Goal: Communication & Community: Answer question/provide support

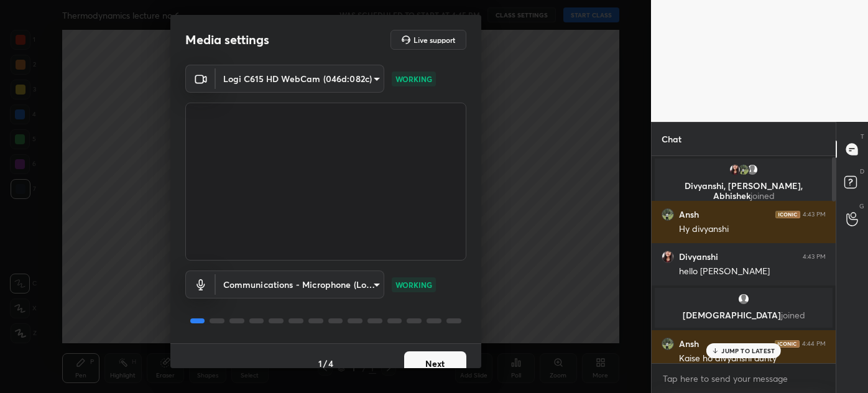
drag, startPoint x: 834, startPoint y: 326, endPoint x: 831, endPoint y: 159, distance: 167.3
click at [831, 158] on div at bounding box center [831, 259] width 7 height 207
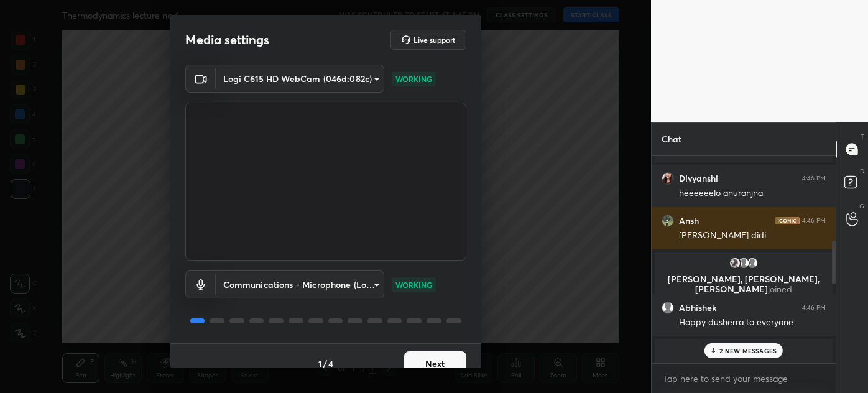
scroll to position [450, 0]
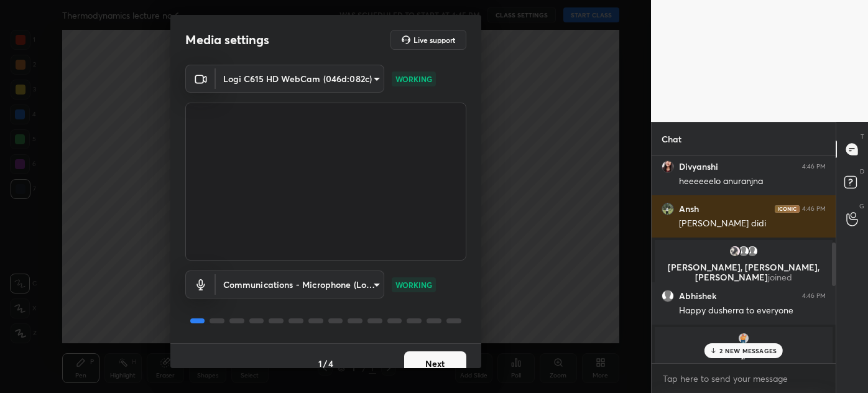
drag, startPoint x: 833, startPoint y: 180, endPoint x: 822, endPoint y: 262, distance: 83.4
click at [822, 262] on div "Kusum joined Divyanshi 4:46 PM heeeeeelo anuranjna Ansh 4:46 PM Kyu divyanshi d…" at bounding box center [744, 259] width 184 height 207
click at [729, 347] on p "2 NEW MESSAGES" at bounding box center [748, 350] width 57 height 7
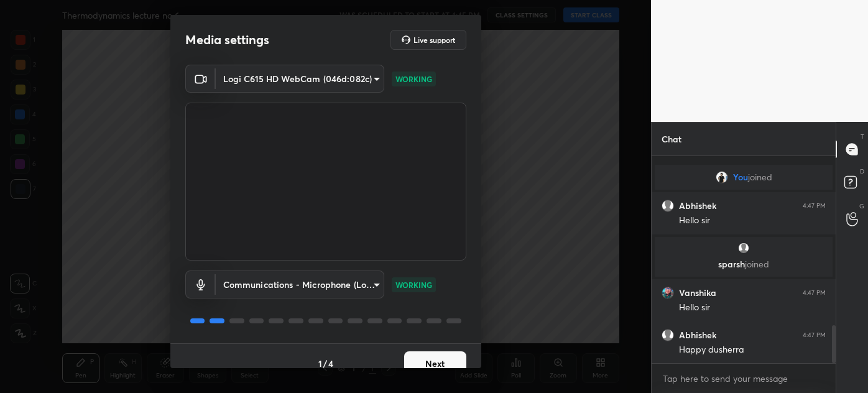
scroll to position [914, 0]
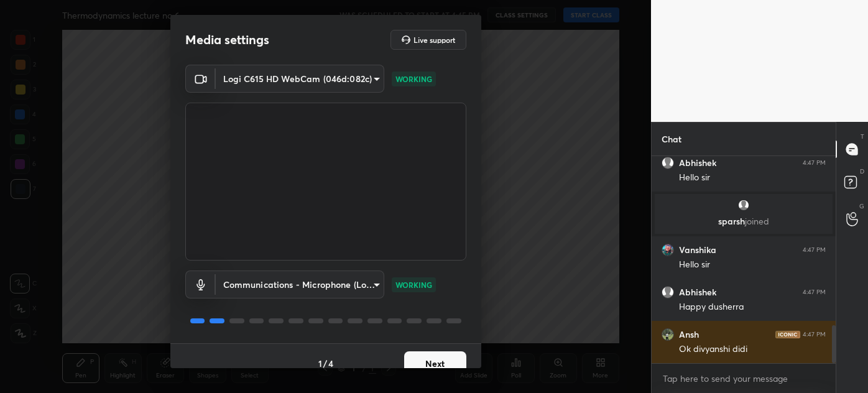
click at [448, 357] on button "Next" at bounding box center [435, 363] width 62 height 25
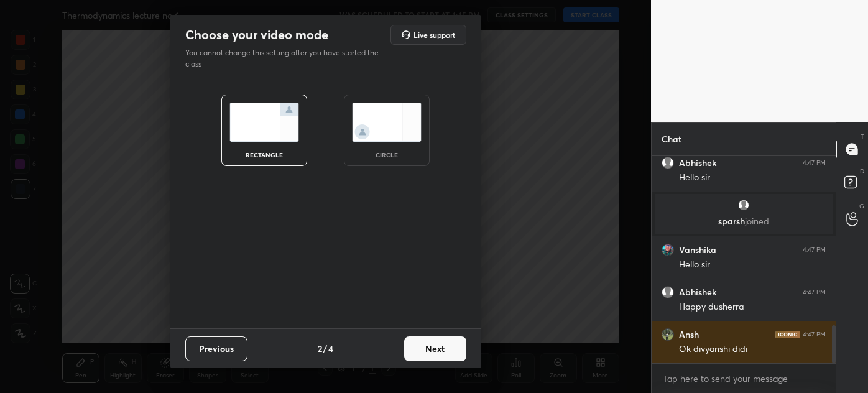
click at [418, 164] on div "circle" at bounding box center [387, 131] width 86 height 72
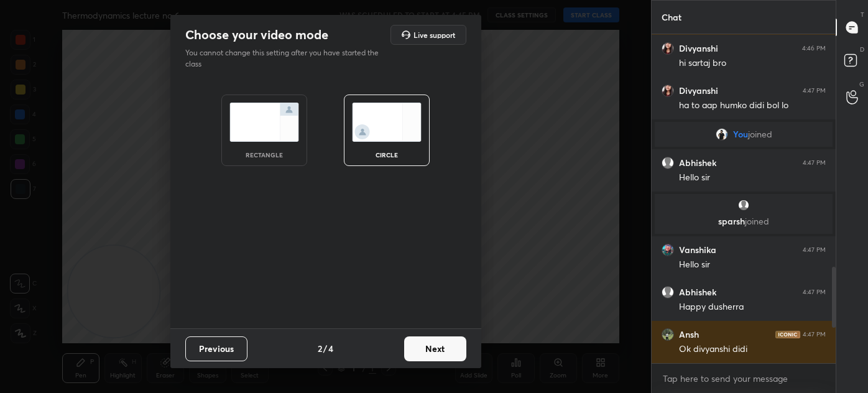
click at [439, 351] on button "Next" at bounding box center [435, 348] width 62 height 25
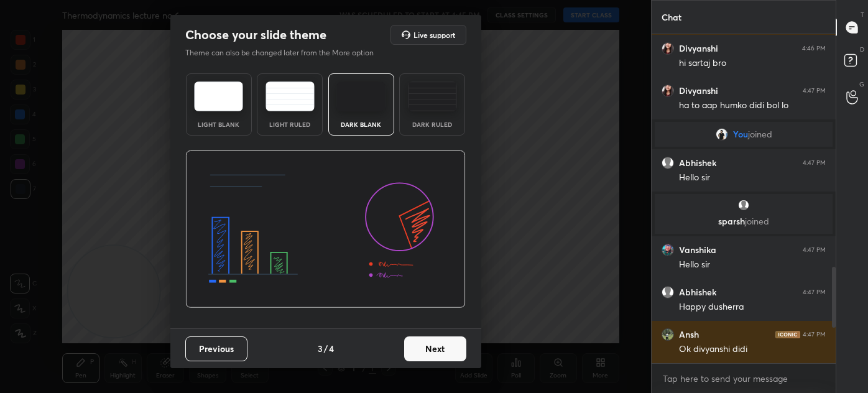
click at [429, 107] on img at bounding box center [432, 96] width 49 height 30
click at [433, 343] on button "Next" at bounding box center [435, 348] width 62 height 25
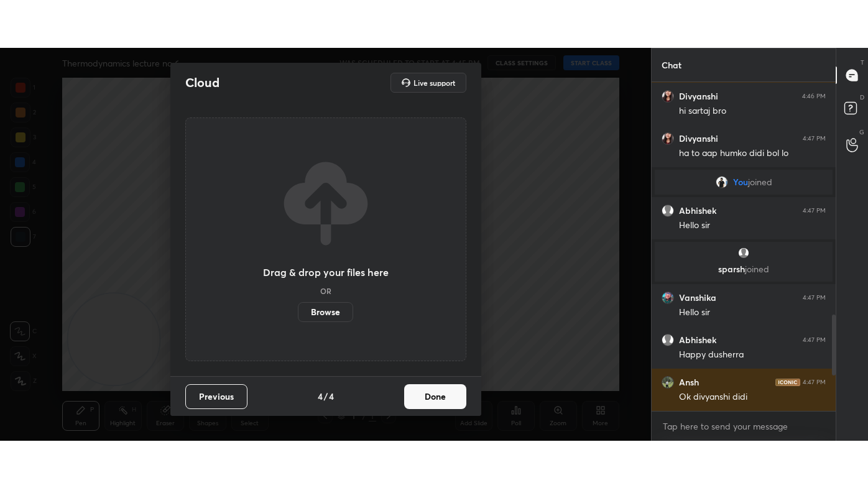
scroll to position [856, 0]
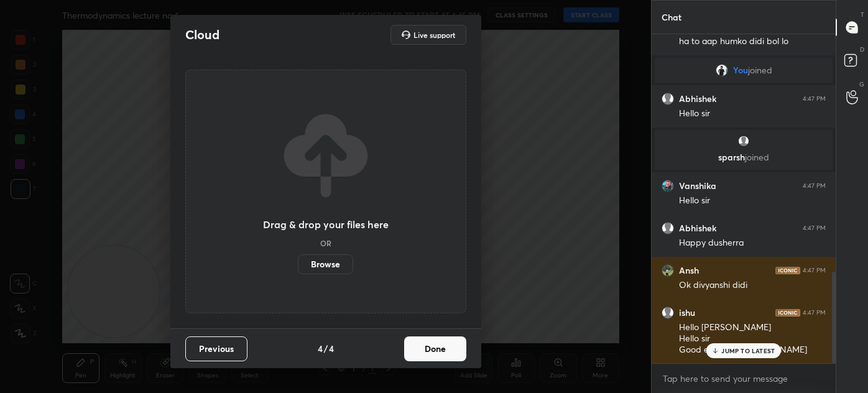
click at [442, 353] on button "Done" at bounding box center [435, 348] width 62 height 25
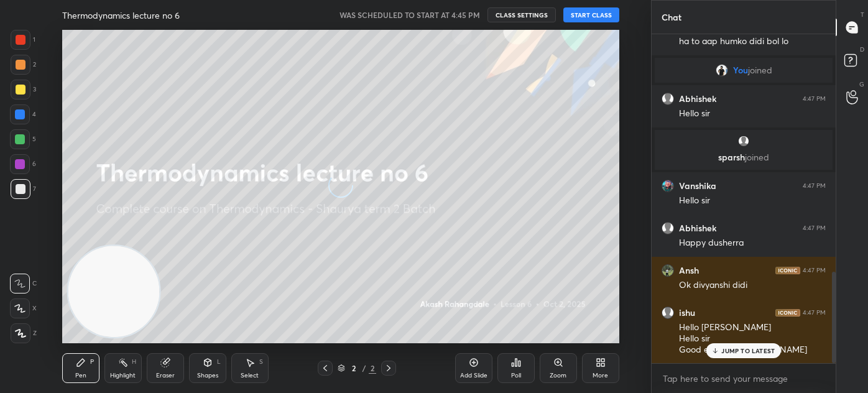
click at [607, 368] on div "More" at bounding box center [600, 368] width 37 height 30
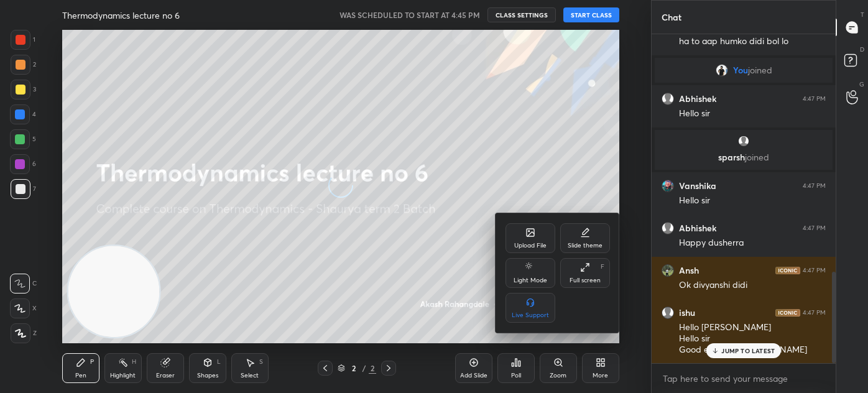
click at [576, 260] on div "Full screen F" at bounding box center [585, 273] width 50 height 30
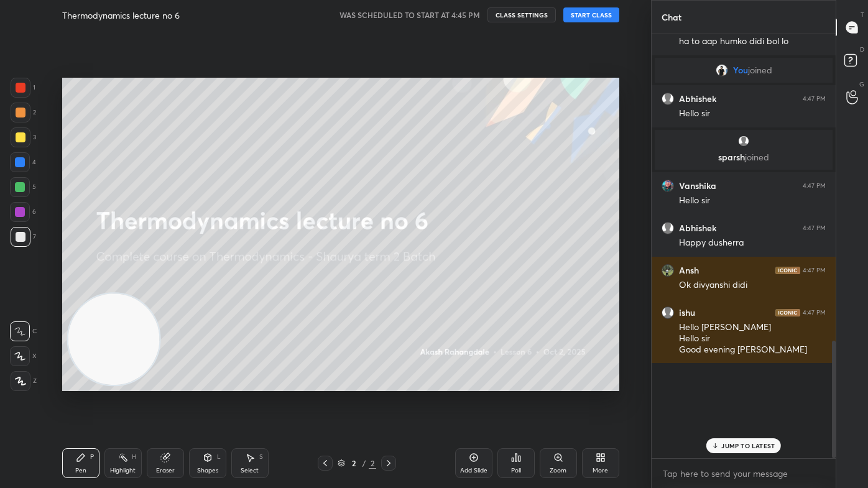
scroll to position [0, 0]
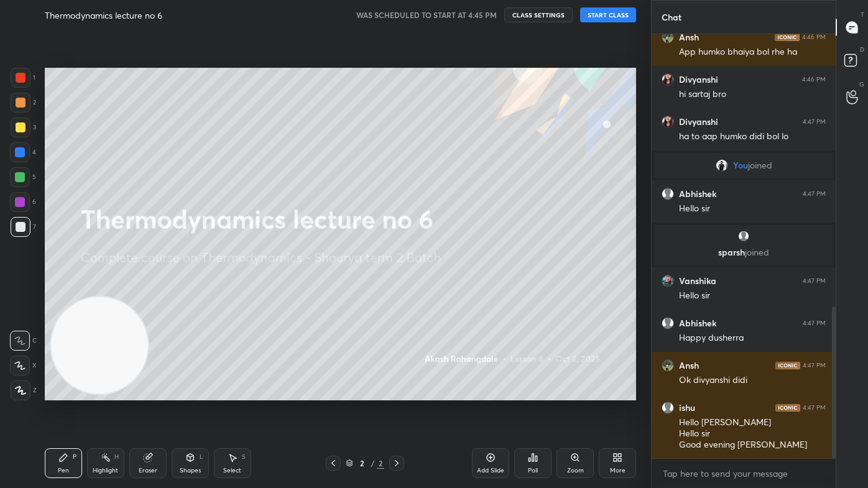
click at [612, 12] on button "START CLASS" at bounding box center [608, 14] width 56 height 15
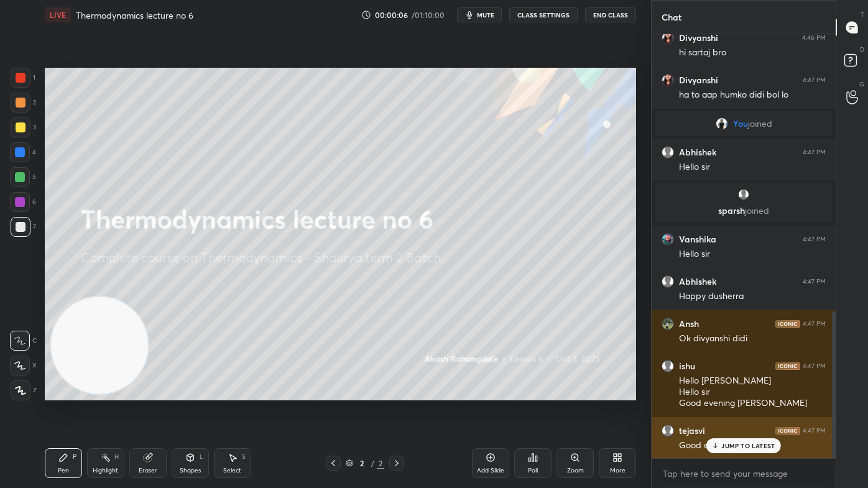
drag, startPoint x: 741, startPoint y: 442, endPoint x: 751, endPoint y: 450, distance: 13.7
click at [741, 392] on div "JUMP TO LATEST" at bounding box center [743, 445] width 75 height 15
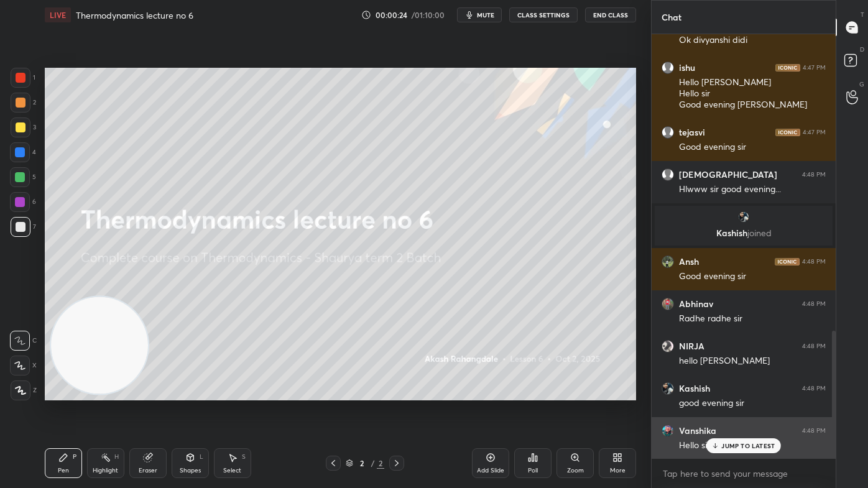
click at [723, 392] on div "JUMP TO LATEST" at bounding box center [743, 445] width 75 height 15
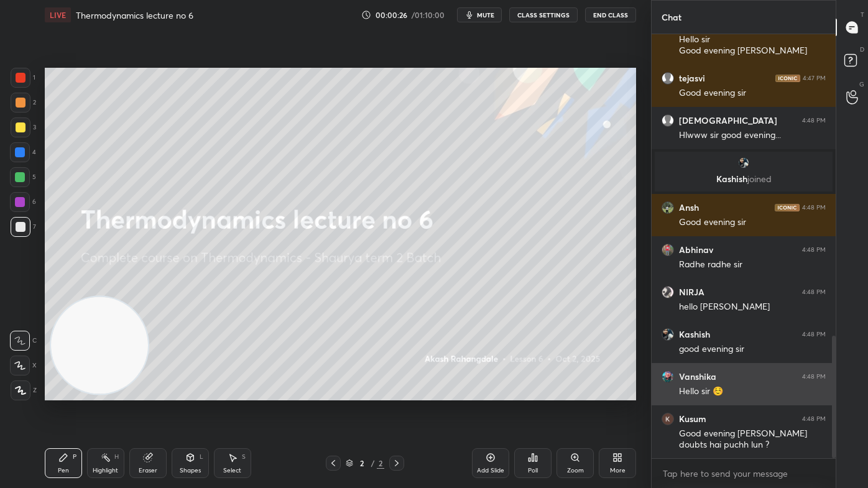
click at [667, 374] on img "grid" at bounding box center [668, 377] width 12 height 12
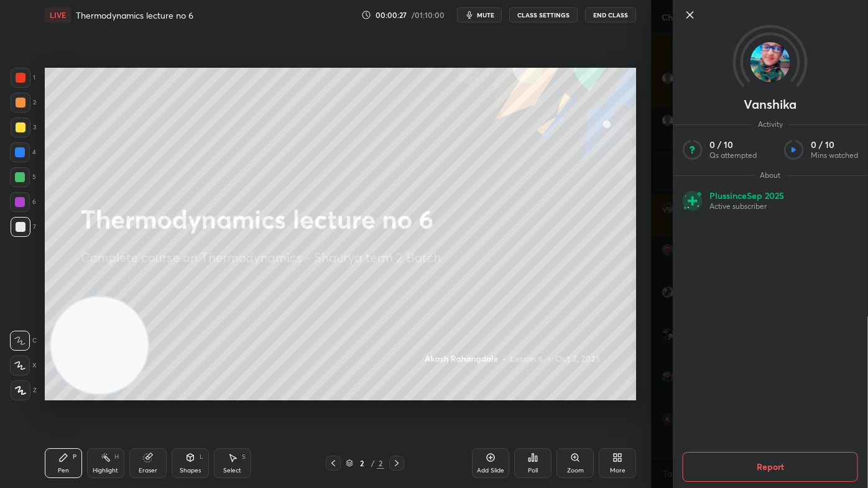
click at [656, 353] on div "Vanshika Activity 0 / 10 Qs attempted 0 / 10 Mins watched About Plus since Sep …" at bounding box center [759, 244] width 217 height 488
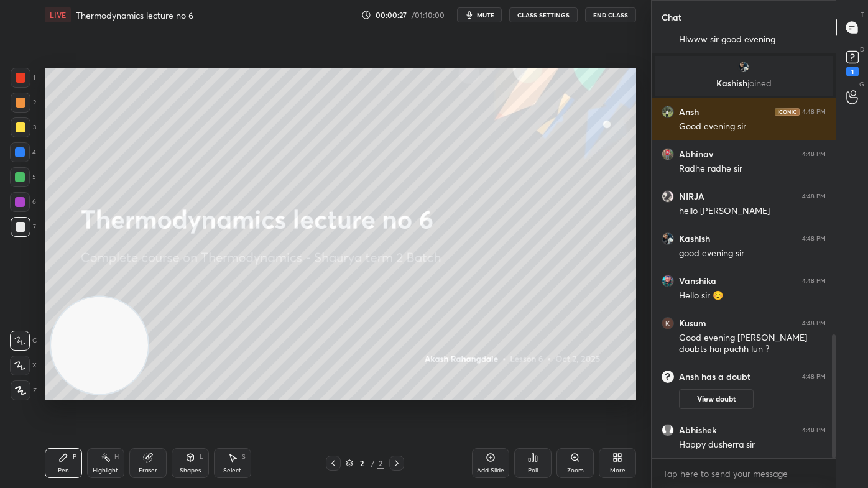
scroll to position [1029, 0]
click at [856, 58] on rect at bounding box center [852, 58] width 12 height 12
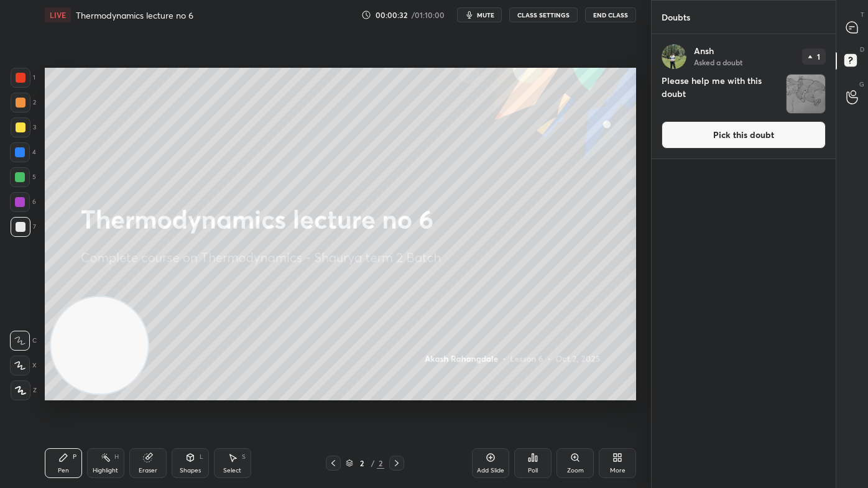
click at [817, 95] on img "grid" at bounding box center [806, 94] width 39 height 39
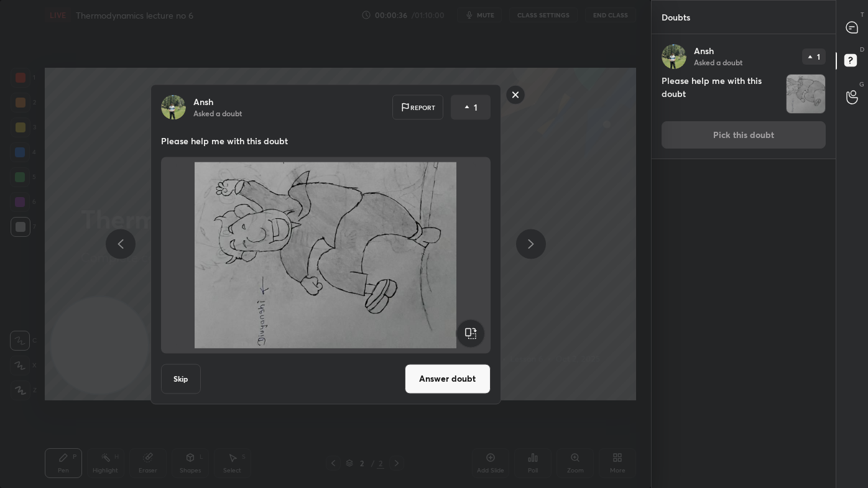
click at [514, 94] on rect at bounding box center [515, 94] width 19 height 19
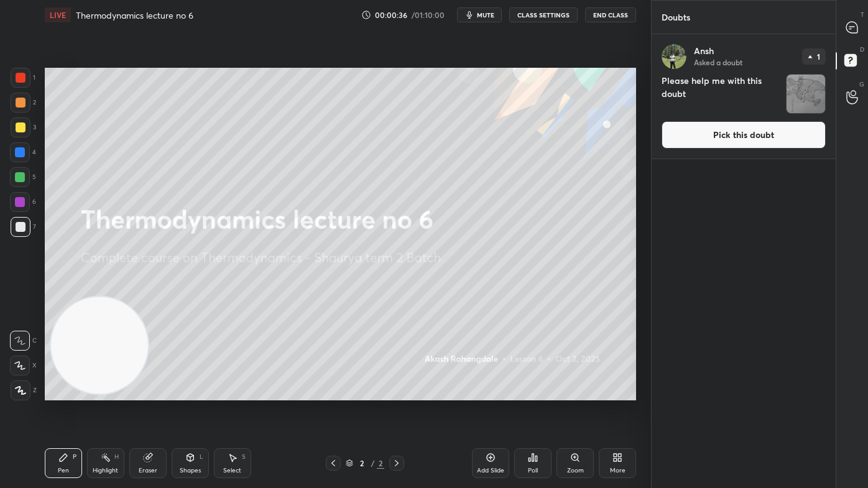
click at [848, 25] on icon at bounding box center [851, 27] width 11 height 11
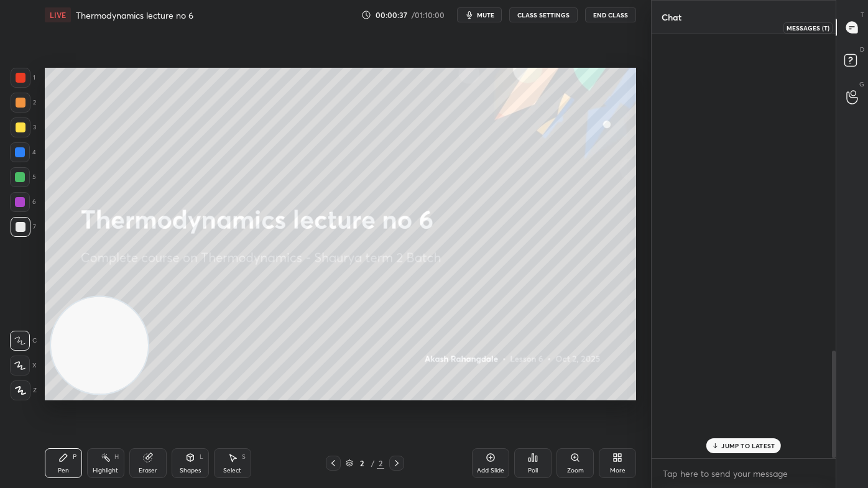
scroll to position [4, 3]
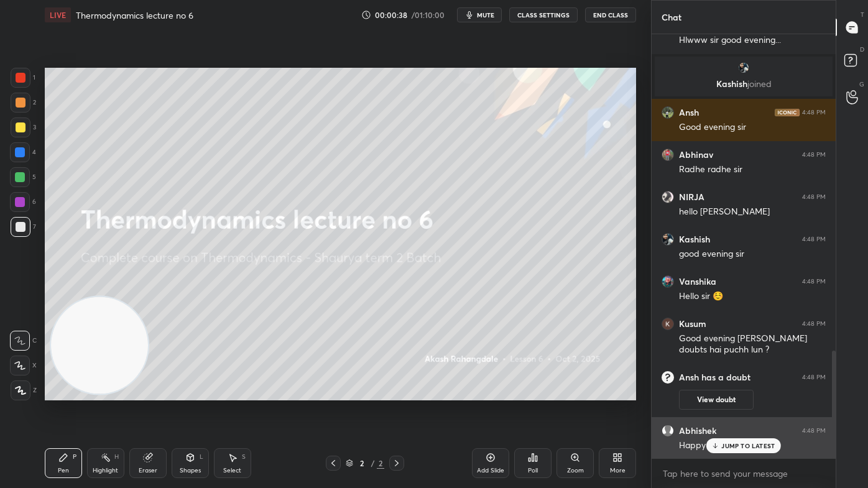
click at [743, 392] on p "JUMP TO LATEST" at bounding box center [747, 445] width 53 height 7
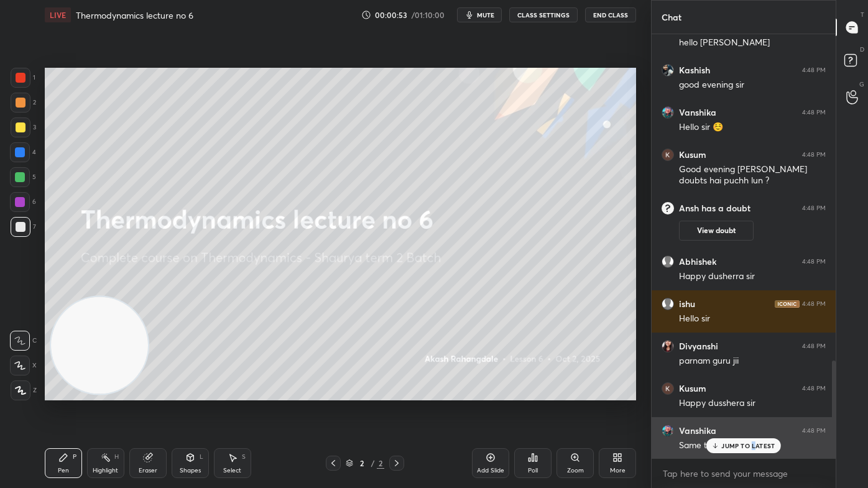
click at [752, 392] on p "JUMP TO LATEST" at bounding box center [747, 445] width 53 height 7
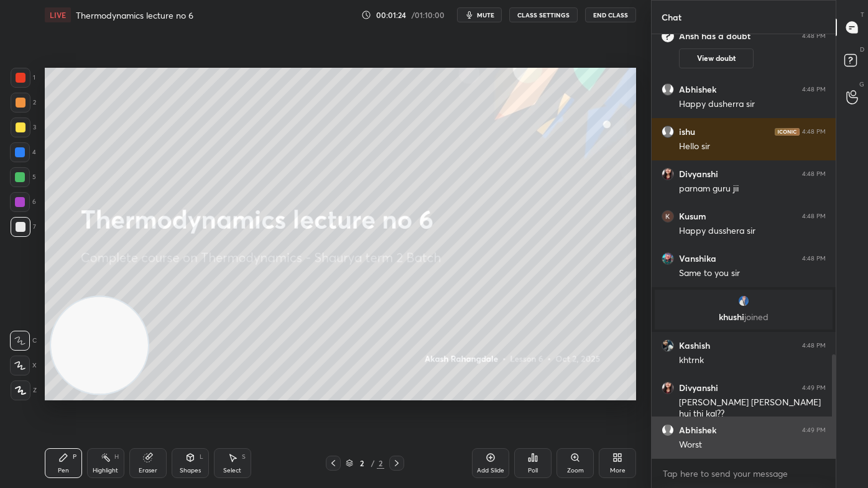
scroll to position [1354, 0]
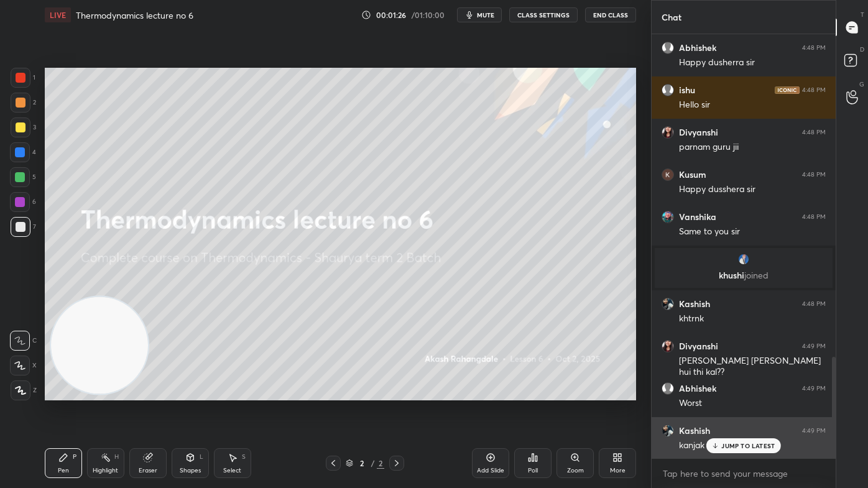
click at [732, 392] on div "JUMP TO LATEST" at bounding box center [743, 445] width 75 height 15
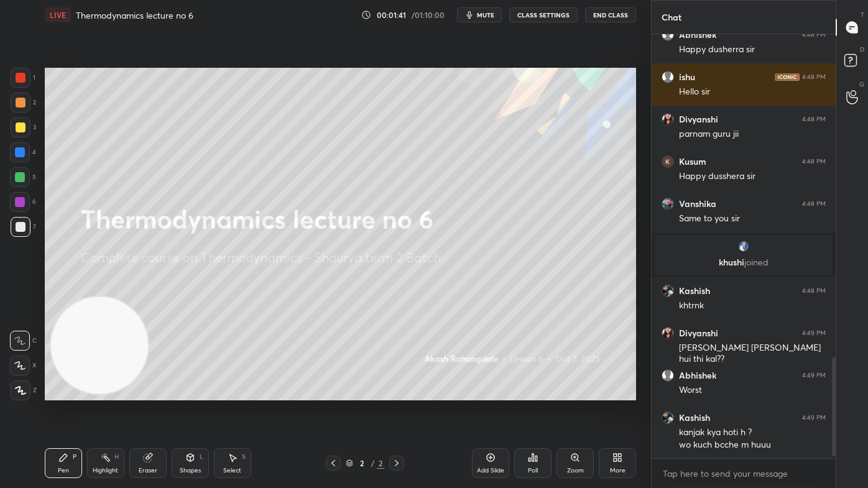
scroll to position [1409, 0]
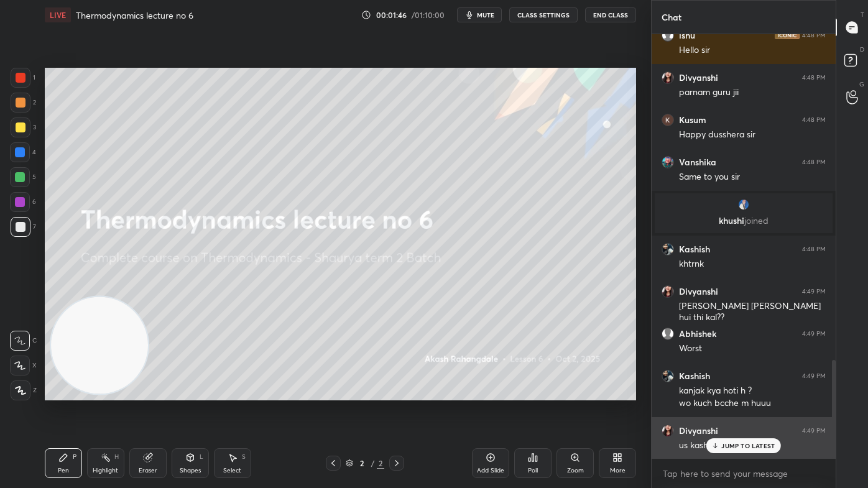
click at [726, 392] on p "JUMP TO LATEST" at bounding box center [747, 445] width 53 height 7
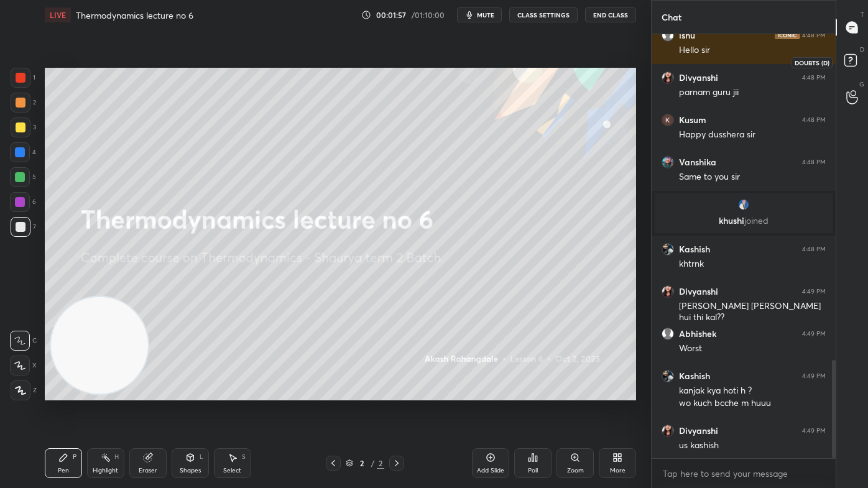
click at [853, 55] on rect at bounding box center [851, 61] width 12 height 12
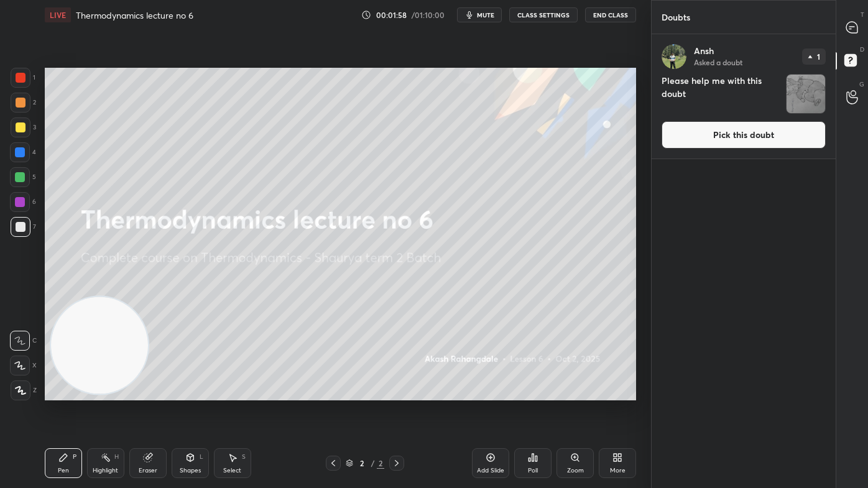
click at [851, 17] on div at bounding box center [852, 27] width 25 height 22
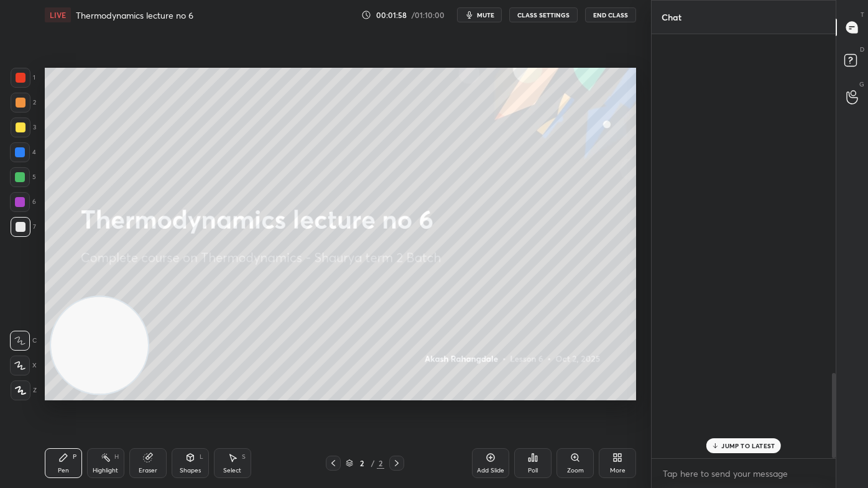
scroll to position [421, 180]
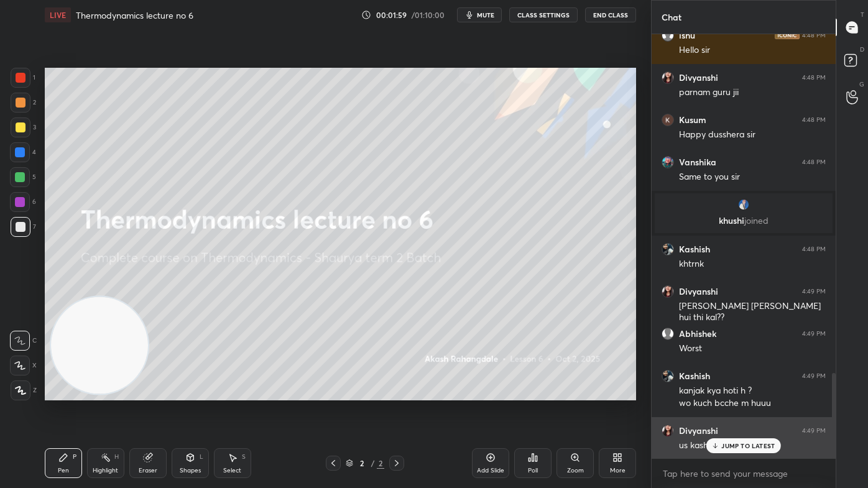
click at [723, 392] on p "JUMP TO LATEST" at bounding box center [747, 445] width 53 height 7
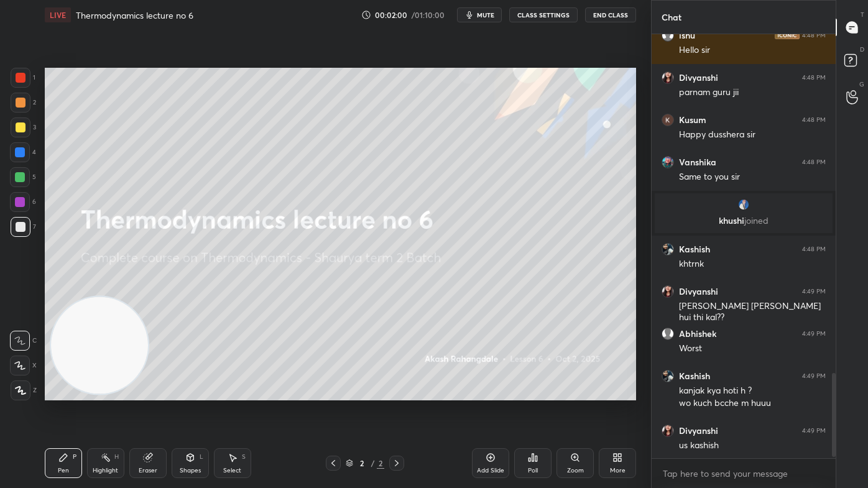
scroll to position [1741, 0]
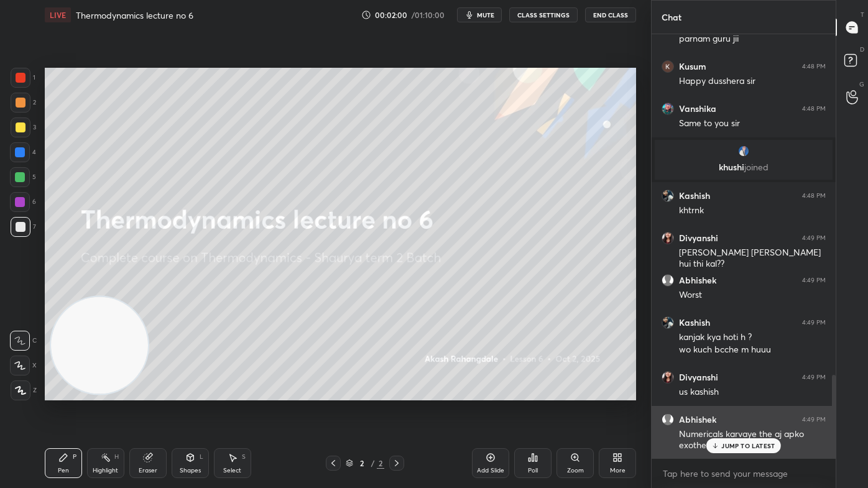
click at [737, 392] on p "JUMP TO LATEST" at bounding box center [747, 445] width 53 height 7
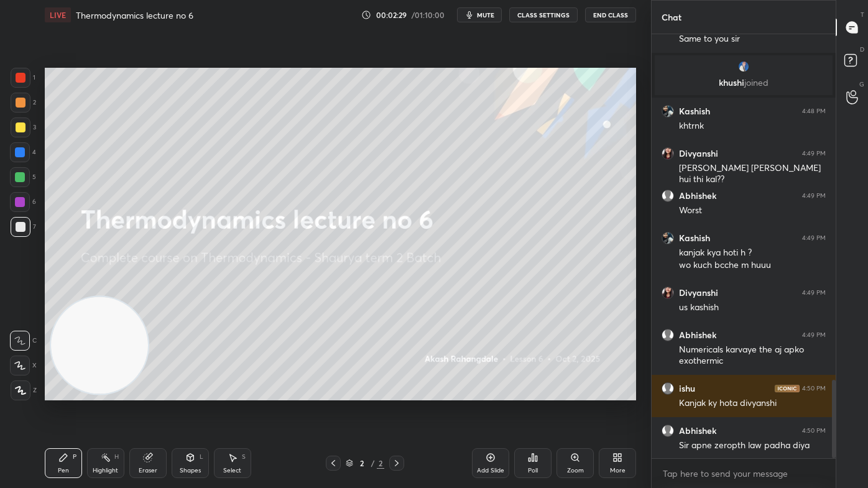
scroll to position [1869, 0]
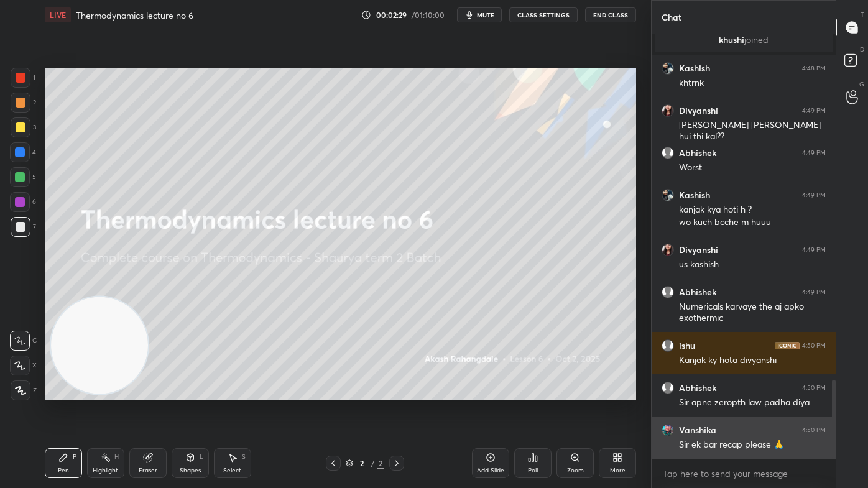
click at [729, 392] on div "Sir ek bar recap please 🙏" at bounding box center [752, 445] width 147 height 12
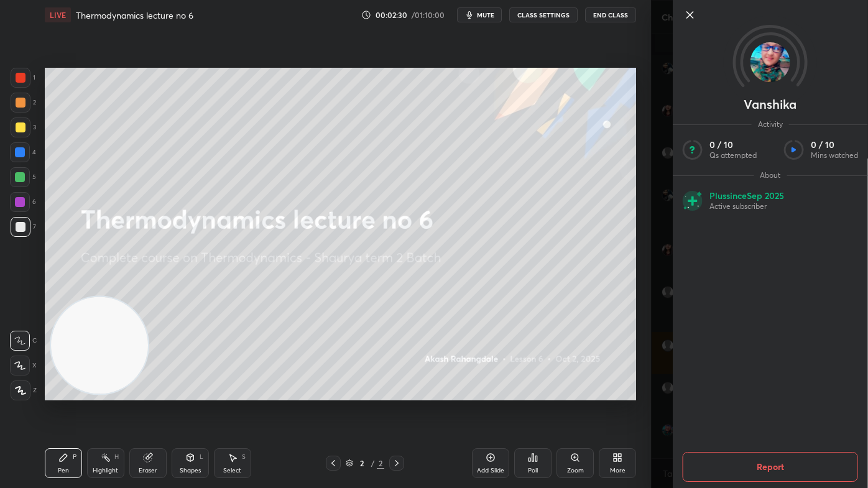
click at [671, 392] on div "Vanshika Activity 0 / 10 Qs attempted 0 / 10 Mins watched About Plus since Sep …" at bounding box center [759, 244] width 217 height 488
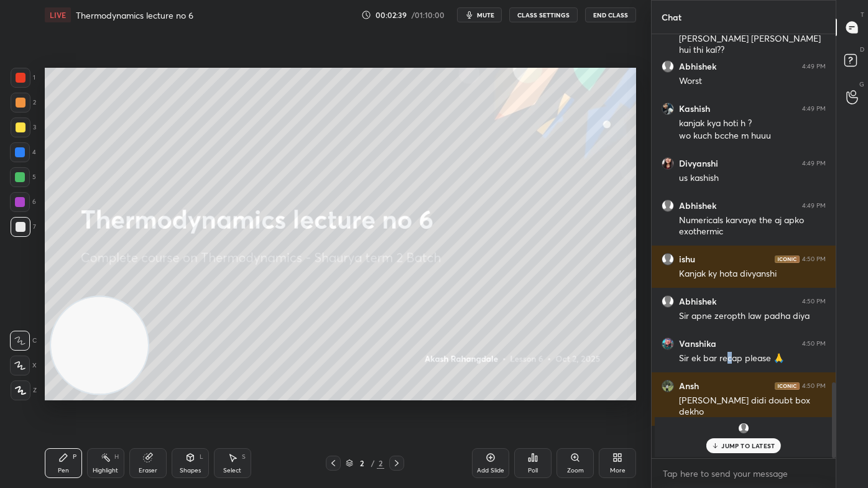
scroll to position [2009, 0]
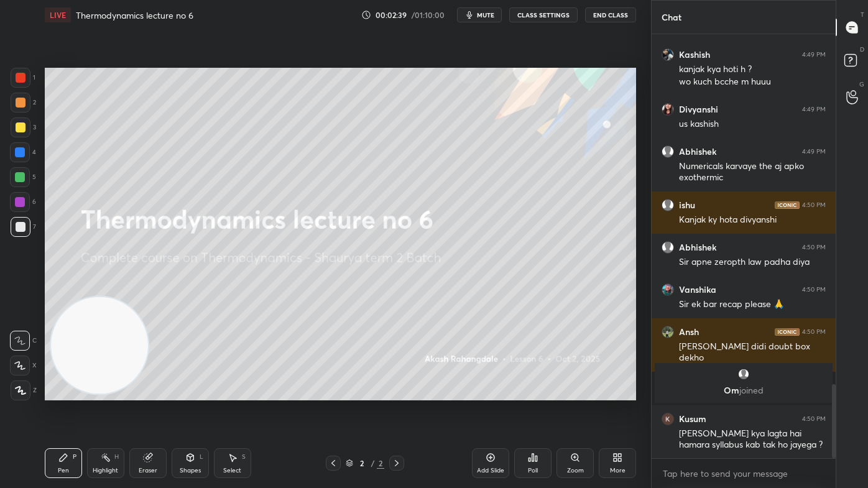
click at [735, 392] on div "Divyanshi 4:49 PM sir aapke yha kanjak hui thi kal?? Abhishek 4:49 PM Worst Kas…" at bounding box center [744, 246] width 184 height 425
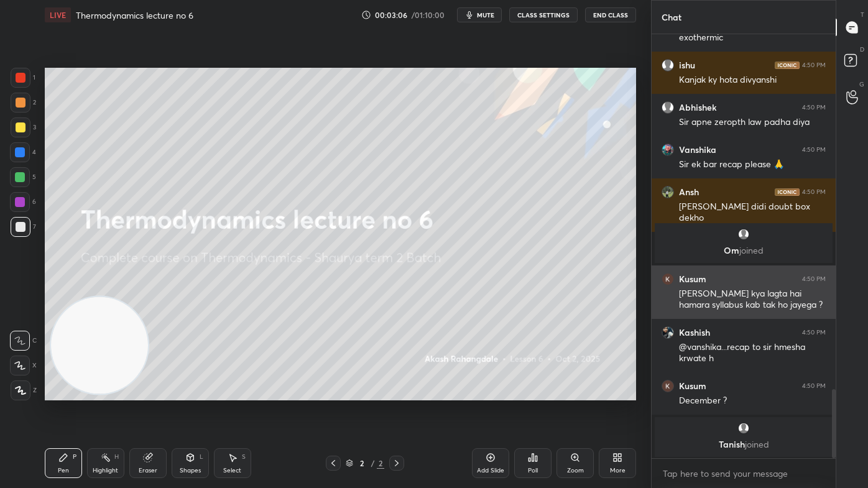
scroll to position [2192, 0]
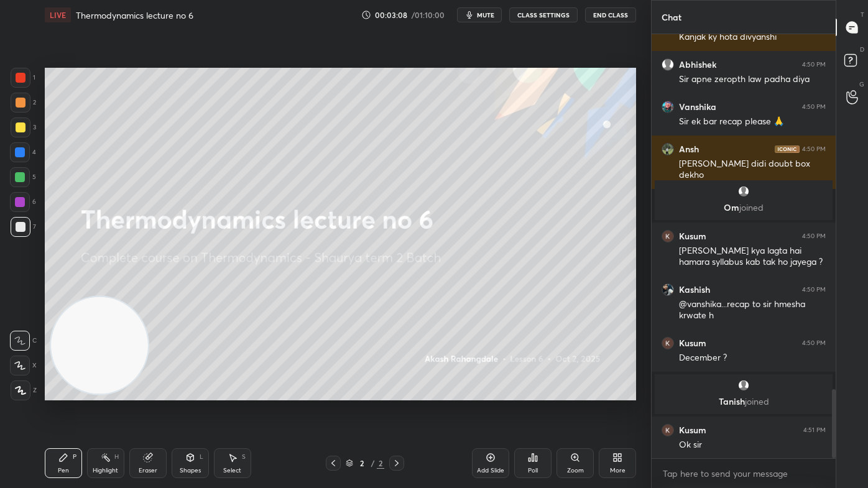
click at [489, 392] on div "Add Slide" at bounding box center [490, 463] width 37 height 30
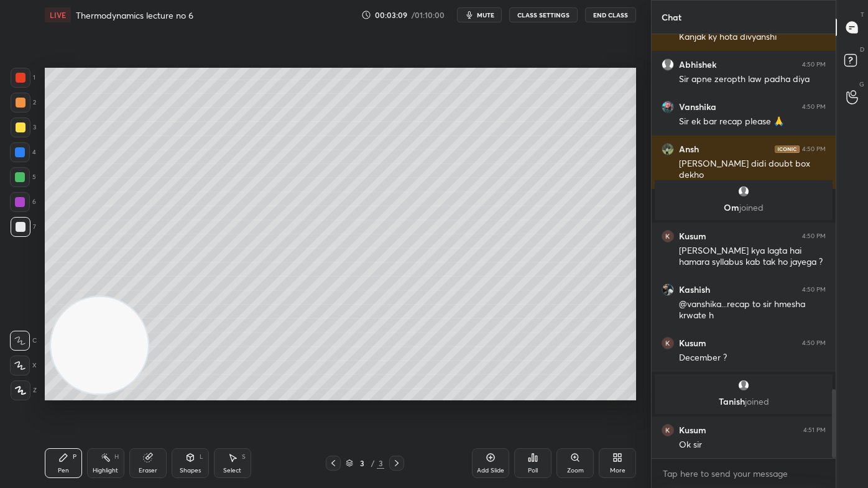
click at [20, 126] on div at bounding box center [21, 128] width 10 height 10
click at [21, 366] on icon at bounding box center [20, 365] width 10 height 7
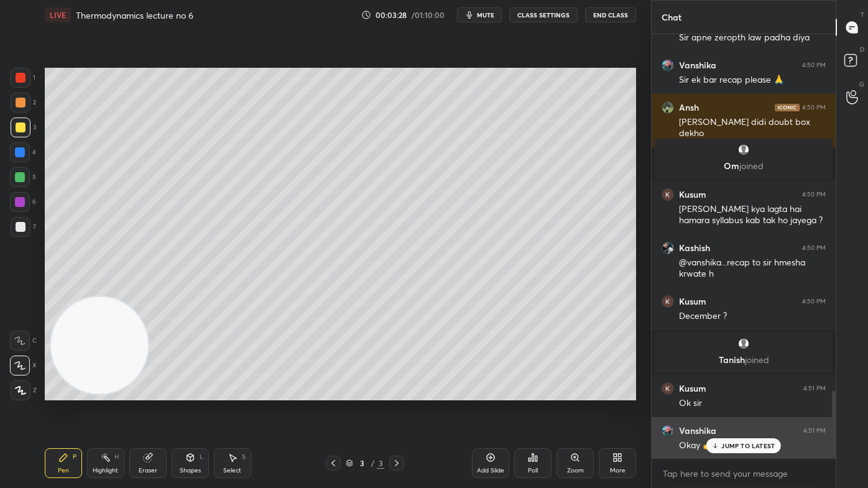
click at [736, 392] on p "JUMP TO LATEST" at bounding box center [747, 445] width 53 height 7
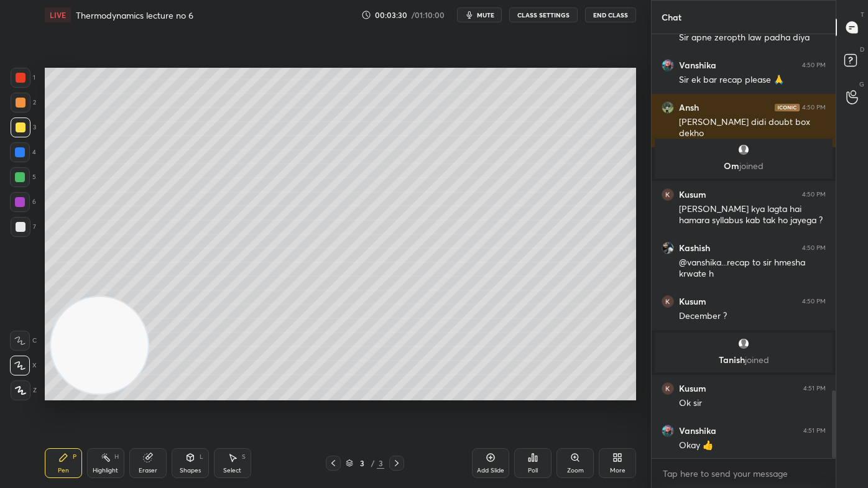
drag, startPoint x: 21, startPoint y: 227, endPoint x: 28, endPoint y: 224, distance: 7.5
click at [21, 228] on div at bounding box center [21, 227] width 10 height 10
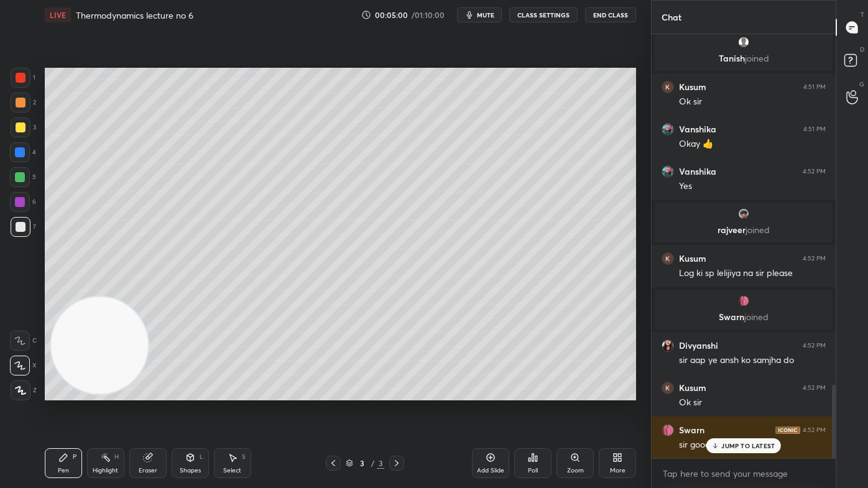
scroll to position [2025, 0]
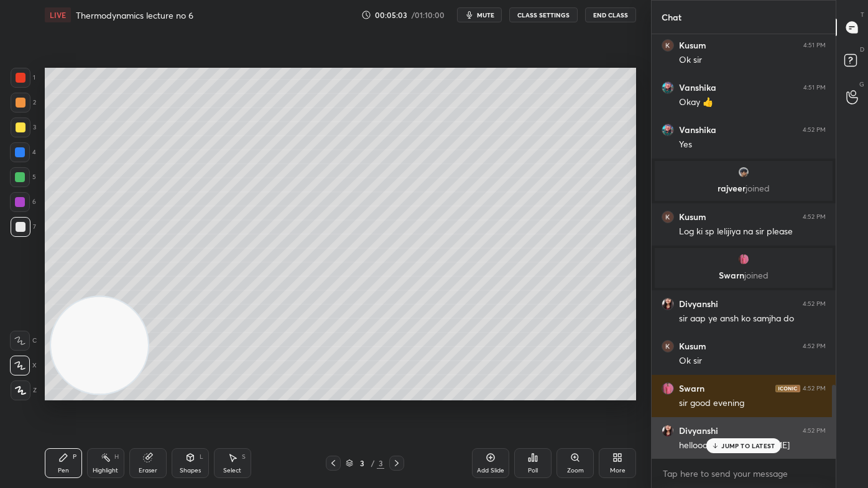
click at [738, 392] on p "JUMP TO LATEST" at bounding box center [747, 445] width 53 height 7
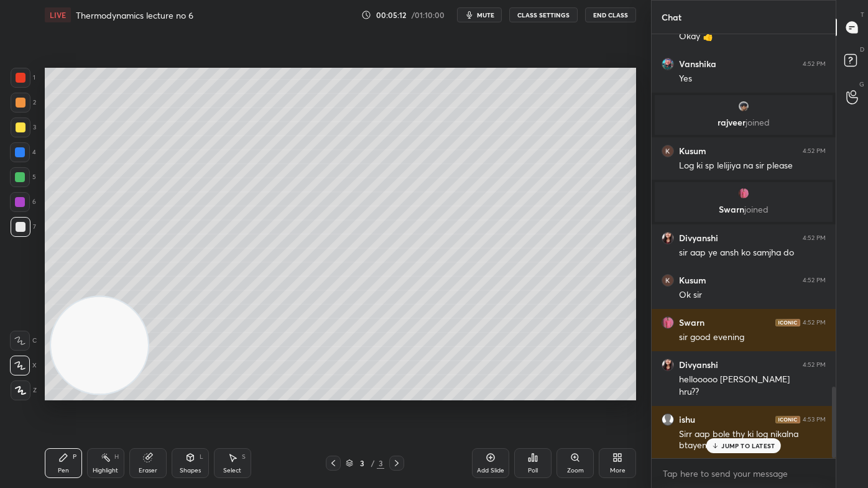
scroll to position [2144, 0]
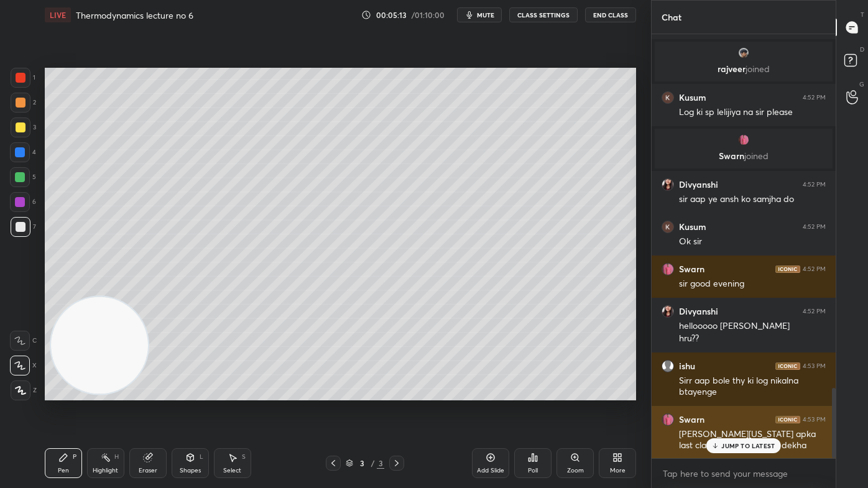
click at [729, 392] on p "JUMP TO LATEST" at bounding box center [747, 445] width 53 height 7
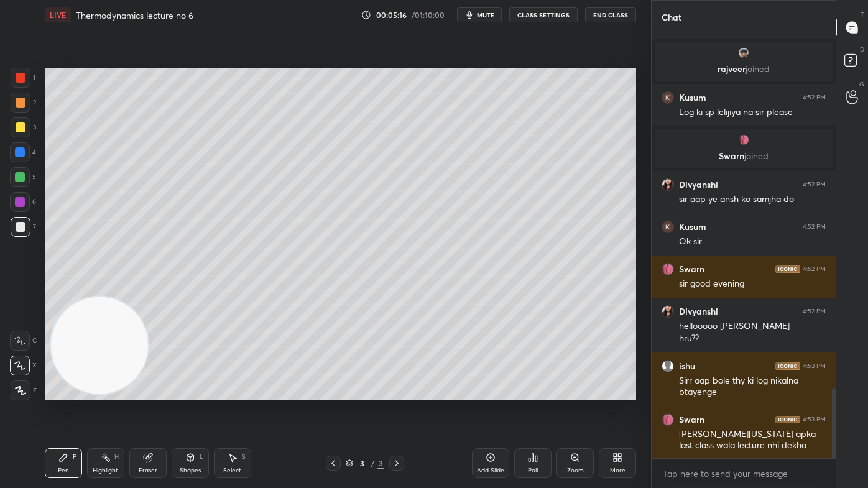
scroll to position [2209, 0]
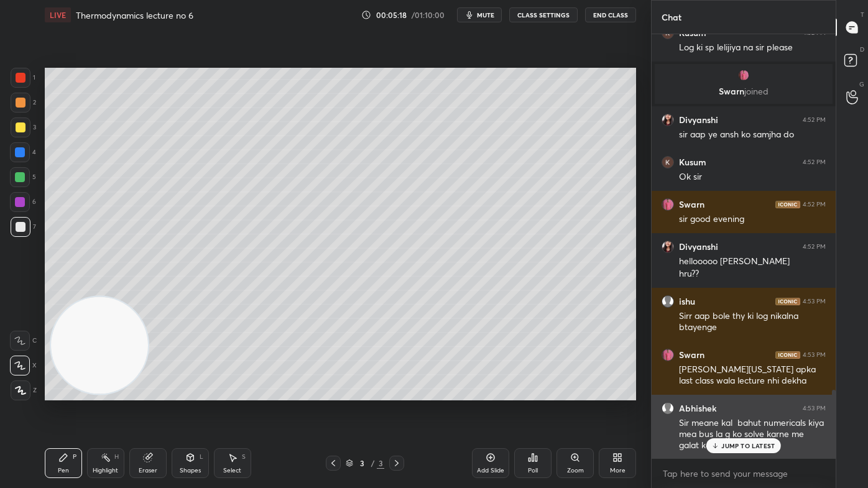
click at [734, 392] on p "JUMP TO LATEST" at bounding box center [747, 445] width 53 height 7
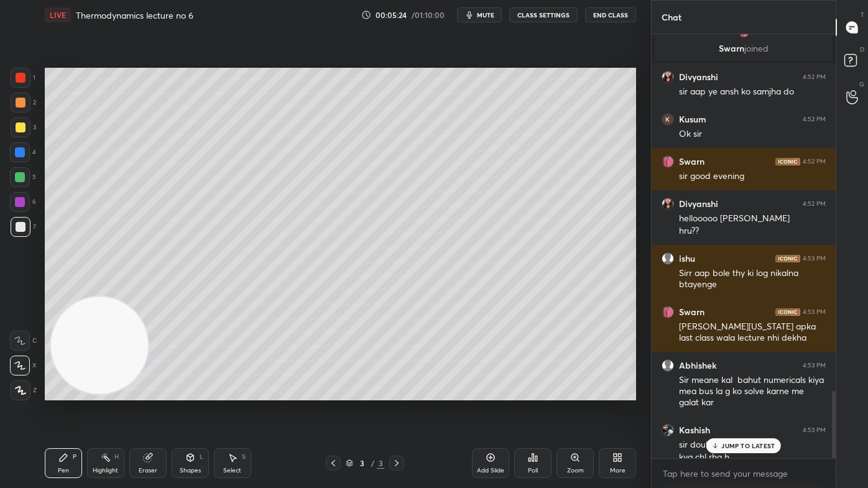
scroll to position [2264, 0]
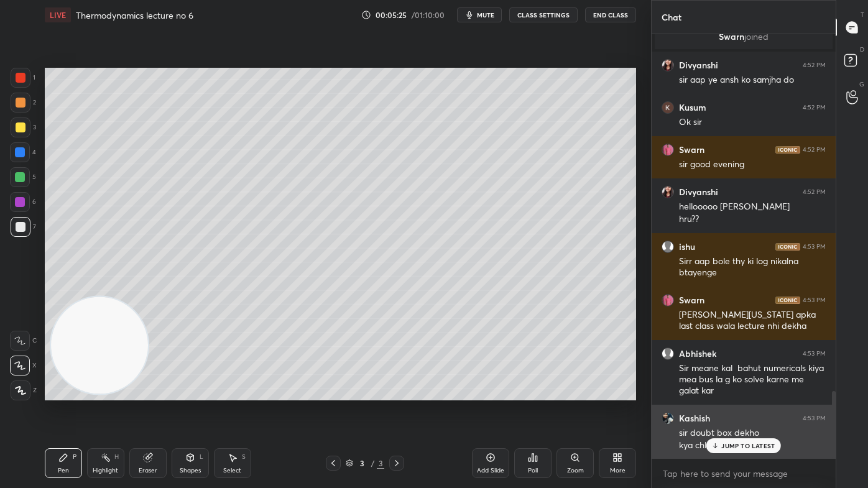
click at [745, 392] on p "JUMP TO LATEST" at bounding box center [747, 445] width 53 height 7
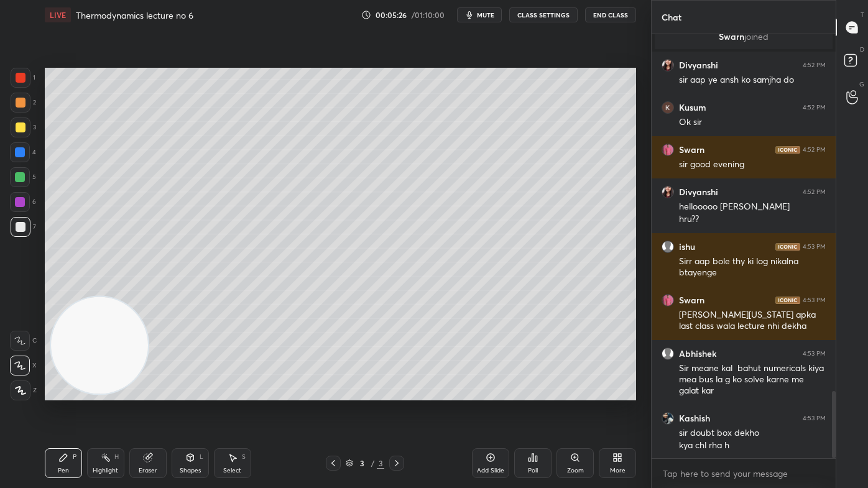
click at [853, 61] on rect at bounding box center [851, 61] width 12 height 12
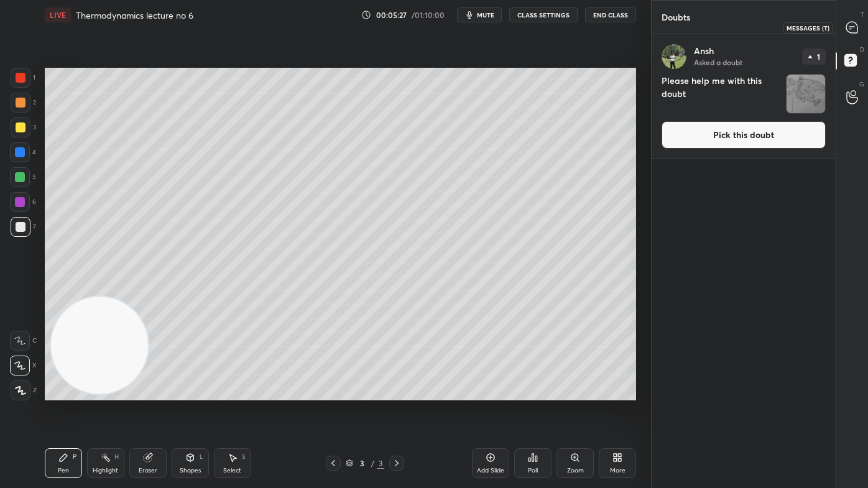
click at [851, 27] on icon at bounding box center [851, 27] width 5 height 0
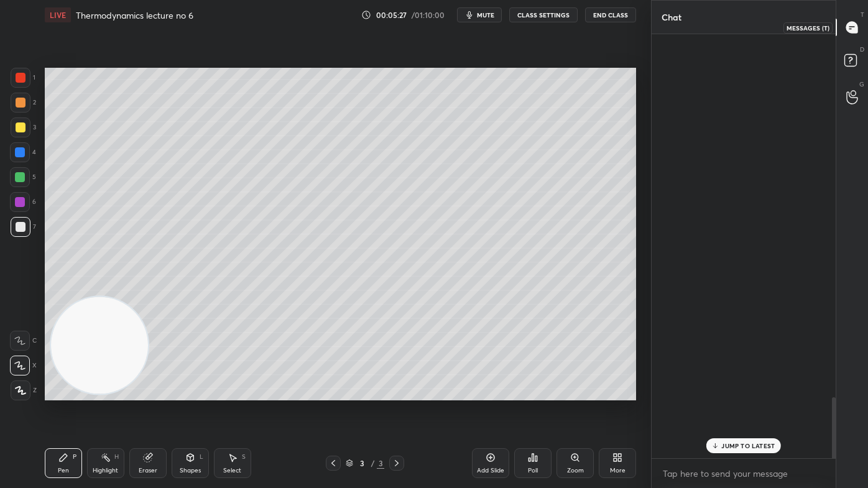
scroll to position [421, 180]
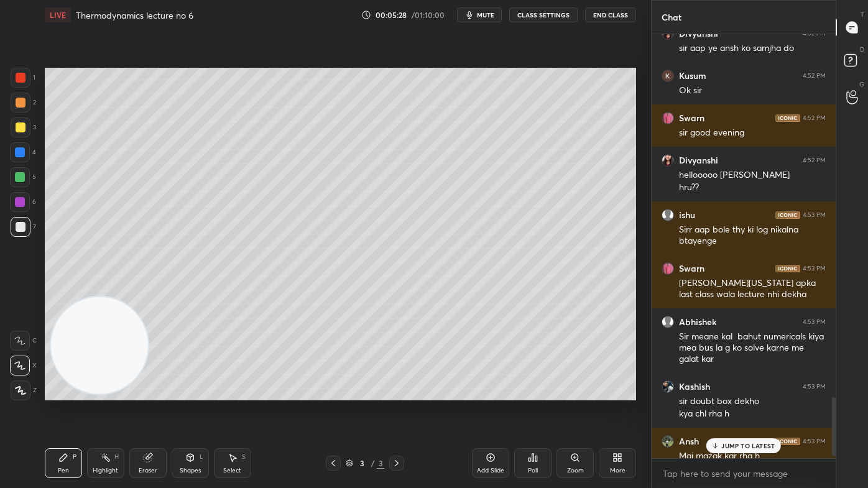
click at [847, 60] on rect at bounding box center [851, 61] width 12 height 12
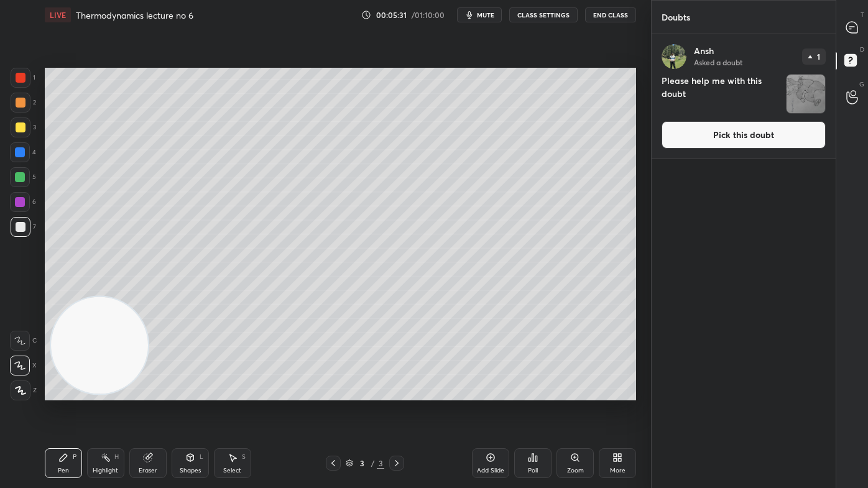
click at [780, 136] on button "Pick this doubt" at bounding box center [744, 134] width 164 height 27
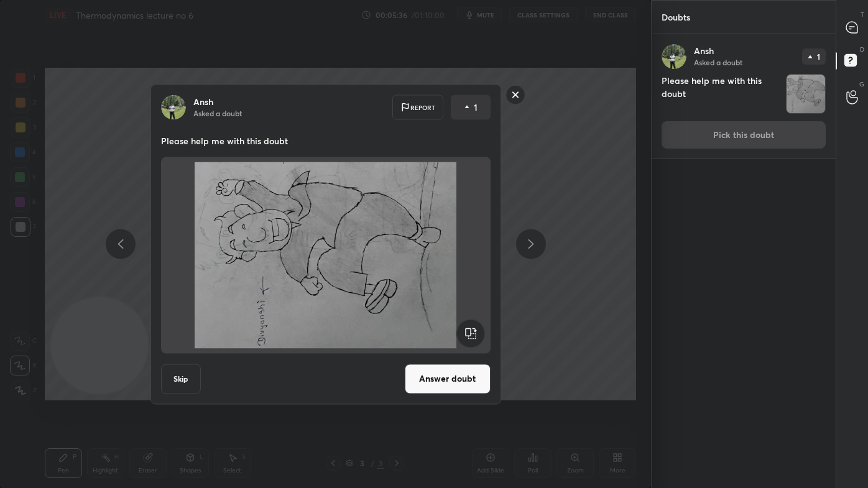
click at [469, 331] on rect at bounding box center [470, 333] width 28 height 28
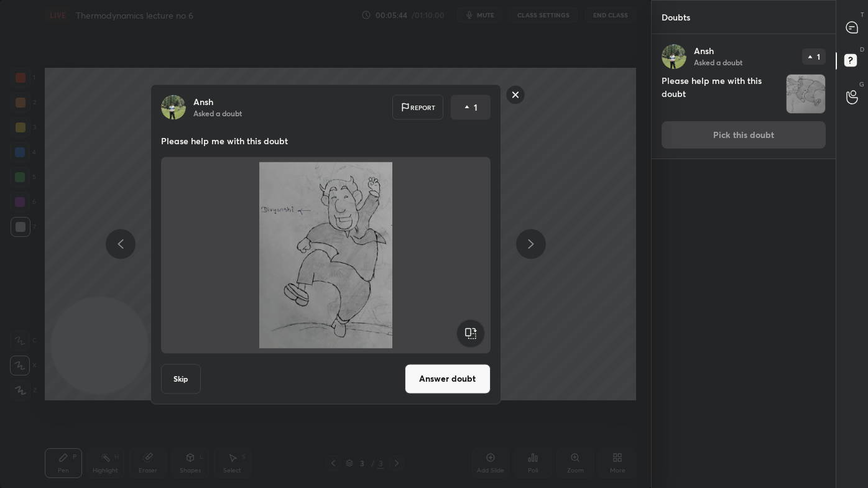
click at [512, 93] on rect at bounding box center [515, 94] width 19 height 19
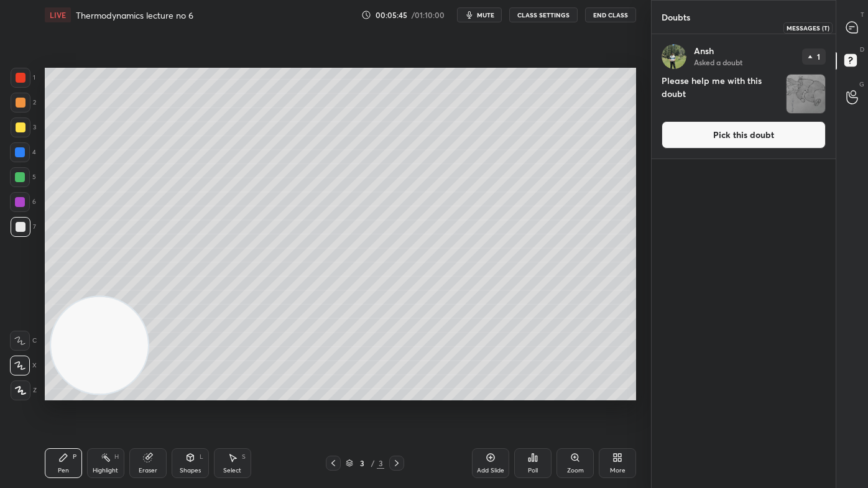
click at [855, 25] on icon at bounding box center [851, 27] width 11 height 11
type textarea "x"
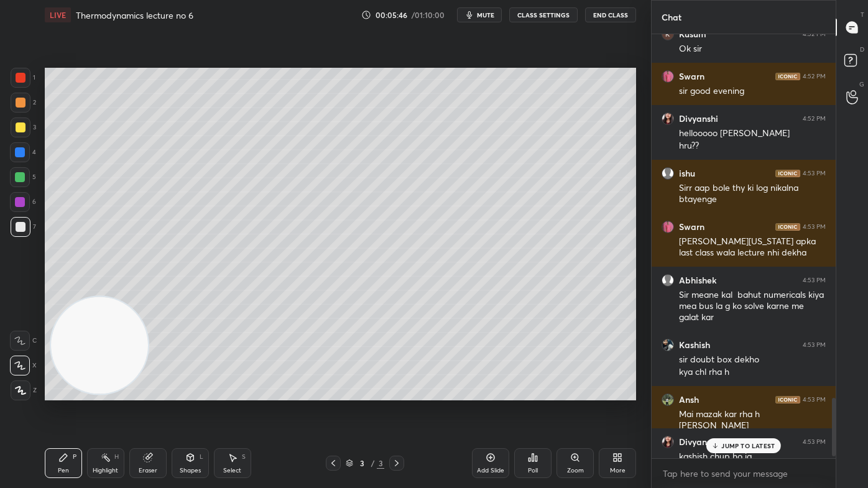
click at [721, 392] on div "JUMP TO LATEST" at bounding box center [743, 445] width 75 height 15
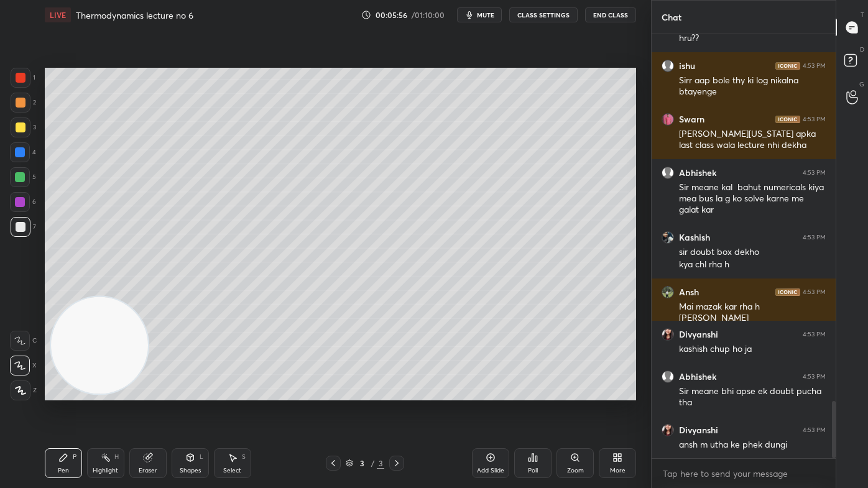
scroll to position [2799, 0]
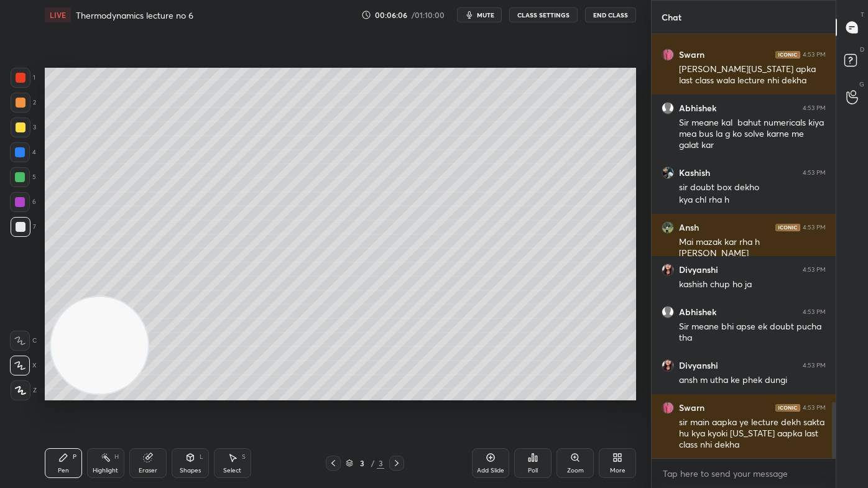
click at [542, 13] on button "CLASS SETTINGS" at bounding box center [543, 14] width 68 height 15
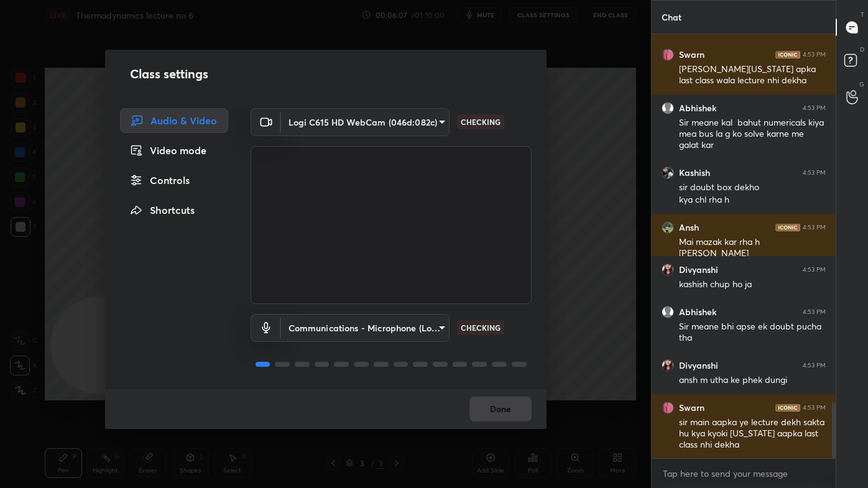
click at [190, 180] on div "Controls" at bounding box center [174, 180] width 108 height 25
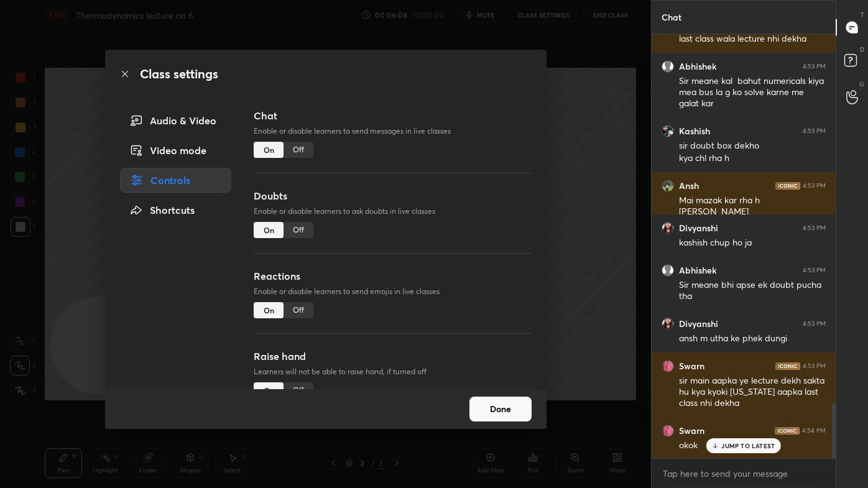
click at [297, 310] on div "Off" at bounding box center [299, 310] width 30 height 16
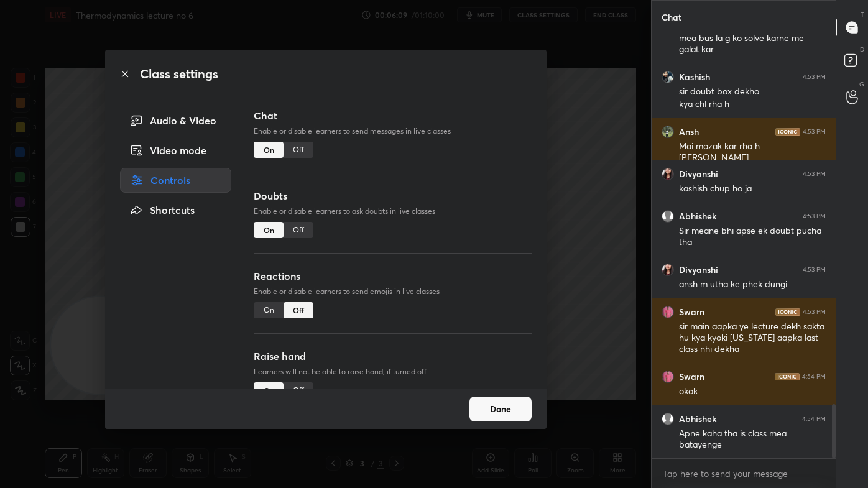
click at [299, 147] on div "Off" at bounding box center [299, 150] width 30 height 16
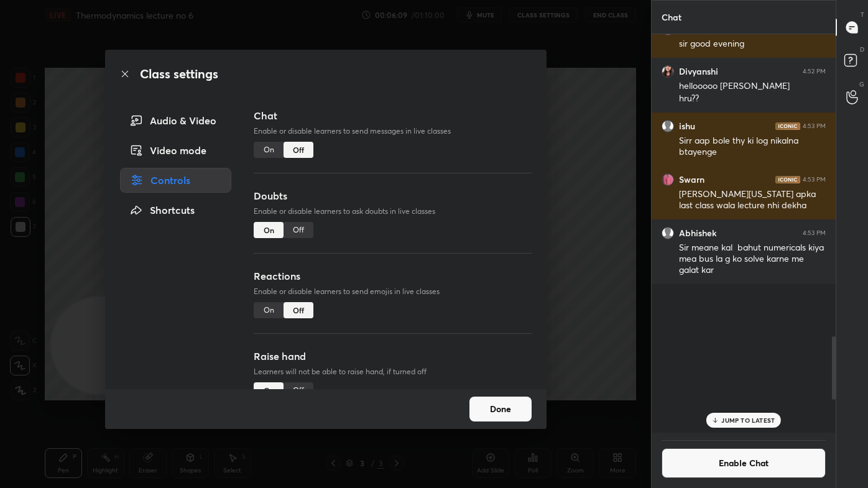
scroll to position [396, 180]
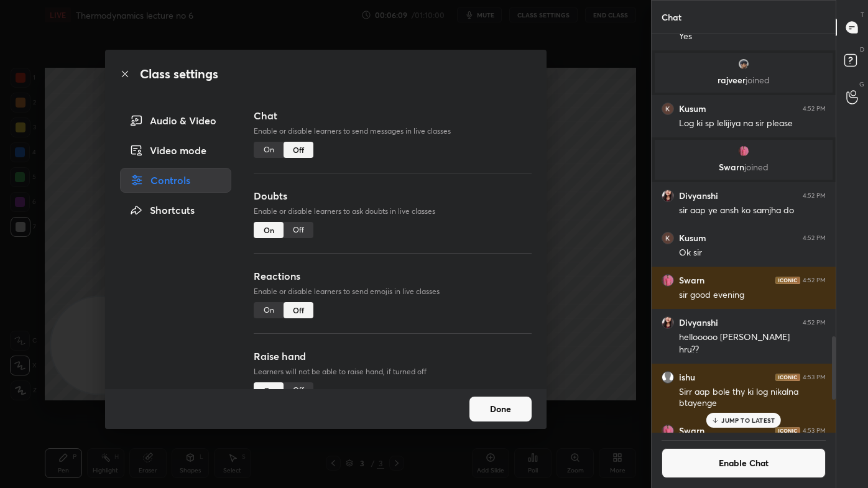
click at [587, 187] on div "Class settings Audio & Video Video mode Controls Shortcuts Chat Enable or disab…" at bounding box center [325, 244] width 651 height 488
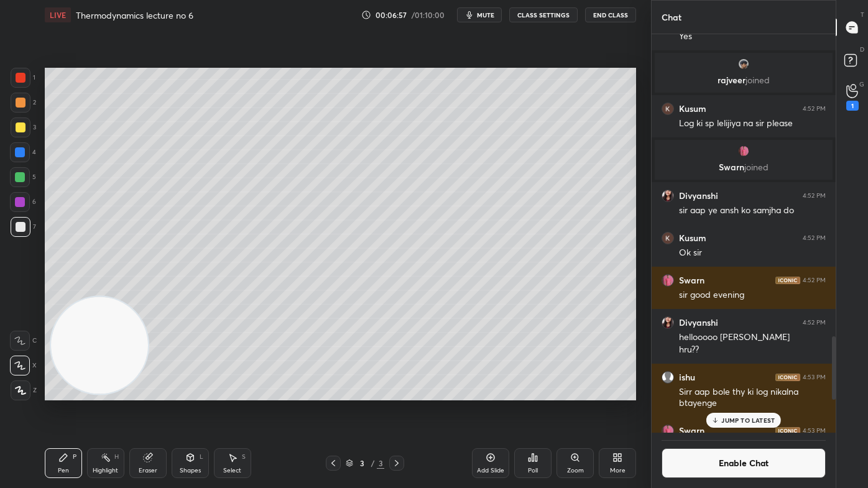
click at [868, 98] on div "G Raise Hand (G) 1" at bounding box center [852, 97] width 32 height 35
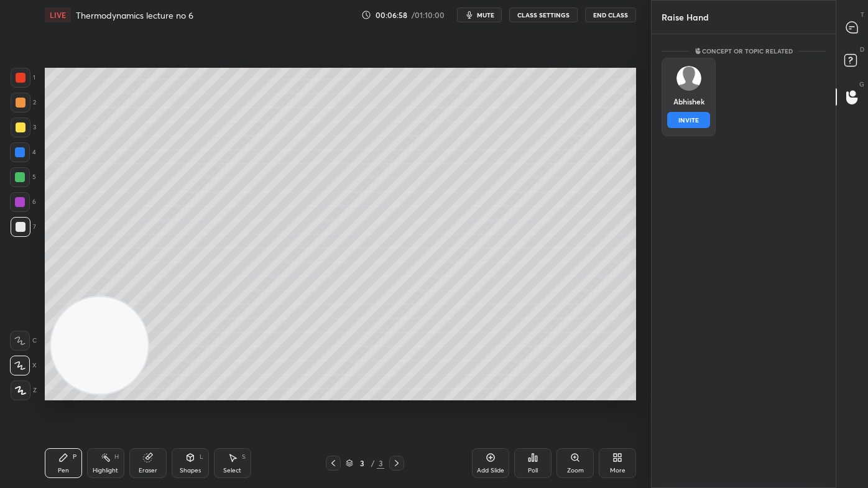
click at [713, 102] on div "Abhishek INVITE" at bounding box center [689, 97] width 54 height 78
click at [706, 122] on button "INVITE" at bounding box center [688, 120] width 43 height 16
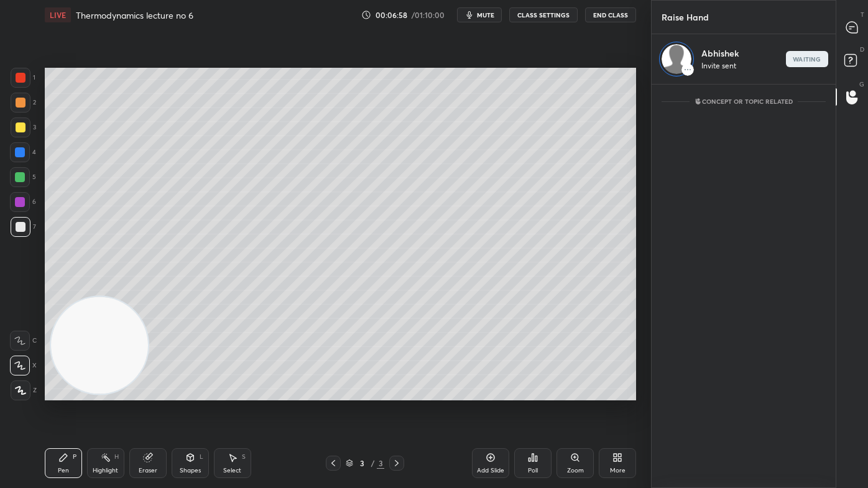
scroll to position [400, 180]
click at [853, 26] on icon at bounding box center [852, 27] width 13 height 13
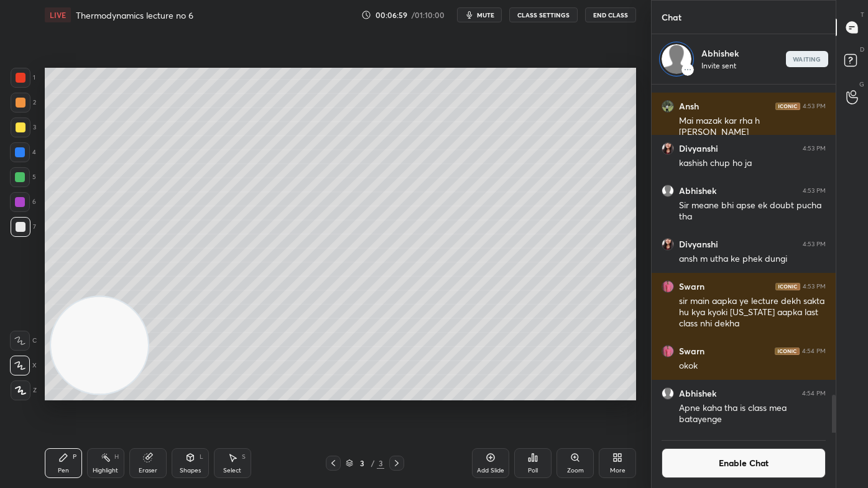
scroll to position [345, 180]
click at [22, 73] on div at bounding box center [21, 78] width 10 height 10
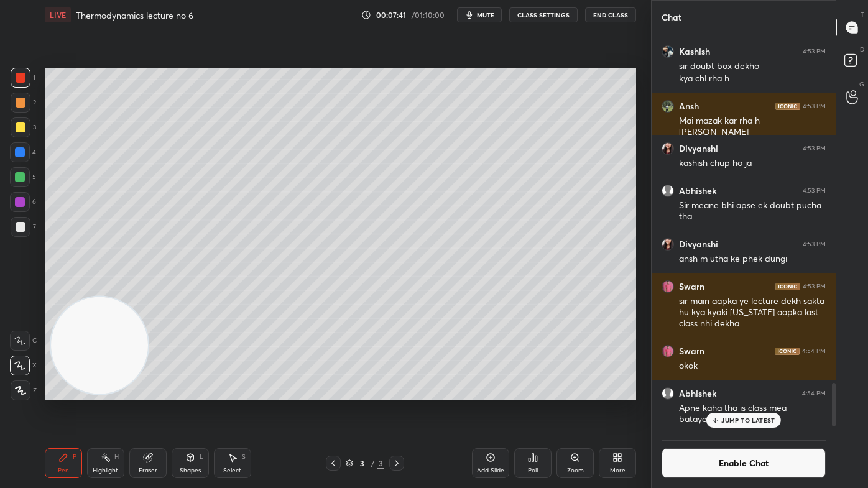
scroll to position [2793, 0]
click at [146, 392] on div "Eraser" at bounding box center [148, 471] width 19 height 6
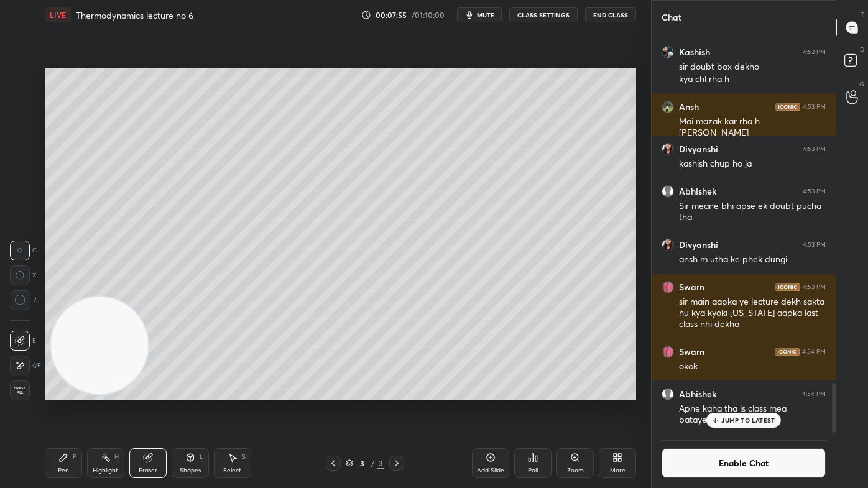
click at [24, 300] on icon at bounding box center [20, 300] width 11 height 11
click at [67, 392] on icon at bounding box center [63, 458] width 10 height 10
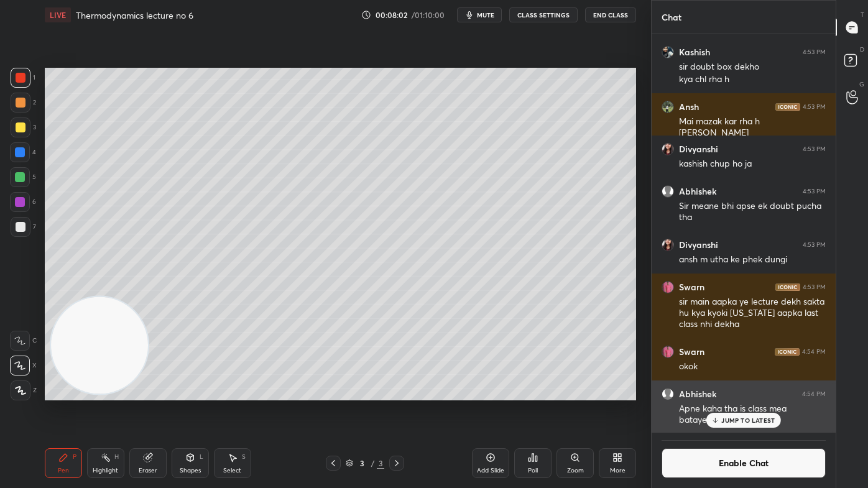
click at [756, 392] on p "JUMP TO LATEST" at bounding box center [747, 420] width 53 height 7
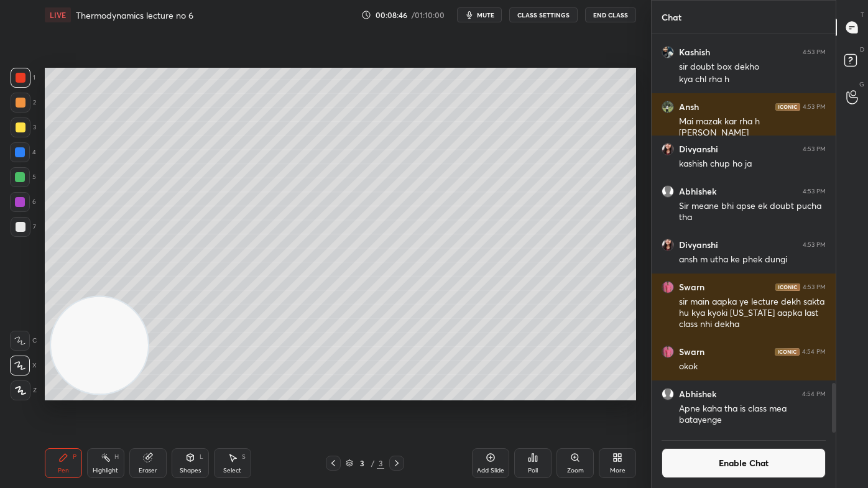
click at [494, 392] on div "Add Slide" at bounding box center [490, 471] width 27 height 6
click at [23, 134] on div at bounding box center [21, 128] width 20 height 20
drag, startPoint x: 150, startPoint y: 463, endPoint x: 155, endPoint y: 454, distance: 10.0
click at [150, 392] on icon at bounding box center [148, 458] width 10 height 10
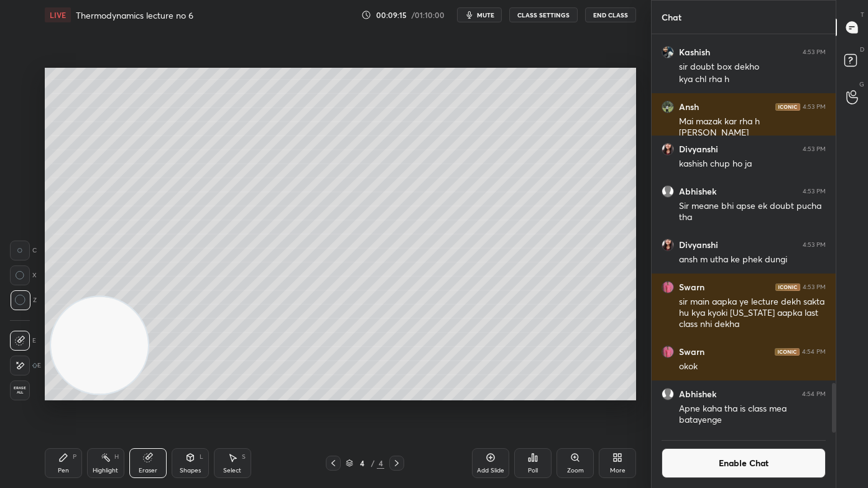
click at [82, 53] on div "Setting up your live class Poll for secs No correct answer Start poll" at bounding box center [340, 234] width 601 height 409
click at [69, 88] on div "Setting up your live class Poll for secs No correct answer Start poll" at bounding box center [340, 234] width 601 height 409
drag, startPoint x: 63, startPoint y: 468, endPoint x: 68, endPoint y: 453, distance: 15.4
click at [62, 392] on div "Pen" at bounding box center [63, 471] width 11 height 6
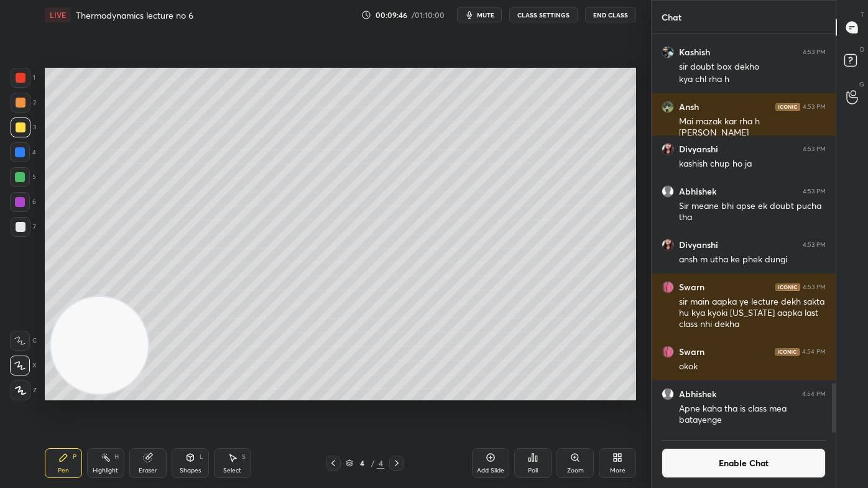
click at [488, 19] on span "mute" at bounding box center [485, 15] width 17 height 9
click at [483, 13] on span "unmute" at bounding box center [484, 15] width 27 height 9
click at [718, 392] on button "Enable Chat" at bounding box center [744, 463] width 164 height 30
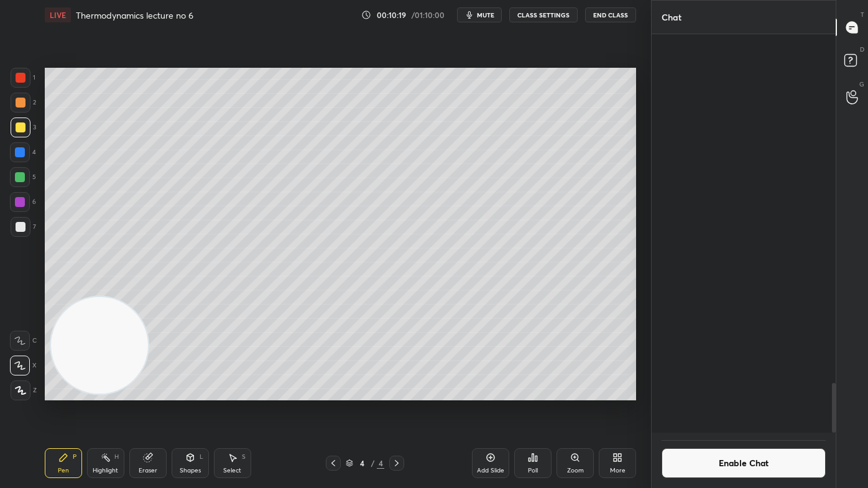
scroll to position [421, 180]
click at [716, 392] on body "1 2 3 4 5 6 7 C X Z C X Z E E Erase all H H LIVE Thermodynamics lecture no 6 00…" at bounding box center [434, 244] width 868 height 488
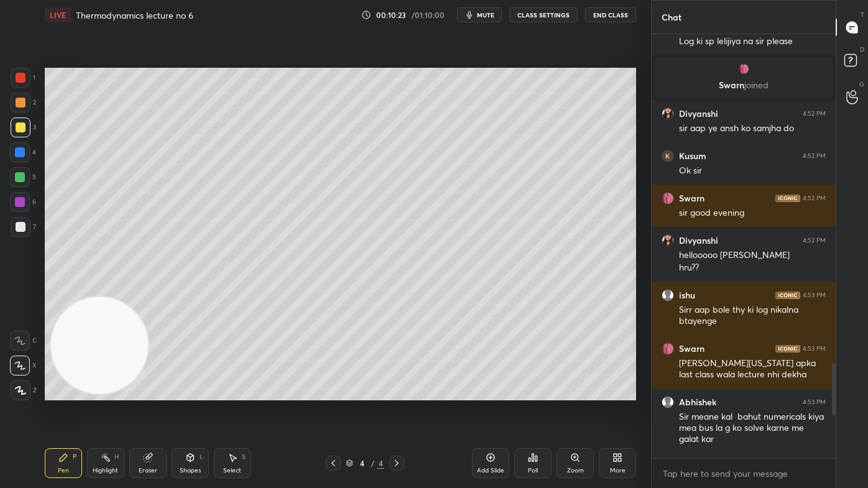
click at [18, 178] on div at bounding box center [20, 177] width 10 height 10
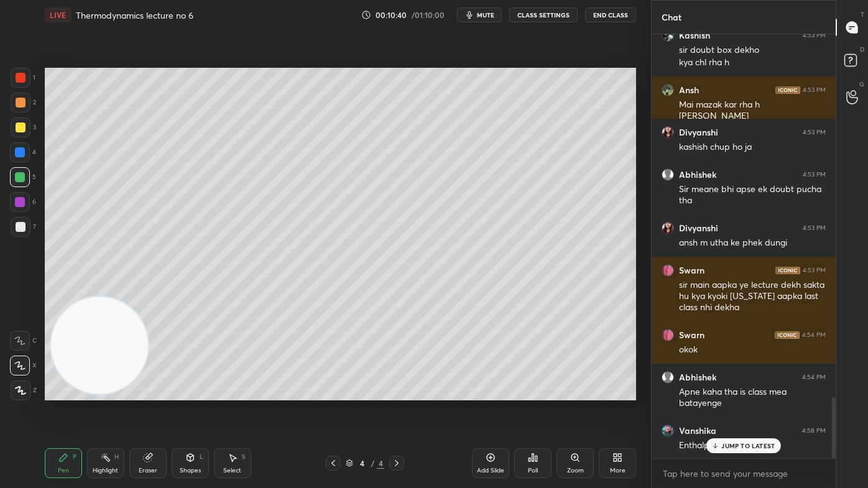
click at [489, 16] on span "mute" at bounding box center [485, 15] width 17 height 9
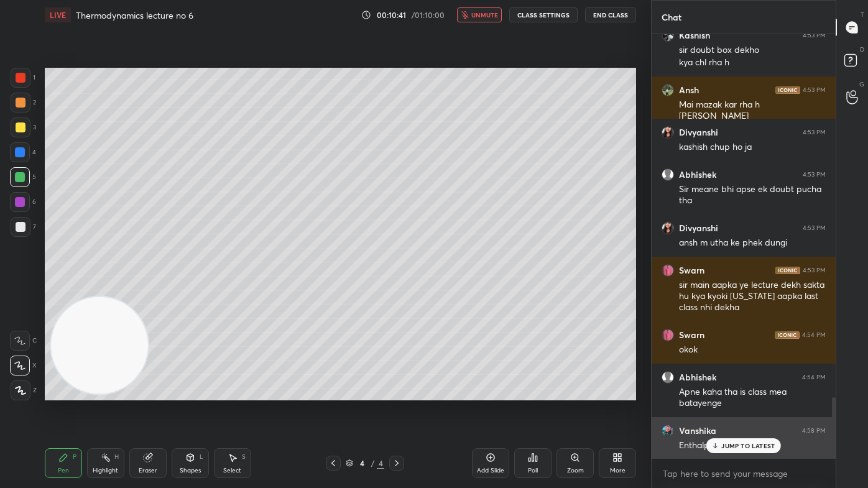
click at [744, 392] on p "JUMP TO LATEST" at bounding box center [747, 445] width 53 height 7
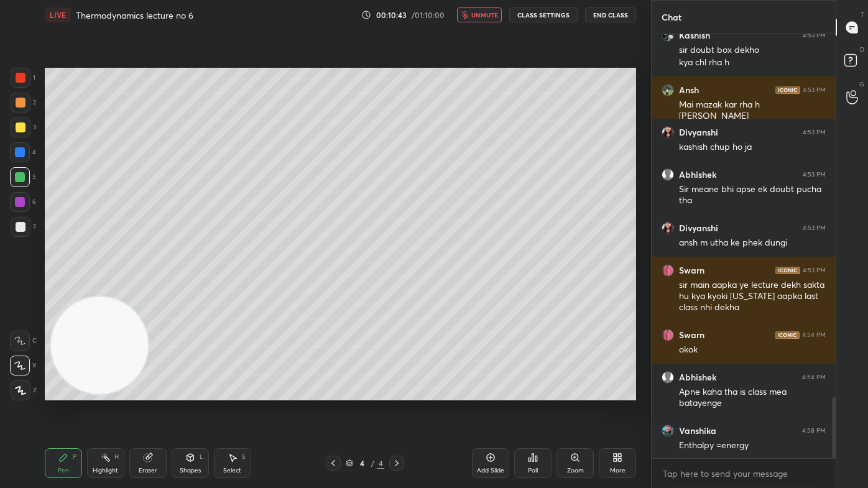
click at [488, 17] on span "unmute" at bounding box center [484, 15] width 27 height 9
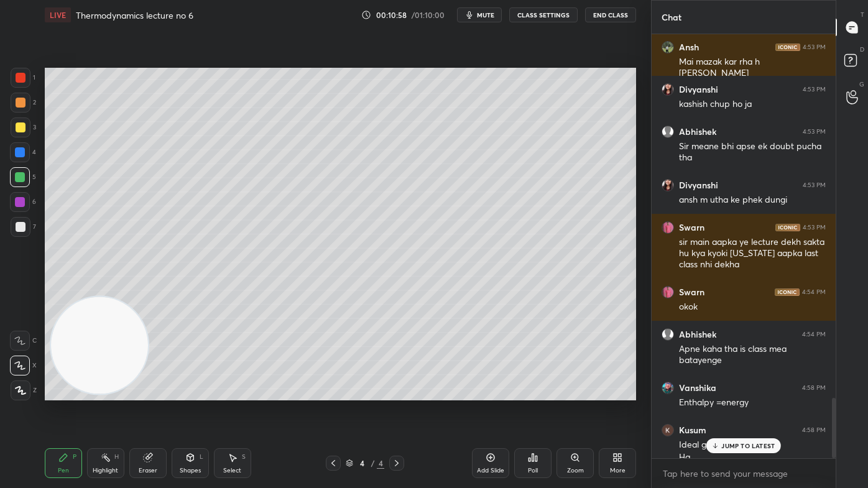
scroll to position [2577, 0]
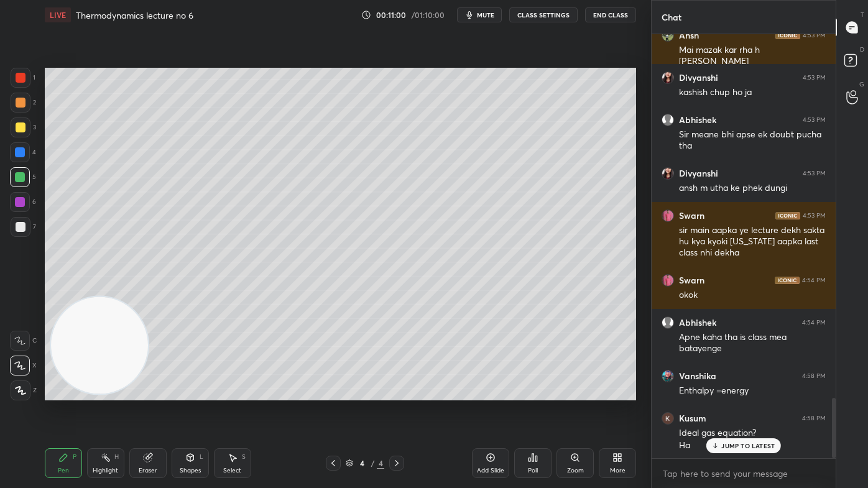
click at [146, 392] on div "Eraser" at bounding box center [147, 463] width 37 height 30
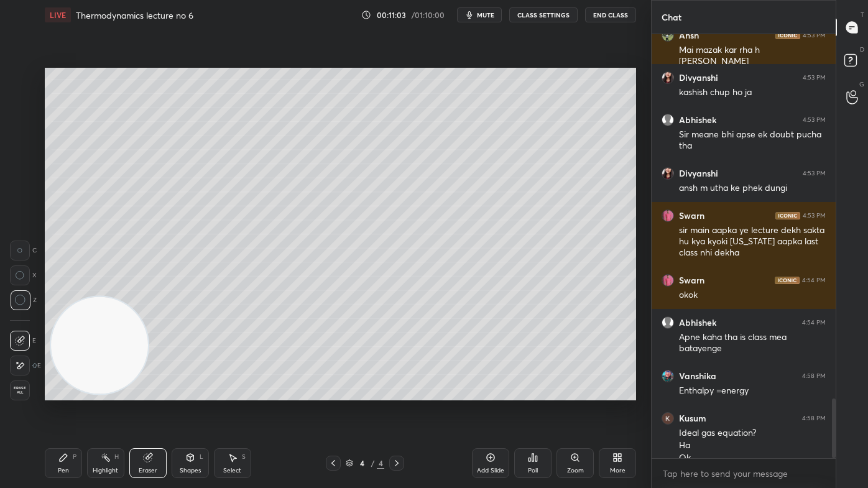
scroll to position [2590, 0]
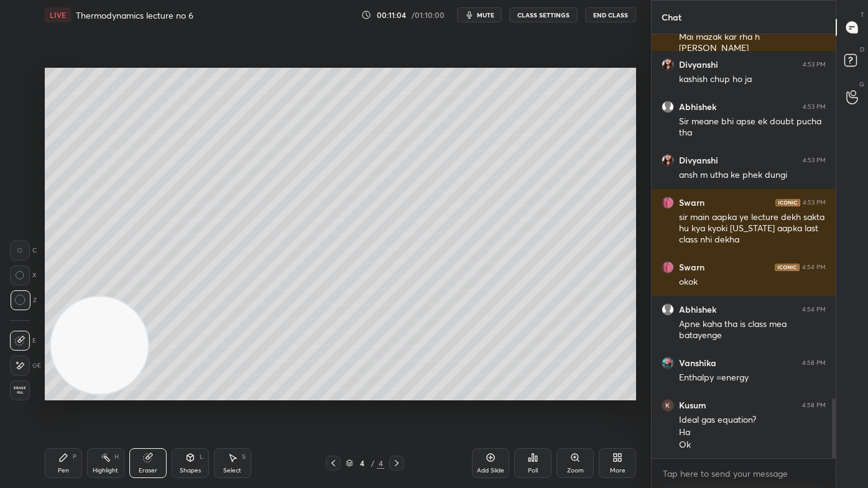
click at [61, 392] on div "Pen P" at bounding box center [63, 463] width 37 height 30
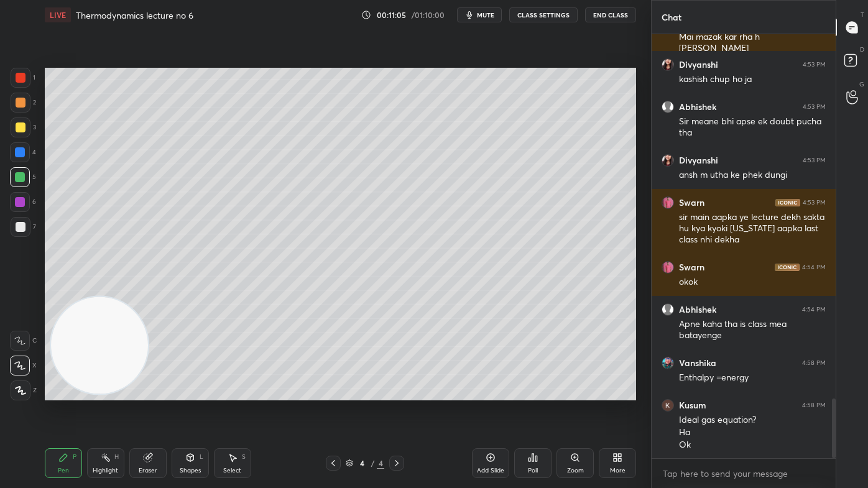
click at [15, 132] on div at bounding box center [21, 128] width 20 height 20
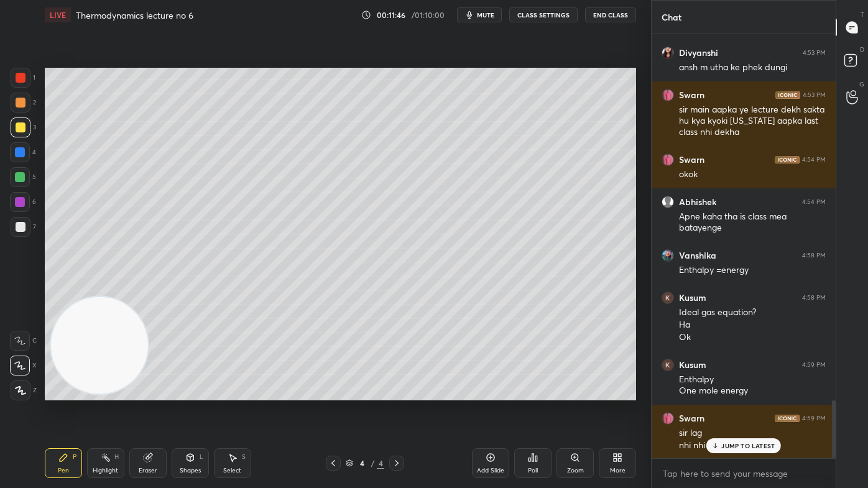
scroll to position [2741, 0]
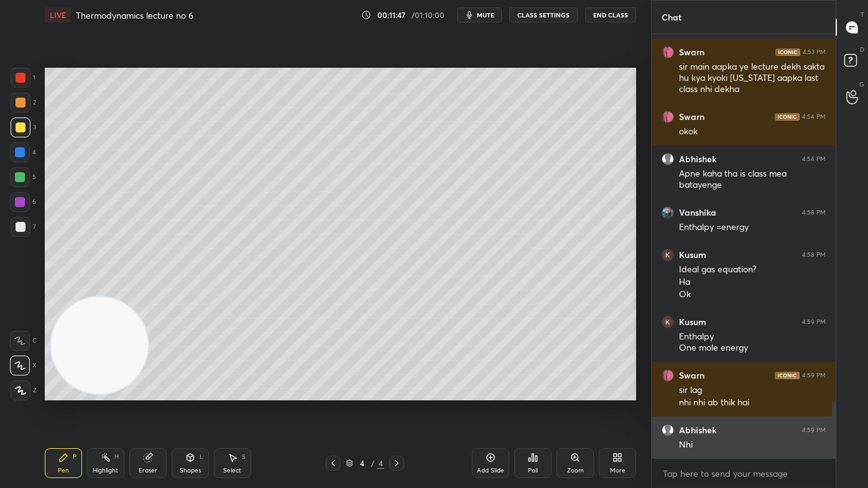
click at [723, 392] on div "Abhishek 4:53 PM Sir meane bhi apse ek doubt pucha tha Divyanshi 4:53 PM ansh m…" at bounding box center [744, 246] width 184 height 425
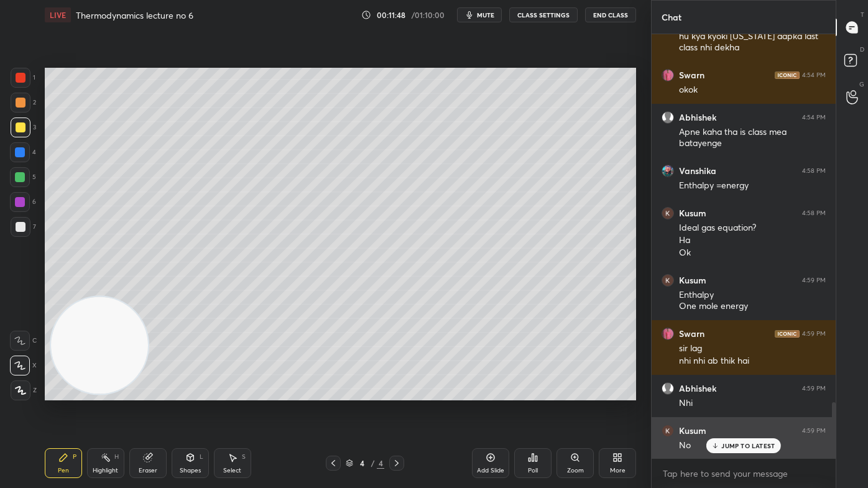
click at [729, 392] on div "JUMP TO LATEST" at bounding box center [743, 445] width 75 height 15
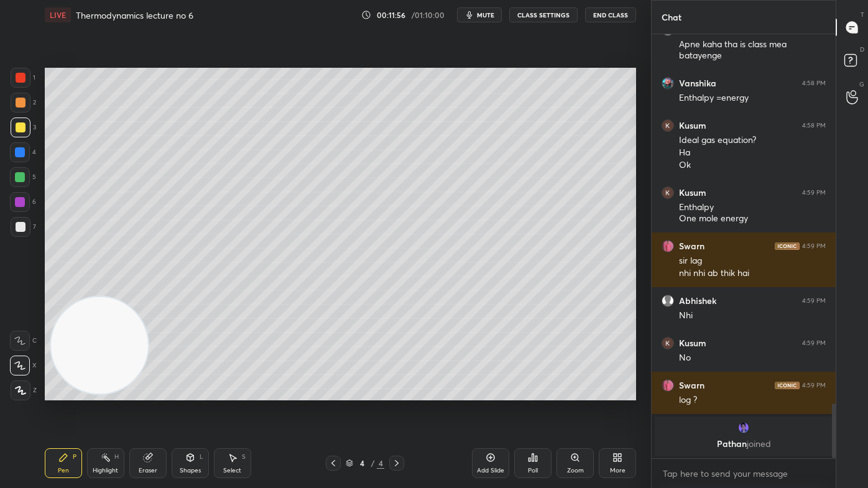
scroll to position [2746, 0]
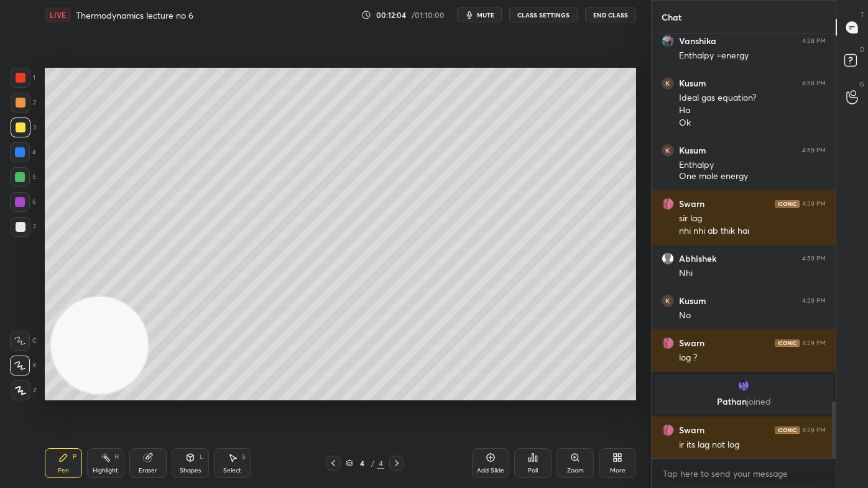
click at [27, 227] on div at bounding box center [21, 227] width 20 height 20
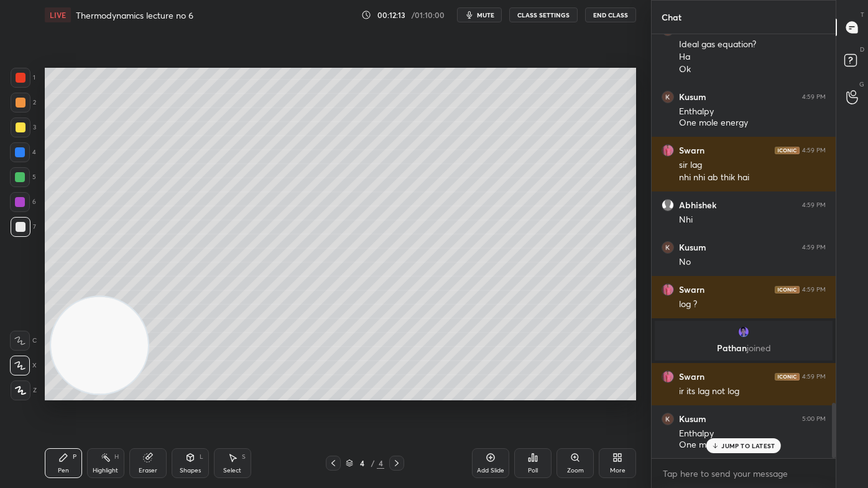
scroll to position [2841, 0]
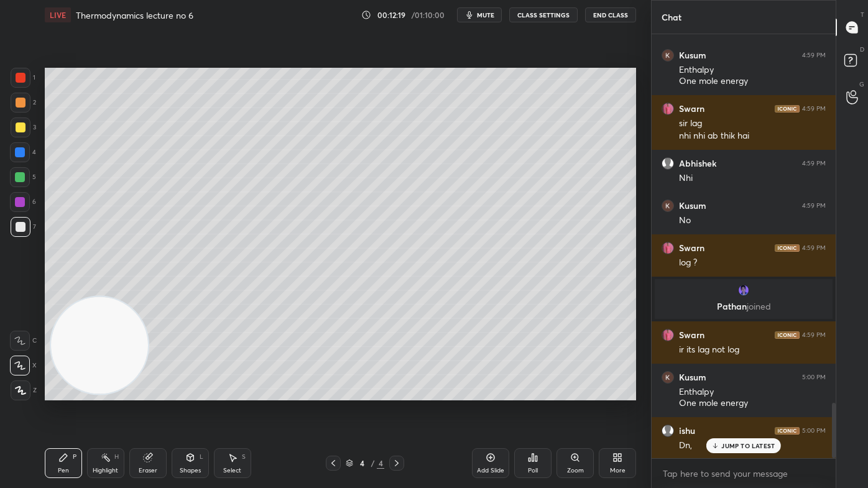
click at [487, 16] on span "mute" at bounding box center [485, 15] width 17 height 9
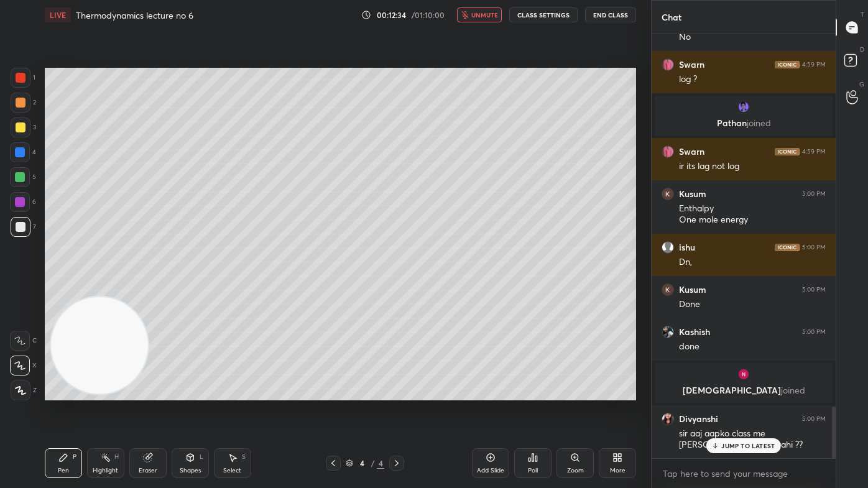
scroll to position [3066, 0]
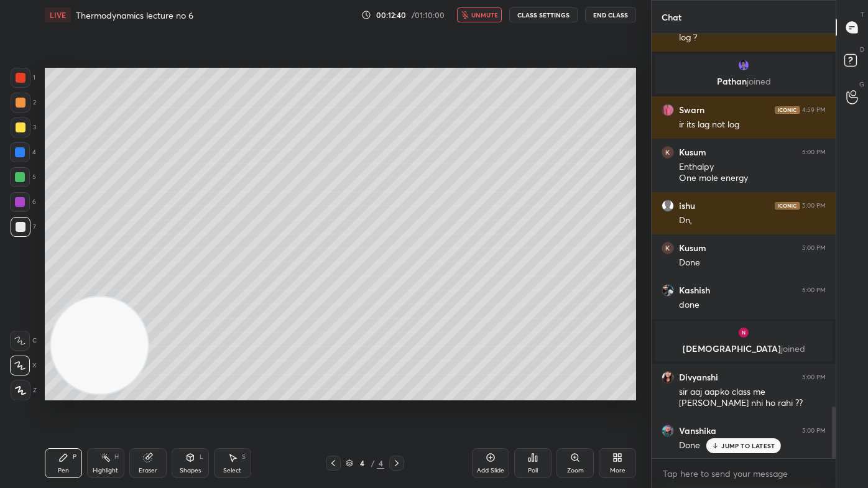
click at [719, 392] on icon at bounding box center [715, 445] width 8 height 7
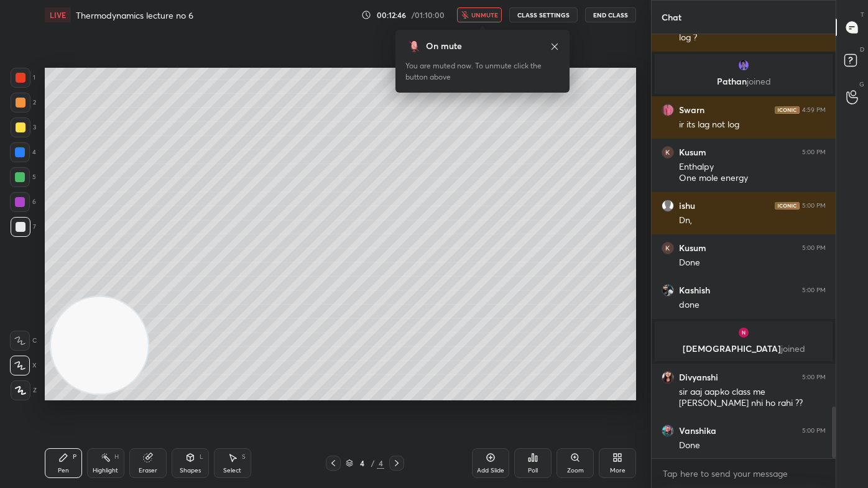
click at [496, 11] on span "unmute" at bounding box center [484, 15] width 27 height 9
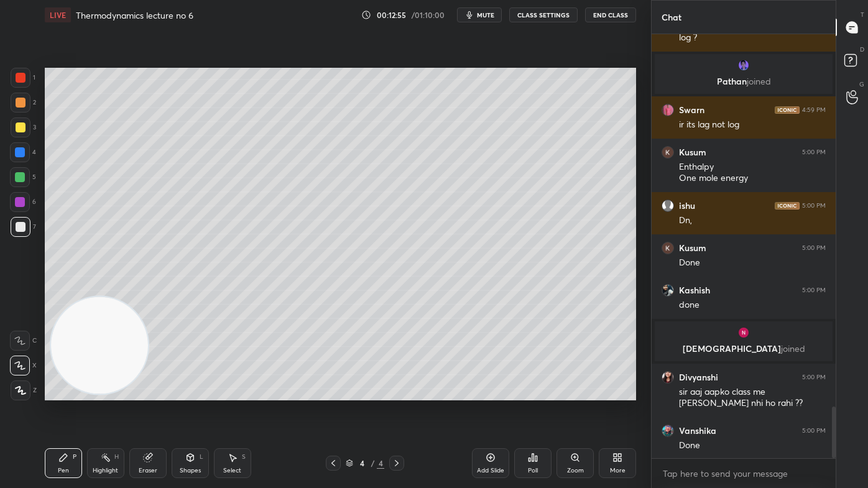
click at [499, 392] on div "Add Slide" at bounding box center [490, 463] width 37 height 30
click at [13, 131] on div at bounding box center [21, 128] width 20 height 20
click at [19, 364] on icon at bounding box center [20, 365] width 10 height 7
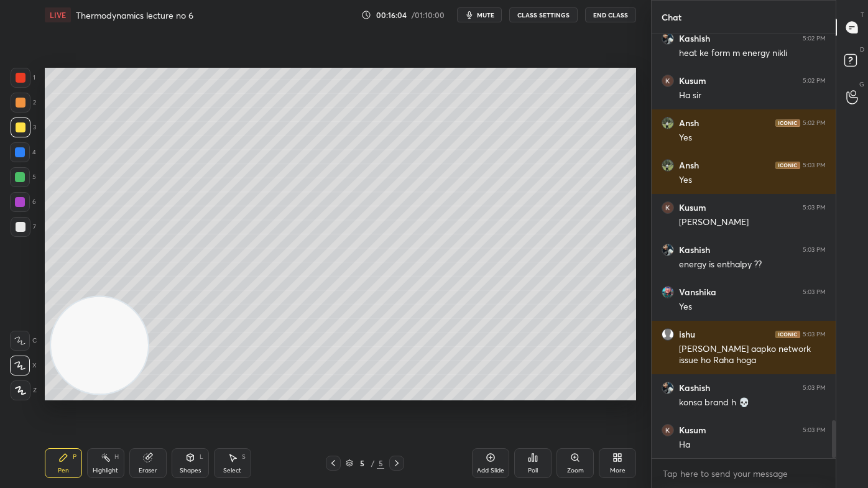
scroll to position [4310, 0]
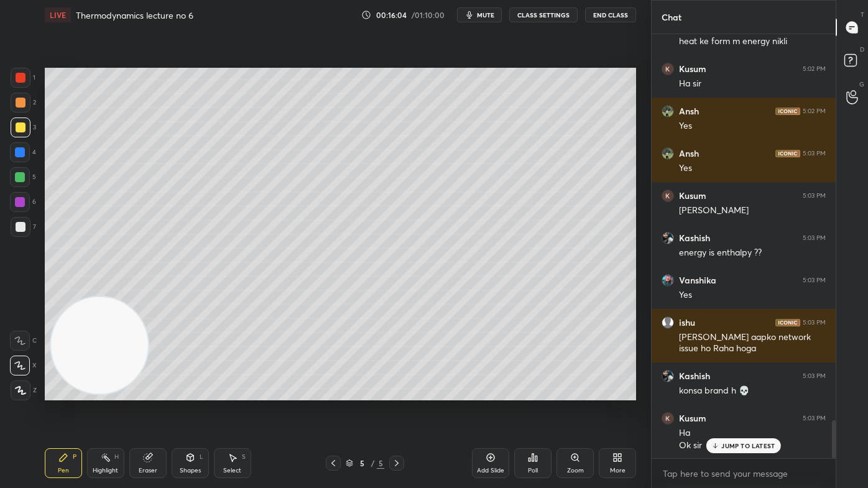
click at [24, 234] on div at bounding box center [21, 227] width 20 height 20
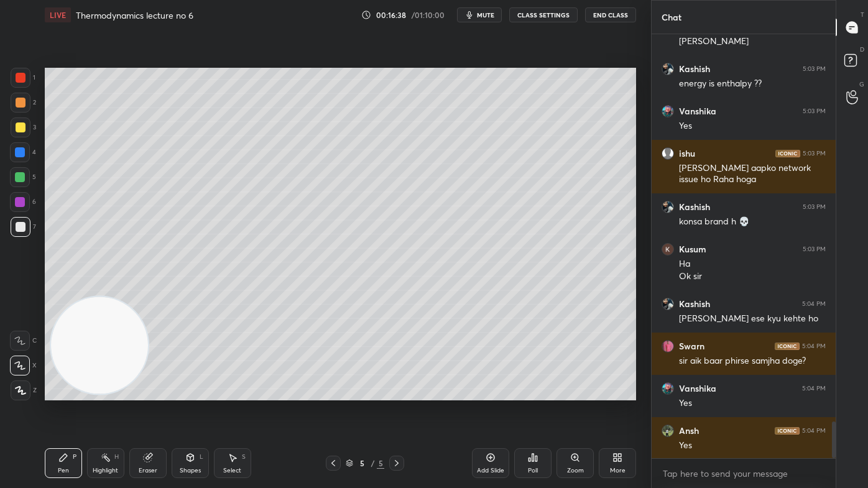
scroll to position [4522, 0]
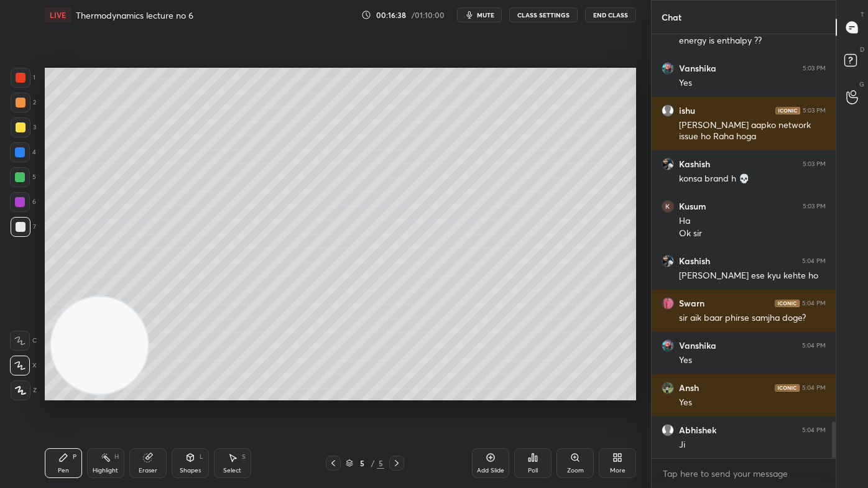
click at [21, 172] on div at bounding box center [20, 177] width 20 height 20
click at [20, 229] on div at bounding box center [21, 227] width 10 height 10
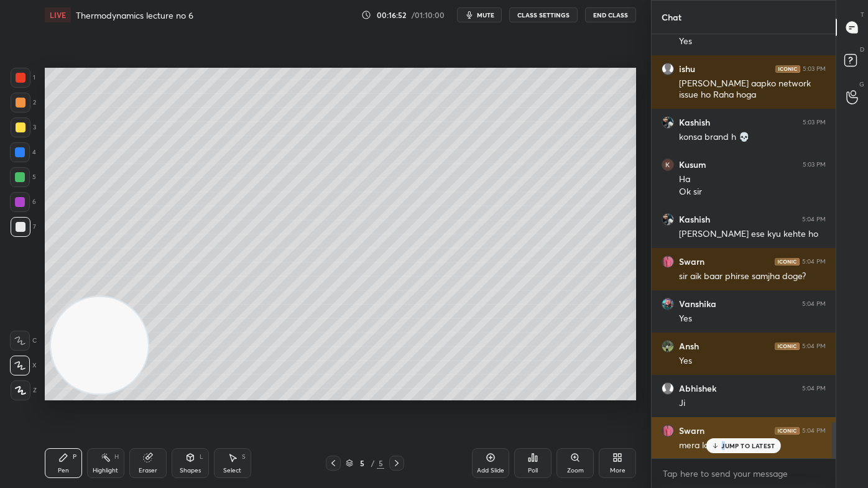
click at [725, 392] on p "JUMP TO LATEST" at bounding box center [747, 445] width 53 height 7
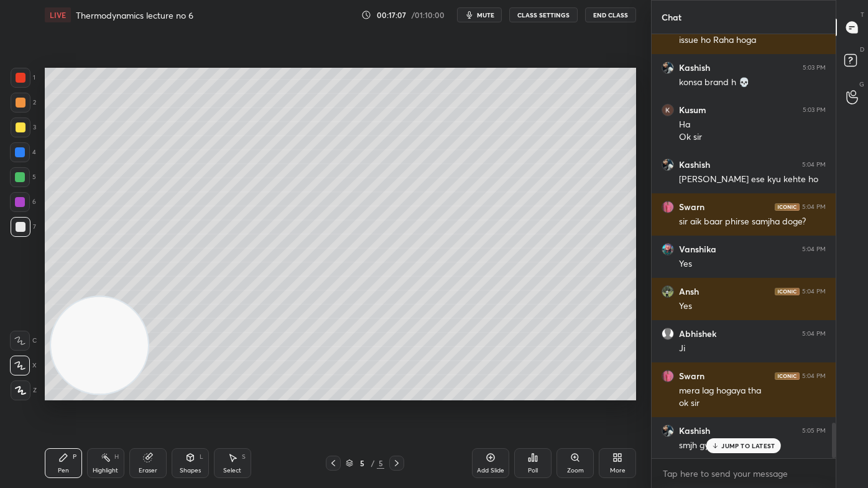
scroll to position [4661, 0]
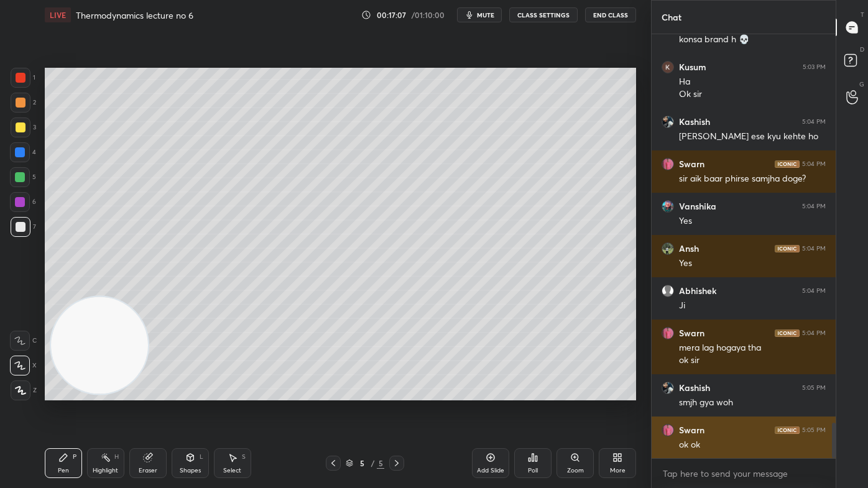
click at [743, 392] on div "ok ok" at bounding box center [752, 445] width 147 height 12
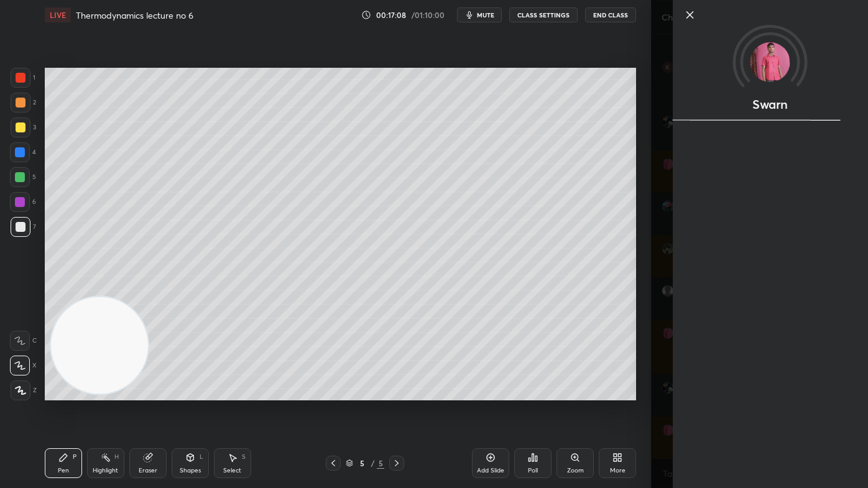
click at [660, 392] on div "Swarn" at bounding box center [759, 244] width 217 height 488
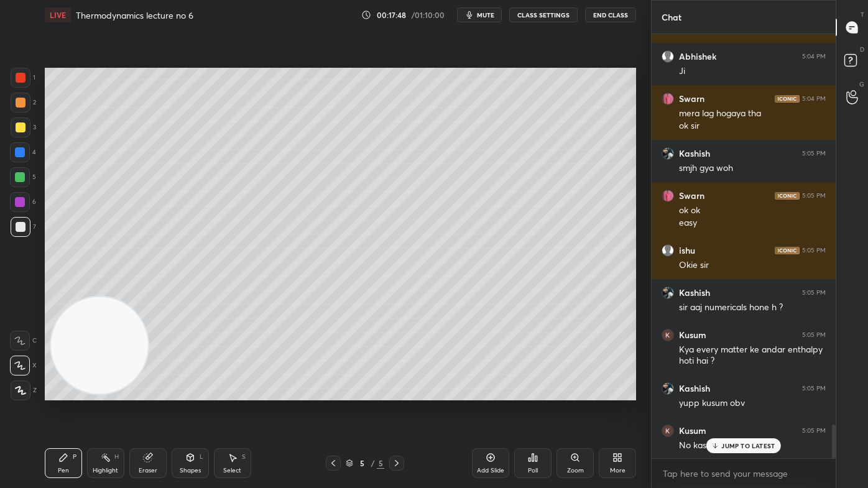
scroll to position [4909, 0]
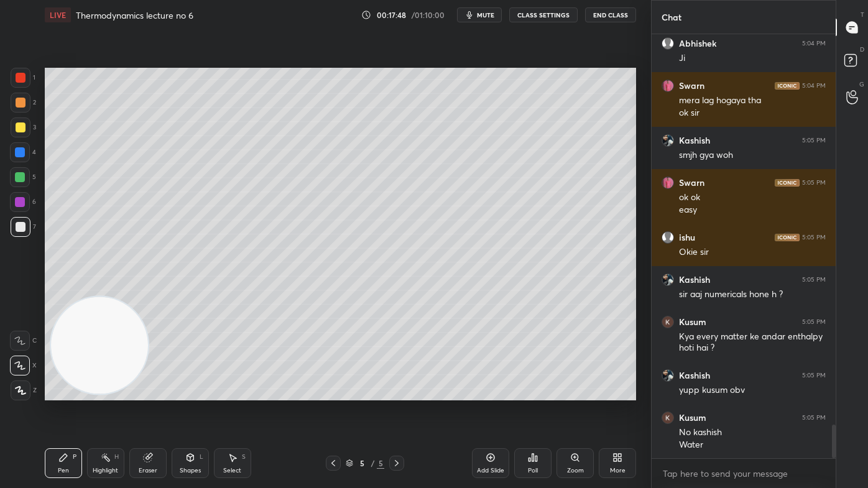
click at [150, 392] on div "Eraser" at bounding box center [147, 463] width 37 height 30
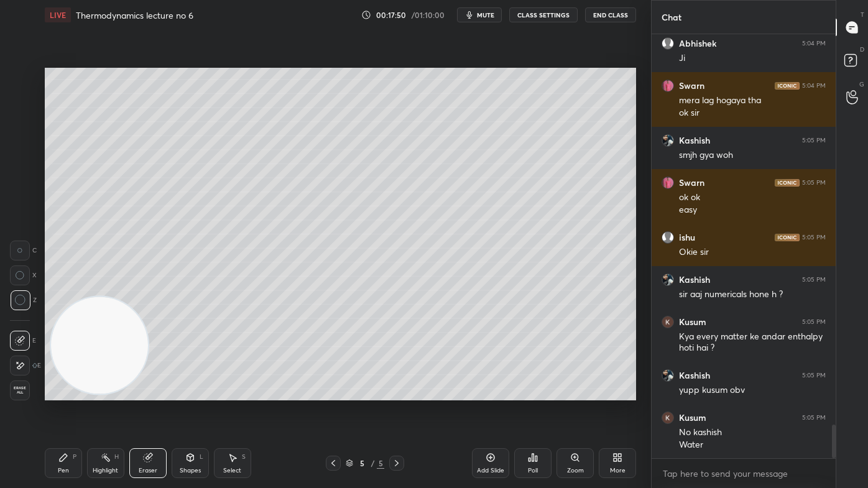
click at [65, 392] on icon at bounding box center [63, 458] width 10 height 10
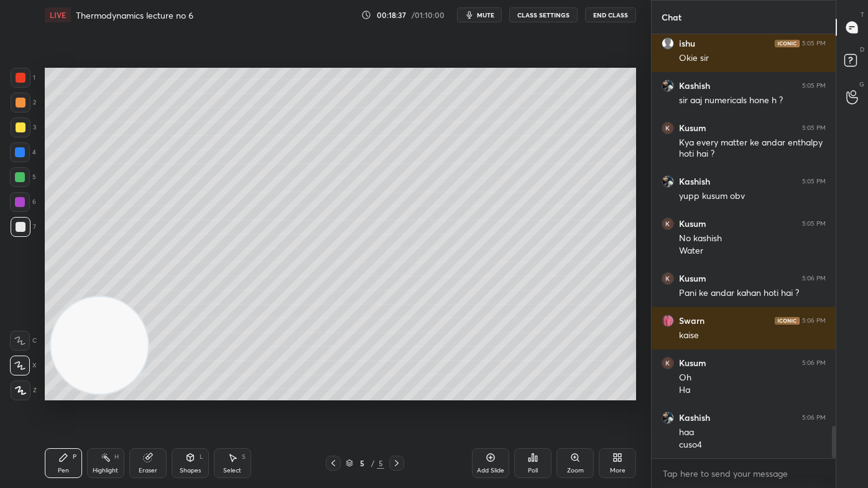
scroll to position [5144, 0]
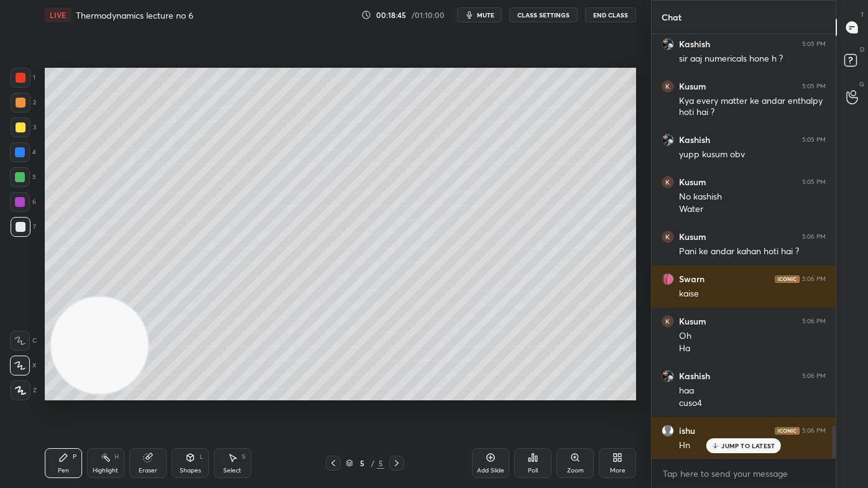
drag, startPoint x: 147, startPoint y: 473, endPoint x: 173, endPoint y: 456, distance: 30.9
click at [147, 392] on div "Eraser" at bounding box center [148, 471] width 19 height 6
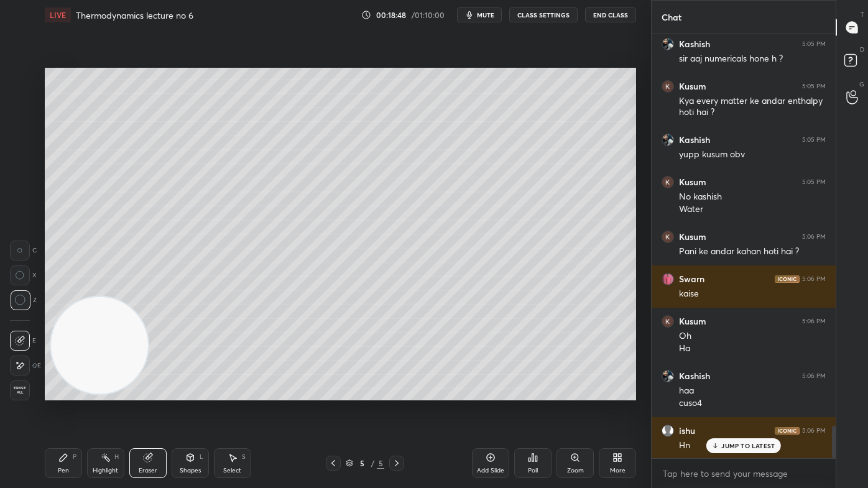
click at [69, 392] on div "Pen P" at bounding box center [63, 463] width 37 height 30
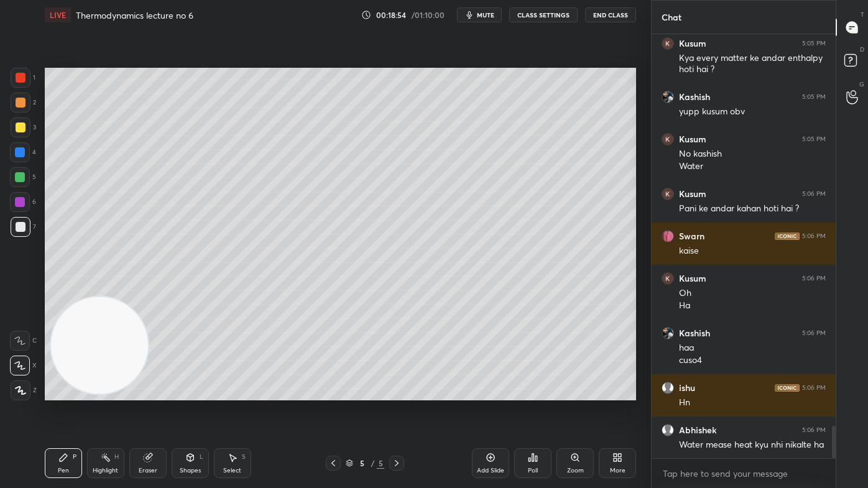
scroll to position [5229, 0]
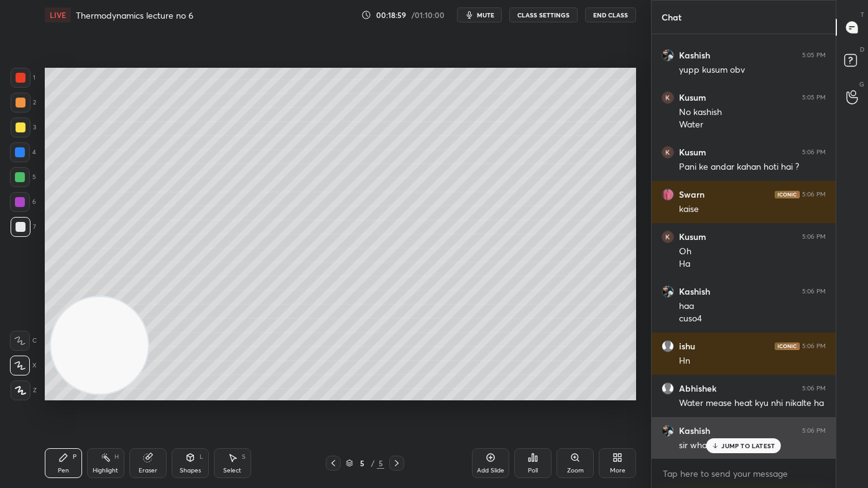
click at [744, 392] on p "JUMP TO LATEST" at bounding box center [747, 445] width 53 height 7
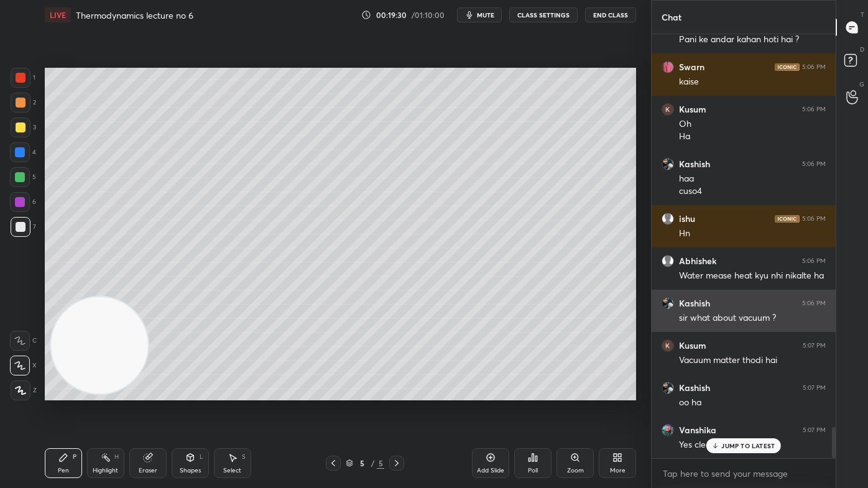
scroll to position [5398, 0]
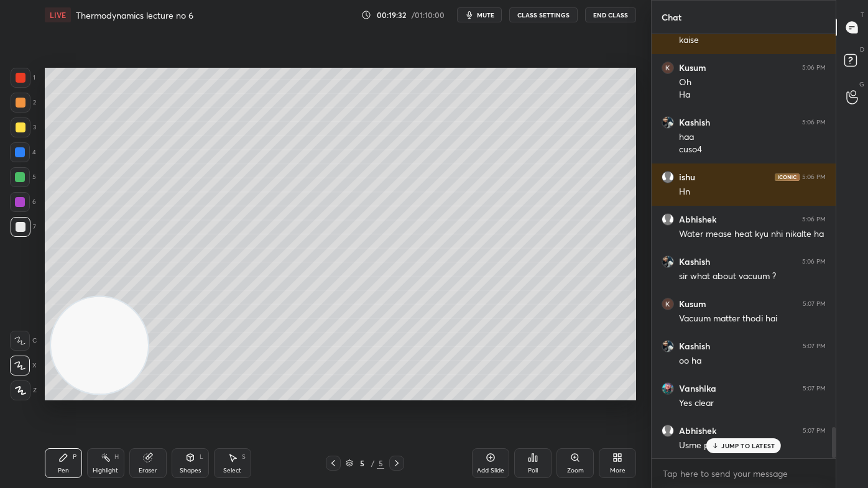
click at [147, 392] on icon at bounding box center [148, 458] width 8 height 8
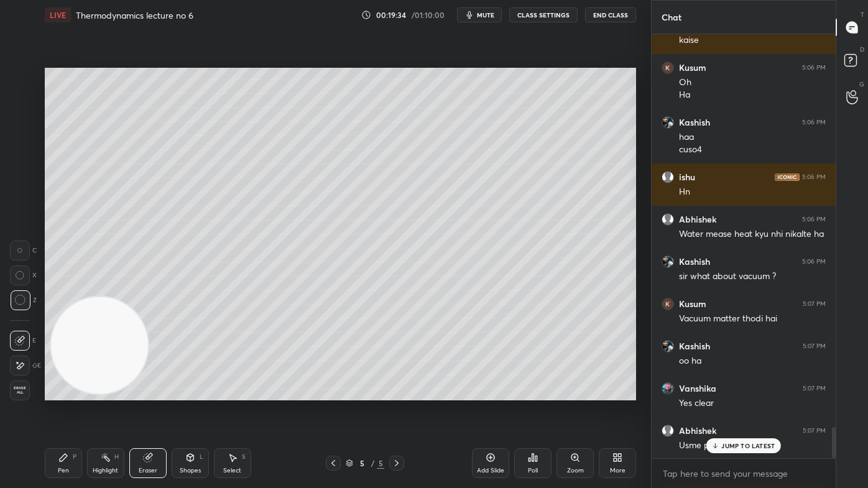
click at [70, 392] on div "Pen P" at bounding box center [63, 463] width 37 height 30
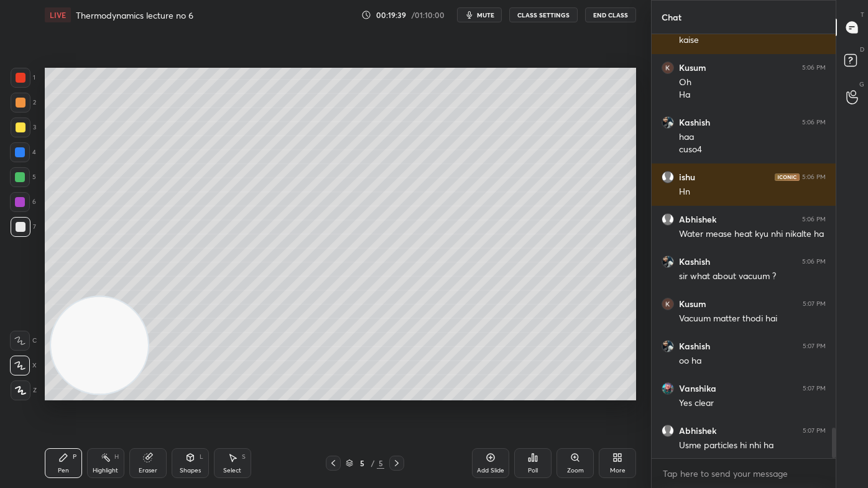
scroll to position [5441, 0]
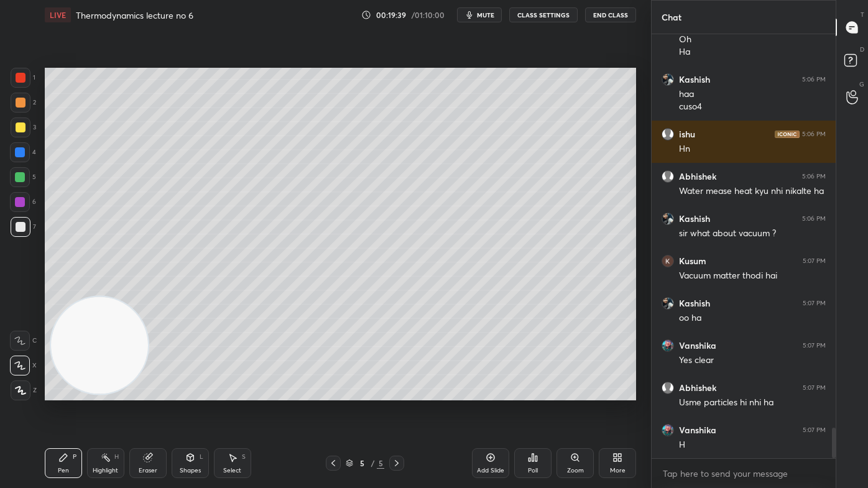
click at [228, 392] on div "Select S" at bounding box center [232, 463] width 37 height 30
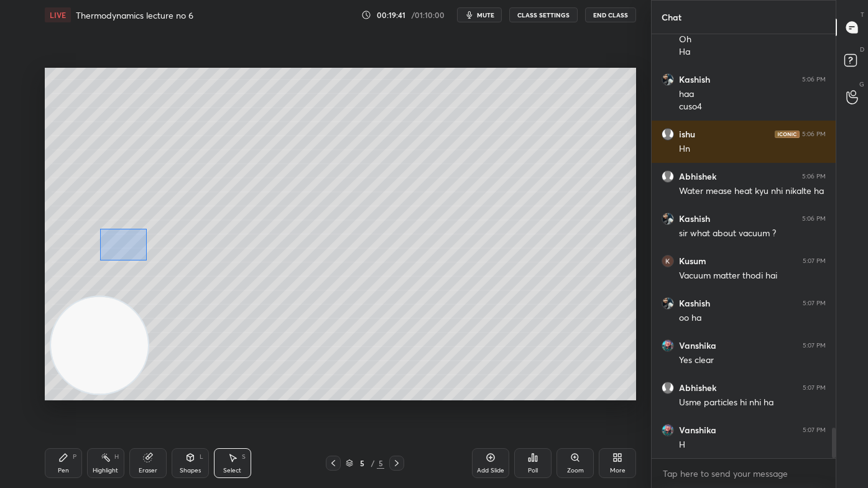
drag, startPoint x: 107, startPoint y: 250, endPoint x: 127, endPoint y: 250, distance: 19.9
click at [147, 260] on div "0 ° Undo Copy Duplicate Duplicate to new slide Delete" at bounding box center [340, 234] width 591 height 333
drag, startPoint x: 119, startPoint y: 244, endPoint x: 162, endPoint y: 226, distance: 45.7
click at [114, 222] on div "0 ° Undo Copy Duplicate Duplicate to new slide Delete" at bounding box center [340, 234] width 591 height 333
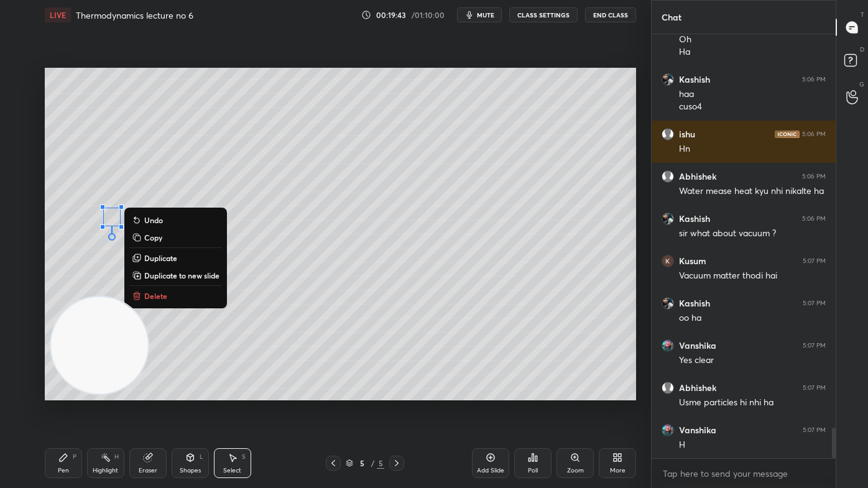
click at [271, 307] on div "0 ° Undo Copy Duplicate Duplicate to new slide Delete" at bounding box center [340, 234] width 591 height 333
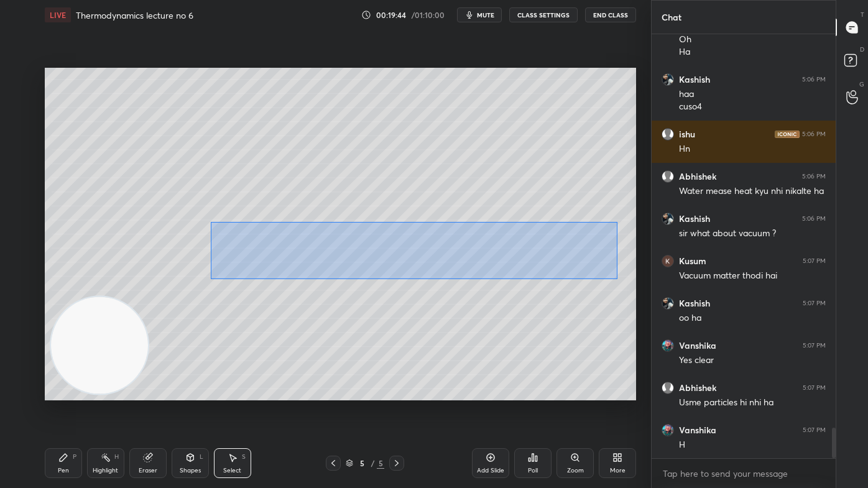
drag, startPoint x: 211, startPoint y: 221, endPoint x: 538, endPoint y: 262, distance: 329.7
click at [617, 279] on div "0 ° Undo Copy Duplicate Duplicate to new slide Delete" at bounding box center [340, 234] width 591 height 333
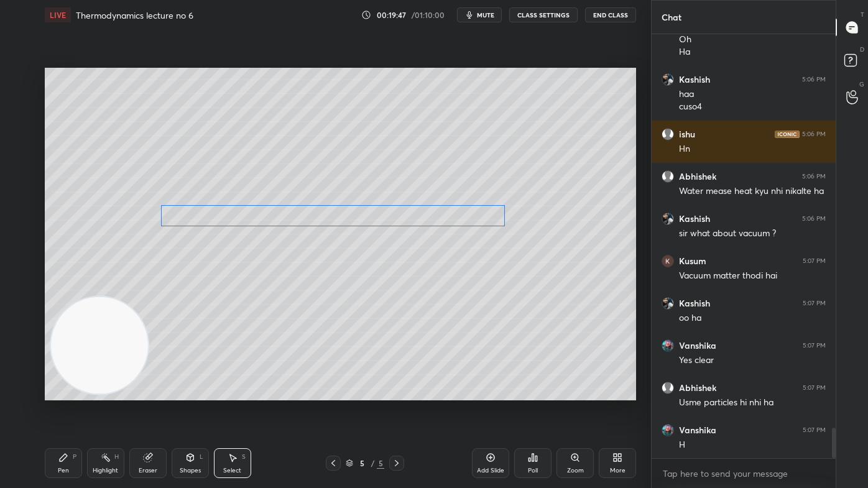
drag, startPoint x: 485, startPoint y: 238, endPoint x: 435, endPoint y: 215, distance: 55.1
click at [435, 215] on div "0 ° Undo Copy Duplicate Duplicate to new slide Delete" at bounding box center [340, 234] width 591 height 333
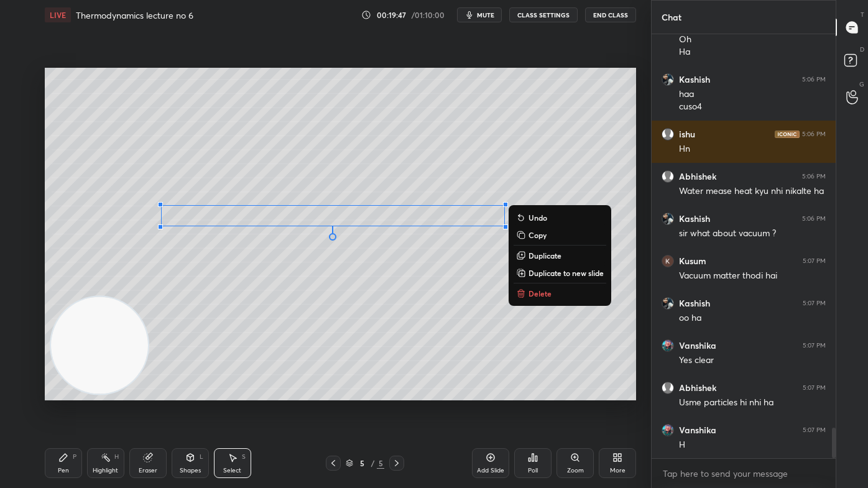
click at [408, 297] on div "0 ° Undo Copy Duplicate Duplicate to new slide Delete" at bounding box center [340, 234] width 591 height 333
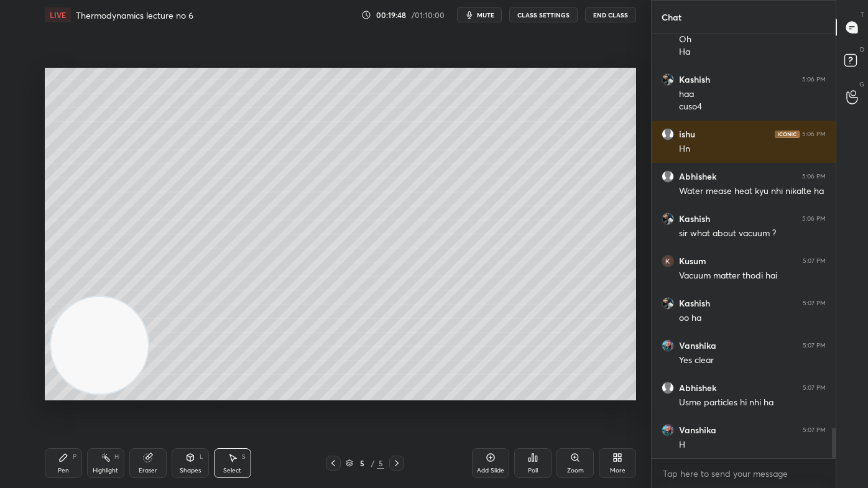
click at [73, 392] on div "Pen P" at bounding box center [63, 463] width 37 height 30
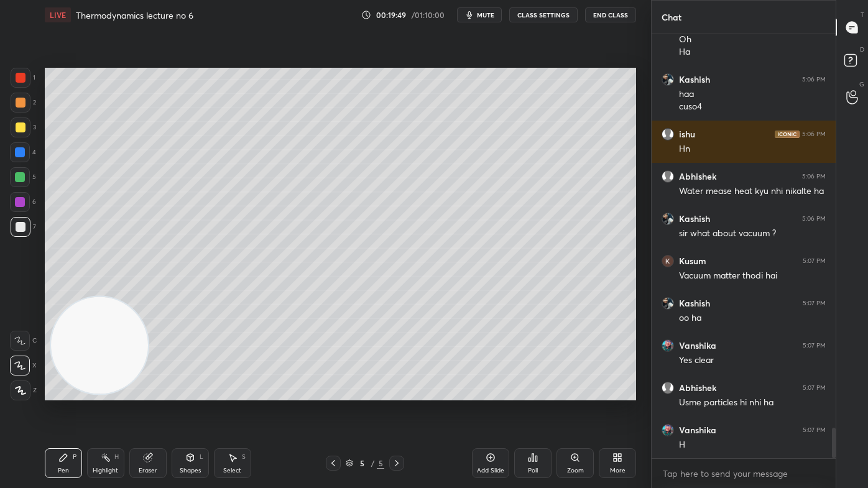
click at [20, 86] on div at bounding box center [21, 78] width 20 height 20
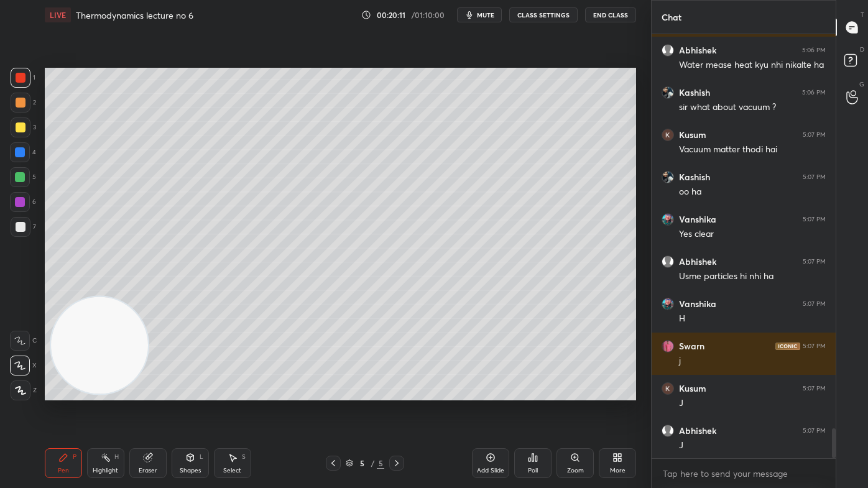
scroll to position [5610, 0]
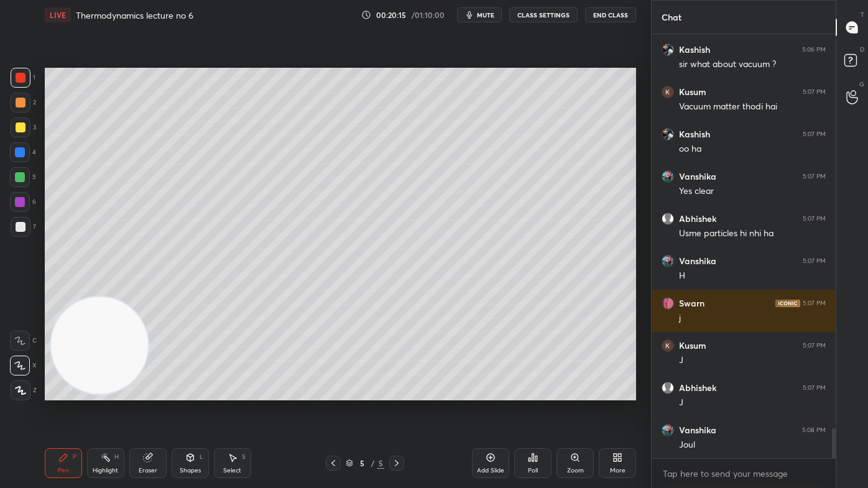
click at [154, 392] on div "Eraser" at bounding box center [148, 471] width 19 height 6
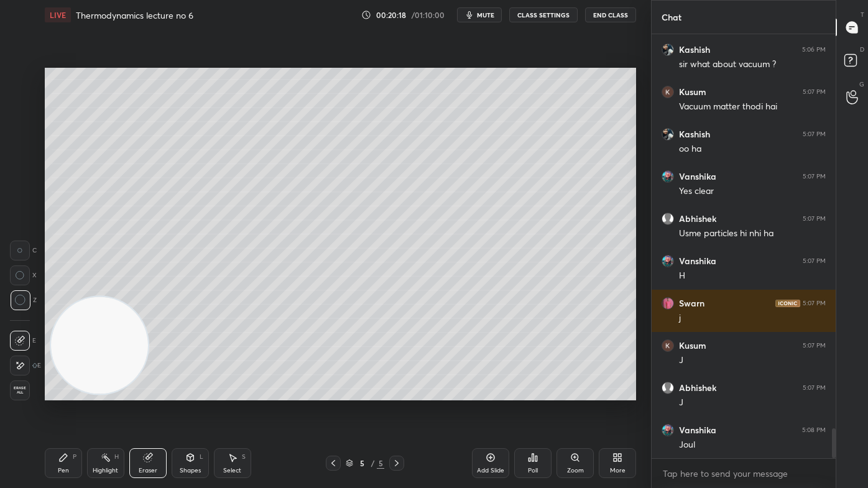
click at [52, 392] on div "Pen P" at bounding box center [63, 463] width 37 height 30
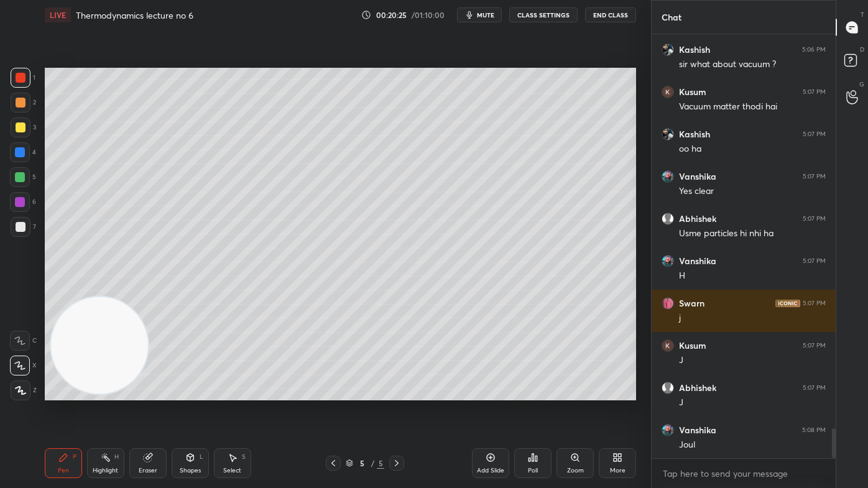
scroll to position [5652, 0]
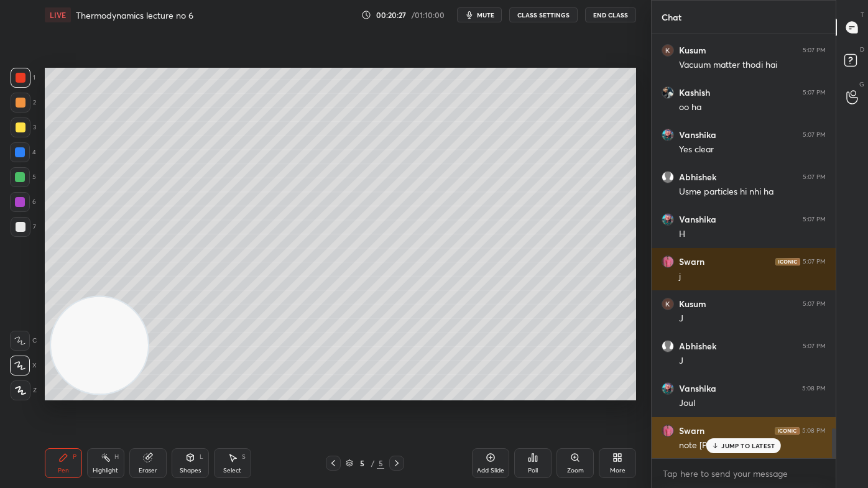
click at [733, 392] on div "JUMP TO LATEST" at bounding box center [743, 445] width 75 height 15
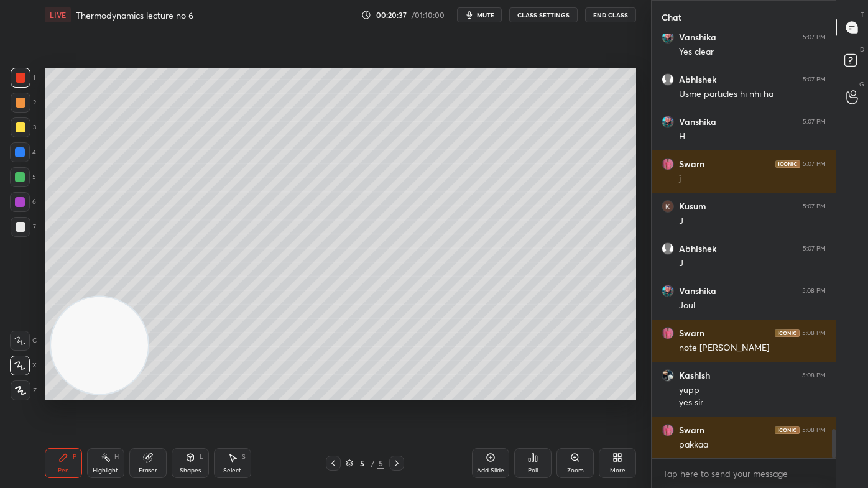
scroll to position [5791, 0]
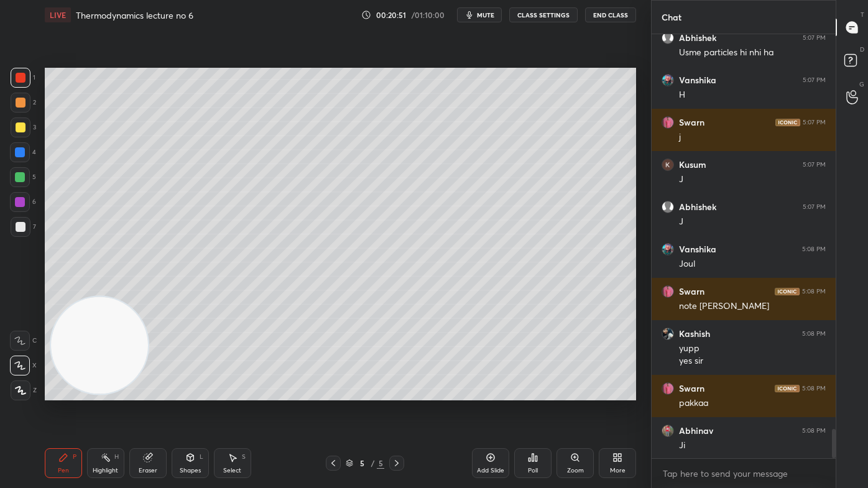
click at [138, 392] on div "Eraser" at bounding box center [147, 463] width 37 height 30
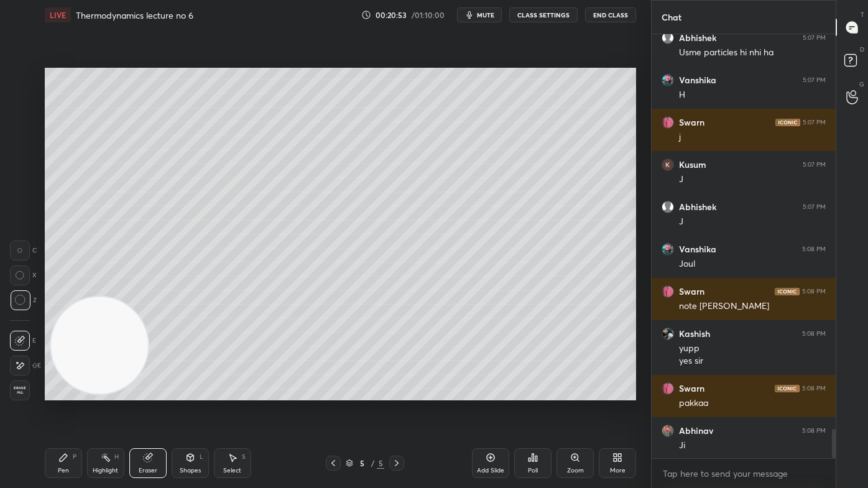
click at [67, 392] on icon at bounding box center [63, 458] width 10 height 10
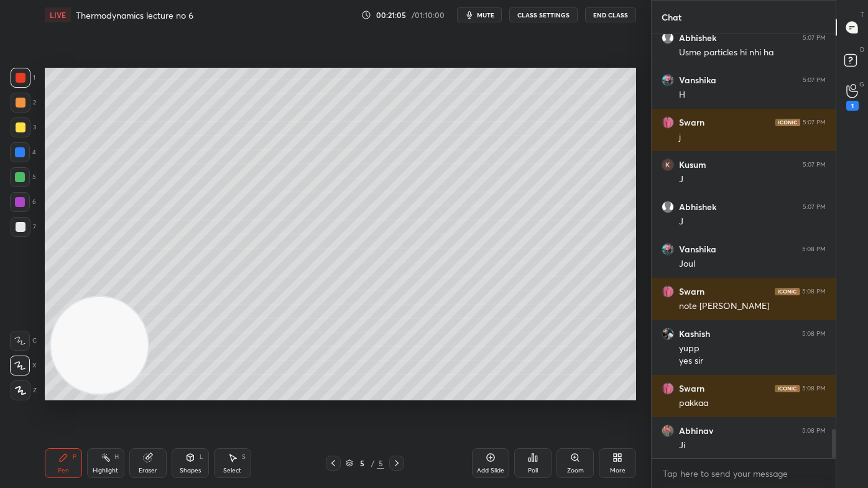
click at [854, 113] on div "G Raise Hand (G) 1" at bounding box center [852, 97] width 32 height 35
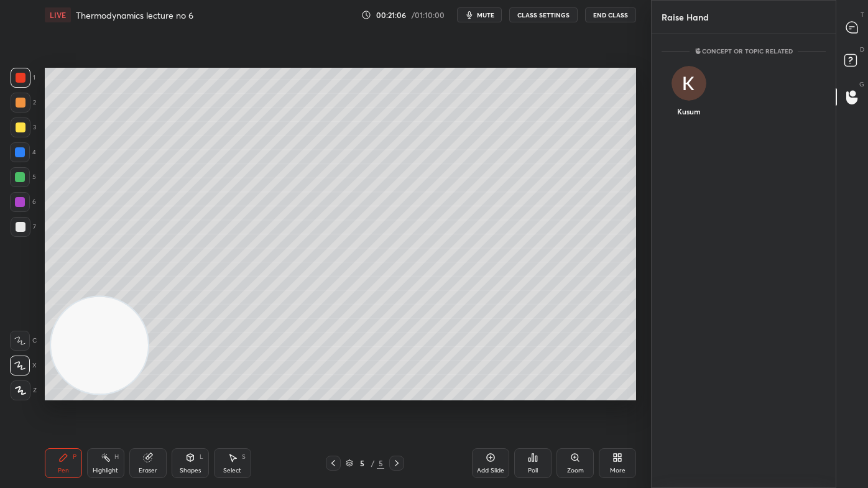
scroll to position [4, 3]
click at [678, 111] on div "Kusum" at bounding box center [689, 94] width 54 height 72
click at [678, 124] on button "INVITE" at bounding box center [688, 120] width 43 height 16
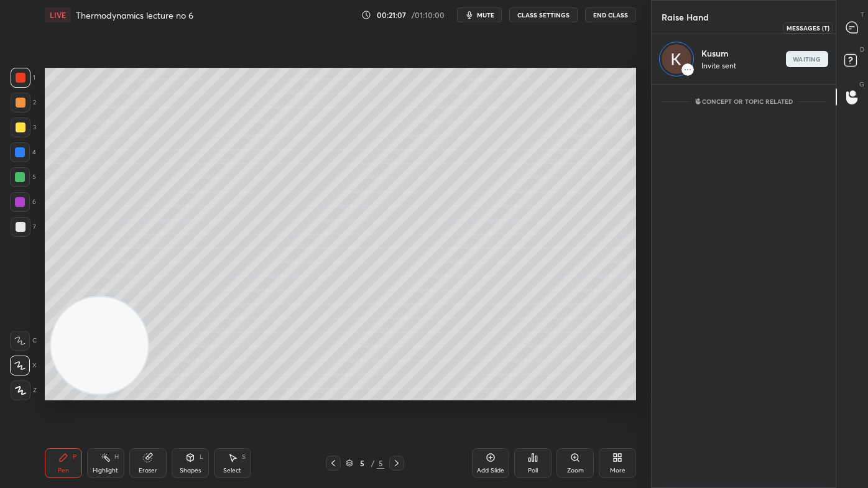
click at [846, 29] on icon at bounding box center [852, 27] width 13 height 13
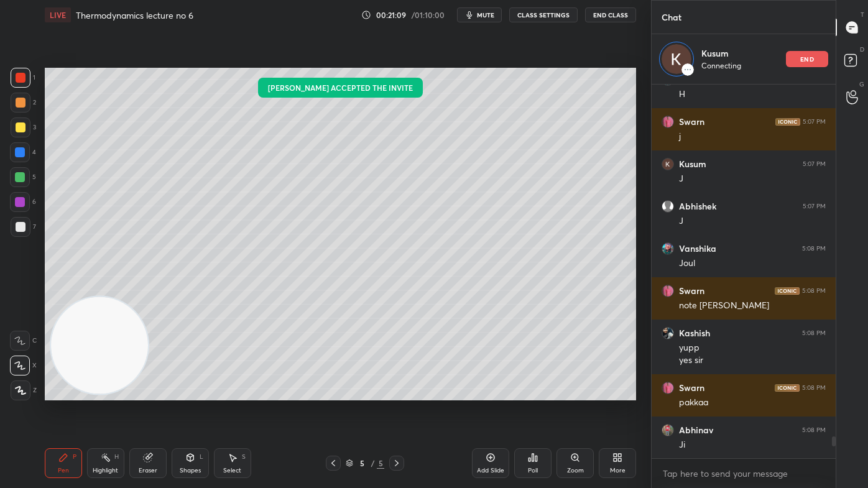
click at [19, 128] on div at bounding box center [21, 128] width 10 height 10
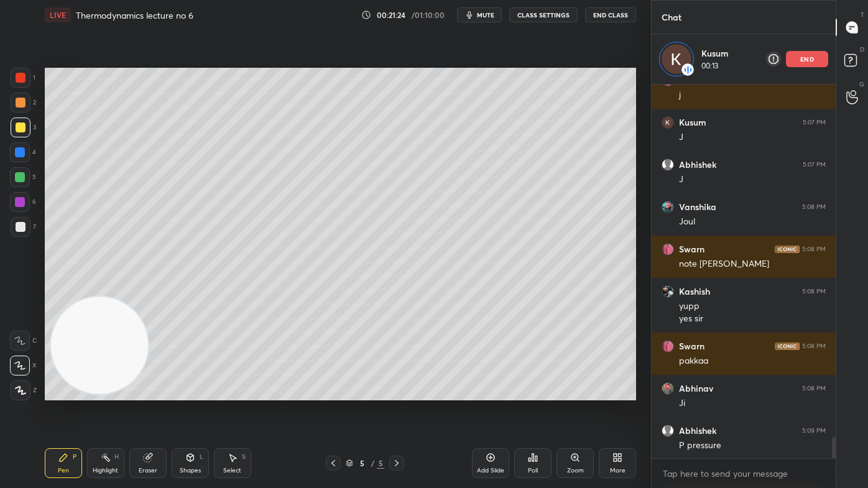
scroll to position [6205, 0]
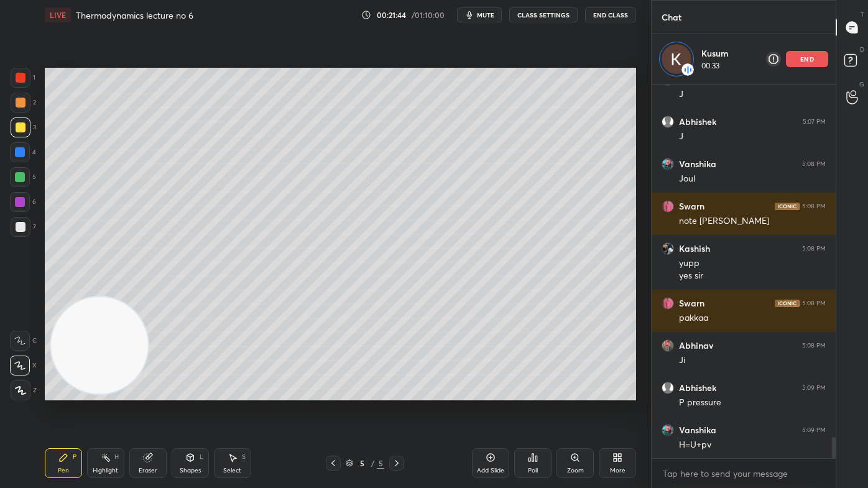
click at [239, 392] on div "Select S" at bounding box center [232, 463] width 37 height 30
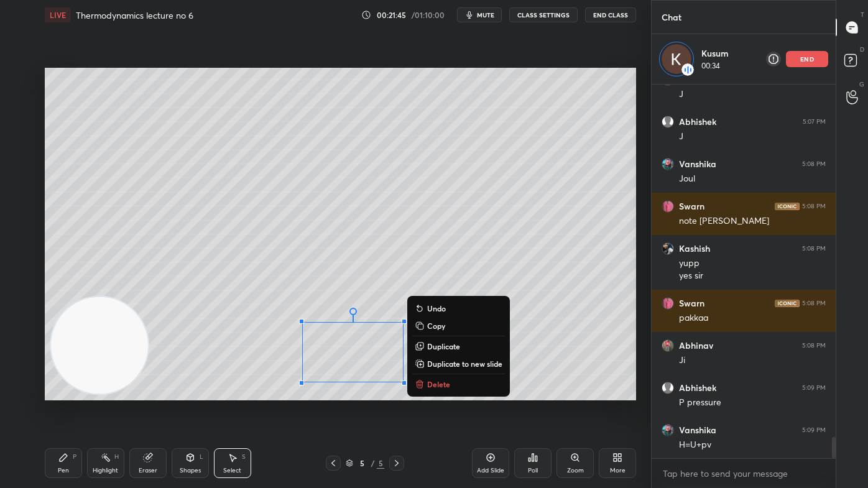
drag, startPoint x: 275, startPoint y: 320, endPoint x: 548, endPoint y: 408, distance: 286.9
click at [548, 392] on div "0 ° Undo Copy Duplicate Duplicate to new slide Delete Setting up your live clas…" at bounding box center [340, 234] width 601 height 409
click at [472, 386] on button "Delete" at bounding box center [458, 384] width 93 height 15
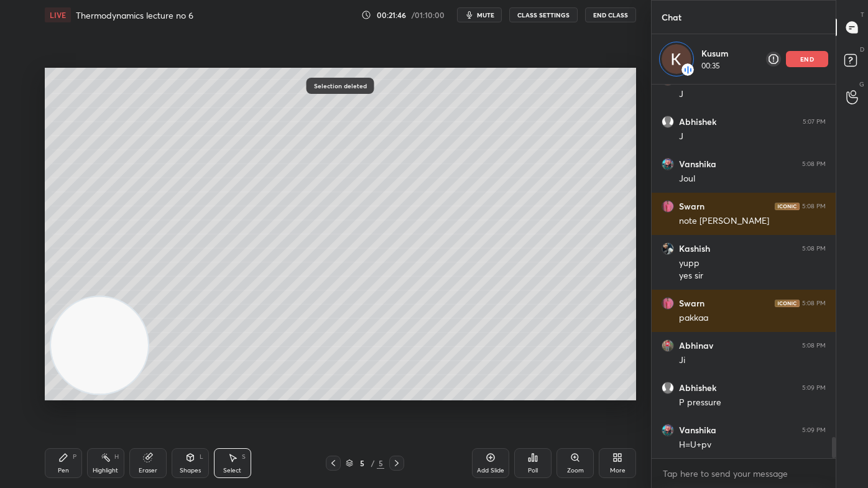
scroll to position [6155, 0]
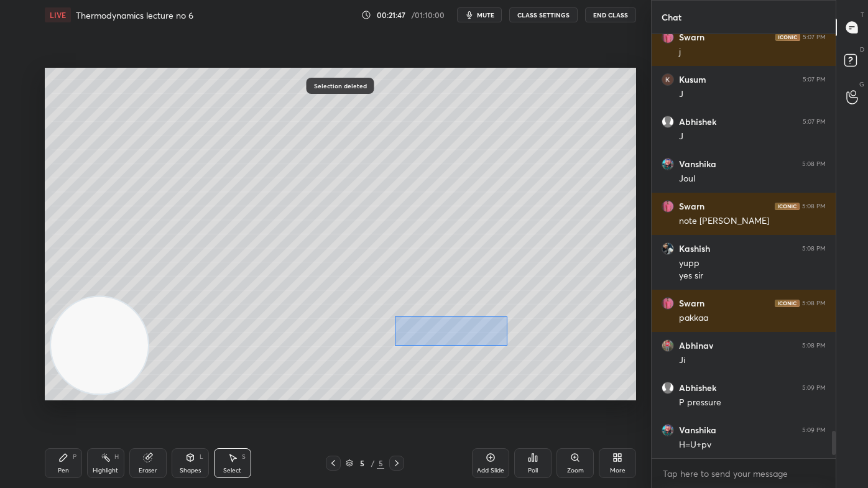
drag, startPoint x: 394, startPoint y: 317, endPoint x: 553, endPoint y: 350, distance: 162.7
click at [553, 350] on div "0 ° Undo Copy Duplicate Duplicate to new slide Delete" at bounding box center [340, 234] width 591 height 333
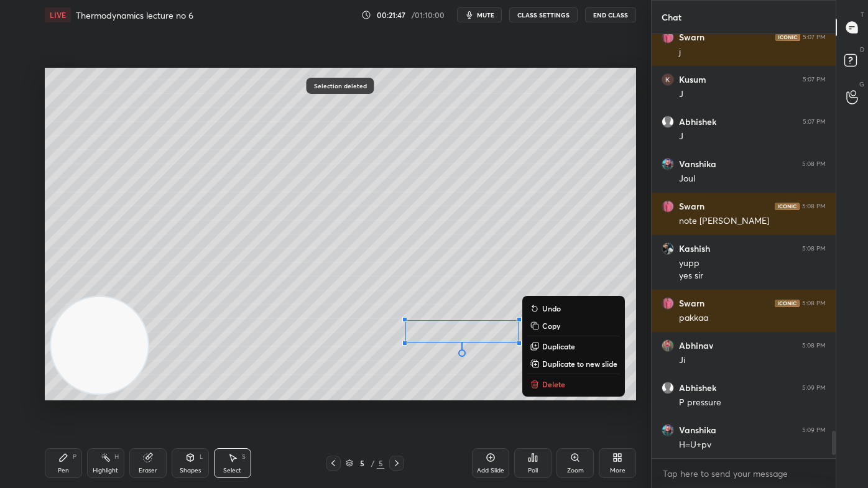
click at [532, 379] on button "Delete" at bounding box center [573, 384] width 93 height 15
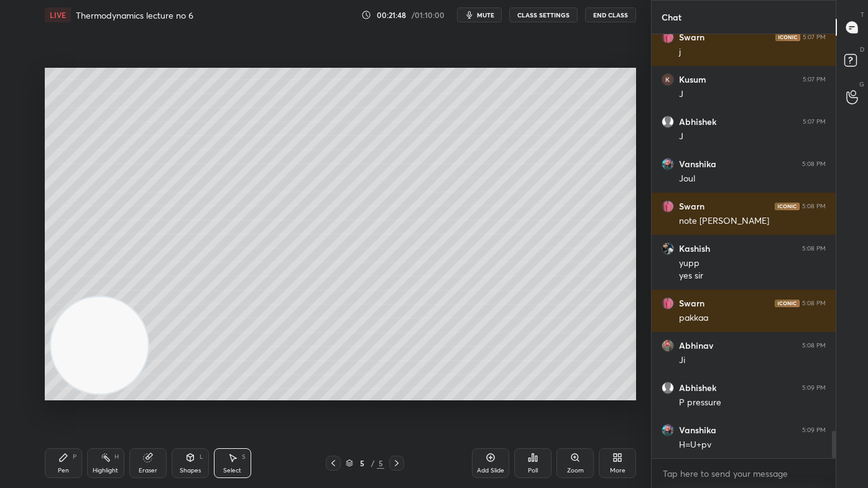
scroll to position [6197, 0]
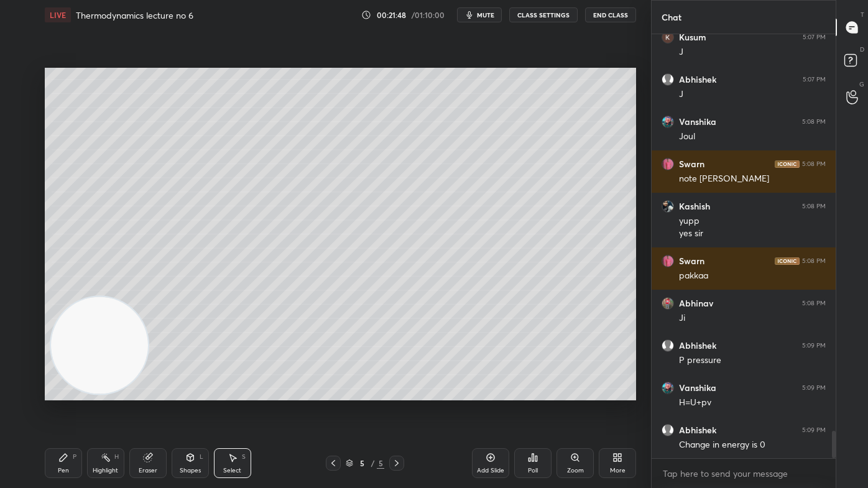
click at [61, 392] on div "Pen P" at bounding box center [63, 463] width 37 height 30
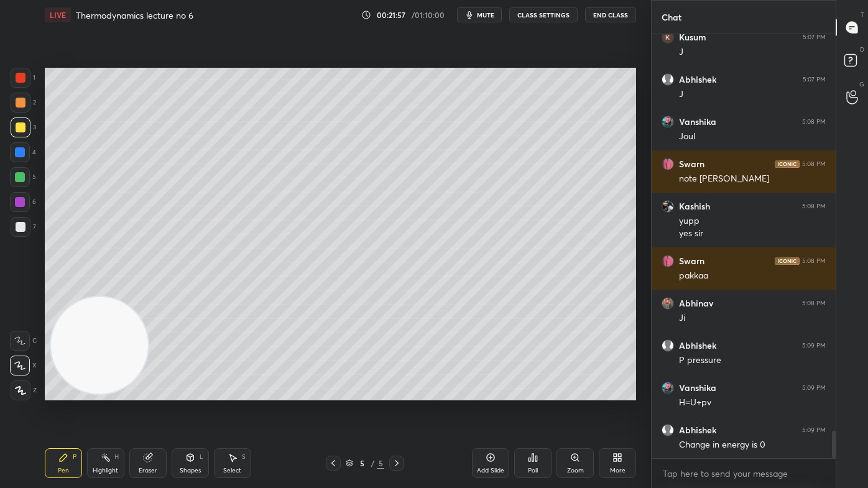
click at [24, 174] on div at bounding box center [20, 177] width 20 height 20
click at [158, 392] on div "Eraser" at bounding box center [147, 463] width 37 height 30
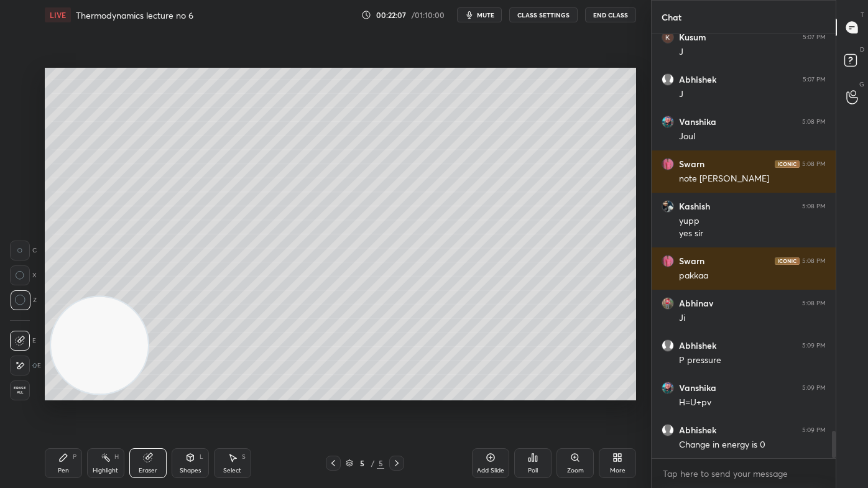
click at [66, 392] on div "Pen P" at bounding box center [63, 463] width 37 height 30
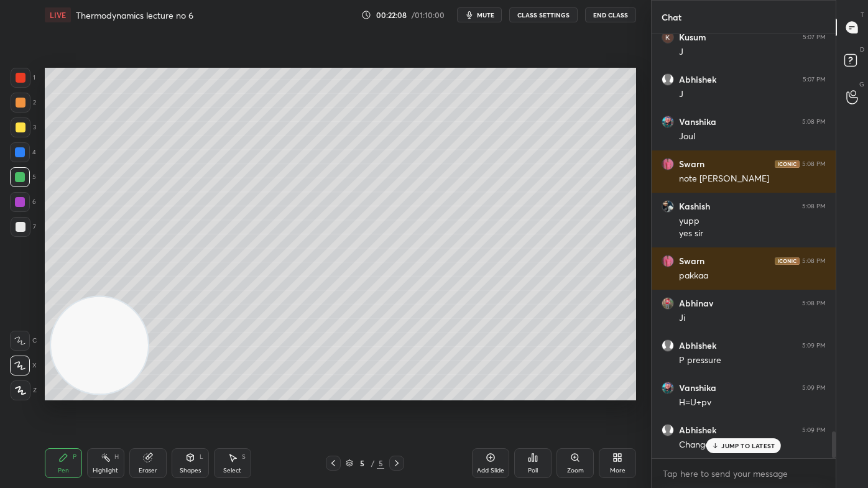
scroll to position [6239, 0]
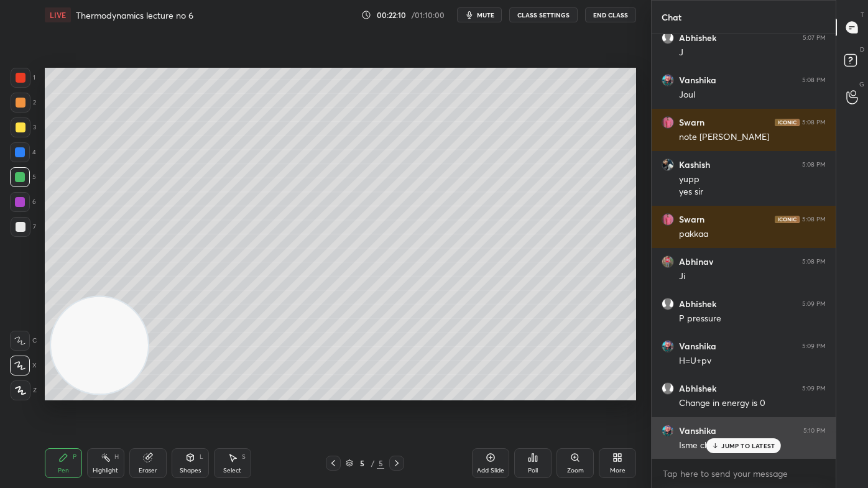
click at [723, 392] on div "Vanshika 5:10 PM" at bounding box center [744, 431] width 164 height 12
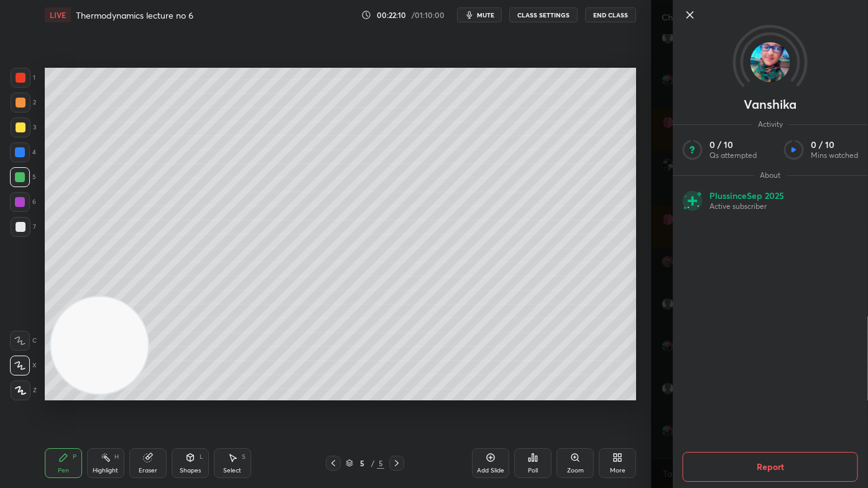
click at [653, 392] on div "Vanshika Activity 0 / 10 Qs attempted 0 / 10 Mins watched About Plus since Sep …" at bounding box center [759, 244] width 217 height 488
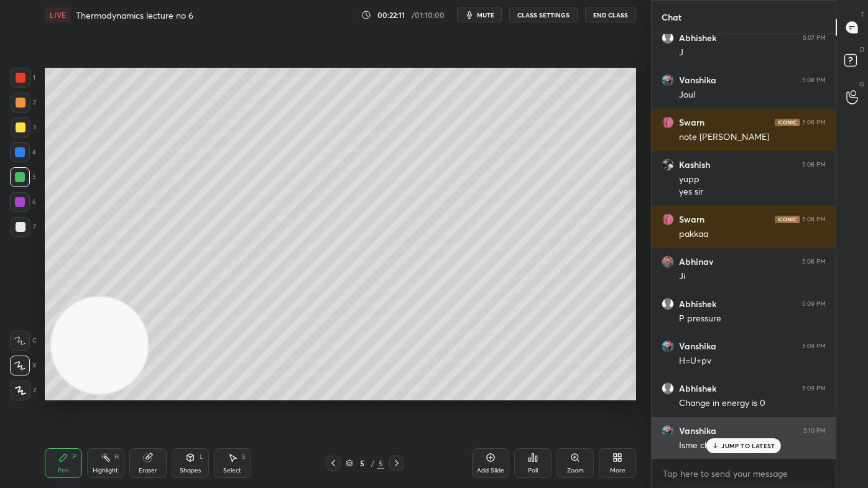
click at [716, 392] on icon at bounding box center [715, 445] width 8 height 7
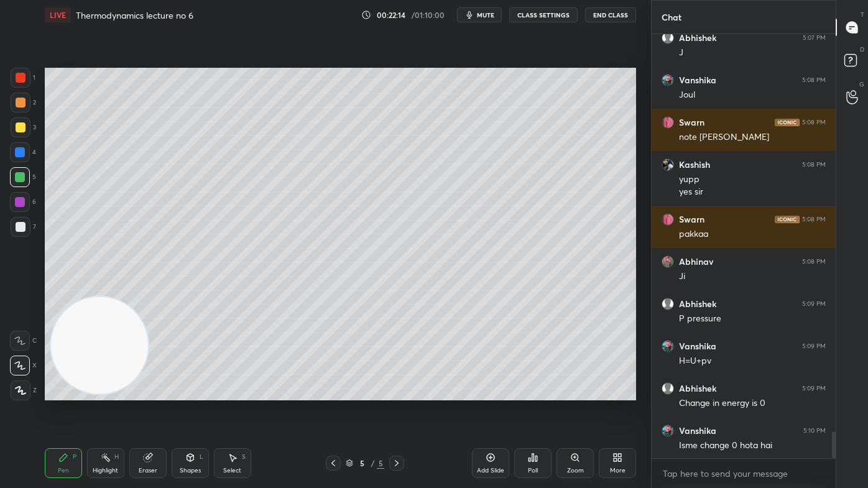
click at [57, 392] on div "Pen P" at bounding box center [63, 463] width 37 height 30
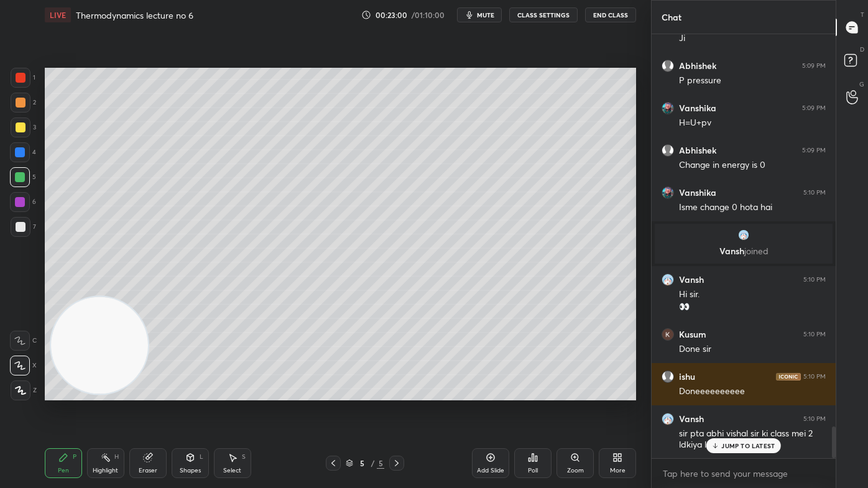
scroll to position [5210, 0]
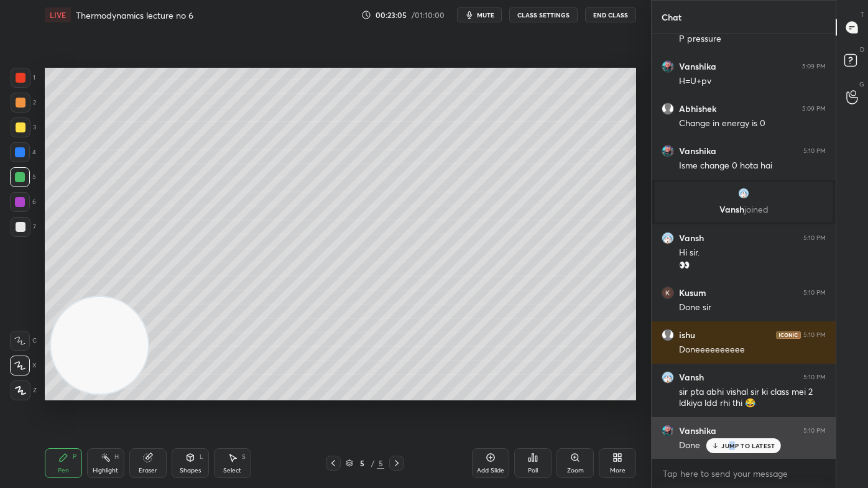
click at [731, 392] on div "JUMP TO LATEST" at bounding box center [743, 445] width 75 height 15
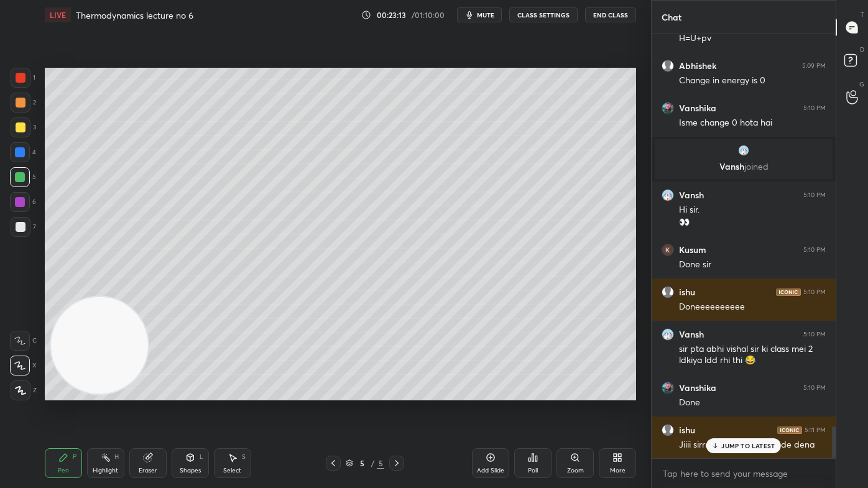
scroll to position [5295, 0]
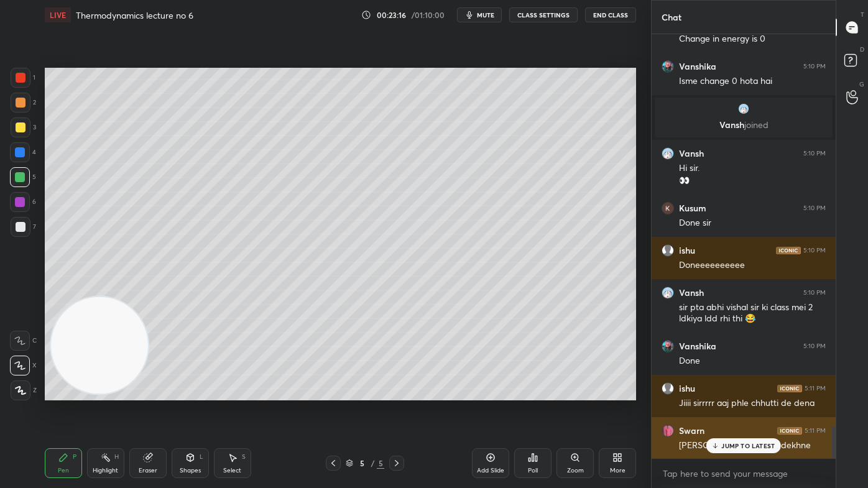
click at [742, 392] on p "JUMP TO LATEST" at bounding box center [747, 445] width 53 height 7
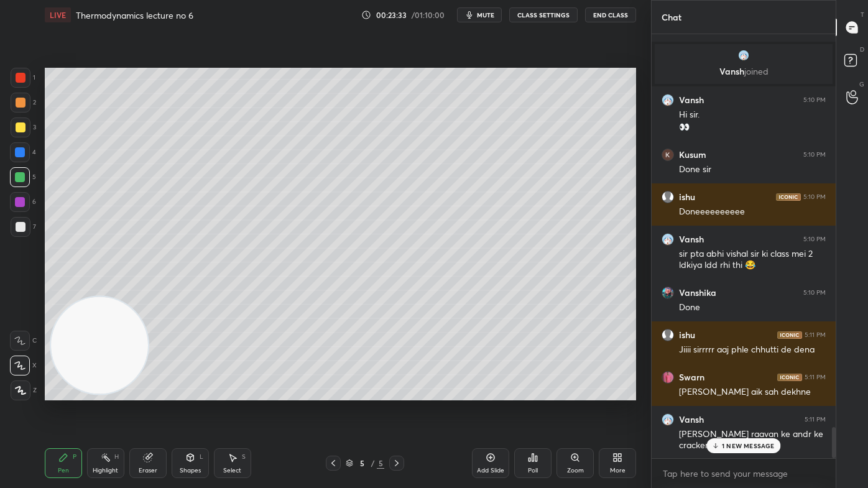
scroll to position [5391, 0]
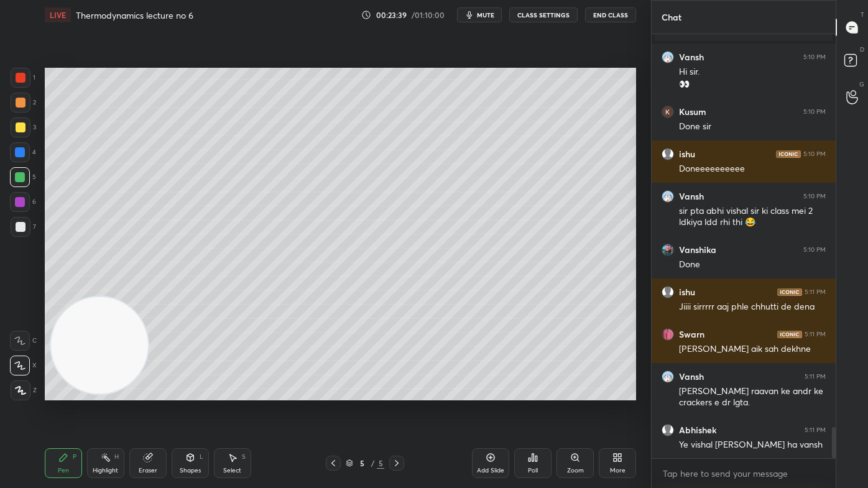
click at [494, 392] on div "Add Slide" at bounding box center [490, 463] width 37 height 30
click at [20, 124] on div at bounding box center [21, 128] width 10 height 10
click at [20, 369] on icon at bounding box center [19, 365] width 11 height 9
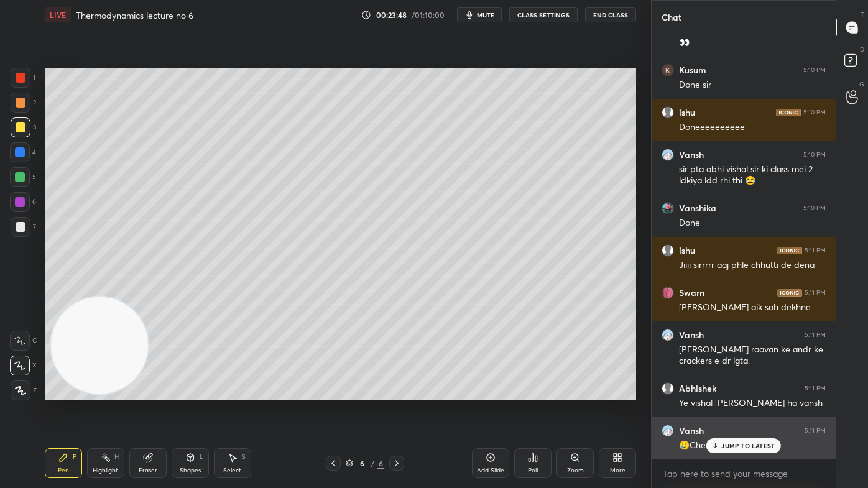
click at [720, 392] on icon at bounding box center [715, 445] width 8 height 7
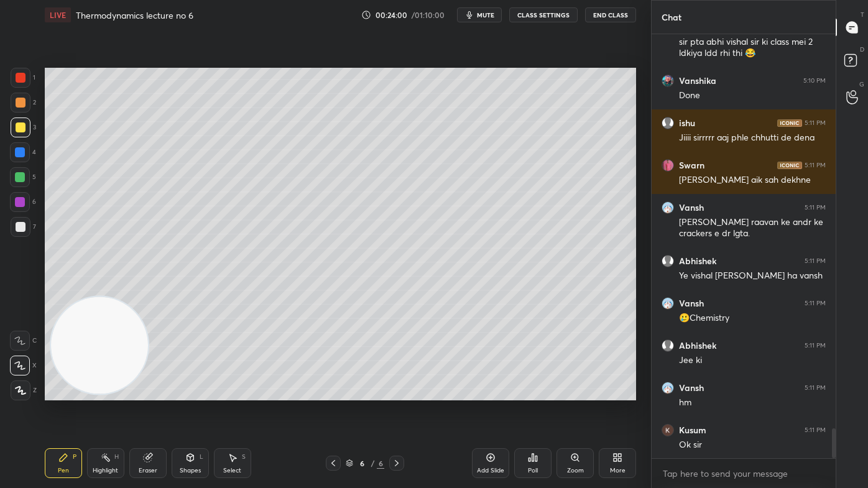
scroll to position [5602, 0]
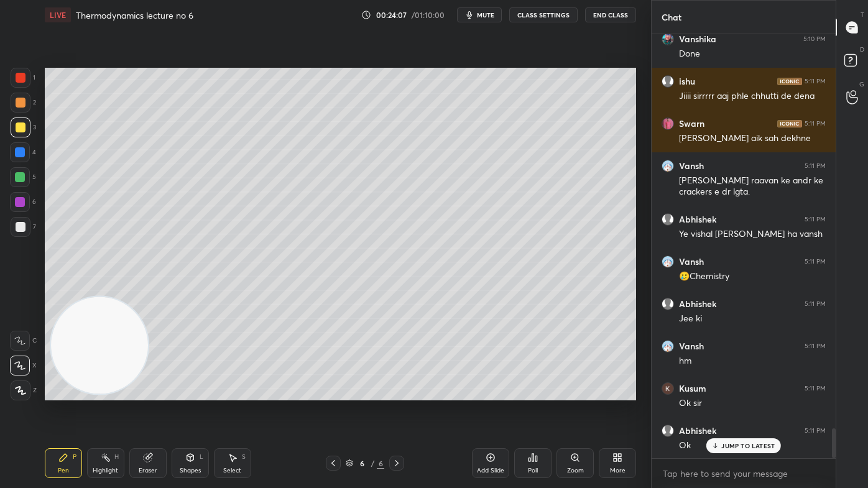
click at [156, 392] on div "Eraser" at bounding box center [147, 463] width 37 height 30
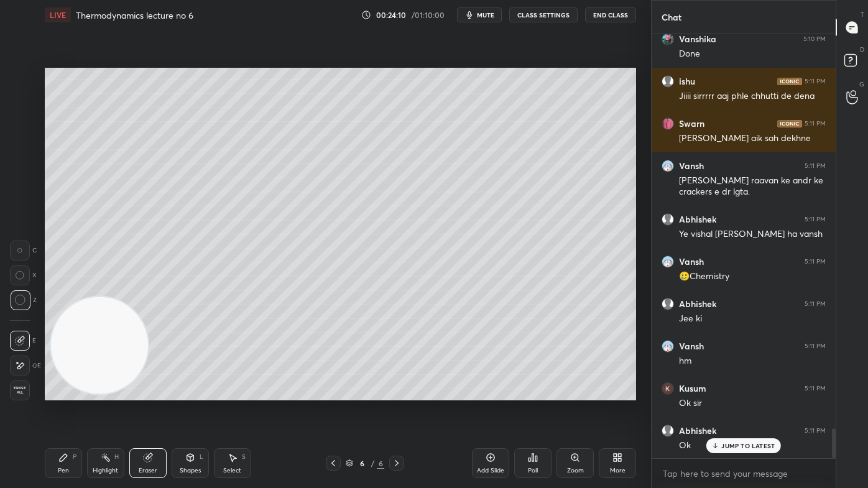
click at [63, 392] on div "Pen" at bounding box center [63, 471] width 11 height 6
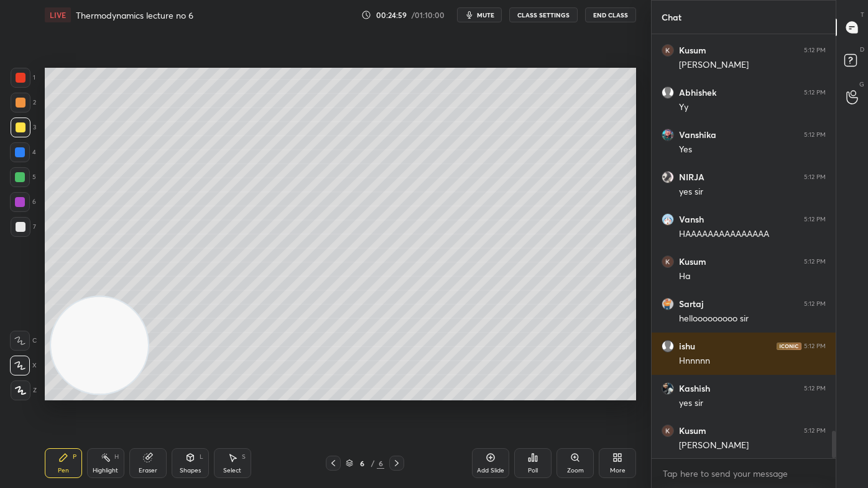
scroll to position [6207, 0]
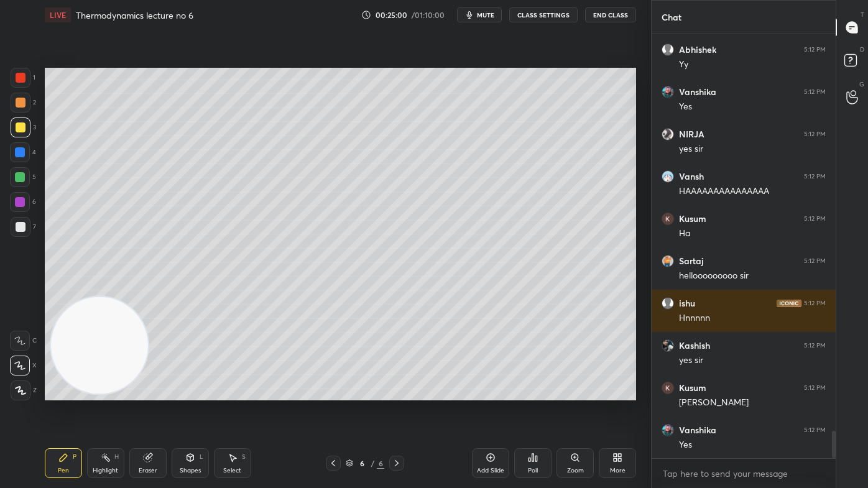
drag, startPoint x: 21, startPoint y: 80, endPoint x: 26, endPoint y: 75, distance: 6.6
click at [21, 80] on div at bounding box center [21, 78] width 10 height 10
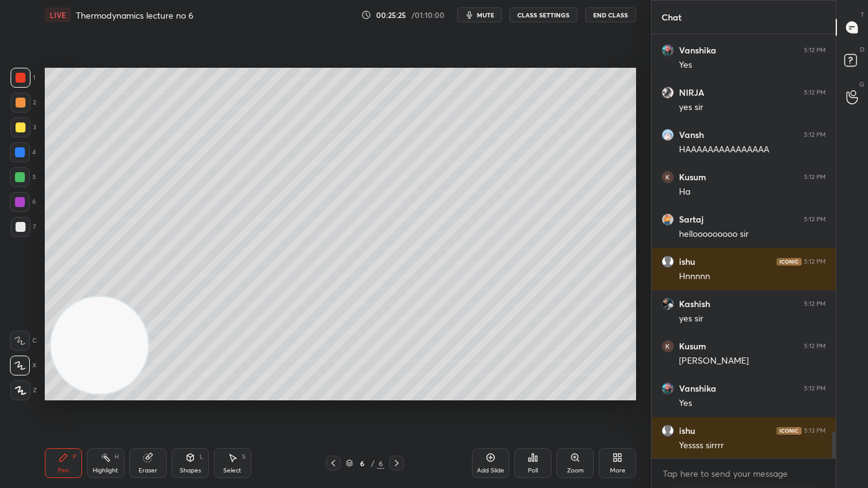
scroll to position [6292, 0]
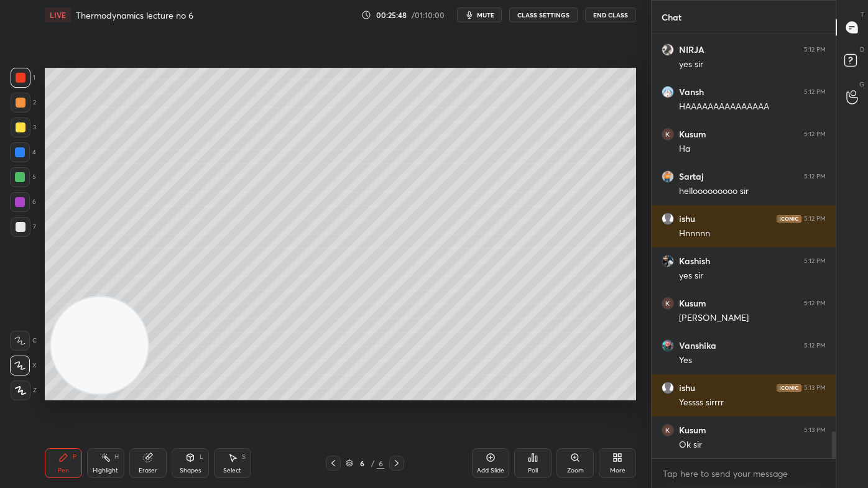
click at [22, 175] on div at bounding box center [20, 177] width 10 height 10
click at [25, 392] on icon at bounding box center [20, 390] width 11 height 9
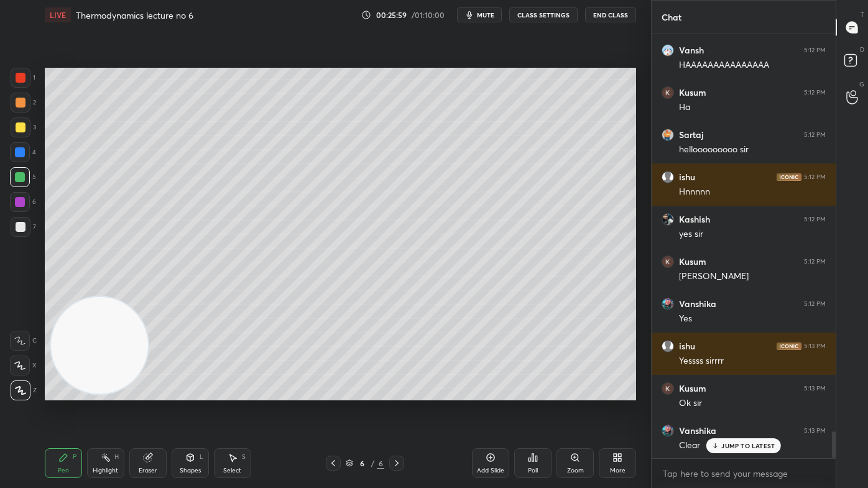
click at [154, 392] on div "Eraser" at bounding box center [147, 463] width 37 height 30
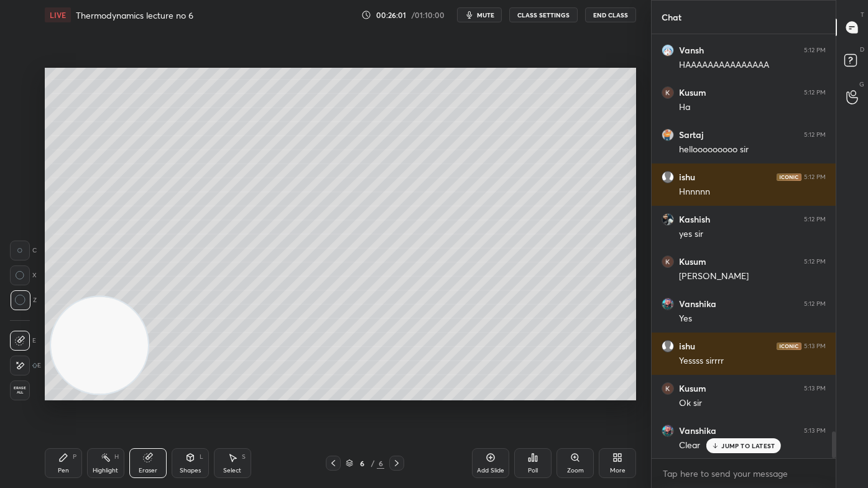
click at [68, 392] on div "Pen" at bounding box center [63, 471] width 11 height 6
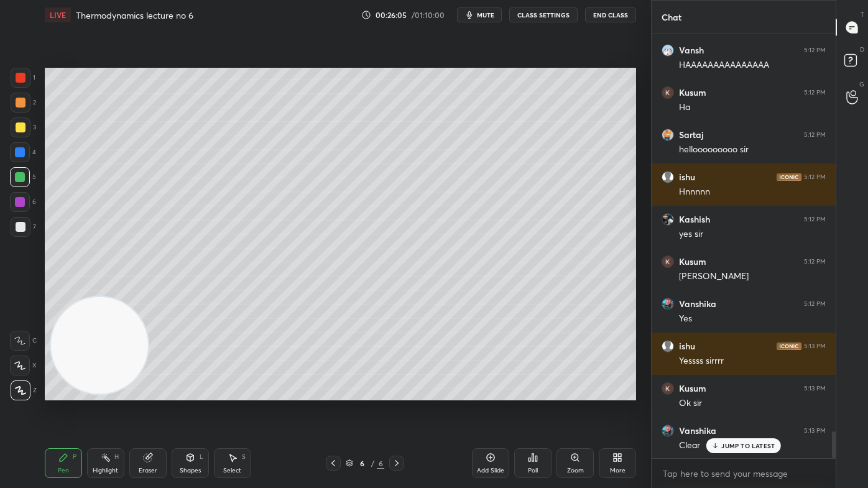
scroll to position [6376, 0]
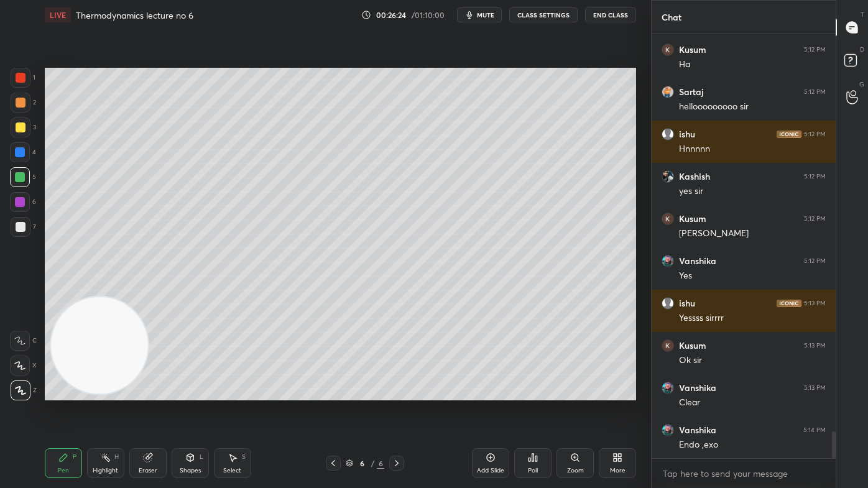
click at [231, 392] on div "Select" at bounding box center [232, 471] width 18 height 6
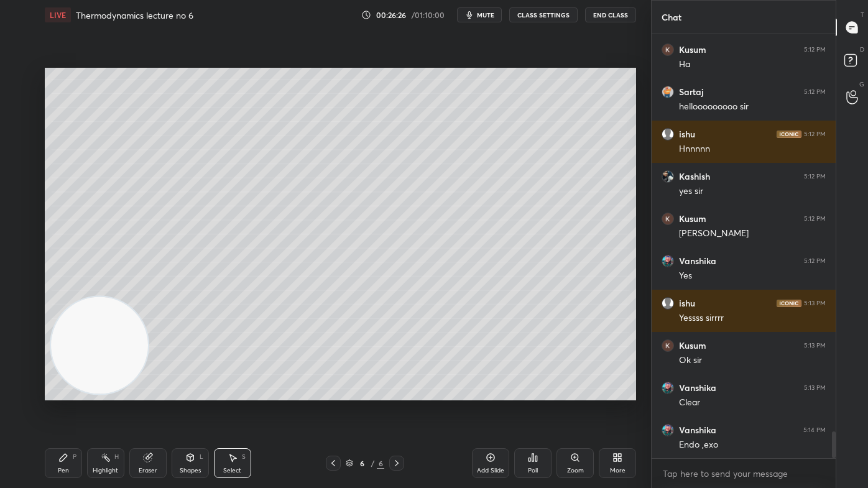
click at [486, 11] on span "mute" at bounding box center [485, 15] width 17 height 9
click at [480, 21] on button "unmute" at bounding box center [479, 14] width 45 height 15
click at [488, 14] on span "mute" at bounding box center [485, 15] width 17 height 9
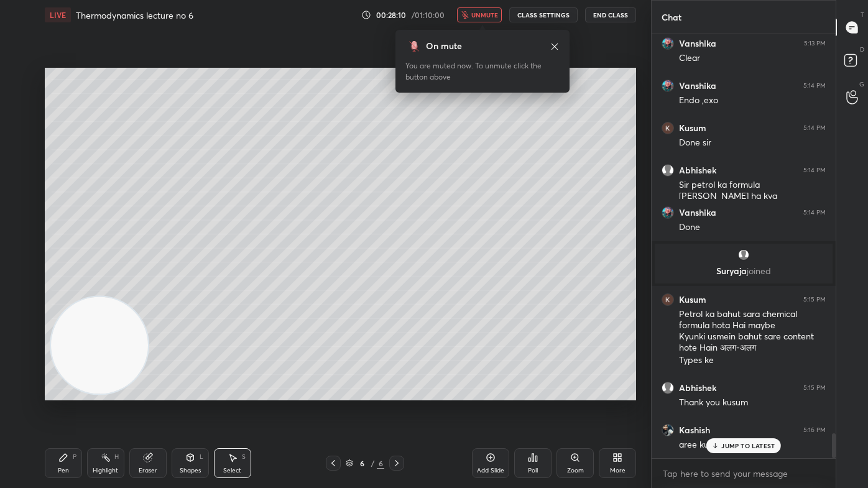
scroll to position [6762, 0]
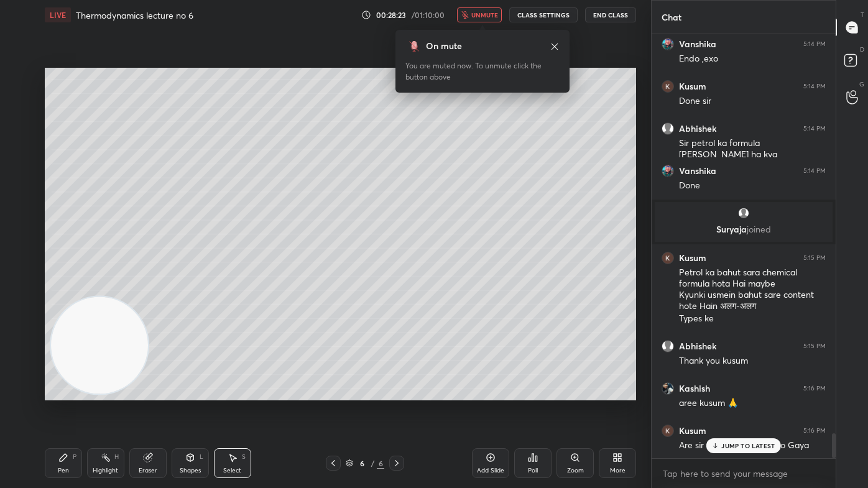
click at [482, 10] on button "unmute" at bounding box center [479, 14] width 45 height 15
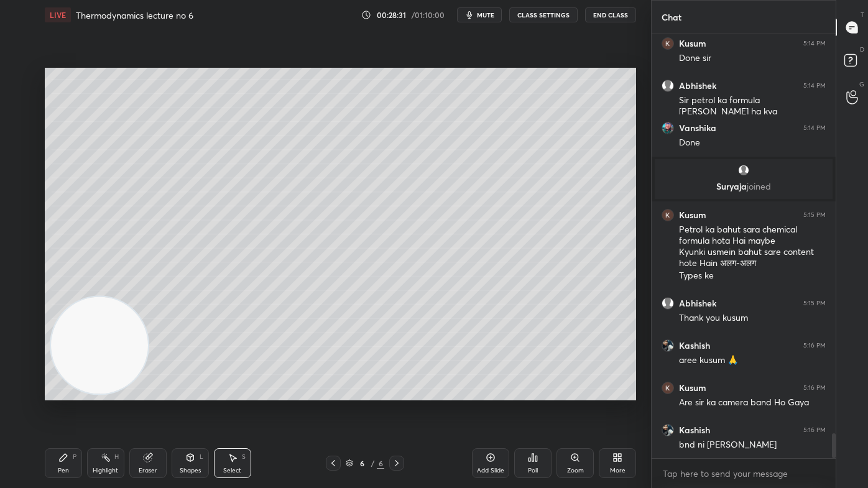
scroll to position [6847, 0]
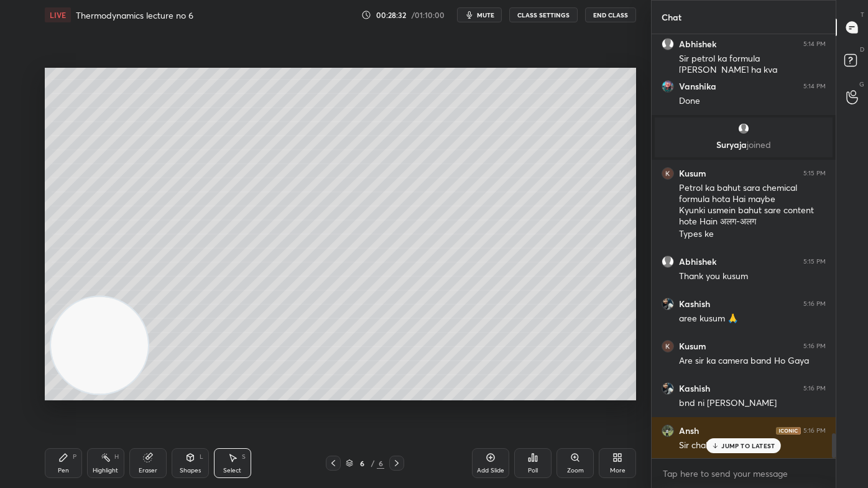
click at [63, 392] on div "Pen" at bounding box center [63, 471] width 11 height 6
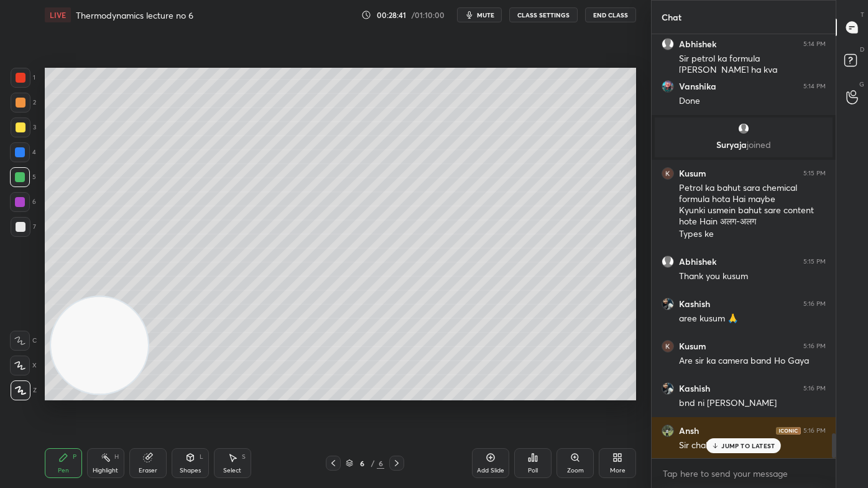
click at [28, 127] on div at bounding box center [21, 128] width 20 height 20
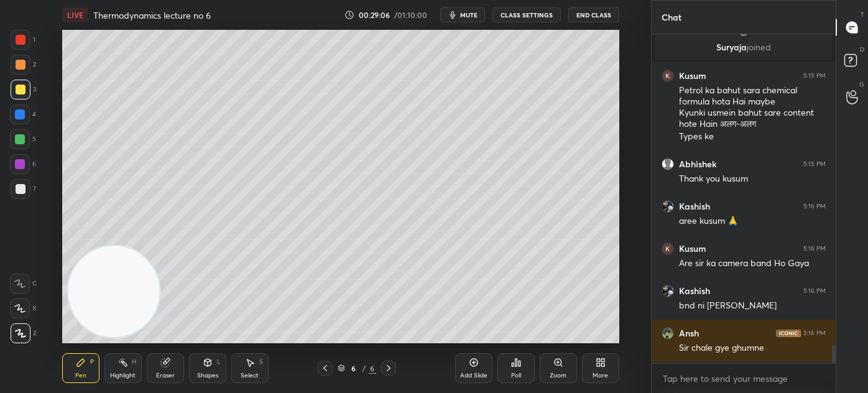
scroll to position [7124, 0]
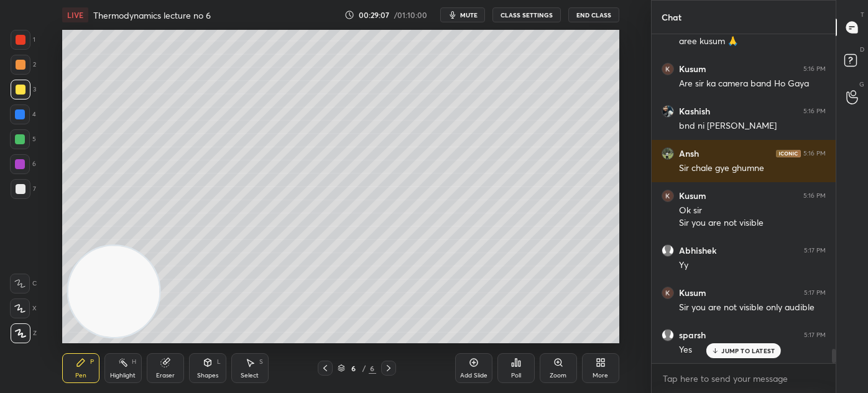
click at [585, 371] on div "More" at bounding box center [600, 368] width 37 height 30
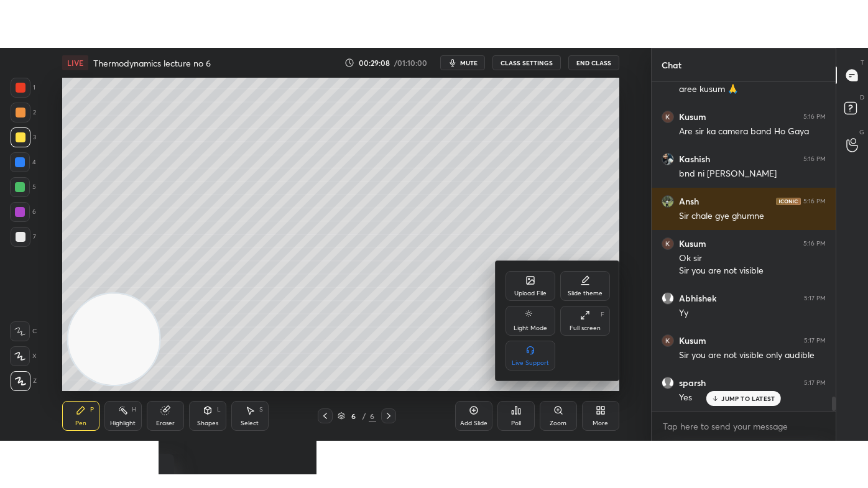
scroll to position [7167, 0]
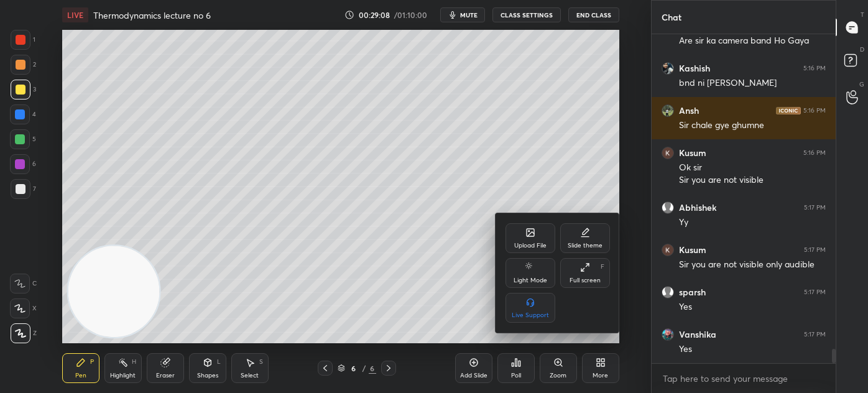
click at [578, 271] on div "Full screen F" at bounding box center [585, 273] width 50 height 30
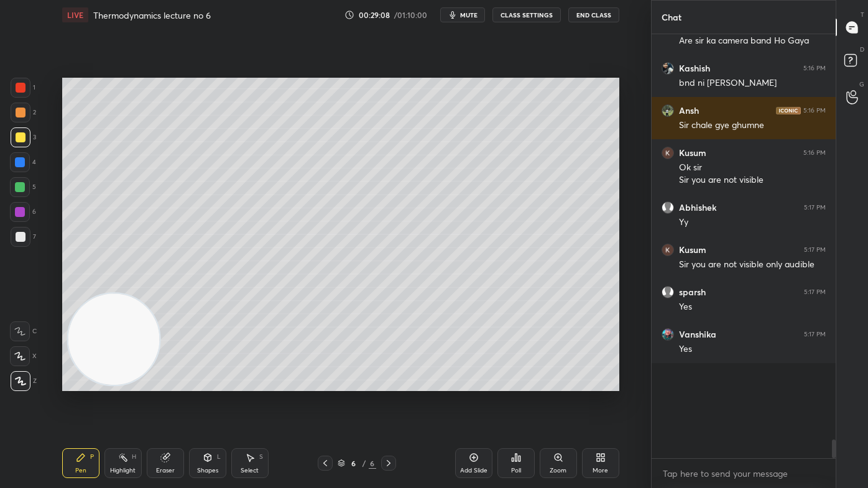
scroll to position [7071, 0]
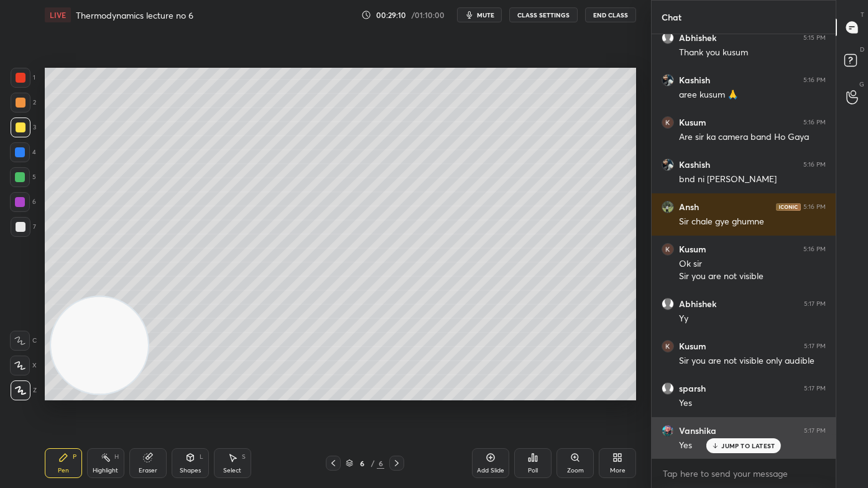
click at [748, 392] on p "JUMP TO LATEST" at bounding box center [747, 445] width 53 height 7
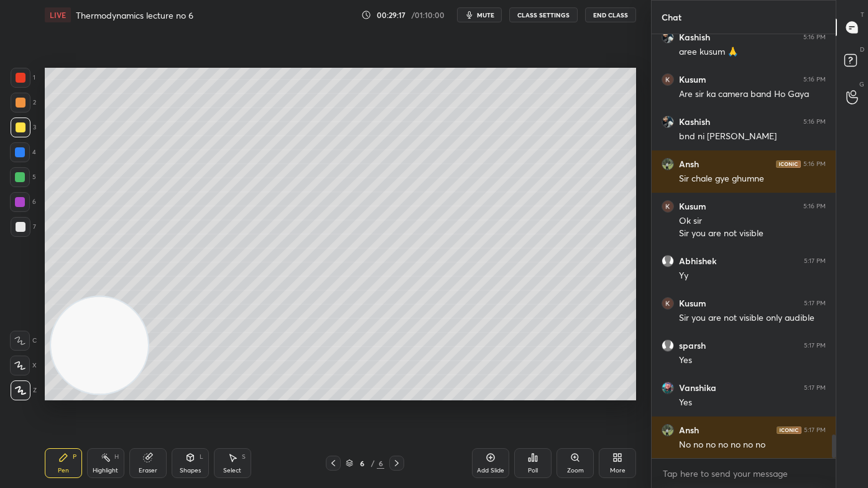
scroll to position [7155, 0]
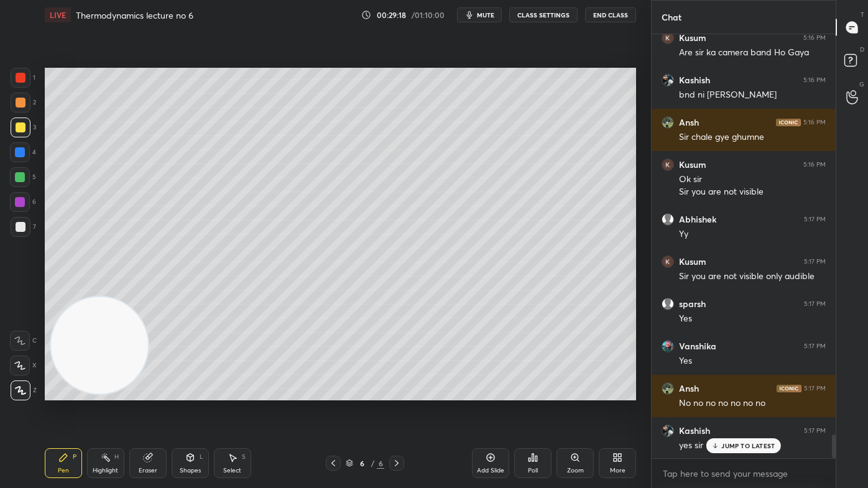
click at [723, 392] on p "JUMP TO LATEST" at bounding box center [747, 445] width 53 height 7
click at [157, 392] on div "Eraser" at bounding box center [147, 463] width 37 height 30
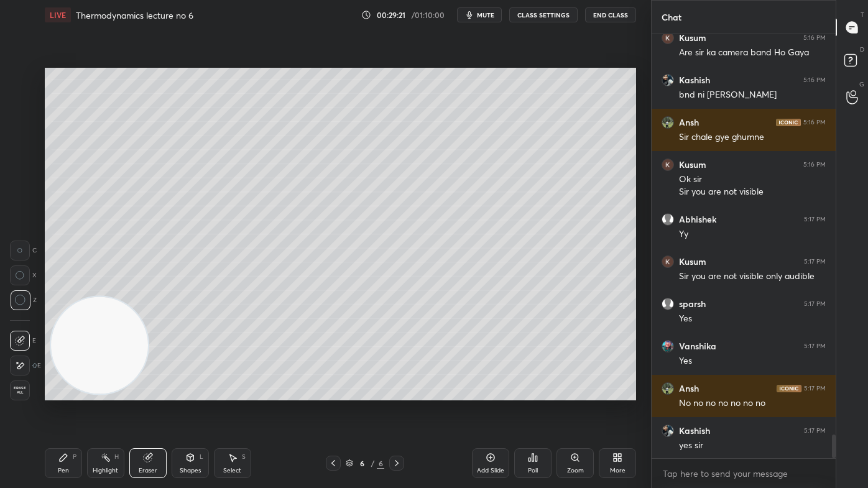
click at [235, 392] on div "Select" at bounding box center [232, 471] width 18 height 6
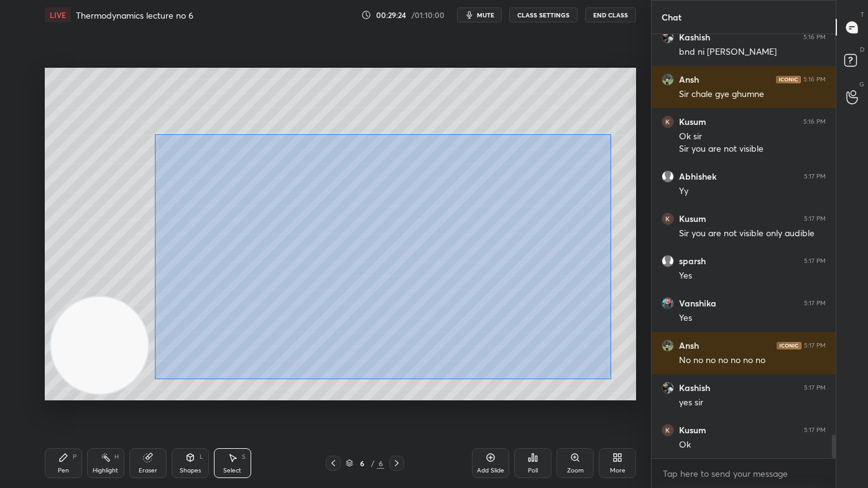
drag, startPoint x: 155, startPoint y: 134, endPoint x: 608, endPoint y: 377, distance: 513.6
click at [611, 379] on div "0 ° Undo Copy Duplicate Duplicate to new slide Delete" at bounding box center [340, 234] width 591 height 333
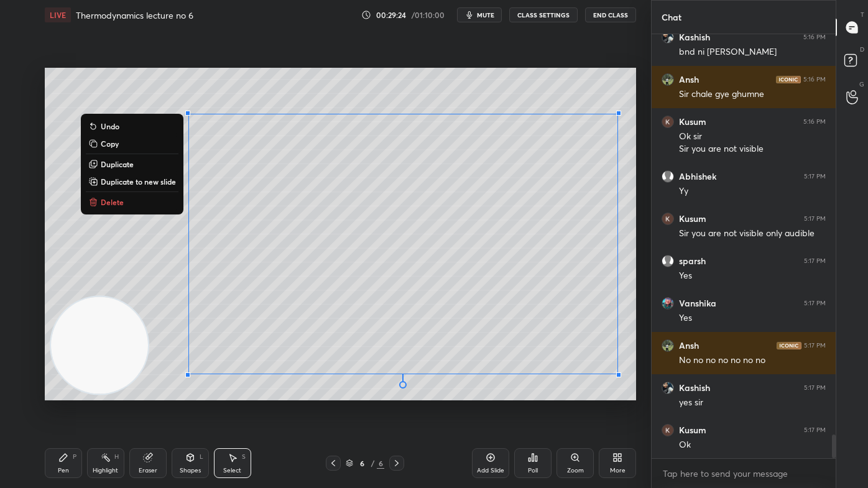
scroll to position [7240, 0]
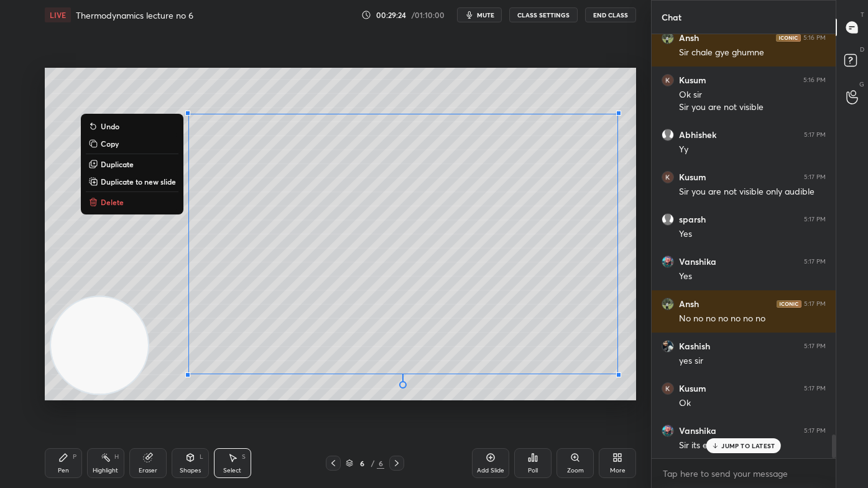
click at [122, 201] on button "Delete" at bounding box center [132, 202] width 93 height 15
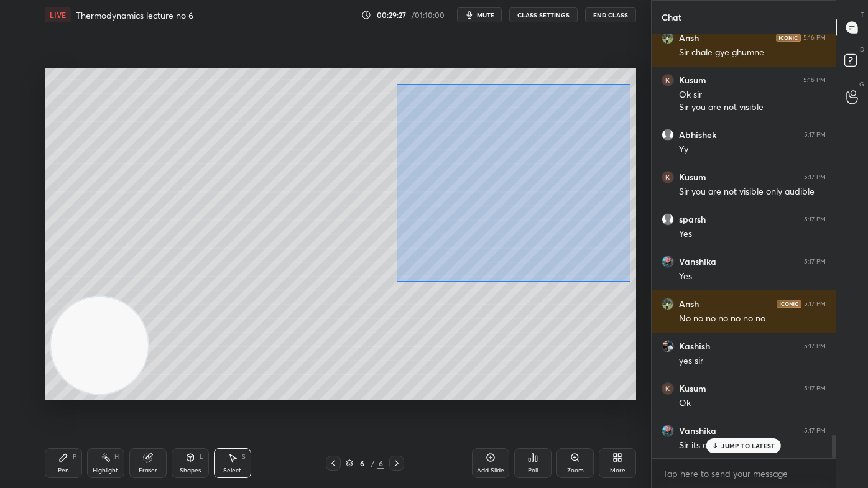
drag, startPoint x: 397, startPoint y: 109, endPoint x: 604, endPoint y: 245, distance: 247.0
click at [629, 281] on div "0 ° Undo Copy Duplicate Duplicate to new slide Delete" at bounding box center [340, 234] width 591 height 333
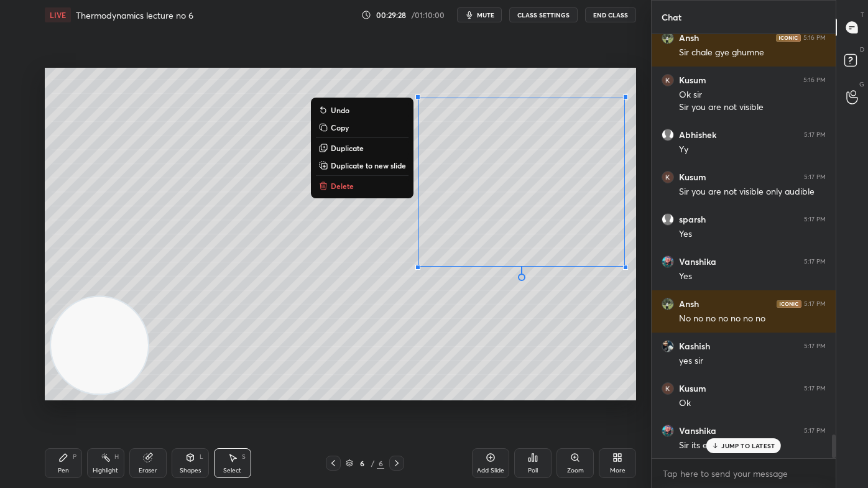
click at [379, 193] on button "Delete" at bounding box center [362, 185] width 93 height 15
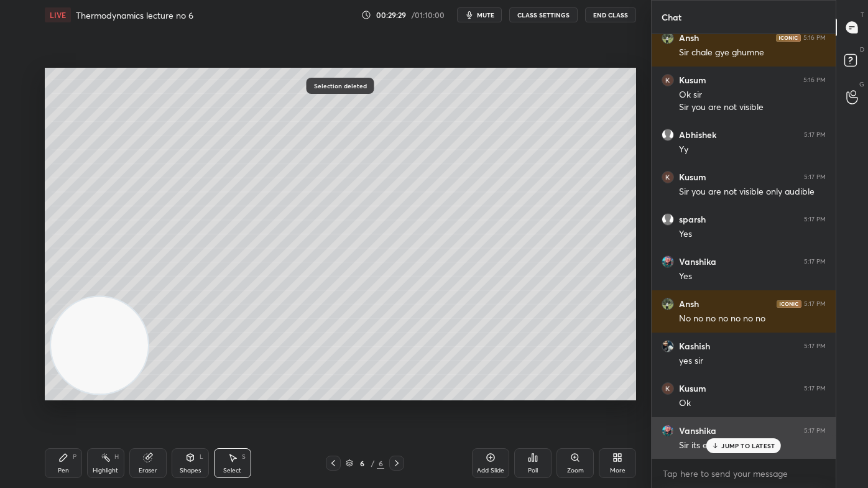
click at [752, 392] on p "JUMP TO LATEST" at bounding box center [747, 445] width 53 height 7
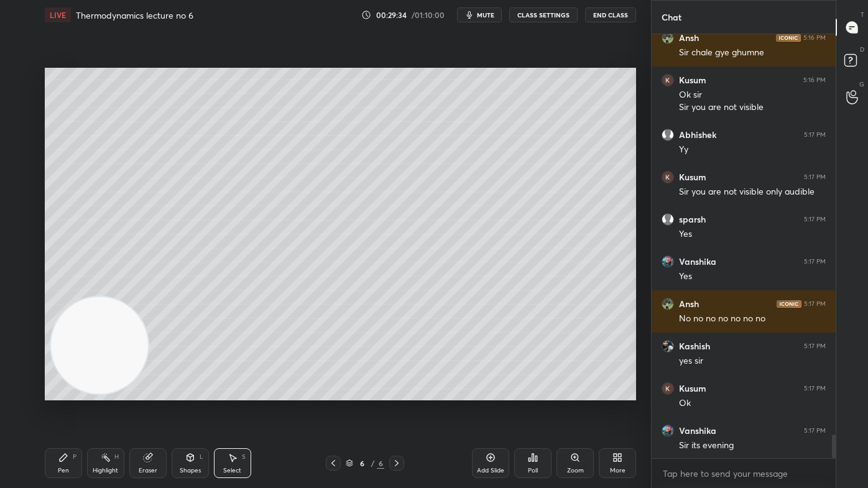
click at [66, 392] on div "Pen P" at bounding box center [63, 463] width 37 height 30
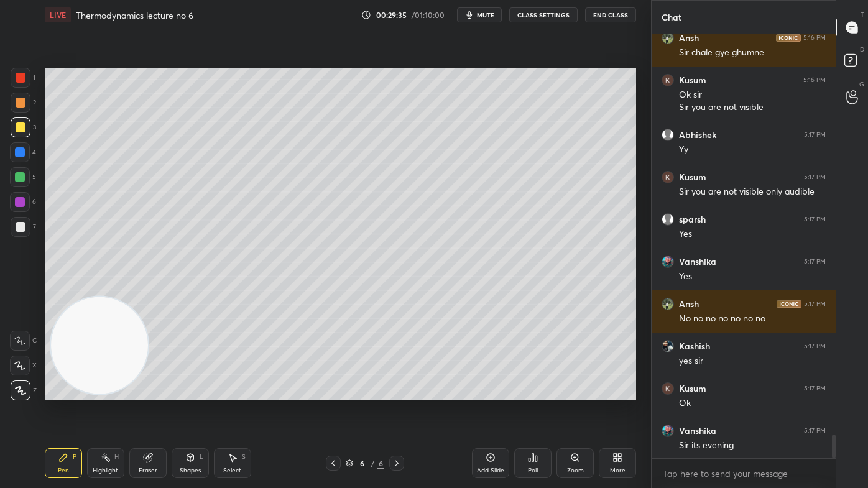
click at [20, 366] on icon at bounding box center [19, 365] width 11 height 9
click at [146, 392] on div "Eraser" at bounding box center [147, 463] width 37 height 30
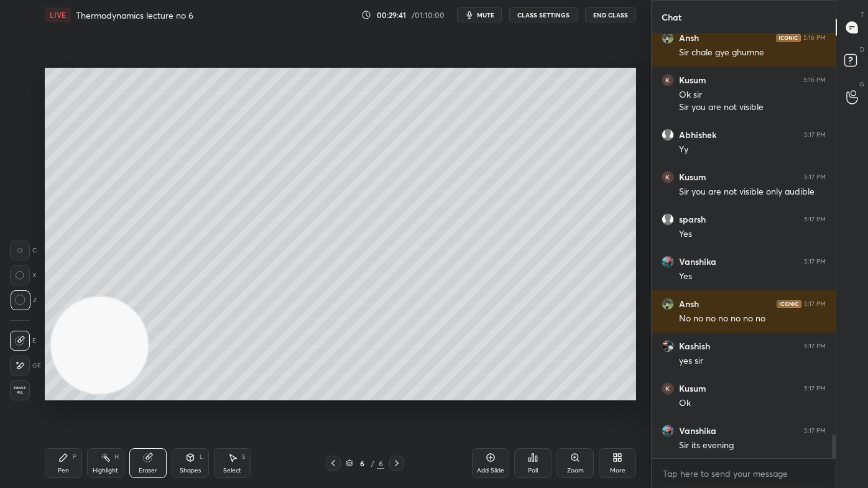
click at [68, 392] on div "Pen P" at bounding box center [63, 463] width 37 height 30
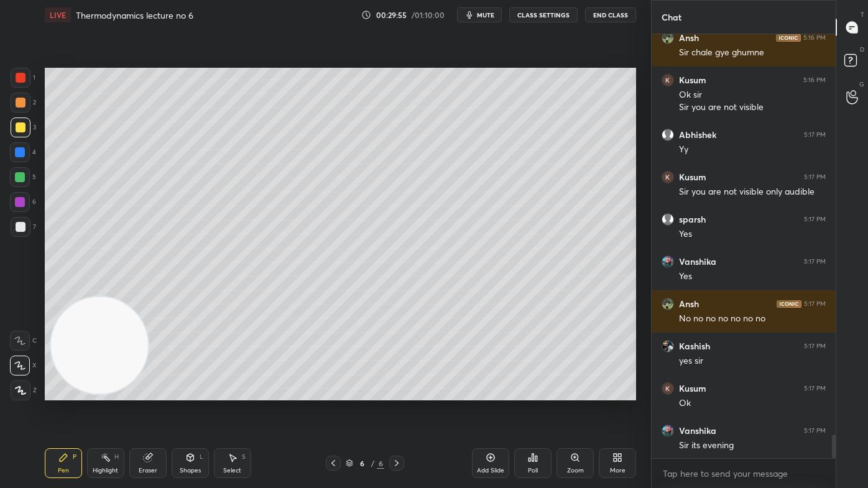
scroll to position [7283, 0]
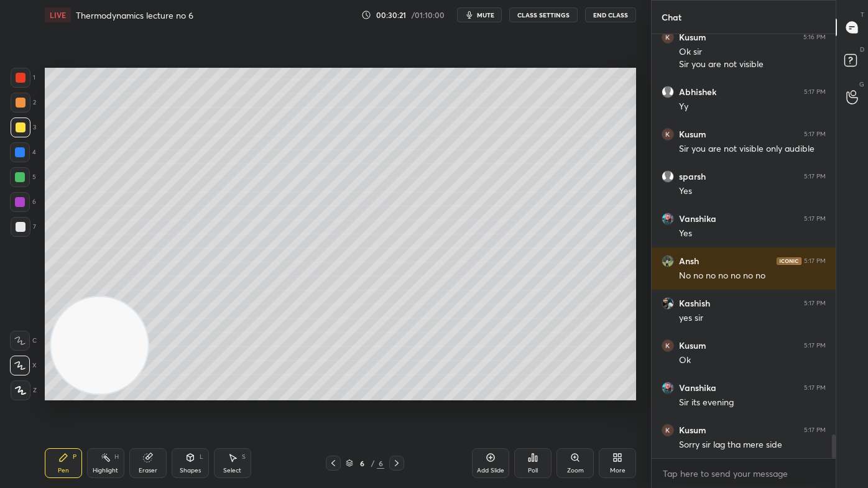
click at [152, 392] on div "Eraser" at bounding box center [148, 471] width 19 height 6
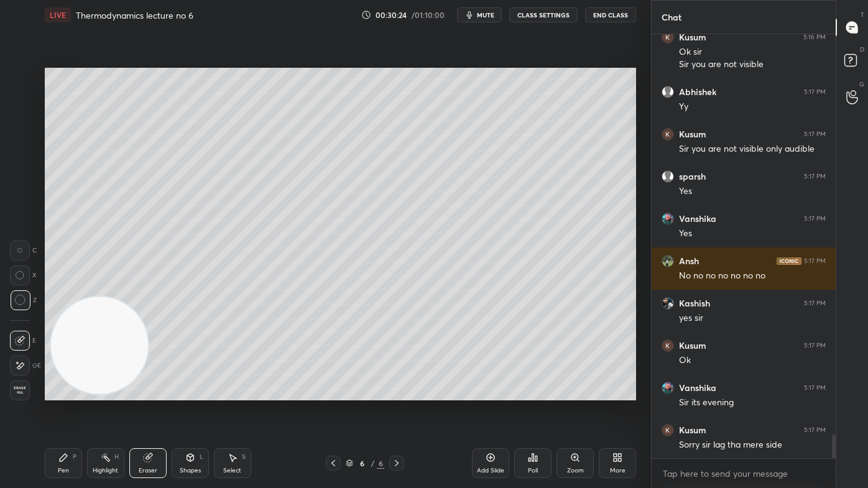
click at [229, 392] on icon at bounding box center [233, 458] width 10 height 10
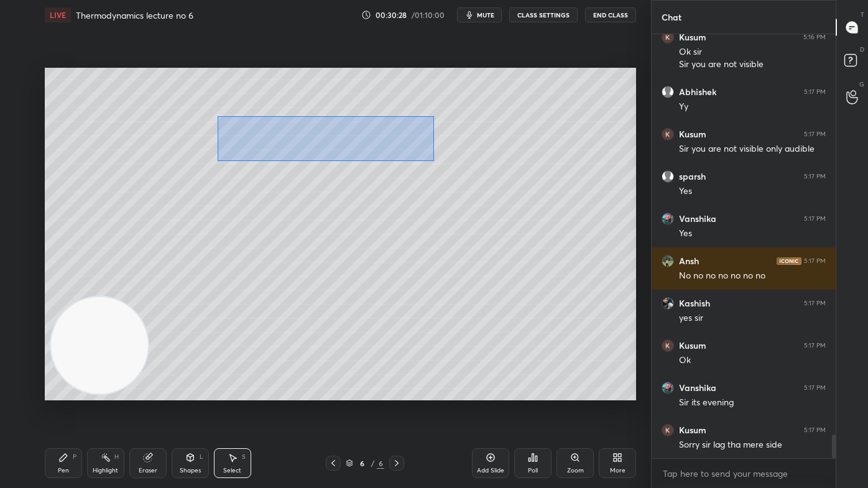
drag, startPoint x: 218, startPoint y: 116, endPoint x: 431, endPoint y: 158, distance: 217.5
click at [433, 160] on div "0 ° Undo Copy Duplicate Duplicate to new slide Delete" at bounding box center [340, 234] width 591 height 333
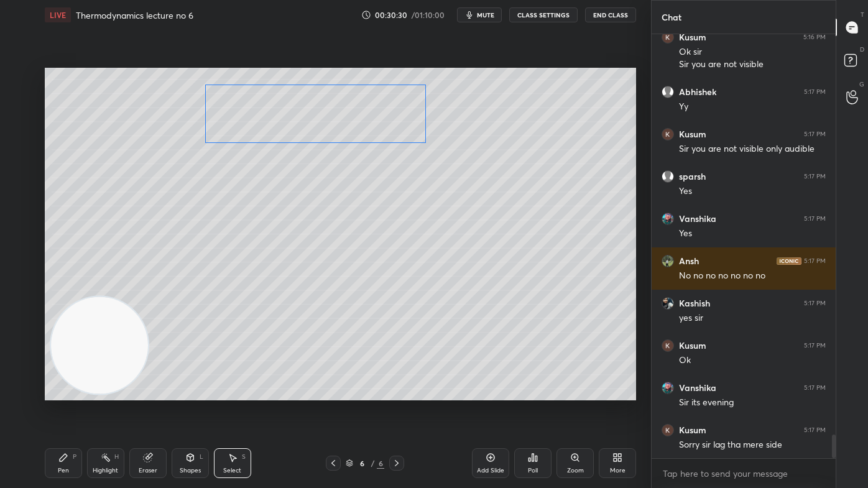
drag, startPoint x: 351, startPoint y: 141, endPoint x: 371, endPoint y: 131, distance: 22.2
click at [373, 131] on div "0 ° Undo Copy Duplicate Duplicate to new slide Delete" at bounding box center [340, 234] width 591 height 333
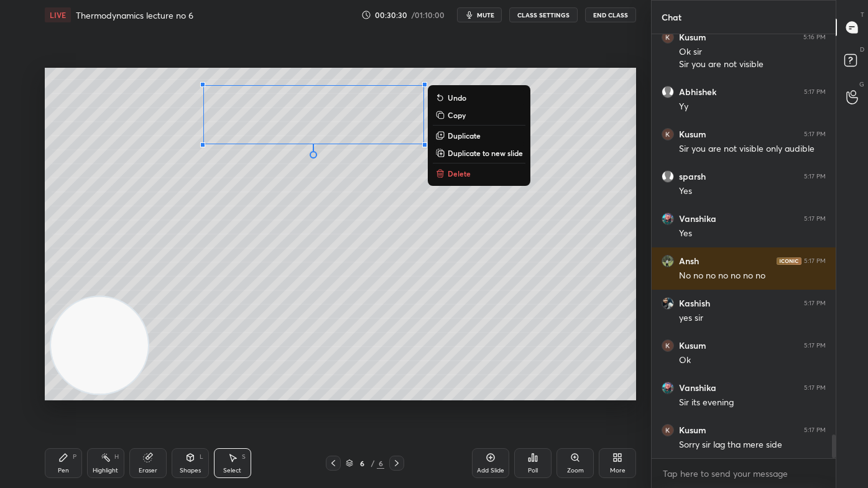
click at [341, 195] on div "0 ° Undo Copy Duplicate Duplicate to new slide Delete" at bounding box center [340, 234] width 591 height 333
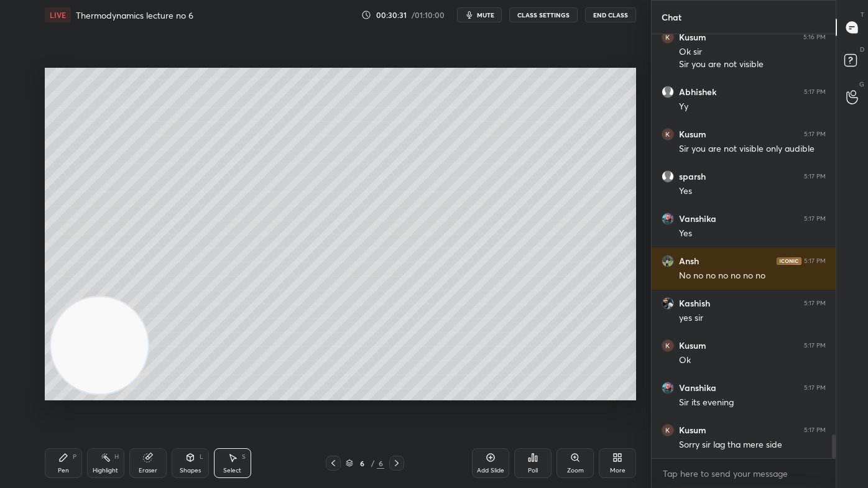
click at [118, 392] on div "Highlight H" at bounding box center [105, 463] width 37 height 30
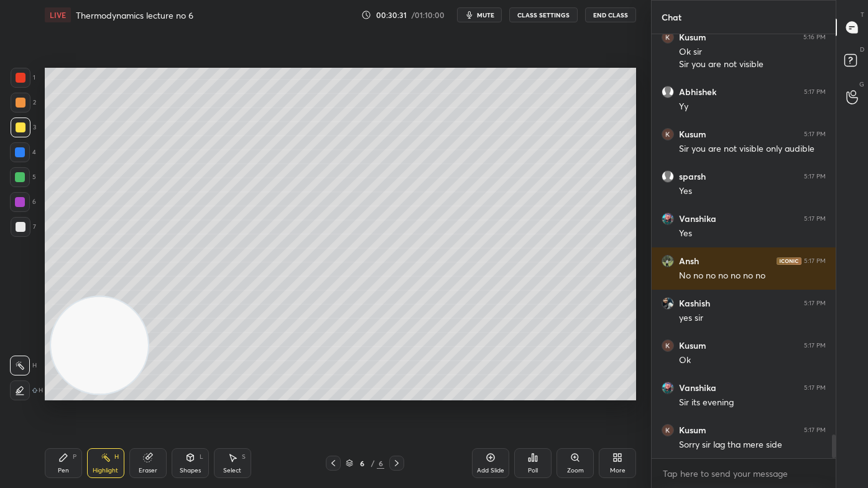
click at [148, 392] on div "Eraser" at bounding box center [148, 471] width 19 height 6
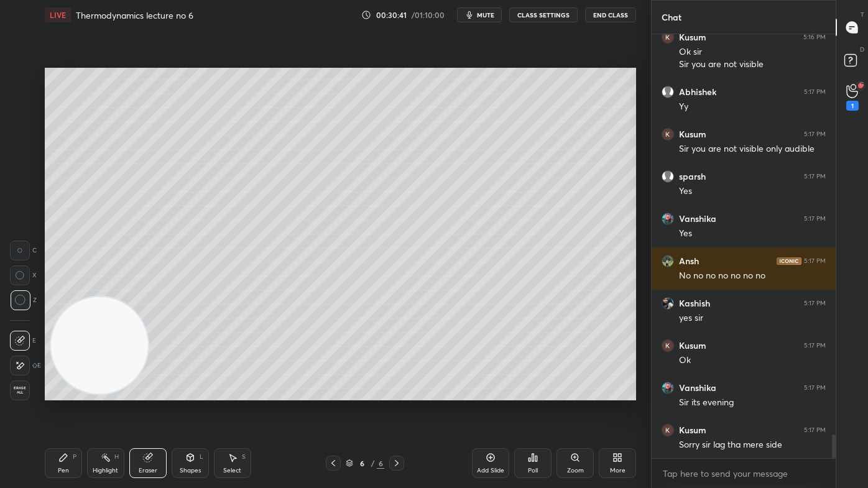
click at [854, 100] on div "1" at bounding box center [852, 97] width 12 height 27
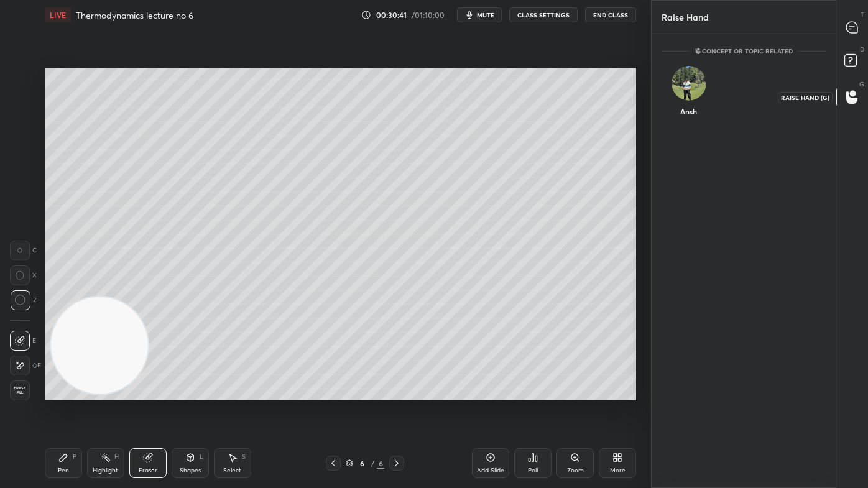
scroll to position [4, 3]
click at [687, 103] on div "Ansh" at bounding box center [689, 94] width 54 height 72
click at [688, 121] on button "INVITE" at bounding box center [688, 120] width 43 height 16
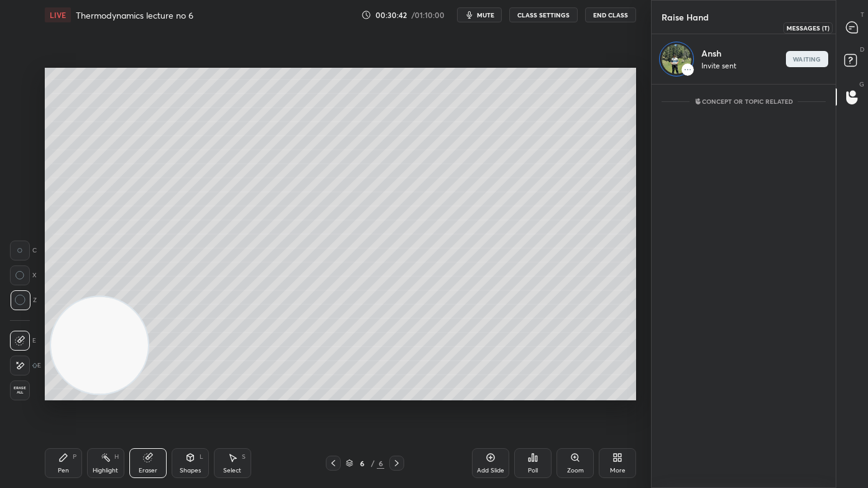
click at [853, 28] on icon at bounding box center [851, 27] width 11 height 11
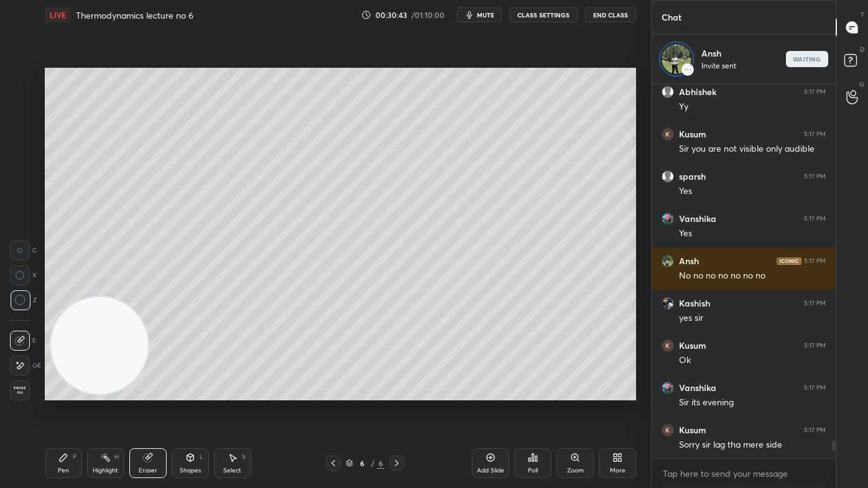
click at [68, 392] on div "Pen P" at bounding box center [63, 463] width 37 height 30
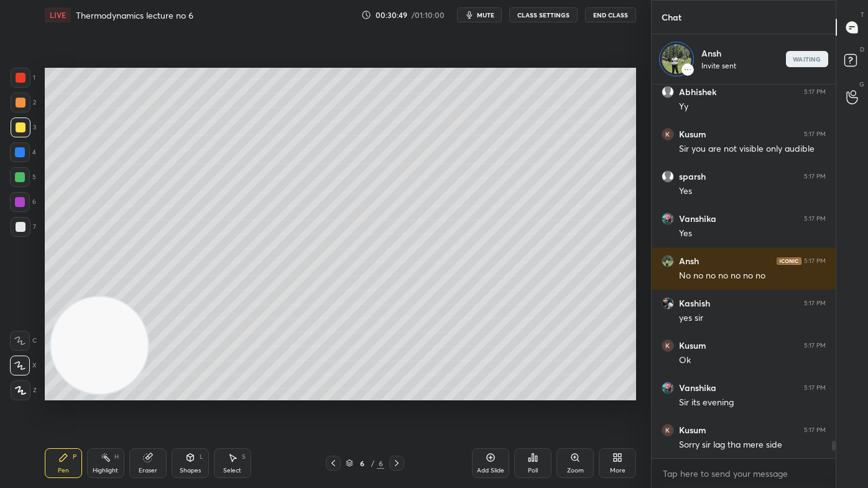
scroll to position [7562, 0]
click at [142, 392] on div "Eraser" at bounding box center [148, 471] width 19 height 6
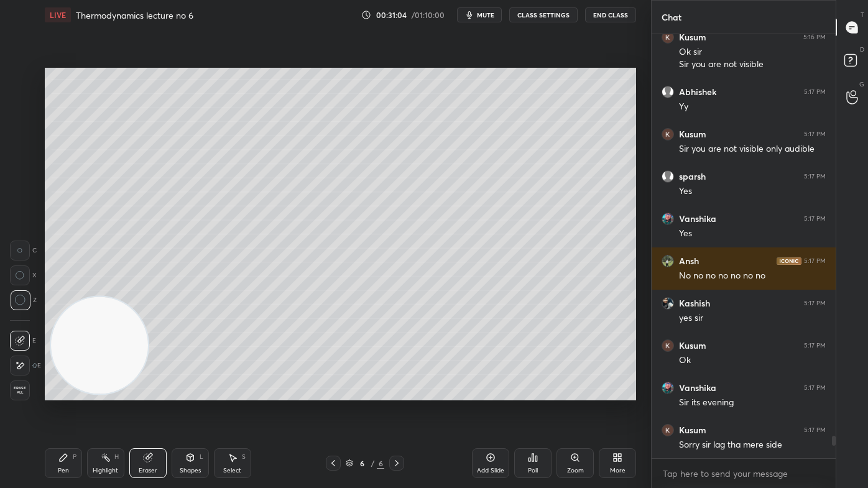
click at [75, 392] on div "Pen P" at bounding box center [63, 463] width 37 height 30
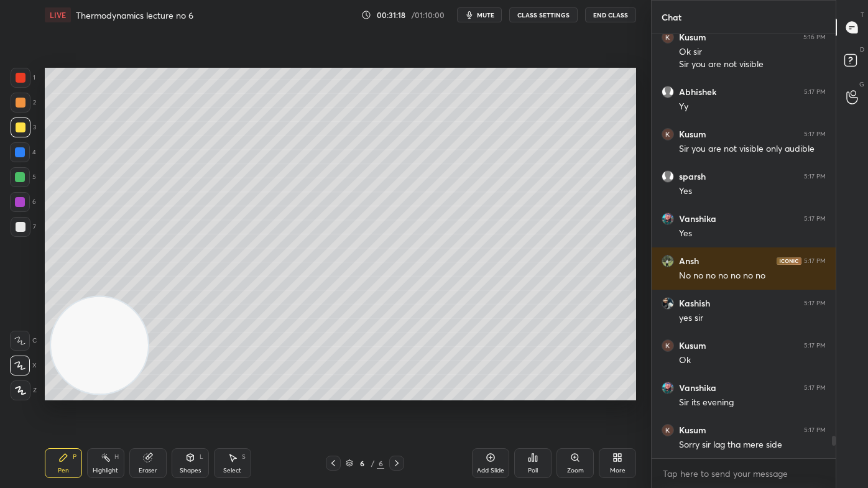
scroll to position [7615, 0]
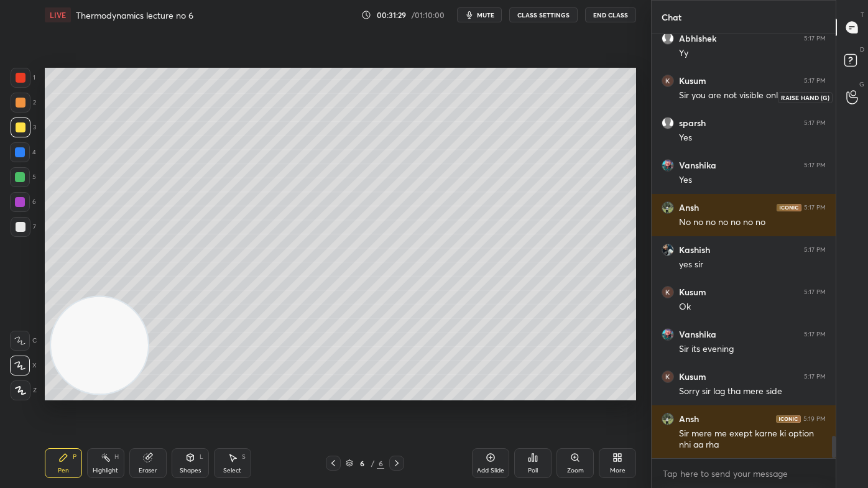
click at [851, 101] on icon at bounding box center [852, 97] width 12 height 14
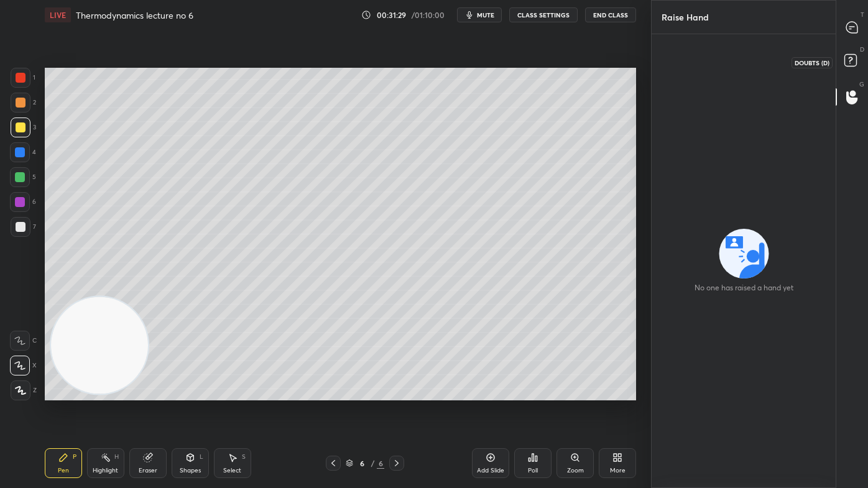
click at [849, 67] on icon at bounding box center [852, 62] width 22 height 22
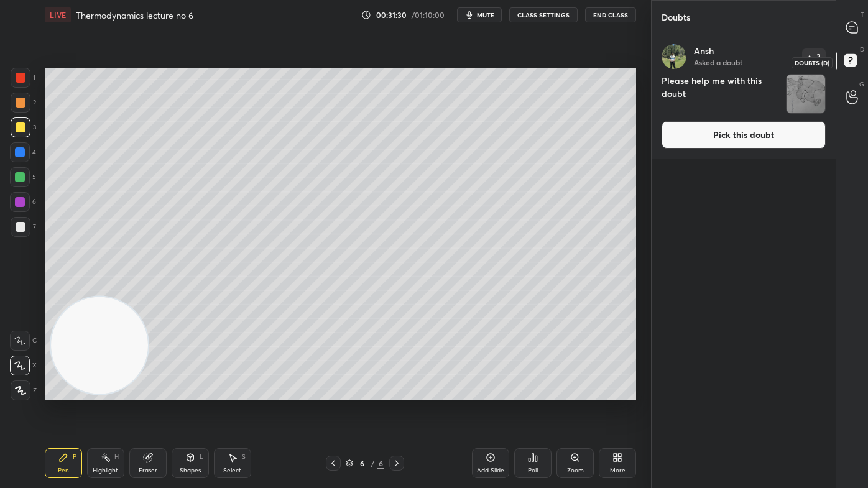
click at [853, 29] on icon at bounding box center [851, 27] width 11 height 11
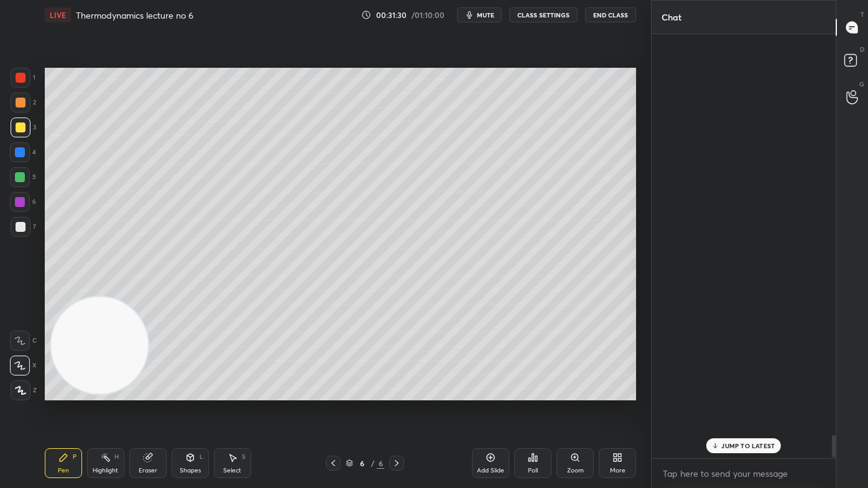
scroll to position [421, 180]
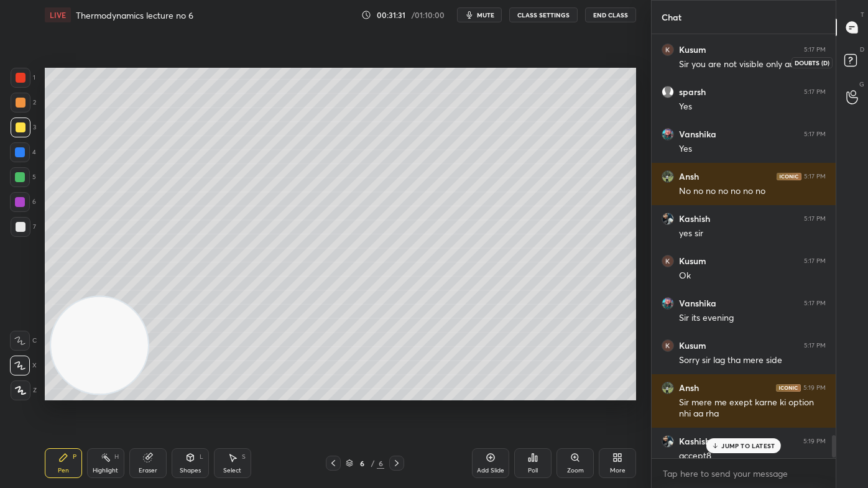
click at [853, 63] on rect at bounding box center [851, 61] width 12 height 12
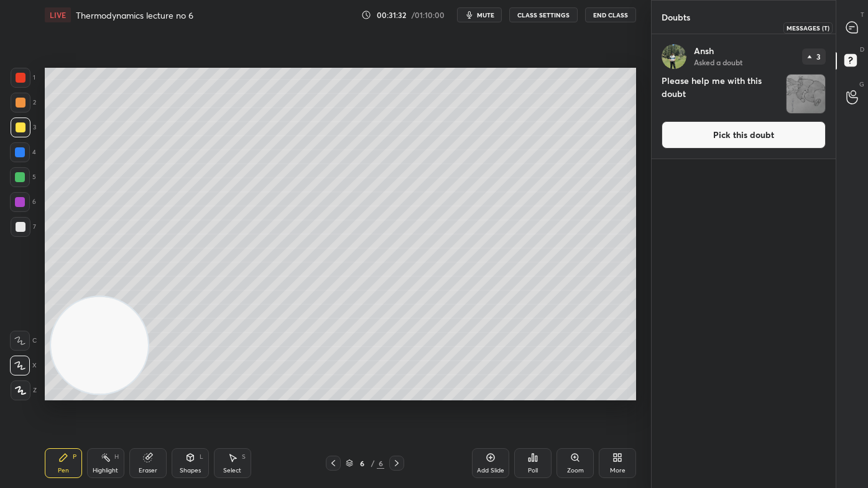
click at [852, 33] on icon at bounding box center [852, 27] width 13 height 13
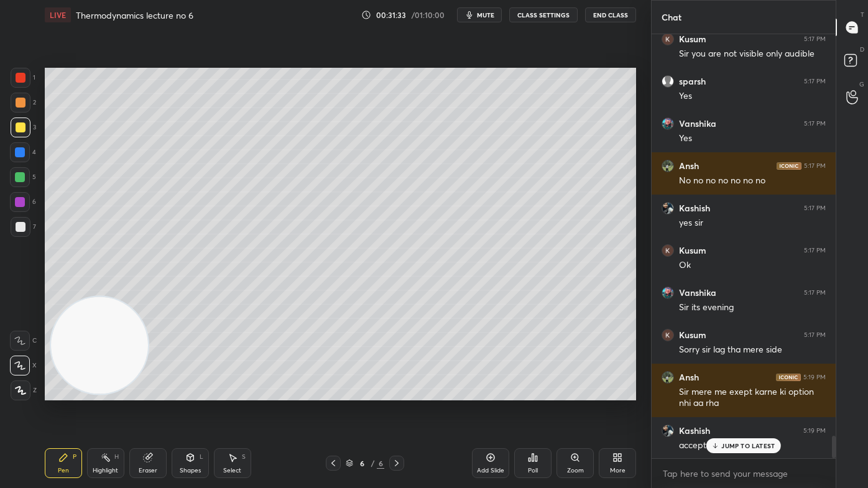
scroll to position [7701, 0]
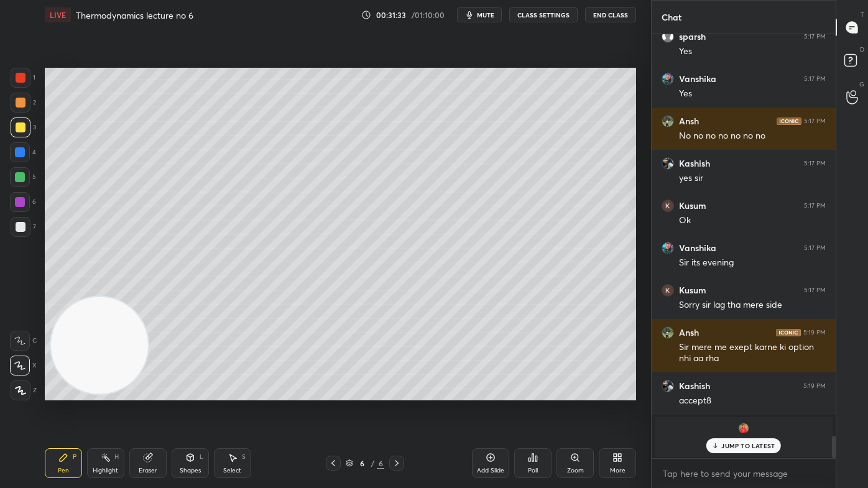
click at [748, 392] on p "JUMP TO LATEST" at bounding box center [747, 445] width 53 height 7
click at [148, 392] on div "Eraser" at bounding box center [148, 471] width 19 height 6
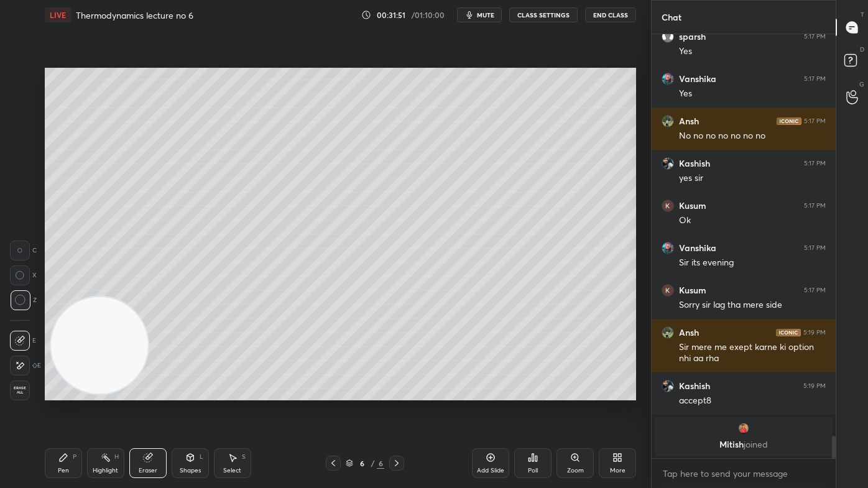
click at [53, 392] on div "Pen P" at bounding box center [63, 463] width 37 height 30
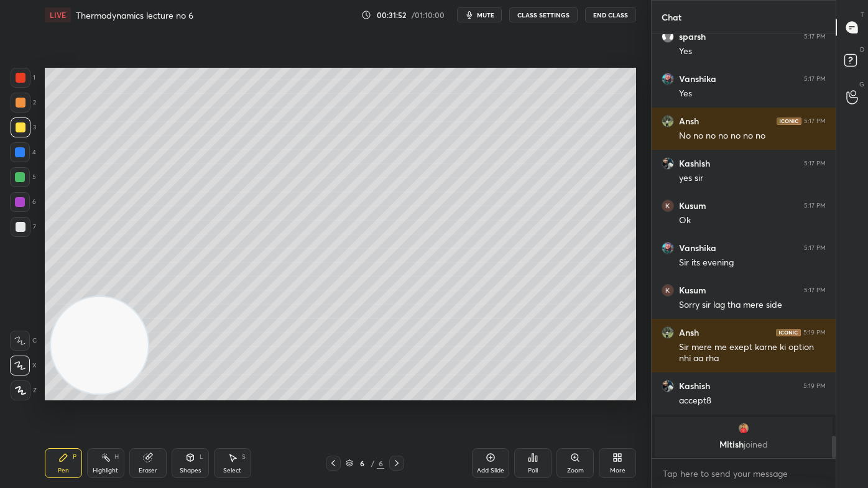
click at [23, 175] on div at bounding box center [20, 177] width 10 height 10
click at [21, 82] on div at bounding box center [21, 78] width 10 height 10
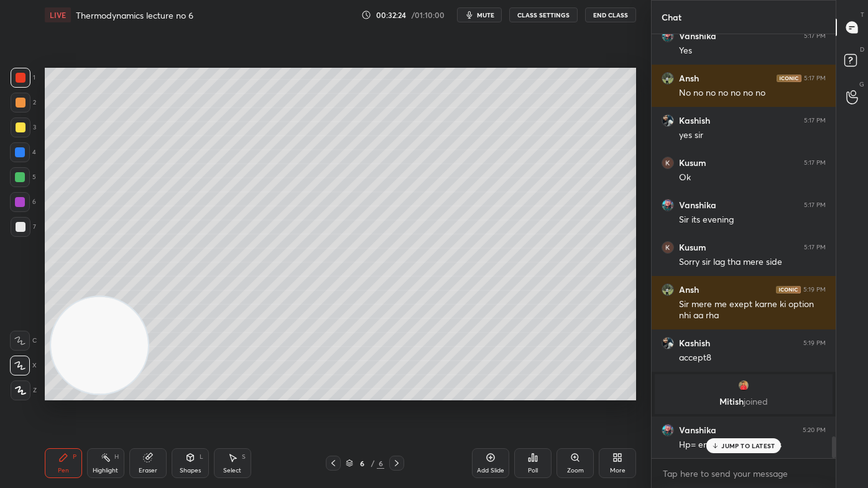
scroll to position [7786, 0]
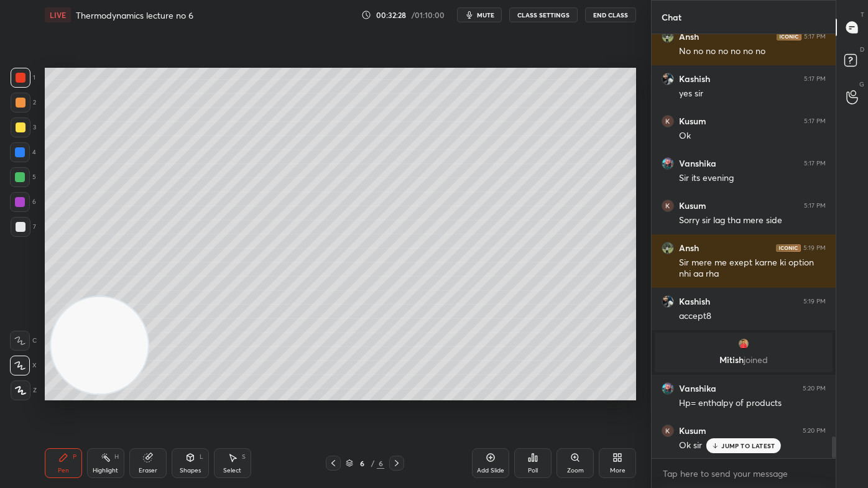
click at [22, 235] on div at bounding box center [21, 227] width 20 height 20
click at [18, 371] on div at bounding box center [20, 366] width 20 height 20
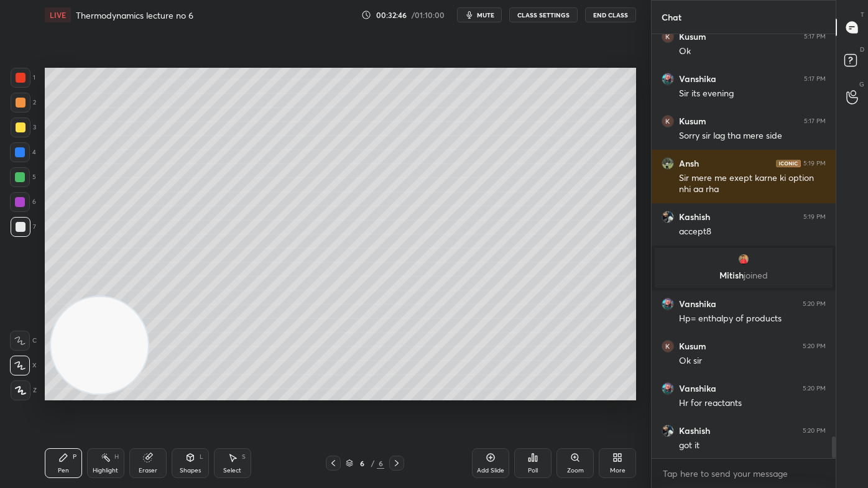
scroll to position [7914, 0]
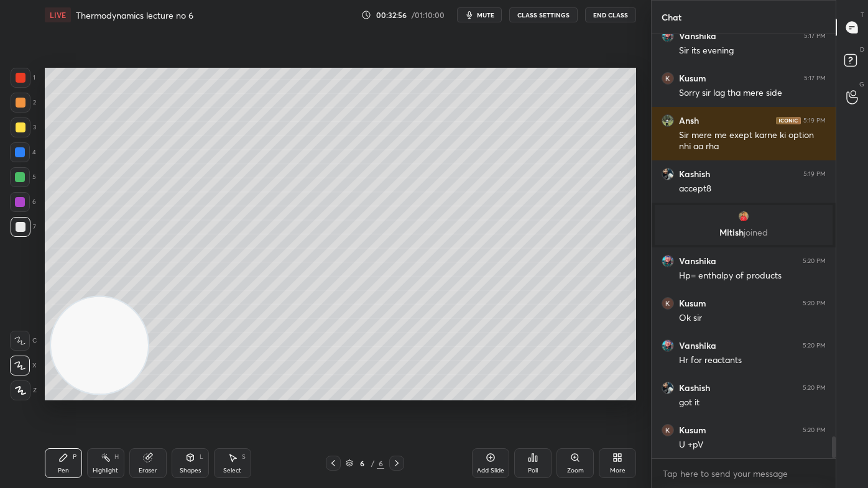
drag, startPoint x: 149, startPoint y: 461, endPoint x: 164, endPoint y: 448, distance: 19.4
click at [150, 392] on icon at bounding box center [148, 458] width 10 height 10
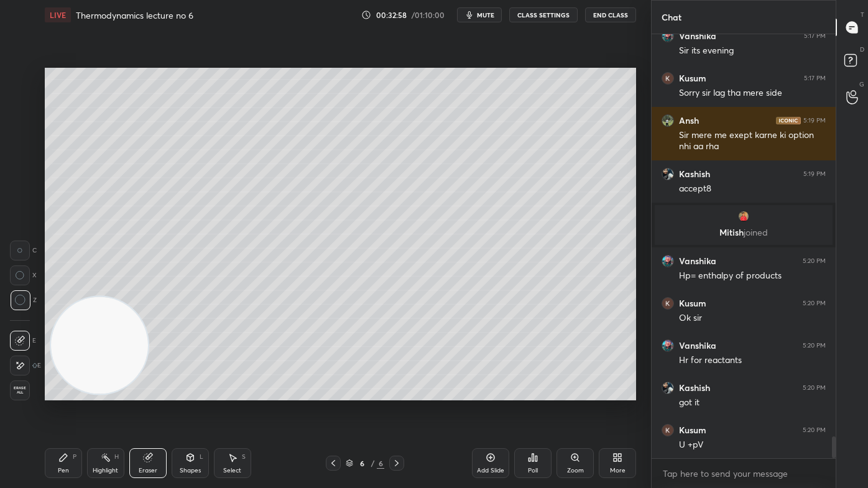
scroll to position [7955, 0]
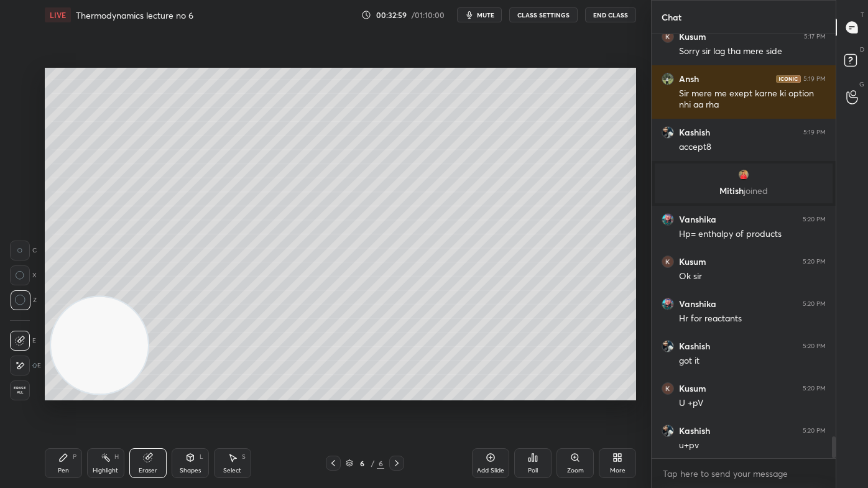
drag, startPoint x: 61, startPoint y: 471, endPoint x: 80, endPoint y: 459, distance: 22.1
click at [62, 392] on div "Pen" at bounding box center [63, 471] width 11 height 6
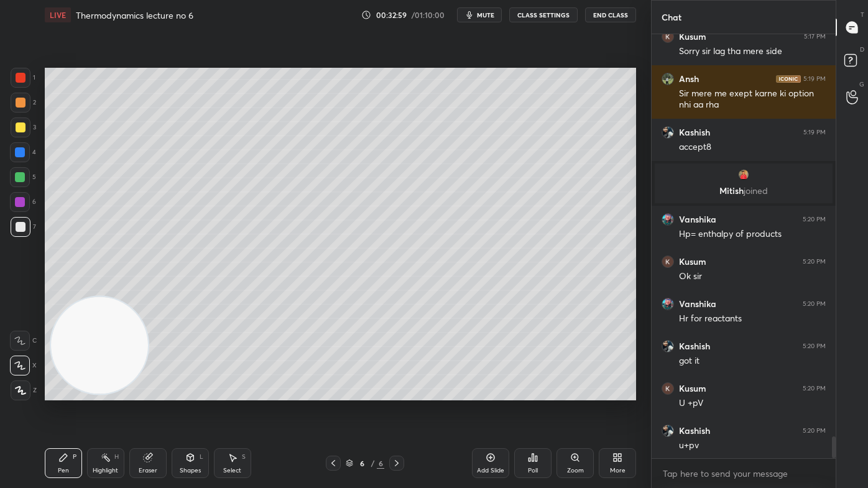
click at [150, 392] on div "Eraser" at bounding box center [147, 463] width 37 height 30
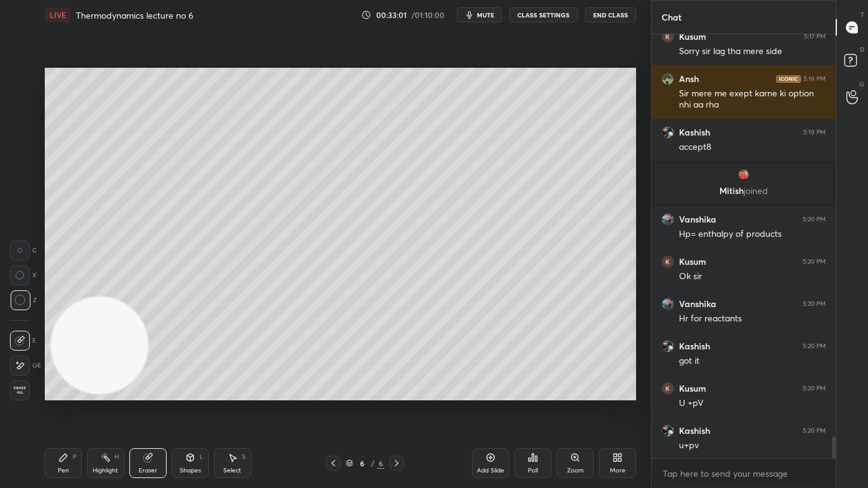
click at [63, 392] on icon at bounding box center [63, 458] width 10 height 10
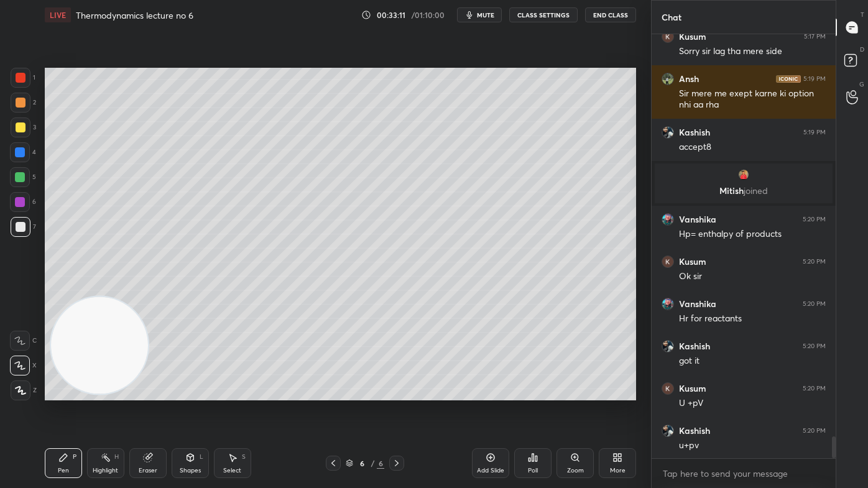
click at [152, 392] on div "Eraser" at bounding box center [147, 463] width 37 height 30
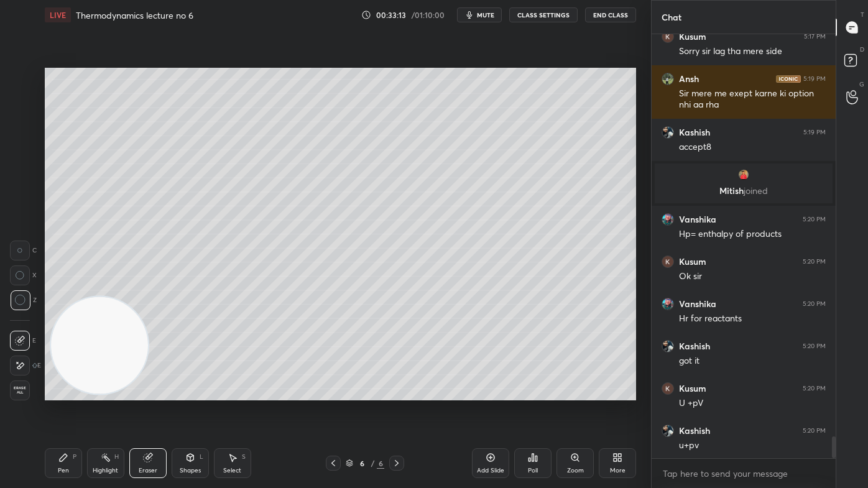
drag, startPoint x: 57, startPoint y: 468, endPoint x: 62, endPoint y: 460, distance: 9.3
click at [57, 392] on div "Pen P" at bounding box center [63, 463] width 37 height 30
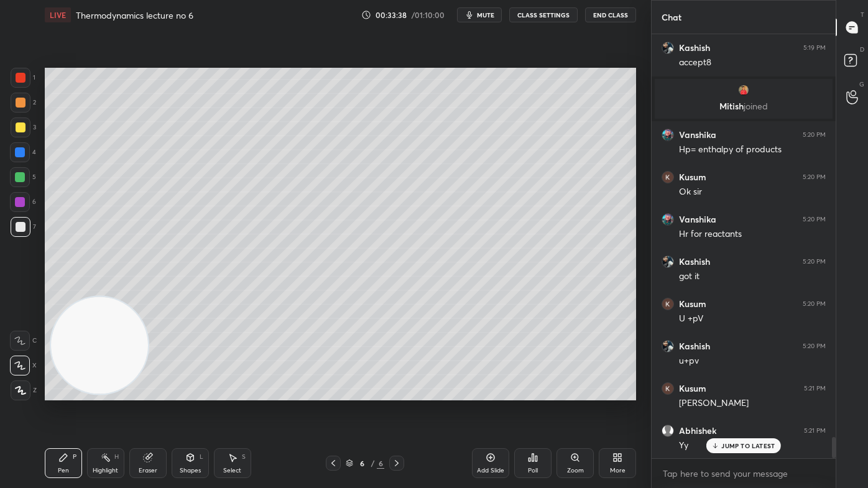
scroll to position [8083, 0]
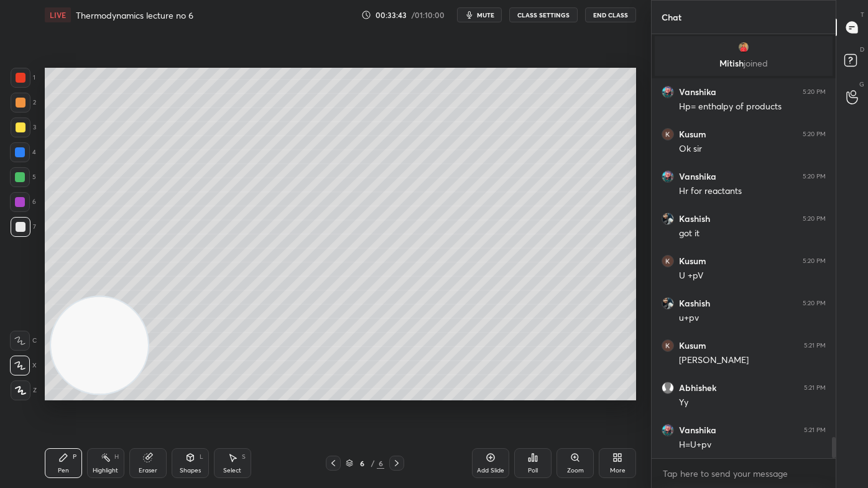
click at [145, 392] on div "Eraser" at bounding box center [148, 471] width 19 height 6
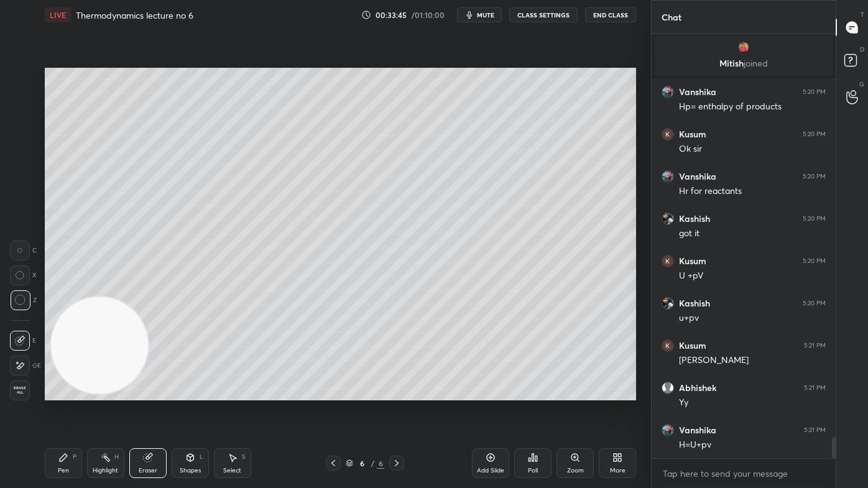
click at [75, 392] on div "Pen P" at bounding box center [63, 463] width 37 height 30
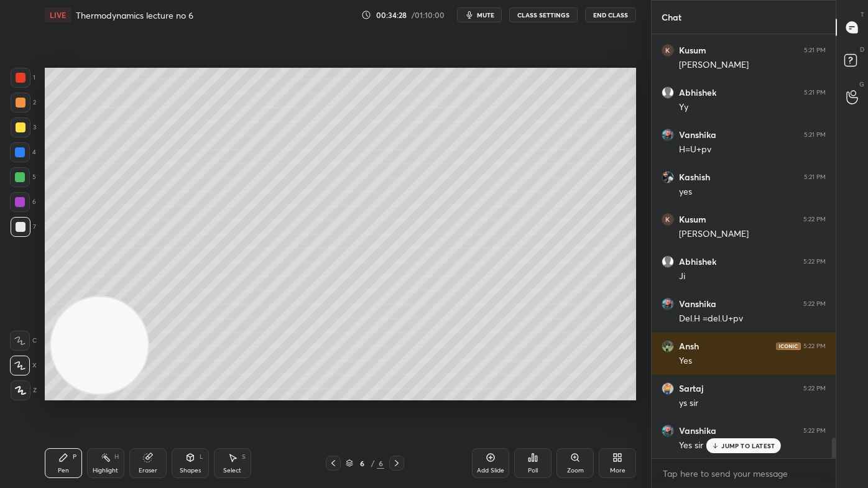
scroll to position [8421, 0]
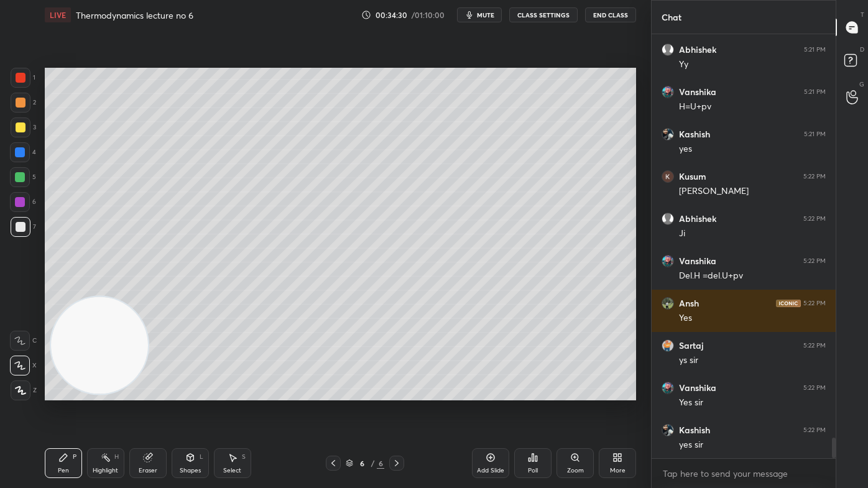
click at [147, 392] on div "Eraser" at bounding box center [147, 463] width 37 height 30
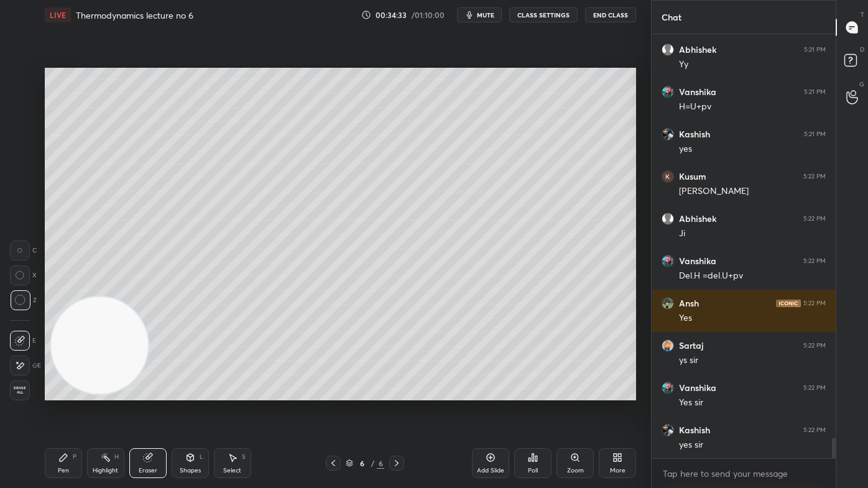
drag, startPoint x: 68, startPoint y: 462, endPoint x: 80, endPoint y: 451, distance: 15.9
click at [70, 392] on div "Pen P" at bounding box center [63, 463] width 37 height 30
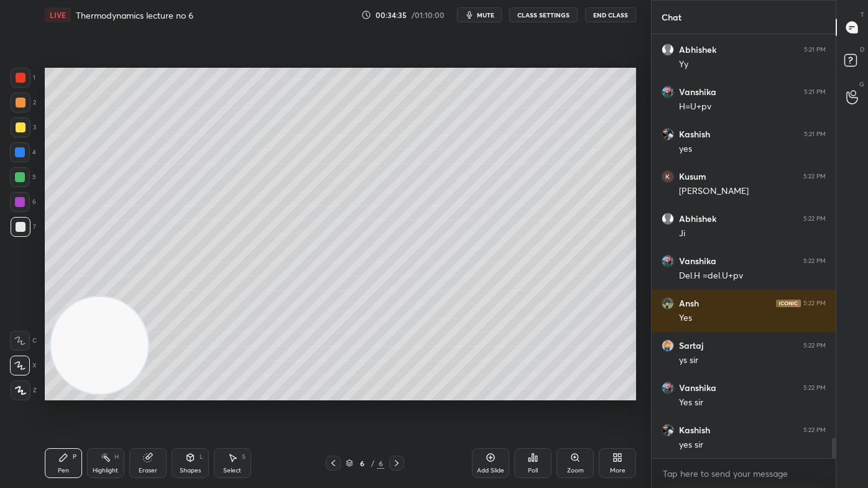
click at [18, 177] on div at bounding box center [20, 177] width 10 height 10
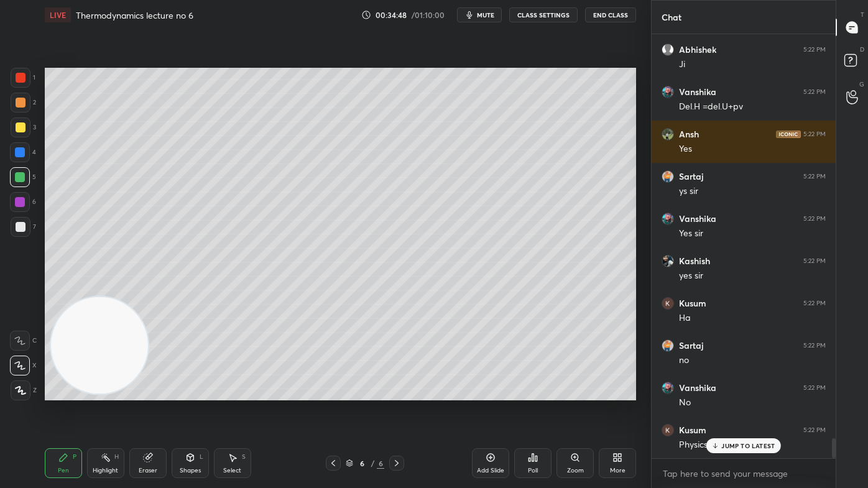
scroll to position [8632, 0]
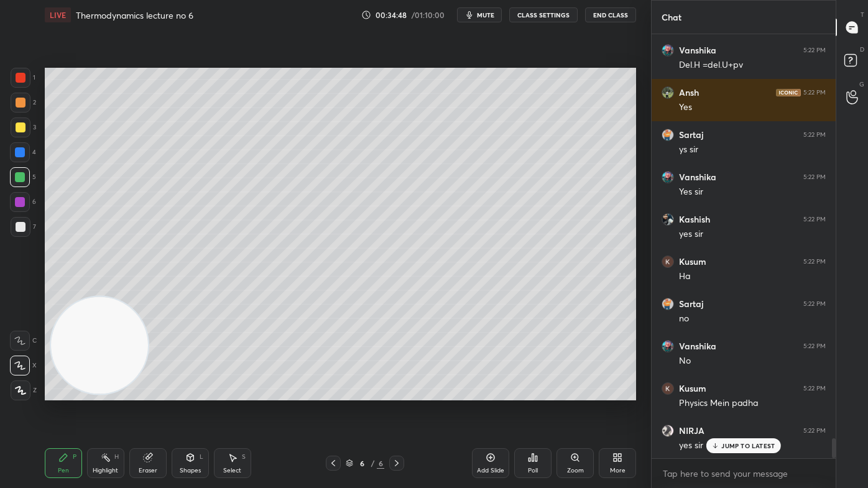
click at [152, 392] on div "Eraser" at bounding box center [147, 463] width 37 height 30
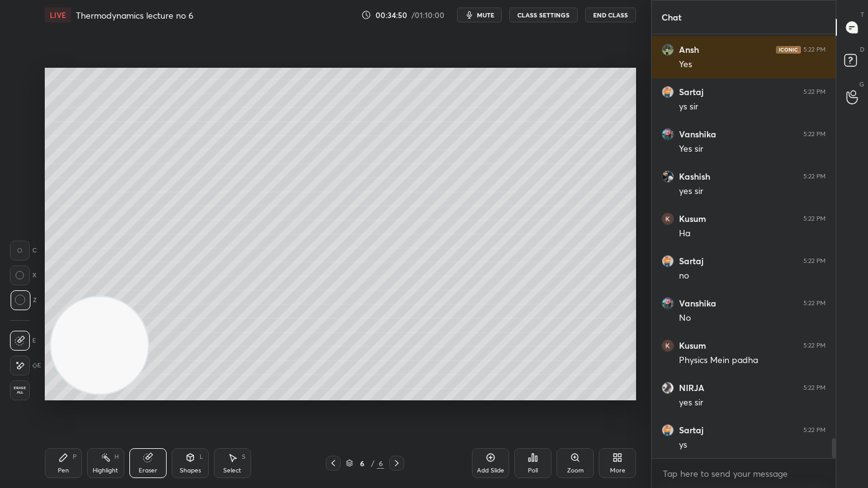
scroll to position [8716, 0]
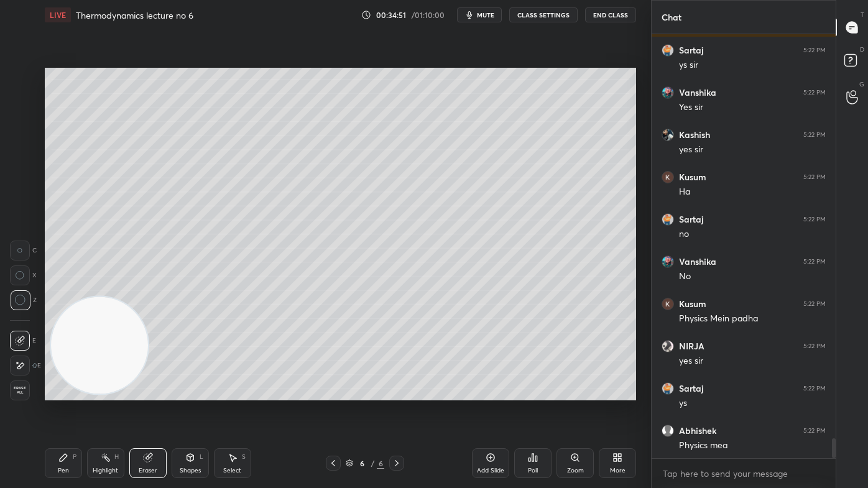
click at [68, 392] on div "Pen" at bounding box center [63, 471] width 11 height 6
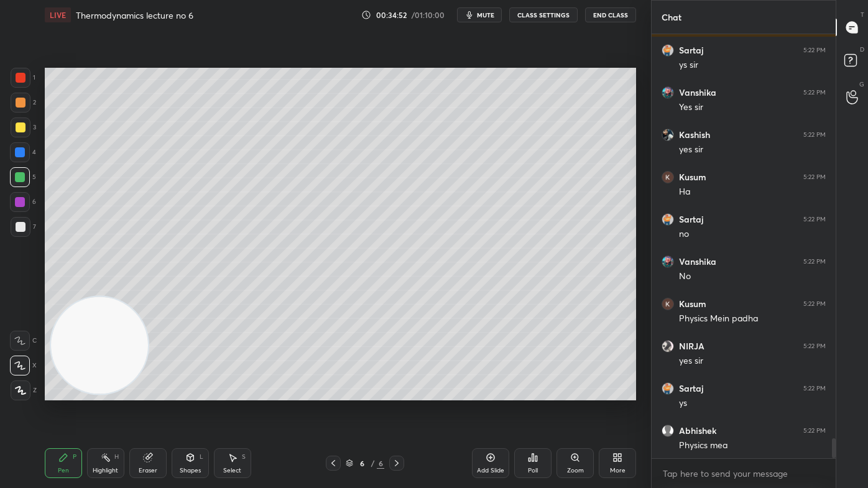
click at [15, 230] on div at bounding box center [21, 227] width 20 height 20
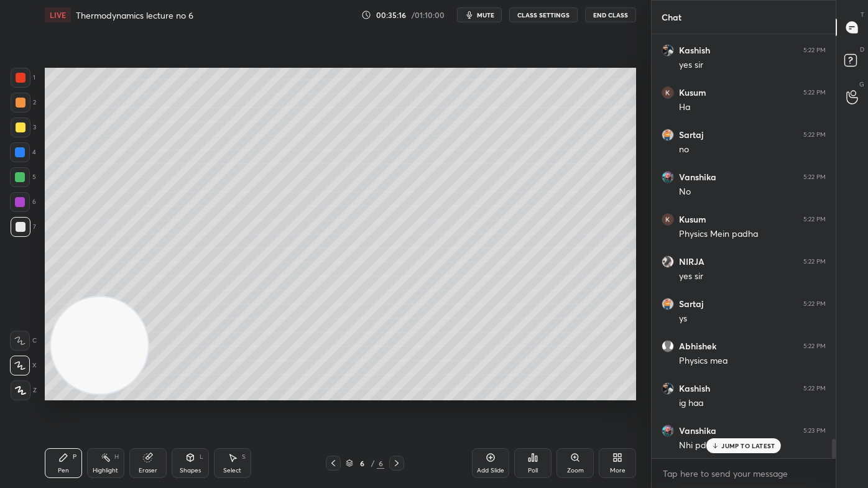
scroll to position [8855, 0]
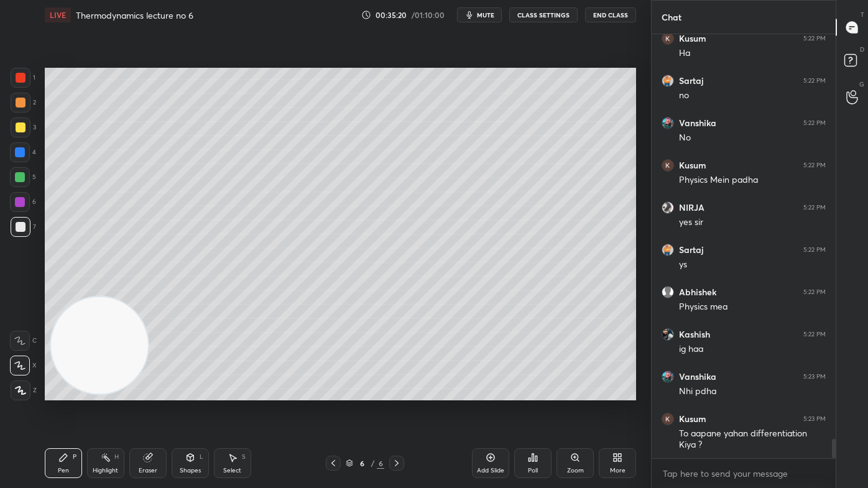
click at [148, 392] on div "Eraser" at bounding box center [147, 463] width 37 height 30
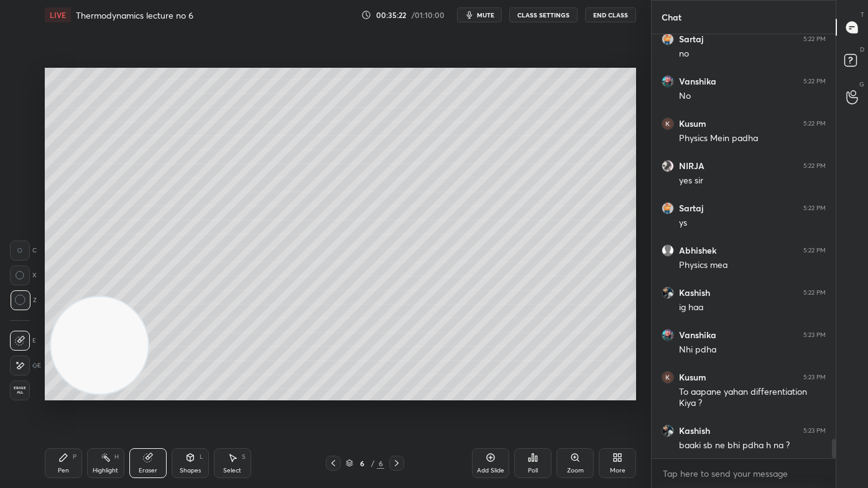
scroll to position [8940, 0]
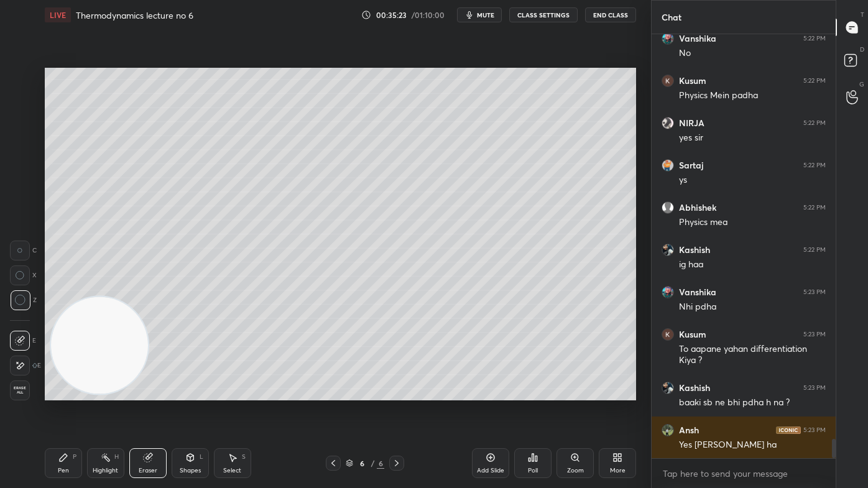
click at [69, 392] on div "Pen P" at bounding box center [63, 463] width 37 height 30
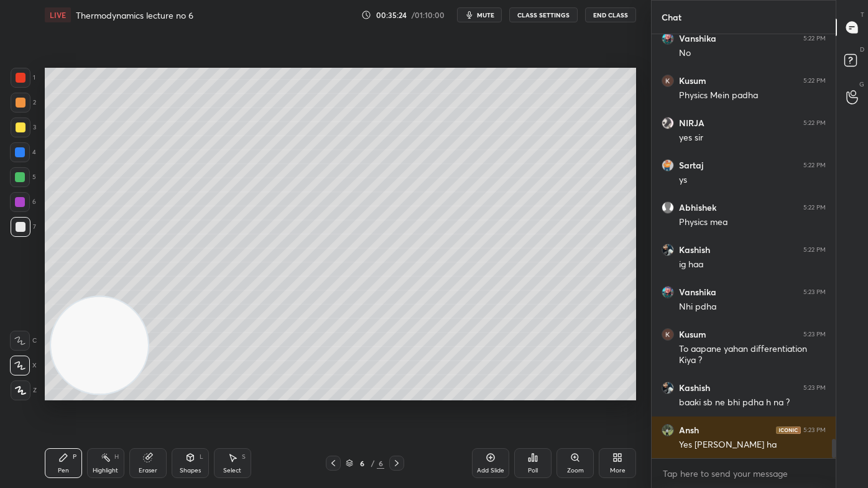
scroll to position [8981, 0]
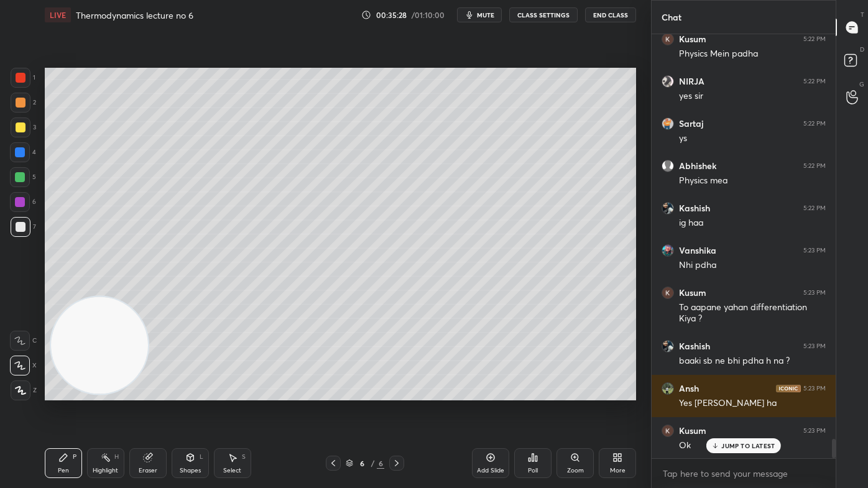
click at [61, 392] on icon at bounding box center [63, 457] width 7 height 7
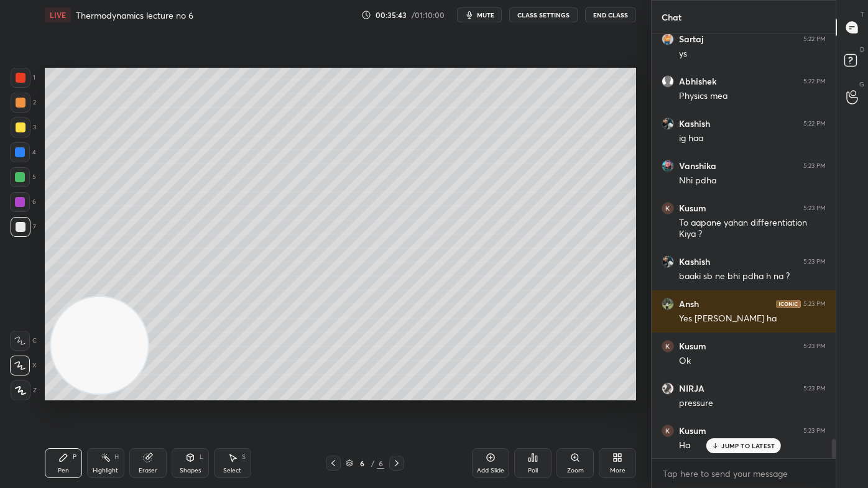
scroll to position [9109, 0]
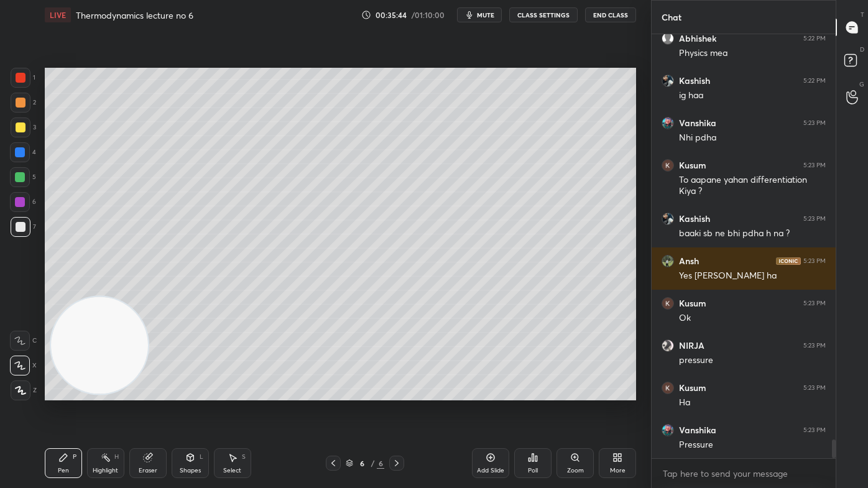
click at [14, 152] on div at bounding box center [20, 152] width 20 height 20
click at [19, 101] on div at bounding box center [21, 103] width 10 height 10
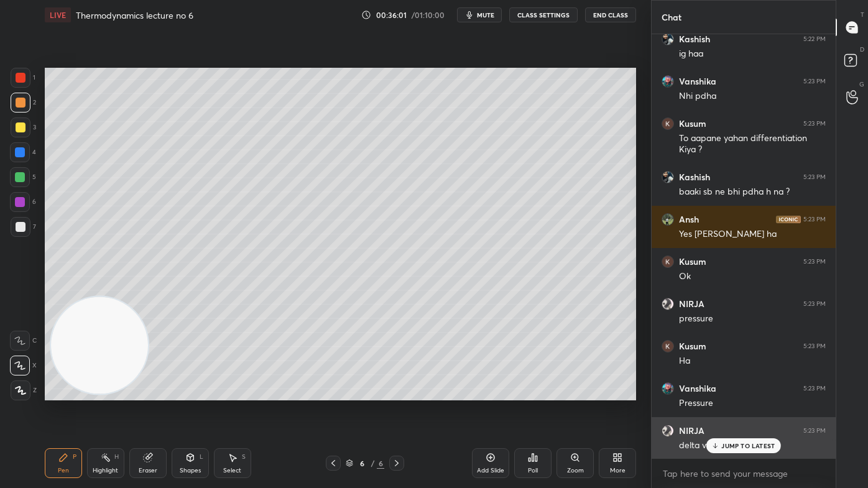
click at [732, 392] on p "JUMP TO LATEST" at bounding box center [747, 445] width 53 height 7
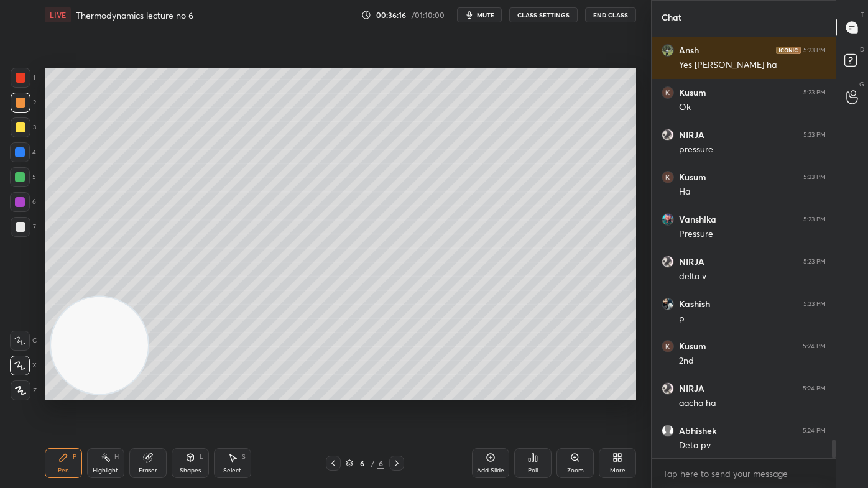
scroll to position [9363, 0]
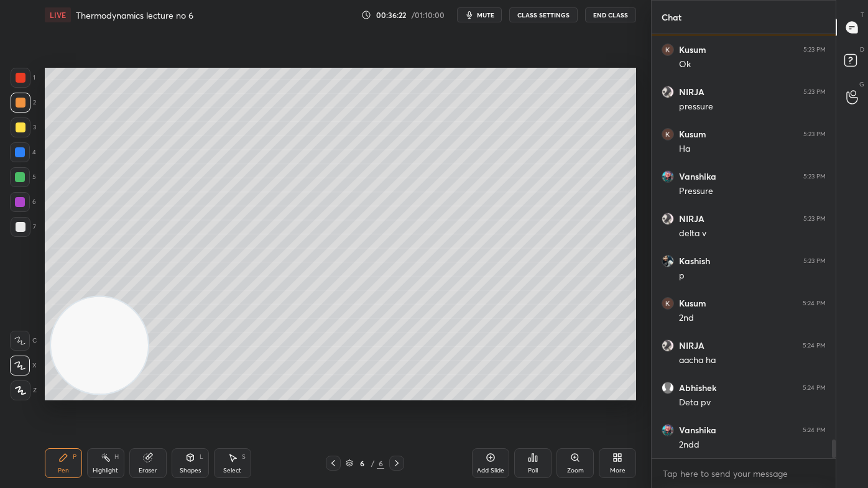
click at [17, 229] on div at bounding box center [21, 227] width 10 height 10
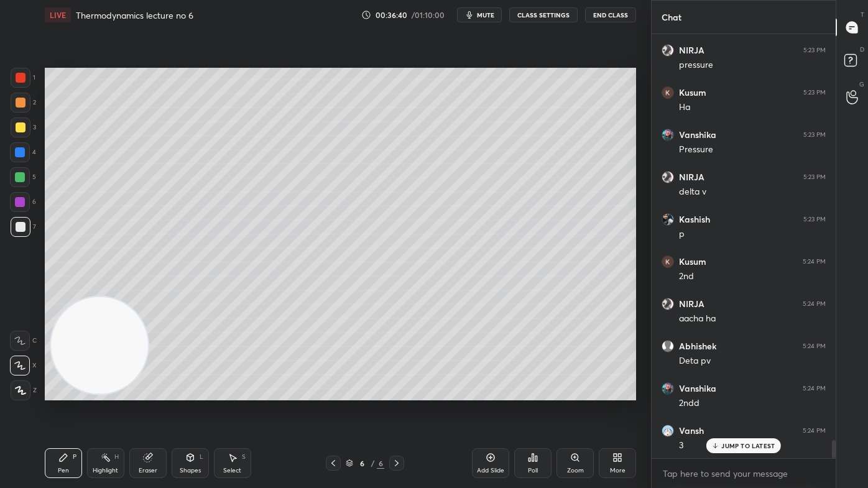
click at [147, 392] on div "Eraser" at bounding box center [148, 471] width 19 height 6
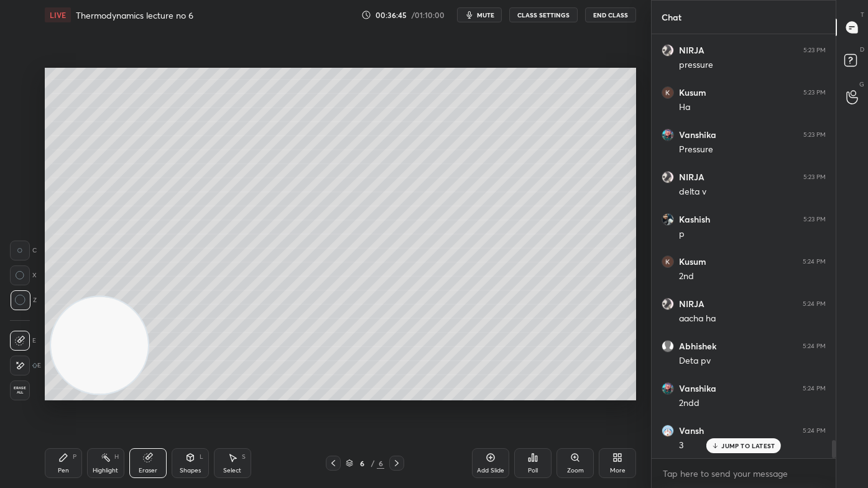
drag, startPoint x: 65, startPoint y: 471, endPoint x: 86, endPoint y: 458, distance: 24.5
click at [63, 392] on div "Pen" at bounding box center [63, 471] width 11 height 6
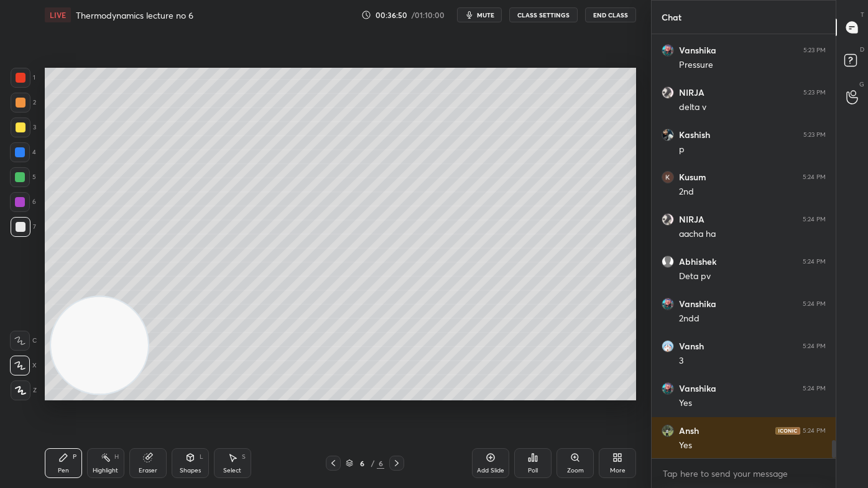
scroll to position [9532, 0]
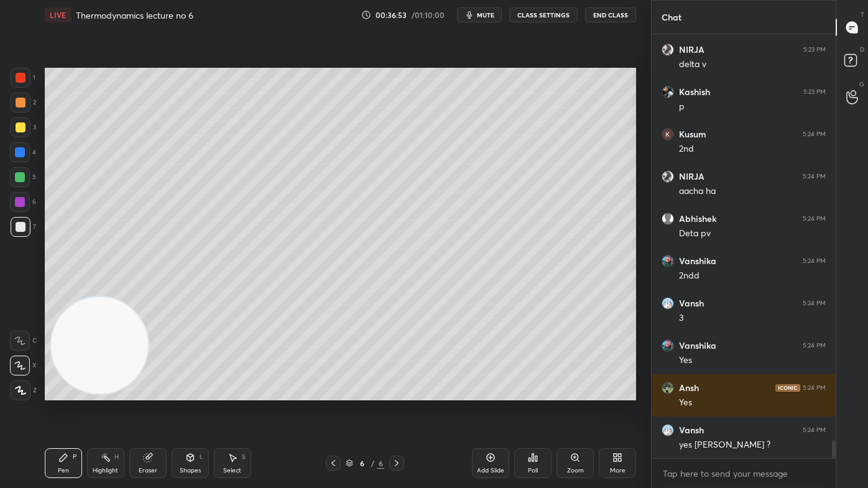
click at [16, 180] on div at bounding box center [20, 177] width 20 height 20
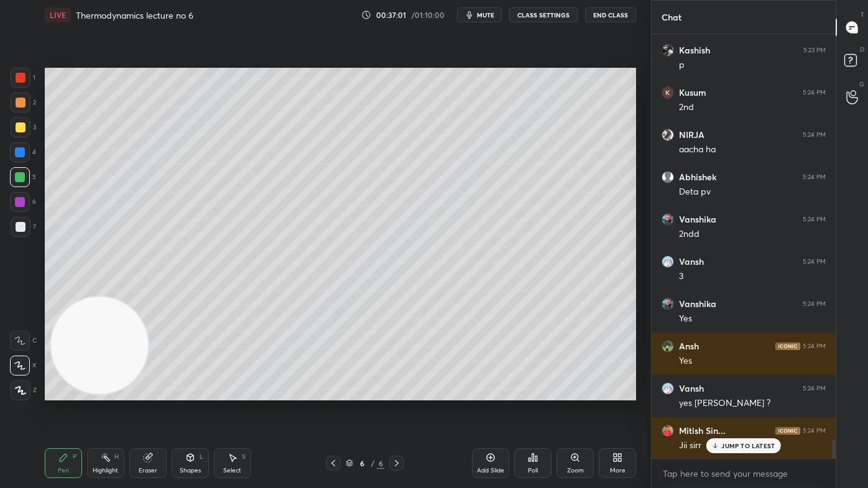
scroll to position [9616, 0]
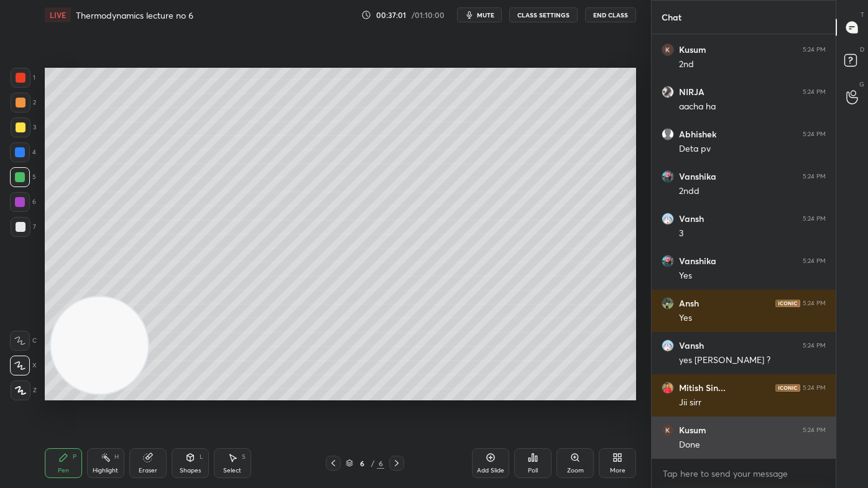
click at [725, 392] on div "NIRJA 5:23 PM delta v Kashish 5:23 PM p Kusum 5:24 PM 2nd NIRJA 5:24 PM aacha h…" at bounding box center [744, 246] width 184 height 425
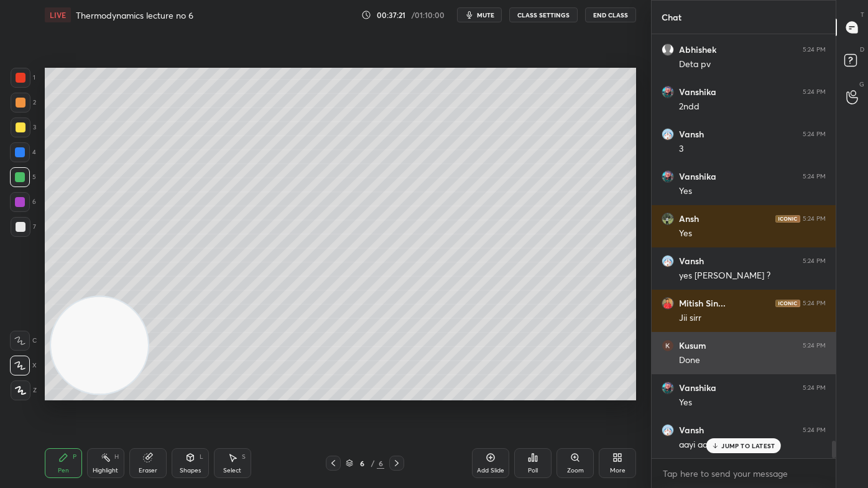
scroll to position [9743, 0]
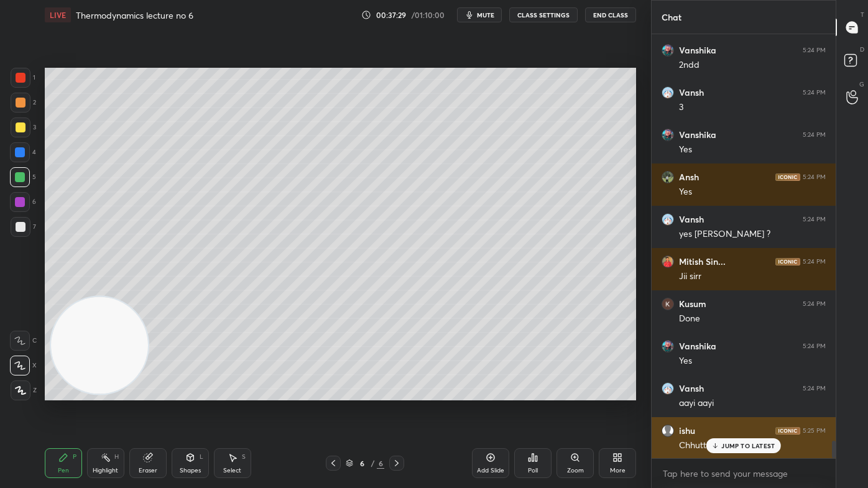
click at [749, 392] on p "JUMP TO LATEST" at bounding box center [747, 445] width 53 height 7
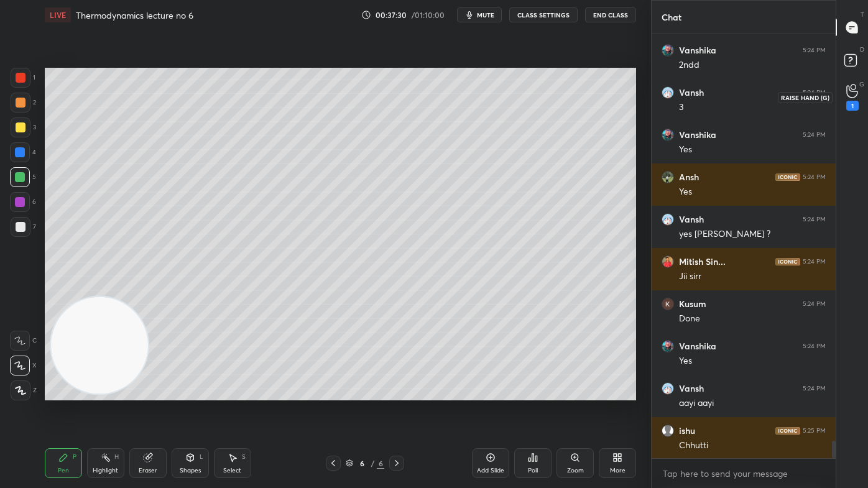
click at [859, 98] on div "1" at bounding box center [852, 97] width 25 height 22
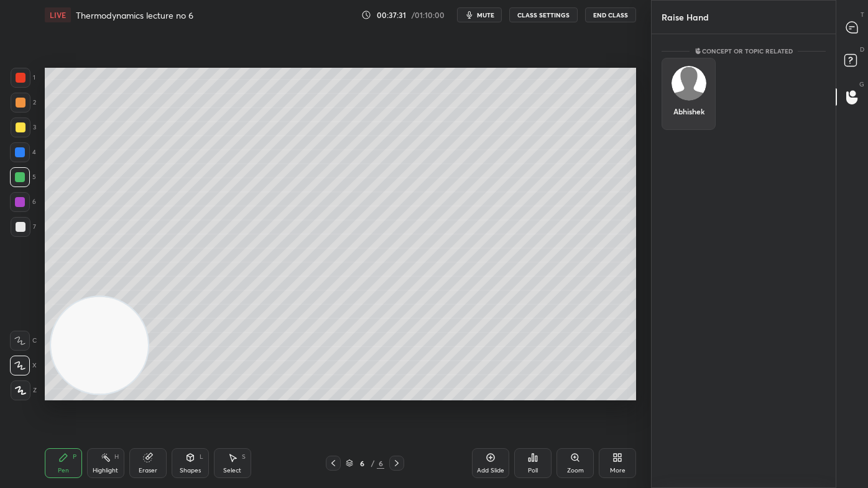
click at [691, 91] on div "Abhishek" at bounding box center [689, 94] width 54 height 72
click at [689, 118] on button "INVITE" at bounding box center [688, 120] width 43 height 16
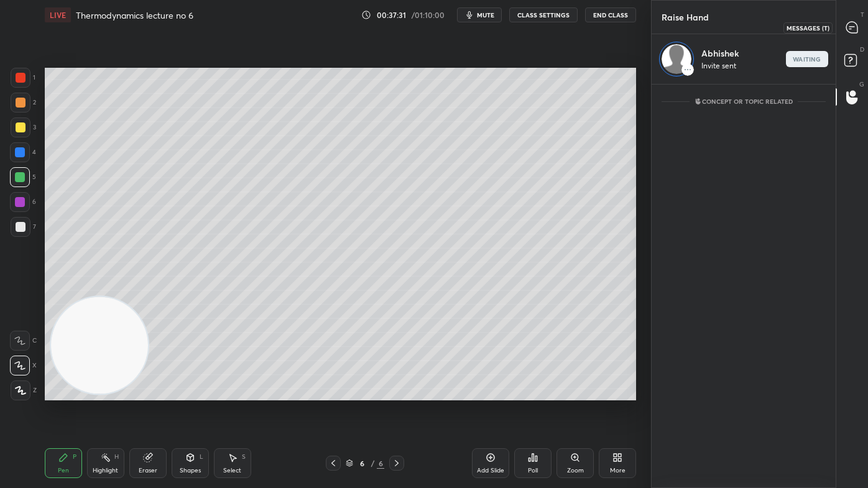
click at [858, 27] on icon at bounding box center [852, 27] width 13 height 13
type textarea "x"
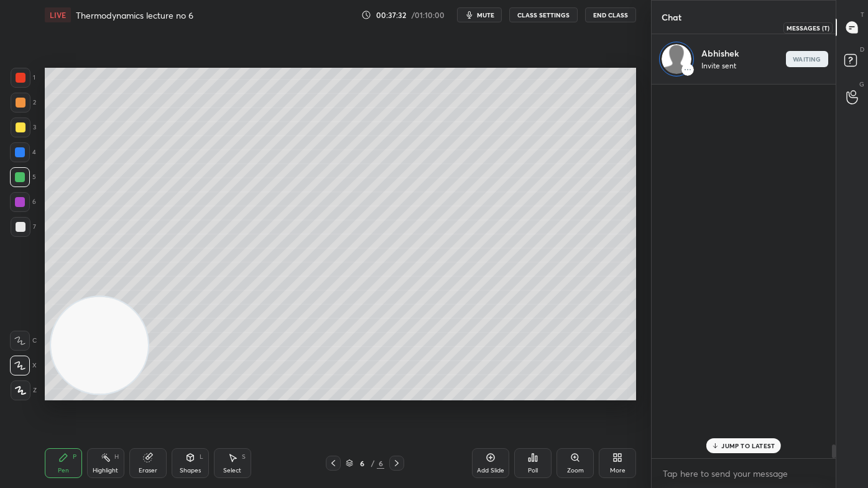
scroll to position [370, 180]
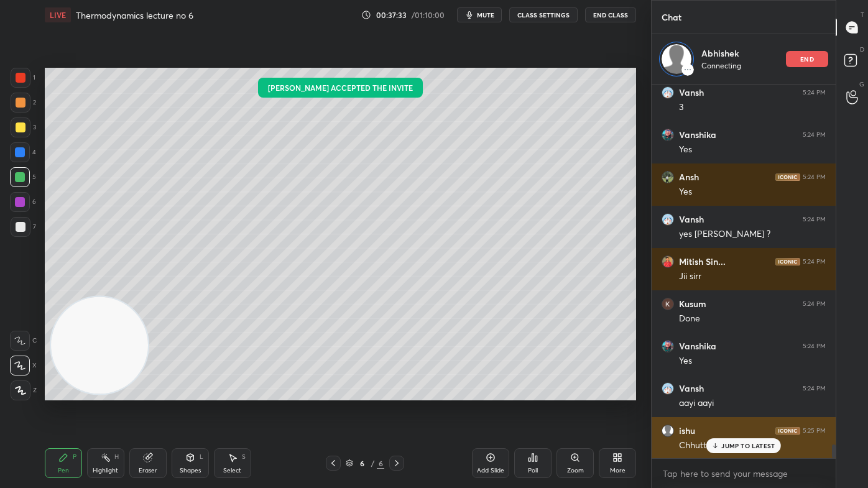
click at [728, 392] on p "JUMP TO LATEST" at bounding box center [747, 445] width 53 height 7
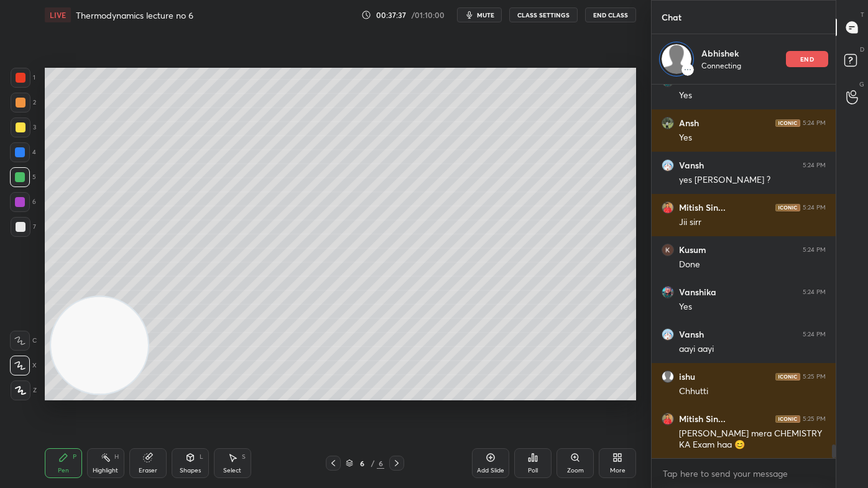
scroll to position [9912, 0]
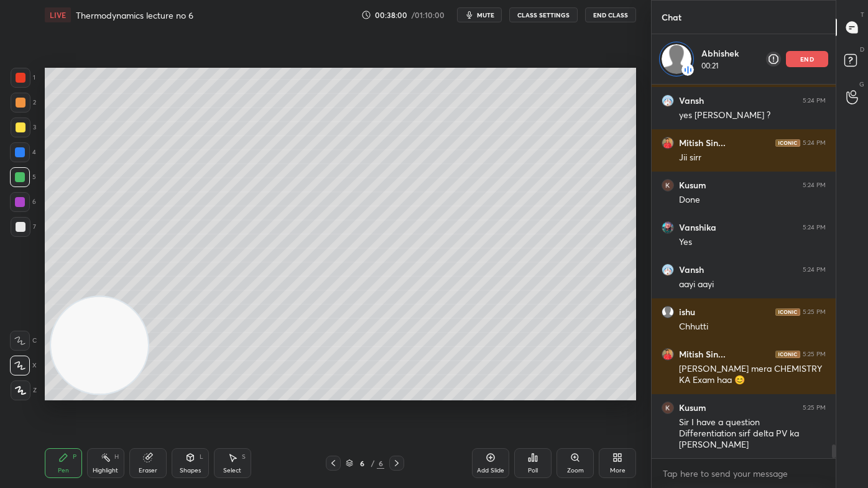
click at [493, 392] on div "Add Slide" at bounding box center [490, 463] width 37 height 30
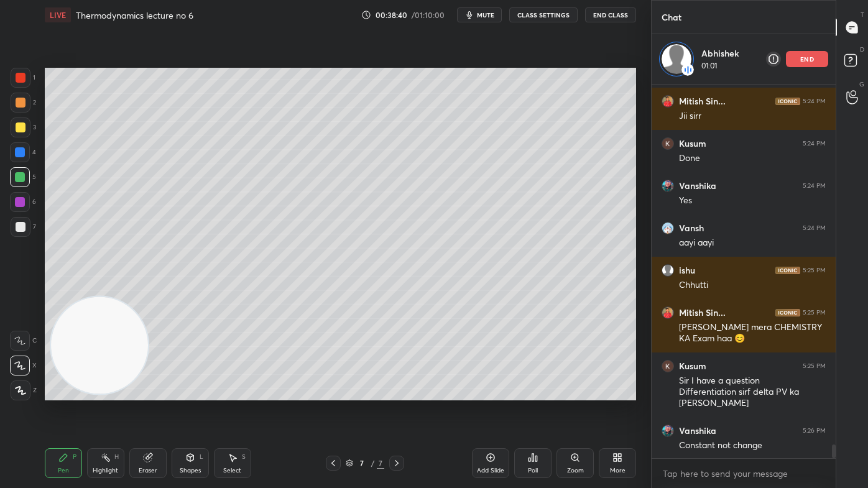
drag, startPoint x: 224, startPoint y: 463, endPoint x: 249, endPoint y: 449, distance: 28.4
click at [225, 392] on div "Select S" at bounding box center [232, 463] width 37 height 30
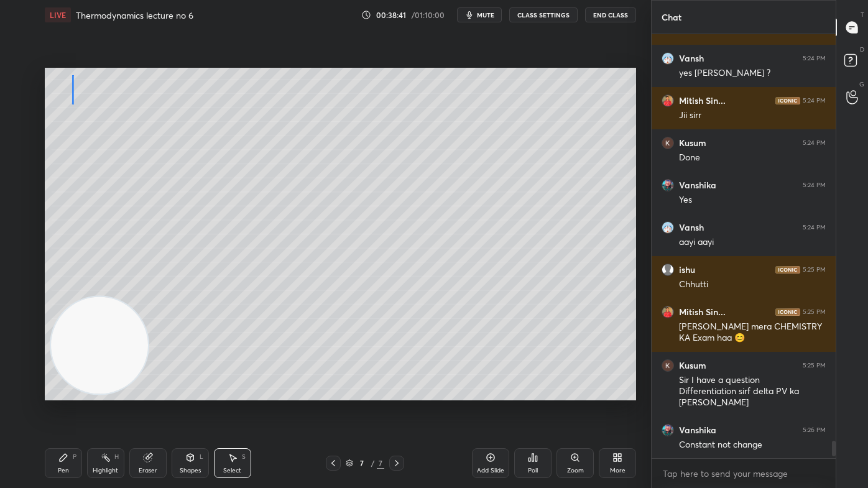
scroll to position [9904, 0]
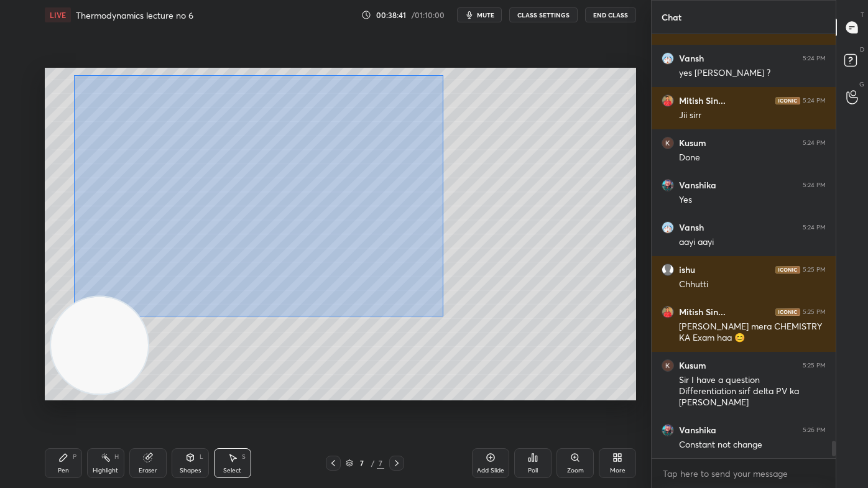
drag, startPoint x: 72, startPoint y: 104, endPoint x: 449, endPoint y: 315, distance: 431.5
click at [449, 315] on div "0 ° Undo Copy Duplicate Duplicate to new slide Delete" at bounding box center [340, 234] width 591 height 333
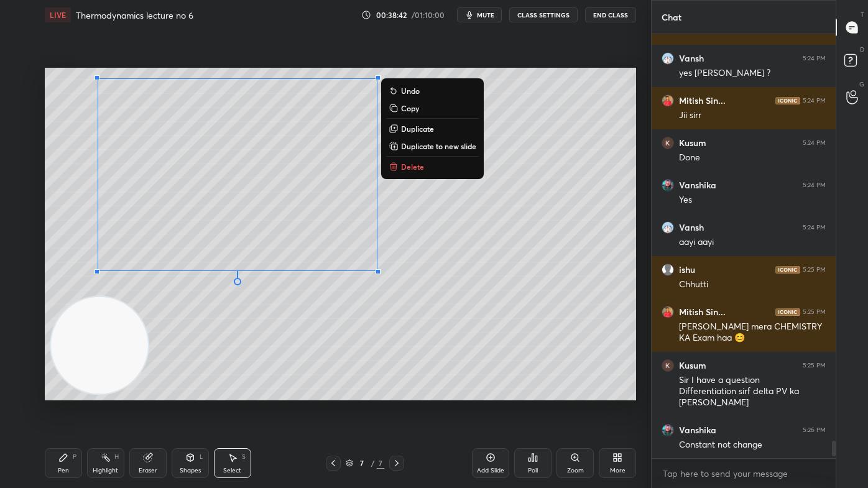
click at [413, 170] on p "Delete" at bounding box center [412, 167] width 23 height 10
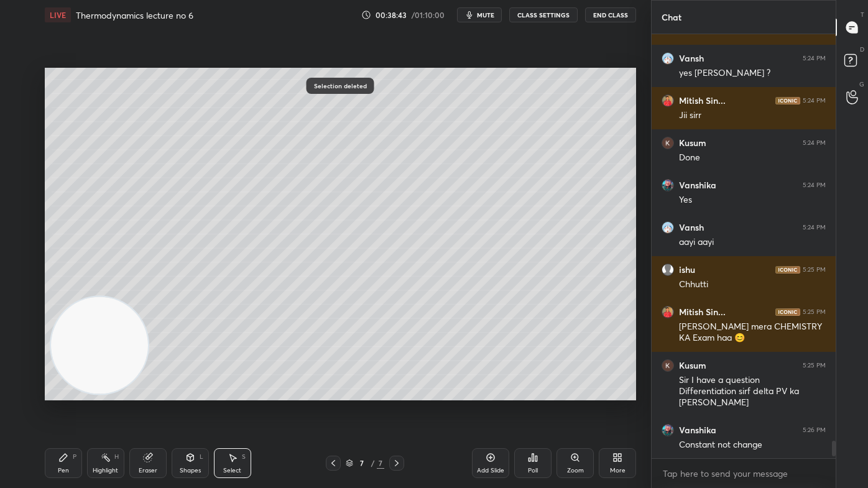
drag, startPoint x: 60, startPoint y: 463, endPoint x: 61, endPoint y: 456, distance: 7.0
click at [59, 392] on icon at bounding box center [63, 458] width 10 height 10
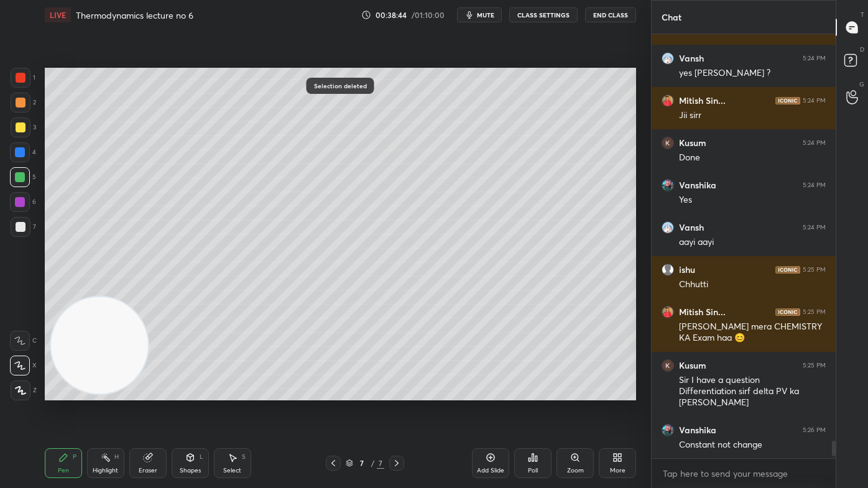
drag, startPoint x: 24, startPoint y: 119, endPoint x: 30, endPoint y: 119, distance: 6.2
click at [24, 119] on div at bounding box center [21, 128] width 20 height 20
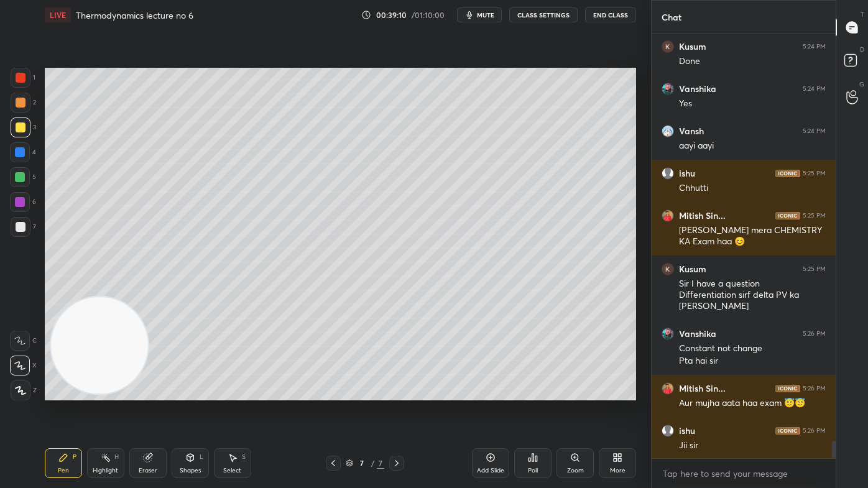
scroll to position [10043, 0]
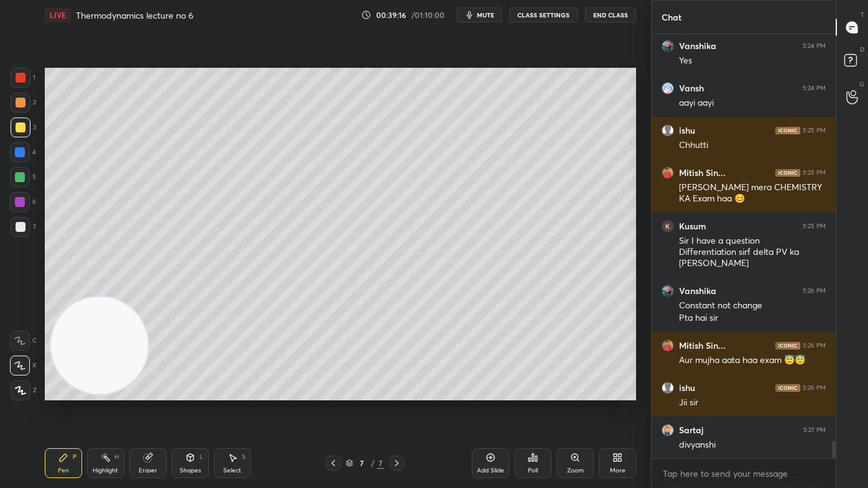
click at [15, 179] on div at bounding box center [20, 177] width 10 height 10
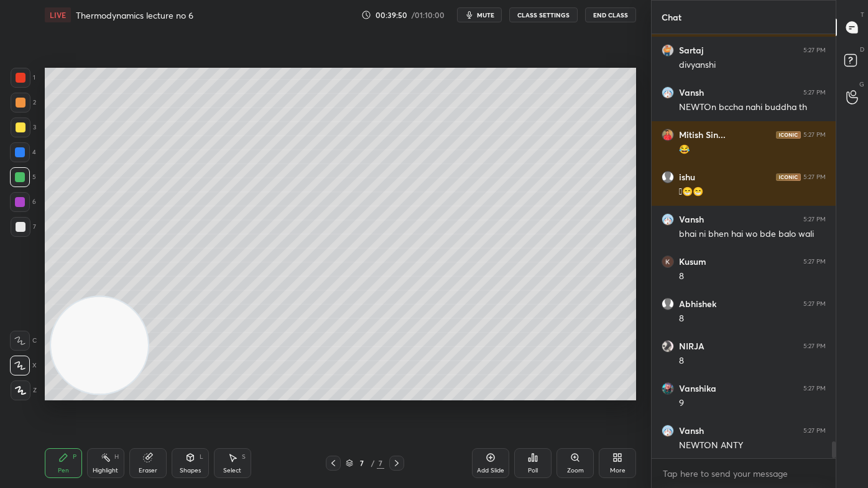
scroll to position [10466, 0]
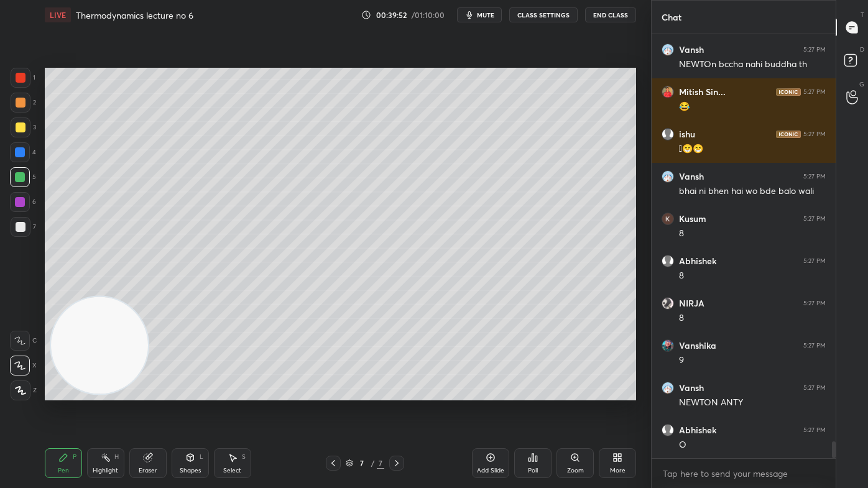
click at [20, 82] on div at bounding box center [21, 78] width 10 height 10
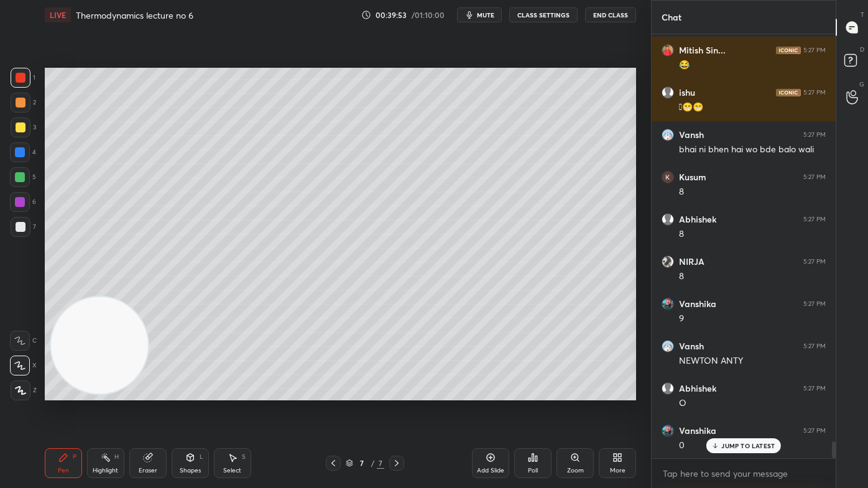
drag, startPoint x: 23, startPoint y: 389, endPoint x: 28, endPoint y: 382, distance: 8.5
click at [23, 389] on icon at bounding box center [20, 390] width 11 height 9
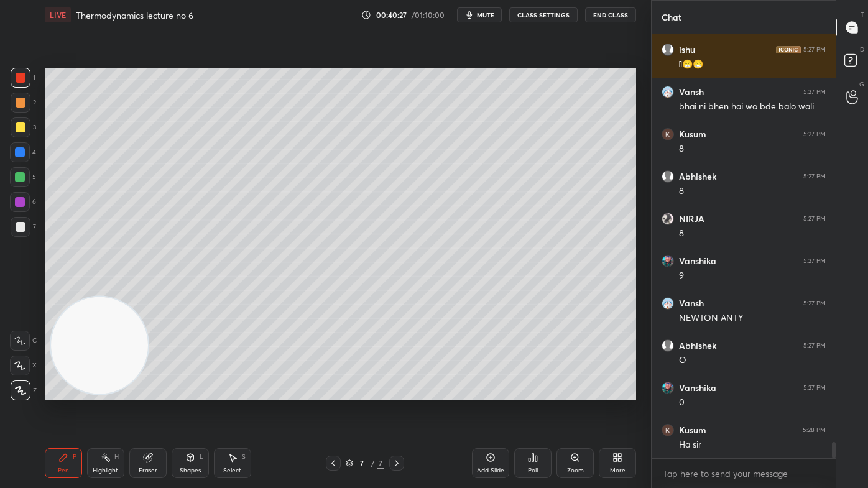
scroll to position [10573, 0]
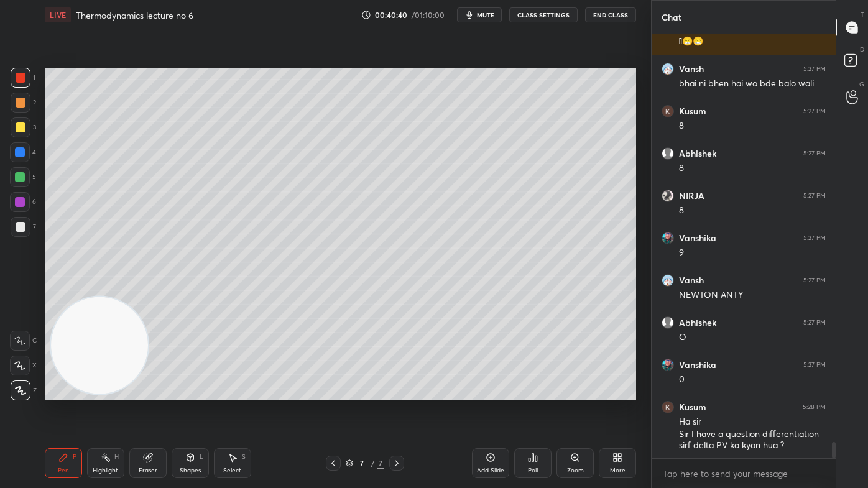
click at [150, 392] on div "Eraser" at bounding box center [148, 471] width 19 height 6
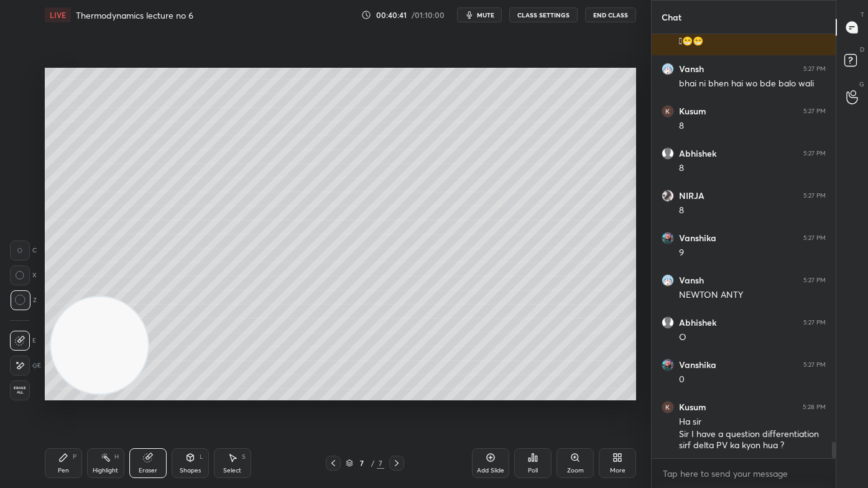
click at [18, 389] on span "Erase all" at bounding box center [20, 390] width 19 height 9
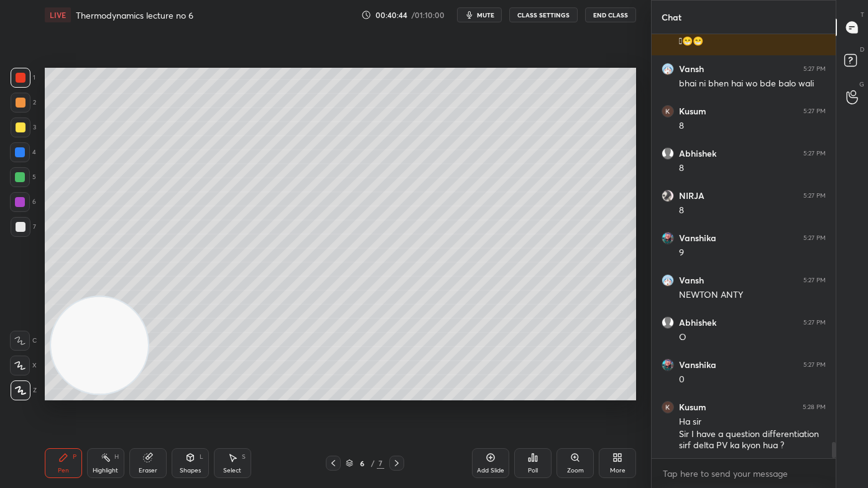
click at [18, 175] on div at bounding box center [20, 177] width 10 height 10
click at [17, 129] on div at bounding box center [21, 128] width 10 height 10
drag, startPoint x: 19, startPoint y: 172, endPoint x: 21, endPoint y: 199, distance: 26.9
click at [18, 171] on div at bounding box center [20, 177] width 20 height 20
click at [14, 364] on icon at bounding box center [19, 365] width 11 height 9
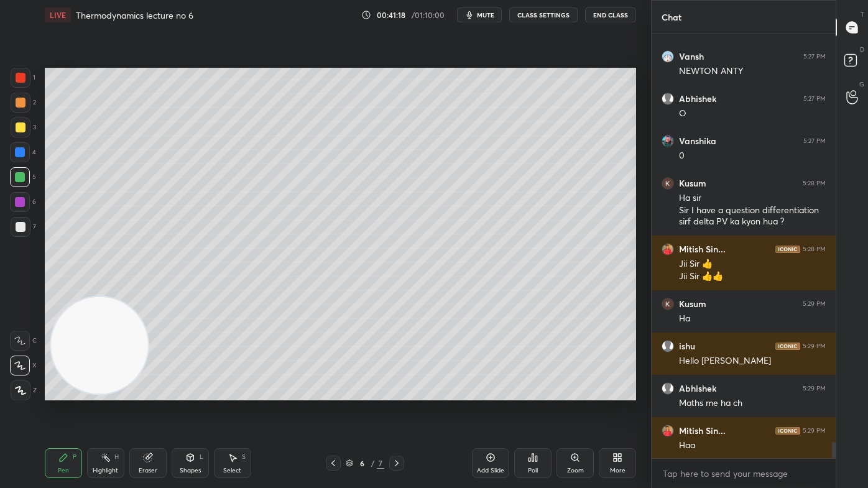
scroll to position [10840, 0]
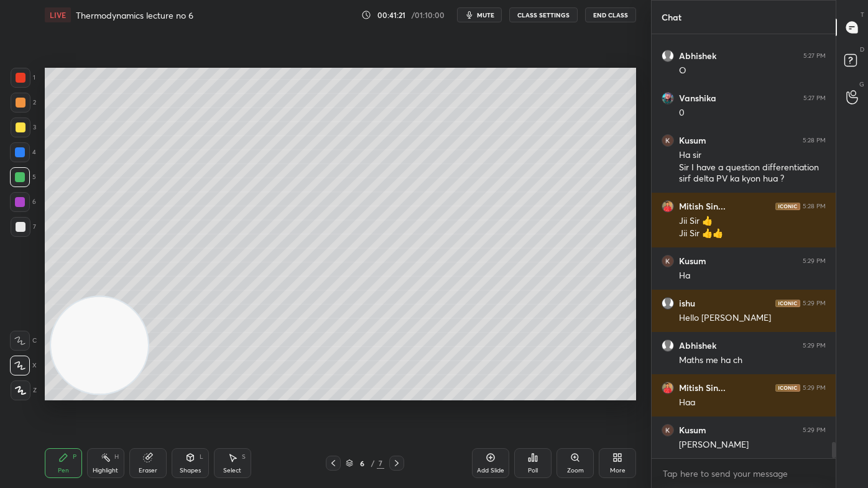
click at [491, 16] on span "mute" at bounding box center [485, 15] width 17 height 9
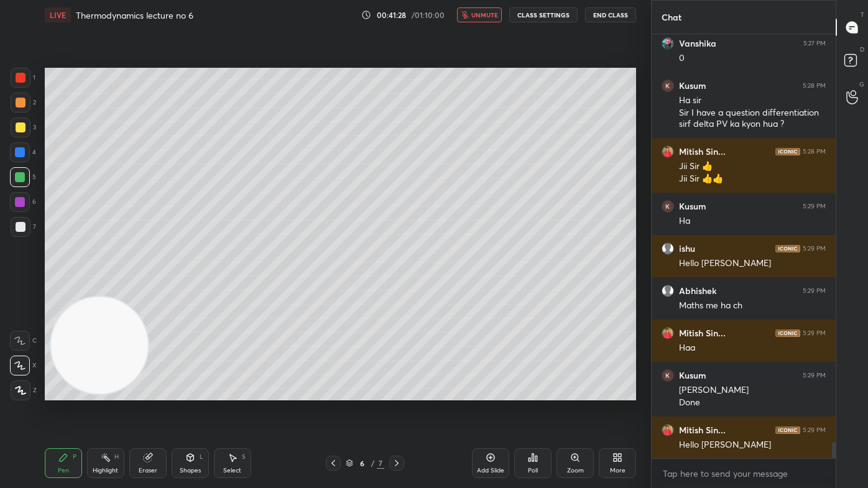
scroll to position [10937, 0]
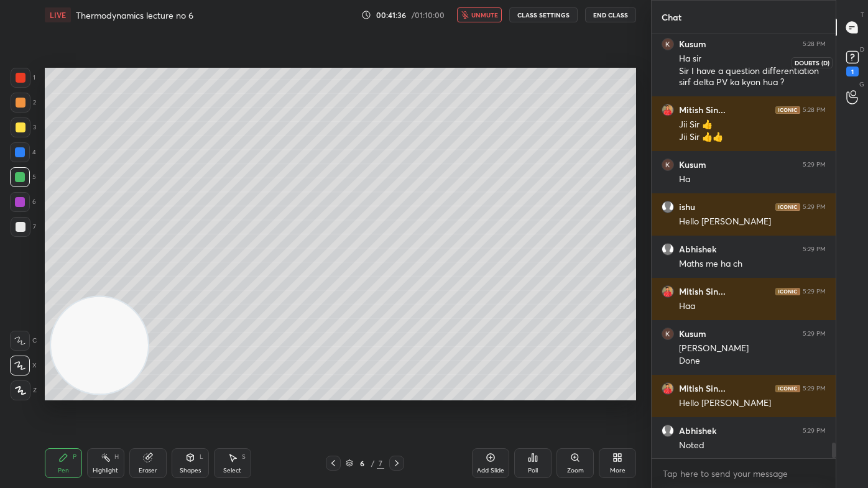
click at [851, 62] on rect at bounding box center [852, 58] width 12 height 12
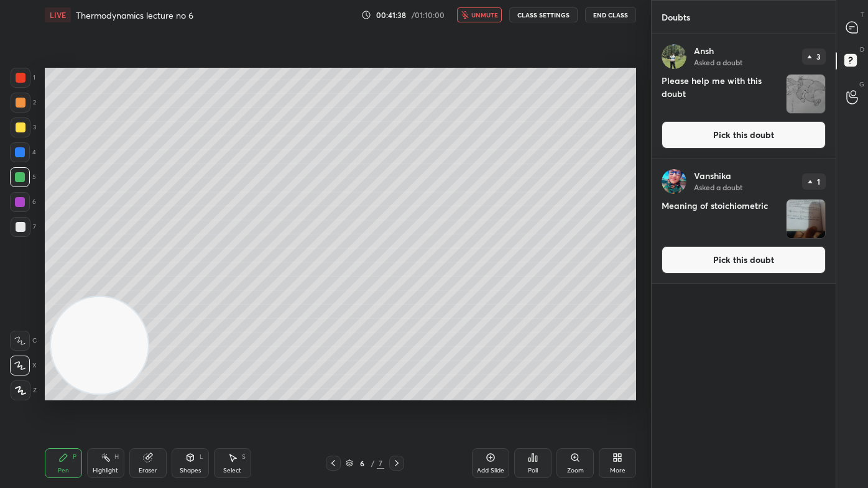
click at [804, 218] on img "grid" at bounding box center [806, 219] width 39 height 39
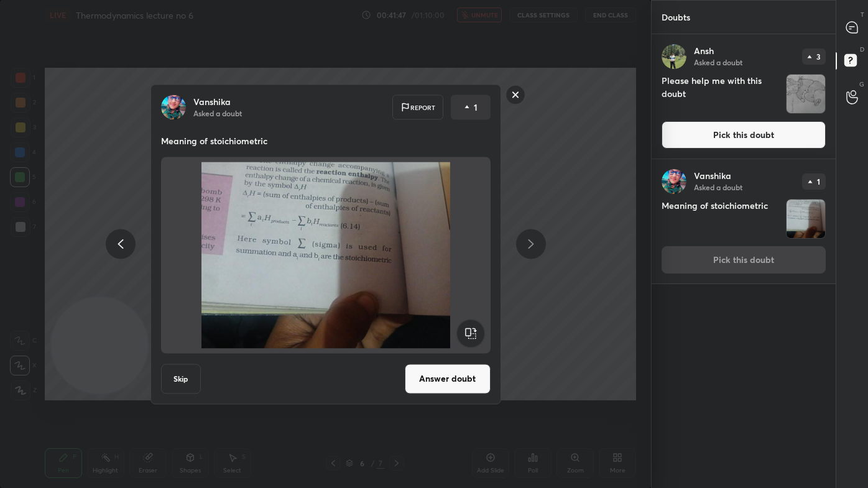
click at [437, 382] on button "Answer doubt" at bounding box center [448, 379] width 86 height 30
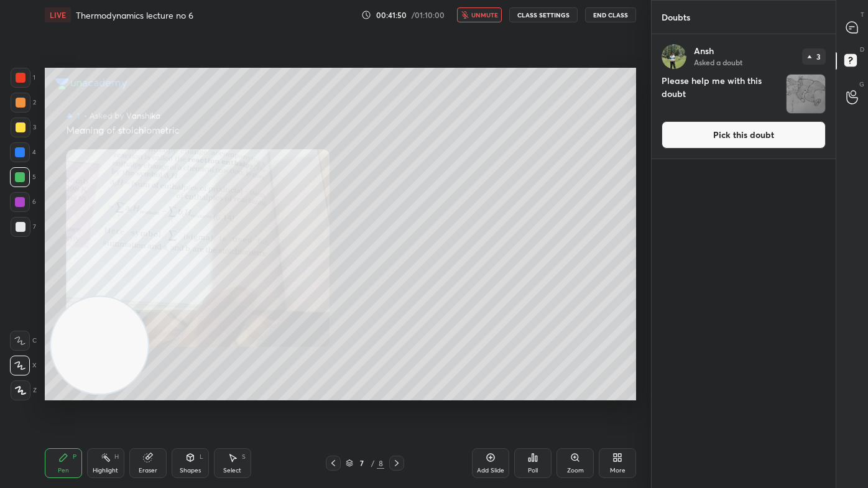
click at [484, 12] on span "unmute" at bounding box center [484, 15] width 27 height 9
click at [566, 392] on div "Zoom" at bounding box center [575, 463] width 37 height 30
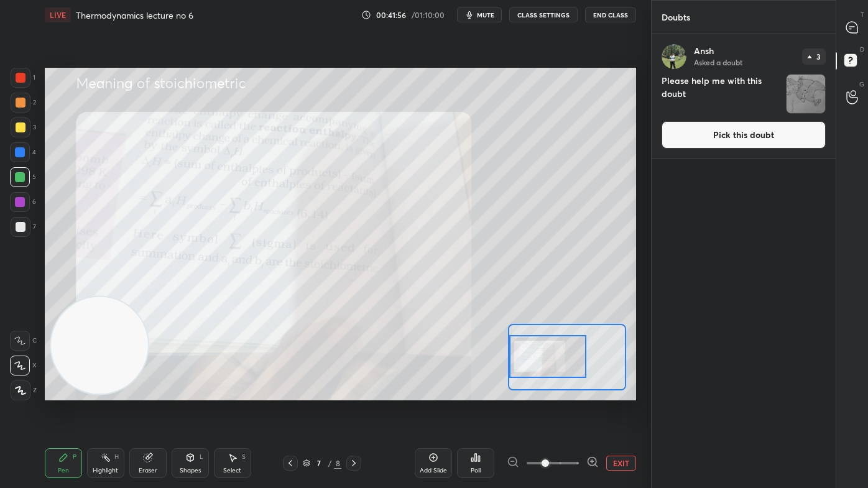
click at [533, 359] on div at bounding box center [547, 356] width 77 height 43
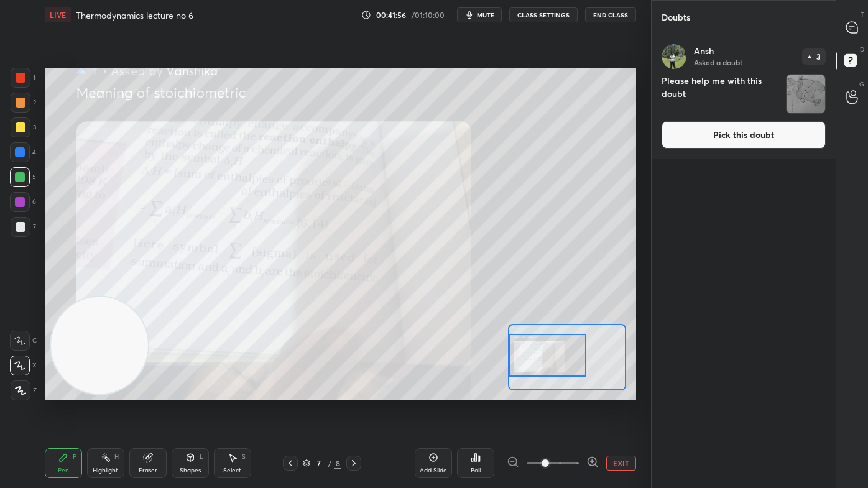
click at [542, 353] on div at bounding box center [547, 355] width 77 height 43
click at [19, 180] on div at bounding box center [20, 177] width 10 height 10
click at [21, 132] on div at bounding box center [21, 128] width 10 height 10
click at [851, 25] on icon at bounding box center [851, 27] width 11 height 11
type textarea "x"
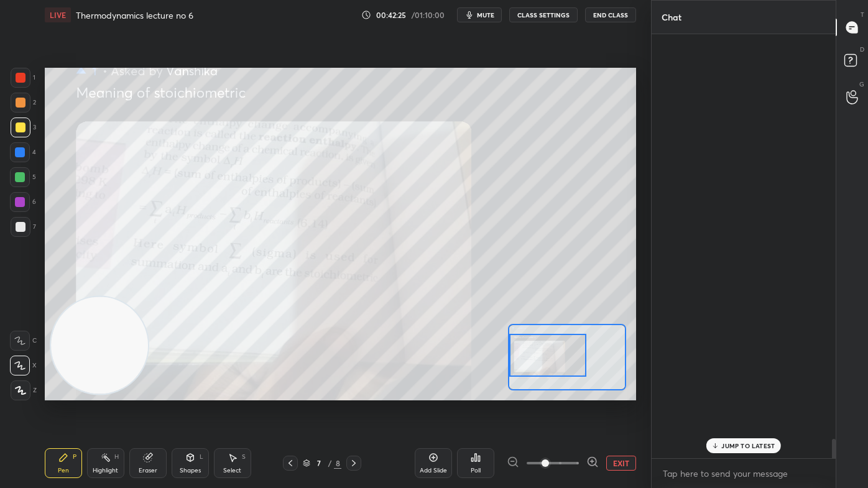
scroll to position [421, 180]
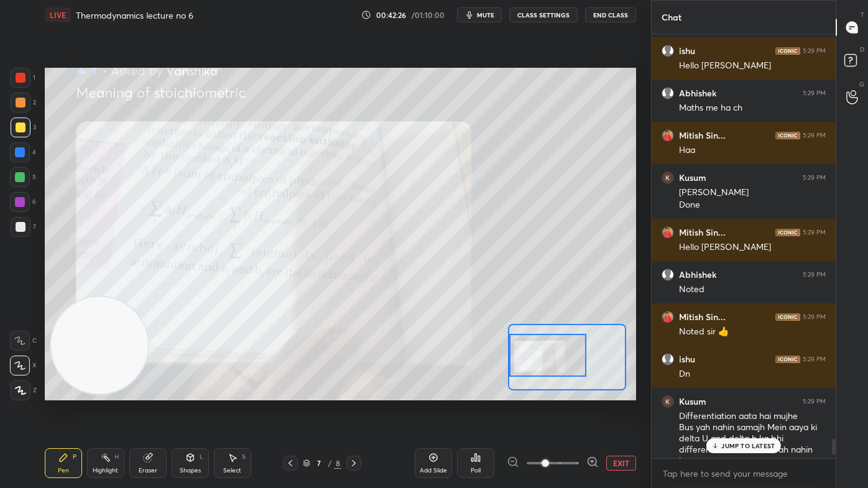
click at [736, 392] on div "JUMP TO LATEST" at bounding box center [743, 445] width 75 height 15
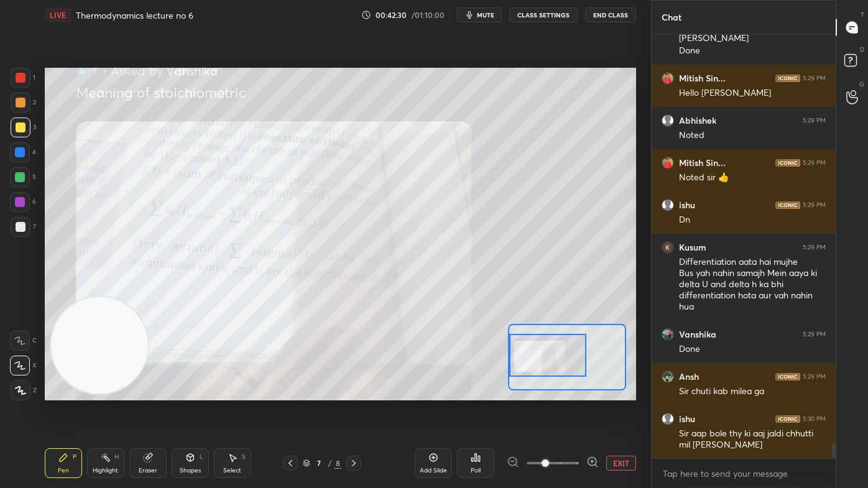
scroll to position [11289, 0]
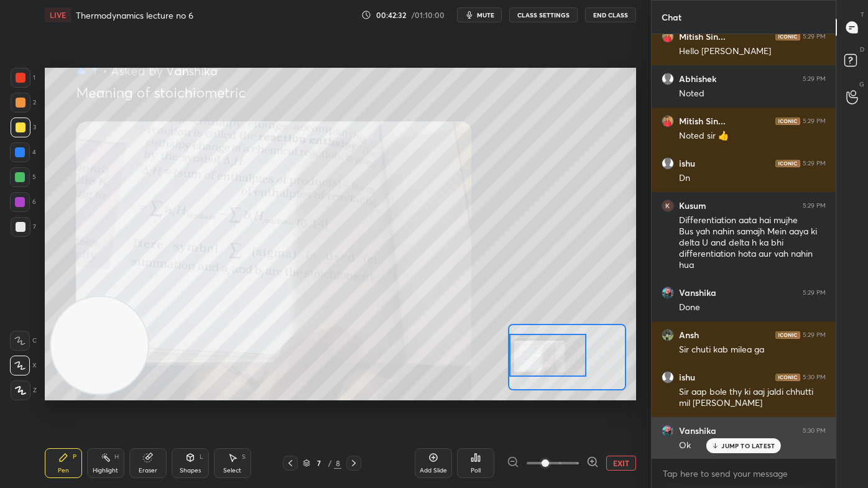
click at [729, 392] on p "JUMP TO LATEST" at bounding box center [747, 445] width 53 height 7
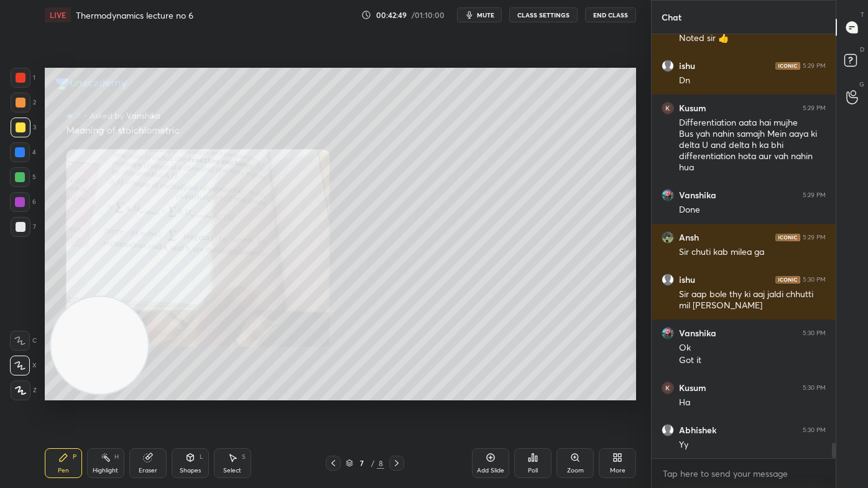
scroll to position [11428, 0]
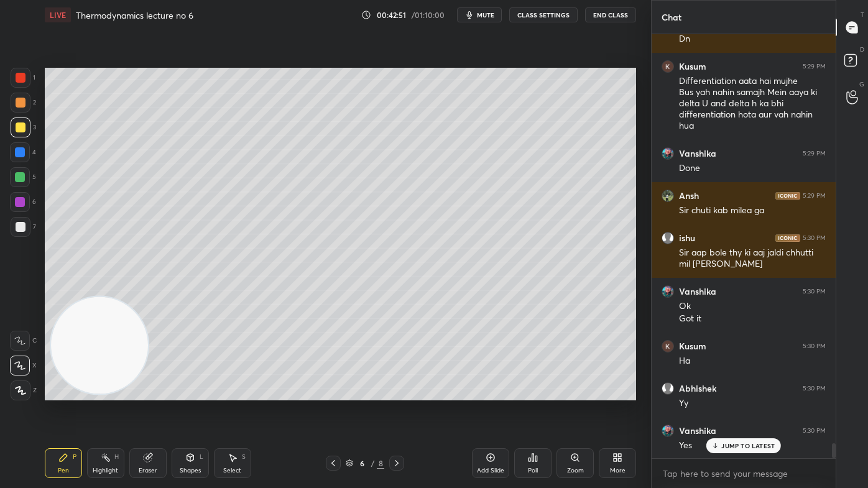
click at [493, 392] on div "Add Slide" at bounding box center [490, 471] width 27 height 6
click at [23, 129] on div at bounding box center [21, 128] width 10 height 10
click at [17, 364] on icon at bounding box center [19, 365] width 11 height 9
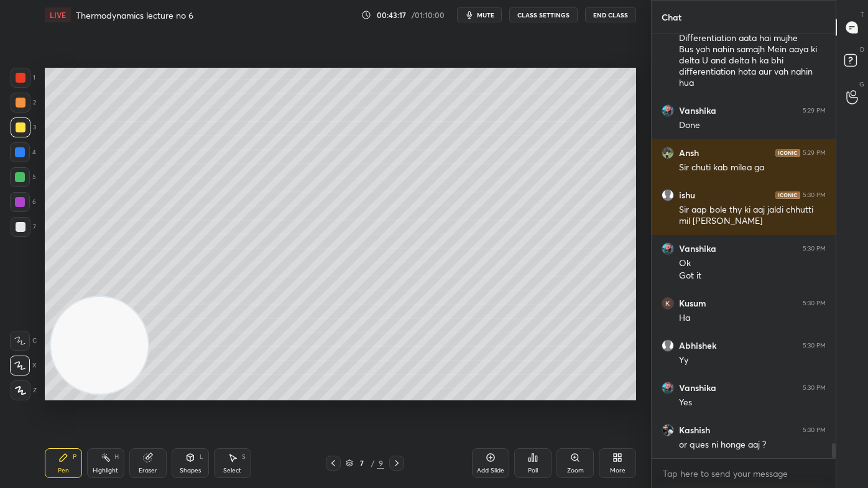
scroll to position [11512, 0]
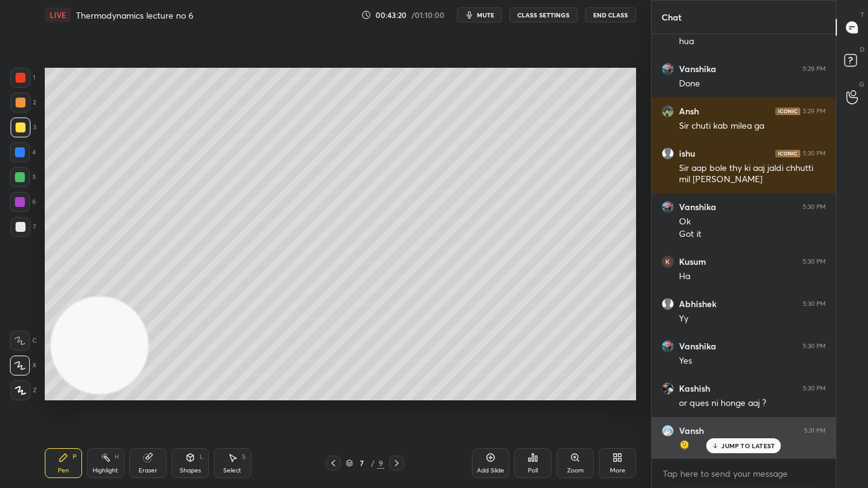
click at [738, 392] on div "JUMP TO LATEST" at bounding box center [743, 445] width 75 height 15
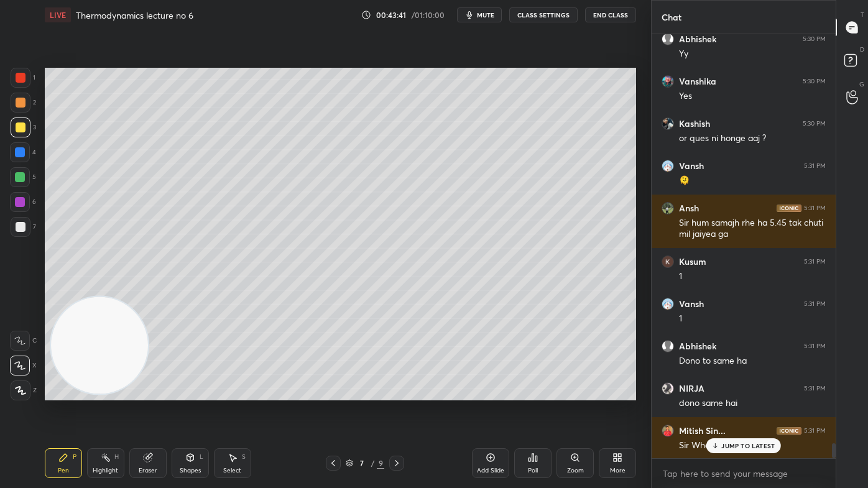
scroll to position [11820, 0]
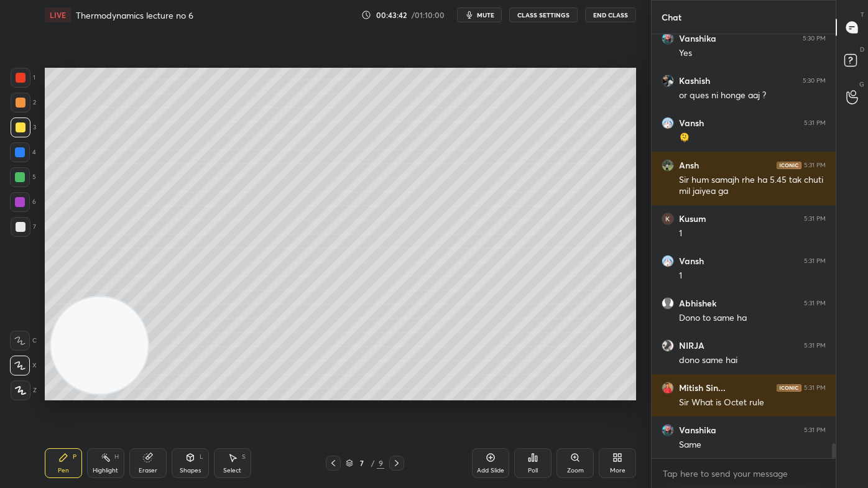
click at [137, 392] on div "Eraser" at bounding box center [147, 463] width 37 height 30
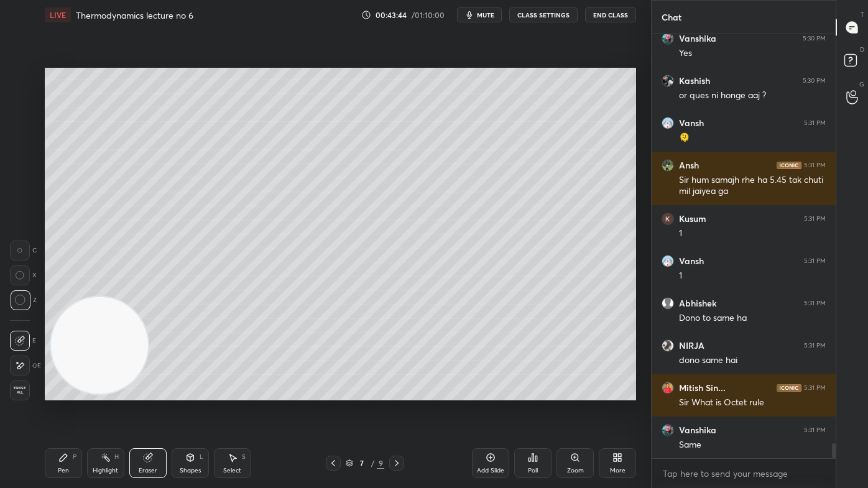
click at [69, 392] on div "Pen P" at bounding box center [63, 463] width 37 height 30
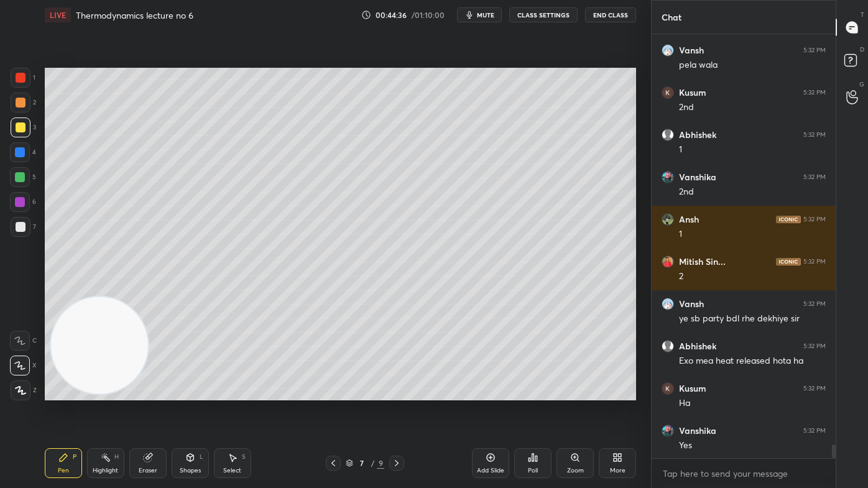
scroll to position [12770, 0]
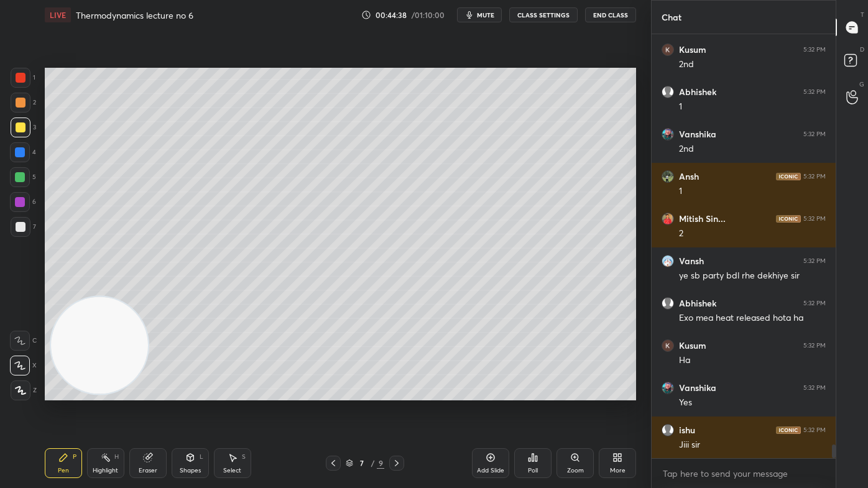
click at [21, 181] on div at bounding box center [20, 177] width 10 height 10
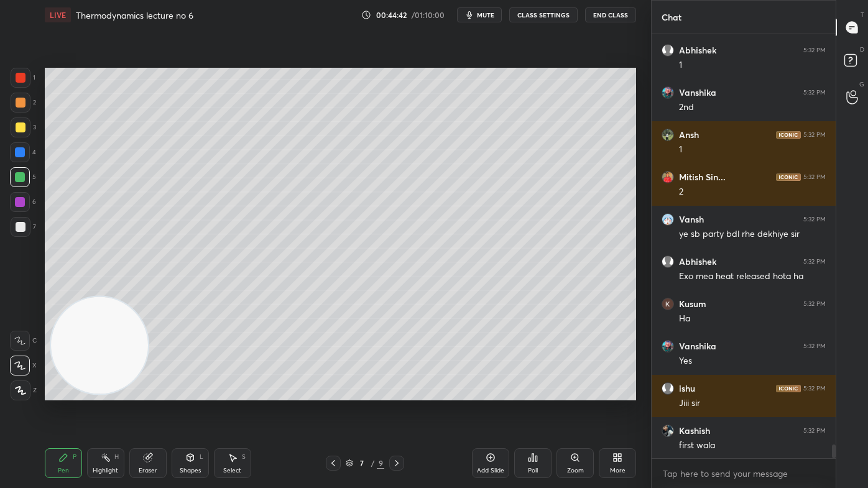
scroll to position [12855, 0]
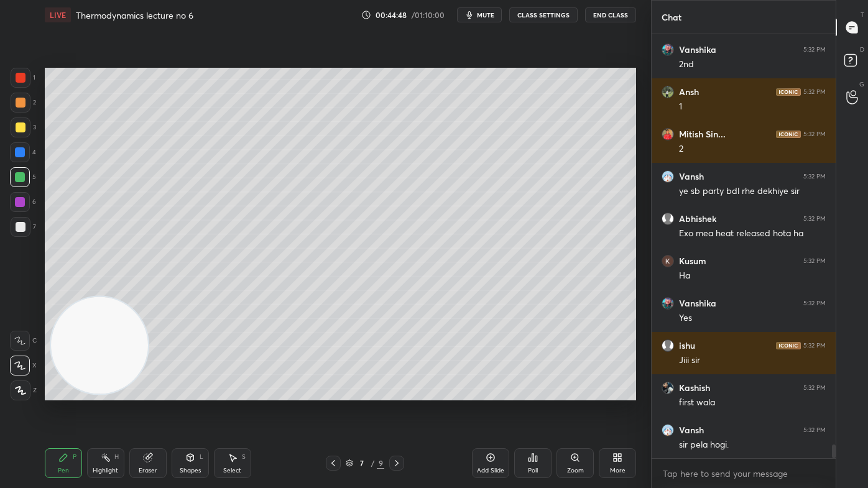
drag, startPoint x: 20, startPoint y: 76, endPoint x: 25, endPoint y: 86, distance: 12.0
click at [20, 76] on div at bounding box center [21, 78] width 10 height 10
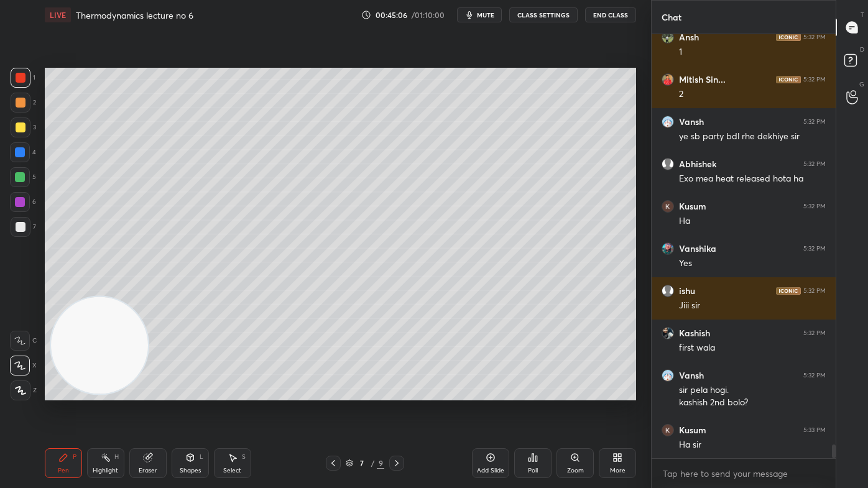
scroll to position [12951, 0]
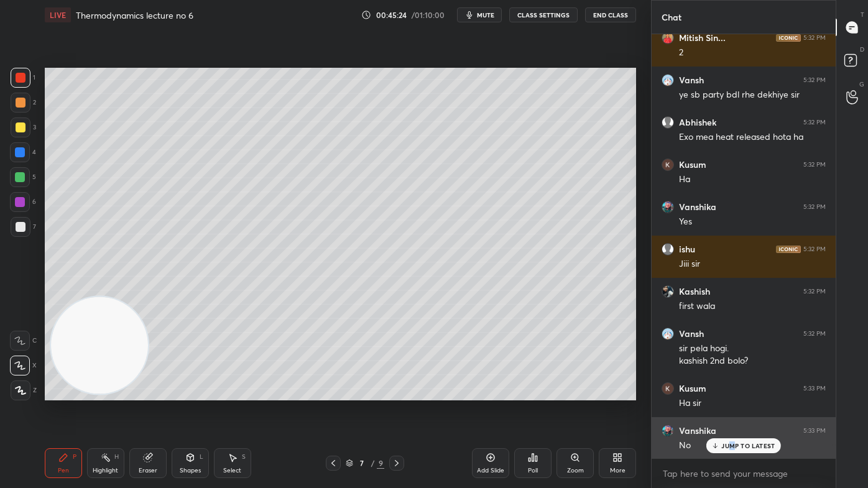
click at [731, 392] on p "JUMP TO LATEST" at bounding box center [747, 445] width 53 height 7
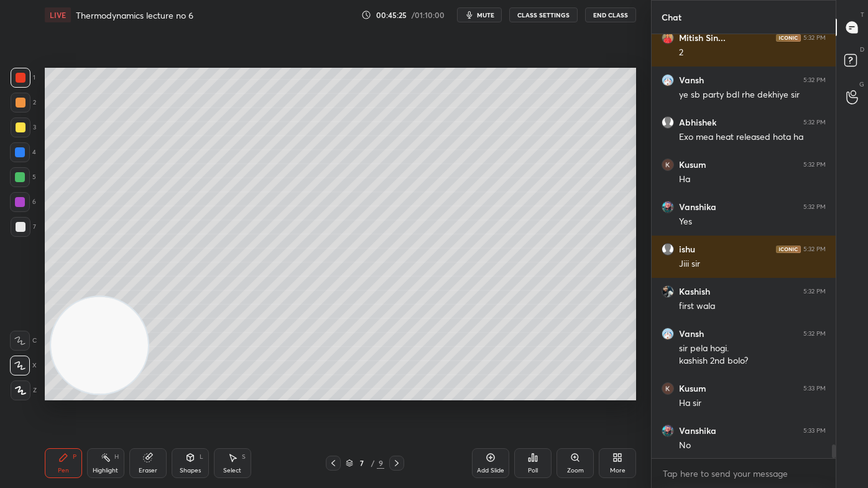
scroll to position [13005, 0]
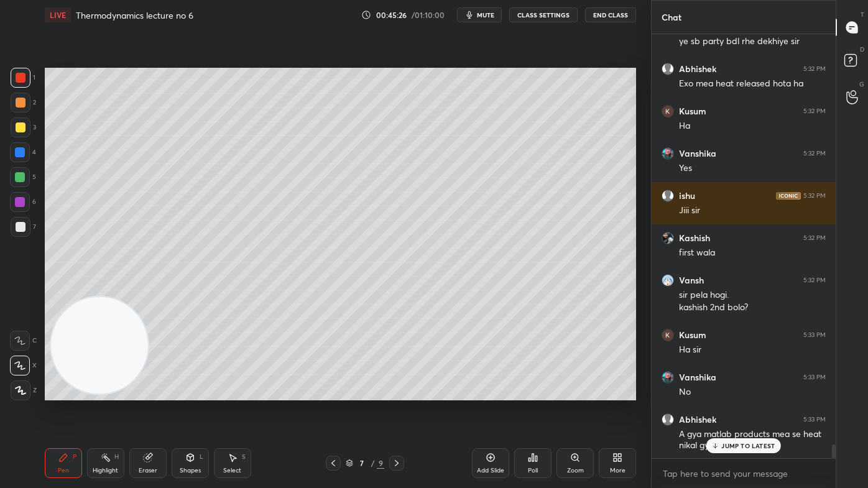
click at [16, 386] on icon at bounding box center [20, 390] width 11 height 9
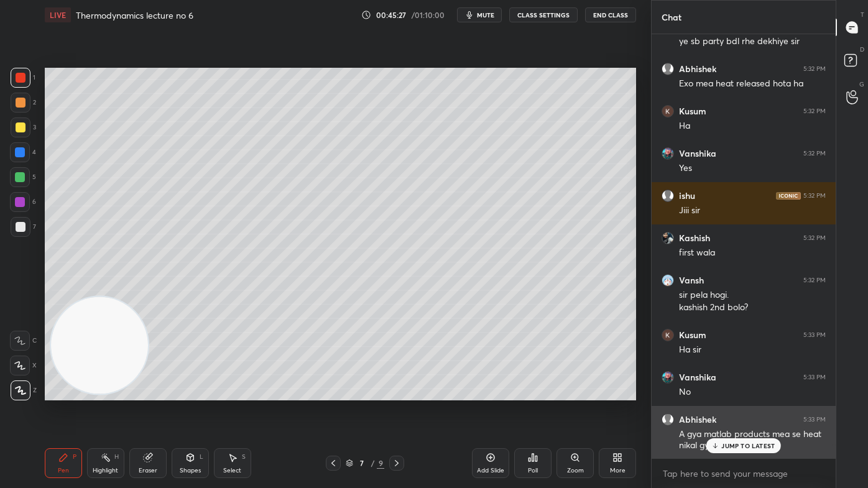
click at [751, 392] on p "JUMP TO LATEST" at bounding box center [747, 445] width 53 height 7
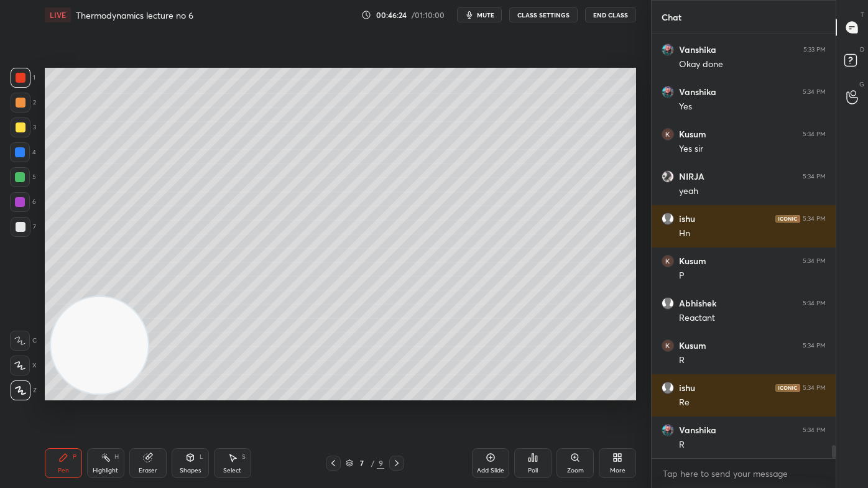
scroll to position [13608, 0]
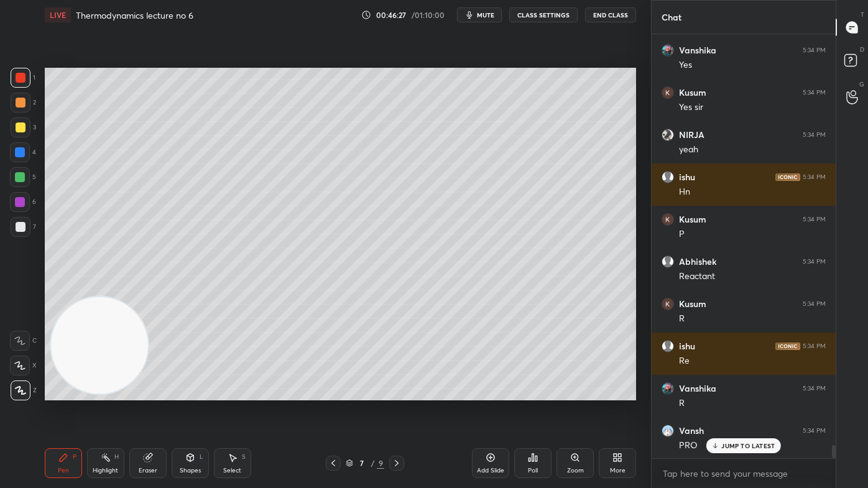
click at [229, 392] on icon at bounding box center [233, 458] width 10 height 10
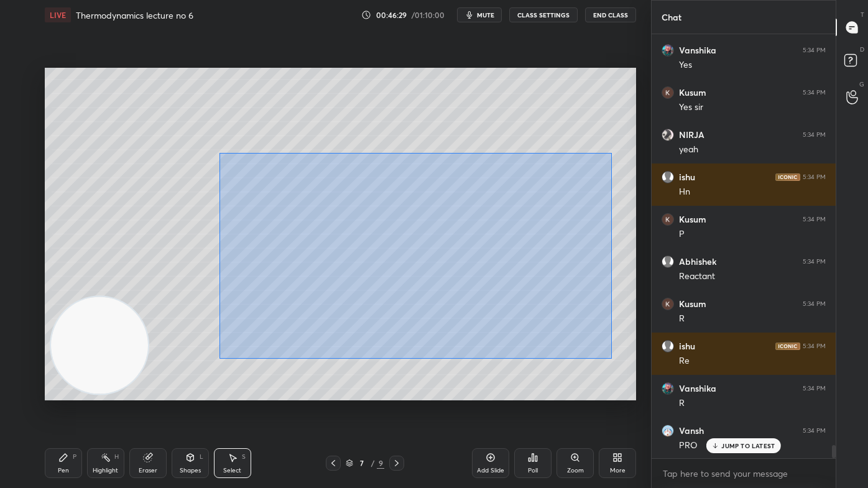
drag, startPoint x: 218, startPoint y: 151, endPoint x: 571, endPoint y: 336, distance: 398.3
click at [611, 358] on div "0 ° Undo Copy Duplicate Duplicate to new slide Delete" at bounding box center [340, 234] width 591 height 333
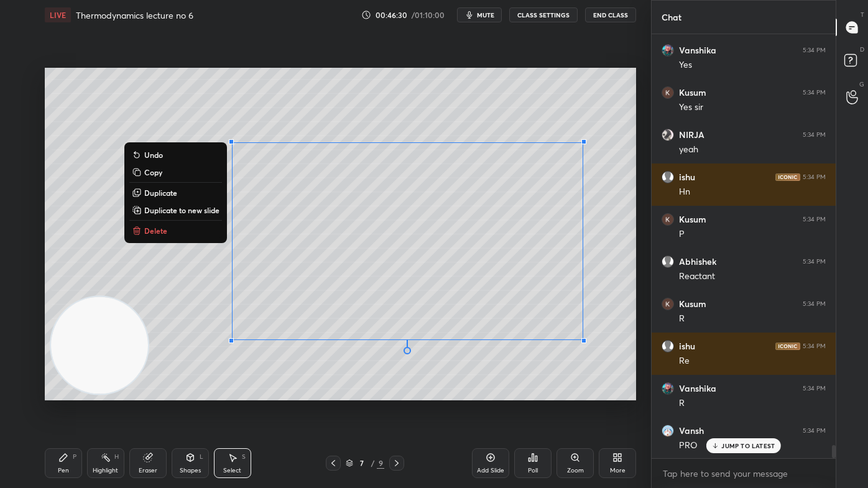
click at [177, 229] on button "Delete" at bounding box center [175, 230] width 93 height 15
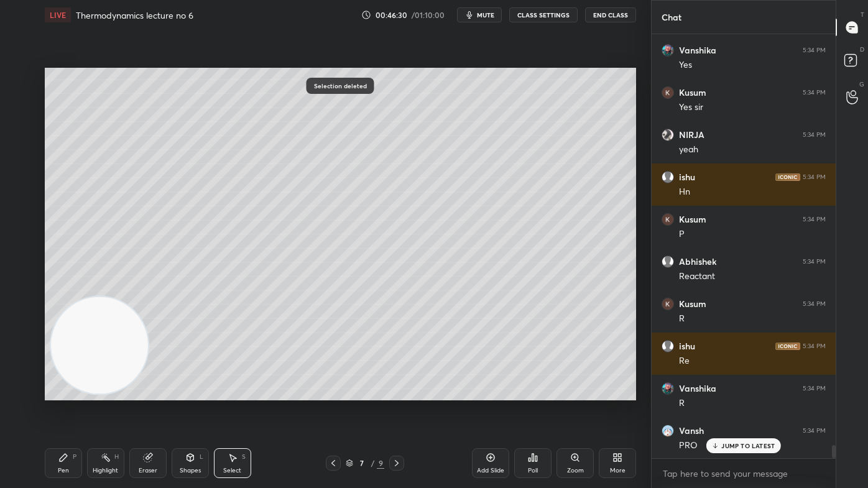
click at [56, 392] on div "Pen P" at bounding box center [63, 463] width 37 height 30
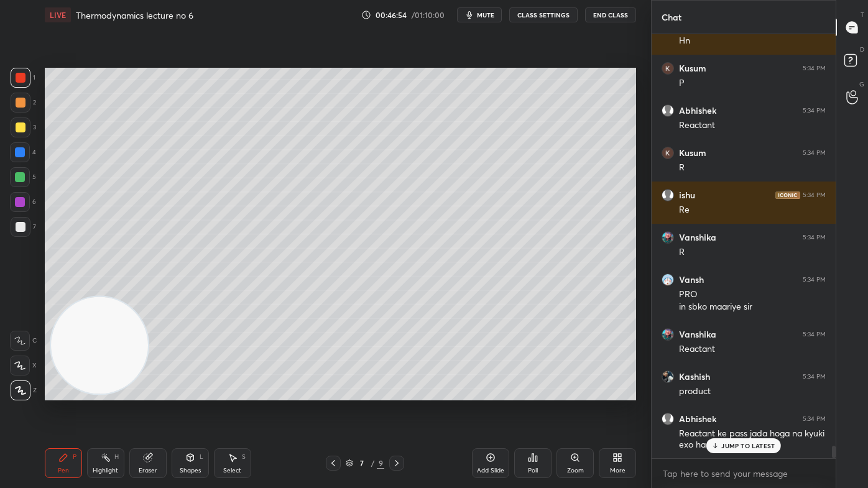
scroll to position [13812, 0]
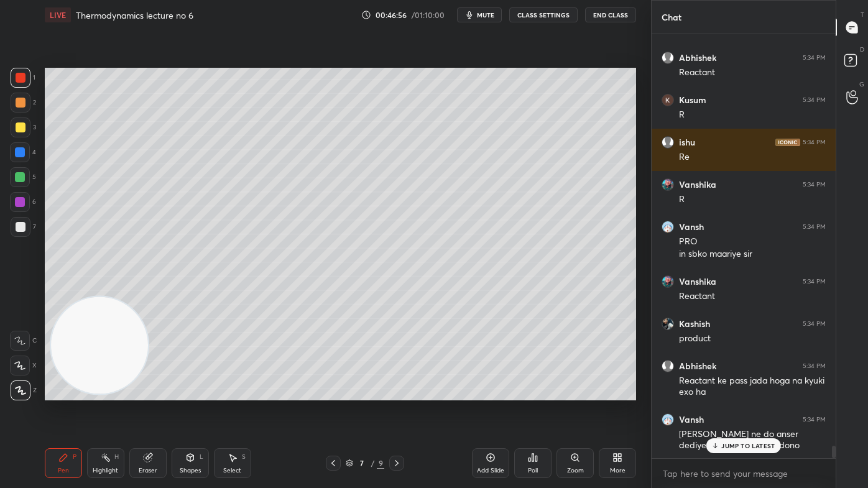
click at [547, 18] on button "CLASS SETTINGS" at bounding box center [543, 14] width 68 height 15
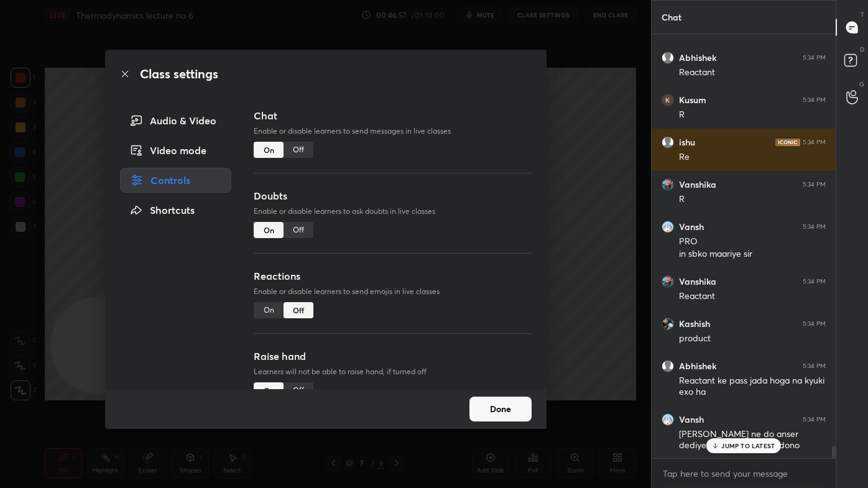
click at [305, 147] on div "Off" at bounding box center [299, 150] width 30 height 16
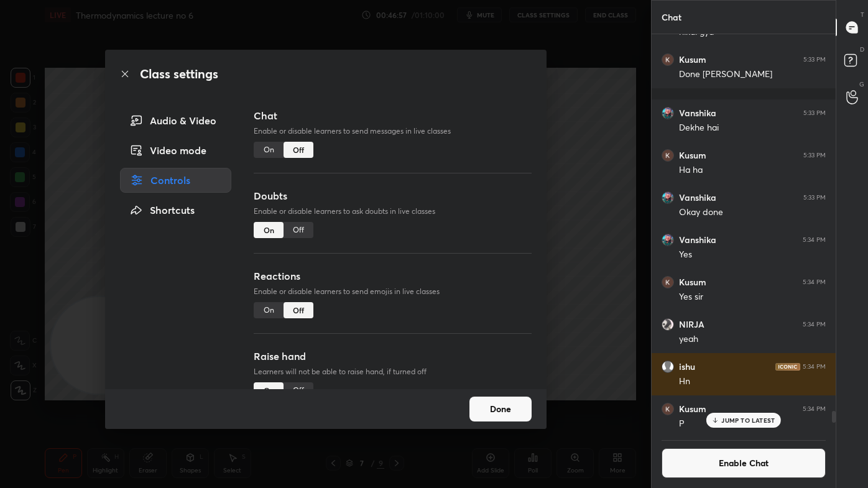
scroll to position [396, 180]
click at [612, 134] on div "Class settings Audio & Video Video mode Controls Shortcuts Chat Enable or disab…" at bounding box center [325, 244] width 651 height 488
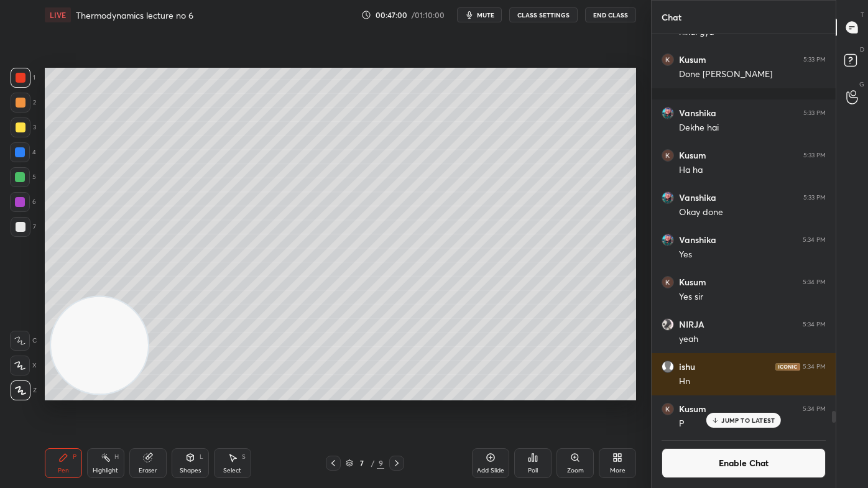
click at [18, 127] on div at bounding box center [21, 128] width 10 height 10
click at [20, 81] on div at bounding box center [21, 78] width 10 height 10
click at [489, 15] on span "mute" at bounding box center [485, 15] width 17 height 9
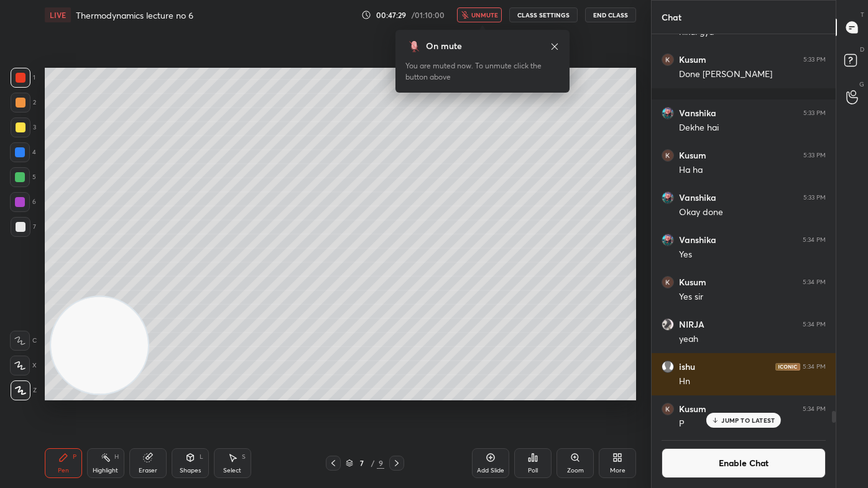
click at [490, 22] on div "On mute You are muted now. To unmute click the button above" at bounding box center [483, 57] width 174 height 70
click at [489, 16] on span "unmute" at bounding box center [484, 15] width 27 height 9
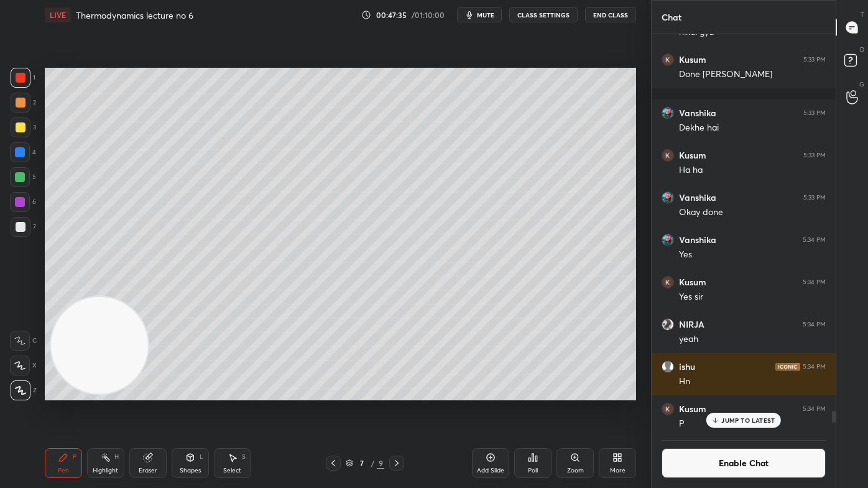
click at [27, 175] on div at bounding box center [20, 177] width 20 height 20
click at [743, 392] on div "JUMP TO LATEST" at bounding box center [743, 420] width 75 height 15
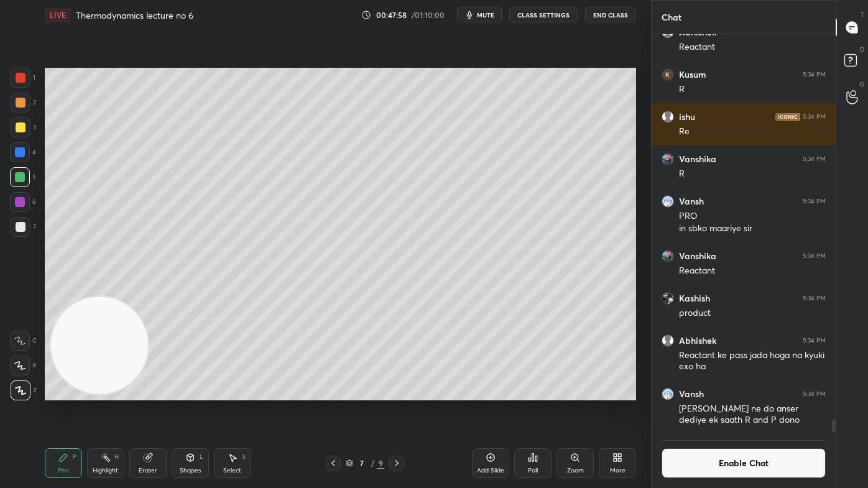
click at [744, 392] on button "Enable Chat" at bounding box center [744, 463] width 164 height 30
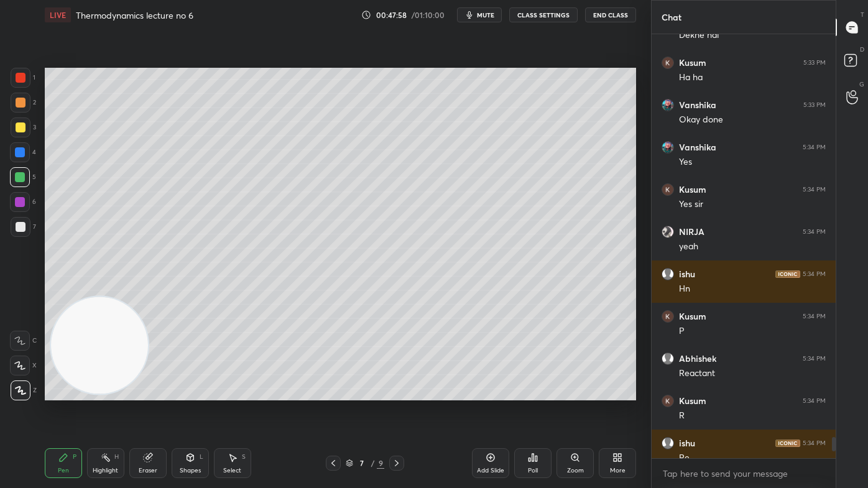
scroll to position [421, 180]
click at [861, 60] on div at bounding box center [852, 62] width 25 height 22
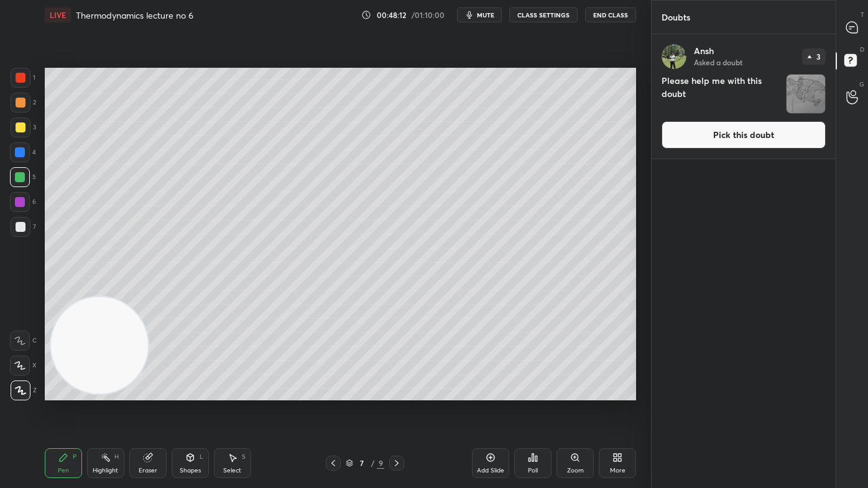
drag, startPoint x: 853, startPoint y: 25, endPoint x: 867, endPoint y: 25, distance: 14.3
click at [853, 23] on icon at bounding box center [852, 27] width 13 height 13
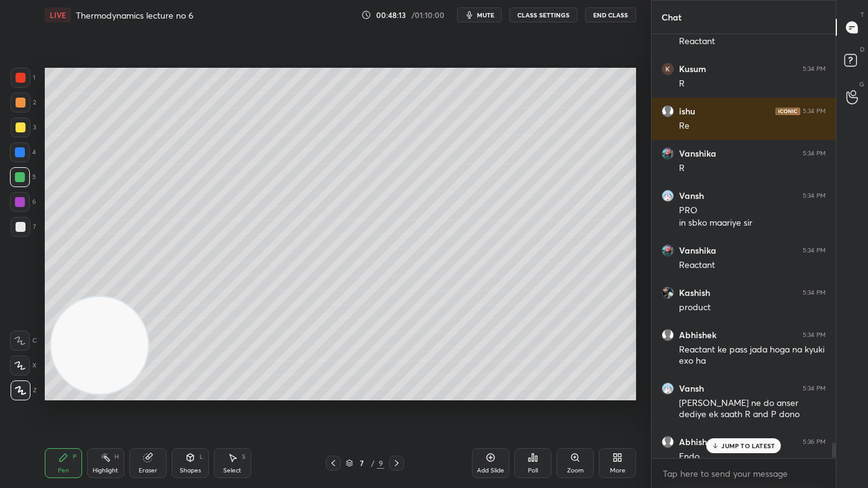
click at [728, 392] on p "JUMP TO LATEST" at bounding box center [747, 445] width 53 height 7
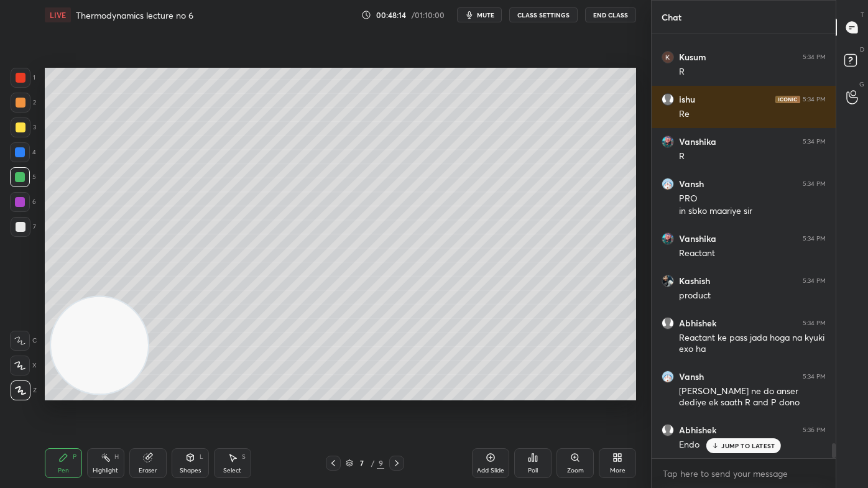
scroll to position [11453, 0]
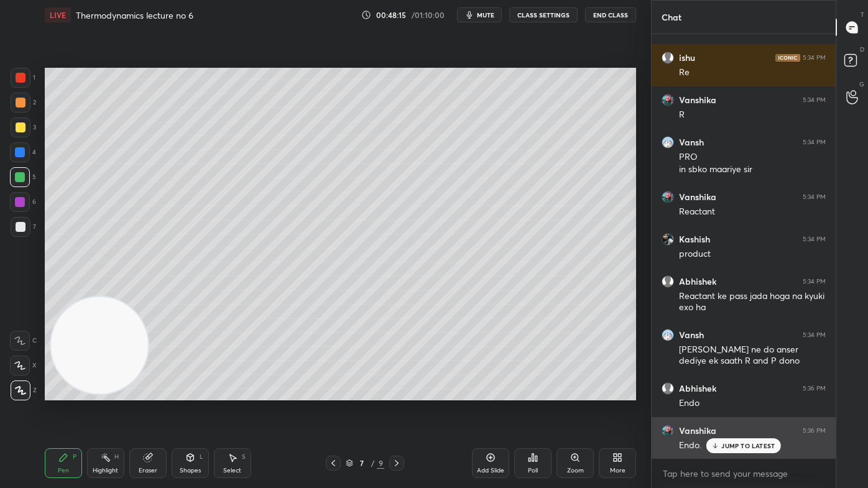
click at [734, 392] on p "JUMP TO LATEST" at bounding box center [747, 445] width 53 height 7
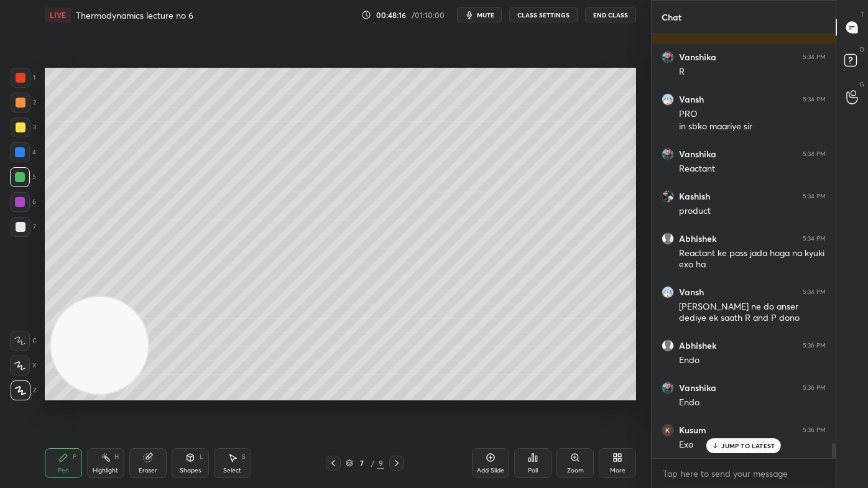
scroll to position [11537, 0]
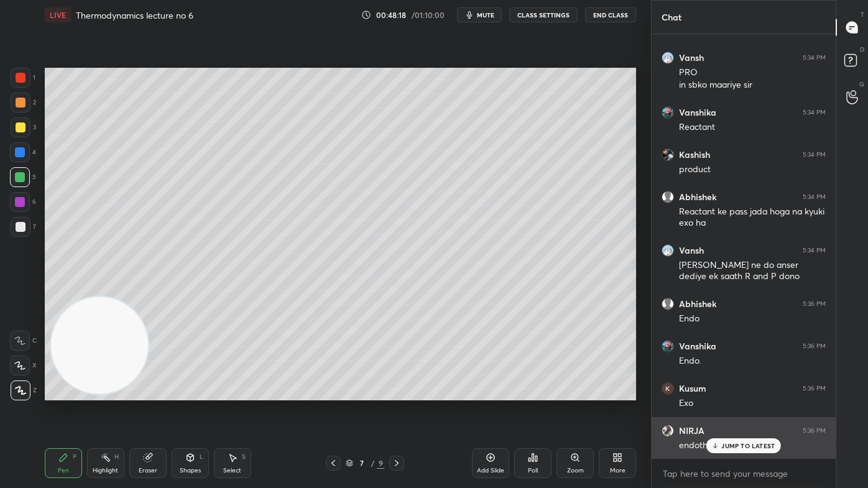
click at [729, 392] on p "JUMP TO LATEST" at bounding box center [747, 445] width 53 height 7
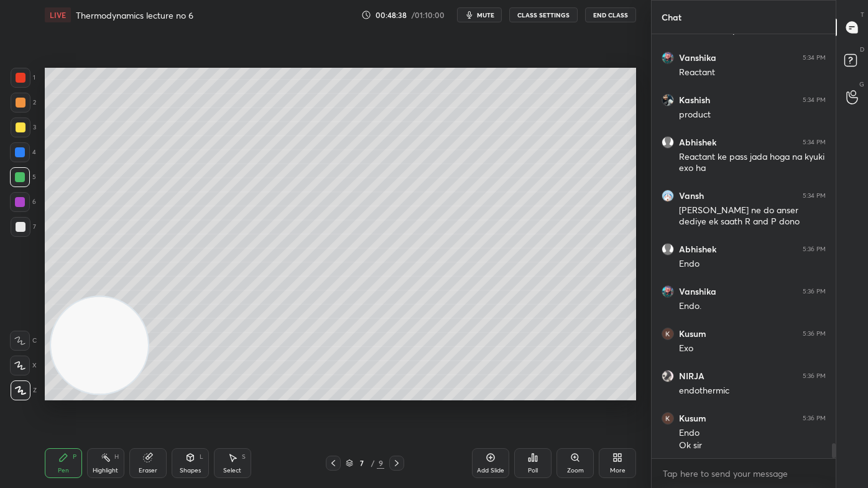
scroll to position [11635, 0]
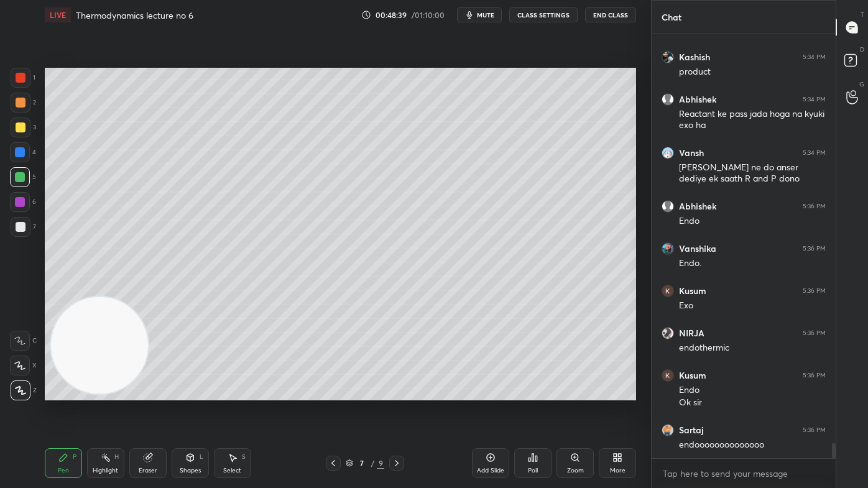
click at [22, 87] on div at bounding box center [21, 78] width 20 height 20
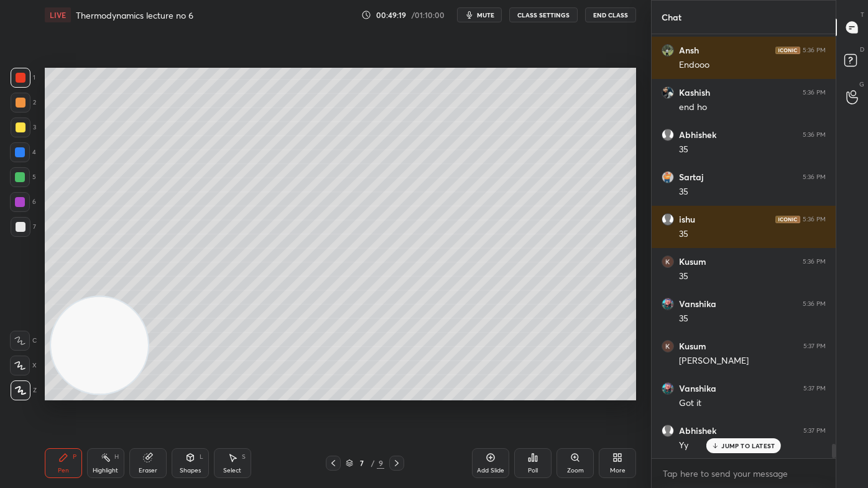
scroll to position [12197, 0]
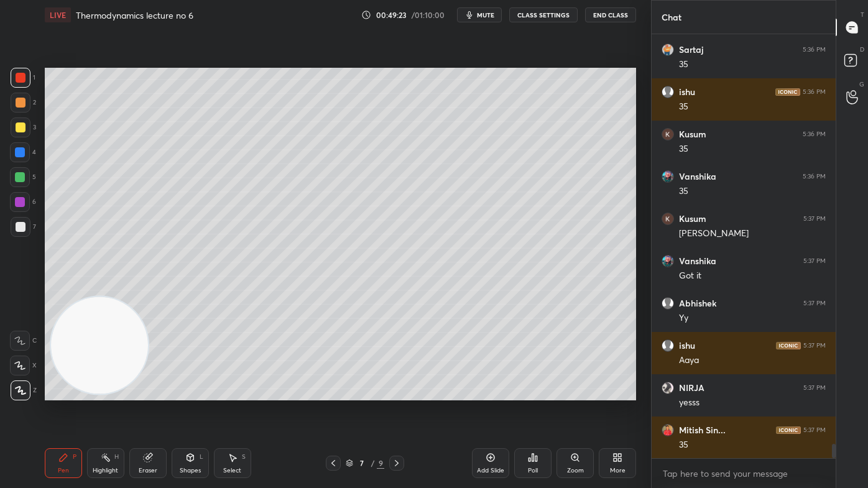
click at [157, 392] on div "Eraser" at bounding box center [147, 463] width 37 height 30
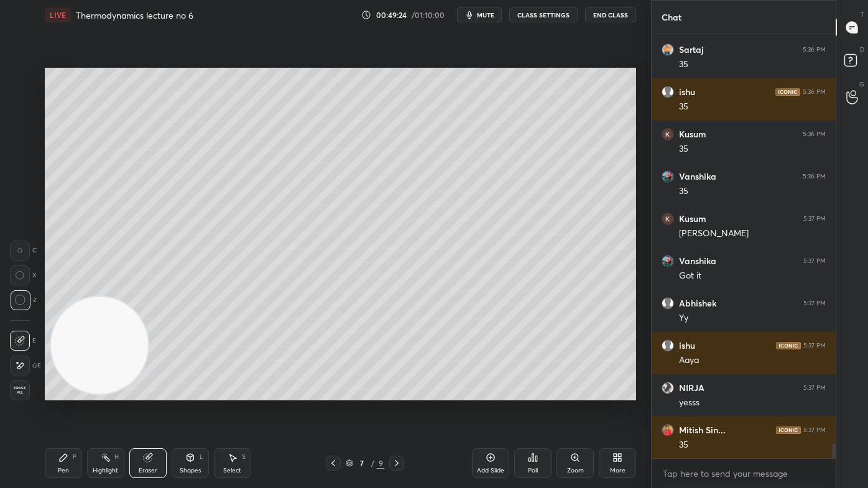
scroll to position [12239, 0]
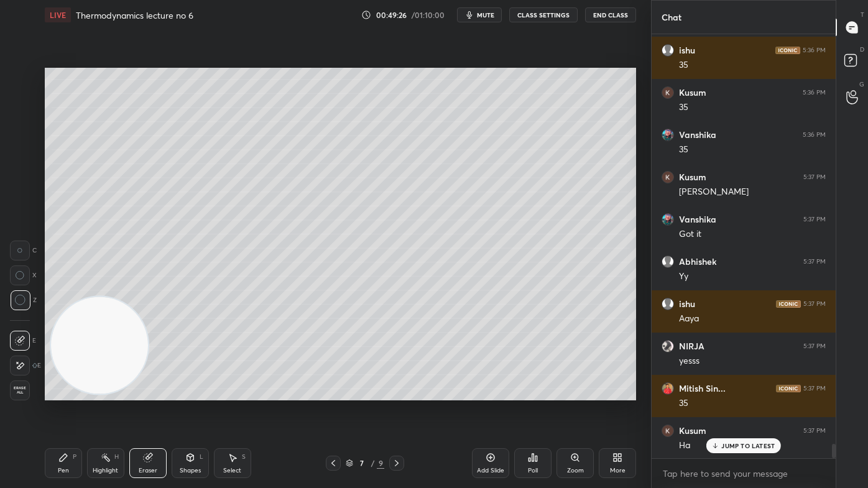
drag, startPoint x: 70, startPoint y: 460, endPoint x: 91, endPoint y: 409, distance: 54.6
click at [68, 392] on div "Pen P" at bounding box center [63, 463] width 37 height 30
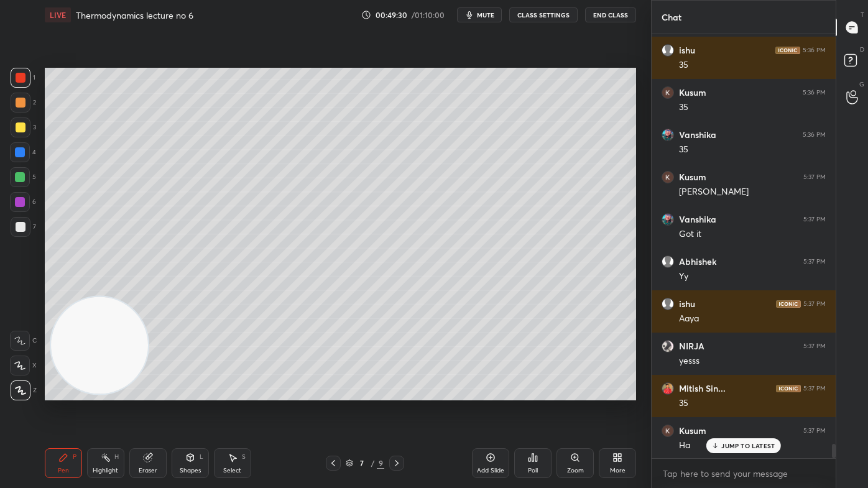
scroll to position [12282, 0]
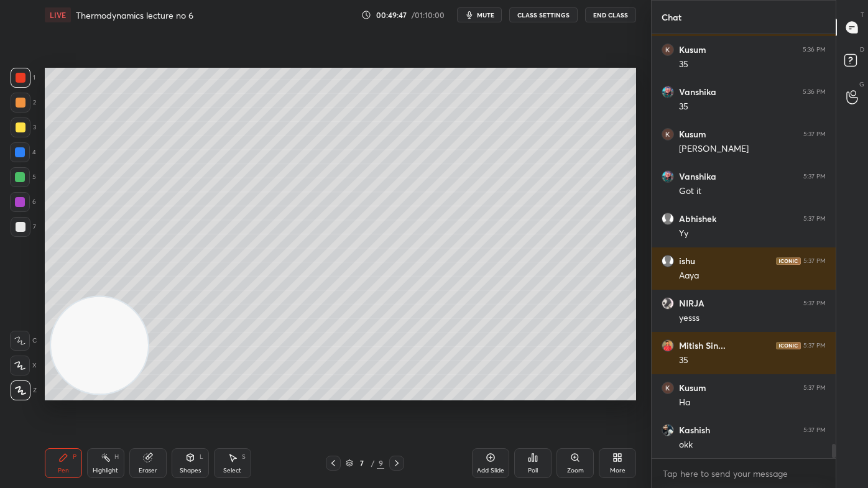
click at [493, 16] on span "mute" at bounding box center [485, 15] width 17 height 9
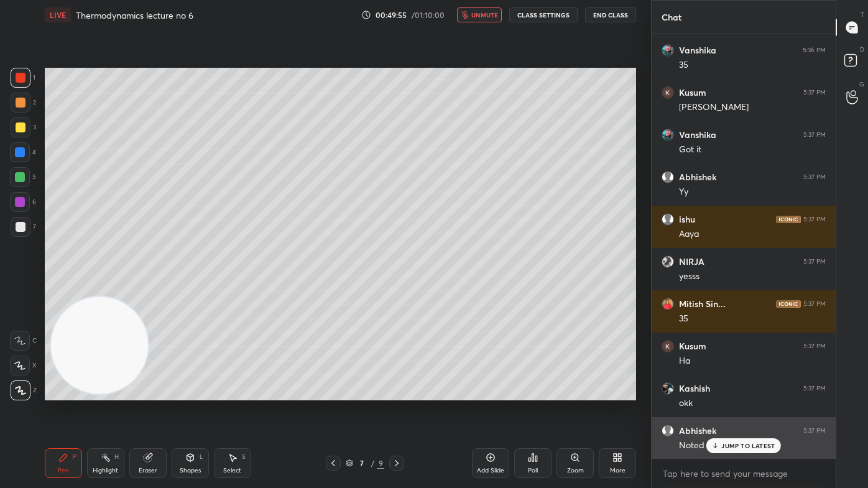
click at [725, 392] on p "JUMP TO LATEST" at bounding box center [747, 445] width 53 height 7
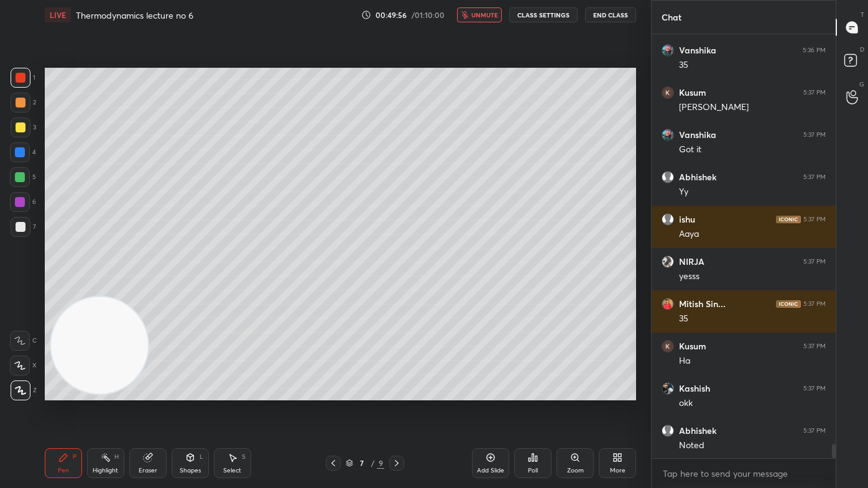
click at [486, 15] on span "unmute" at bounding box center [484, 15] width 27 height 9
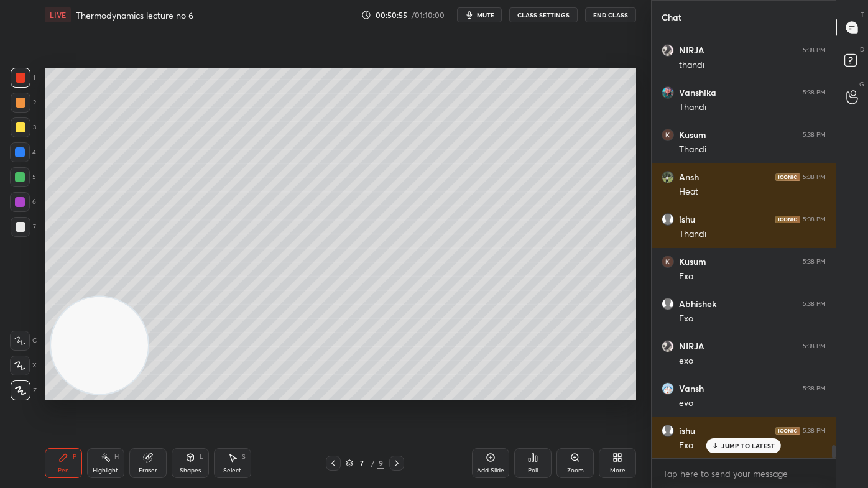
scroll to position [13193, 0]
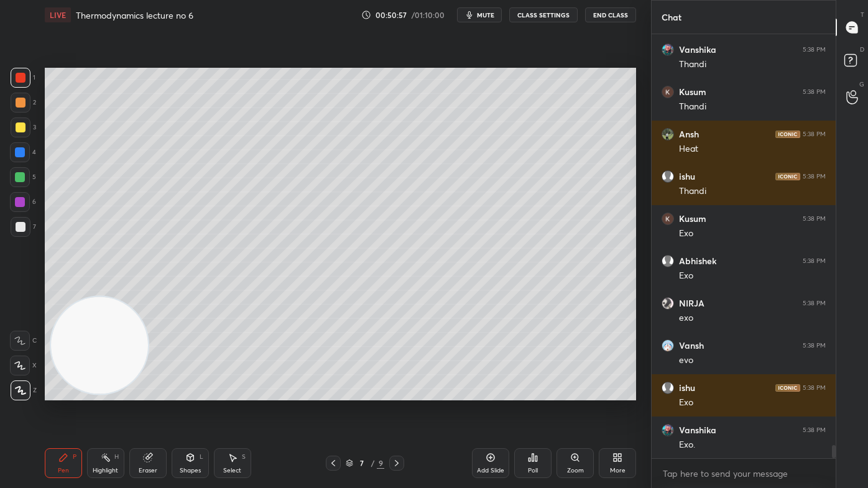
click at [486, 392] on div "Add Slide" at bounding box center [490, 471] width 27 height 6
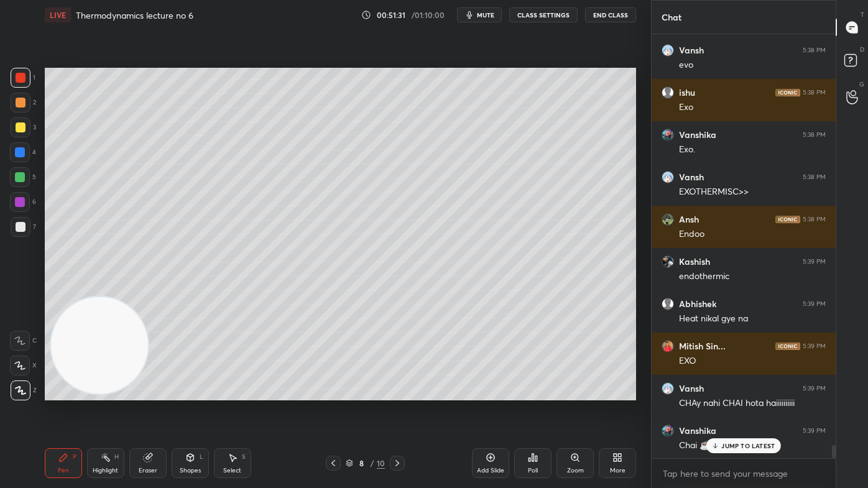
scroll to position [13532, 0]
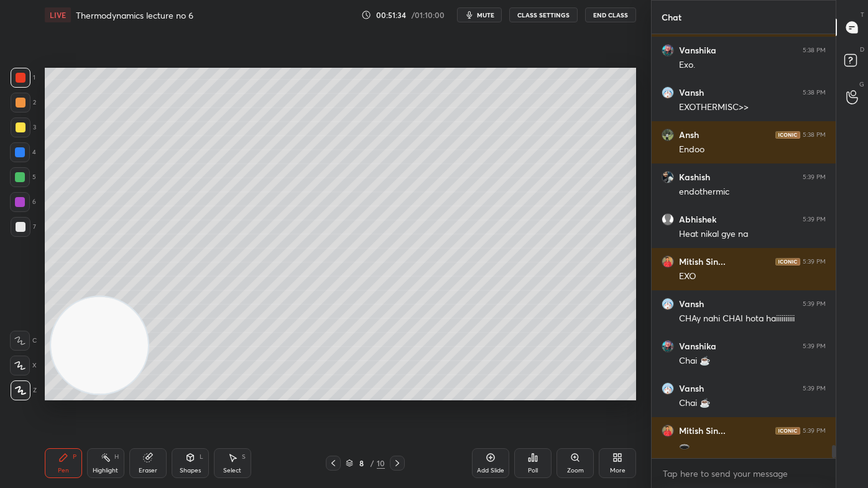
click at [18, 129] on div at bounding box center [21, 128] width 10 height 10
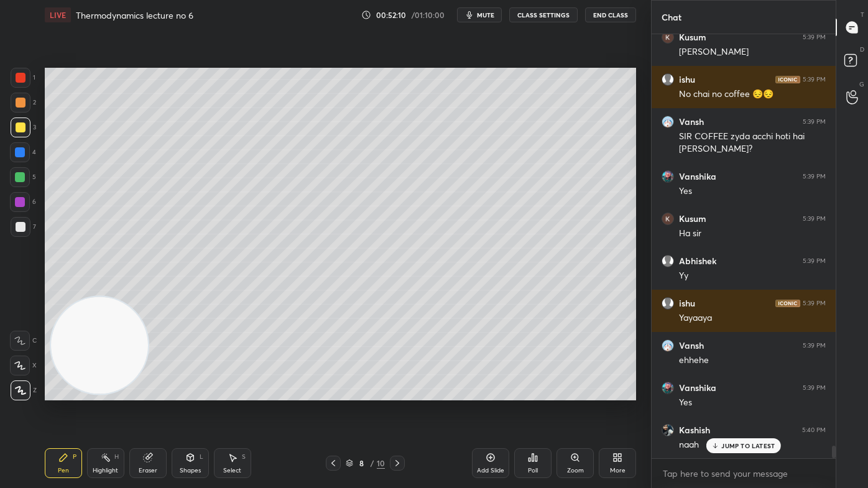
scroll to position [14051, 0]
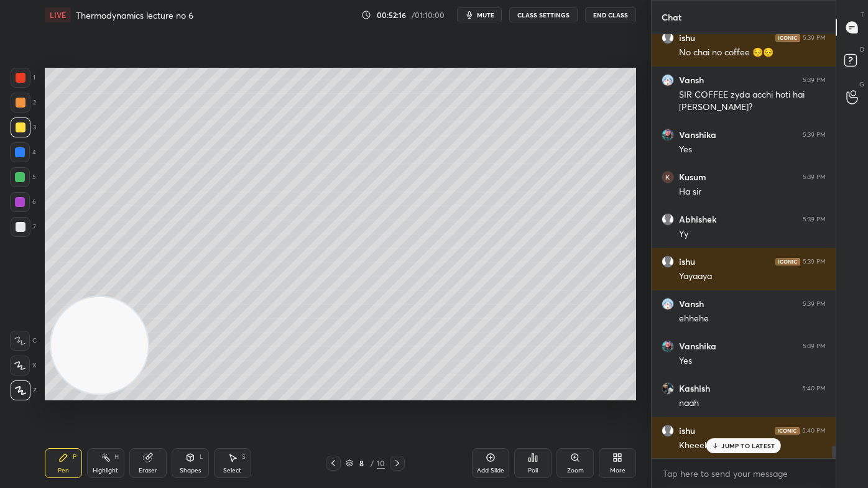
click at [744, 392] on div "JUMP TO LATEST" at bounding box center [743, 445] width 75 height 15
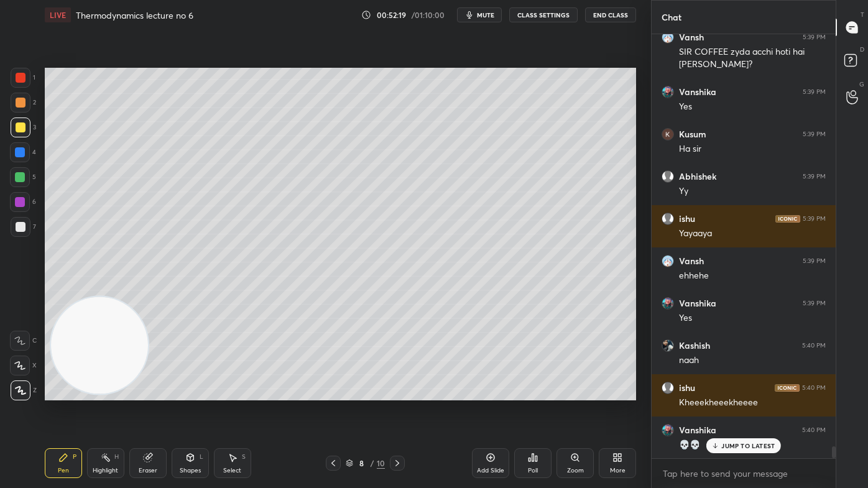
scroll to position [14751, 0]
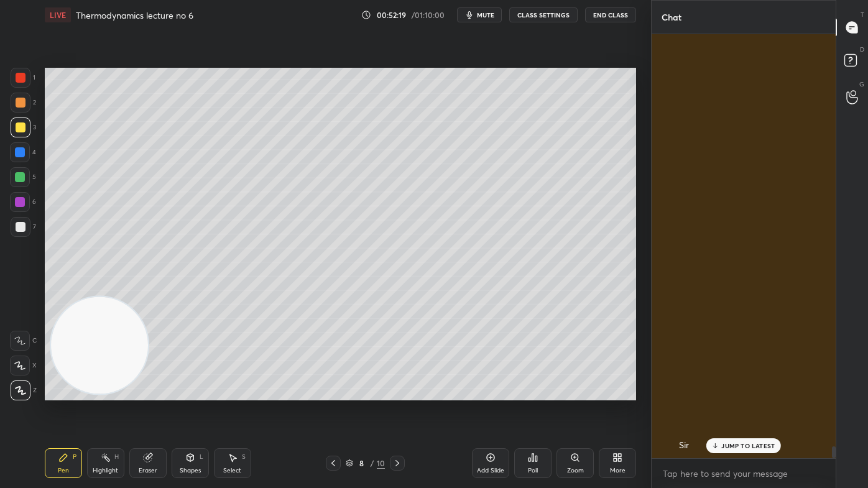
click at [148, 392] on div "Eraser" at bounding box center [147, 463] width 37 height 30
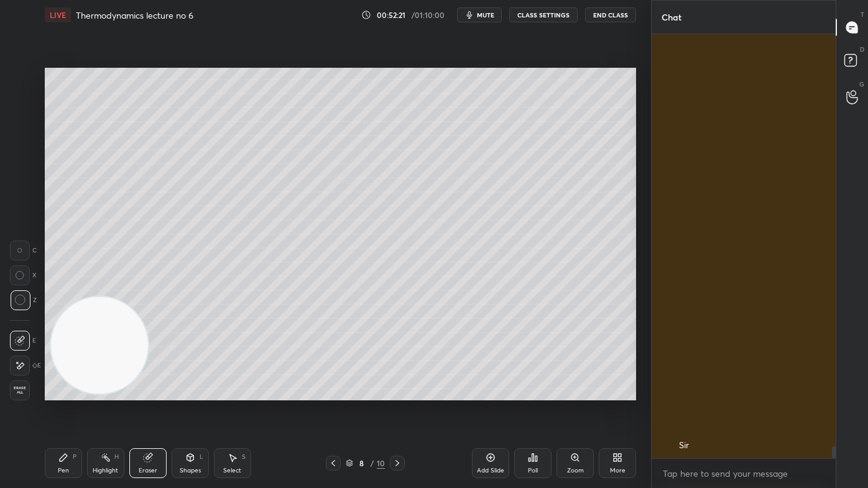
scroll to position [14794, 0]
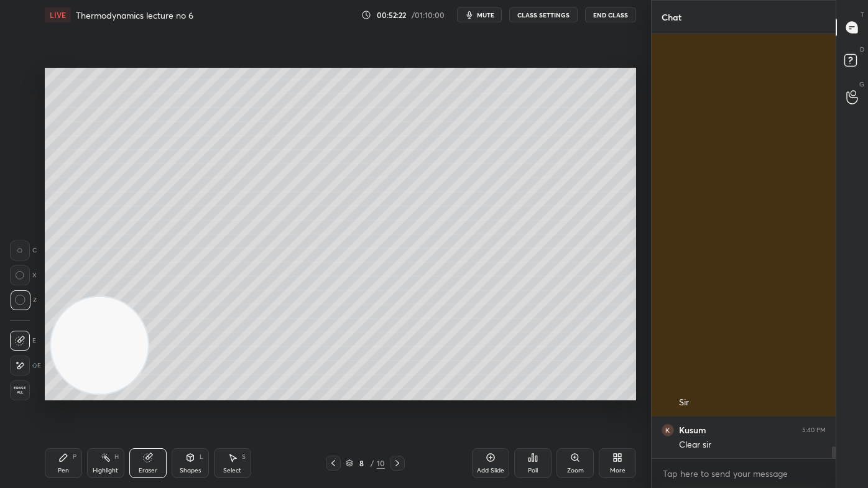
click at [53, 392] on div "Pen P" at bounding box center [63, 463] width 37 height 30
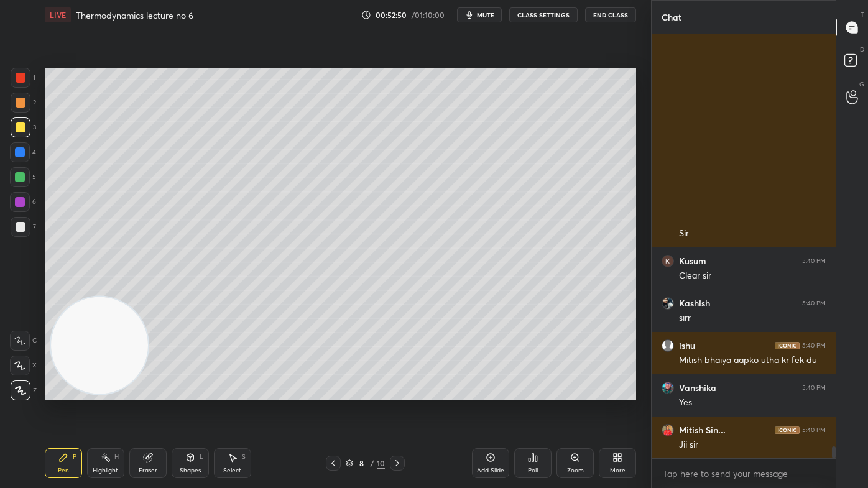
scroll to position [15005, 0]
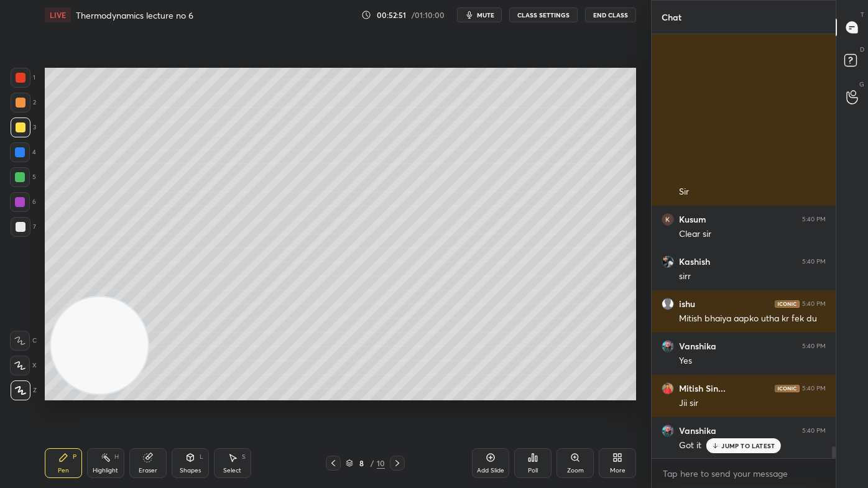
click at [489, 15] on span "mute" at bounding box center [485, 15] width 17 height 9
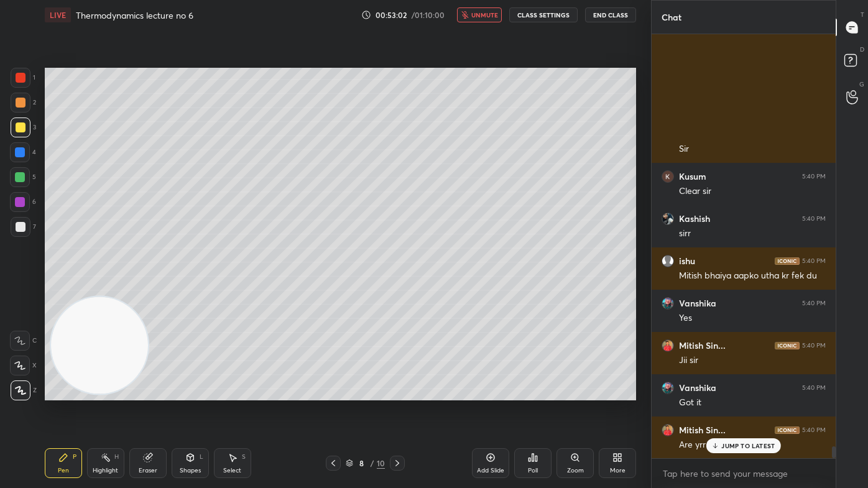
scroll to position [15090, 0]
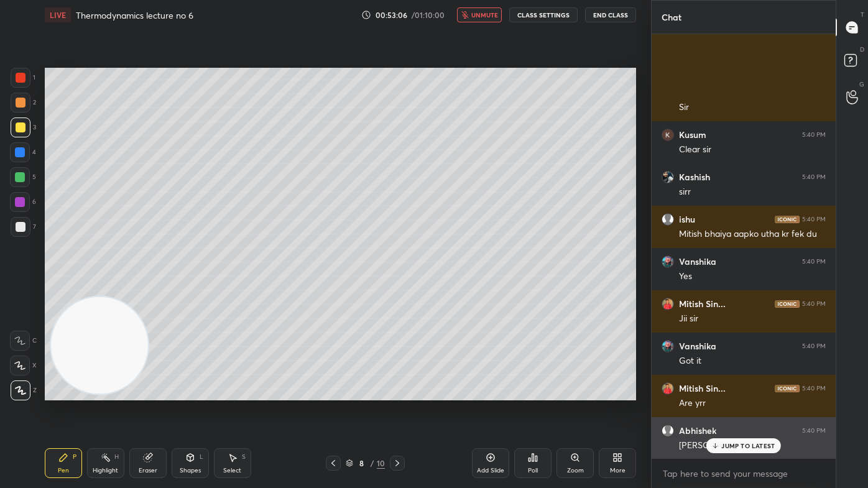
click at [744, 392] on div "JUMP TO LATEST" at bounding box center [743, 445] width 75 height 15
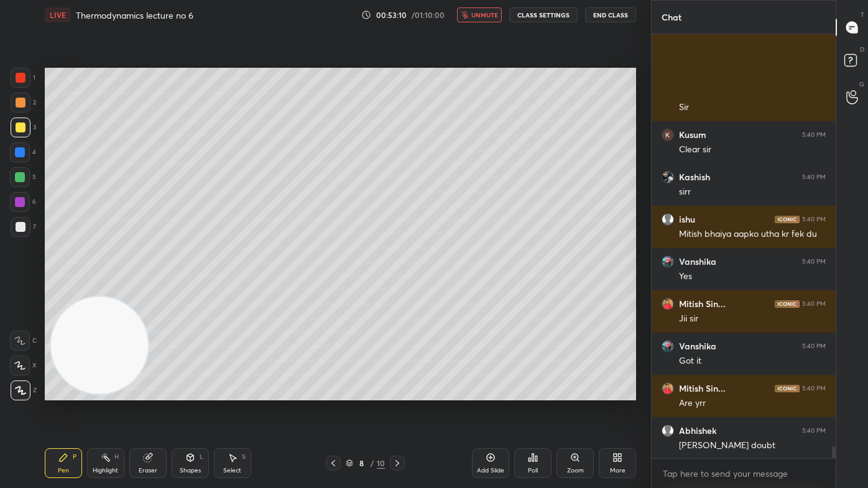
click at [496, 11] on span "unmute" at bounding box center [484, 15] width 27 height 9
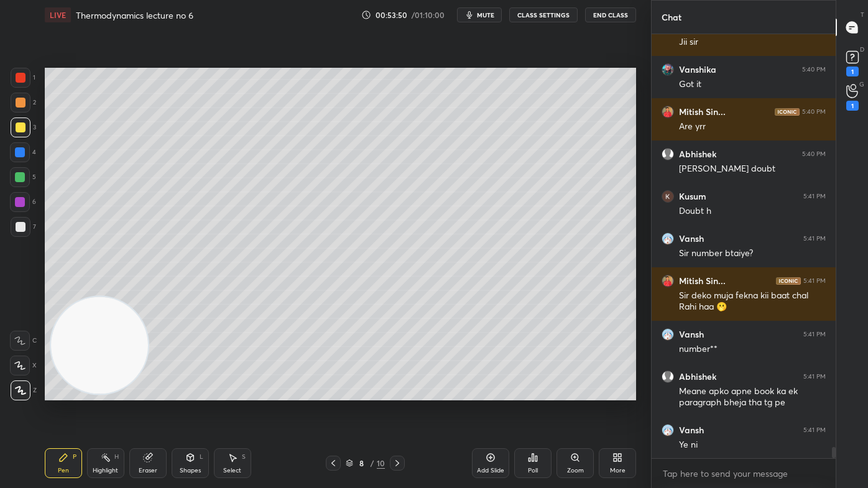
scroll to position [15378, 0]
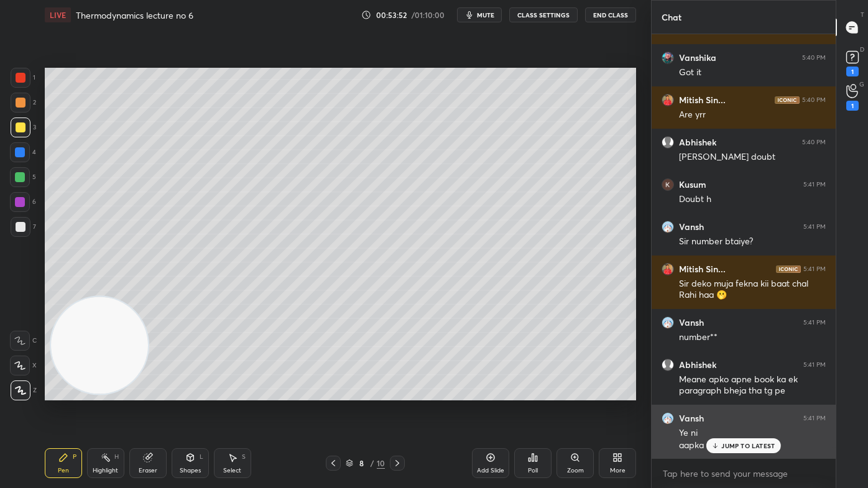
drag, startPoint x: 727, startPoint y: 443, endPoint x: 736, endPoint y: 446, distance: 9.7
click at [726, 392] on p "JUMP TO LATEST" at bounding box center [747, 445] width 53 height 7
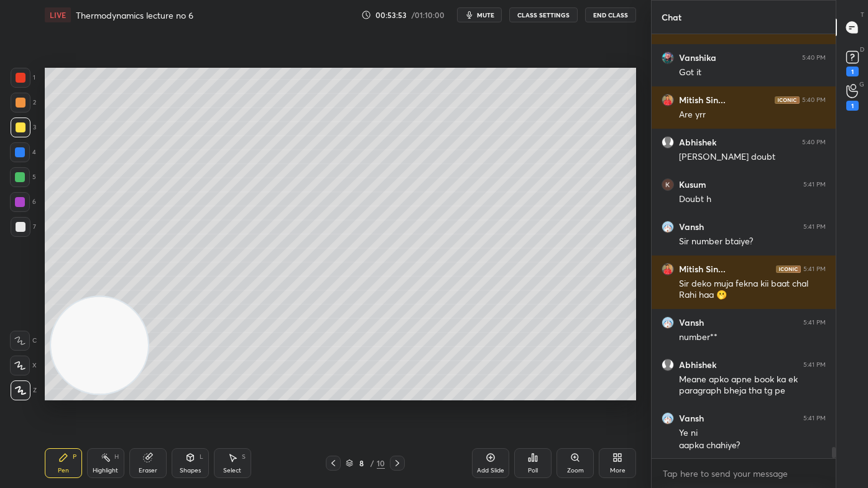
click at [848, 101] on div "1" at bounding box center [852, 106] width 12 height 10
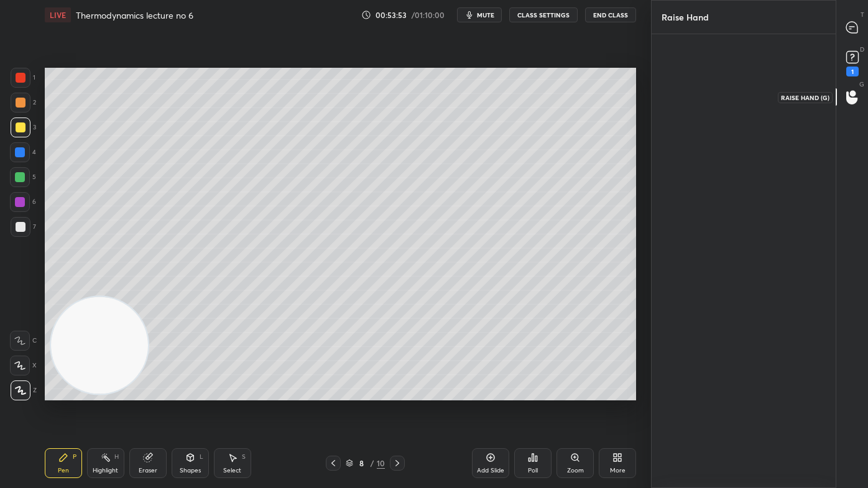
scroll to position [4, 3]
click at [689, 100] on div "Kusum" at bounding box center [689, 94] width 54 height 72
click at [690, 118] on button "INVITE" at bounding box center [688, 120] width 43 height 16
click at [850, 58] on rect at bounding box center [852, 58] width 12 height 12
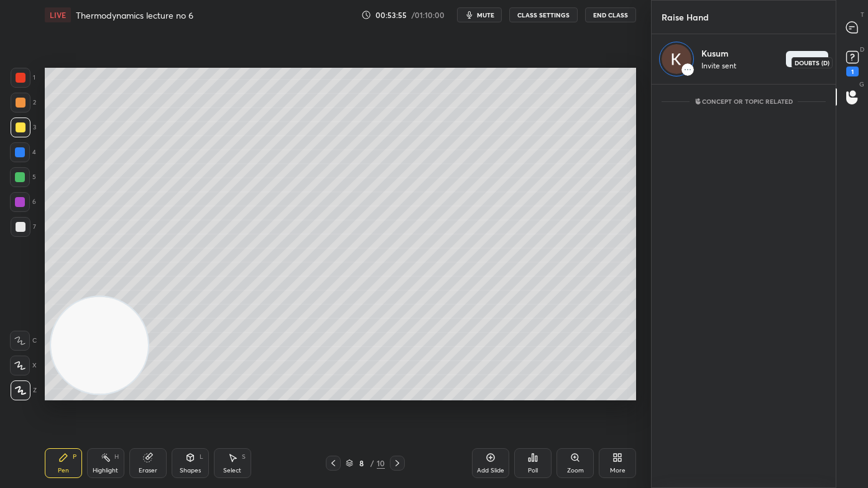
scroll to position [4, 3]
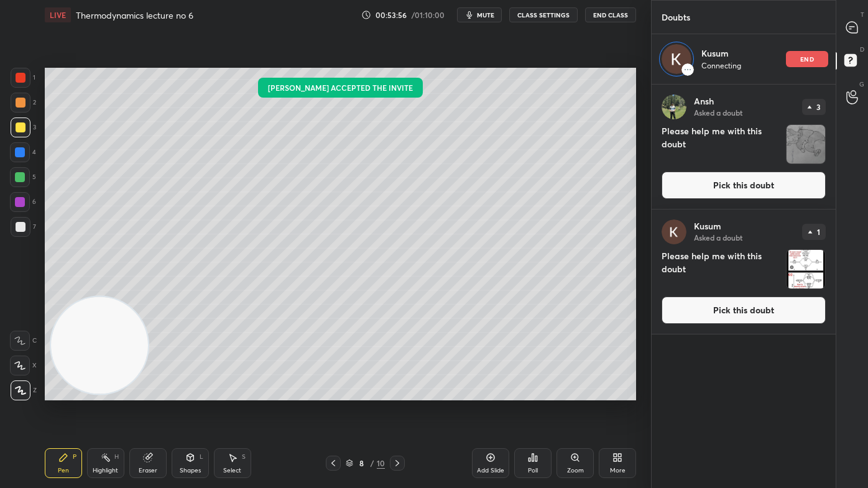
click at [807, 254] on img "grid" at bounding box center [806, 269] width 39 height 39
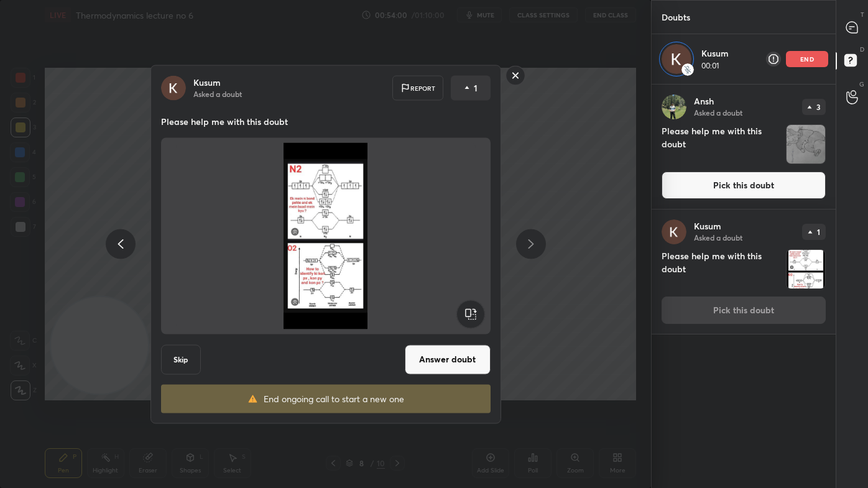
click at [511, 68] on rect at bounding box center [515, 75] width 19 height 19
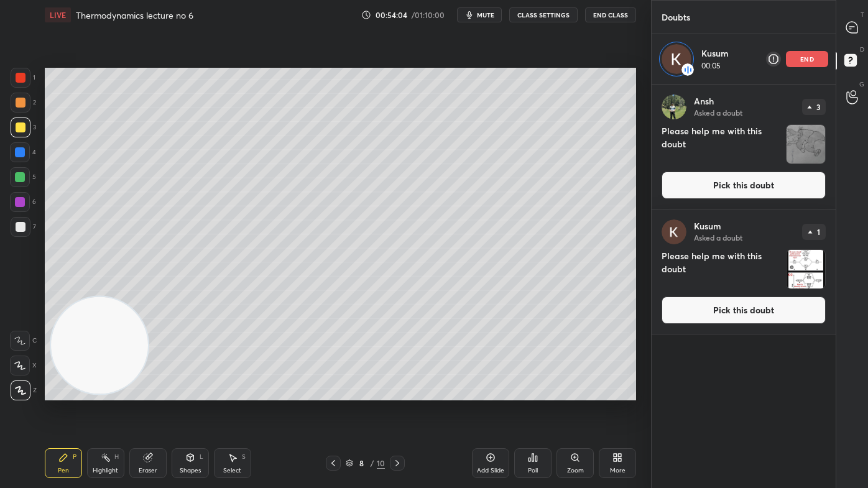
click at [770, 310] on button "Pick this doubt" at bounding box center [744, 310] width 164 height 27
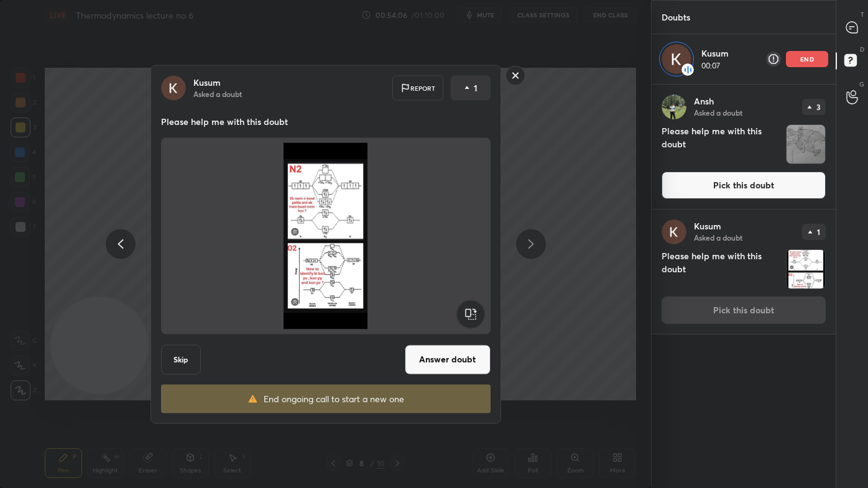
click at [517, 76] on rect at bounding box center [515, 75] width 19 height 19
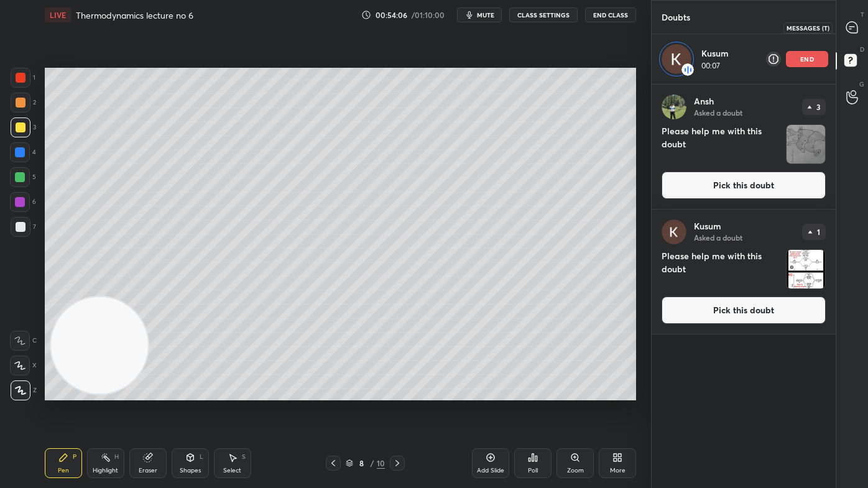
click at [849, 27] on icon at bounding box center [851, 27] width 5 height 0
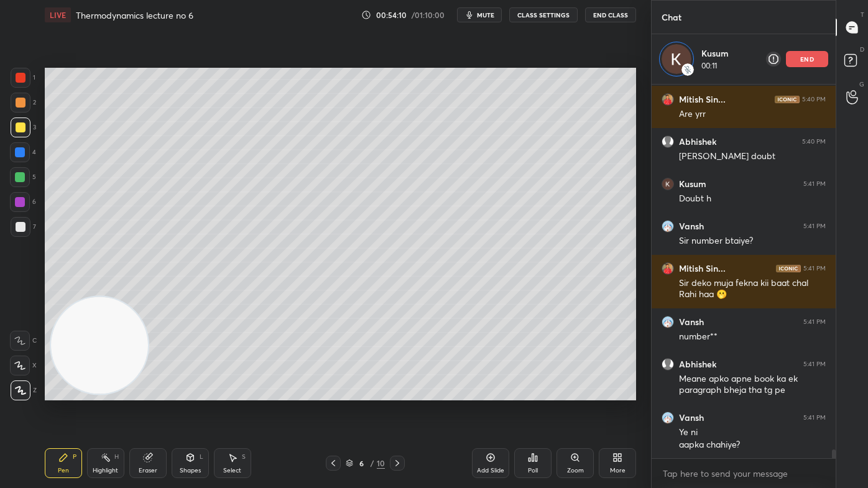
scroll to position [15471, 0]
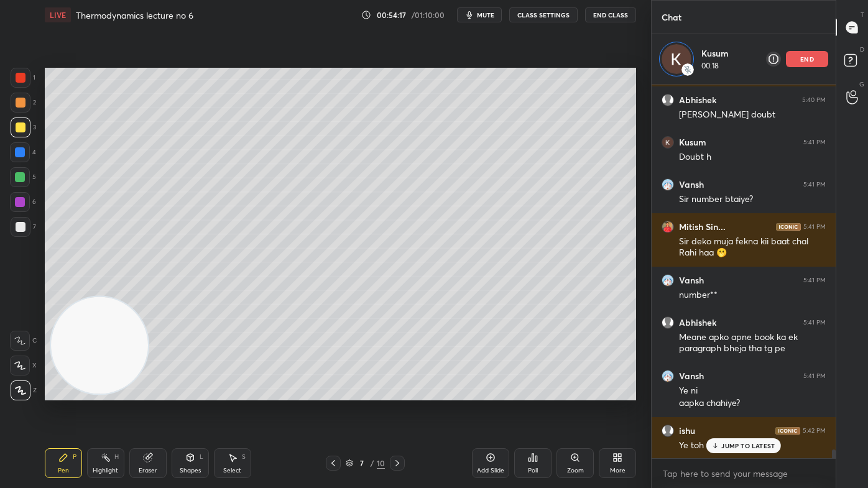
click at [18, 226] on div at bounding box center [21, 227] width 10 height 10
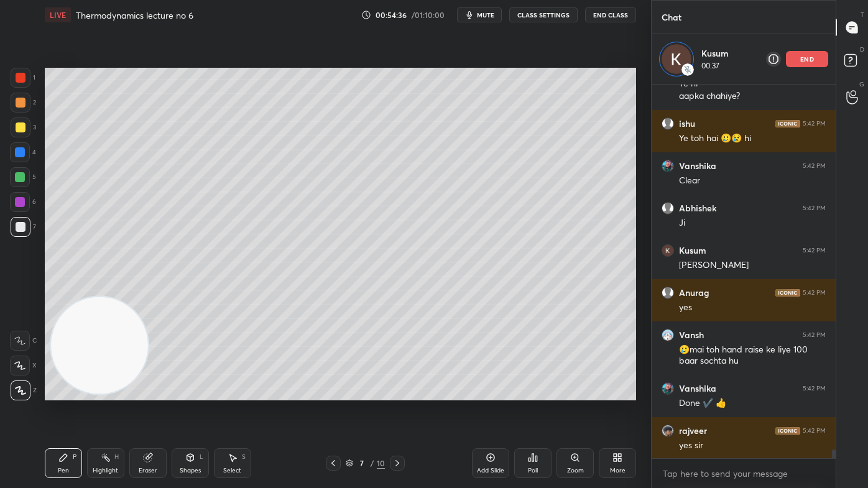
scroll to position [15821, 0]
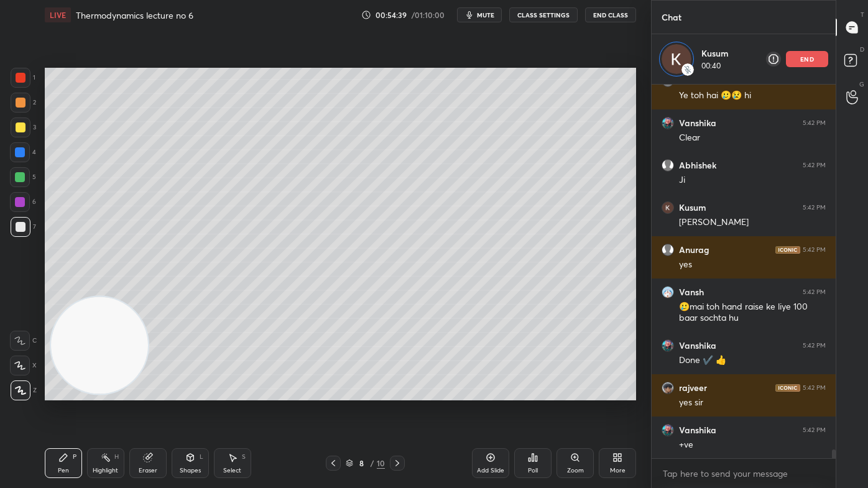
click at [155, 392] on div "Eraser" at bounding box center [147, 463] width 37 height 30
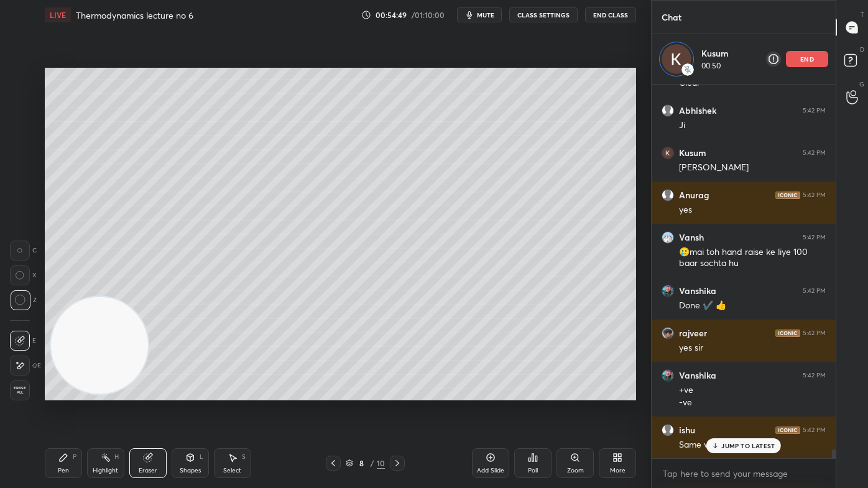
scroll to position [15917, 0]
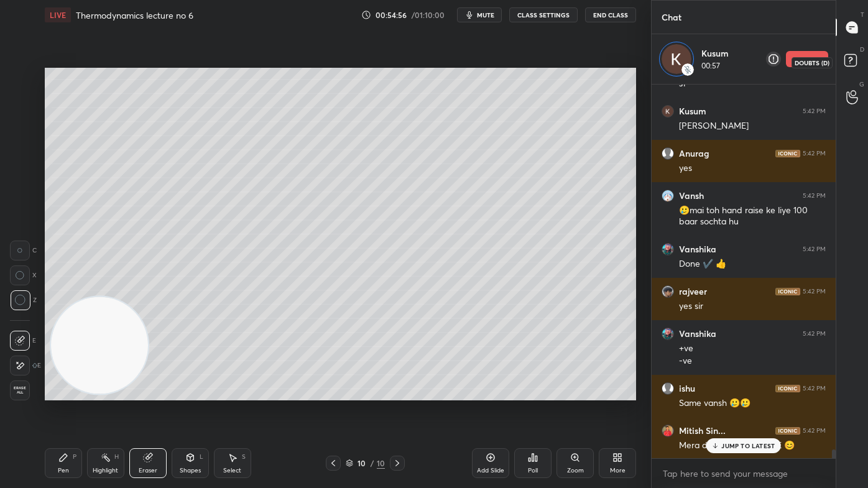
click at [851, 63] on rect at bounding box center [851, 61] width 12 height 12
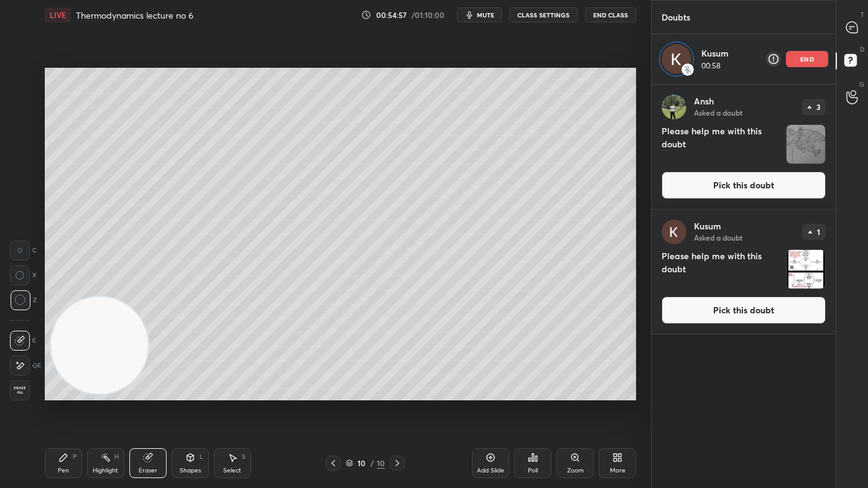
click at [729, 318] on button "Pick this doubt" at bounding box center [744, 310] width 164 height 27
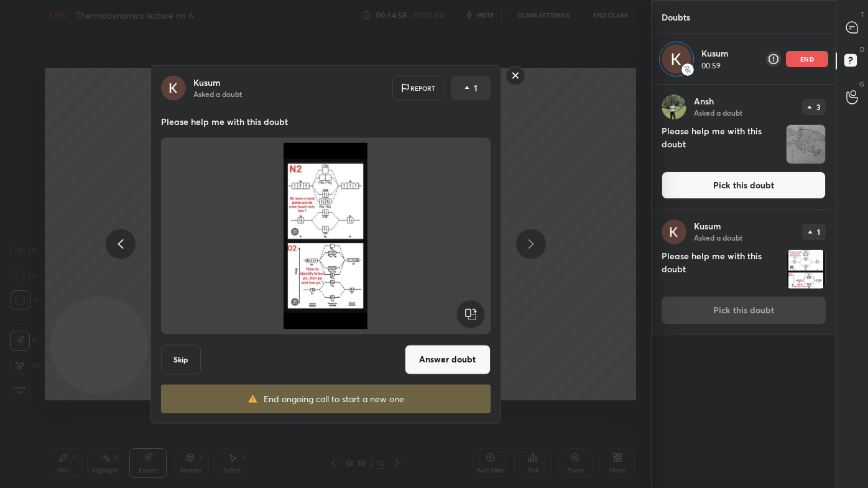
click at [461, 361] on button "Answer doubt" at bounding box center [448, 360] width 86 height 30
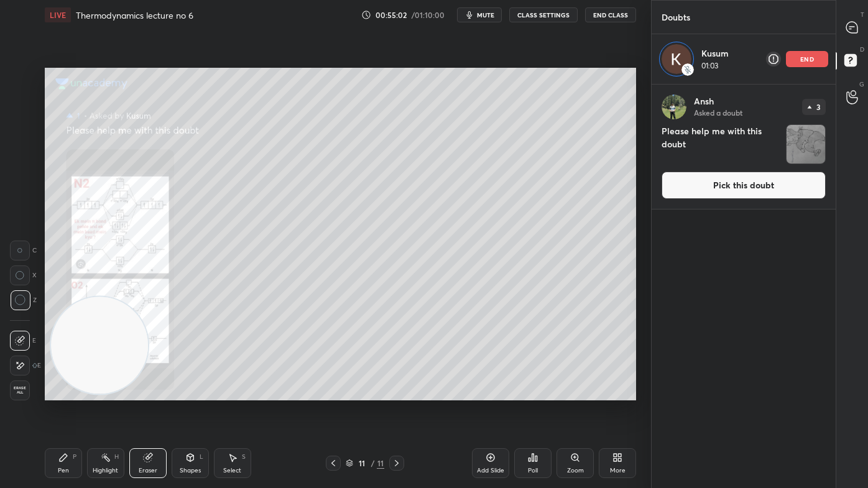
click at [577, 392] on div "Zoom" at bounding box center [575, 463] width 37 height 30
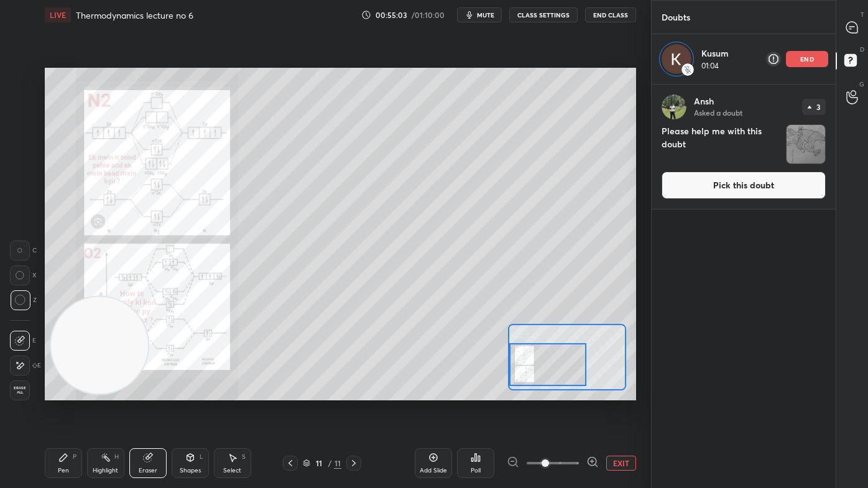
drag, startPoint x: 518, startPoint y: 368, endPoint x: 509, endPoint y: 373, distance: 10.4
click at [511, 373] on div at bounding box center [547, 364] width 77 height 43
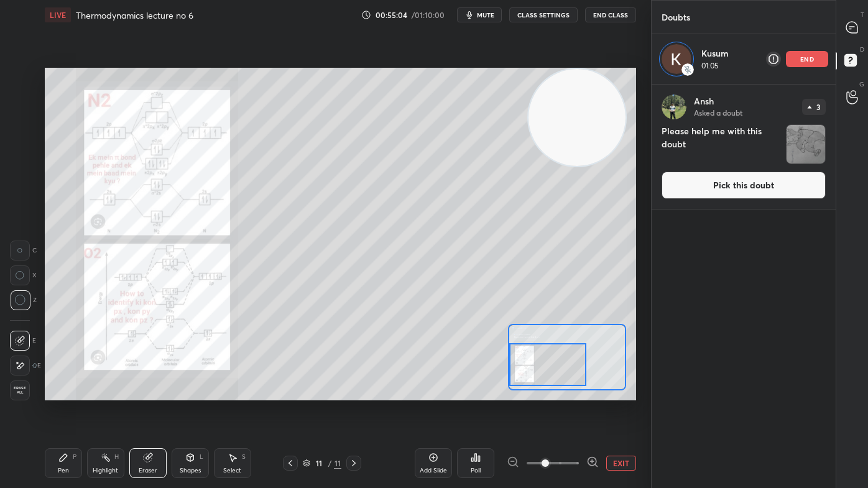
drag, startPoint x: 128, startPoint y: 353, endPoint x: 587, endPoint y: 104, distance: 522.3
click at [597, 91] on video at bounding box center [578, 118] width 98 height 98
drag, startPoint x: 603, startPoint y: 111, endPoint x: 606, endPoint y: 101, distance: 10.3
click at [623, 86] on video at bounding box center [586, 118] width 98 height 98
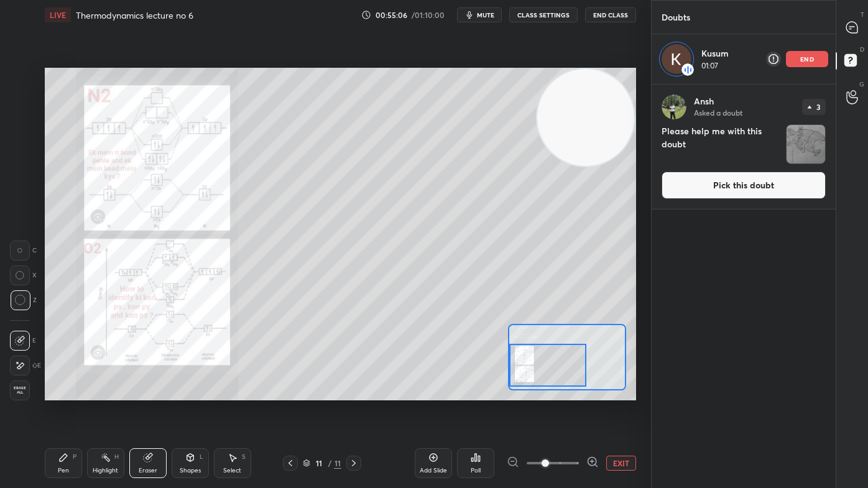
click at [562, 357] on div at bounding box center [547, 365] width 77 height 43
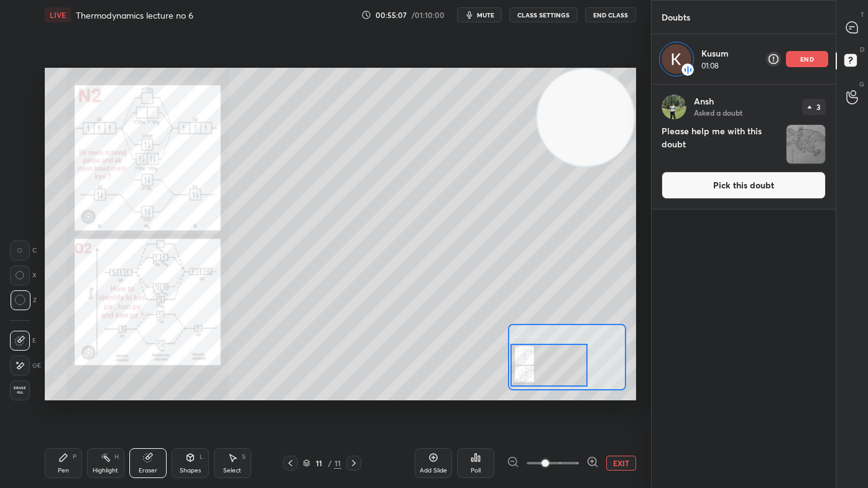
click at [567, 358] on div at bounding box center [549, 365] width 77 height 43
click at [48, 392] on div "Pen P" at bounding box center [63, 463] width 37 height 30
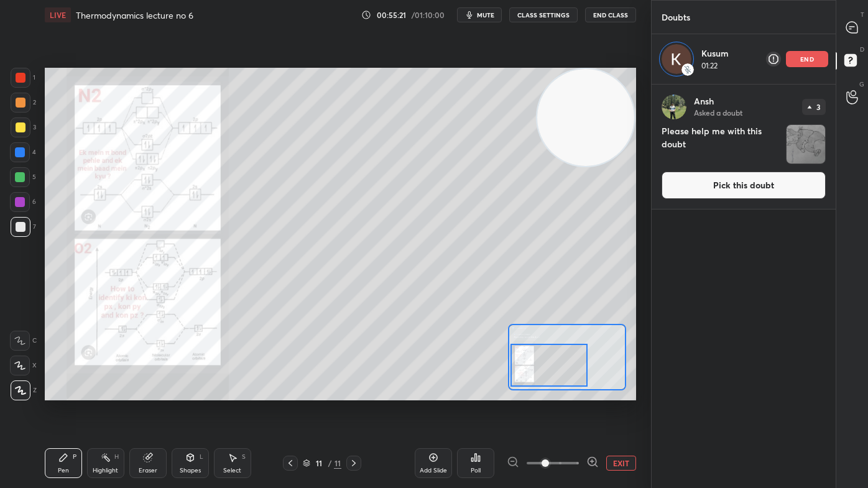
click at [21, 132] on div at bounding box center [21, 128] width 20 height 20
click at [19, 173] on div at bounding box center [20, 177] width 10 height 10
click at [25, 76] on div at bounding box center [21, 78] width 20 height 20
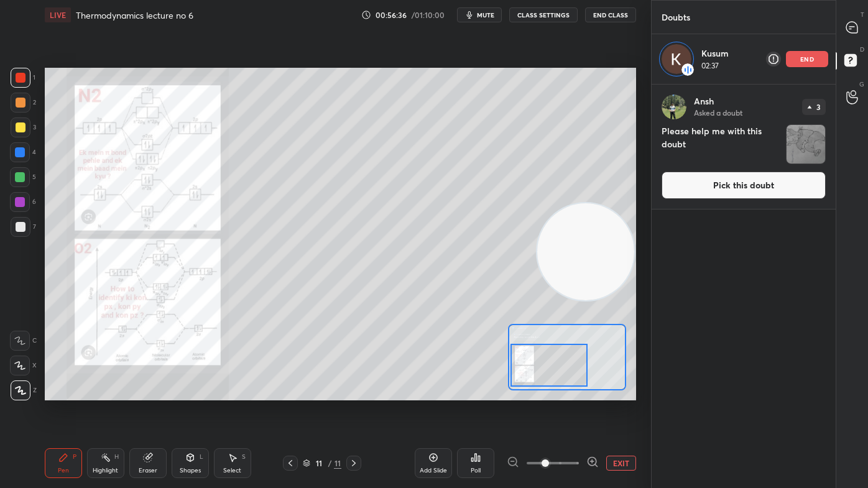
drag, startPoint x: 568, startPoint y: 131, endPoint x: 569, endPoint y: 274, distance: 143.7
click at [596, 294] on video at bounding box center [586, 252] width 98 height 98
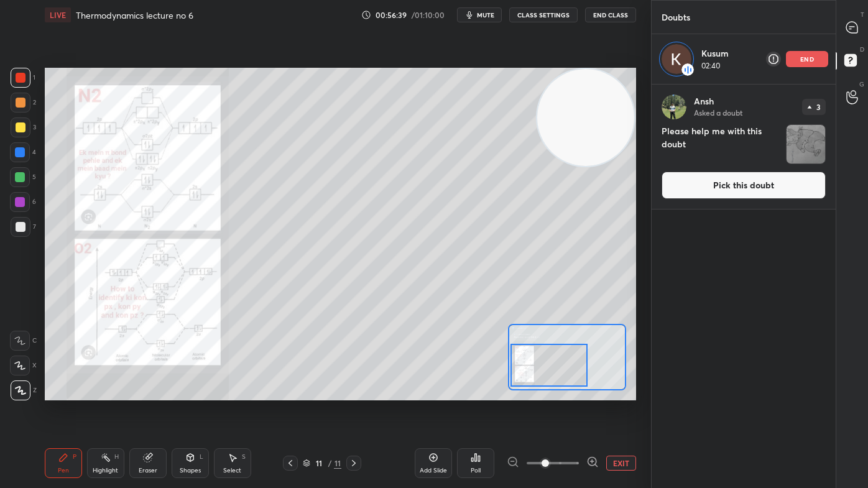
drag, startPoint x: 593, startPoint y: 277, endPoint x: 607, endPoint y: 74, distance: 203.9
click at [613, 72] on video at bounding box center [586, 118] width 98 height 98
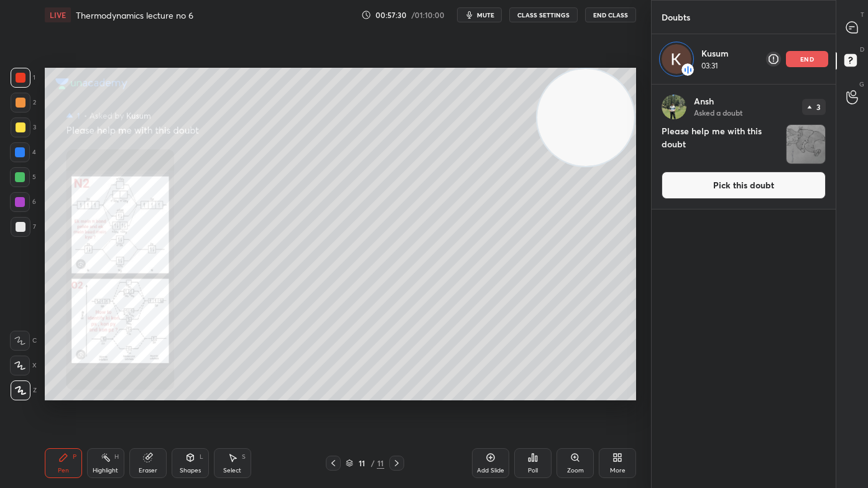
click at [492, 392] on div "Add Slide" at bounding box center [490, 471] width 27 height 6
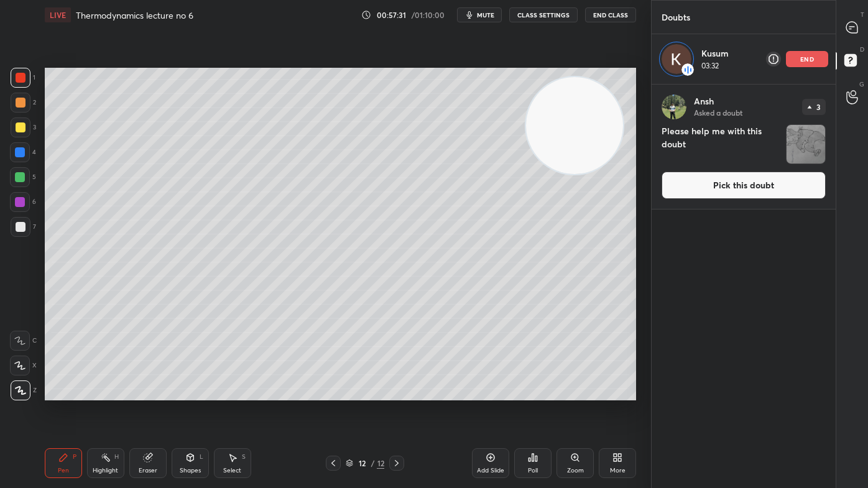
drag, startPoint x: 573, startPoint y: 150, endPoint x: 79, endPoint y: 467, distance: 586.5
click at [92, 392] on div "LIVE Thermodynamics lecture no 6 00:57:31 / 01:10:00 mute CLASS SETTINGS End Cl…" at bounding box center [340, 244] width 601 height 488
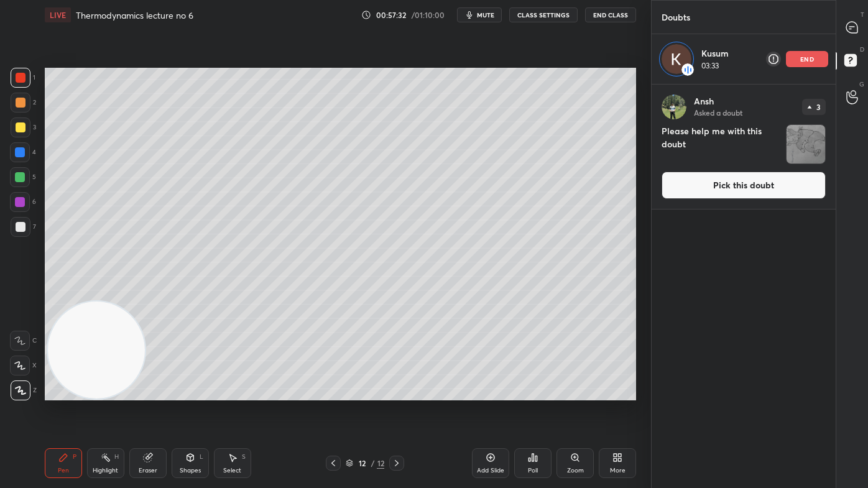
click at [25, 126] on div at bounding box center [21, 128] width 20 height 20
click at [25, 364] on div at bounding box center [20, 366] width 20 height 20
click at [803, 56] on p "end" at bounding box center [807, 59] width 14 height 6
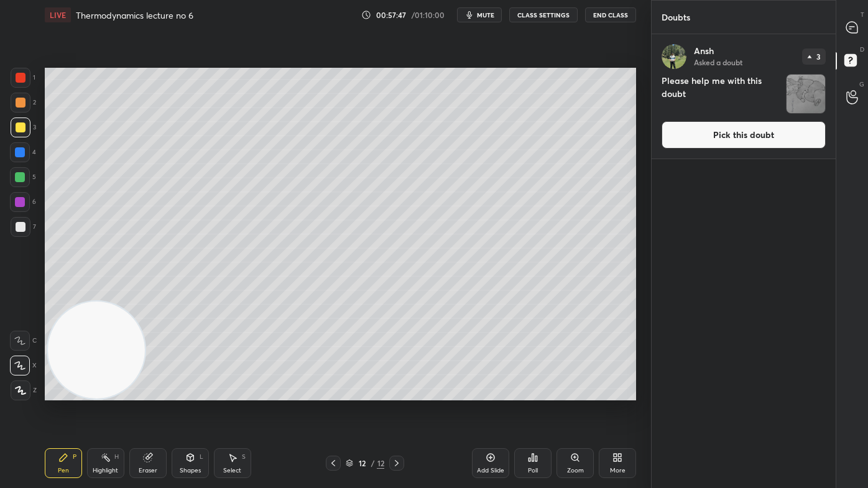
scroll to position [451, 180]
click at [851, 25] on icon at bounding box center [851, 27] width 11 height 11
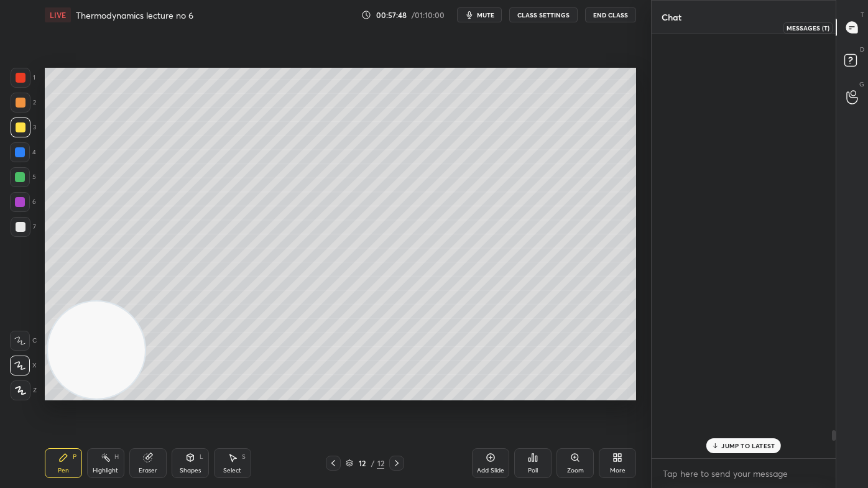
scroll to position [421, 180]
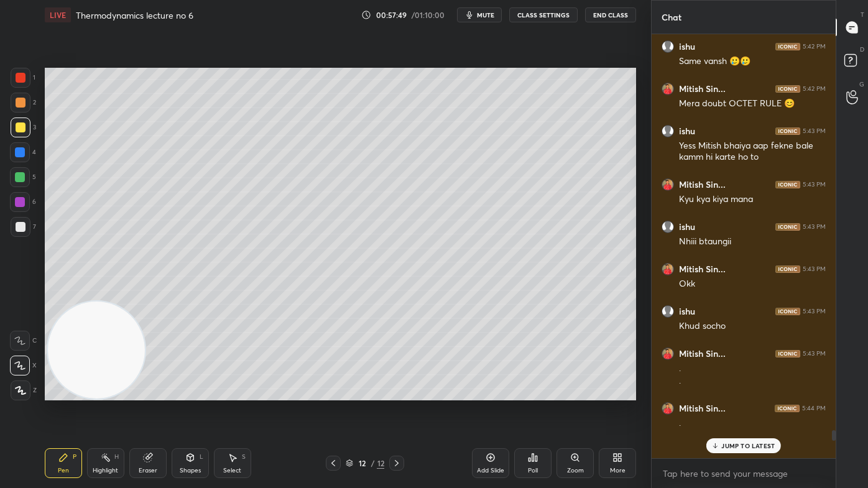
click at [736, 392] on div "JUMP TO LATEST" at bounding box center [743, 445] width 75 height 15
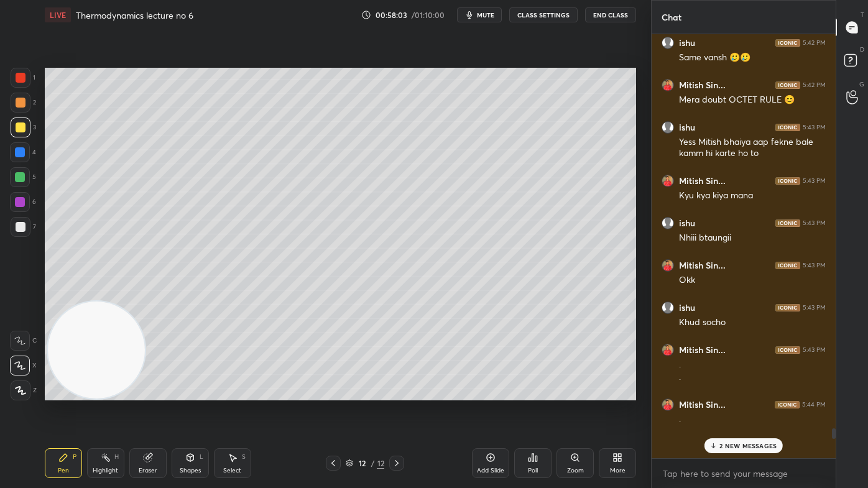
scroll to position [16187, 0]
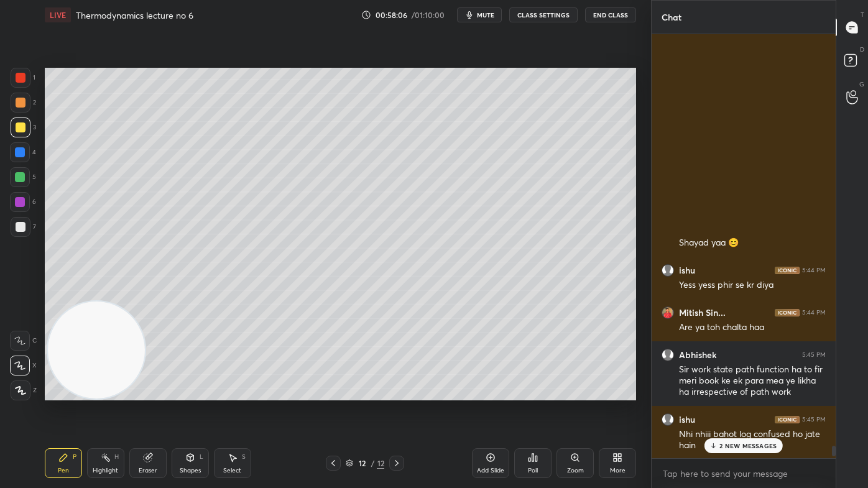
click at [832, 392] on div at bounding box center [834, 451] width 4 height 11
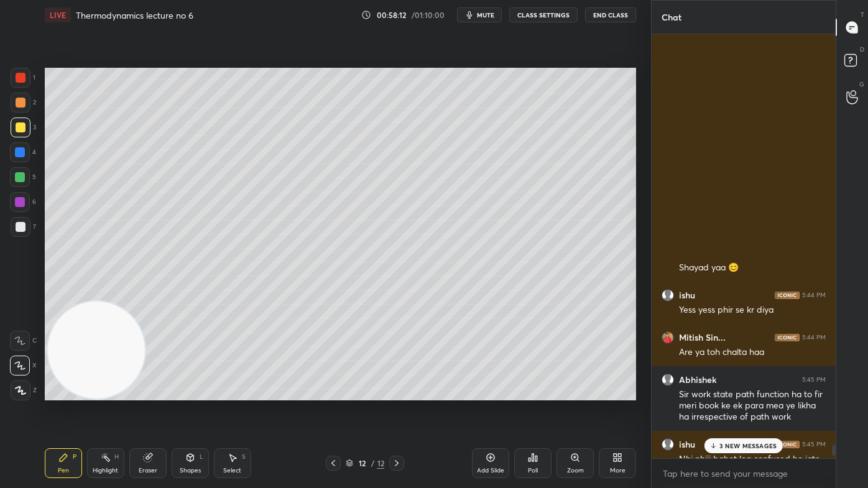
click at [748, 392] on p "3 NEW MESSAGES" at bounding box center [748, 445] width 57 height 7
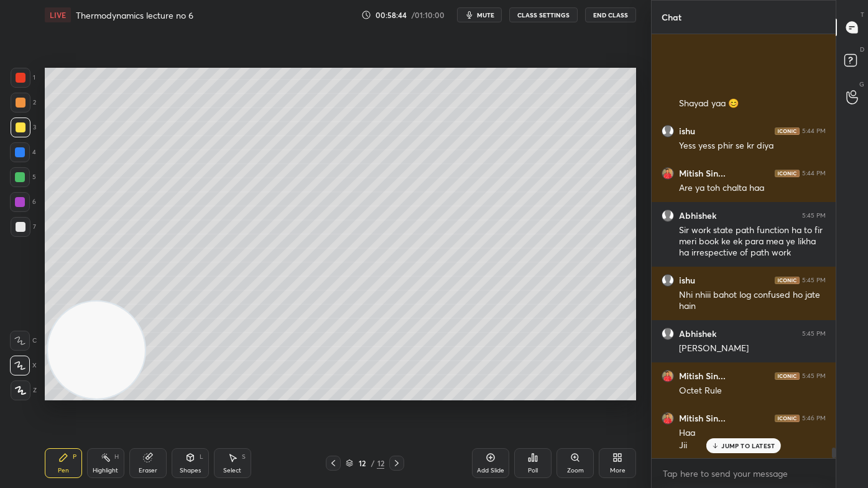
scroll to position [17079, 0]
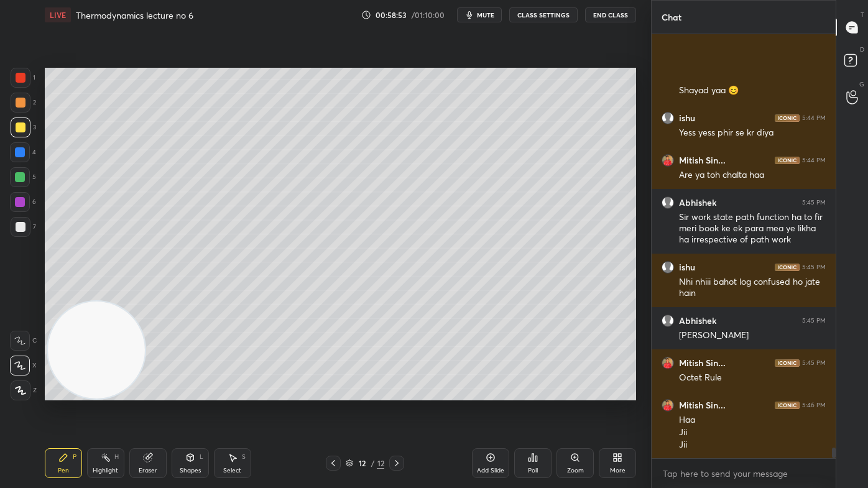
drag, startPoint x: 20, startPoint y: 177, endPoint x: 34, endPoint y: 169, distance: 15.9
click at [20, 178] on div at bounding box center [20, 177] width 10 height 10
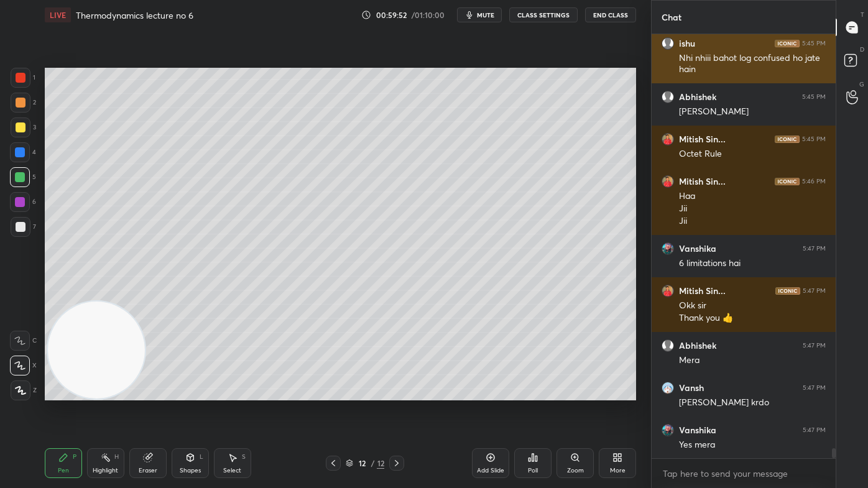
scroll to position [17356, 0]
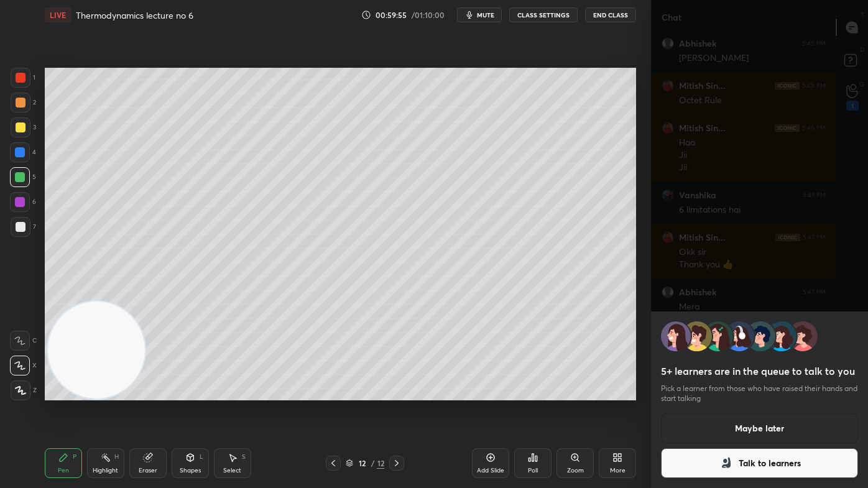
click at [757, 392] on button "Talk to learners" at bounding box center [759, 463] width 197 height 30
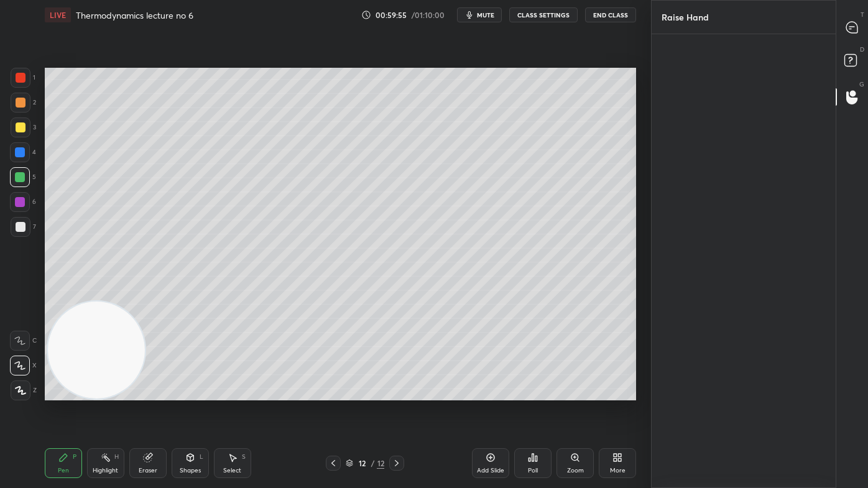
scroll to position [4, 3]
click at [688, 113] on button "INVITE" at bounding box center [688, 120] width 43 height 16
click at [856, 25] on icon at bounding box center [852, 27] width 13 height 13
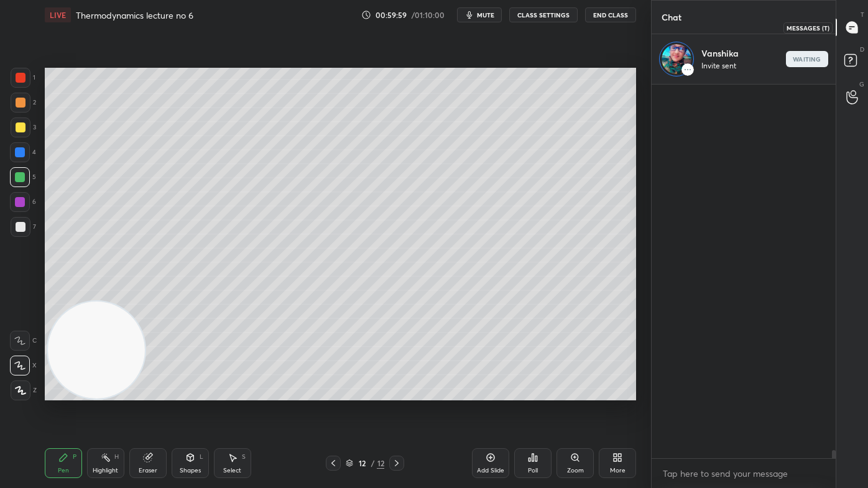
scroll to position [370, 180]
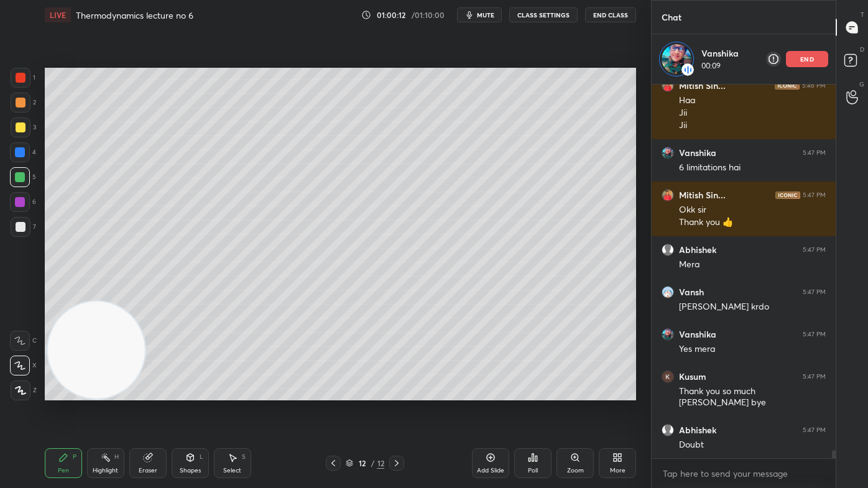
click at [479, 392] on div "Add Slide" at bounding box center [490, 471] width 27 height 6
click at [21, 392] on icon at bounding box center [21, 390] width 10 height 7
click at [238, 392] on div "Select S" at bounding box center [232, 463] width 37 height 30
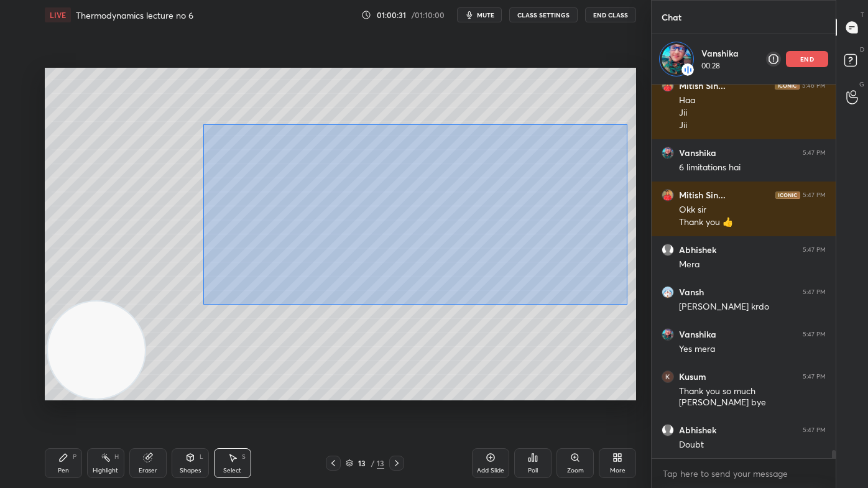
drag, startPoint x: 212, startPoint y: 177, endPoint x: 608, endPoint y: 294, distance: 413.0
click at [626, 303] on div "0 ° Undo Copy Duplicate Duplicate to new slide Delete" at bounding box center [340, 234] width 591 height 333
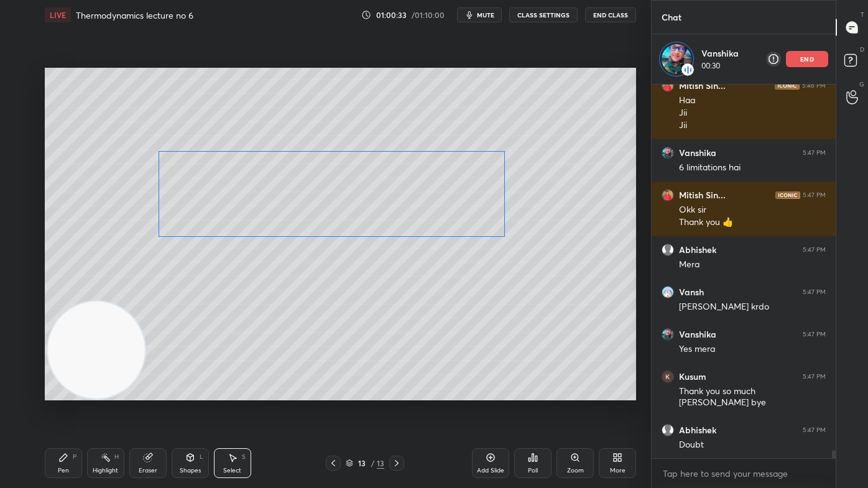
drag, startPoint x: 473, startPoint y: 222, endPoint x: 409, endPoint y: 204, distance: 65.9
click at [412, 204] on div "0 ° Undo Copy Duplicate Duplicate to new slide Delete" at bounding box center [340, 234] width 591 height 333
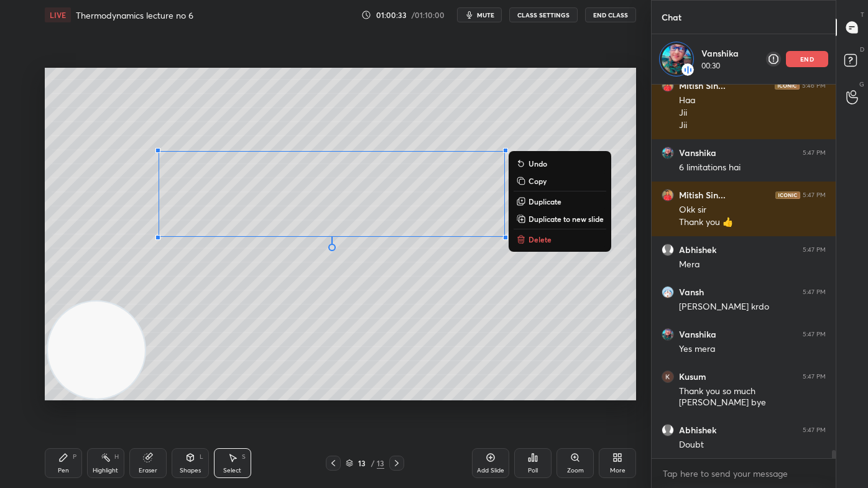
click at [351, 333] on div "0 ° Undo Copy Duplicate Duplicate to new slide Delete" at bounding box center [340, 234] width 591 height 333
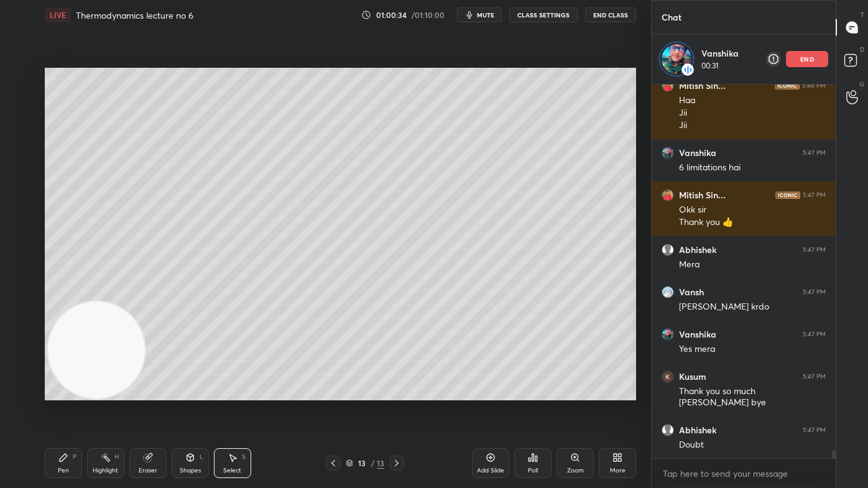
click at [73, 392] on div "Pen P" at bounding box center [63, 463] width 37 height 30
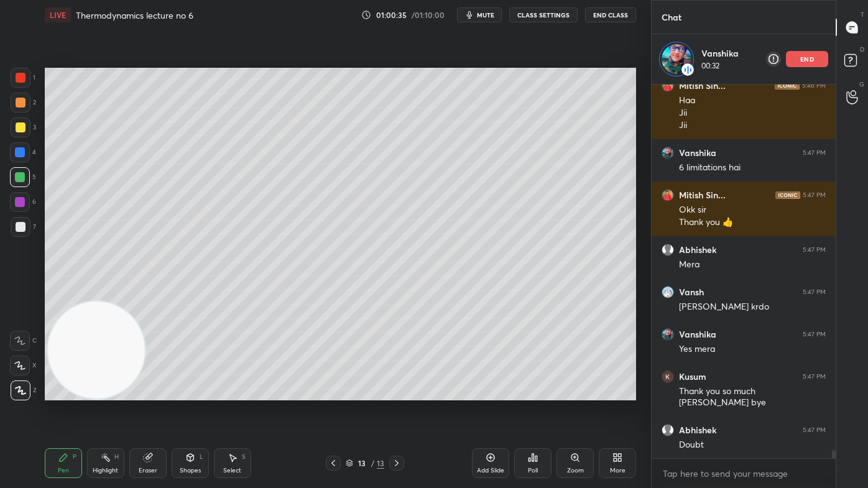
drag, startPoint x: 148, startPoint y: 461, endPoint x: 150, endPoint y: 429, distance: 31.8
click at [147, 392] on icon at bounding box center [148, 458] width 8 height 8
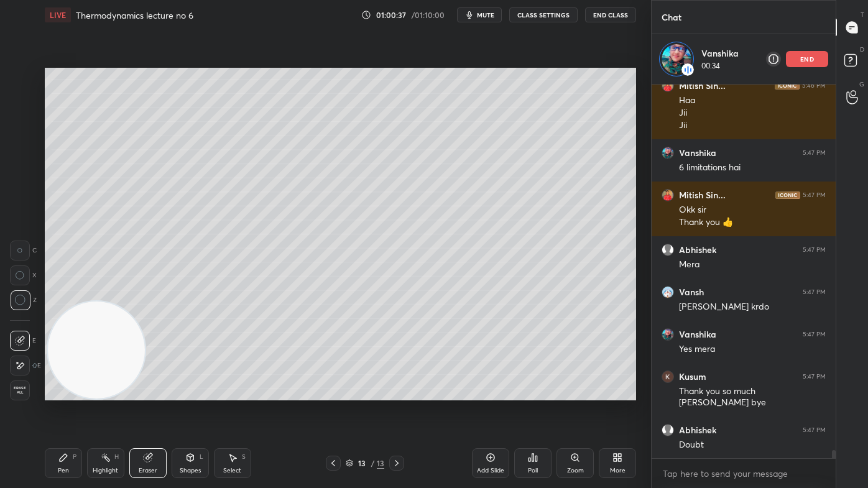
click at [61, 392] on div "Pen" at bounding box center [63, 471] width 11 height 6
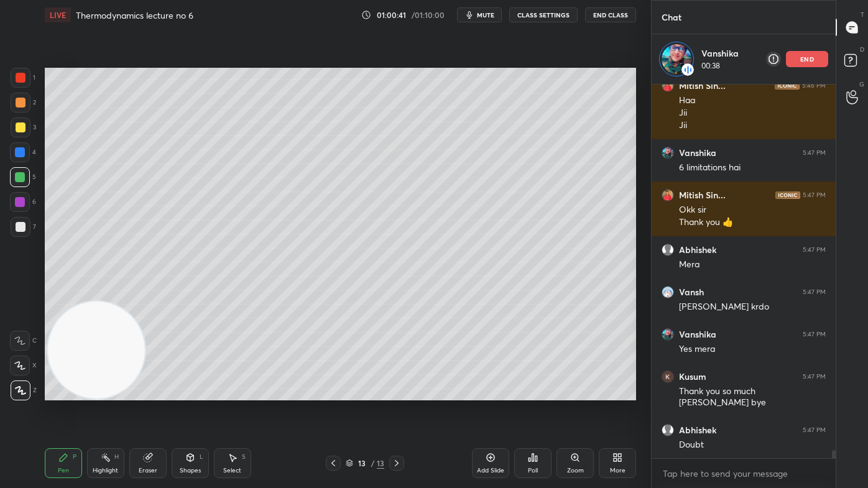
click at [153, 392] on div "Eraser" at bounding box center [147, 463] width 37 height 30
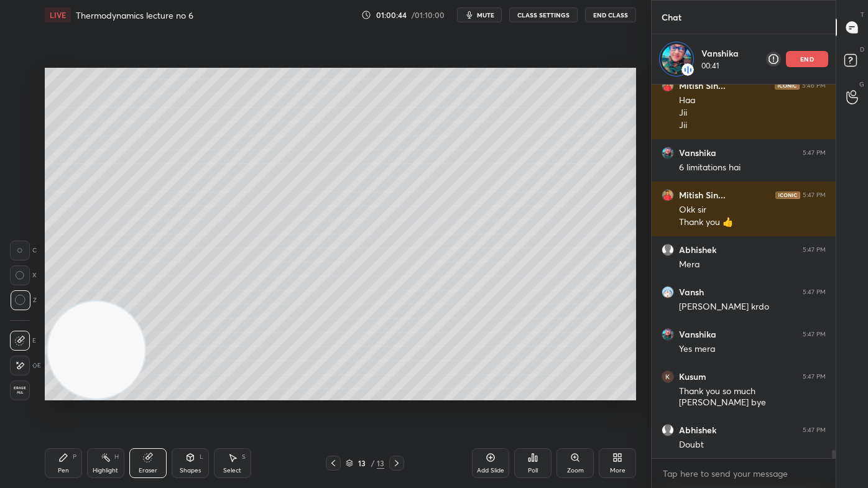
click at [60, 392] on icon at bounding box center [63, 458] width 10 height 10
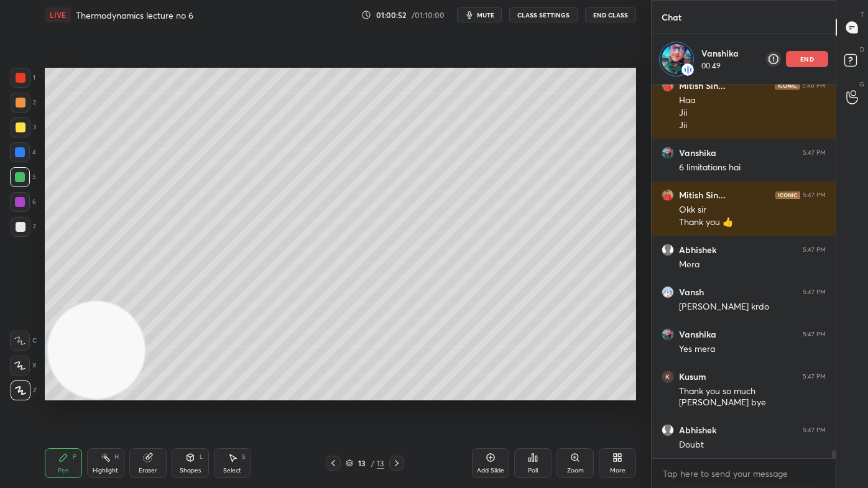
scroll to position [18140, 0]
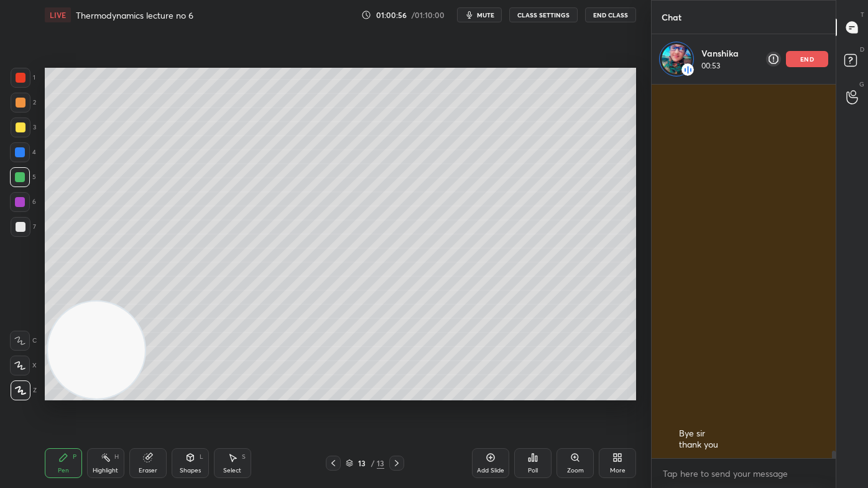
click at [29, 121] on div "3" at bounding box center [23, 128] width 25 height 20
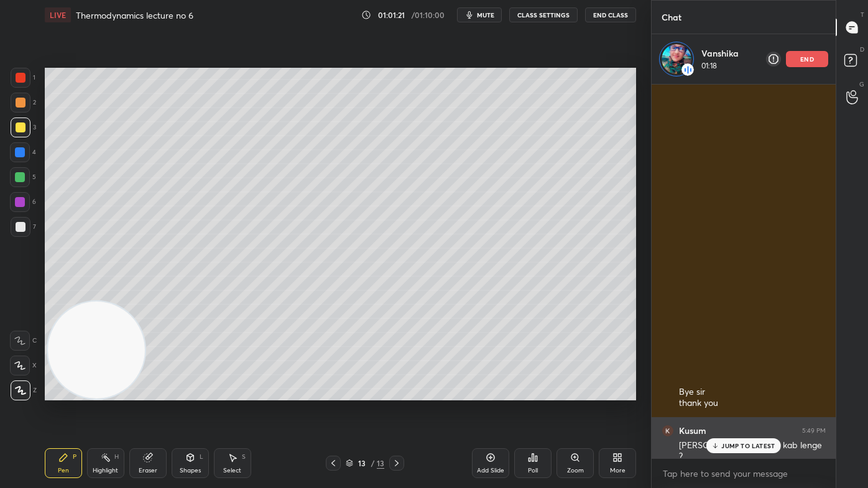
click at [743, 392] on div "JUMP TO LATEST" at bounding box center [743, 445] width 75 height 15
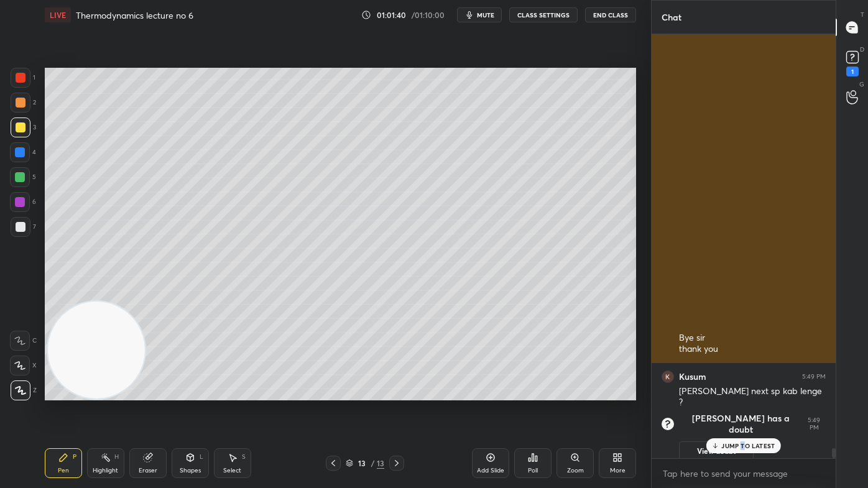
scroll to position [18185, 0]
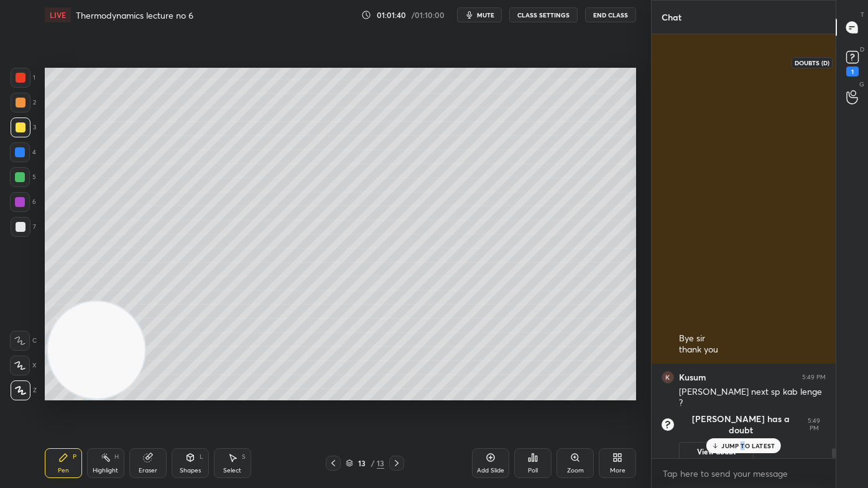
click at [853, 66] on div "1" at bounding box center [852, 62] width 19 height 29
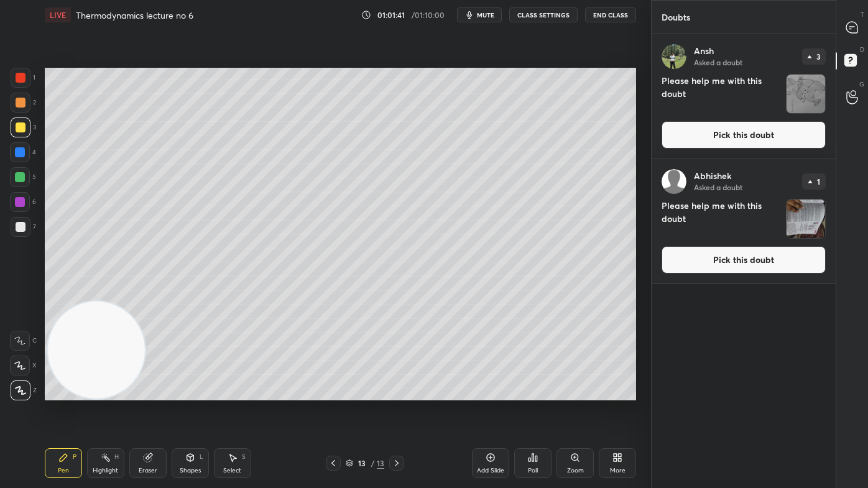
click at [811, 215] on img "grid" at bounding box center [806, 219] width 39 height 39
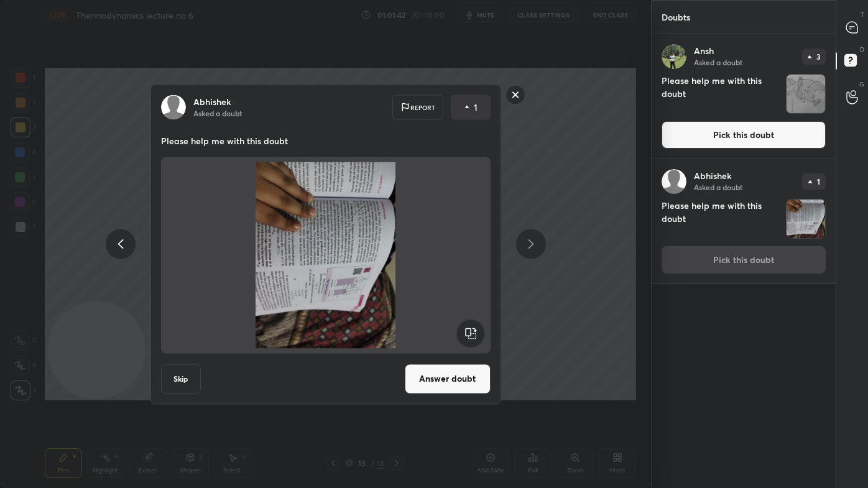
click at [476, 336] on rect at bounding box center [470, 333] width 28 height 28
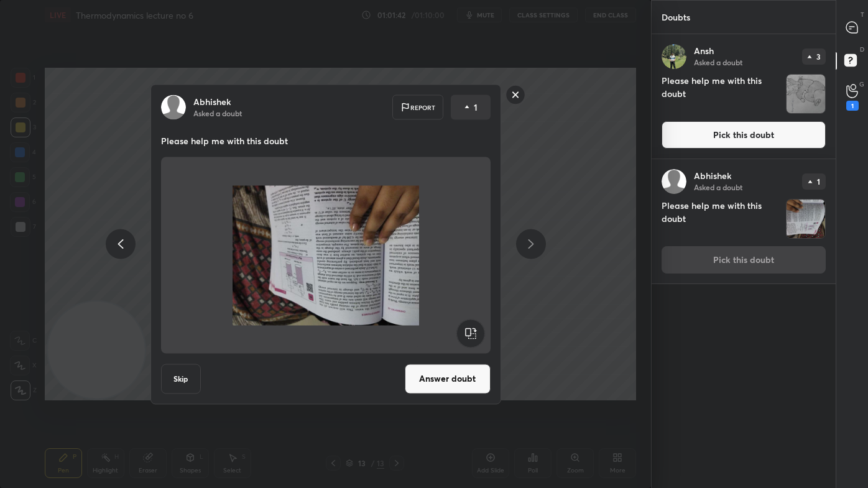
click at [478, 334] on rect at bounding box center [470, 333] width 28 height 28
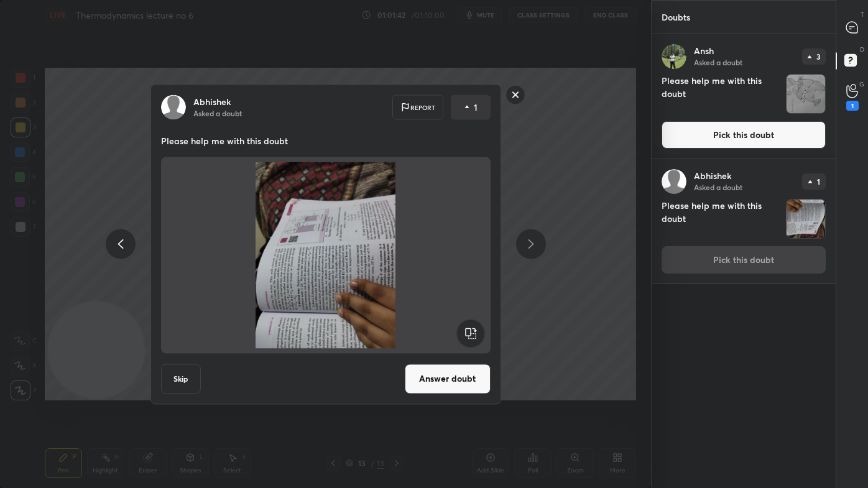
click at [479, 333] on rect at bounding box center [470, 333] width 28 height 28
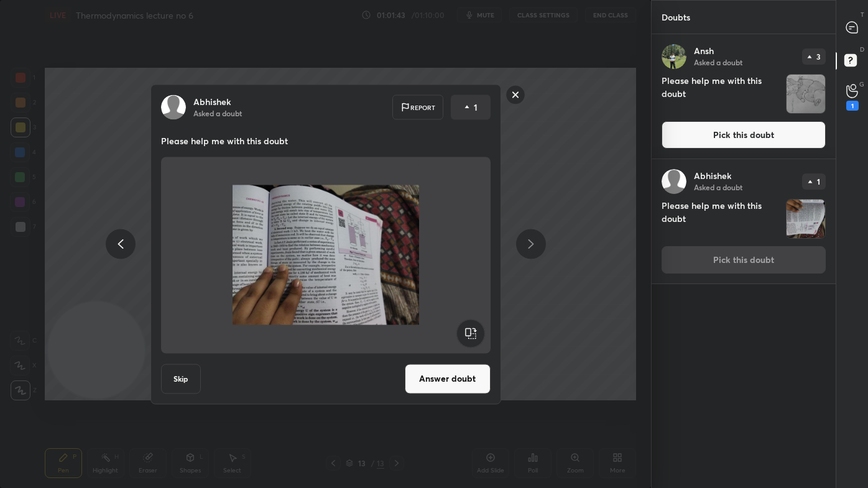
click at [450, 386] on button "Answer doubt" at bounding box center [448, 379] width 86 height 30
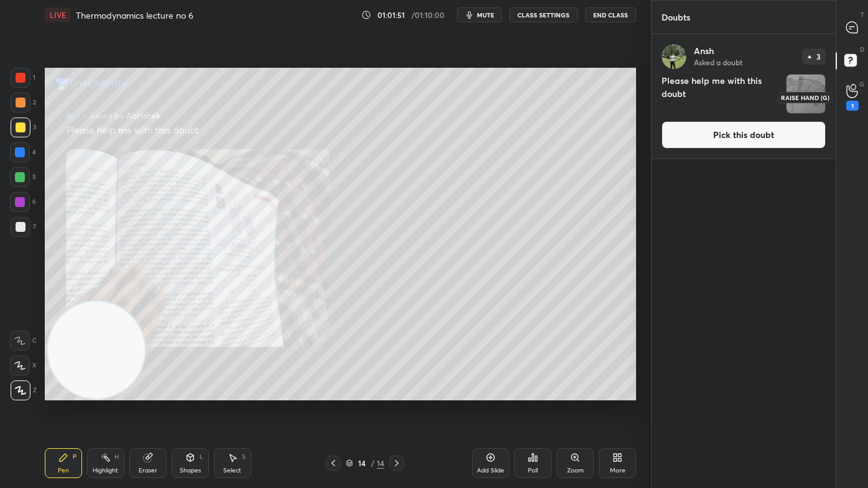
click at [857, 93] on icon at bounding box center [851, 91] width 11 height 12
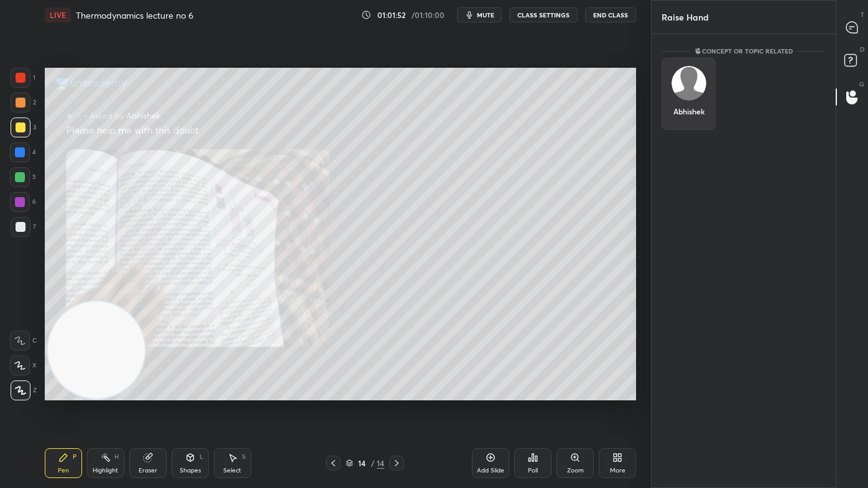
click at [690, 98] on div "Abhishek" at bounding box center [689, 94] width 54 height 72
click at [689, 121] on button "INVITE" at bounding box center [688, 120] width 43 height 16
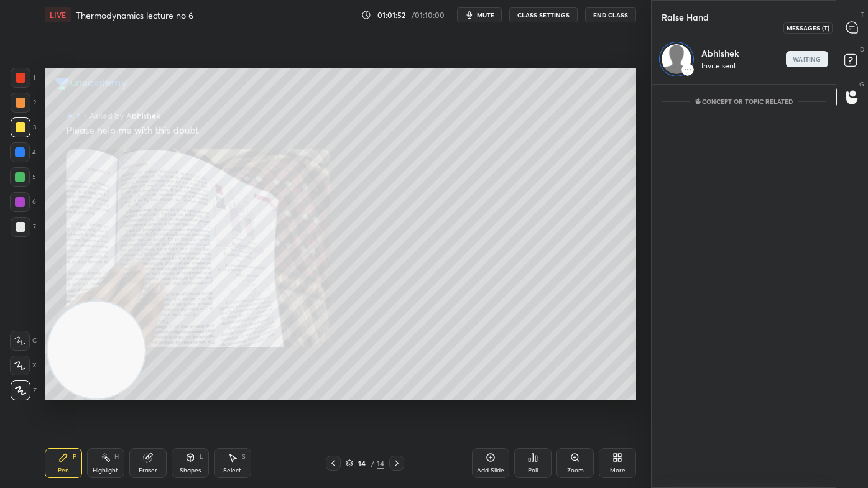
click at [851, 21] on div at bounding box center [852, 27] width 25 height 22
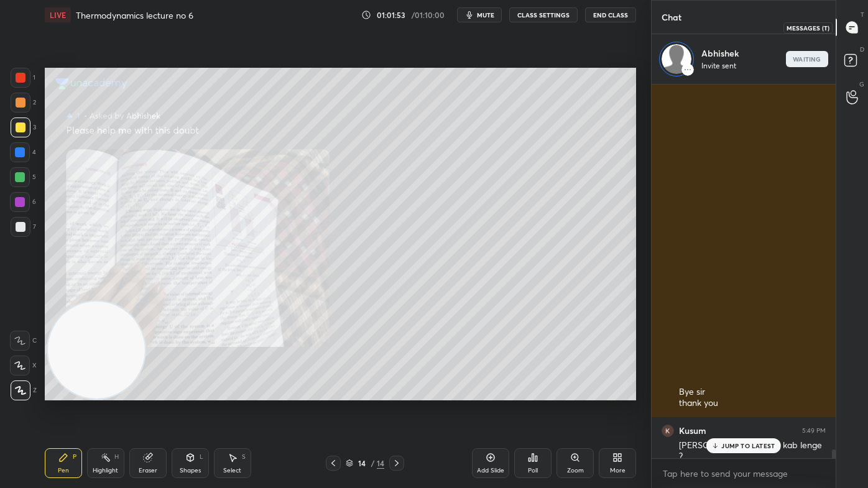
scroll to position [370, 180]
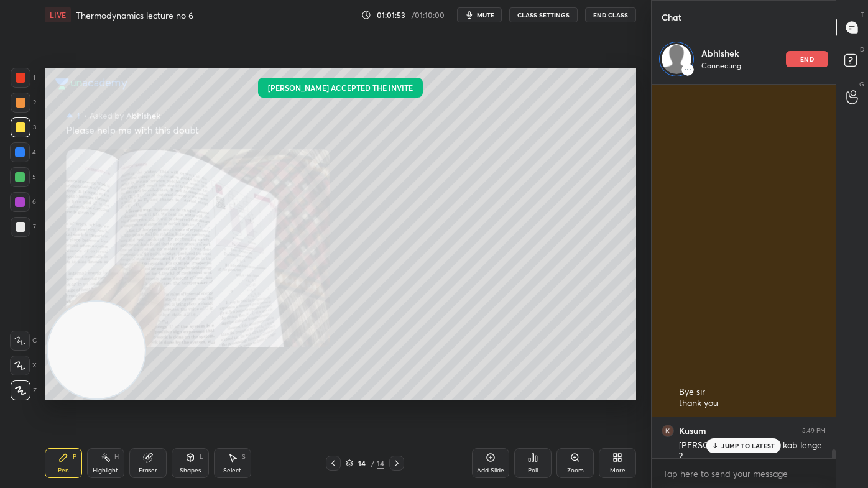
click at [565, 392] on div "Zoom" at bounding box center [575, 463] width 37 height 30
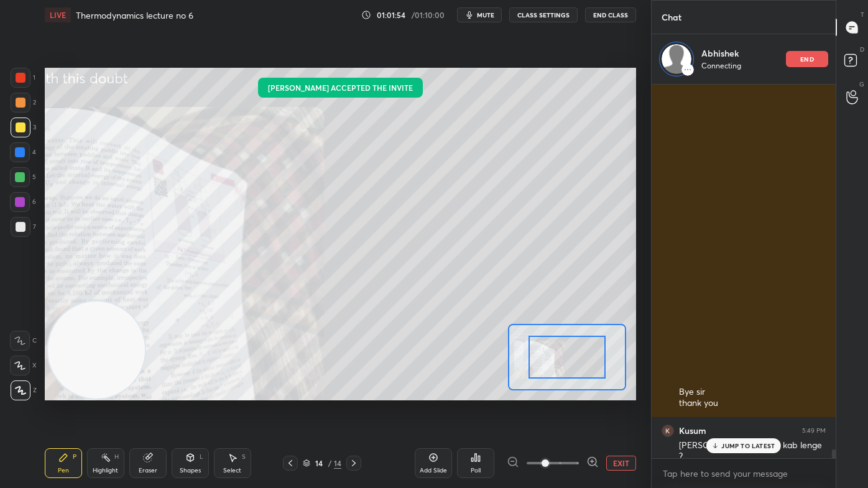
click at [570, 392] on span at bounding box center [553, 463] width 52 height 19
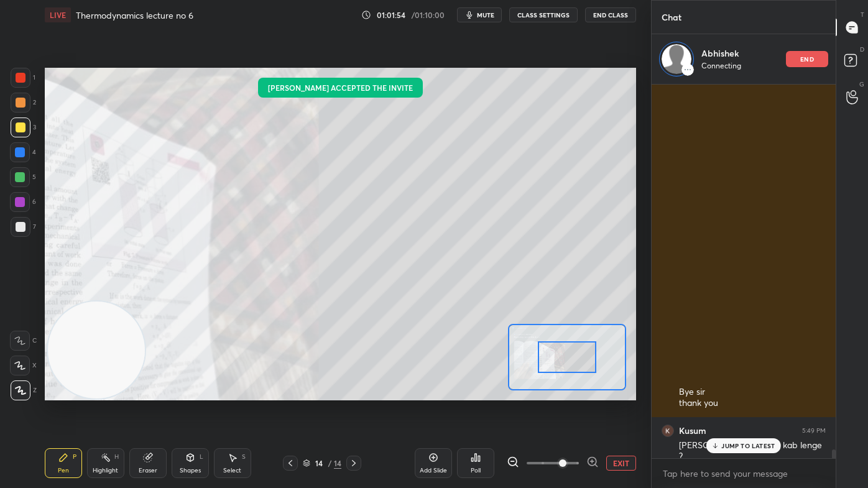
click at [538, 374] on div at bounding box center [567, 357] width 58 height 32
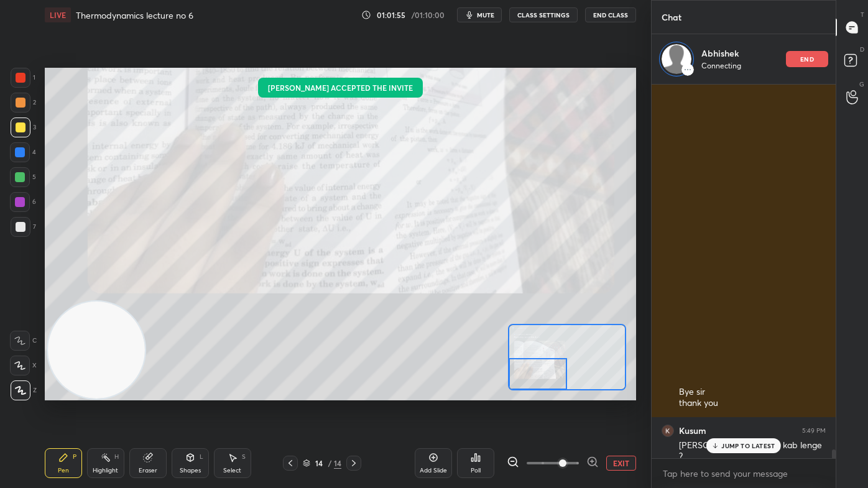
drag, startPoint x: 559, startPoint y: 364, endPoint x: 538, endPoint y: 382, distance: 27.4
click at [541, 373] on div at bounding box center [538, 374] width 58 height 32
click at [567, 392] on span at bounding box center [562, 463] width 7 height 7
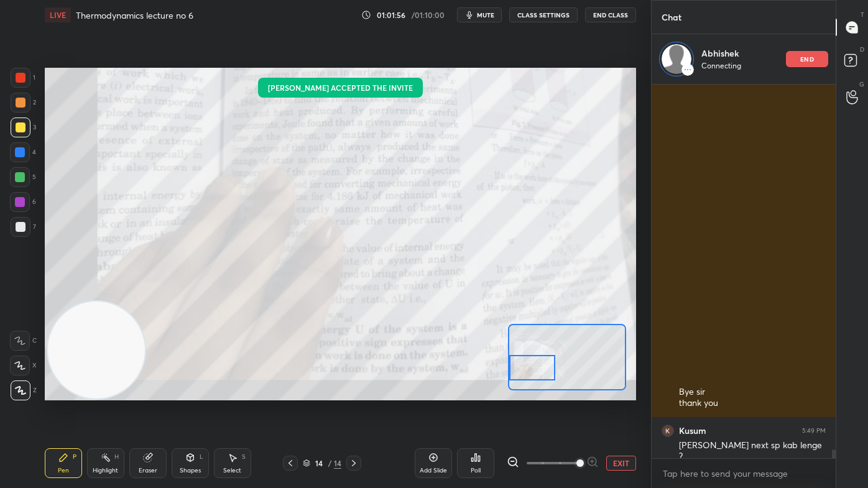
click at [540, 366] on div at bounding box center [532, 367] width 47 height 25
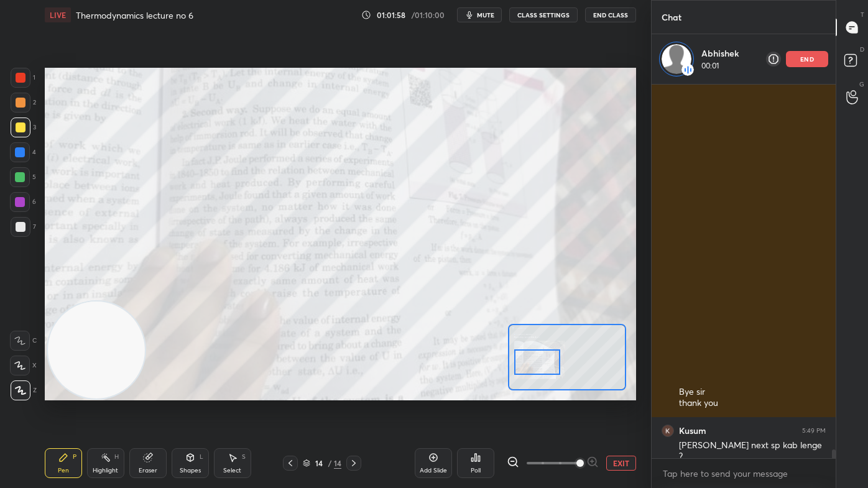
drag, startPoint x: 545, startPoint y: 366, endPoint x: 550, endPoint y: 361, distance: 7.0
click at [550, 361] on div at bounding box center [537, 362] width 47 height 25
click at [19, 155] on div at bounding box center [20, 152] width 10 height 10
click at [26, 132] on div at bounding box center [21, 128] width 20 height 20
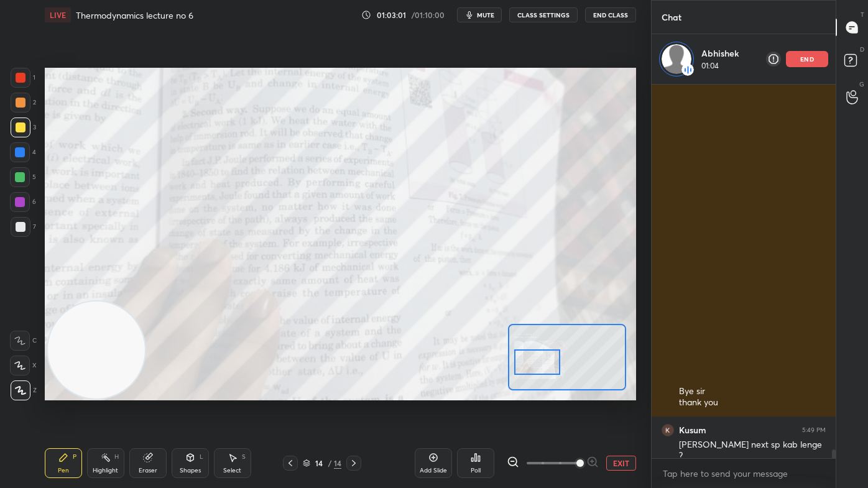
click at [16, 149] on div at bounding box center [20, 152] width 10 height 10
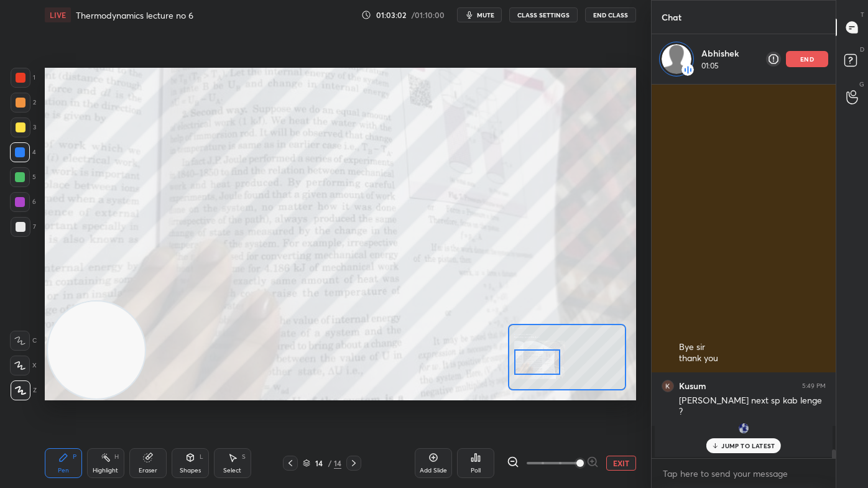
drag, startPoint x: 12, startPoint y: 368, endPoint x: 20, endPoint y: 361, distance: 9.7
click at [11, 366] on div at bounding box center [20, 366] width 20 height 20
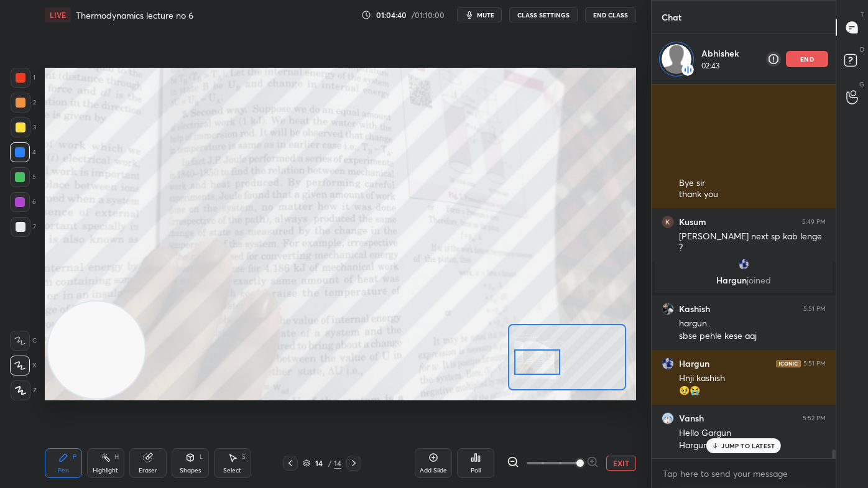
scroll to position [15293, 0]
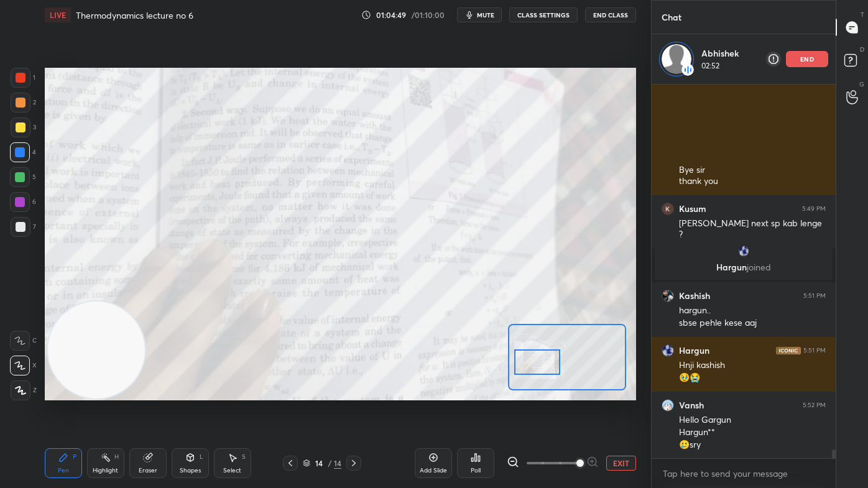
click at [508, 4] on div "LIVE Thermodynamics lecture no 6 01:04:49 / 01:10:00 mute CLASS SETTINGS End Cl…" at bounding box center [340, 15] width 591 height 30
click at [484, 14] on span "mute" at bounding box center [485, 15] width 17 height 9
click at [485, 14] on span "unmute" at bounding box center [484, 15] width 27 height 9
click at [486, 14] on span "mute" at bounding box center [485, 15] width 17 height 9
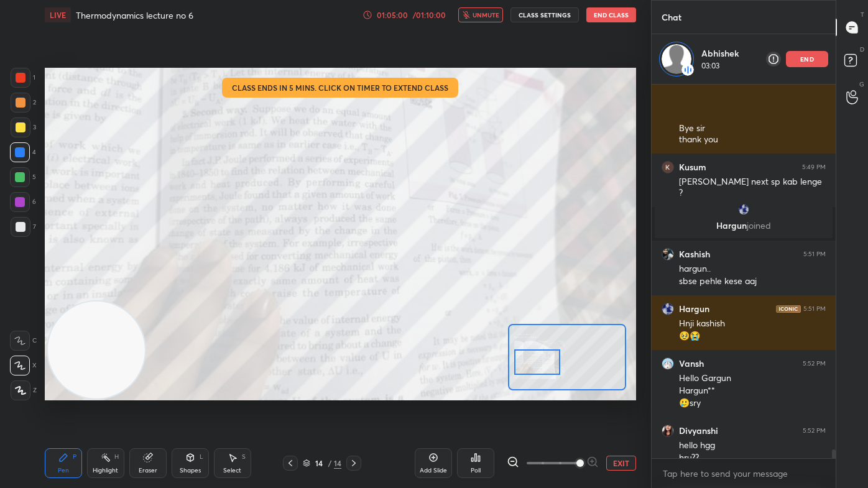
scroll to position [15348, 0]
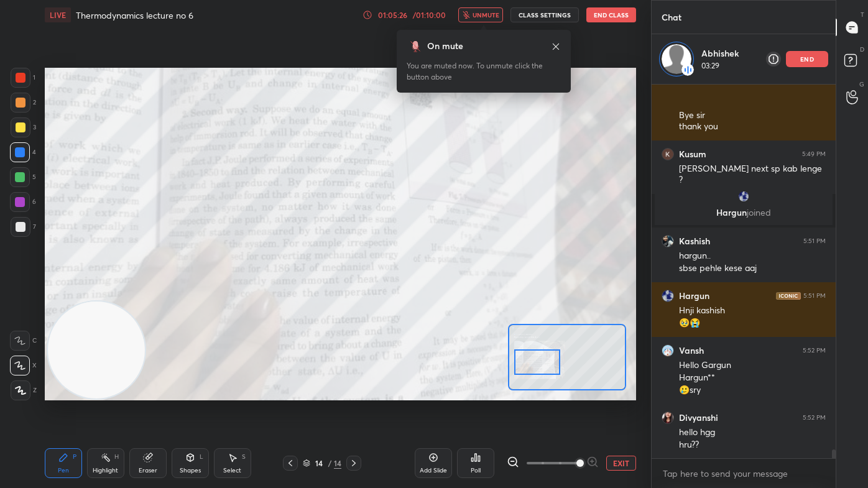
click at [486, 13] on span "unmute" at bounding box center [486, 15] width 27 height 9
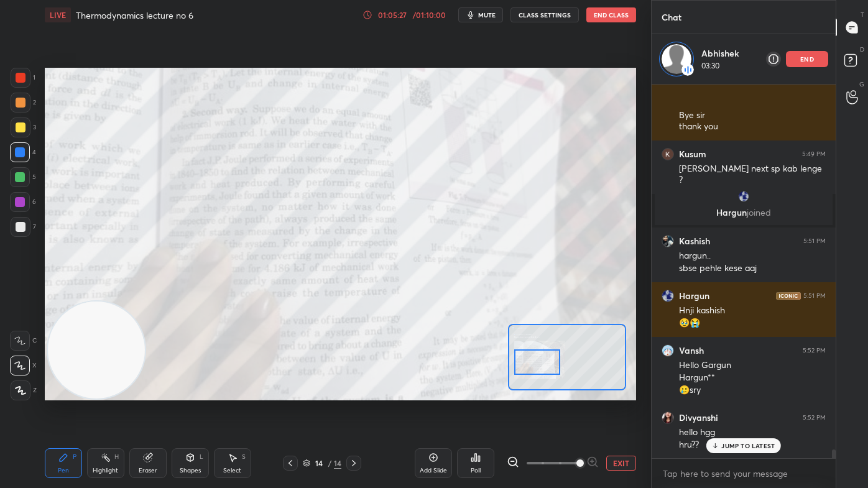
scroll to position [15390, 0]
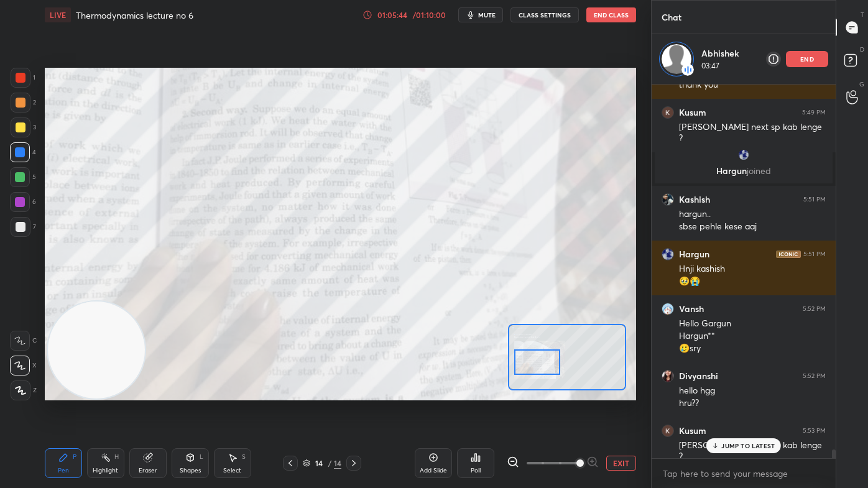
click at [158, 392] on div "Eraser" at bounding box center [147, 463] width 37 height 30
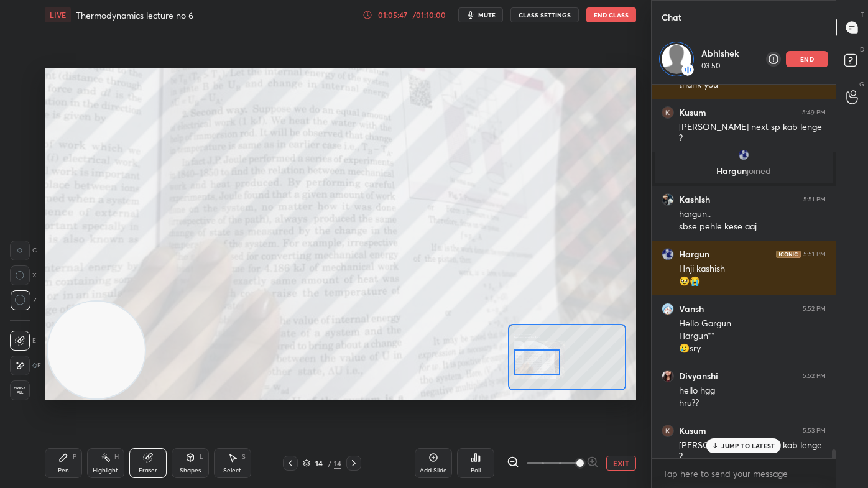
click at [73, 392] on div "Pen P" at bounding box center [63, 463] width 37 height 30
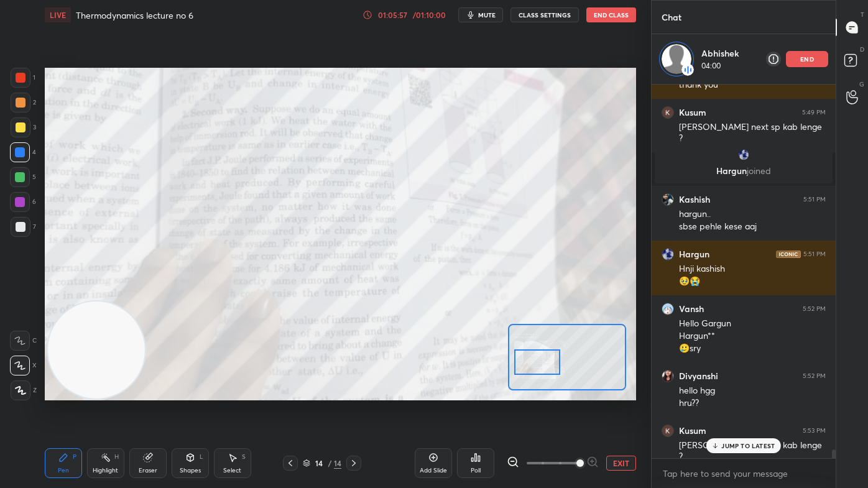
click at [149, 392] on div "Eraser" at bounding box center [147, 463] width 37 height 30
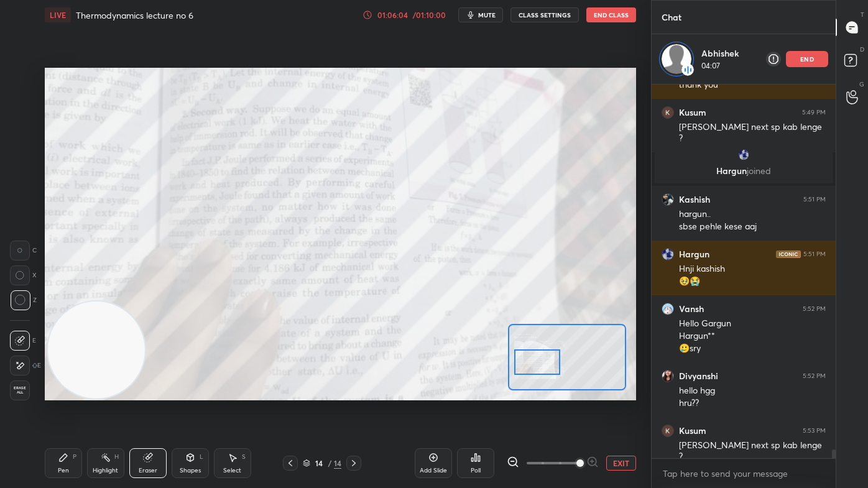
scroll to position [15403, 0]
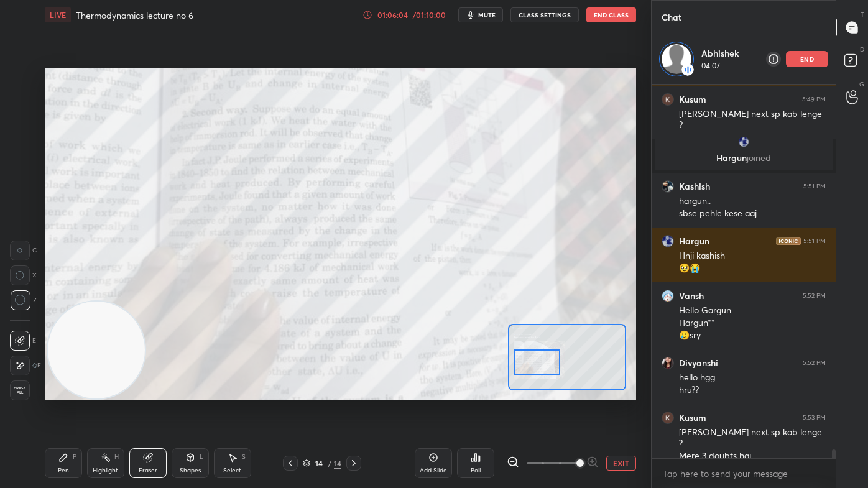
click at [66, 392] on icon at bounding box center [63, 458] width 10 height 10
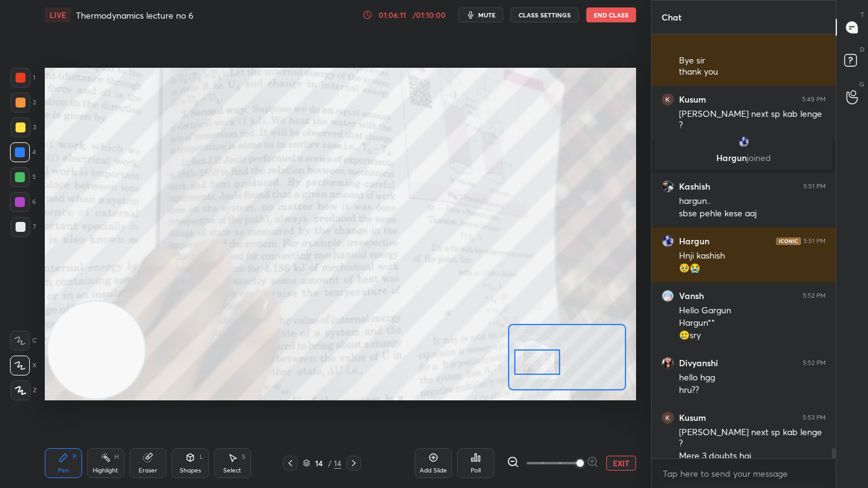
scroll to position [15353, 0]
click at [621, 392] on button "EXIT" at bounding box center [621, 463] width 30 height 15
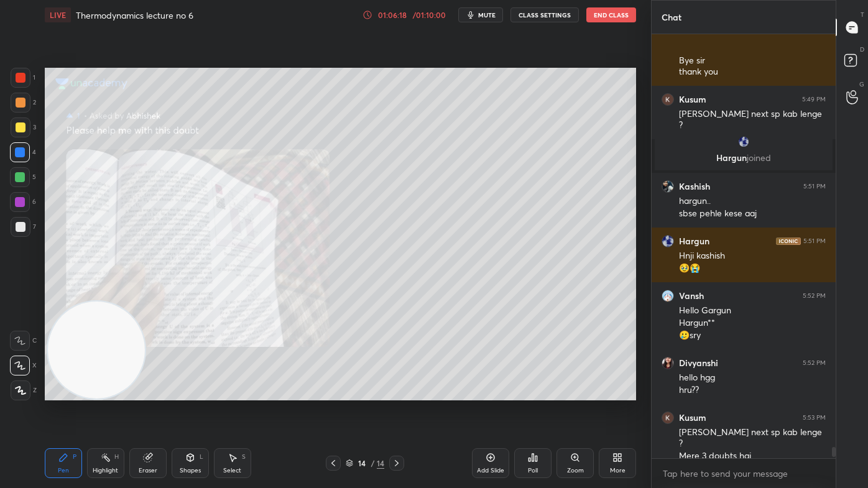
click at [613, 16] on button "End Class" at bounding box center [611, 14] width 50 height 15
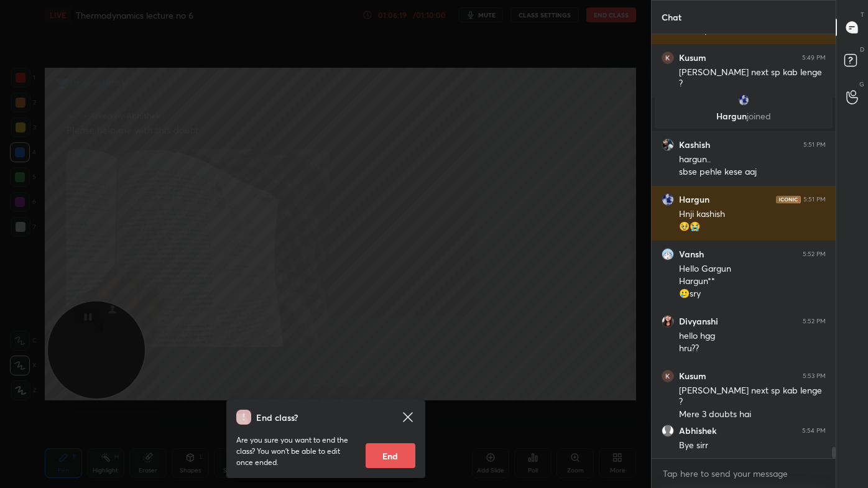
click at [396, 392] on button "End" at bounding box center [391, 455] width 50 height 25
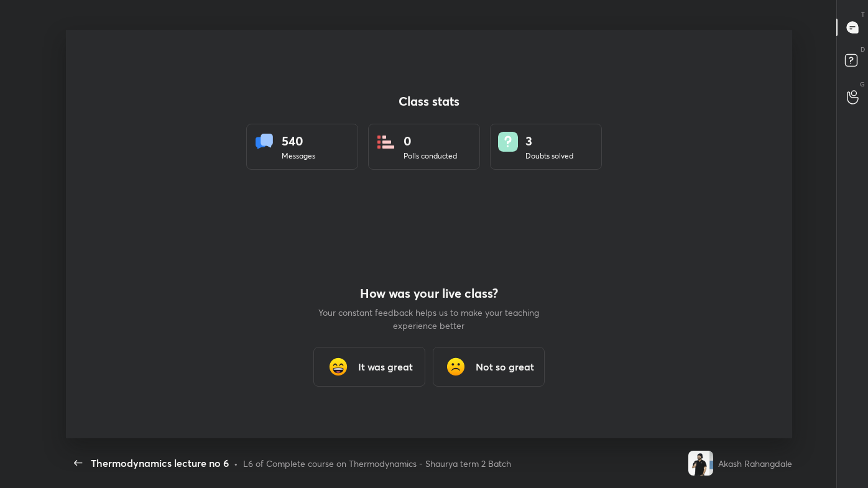
scroll to position [0, 0]
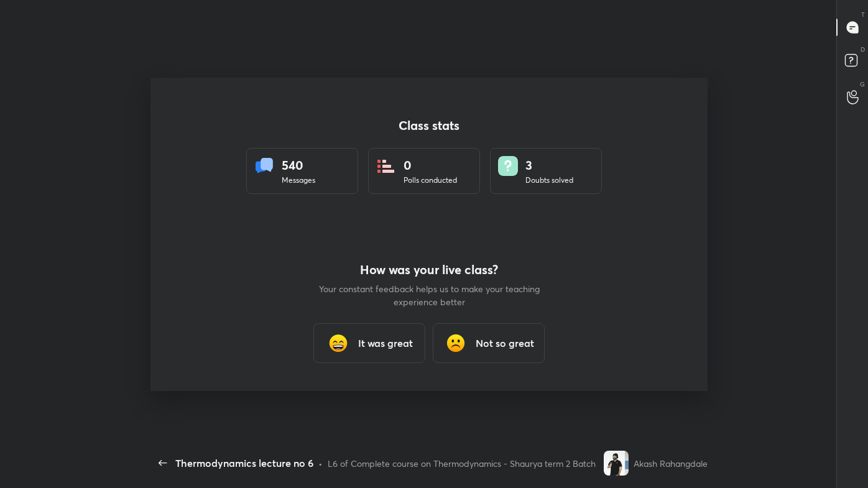
type textarea "x"
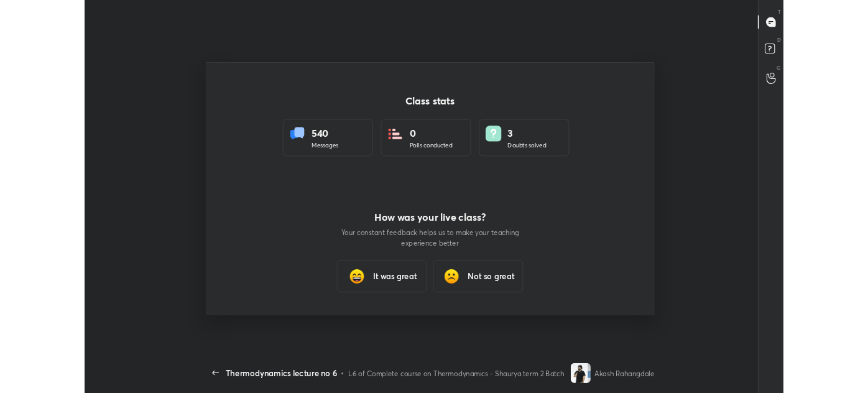
scroll to position [61875, 61330]
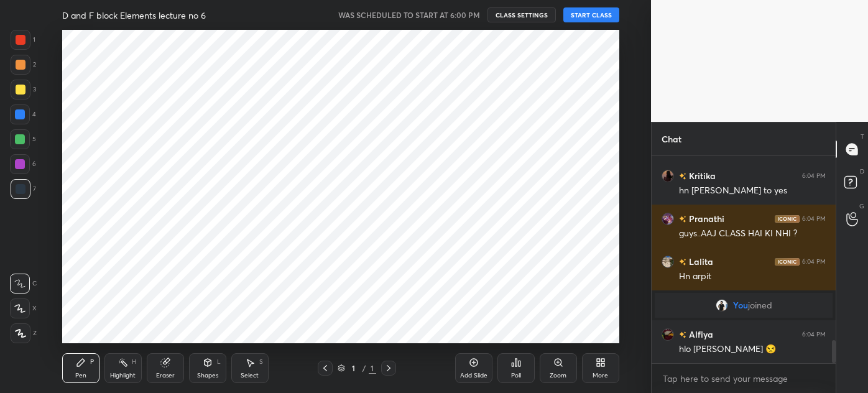
scroll to position [1656, 0]
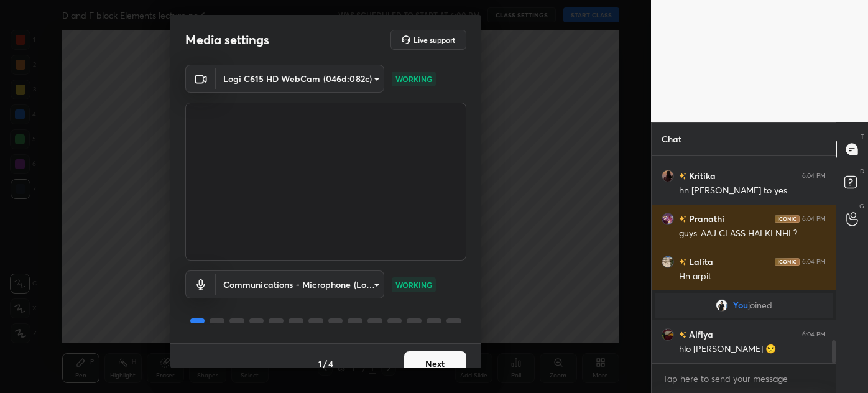
click at [432, 363] on button "Next" at bounding box center [435, 363] width 62 height 25
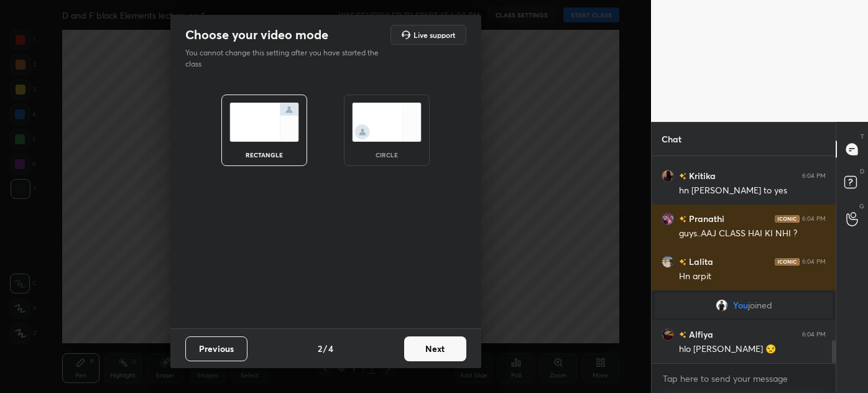
click at [379, 141] on img at bounding box center [387, 122] width 70 height 39
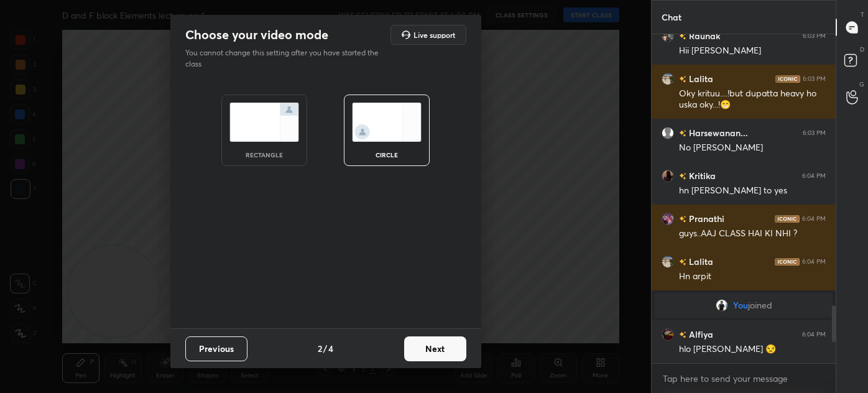
click at [438, 346] on button "Next" at bounding box center [435, 348] width 62 height 25
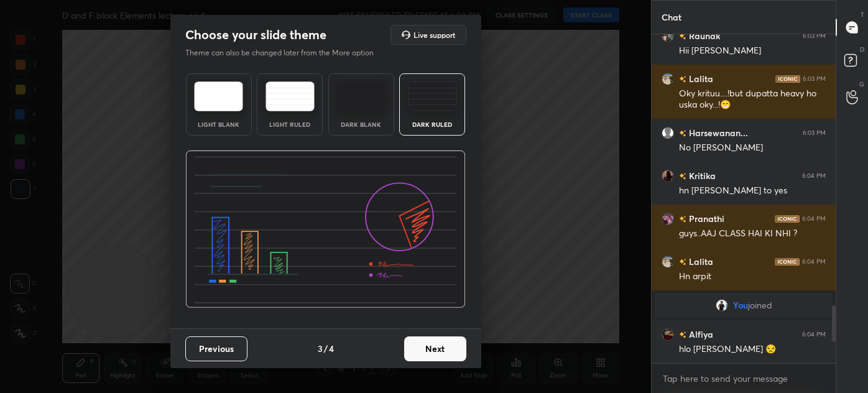
click at [432, 101] on img at bounding box center [432, 96] width 49 height 30
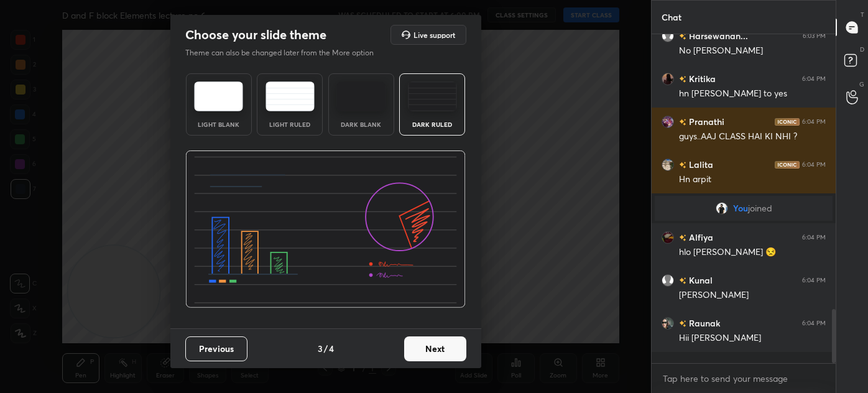
scroll to position [1674, 0]
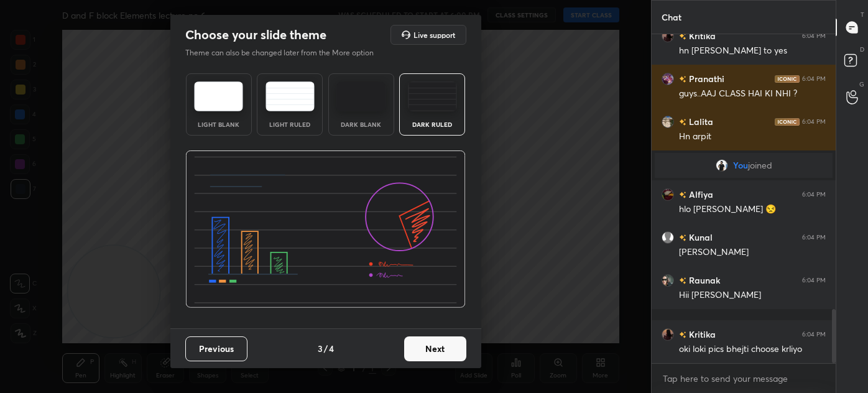
click at [440, 357] on button "Next" at bounding box center [435, 348] width 62 height 25
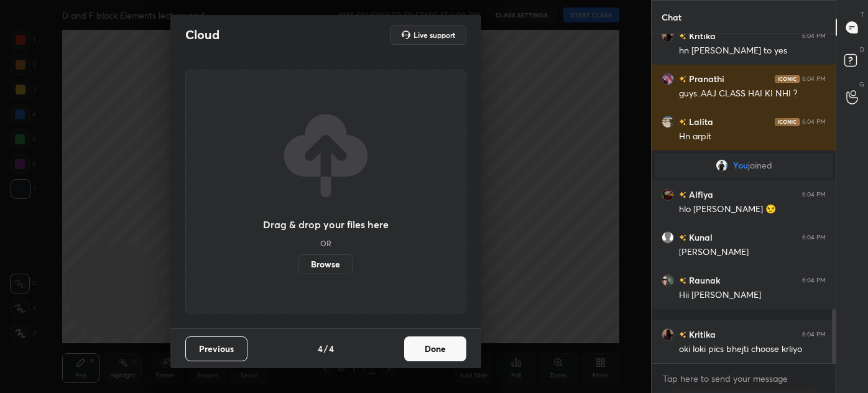
drag, startPoint x: 436, startPoint y: 351, endPoint x: 456, endPoint y: 343, distance: 21.8
click at [435, 351] on button "Done" at bounding box center [435, 348] width 62 height 25
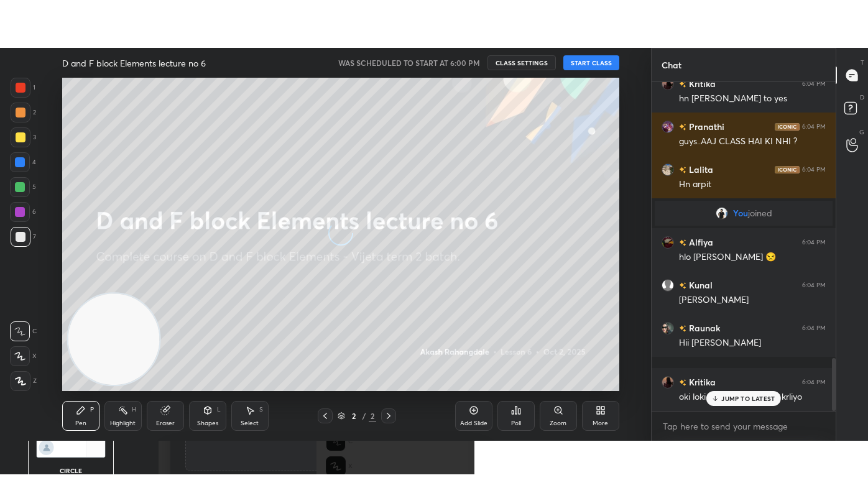
scroll to position [1716, 0]
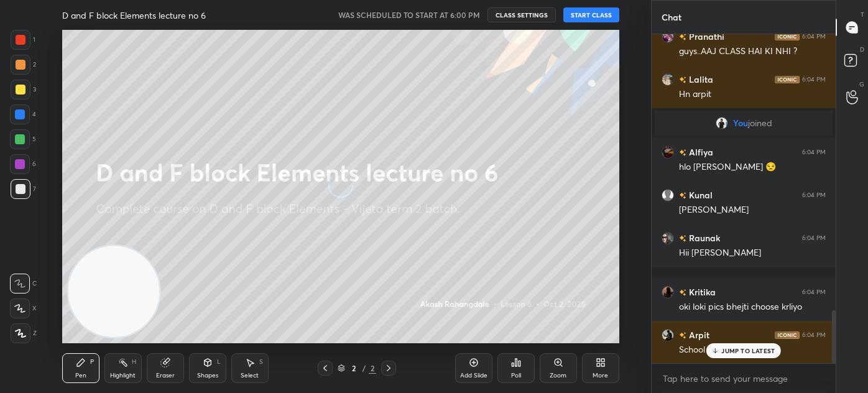
click at [600, 367] on icon at bounding box center [601, 363] width 10 height 10
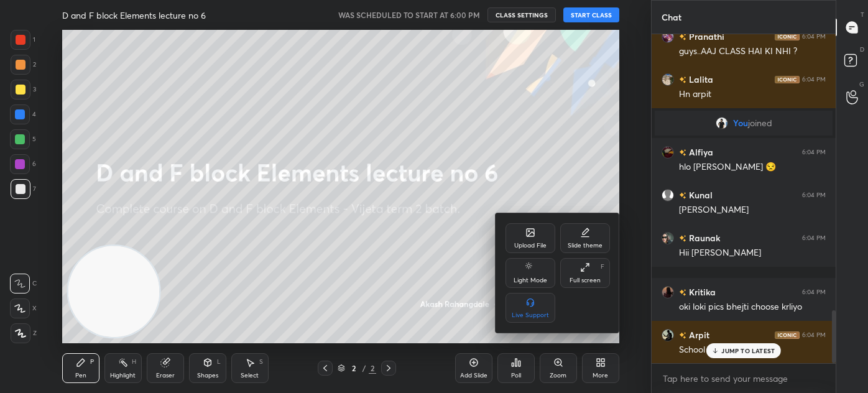
click at [574, 275] on div "Full screen F" at bounding box center [585, 273] width 50 height 30
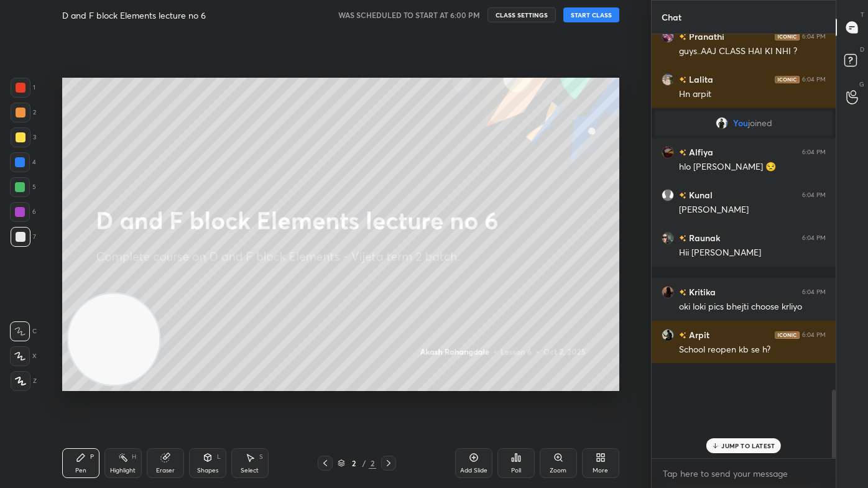
scroll to position [0, 0]
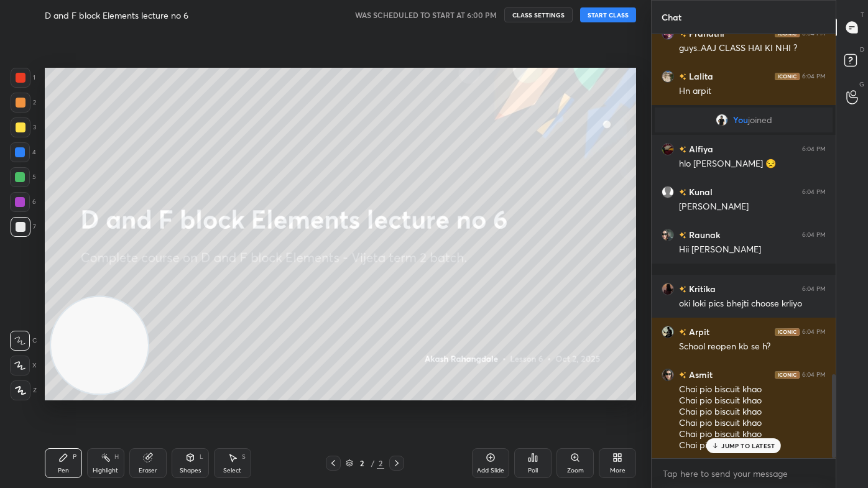
click at [601, 14] on button "START CLASS" at bounding box center [608, 14] width 56 height 15
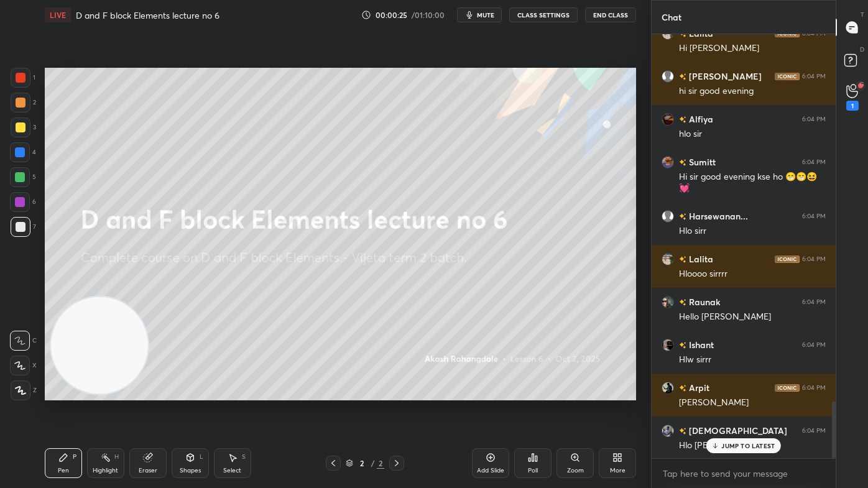
click at [851, 98] on div "1" at bounding box center [852, 97] width 12 height 27
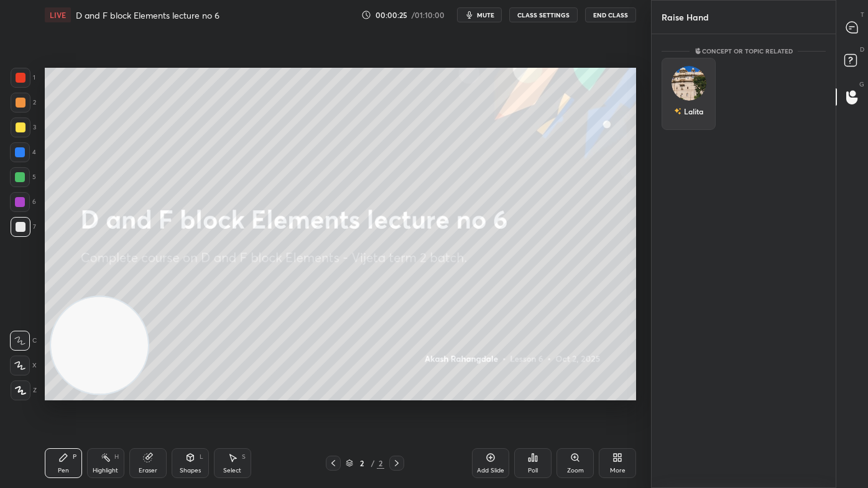
click at [680, 98] on div "Lalita" at bounding box center [689, 94] width 54 height 72
click at [687, 116] on button "INVITE" at bounding box center [688, 120] width 43 height 16
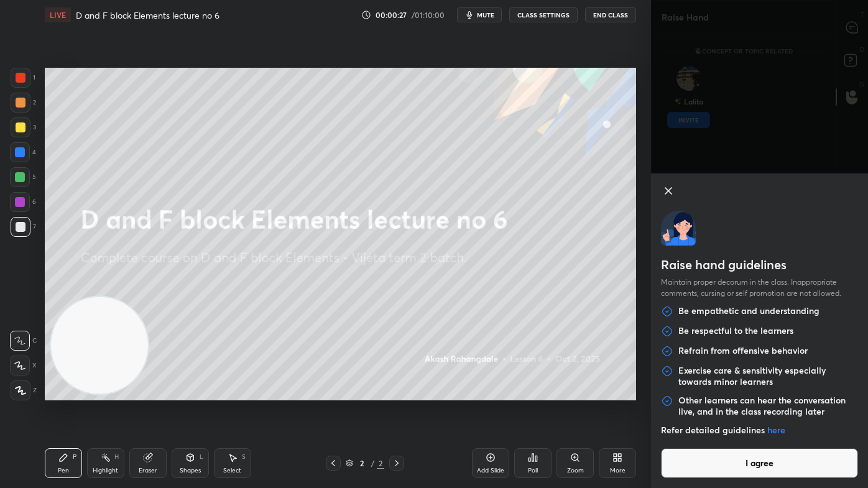
click at [718, 392] on button "I agree" at bounding box center [759, 463] width 197 height 30
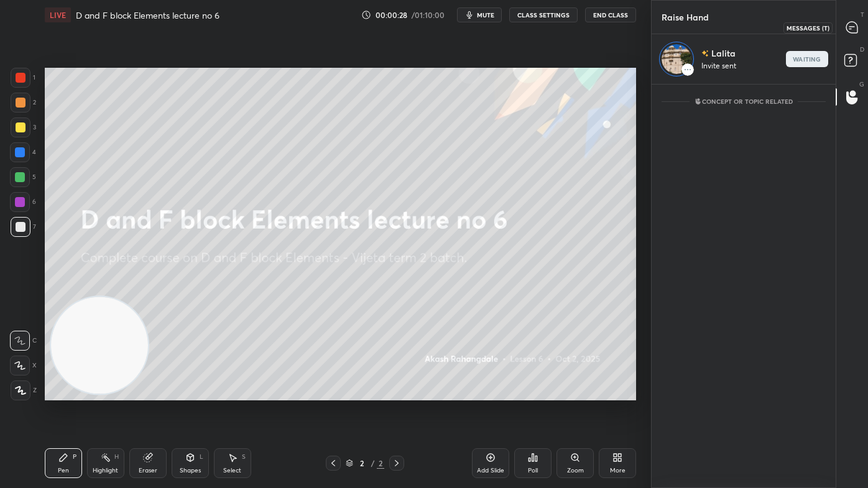
click at [851, 30] on icon at bounding box center [851, 27] width 11 height 11
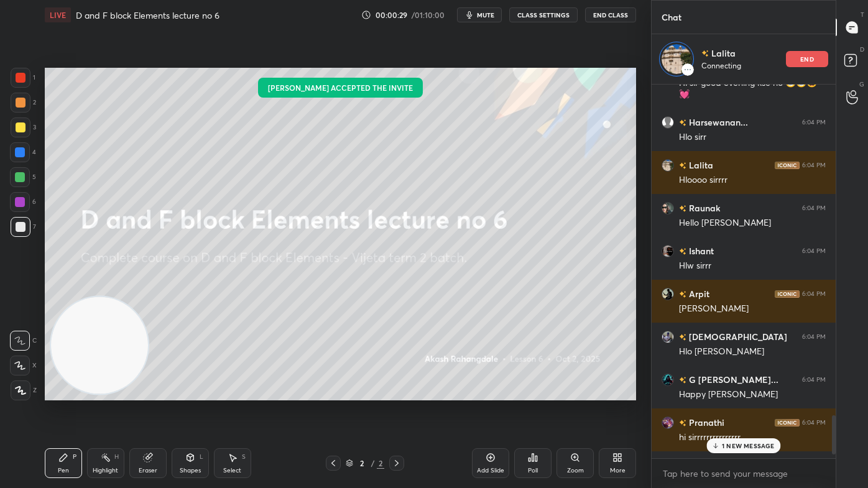
click at [729, 392] on p "1 NEW MESSAGE" at bounding box center [748, 445] width 53 height 7
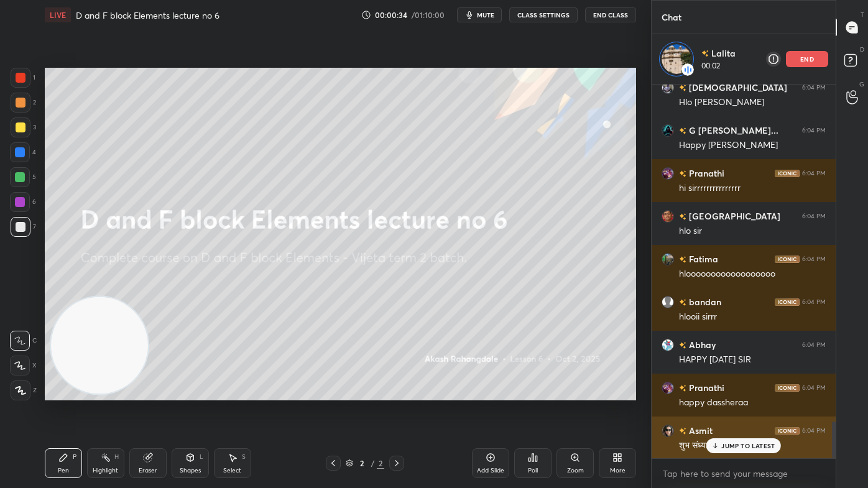
click at [753, 392] on p "JUMP TO LATEST" at bounding box center [747, 445] width 53 height 7
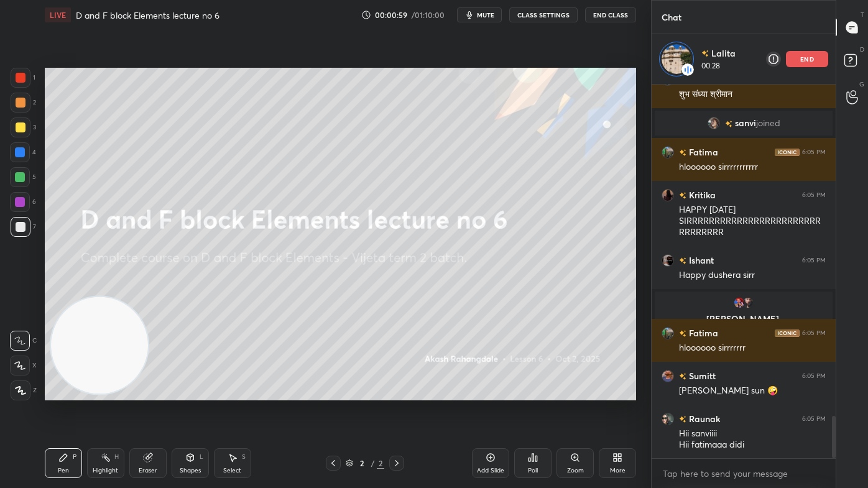
scroll to position [3215, 0]
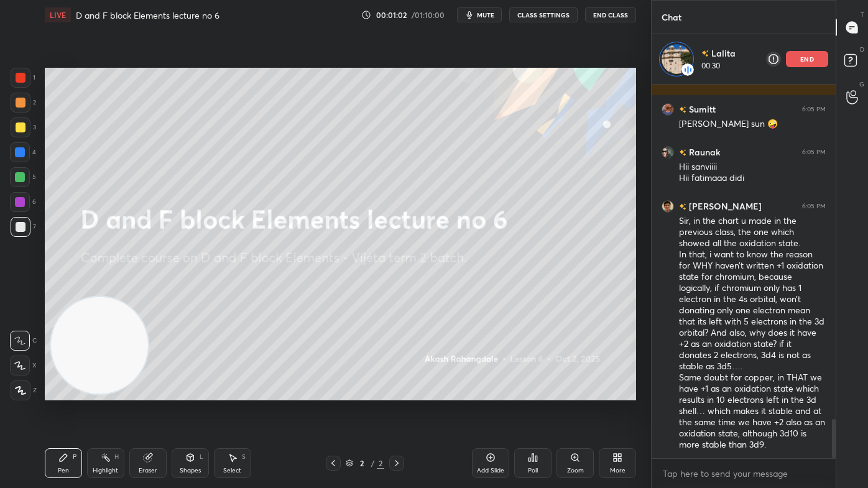
click at [494, 15] on span "mute" at bounding box center [485, 15] width 17 height 9
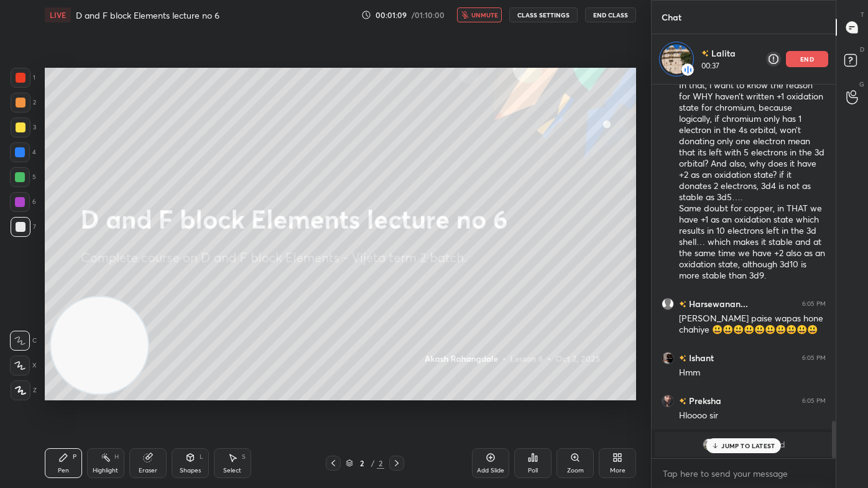
drag, startPoint x: 834, startPoint y: 428, endPoint x: 830, endPoint y: 448, distance: 20.2
click at [831, 392] on div at bounding box center [831, 272] width 7 height 374
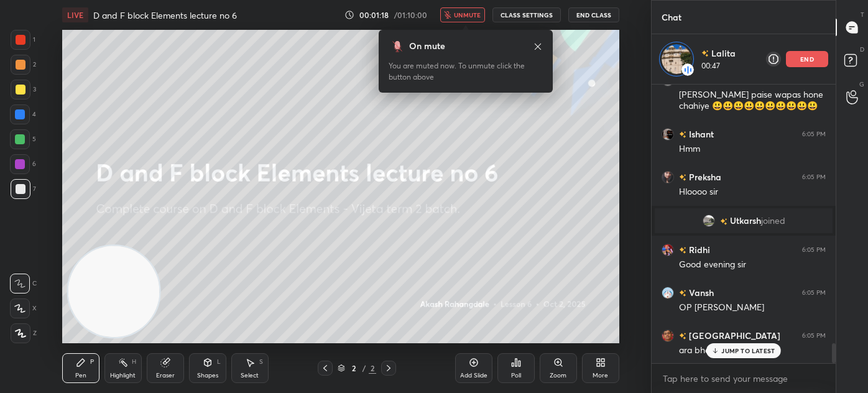
click at [462, 17] on span "unmute" at bounding box center [467, 15] width 27 height 9
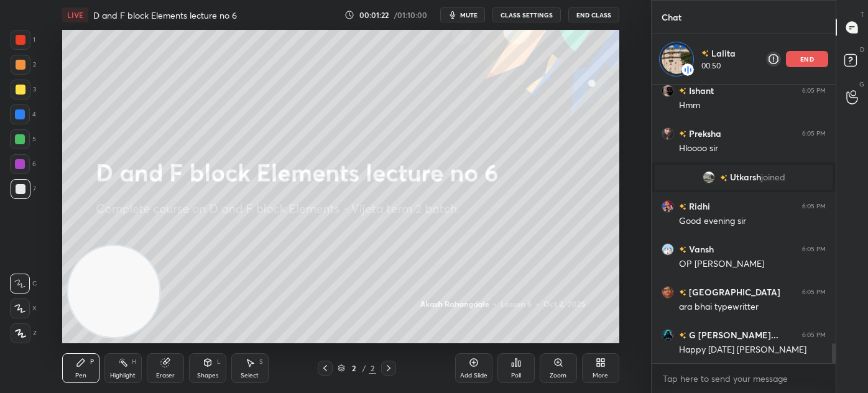
click at [603, 376] on div "More" at bounding box center [601, 376] width 16 height 6
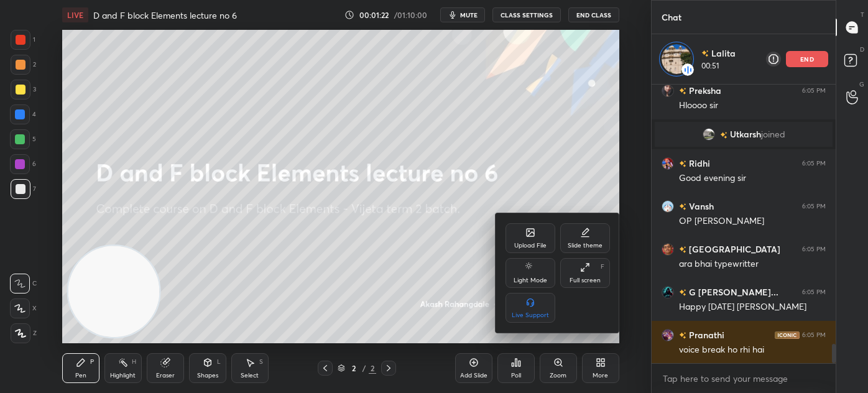
click at [593, 274] on div "Full screen F" at bounding box center [585, 273] width 50 height 30
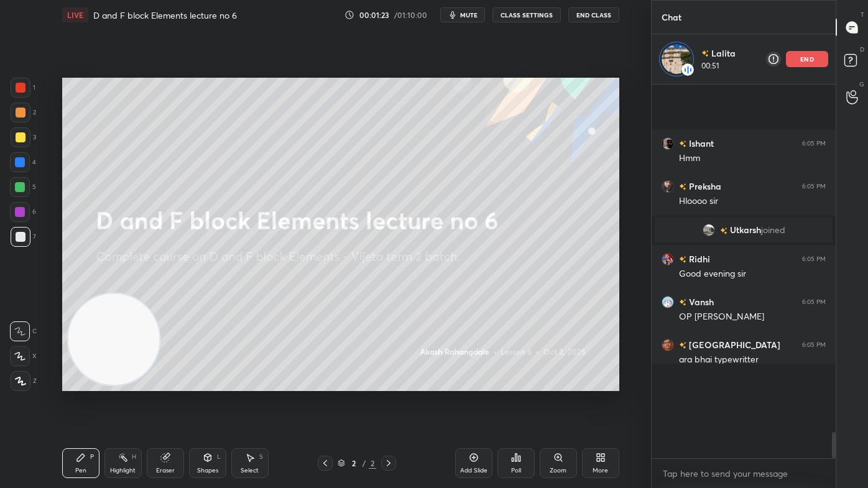
type textarea "x"
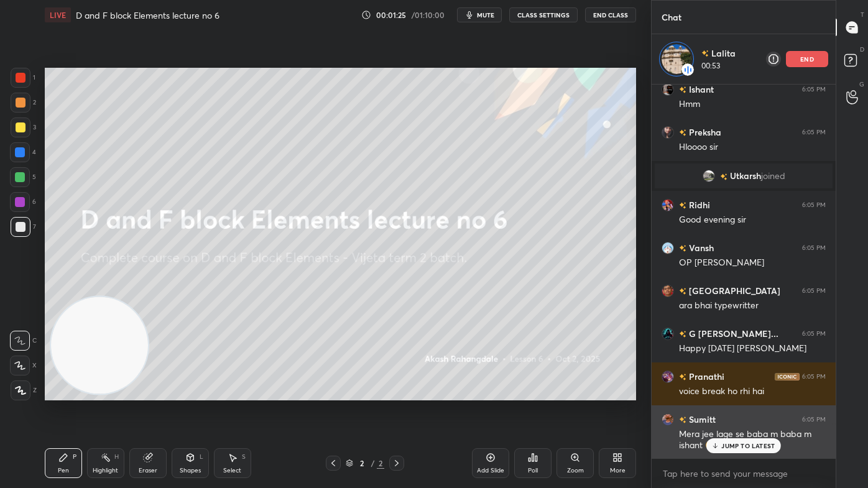
click at [744, 392] on div "JUMP TO LATEST" at bounding box center [743, 445] width 75 height 15
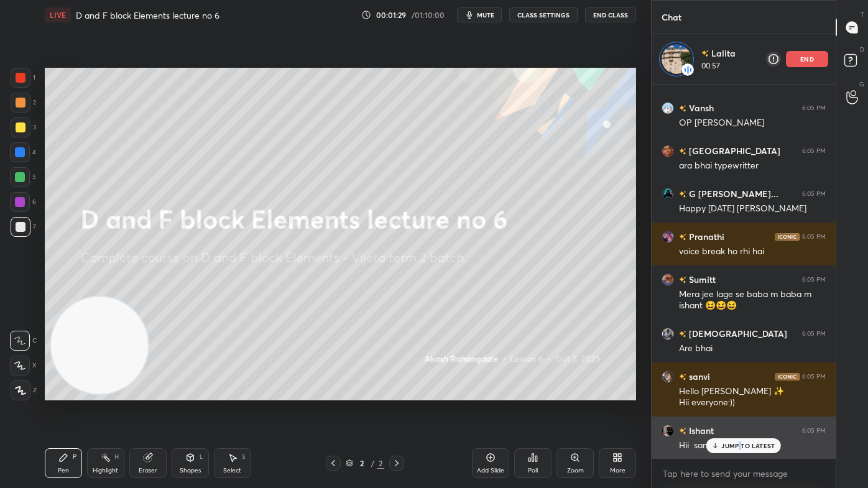
click at [741, 392] on p "JUMP TO LATEST" at bounding box center [747, 445] width 53 height 7
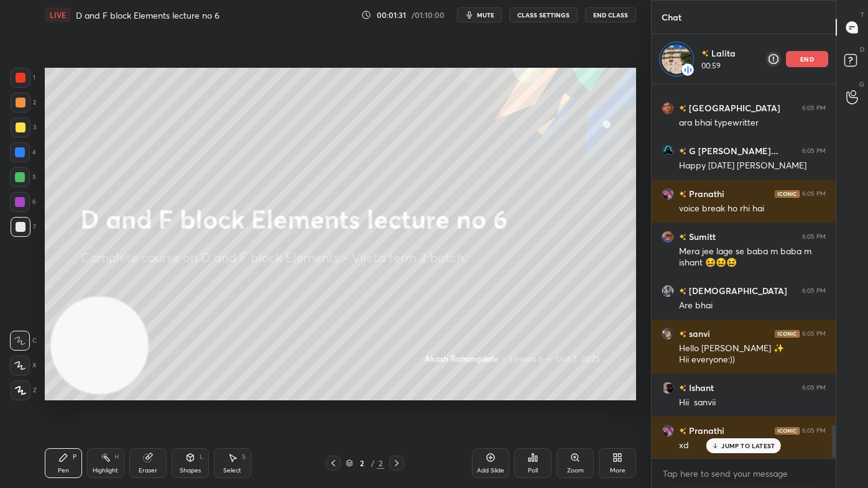
click at [549, 13] on button "CLASS SETTINGS" at bounding box center [543, 14] width 68 height 15
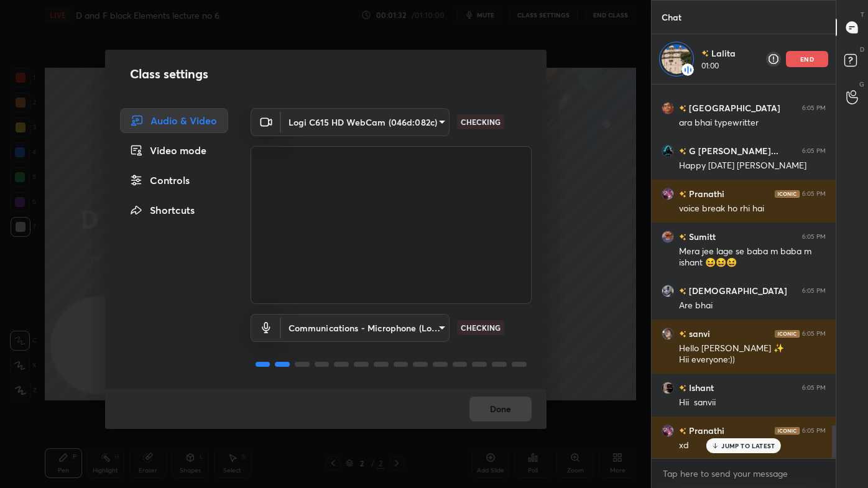
click at [193, 182] on div "Controls" at bounding box center [174, 180] width 108 height 25
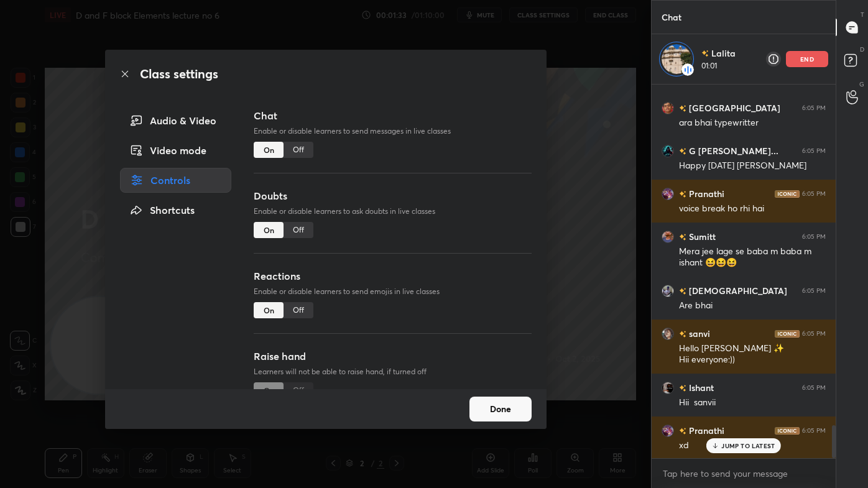
click at [302, 303] on div "Off" at bounding box center [299, 310] width 30 height 16
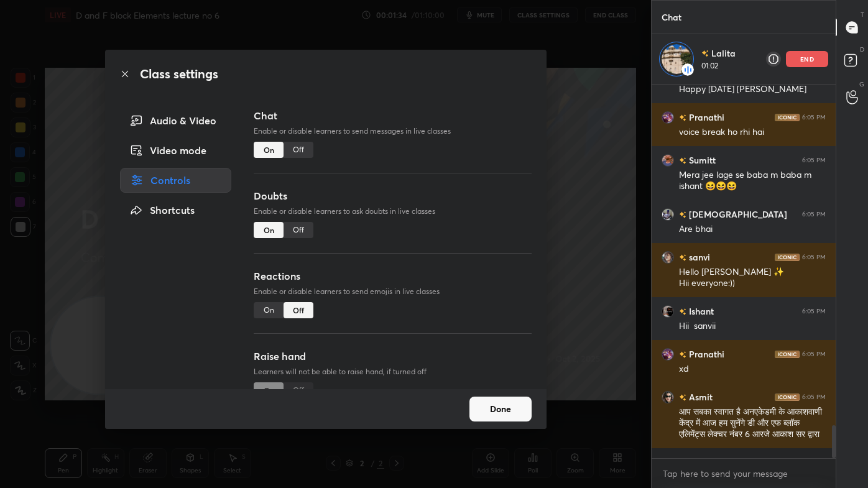
click at [302, 146] on div "Off" at bounding box center [299, 150] width 30 height 16
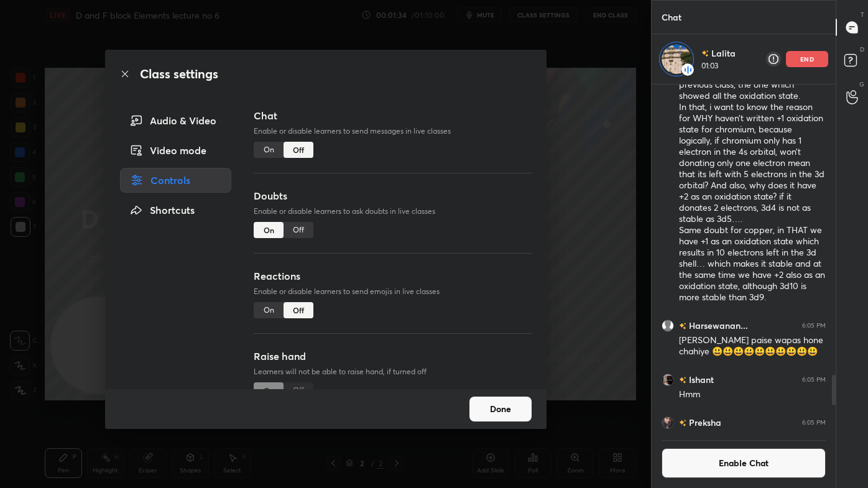
click at [603, 166] on div "Class settings Audio & Video Video mode Controls Shortcuts Chat Enable or disab…" at bounding box center [325, 244] width 651 height 488
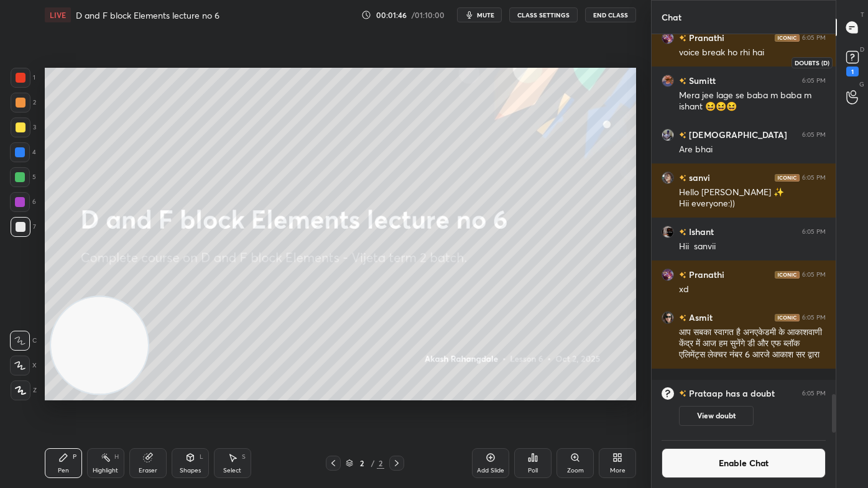
click at [855, 72] on div "1" at bounding box center [852, 72] width 12 height 10
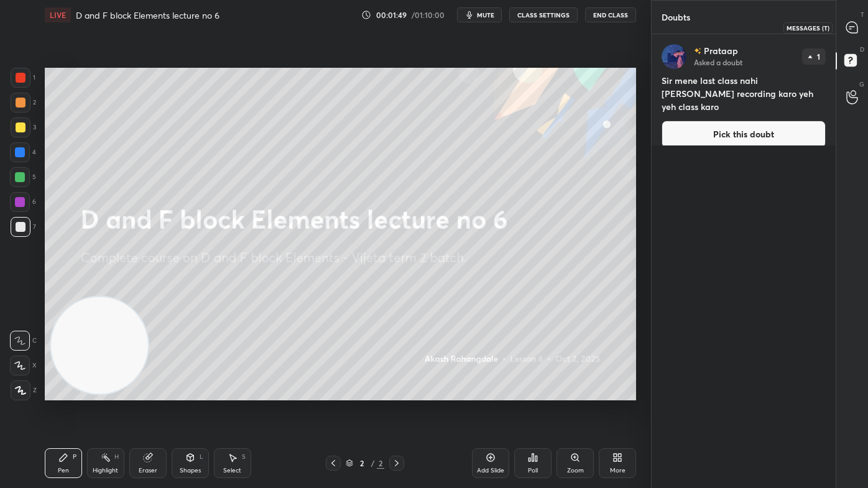
click at [851, 22] on icon at bounding box center [851, 27] width 11 height 11
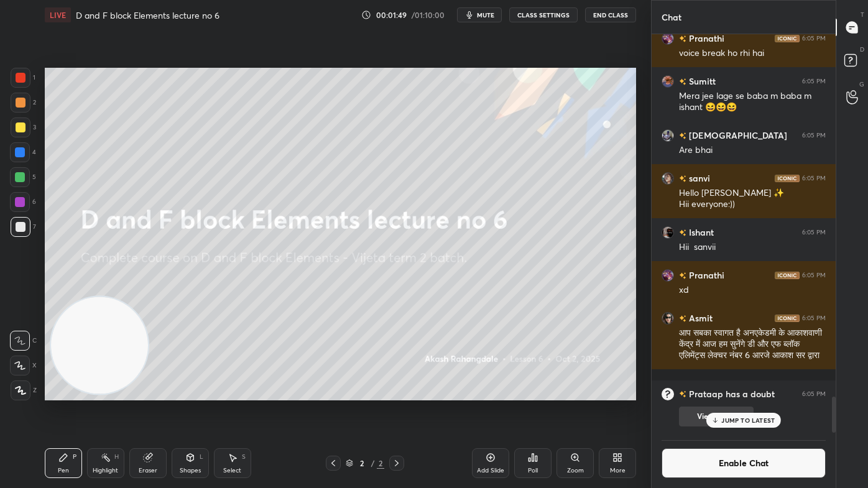
click at [744, 392] on p "JUMP TO LATEST" at bounding box center [747, 420] width 53 height 7
click at [731, 392] on button "Enable Chat" at bounding box center [744, 463] width 164 height 30
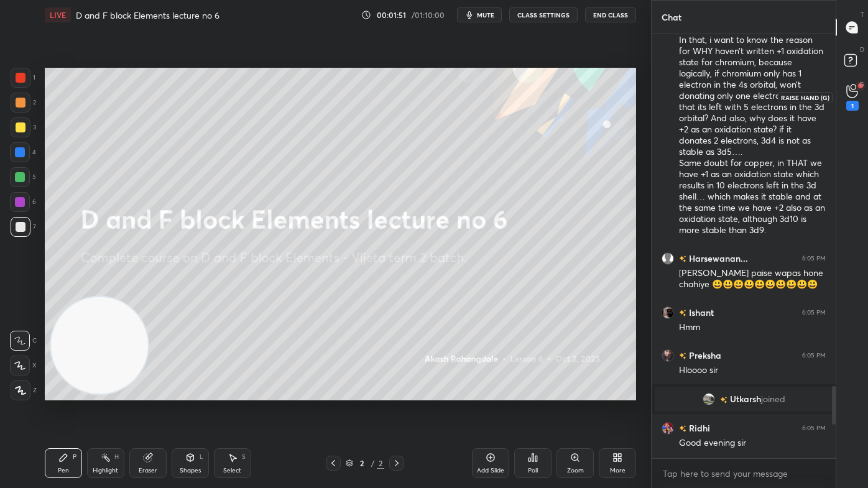
click at [854, 104] on div "1" at bounding box center [852, 106] width 12 height 10
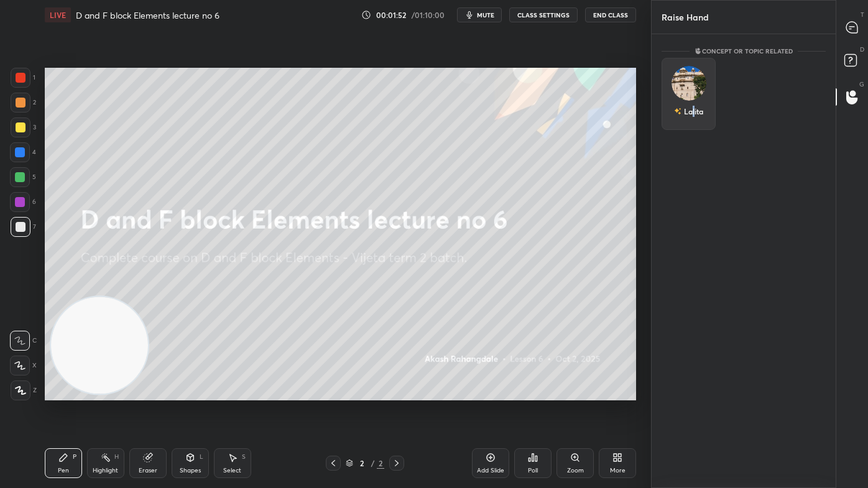
click at [693, 101] on div "Lalita" at bounding box center [688, 111] width 29 height 21
drag, startPoint x: 695, startPoint y: 116, endPoint x: 711, endPoint y: 106, distance: 19.5
click at [695, 116] on button "INVITE" at bounding box center [688, 120] width 43 height 16
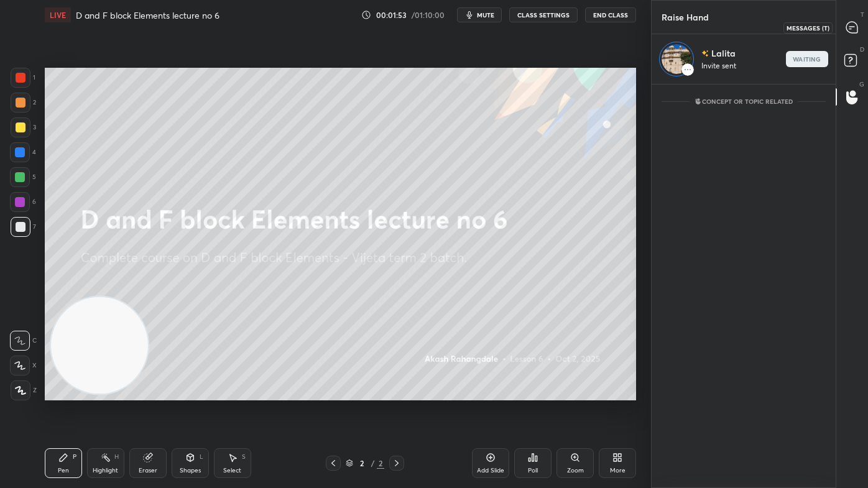
drag, startPoint x: 854, startPoint y: 28, endPoint x: 847, endPoint y: 26, distance: 7.1
click at [853, 28] on icon at bounding box center [851, 27] width 11 height 11
type textarea "x"
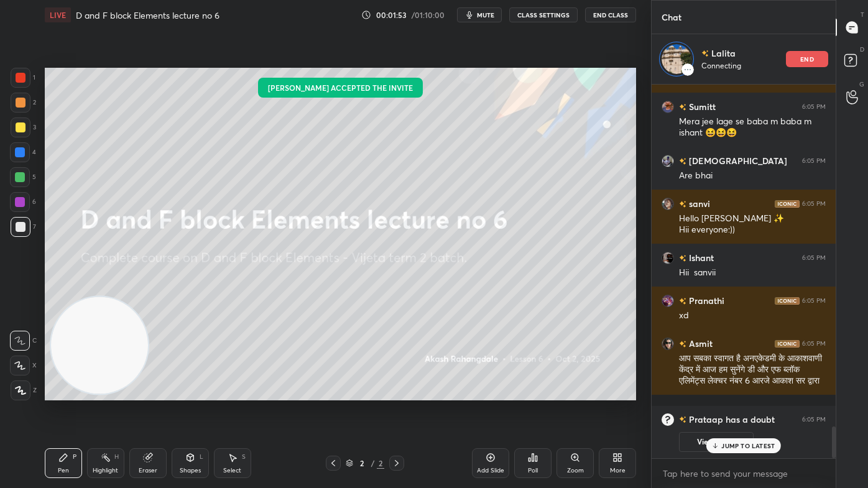
click at [484, 11] on span "mute" at bounding box center [485, 15] width 17 height 9
click at [537, 18] on button "CLASS SETTINGS" at bounding box center [543, 14] width 68 height 15
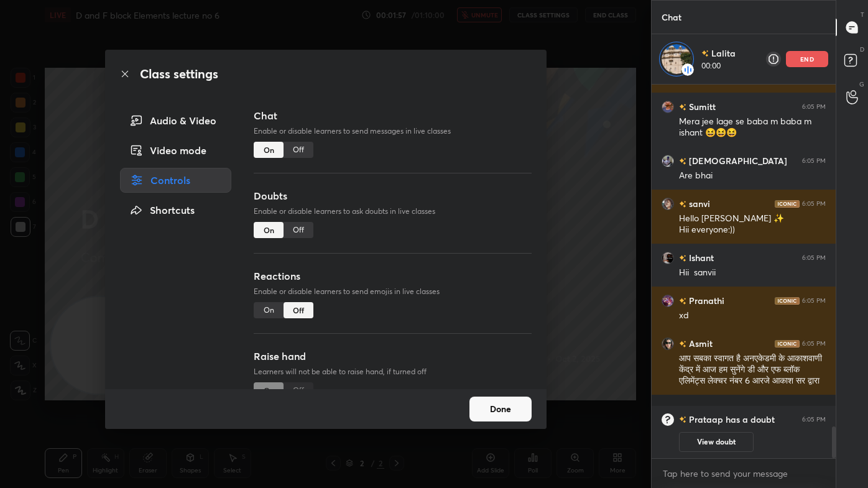
click at [305, 152] on div "Off" at bounding box center [299, 150] width 30 height 16
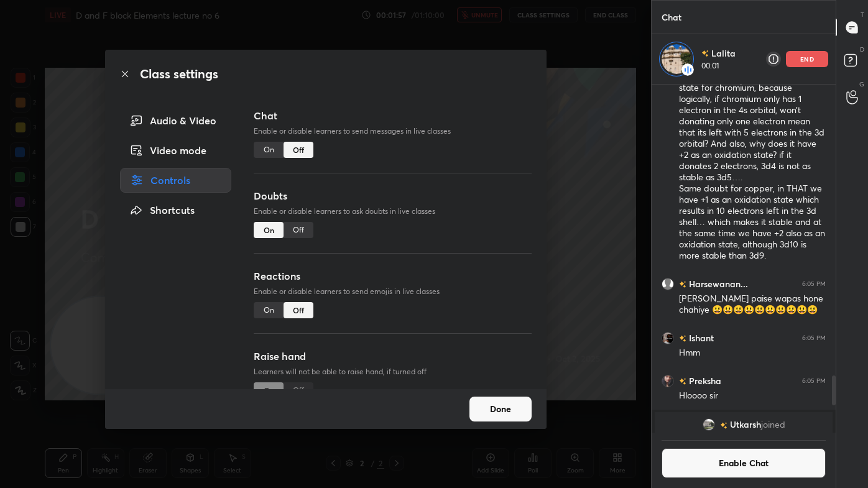
click at [575, 114] on div "Class settings Audio & Video Video mode Controls Shortcuts Chat Enable or disab…" at bounding box center [325, 244] width 651 height 488
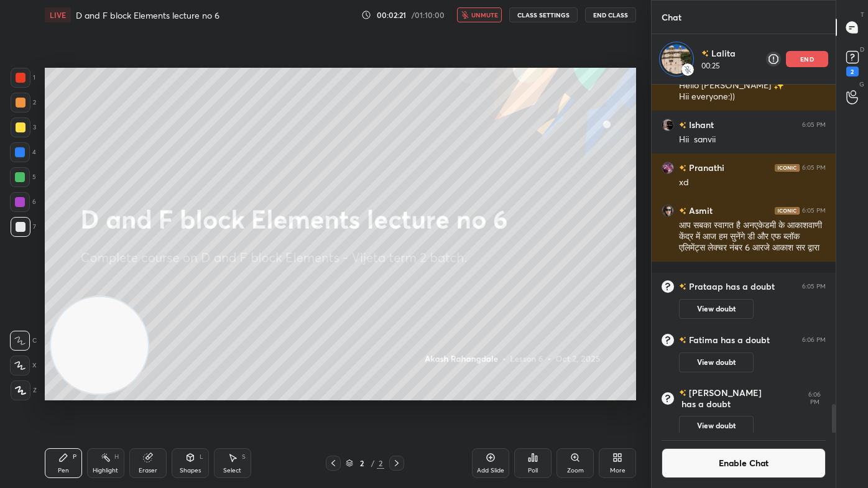
click at [495, 12] on span "unmute" at bounding box center [484, 15] width 27 height 9
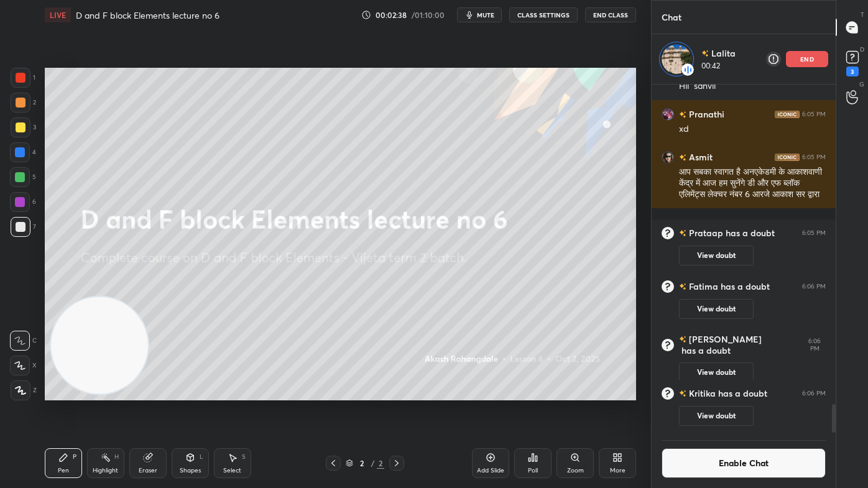
scroll to position [3892, 0]
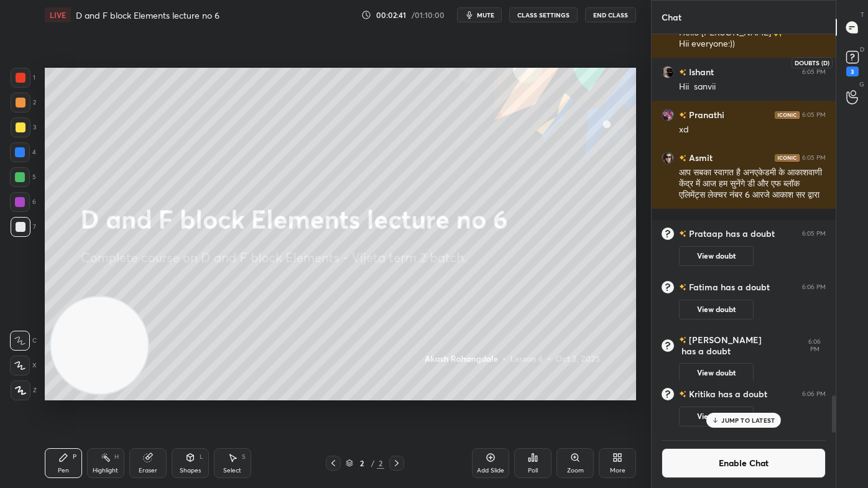
click at [848, 64] on icon at bounding box center [852, 57] width 19 height 19
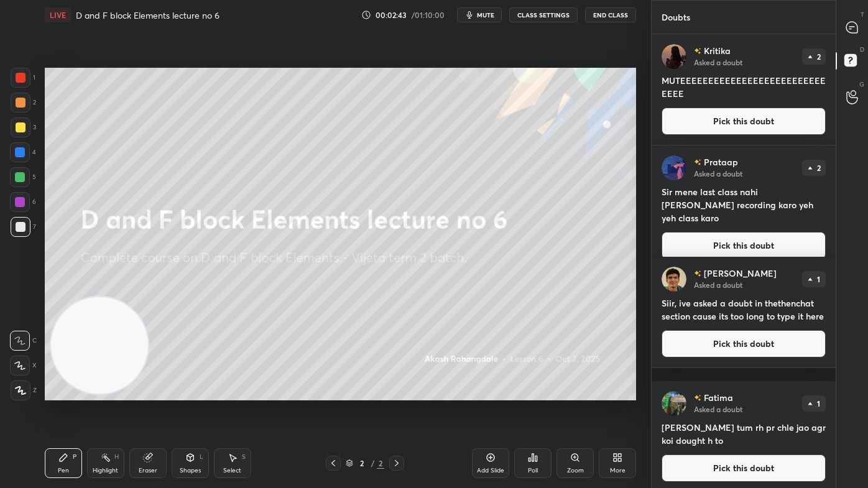
click at [853, 28] on icon at bounding box center [851, 27] width 11 height 11
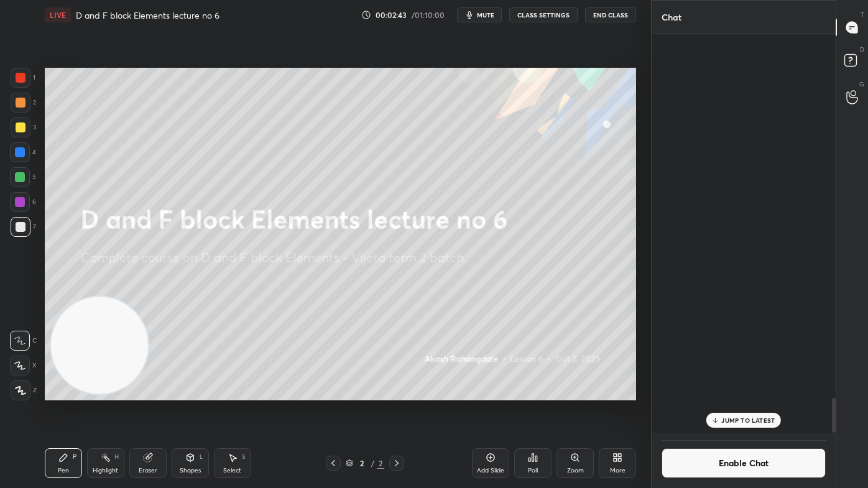
scroll to position [396, 180]
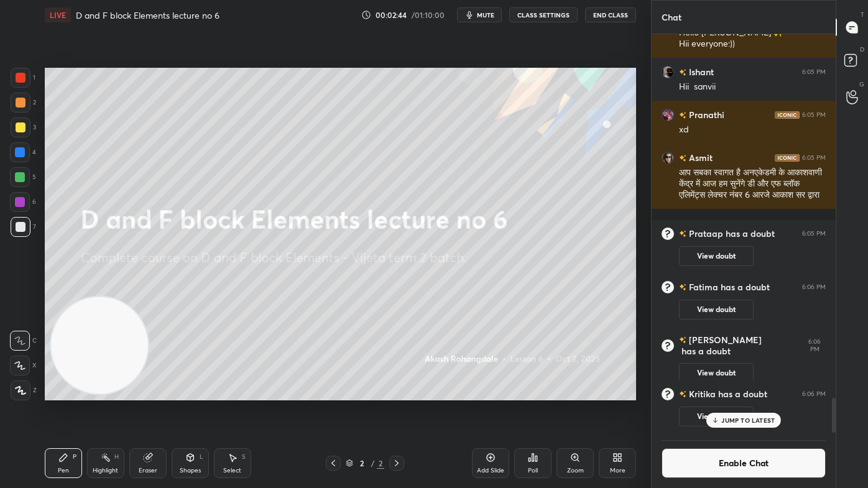
click at [743, 392] on div "JUMP TO LATEST" at bounding box center [743, 420] width 75 height 15
drag, startPoint x: 718, startPoint y: 460, endPoint x: 734, endPoint y: 458, distance: 17.0
click at [716, 392] on button "Enable Chat" at bounding box center [744, 463] width 164 height 30
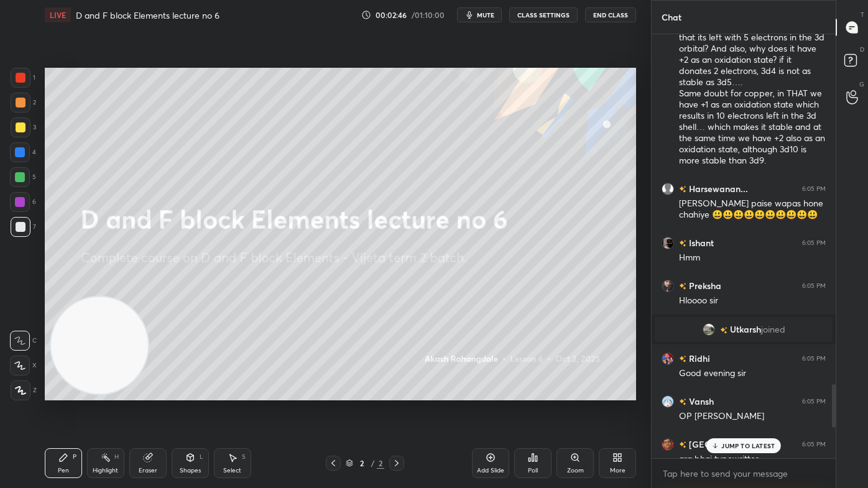
click at [751, 392] on p "JUMP TO LATEST" at bounding box center [747, 445] width 53 height 7
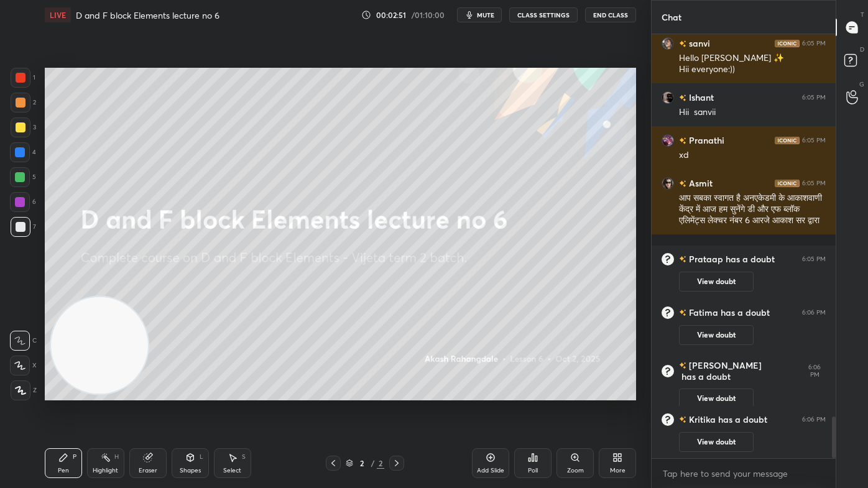
click at [848, 60] on rect at bounding box center [851, 61] width 12 height 12
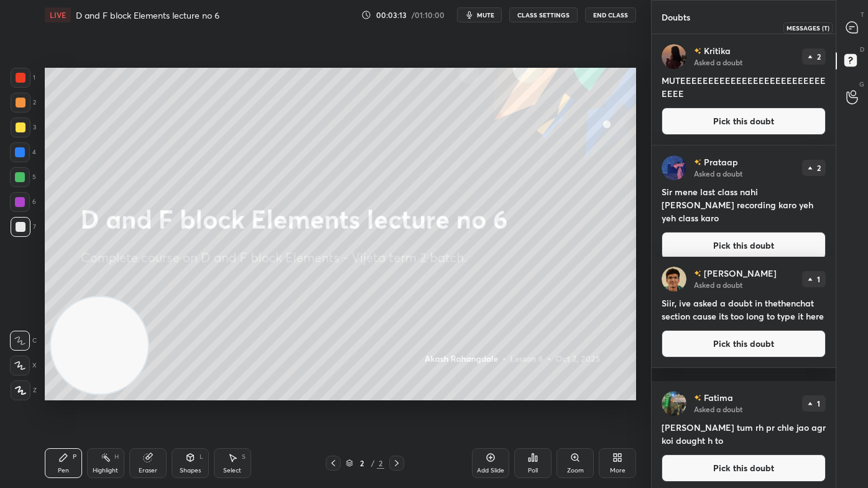
click at [847, 29] on icon at bounding box center [851, 27] width 11 height 11
type textarea "x"
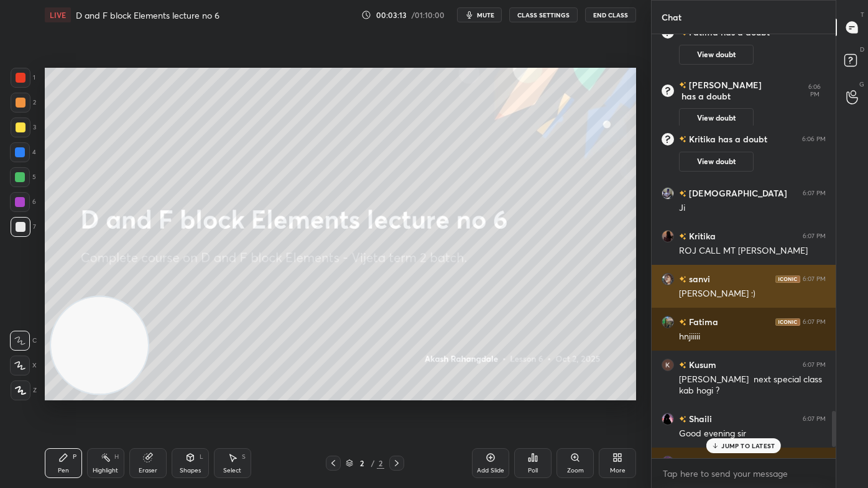
scroll to position [421, 180]
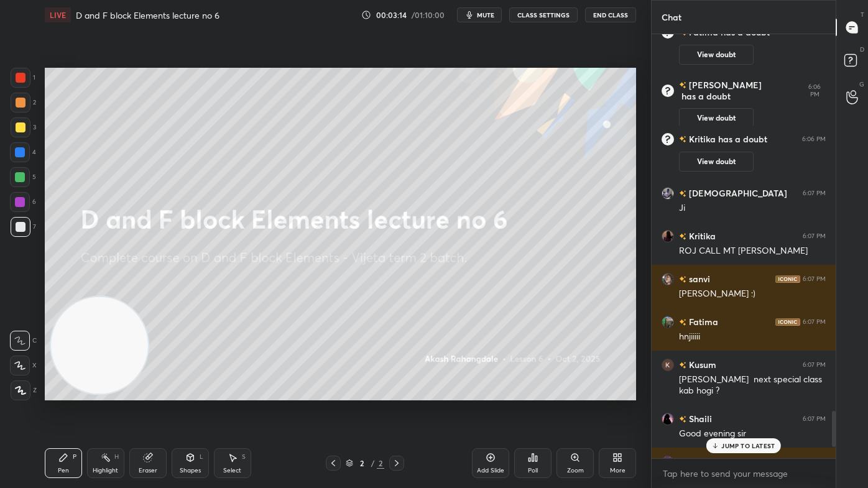
click at [730, 392] on p "JUMP TO LATEST" at bounding box center [747, 445] width 53 height 7
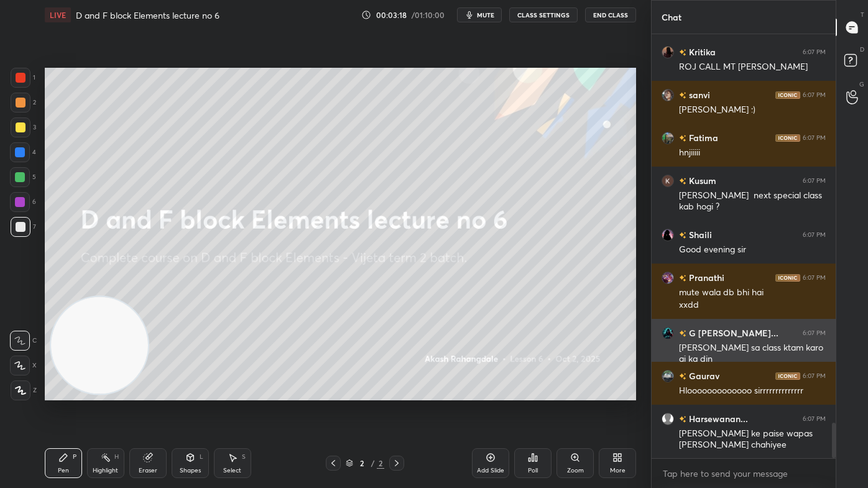
scroll to position [4653, 0]
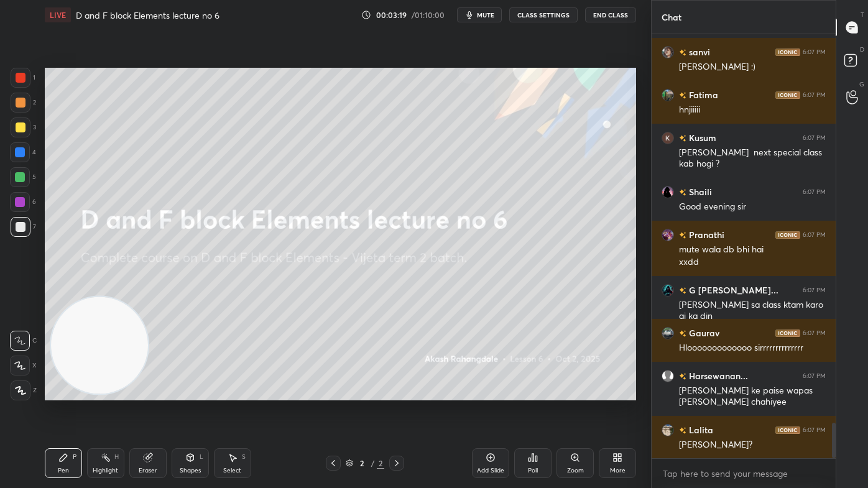
click at [491, 392] on div "Add Slide" at bounding box center [490, 463] width 37 height 30
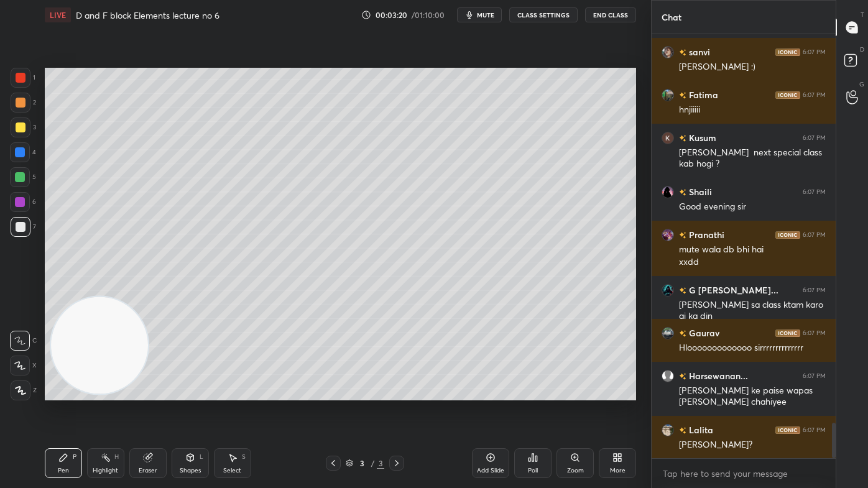
scroll to position [4696, 0]
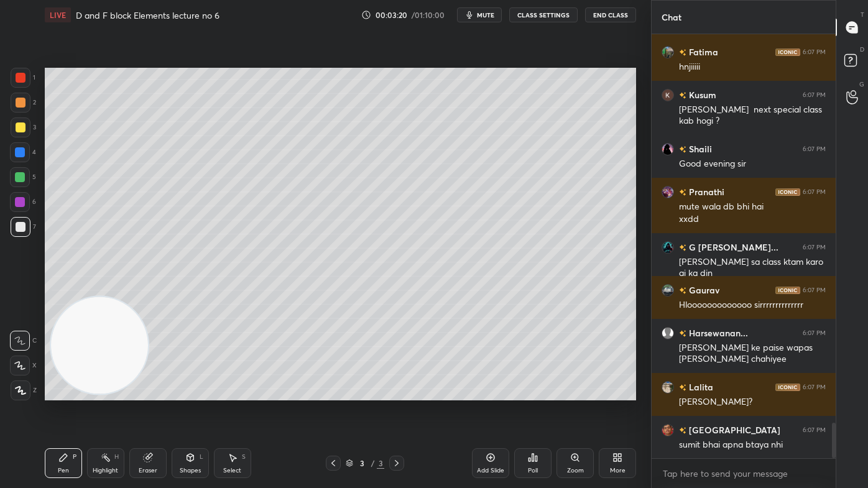
drag, startPoint x: 19, startPoint y: 129, endPoint x: 26, endPoint y: 126, distance: 7.9
click at [19, 127] on div at bounding box center [21, 128] width 10 height 10
click at [543, 11] on button "CLASS SETTINGS" at bounding box center [543, 14] width 68 height 15
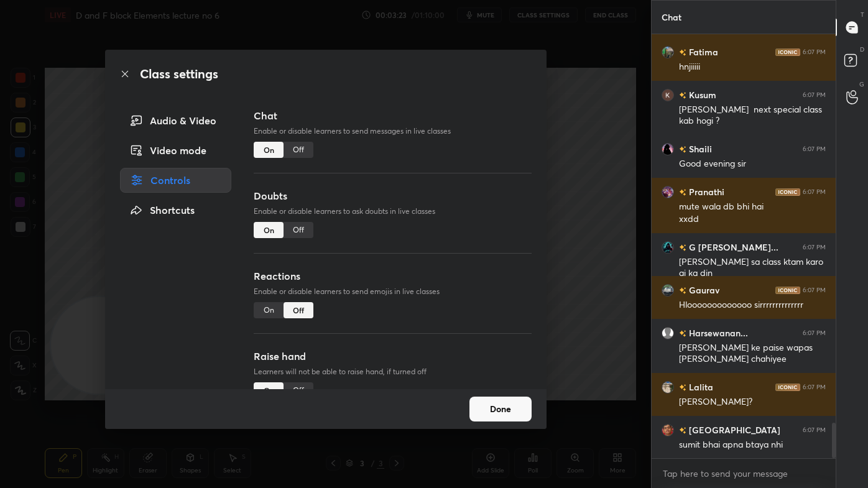
drag, startPoint x: 300, startPoint y: 150, endPoint x: 313, endPoint y: 144, distance: 15.3
click at [299, 150] on div "Off" at bounding box center [299, 150] width 30 height 16
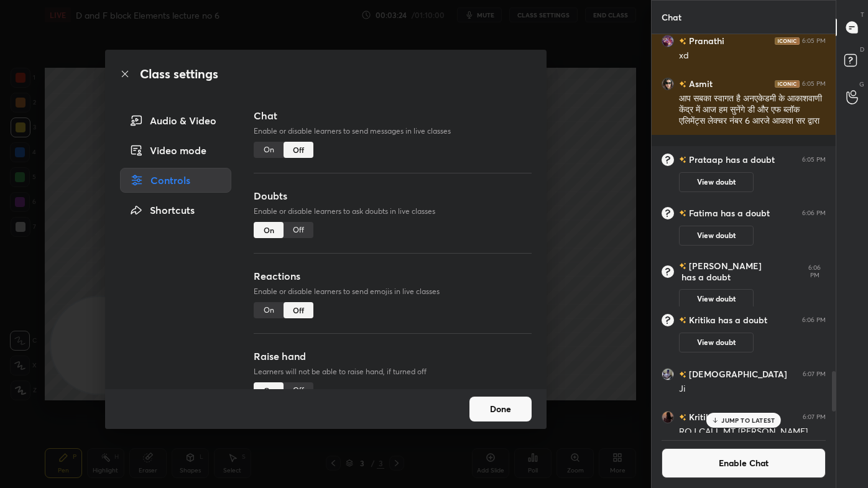
click at [267, 149] on div "On" at bounding box center [269, 150] width 30 height 16
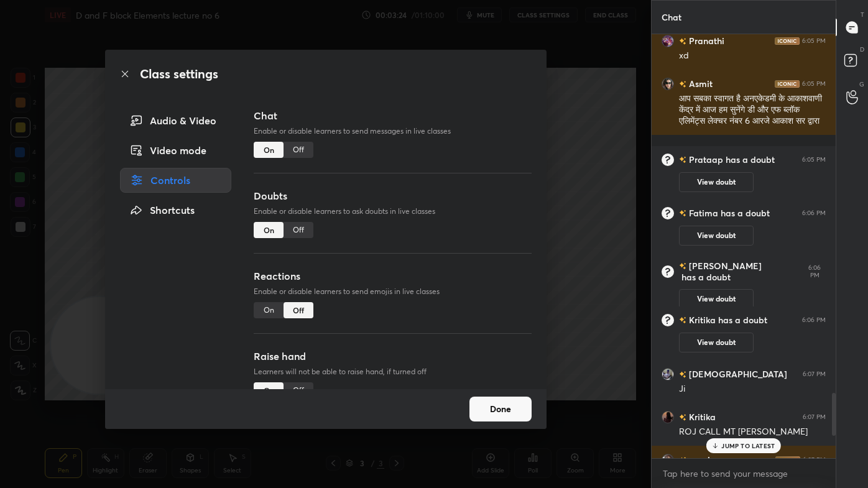
scroll to position [421, 180]
click at [748, 392] on p "JUMP TO LATEST" at bounding box center [747, 445] width 53 height 7
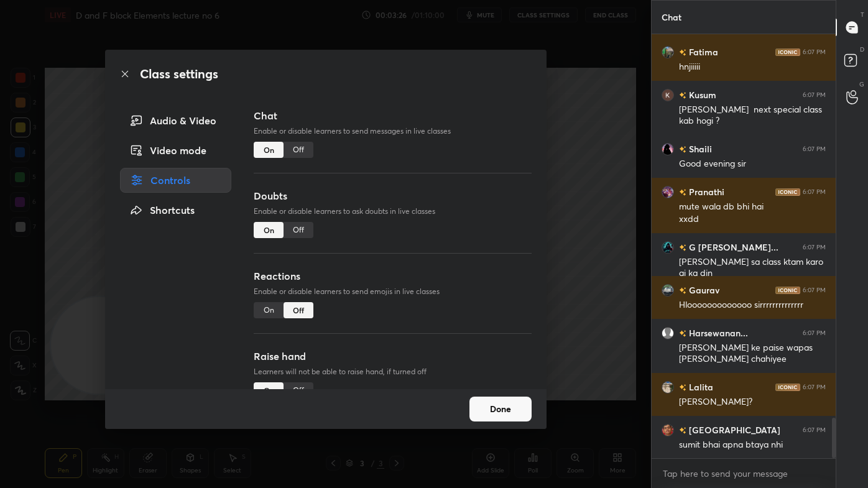
click at [579, 195] on div "Class settings Audio & Video Video mode Controls Shortcuts Chat Enable or disab…" at bounding box center [325, 244] width 651 height 488
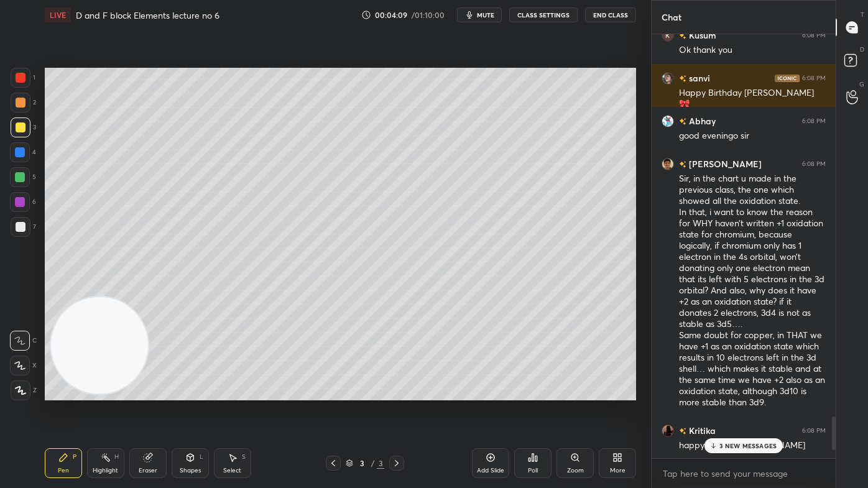
scroll to position [4900, 0]
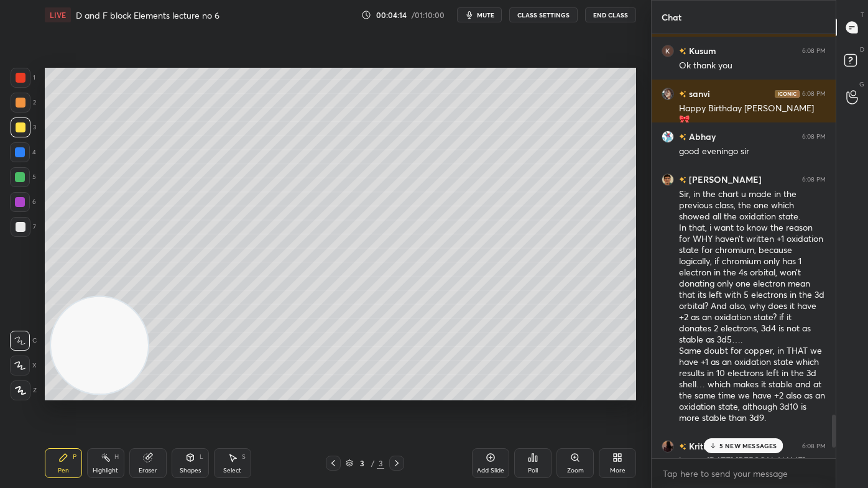
click at [835, 392] on div at bounding box center [834, 431] width 4 height 33
click at [766, 392] on p "5 NEW MESSAGES" at bounding box center [749, 445] width 58 height 7
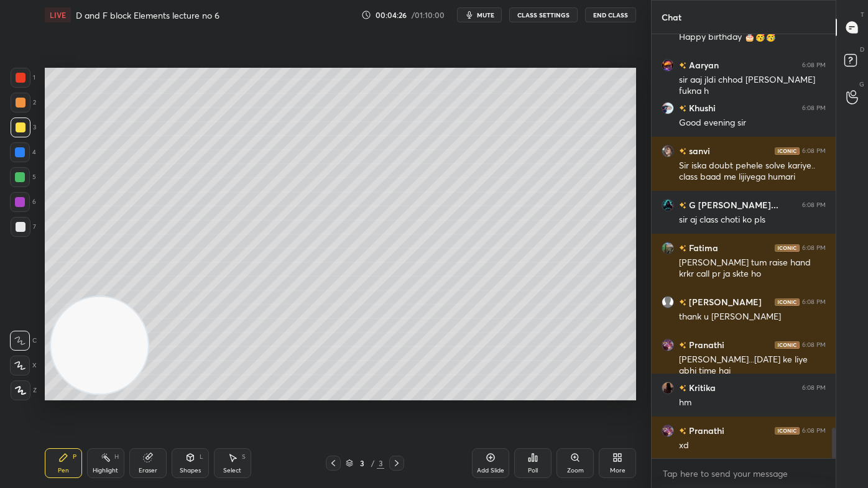
scroll to position [5532, 0]
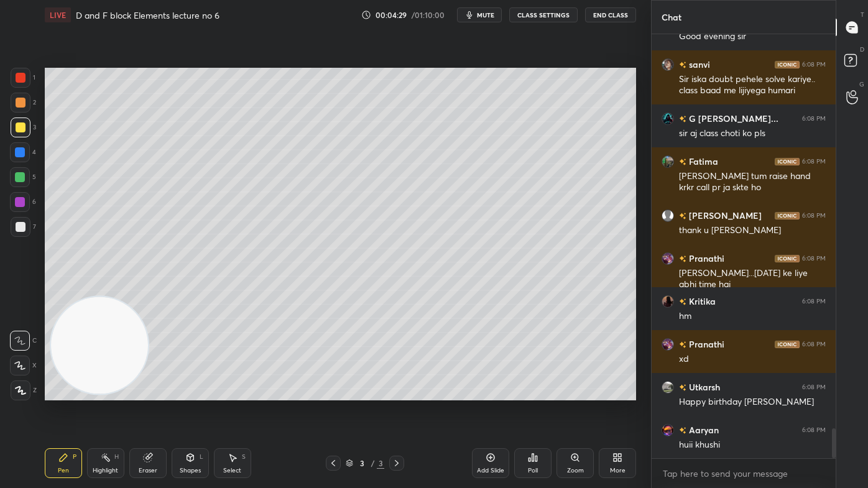
click at [237, 392] on div "Select" at bounding box center [232, 471] width 18 height 6
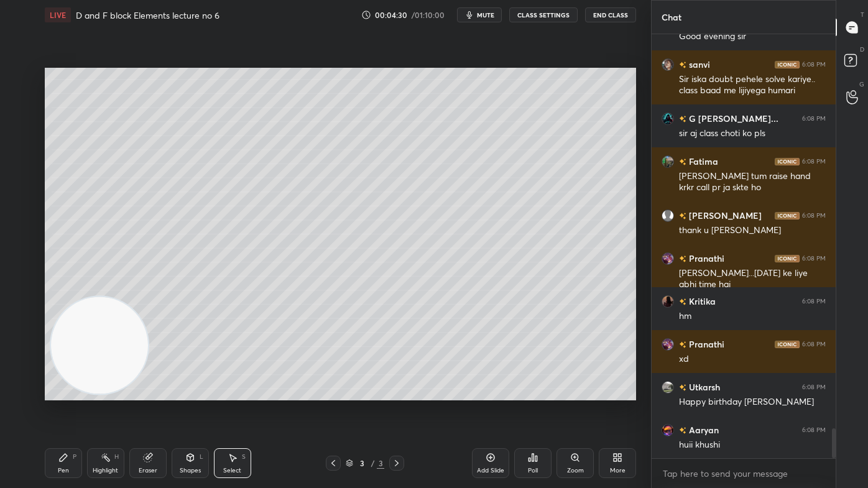
scroll to position [5618, 0]
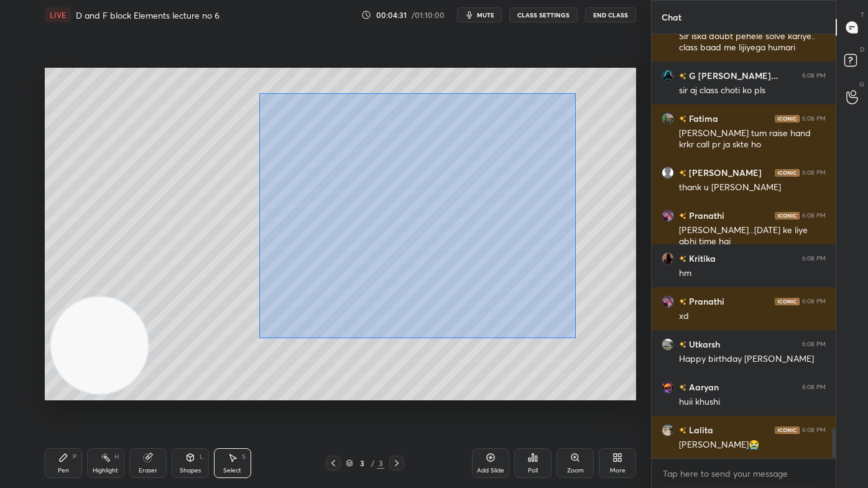
drag, startPoint x: 259, startPoint y: 91, endPoint x: 575, endPoint y: 336, distance: 399.3
click at [576, 337] on div "0 ° Undo Copy Duplicate Duplicate to new slide Delete" at bounding box center [340, 234] width 591 height 333
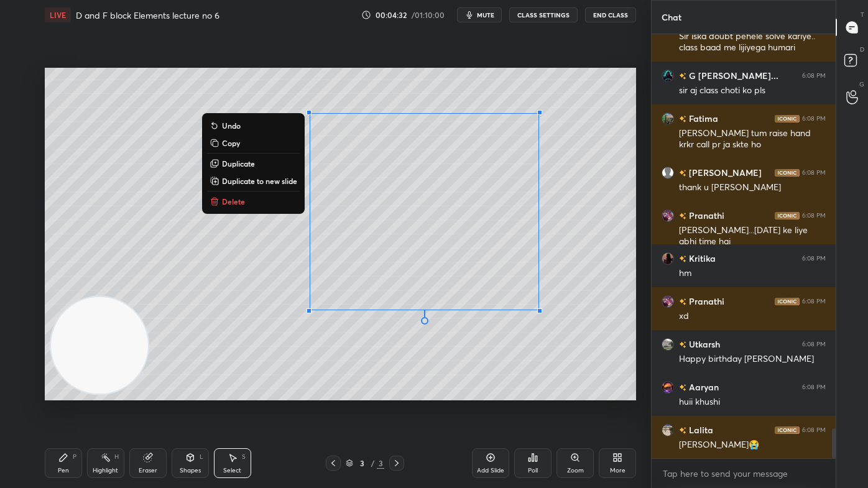
click at [255, 203] on button "Delete" at bounding box center [253, 201] width 93 height 15
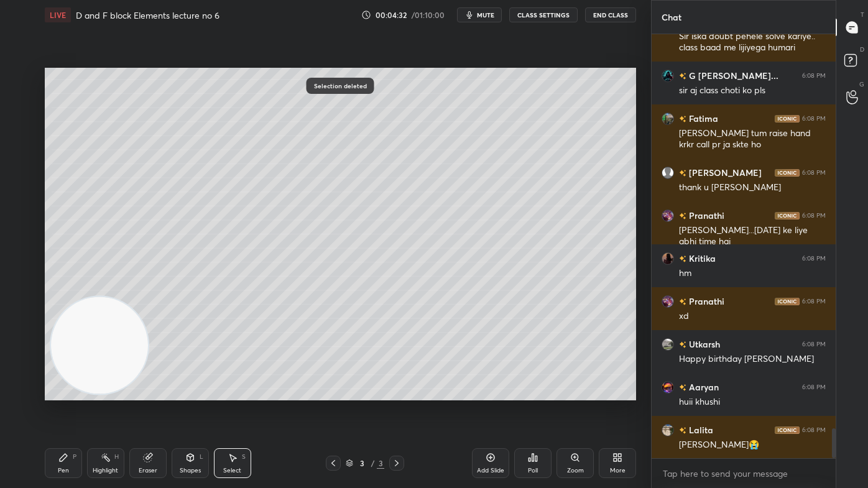
click at [68, 392] on div "Pen P" at bounding box center [63, 463] width 37 height 30
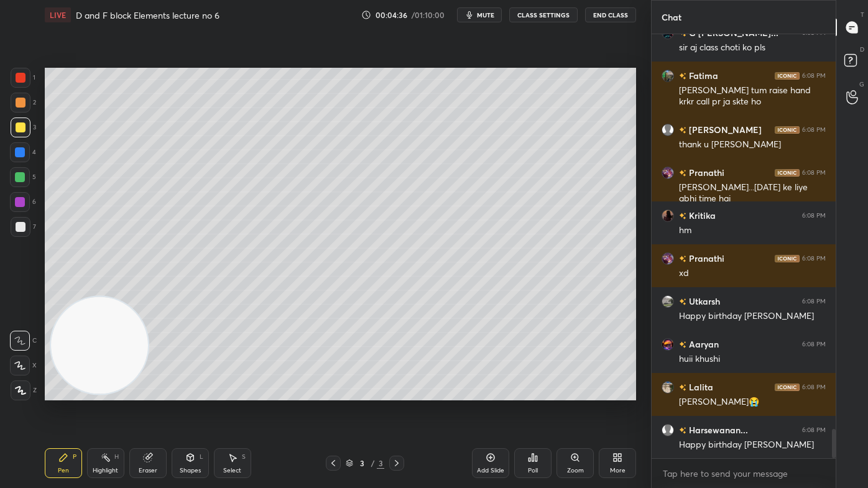
scroll to position [5704, 0]
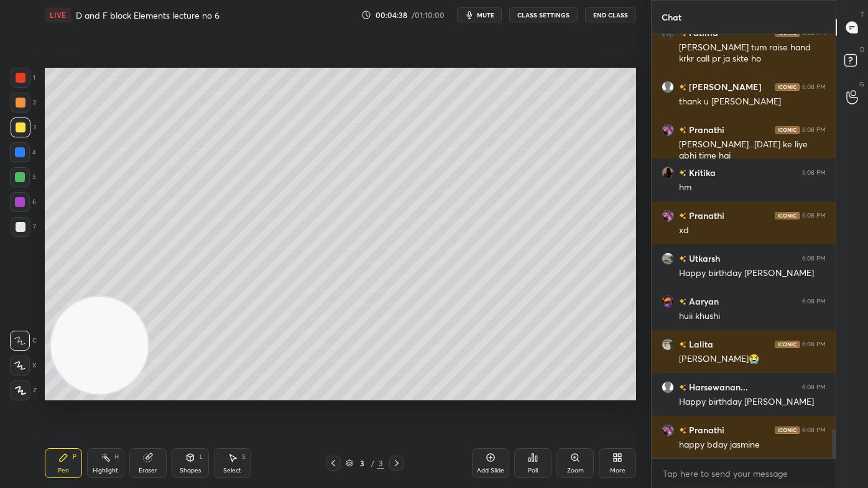
click at [558, 16] on button "CLASS SETTINGS" at bounding box center [543, 14] width 68 height 15
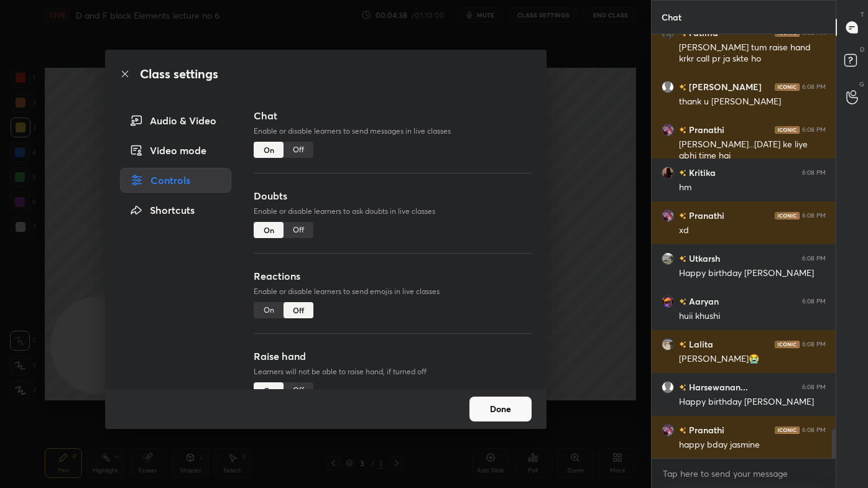
click at [294, 150] on div "Off" at bounding box center [299, 150] width 30 height 16
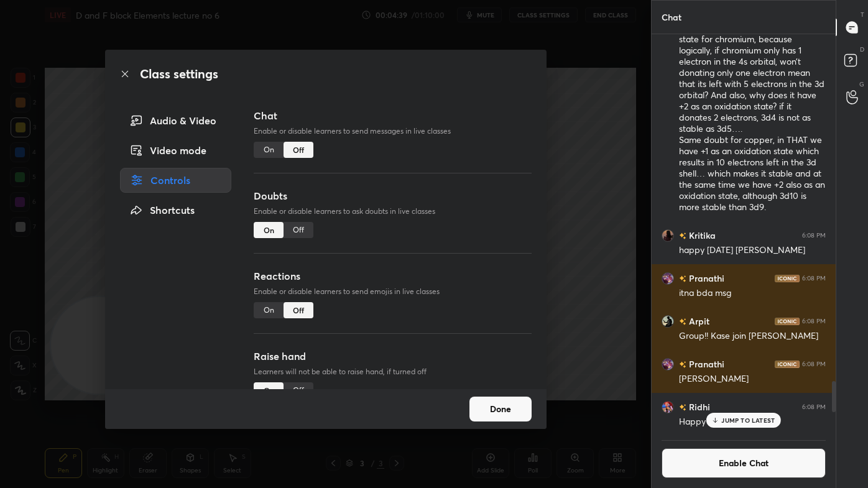
click at [578, 182] on div "Class settings Audio & Video Video mode Controls Shortcuts Chat Enable or disab…" at bounding box center [325, 244] width 651 height 488
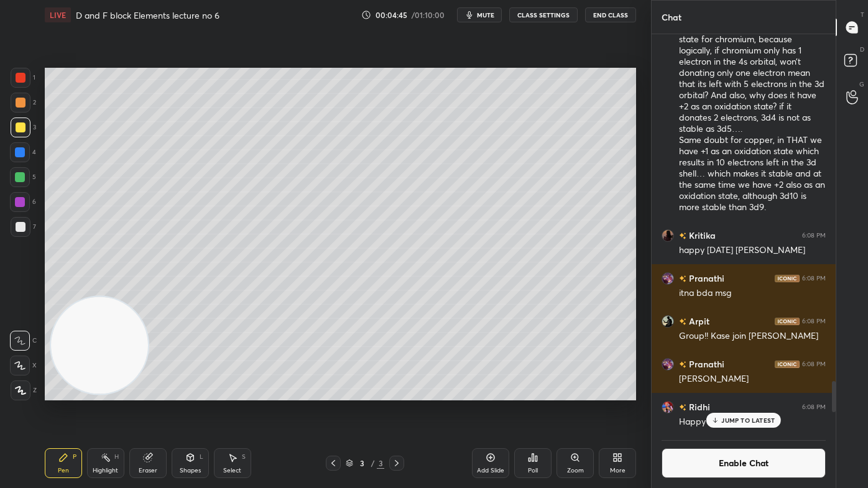
click at [22, 129] on div at bounding box center [21, 128] width 10 height 10
click at [25, 371] on div at bounding box center [20, 366] width 20 height 20
drag, startPoint x: 19, startPoint y: 122, endPoint x: 26, endPoint y: 116, distance: 9.2
click at [19, 123] on div at bounding box center [21, 128] width 20 height 20
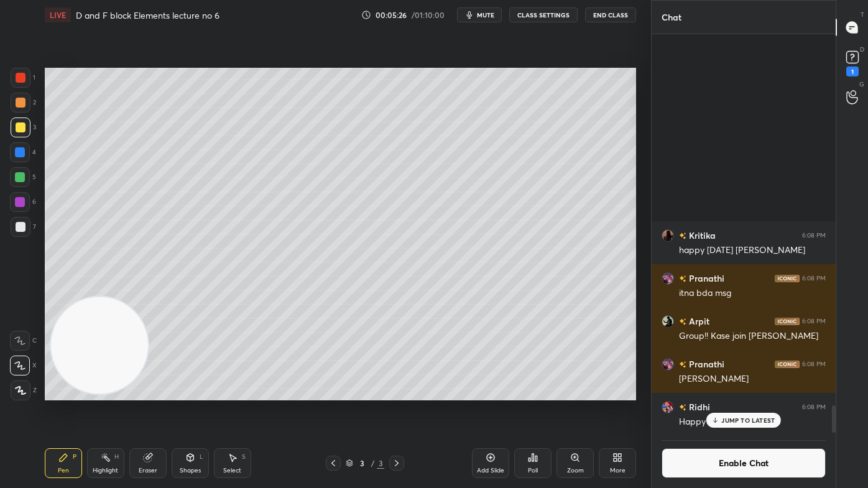
scroll to position [5478, 0]
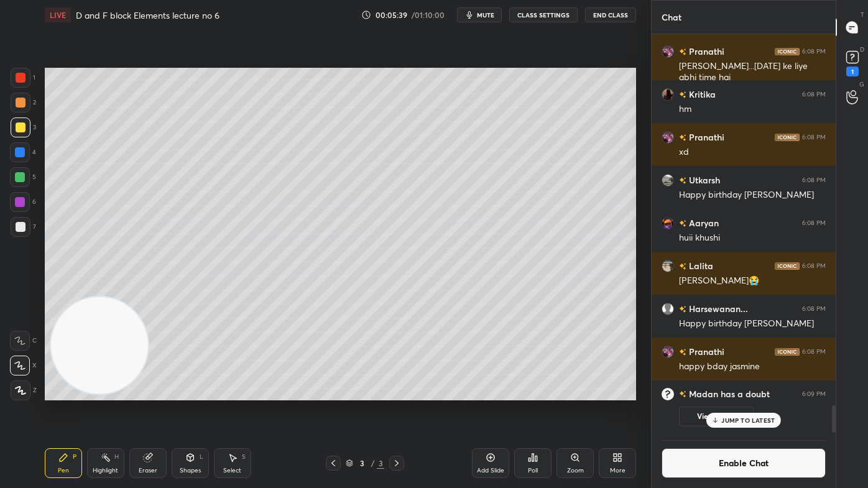
click at [140, 392] on div "Eraser" at bounding box center [148, 471] width 19 height 6
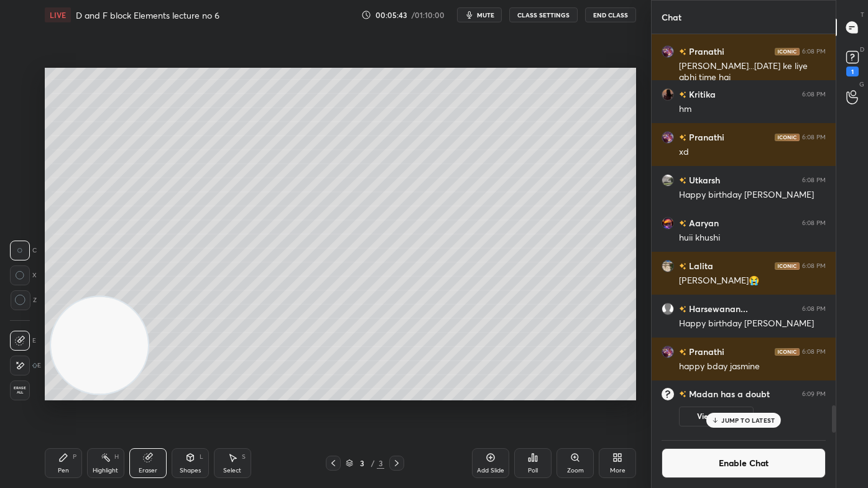
drag, startPoint x: 20, startPoint y: 294, endPoint x: 25, endPoint y: 305, distance: 12.2
click at [18, 295] on div at bounding box center [21, 300] width 20 height 20
click at [60, 392] on div "Pen" at bounding box center [63, 471] width 11 height 6
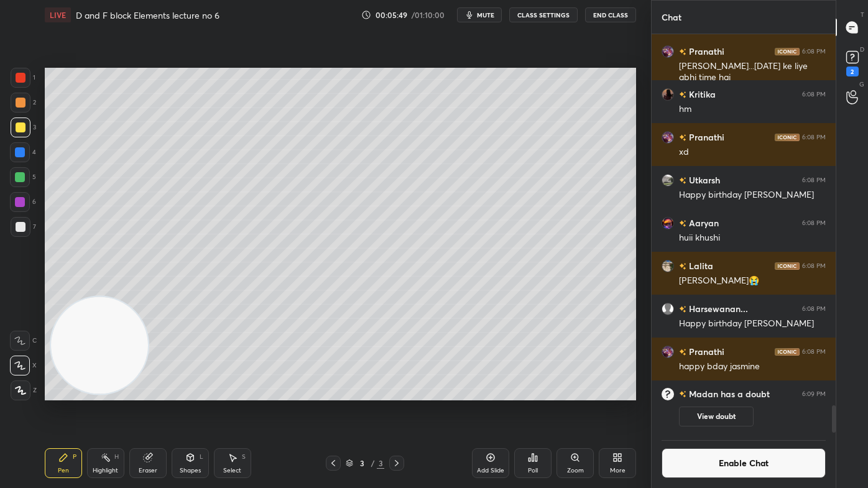
click at [478, 27] on div "LIVE D and F block Elements lecture no 6 00:05:49 / 01:10:00 mute CLASS SETTING…" at bounding box center [340, 15] width 591 height 30
click at [481, 12] on span "mute" at bounding box center [485, 15] width 17 height 9
click at [486, 15] on span "unmute" at bounding box center [484, 15] width 27 height 9
click at [24, 230] on div at bounding box center [21, 227] width 20 height 20
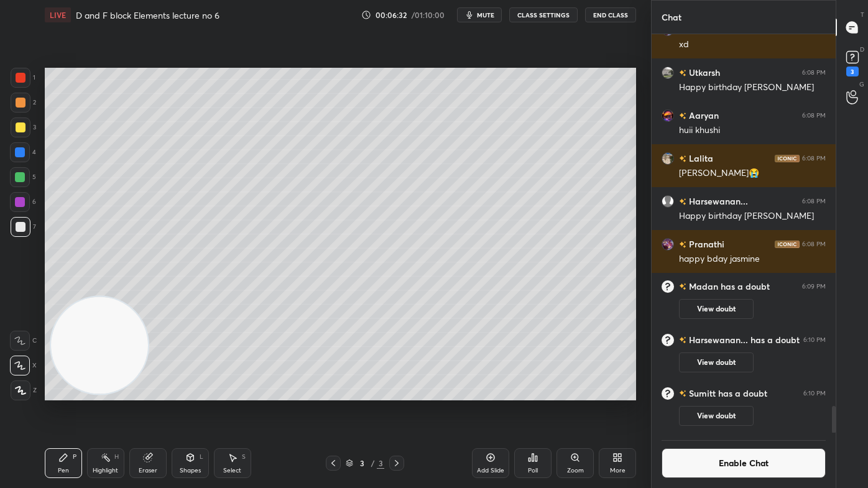
click at [11, 126] on div at bounding box center [21, 128] width 20 height 20
click at [16, 368] on div at bounding box center [20, 366] width 20 height 20
click at [490, 15] on span "mute" at bounding box center [485, 15] width 17 height 9
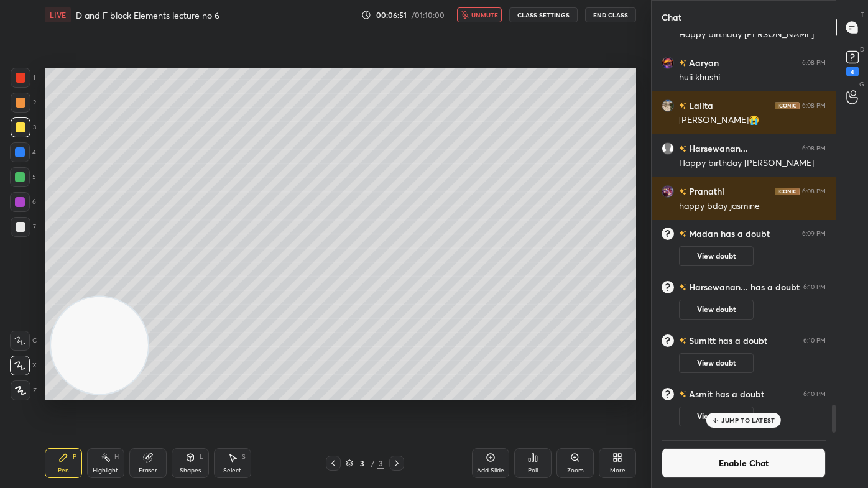
click at [471, 14] on button "unmute" at bounding box center [479, 14] width 45 height 15
click at [839, 67] on div "D Doubts (D) 5" at bounding box center [852, 62] width 32 height 35
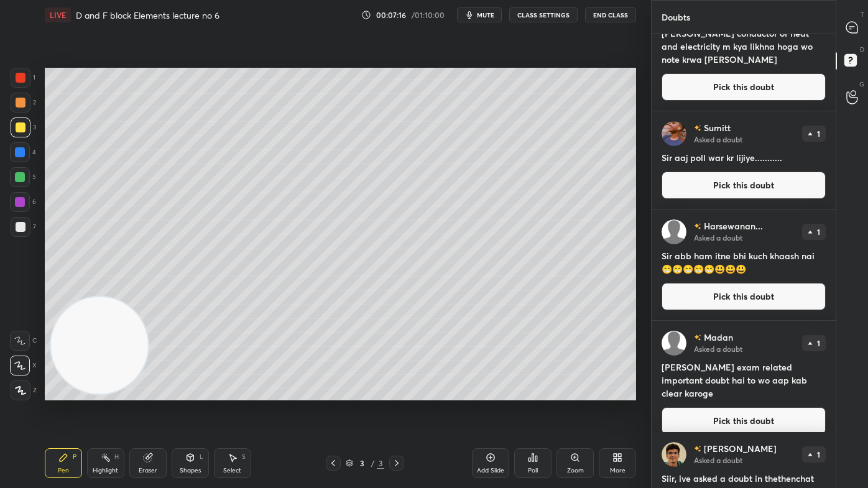
scroll to position [381, 0]
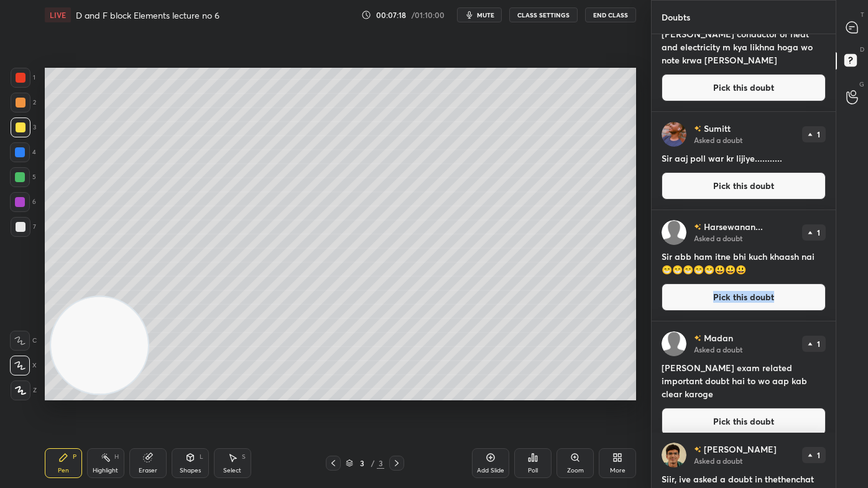
drag, startPoint x: 831, startPoint y: 269, endPoint x: 830, endPoint y: 282, distance: 13.8
click at [830, 282] on div "Harsewanan... Asked a doubt 1 Sir abb ham itne bhi kuch khaash nai 😁😁😁😁😁😃😃😃 Pic…" at bounding box center [744, 265] width 184 height 111
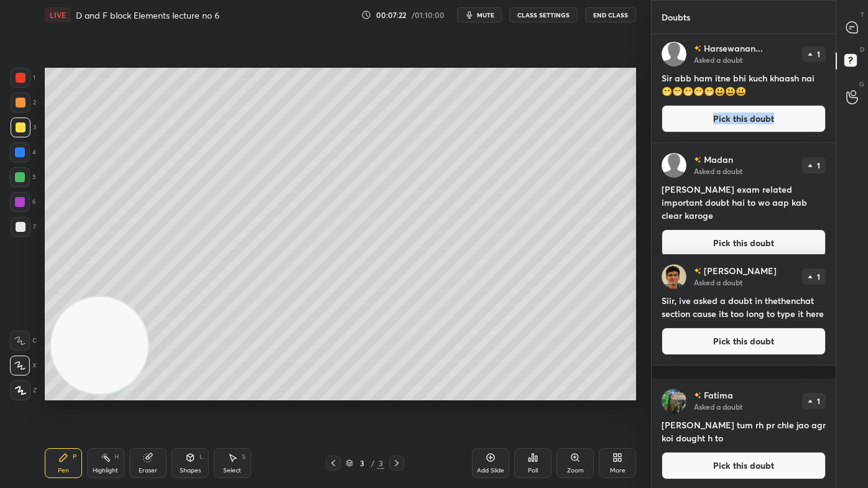
scroll to position [560, 0]
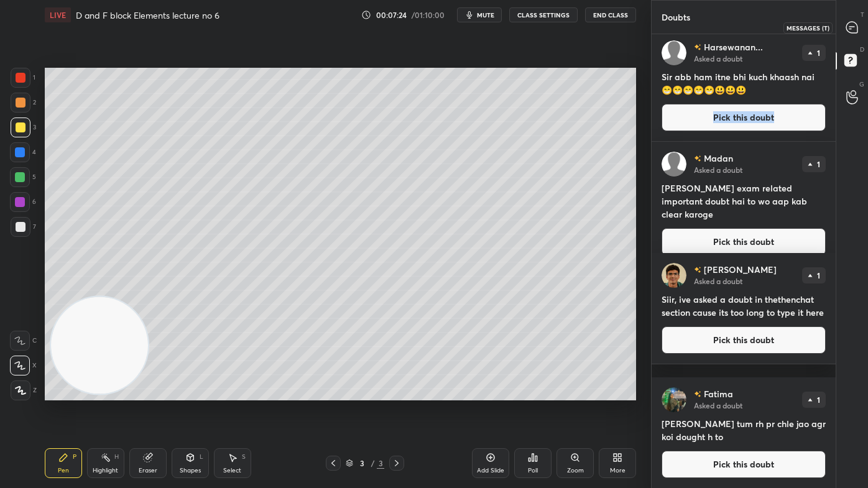
click at [857, 25] on icon at bounding box center [852, 27] width 13 height 13
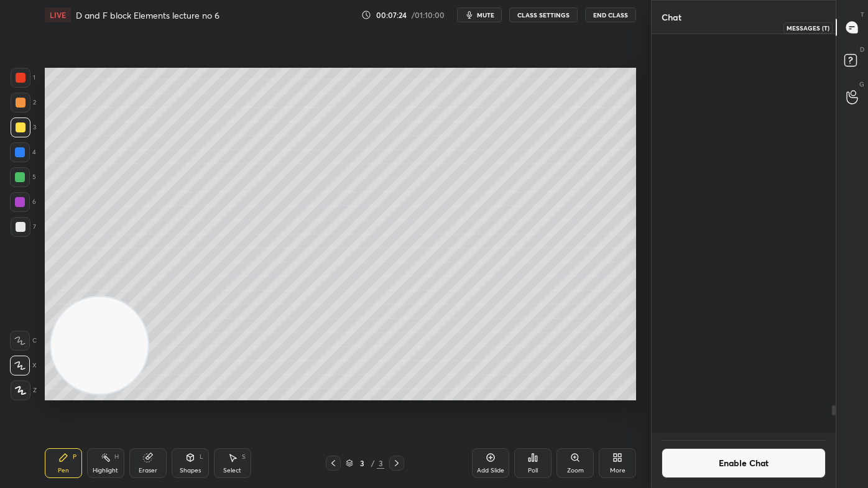
scroll to position [396, 180]
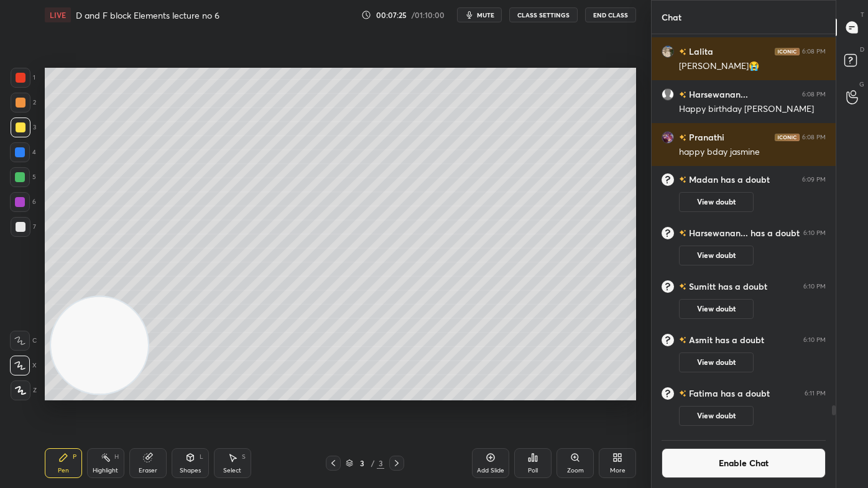
click at [552, 15] on button "CLASS SETTINGS" at bounding box center [543, 14] width 68 height 15
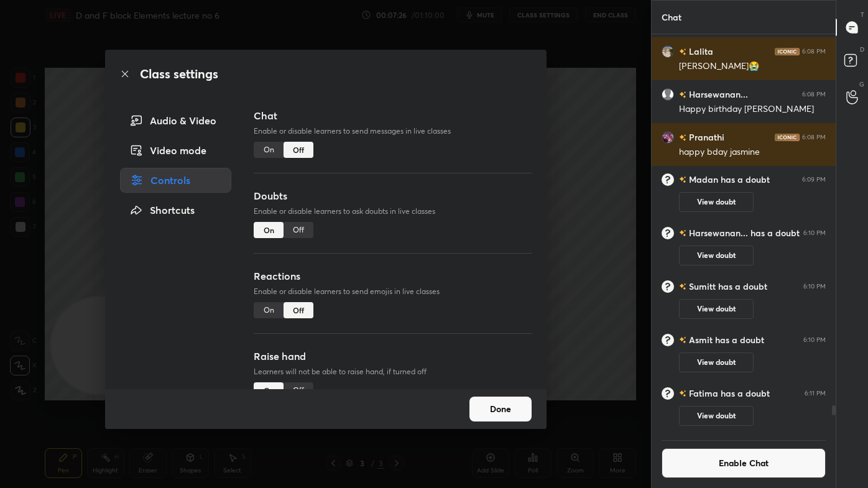
click at [299, 230] on div "Off" at bounding box center [299, 230] width 30 height 16
click at [603, 201] on div "Class settings Audio & Video Video mode Controls Shortcuts Chat Enable or disab…" at bounding box center [325, 244] width 651 height 488
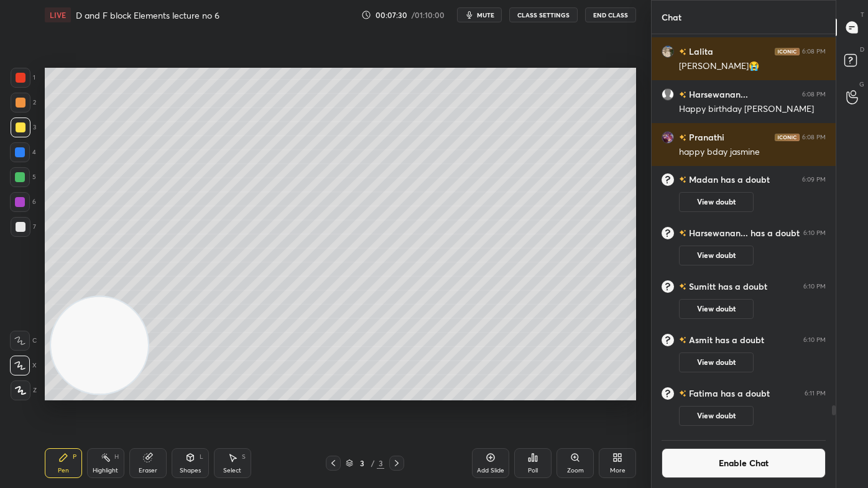
click at [14, 62] on div "1 2 3 4 5 6 7 C X Z C X Z E E Erase all H H LIVE D and F block Elements lecture…" at bounding box center [320, 244] width 641 height 488
click at [22, 76] on div at bounding box center [21, 78] width 10 height 10
click at [25, 226] on div at bounding box center [21, 227] width 20 height 20
click at [479, 17] on button "mute" at bounding box center [479, 14] width 45 height 15
click at [474, 20] on button "unmute" at bounding box center [479, 14] width 45 height 15
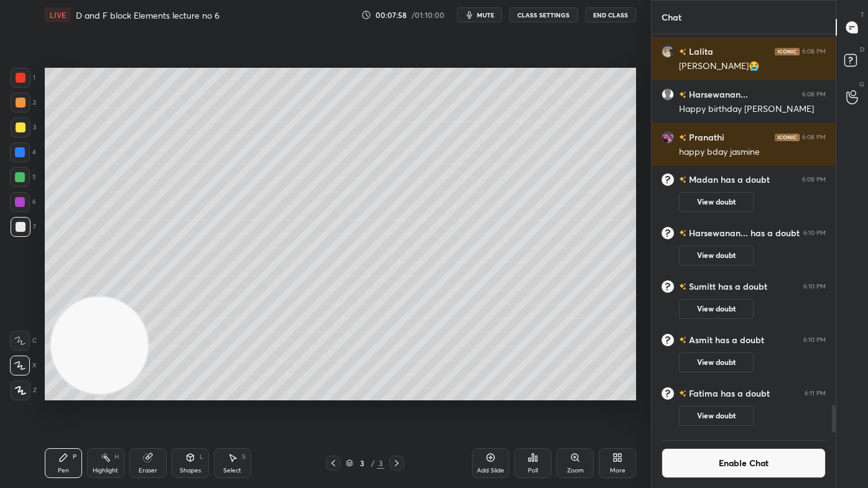
click at [144, 392] on div "Eraser" at bounding box center [147, 463] width 37 height 30
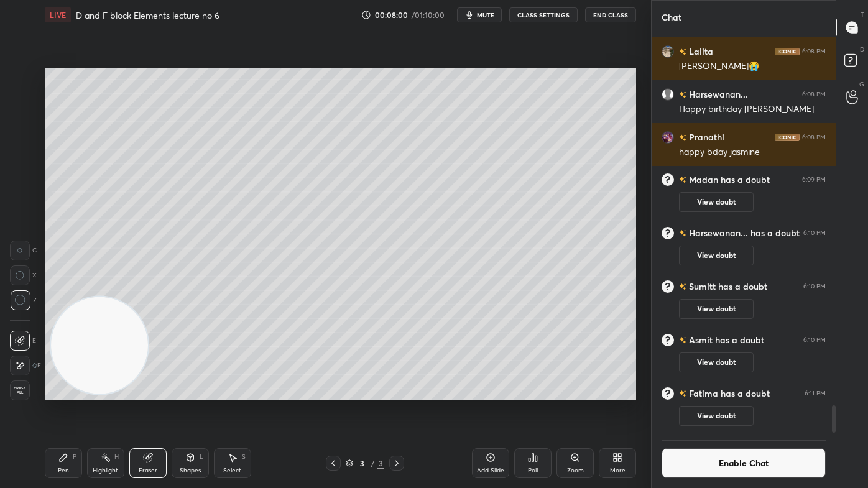
click at [65, 392] on div "Pen" at bounding box center [63, 471] width 11 height 6
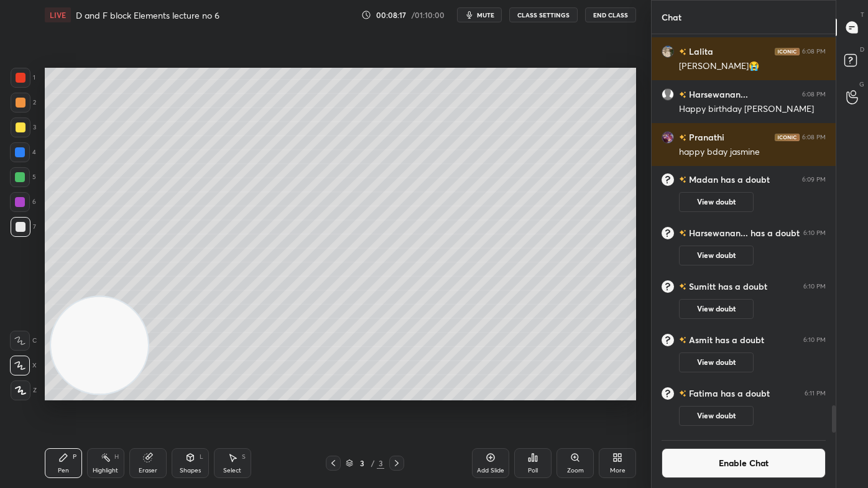
click at [20, 127] on div at bounding box center [21, 128] width 10 height 10
click at [24, 86] on div at bounding box center [21, 78] width 20 height 20
drag, startPoint x: 491, startPoint y: 17, endPoint x: 489, endPoint y: 11, distance: 6.3
click at [489, 17] on span "mute" at bounding box center [485, 15] width 17 height 9
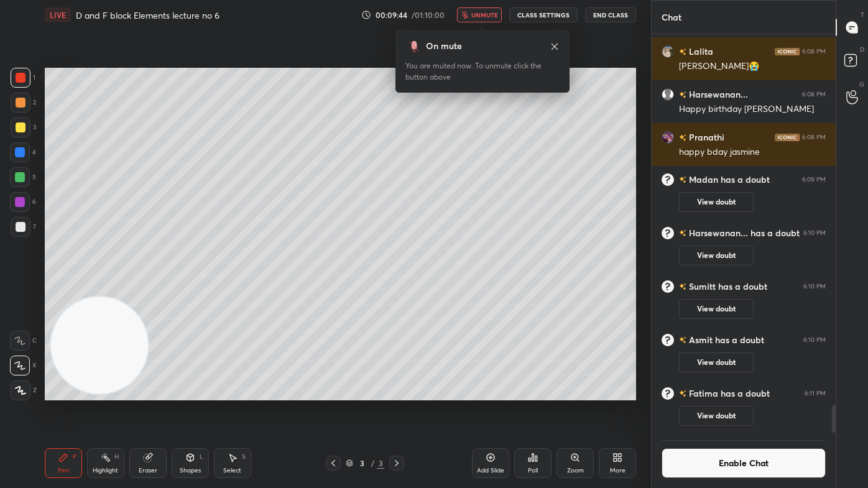
drag, startPoint x: 486, startPoint y: 11, endPoint x: 483, endPoint y: 22, distance: 11.5
click at [486, 11] on span "unmute" at bounding box center [484, 15] width 27 height 9
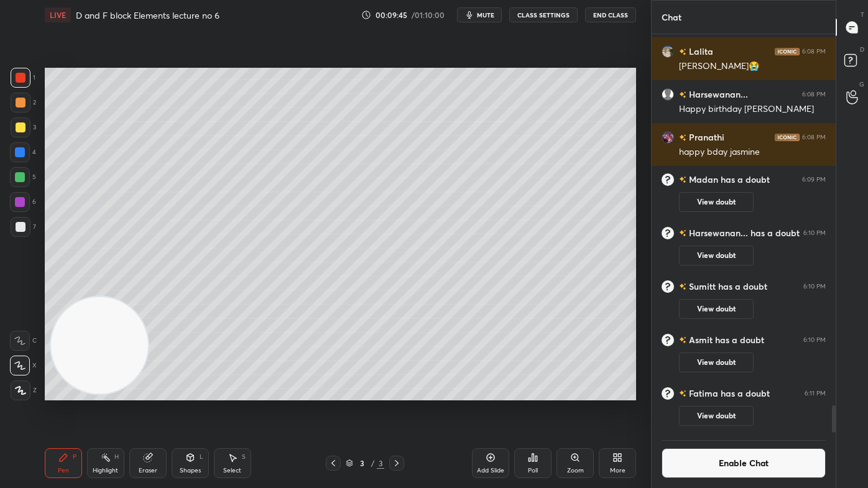
click at [718, 392] on button "Enable Chat" at bounding box center [744, 463] width 164 height 30
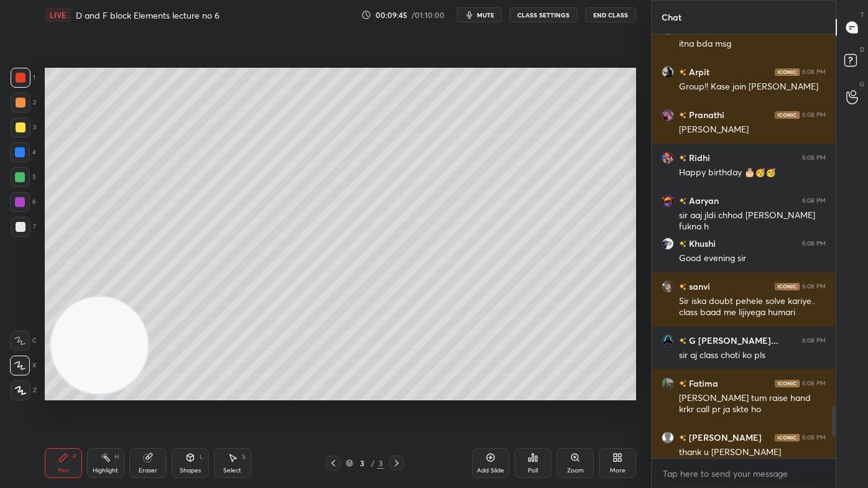
scroll to position [421, 180]
click at [544, 12] on button "CLASS SETTINGS" at bounding box center [543, 14] width 68 height 15
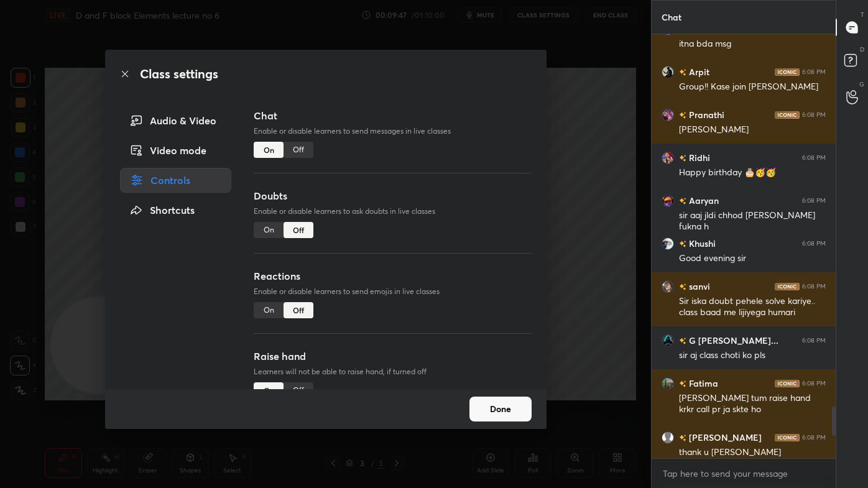
click at [267, 229] on div "On" at bounding box center [269, 230] width 30 height 16
type textarea "x"
click at [632, 193] on div "Class settings Audio & Video Video mode Controls Shortcuts Chat Enable or disab…" at bounding box center [325, 244] width 651 height 488
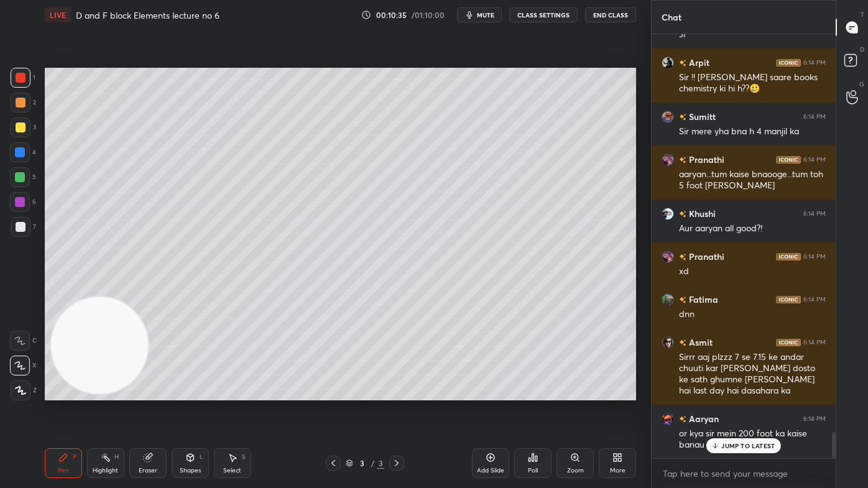
scroll to position [6547, 0]
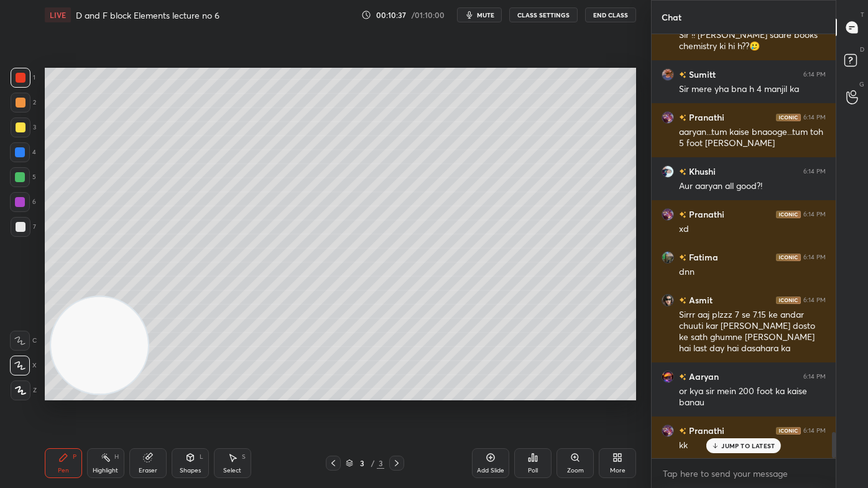
click at [493, 16] on span "mute" at bounding box center [485, 15] width 17 height 9
click at [499, 392] on div "Add Slide" at bounding box center [490, 463] width 37 height 30
click at [19, 126] on div at bounding box center [21, 128] width 10 height 10
click at [24, 364] on icon at bounding box center [19, 365] width 11 height 9
click at [479, 13] on span "unmute" at bounding box center [484, 15] width 27 height 9
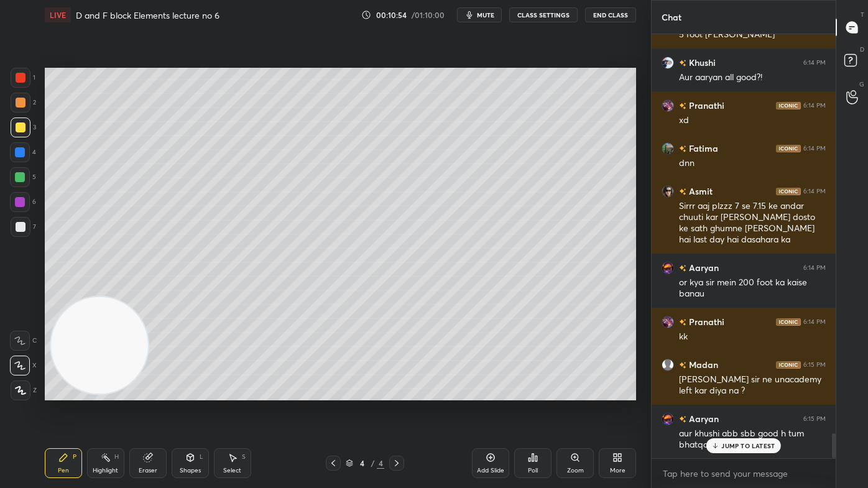
scroll to position [6741, 0]
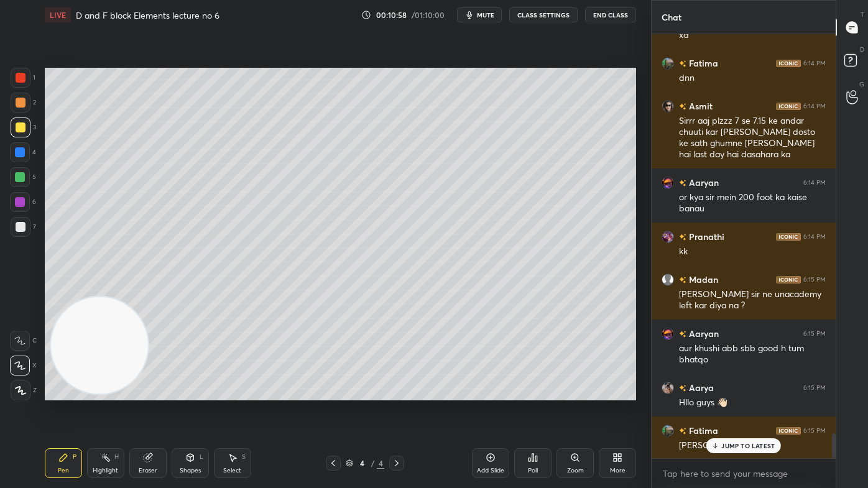
click at [489, 15] on span "mute" at bounding box center [485, 15] width 17 height 9
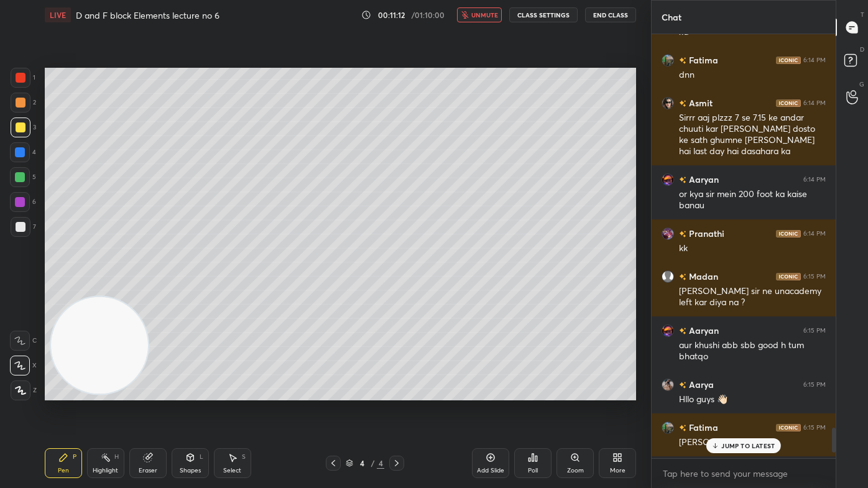
scroll to position [6755, 0]
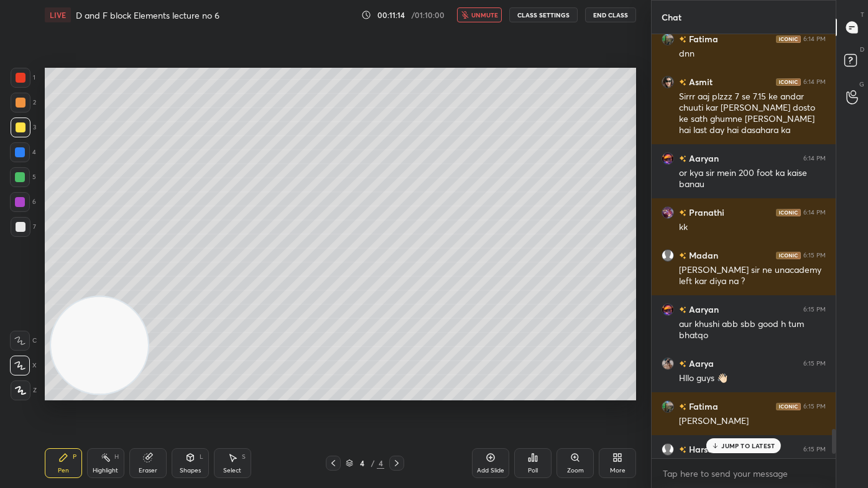
drag, startPoint x: 833, startPoint y: 440, endPoint x: 821, endPoint y: 442, distance: 12.7
click at [834, 392] on div at bounding box center [834, 441] width 4 height 25
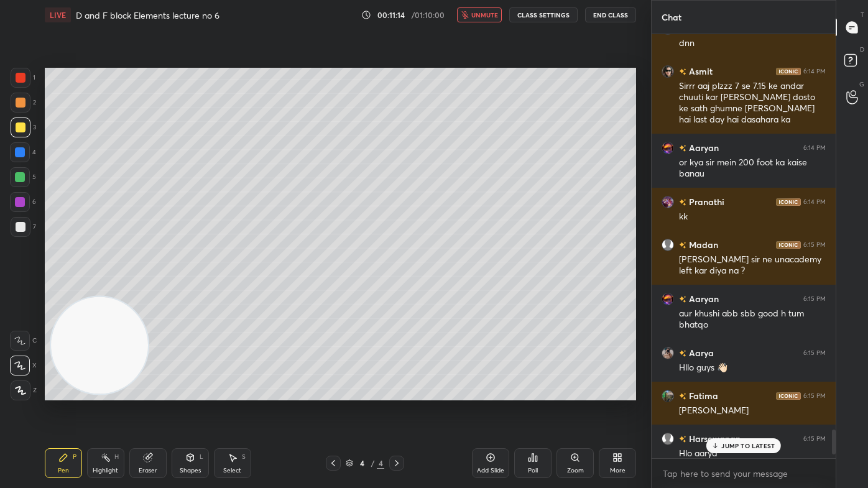
click at [759, 392] on p "JUMP TO LATEST" at bounding box center [747, 445] width 53 height 7
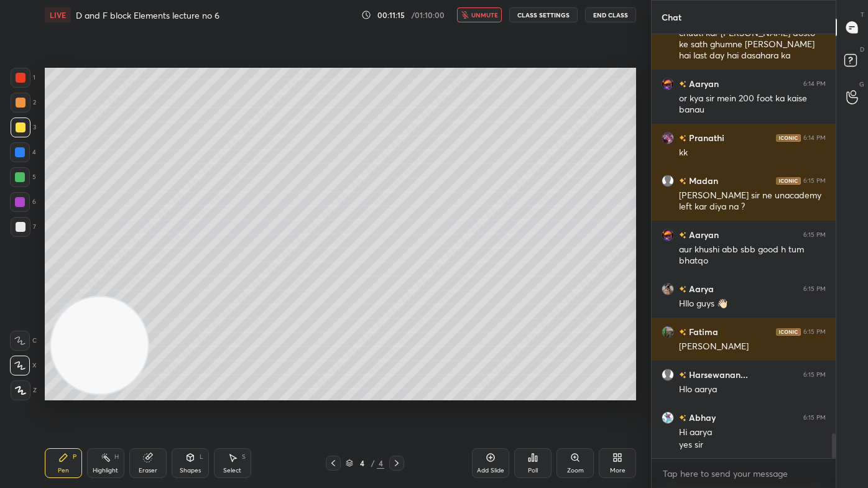
click at [489, 11] on span "unmute" at bounding box center [484, 15] width 27 height 9
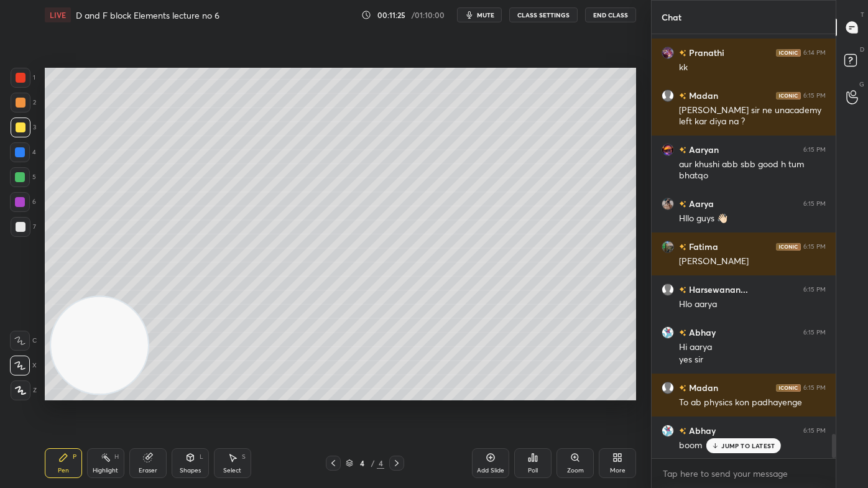
scroll to position [6968, 0]
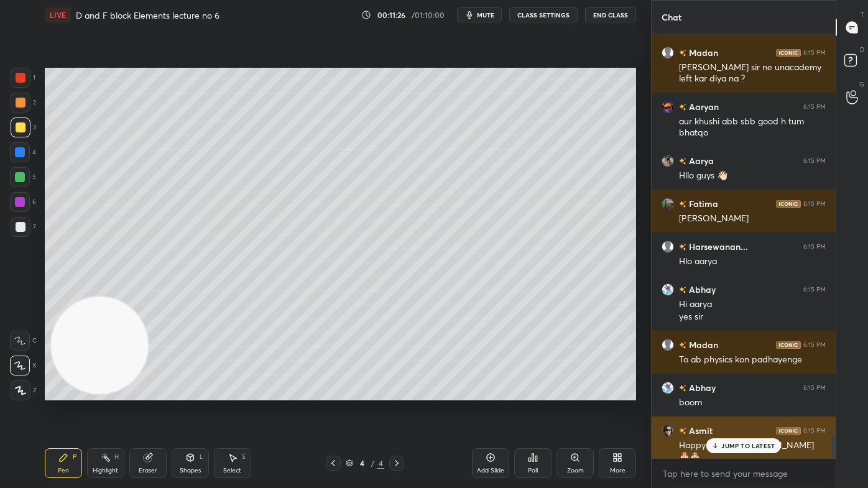
click at [733, 392] on p "JUMP TO LATEST" at bounding box center [747, 445] width 53 height 7
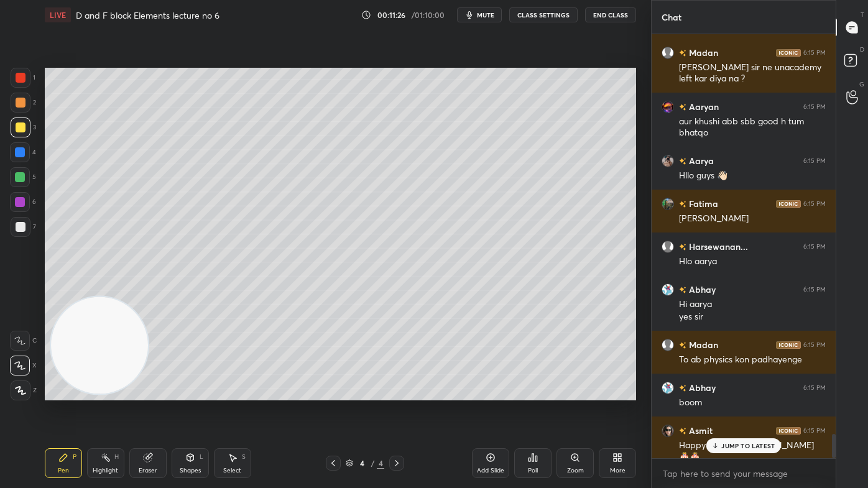
scroll to position [7011, 0]
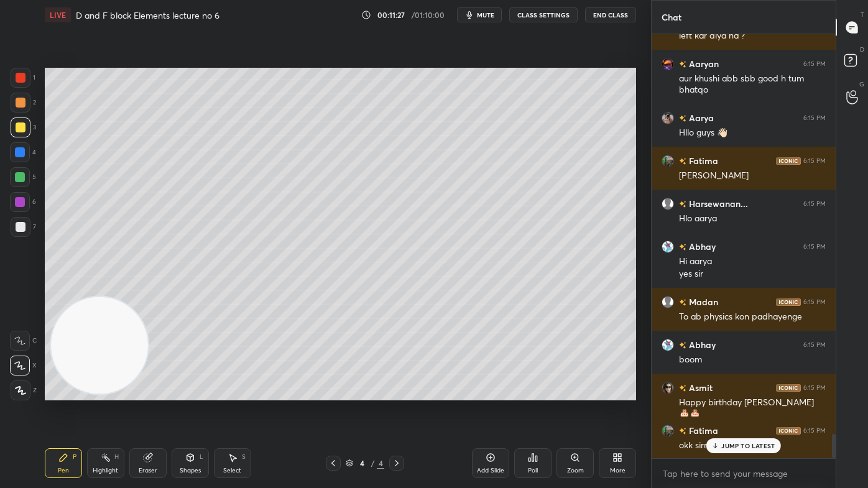
click at [534, 18] on button "CLASS SETTINGS" at bounding box center [543, 14] width 68 height 15
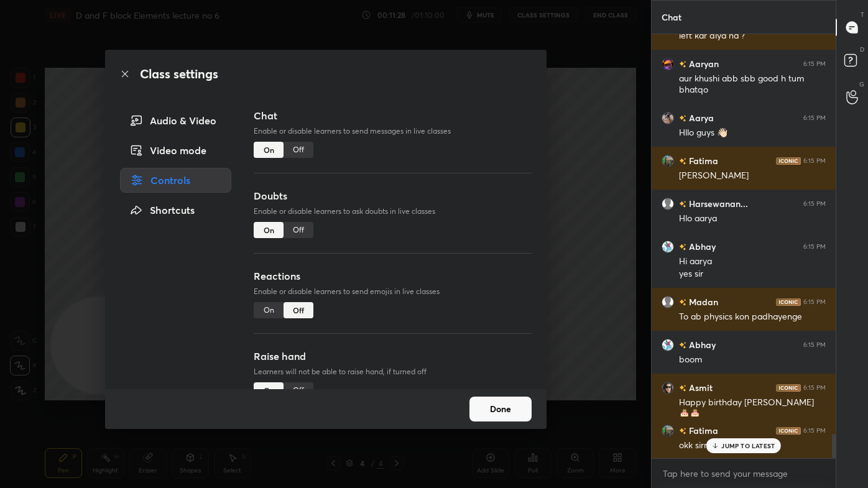
click at [304, 147] on div "Off" at bounding box center [299, 150] width 30 height 16
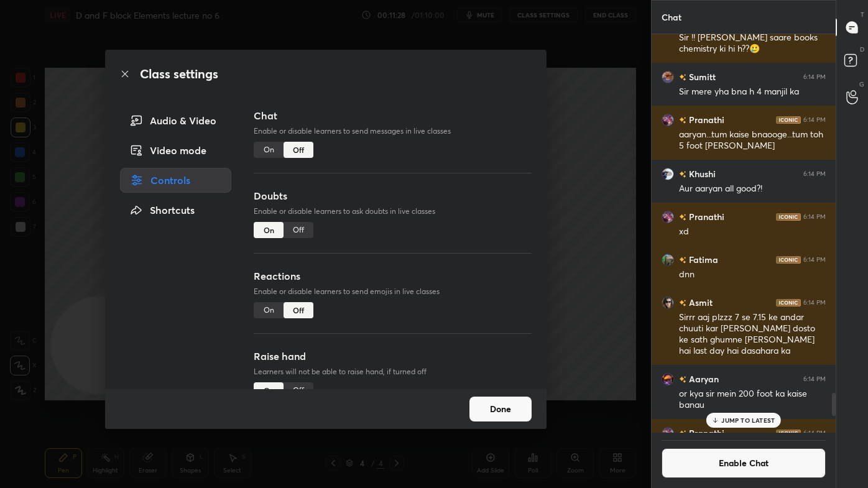
click at [639, 173] on div "Class settings Audio & Video Video mode Controls Shortcuts Chat Enable or disab…" at bounding box center [325, 244] width 651 height 488
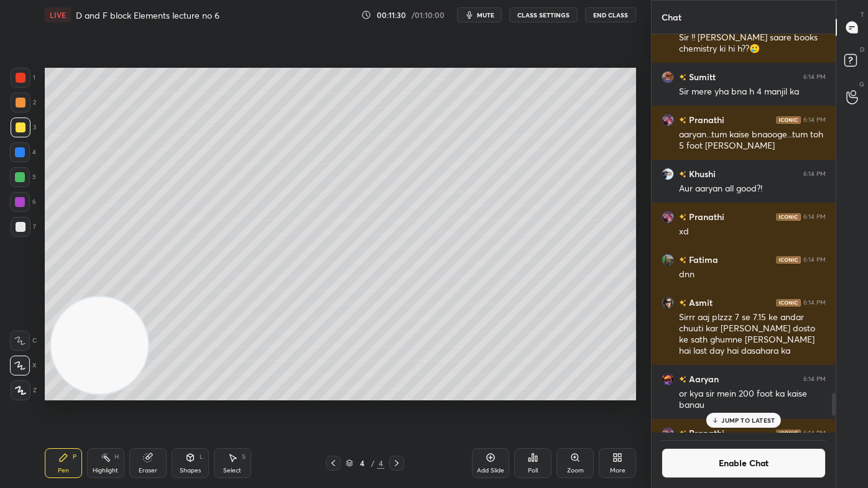
click at [15, 82] on div at bounding box center [21, 78] width 20 height 20
click at [155, 392] on div "Eraser" at bounding box center [148, 471] width 19 height 6
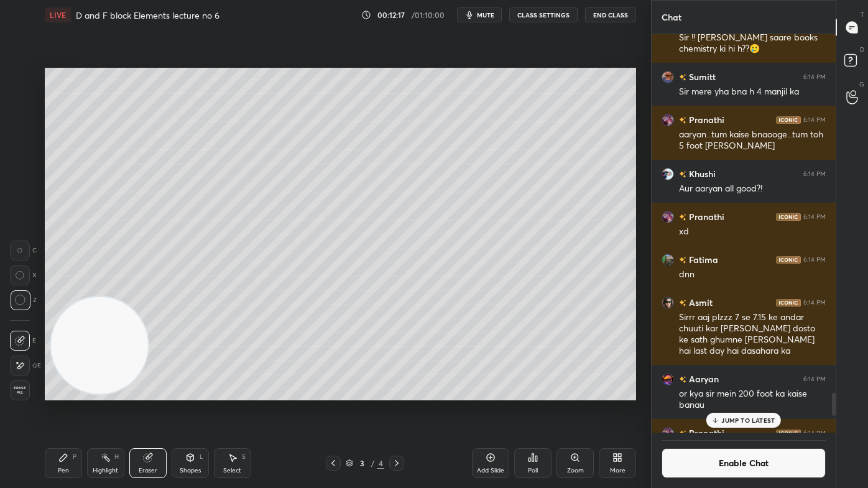
click at [484, 17] on span "mute" at bounding box center [485, 15] width 17 height 9
click at [57, 392] on div "Pen P" at bounding box center [63, 463] width 37 height 30
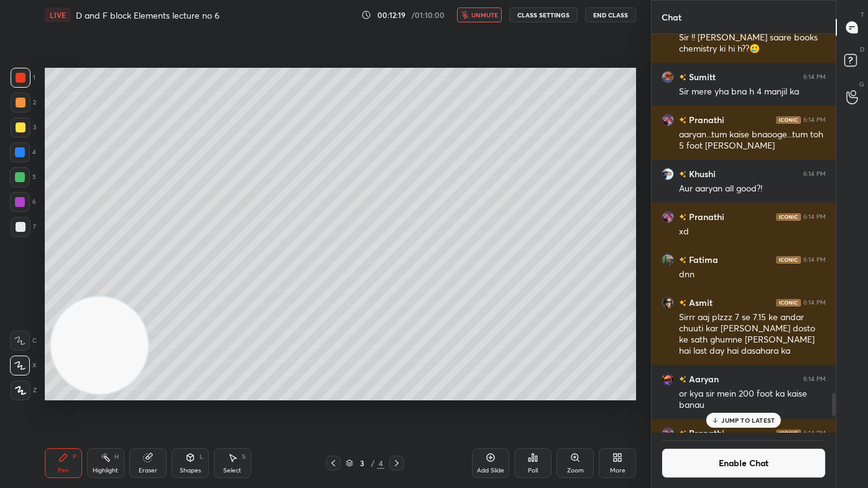
click at [21, 128] on div at bounding box center [21, 128] width 10 height 10
click at [483, 22] on div "LIVE D and F block Elements lecture no 6 00:12:26 / 01:10:00 unmute CLASS SETTI…" at bounding box center [340, 15] width 591 height 30
click at [485, 14] on span "unmute" at bounding box center [484, 15] width 27 height 9
click at [20, 178] on div at bounding box center [20, 177] width 10 height 10
click at [22, 127] on div at bounding box center [21, 128] width 10 height 10
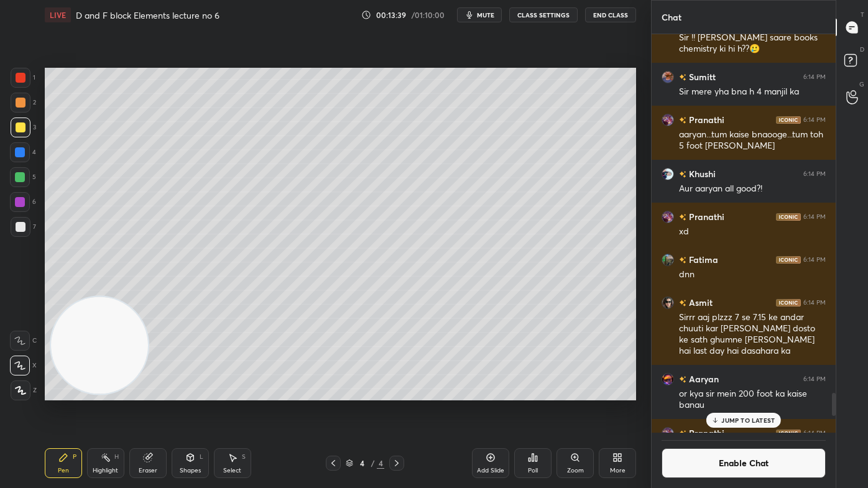
click at [740, 392] on div "JUMP TO LATEST" at bounding box center [743, 420] width 75 height 15
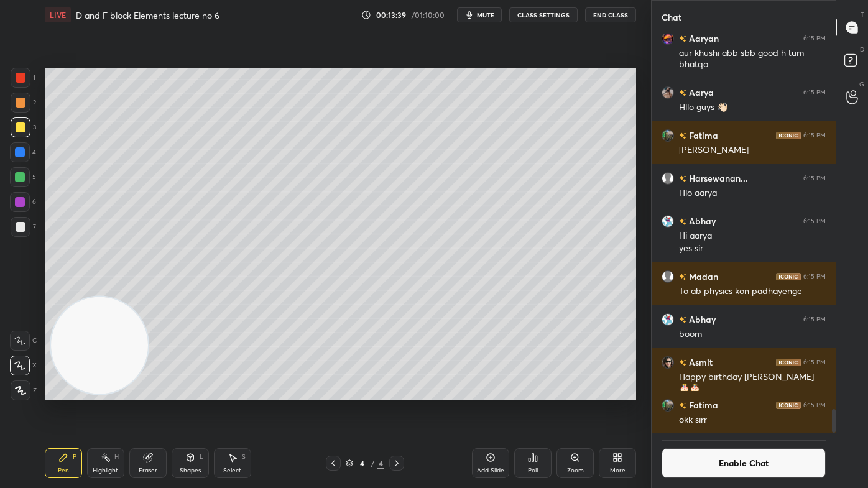
click at [711, 392] on button "Enable Chat" at bounding box center [744, 463] width 164 height 30
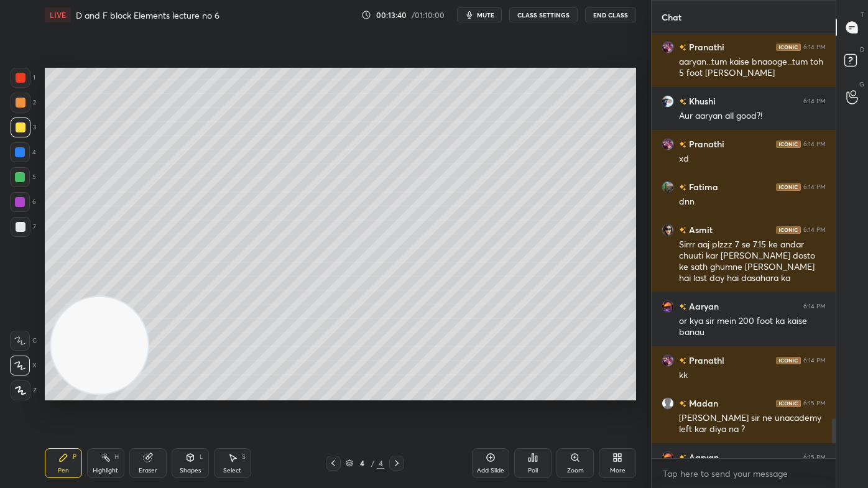
scroll to position [421, 180]
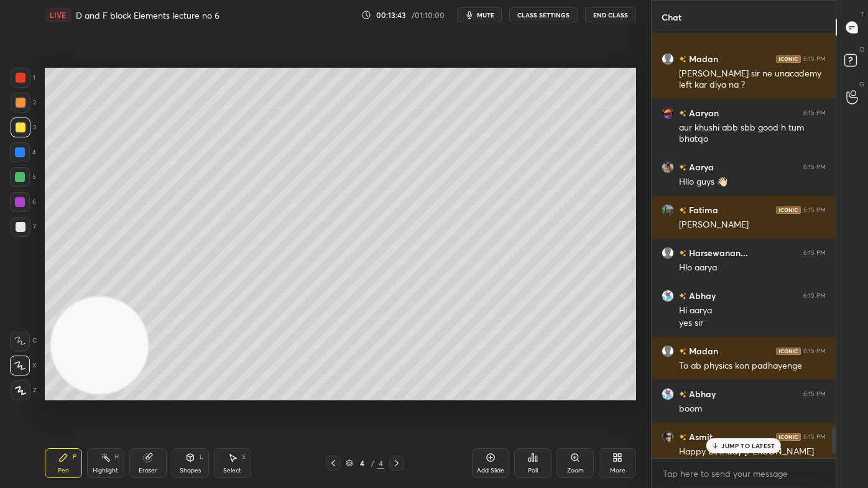
drag, startPoint x: 834, startPoint y: 428, endPoint x: 832, endPoint y: 450, distance: 21.8
click at [832, 392] on div at bounding box center [834, 440] width 4 height 27
click at [752, 392] on p "JUMP TO LATEST" at bounding box center [747, 445] width 53 height 7
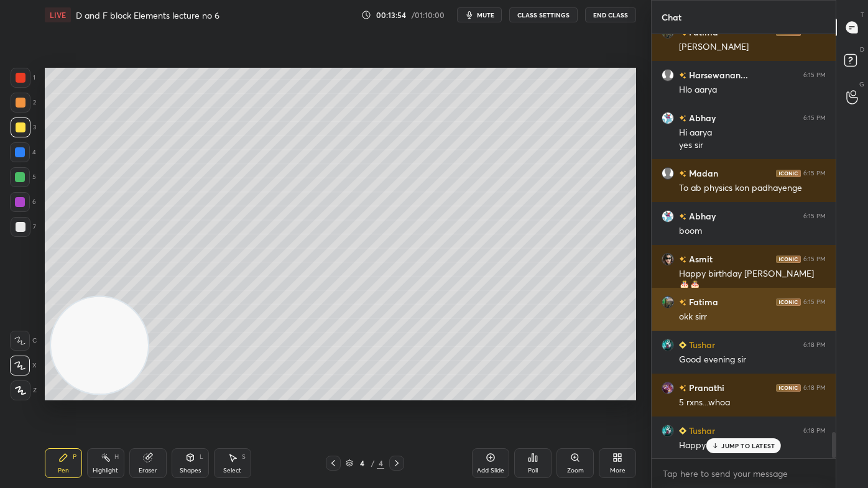
scroll to position [6471, 0]
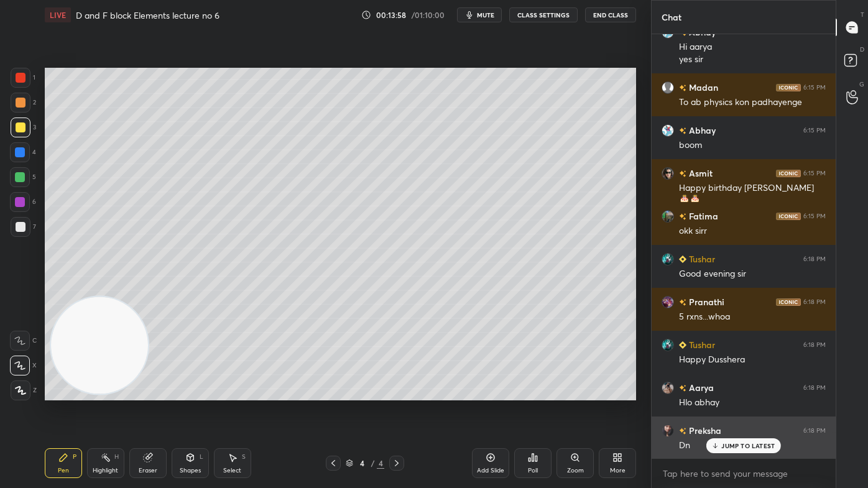
click at [742, 392] on div "JUMP TO LATEST" at bounding box center [743, 445] width 75 height 15
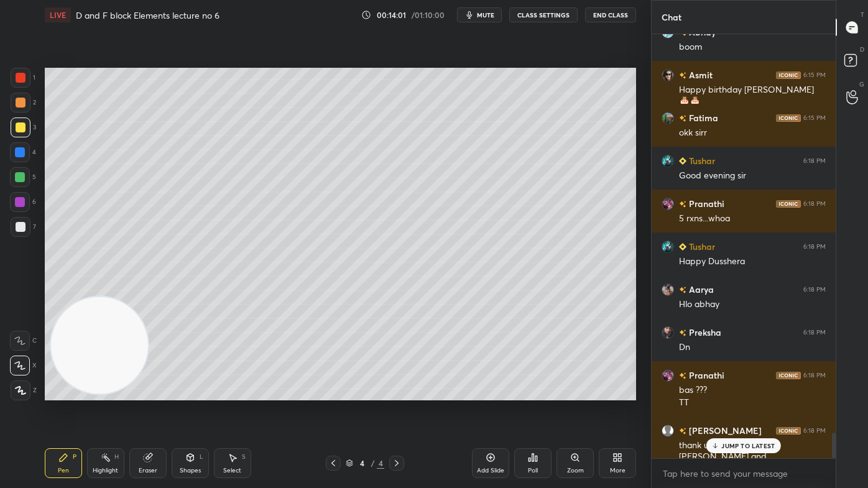
scroll to position [6698, 0]
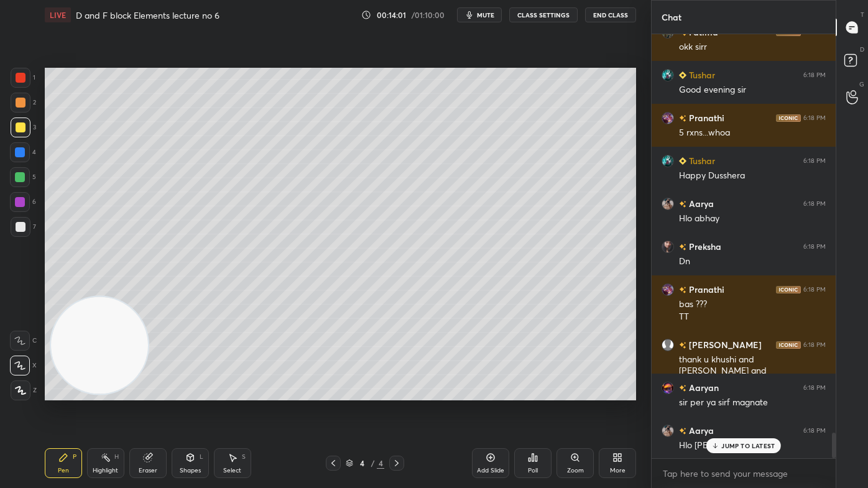
click at [741, 392] on div "JUMP TO LATEST" at bounding box center [743, 445] width 75 height 15
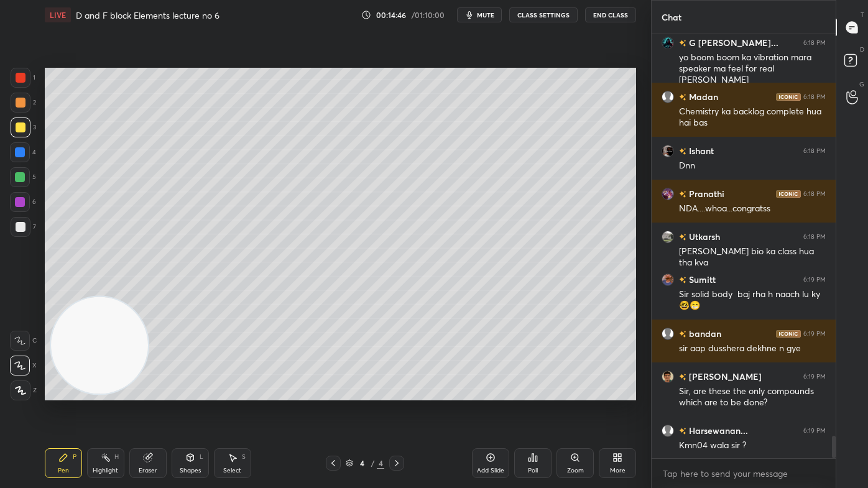
scroll to position [7655, 0]
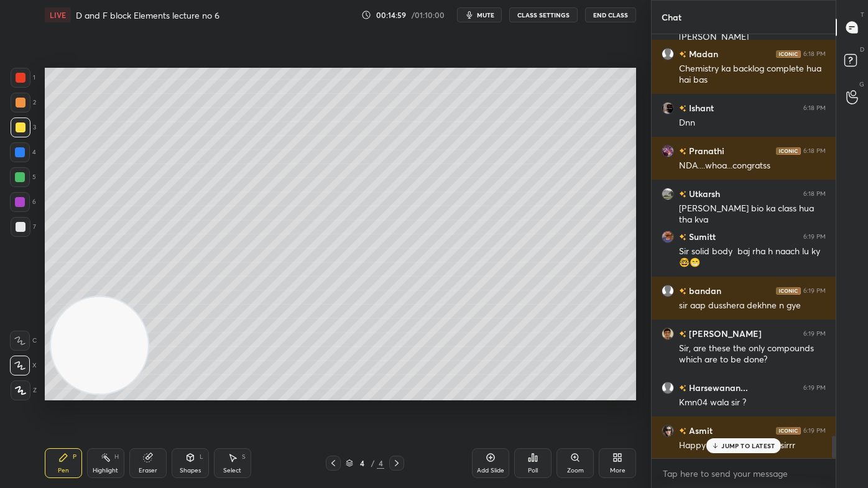
drag, startPoint x: 18, startPoint y: 179, endPoint x: 25, endPoint y: 179, distance: 6.8
click at [17, 180] on div at bounding box center [20, 177] width 10 height 10
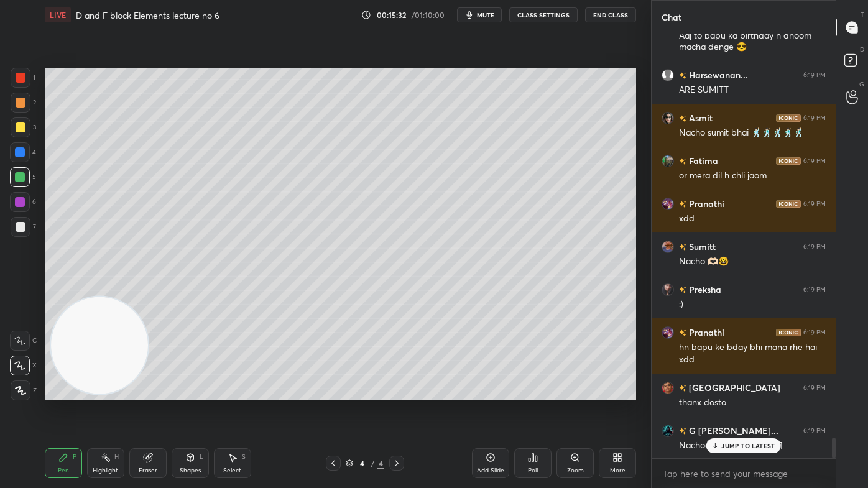
scroll to position [8260, 0]
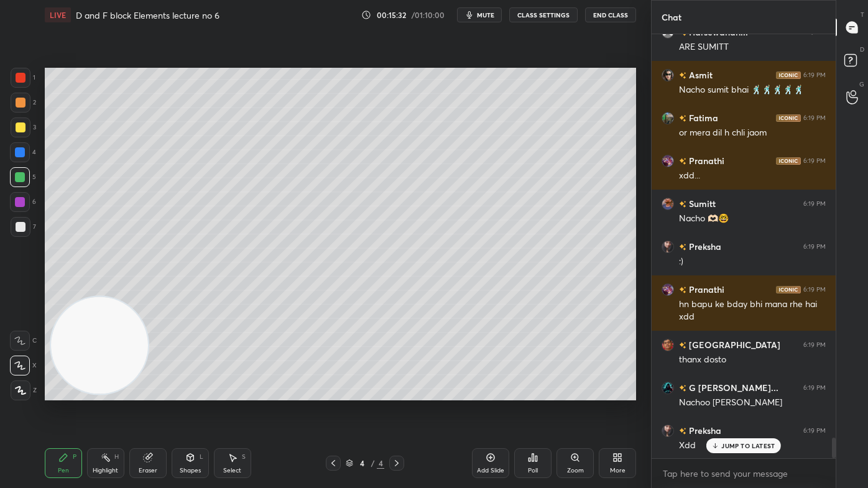
click at [484, 392] on div "Add Slide" at bounding box center [490, 471] width 27 height 6
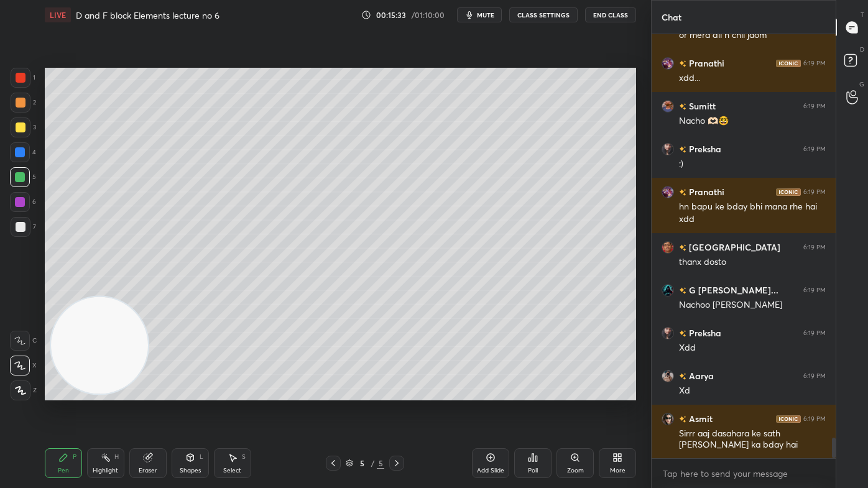
click at [534, 15] on button "CLASS SETTINGS" at bounding box center [543, 14] width 68 height 15
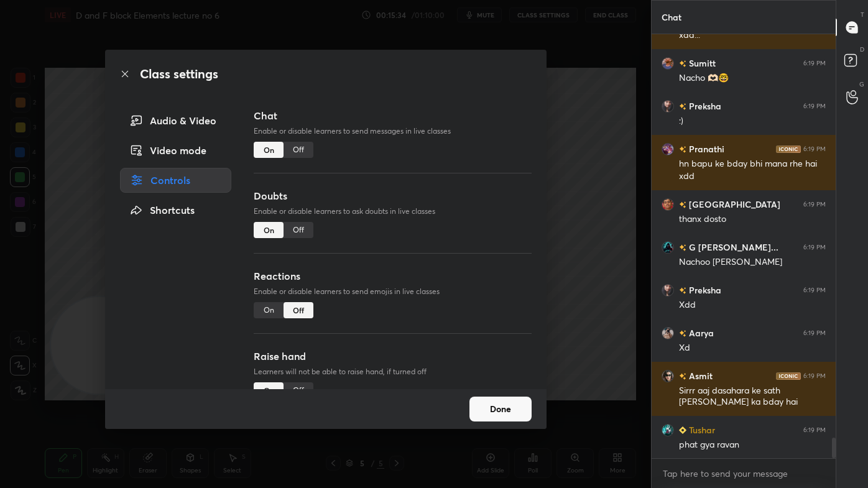
click at [586, 249] on div "Class settings Audio & Video Video mode Controls Shortcuts Chat Enable or disab…" at bounding box center [325, 244] width 651 height 488
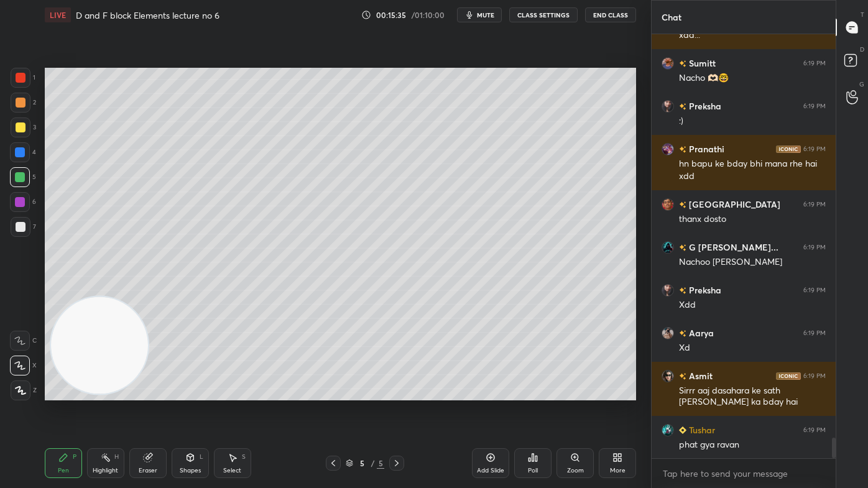
scroll to position [8443, 0]
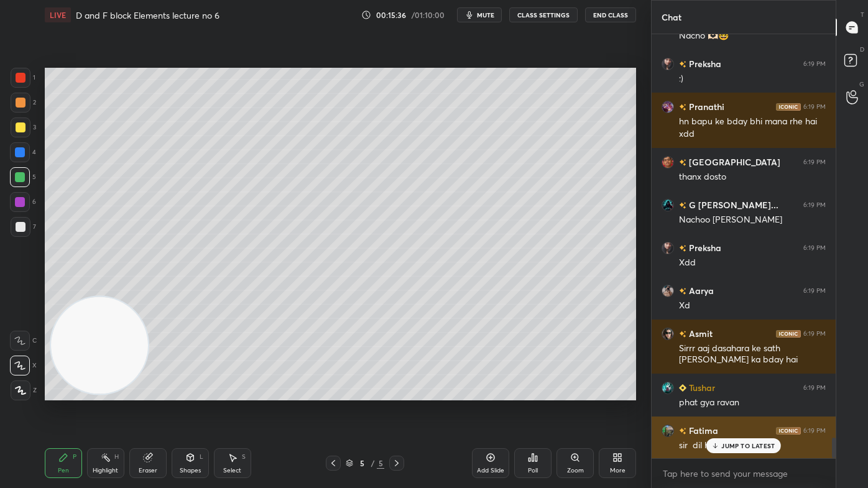
click at [728, 392] on p "JUMP TO LATEST" at bounding box center [747, 445] width 53 height 7
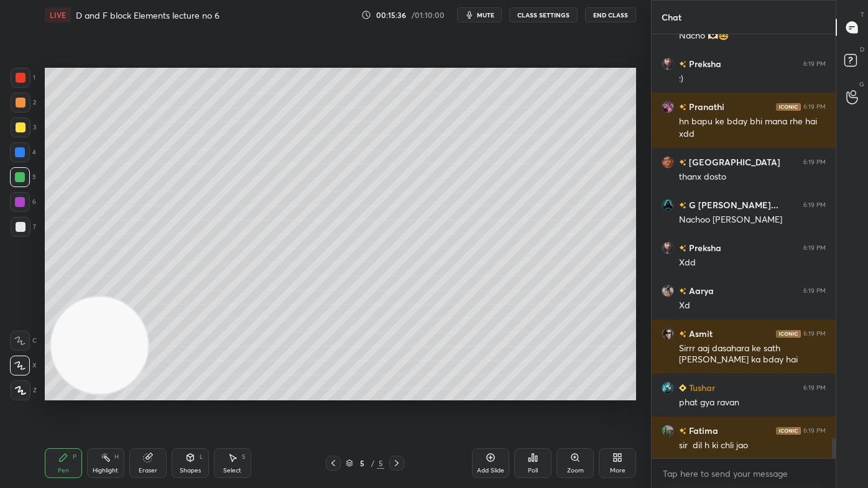
scroll to position [8486, 0]
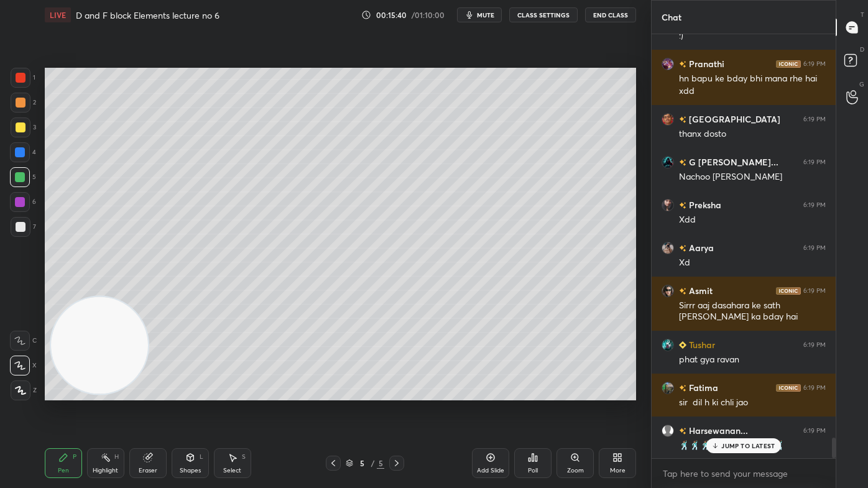
click at [545, 9] on button "CLASS SETTINGS" at bounding box center [543, 14] width 68 height 15
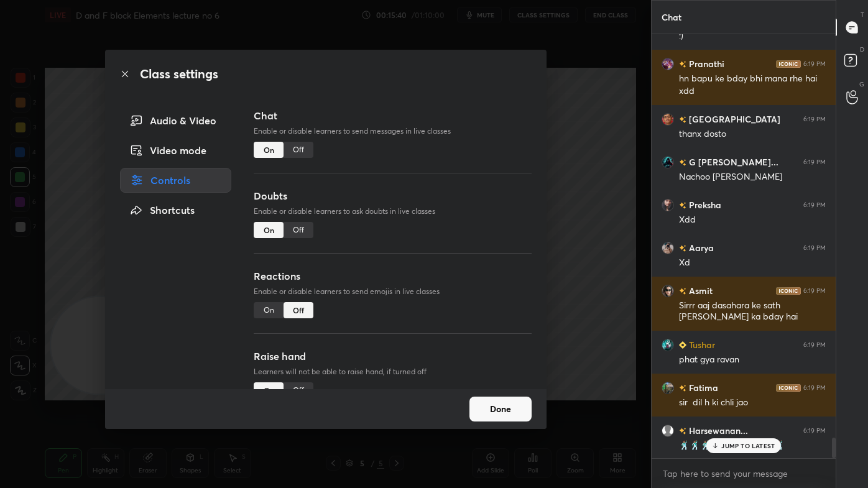
click at [302, 147] on div "Off" at bounding box center [299, 150] width 30 height 16
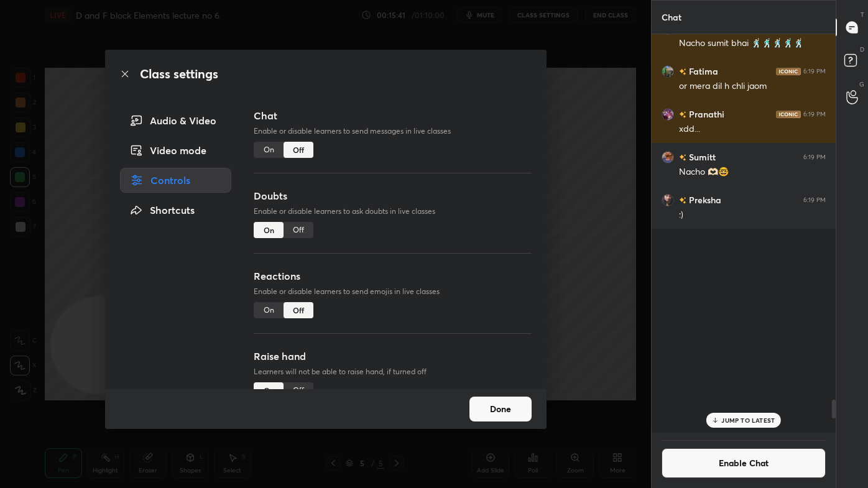
scroll to position [396, 180]
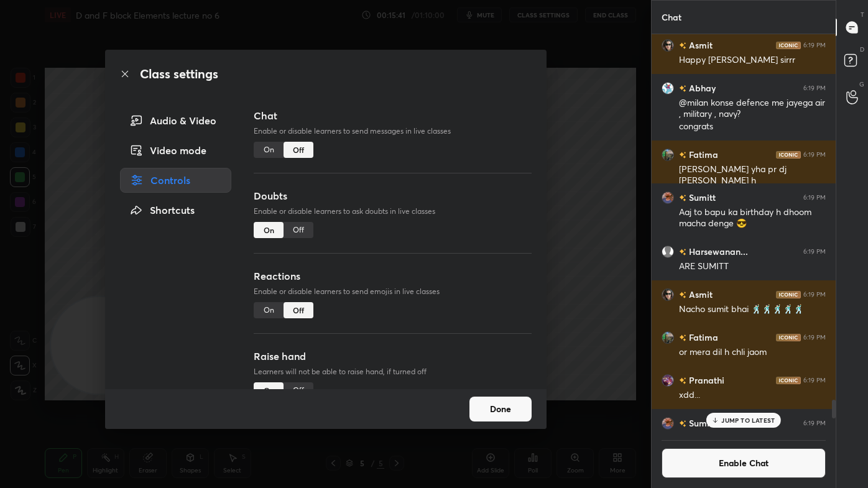
click at [607, 150] on div "Class settings Audio & Video Video mode Controls Shortcuts Chat Enable or disab…" at bounding box center [325, 244] width 651 height 488
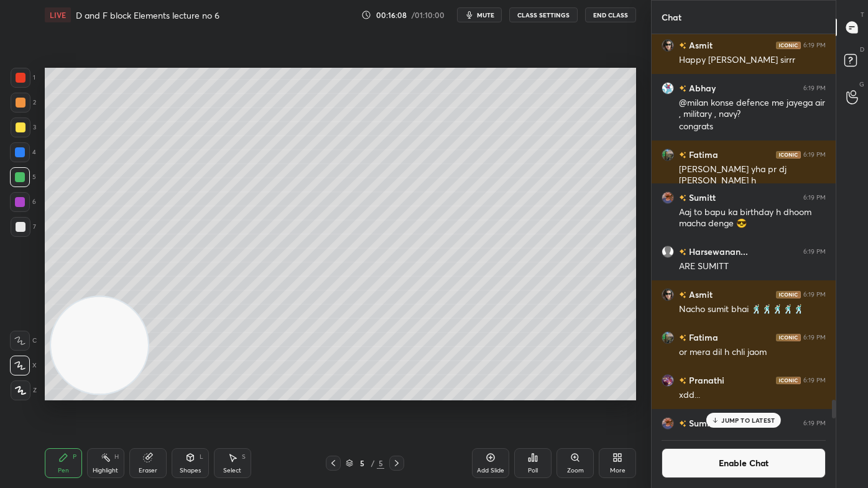
click at [25, 172] on div at bounding box center [20, 177] width 20 height 20
click at [21, 369] on icon at bounding box center [20, 365] width 10 height 7
click at [19, 392] on icon at bounding box center [20, 390] width 11 height 9
drag, startPoint x: 21, startPoint y: 391, endPoint x: 28, endPoint y: 381, distance: 12.9
click at [21, 391] on icon at bounding box center [21, 390] width 10 height 7
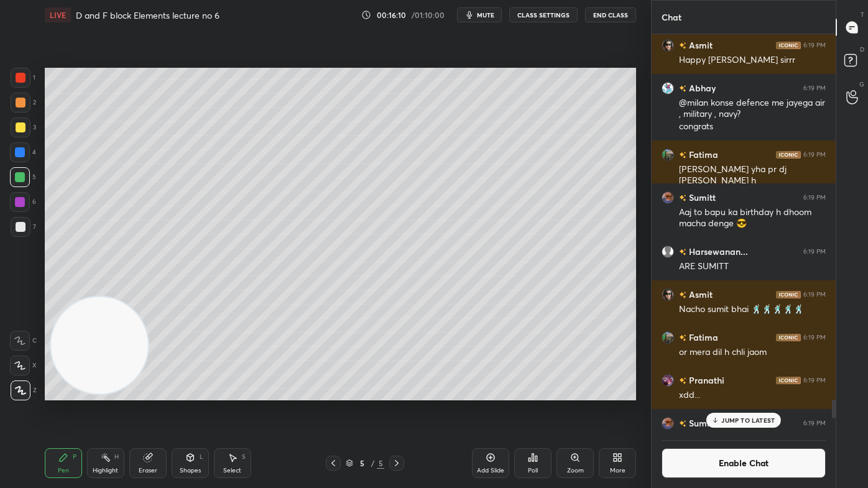
click at [26, 371] on div at bounding box center [20, 366] width 20 height 20
click at [145, 392] on icon at bounding box center [148, 458] width 10 height 10
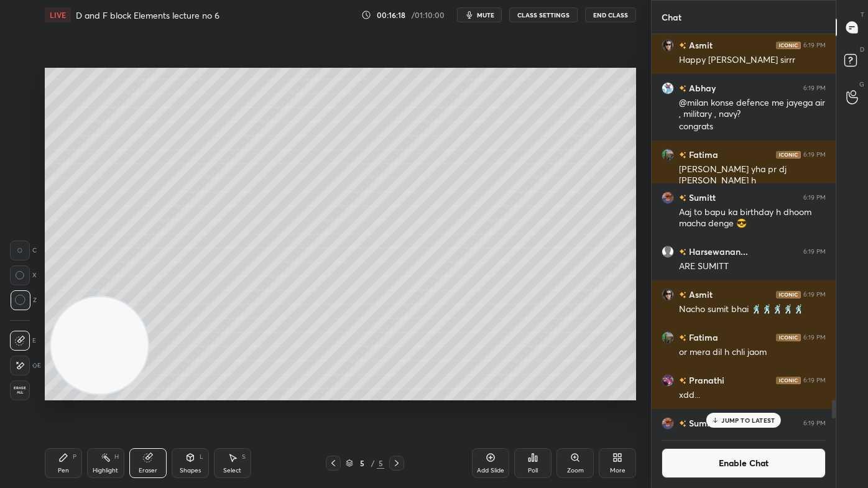
click at [136, 90] on div "Setting up your live class Poll for secs No correct answer Start poll" at bounding box center [340, 234] width 601 height 409
click at [55, 392] on div "Pen P" at bounding box center [63, 463] width 37 height 30
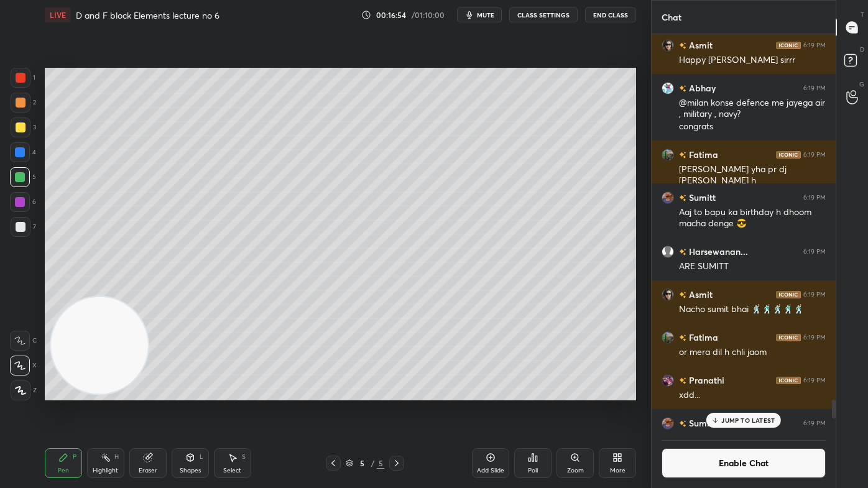
click at [18, 228] on div at bounding box center [21, 227] width 10 height 10
click at [20, 119] on div at bounding box center [21, 128] width 20 height 20
click at [754, 392] on p "JUMP TO LATEST" at bounding box center [747, 420] width 53 height 7
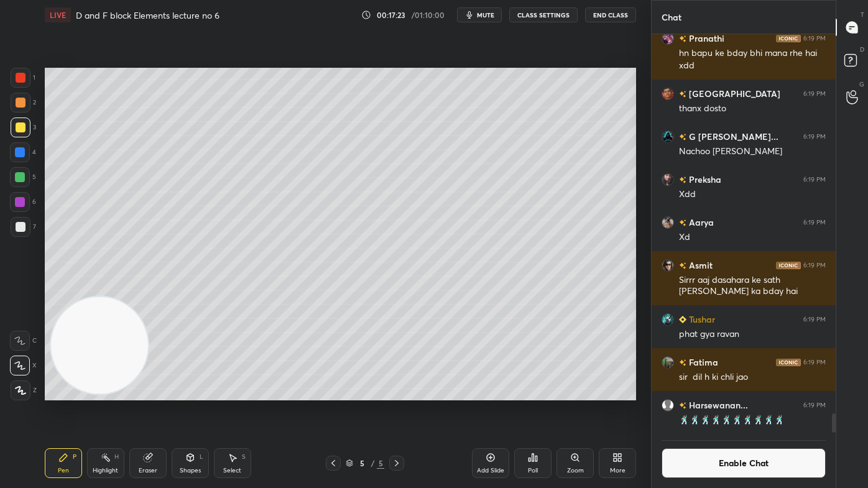
click at [732, 392] on button "Enable Chat" at bounding box center [744, 463] width 164 height 30
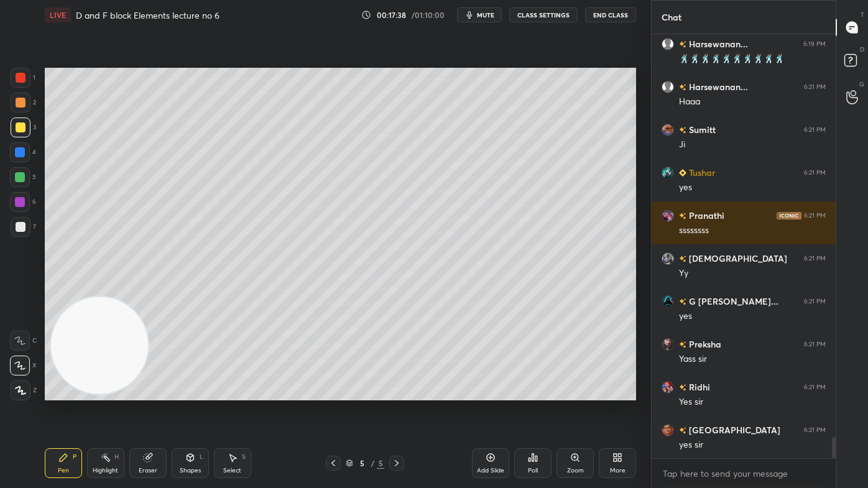
scroll to position [8212, 0]
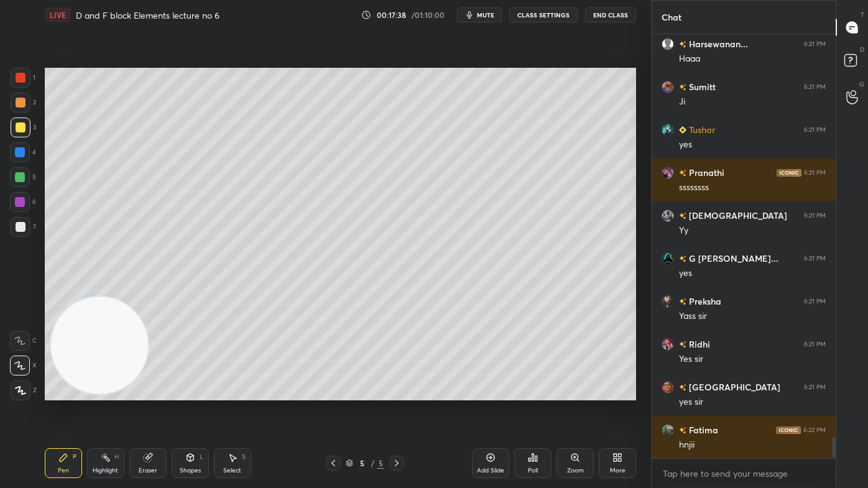
click at [24, 78] on div at bounding box center [21, 78] width 10 height 10
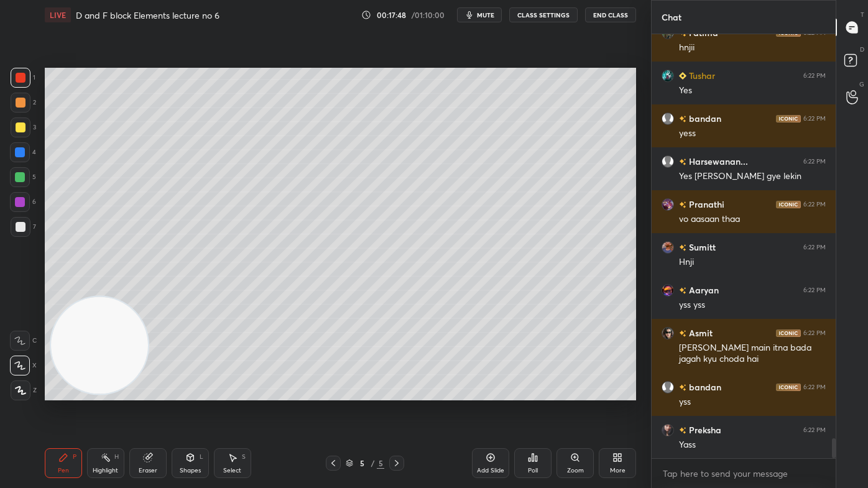
scroll to position [8652, 0]
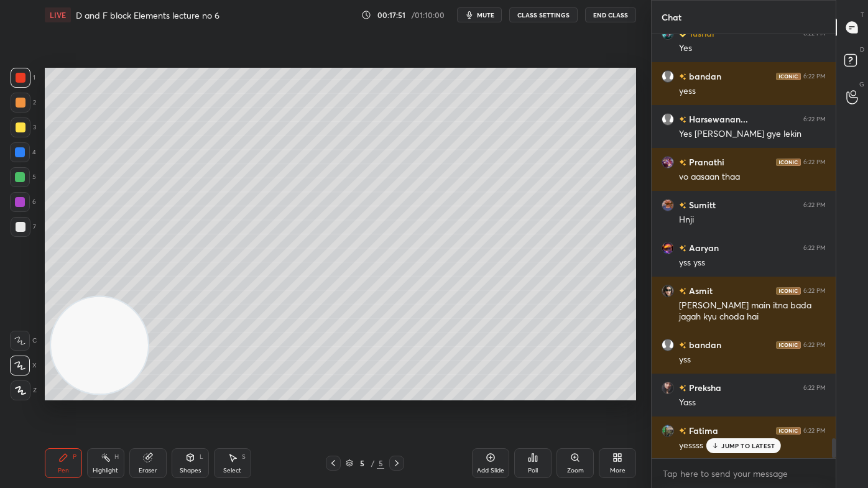
click at [239, 392] on div "Select" at bounding box center [232, 471] width 18 height 6
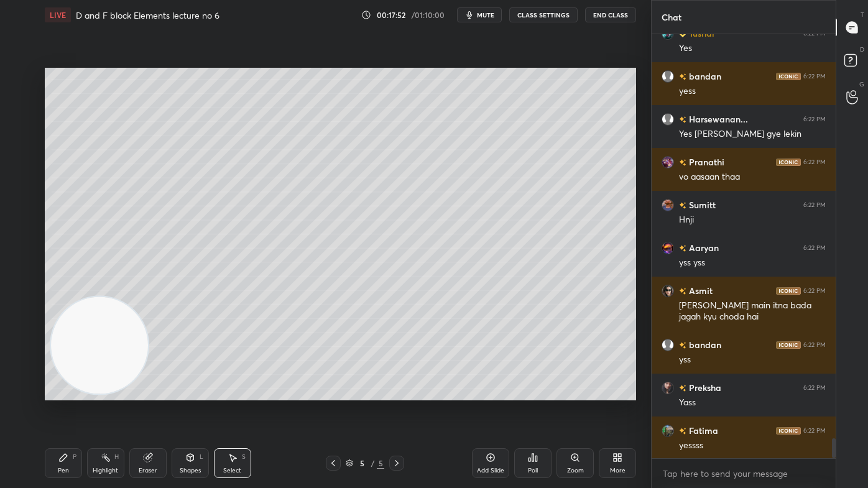
scroll to position [8695, 0]
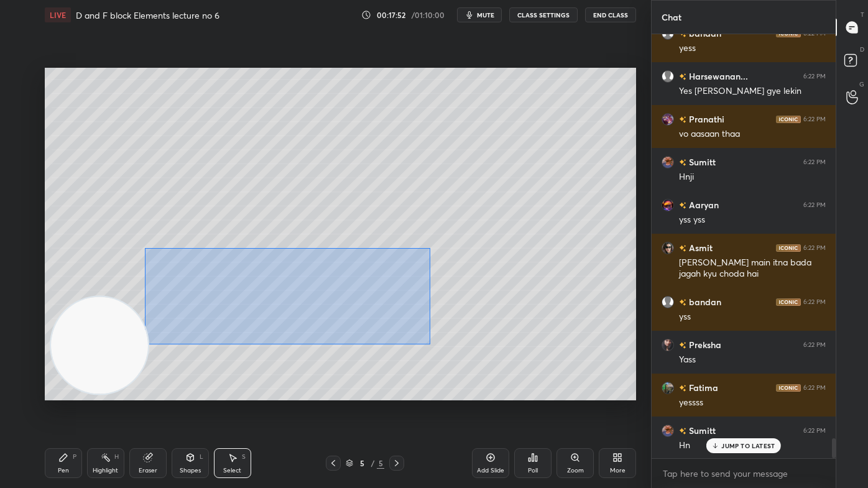
drag, startPoint x: 150, startPoint y: 285, endPoint x: 428, endPoint y: 336, distance: 282.6
click at [438, 343] on div "0 ° Undo Copy Duplicate Duplicate to new slide Delete" at bounding box center [340, 234] width 591 height 333
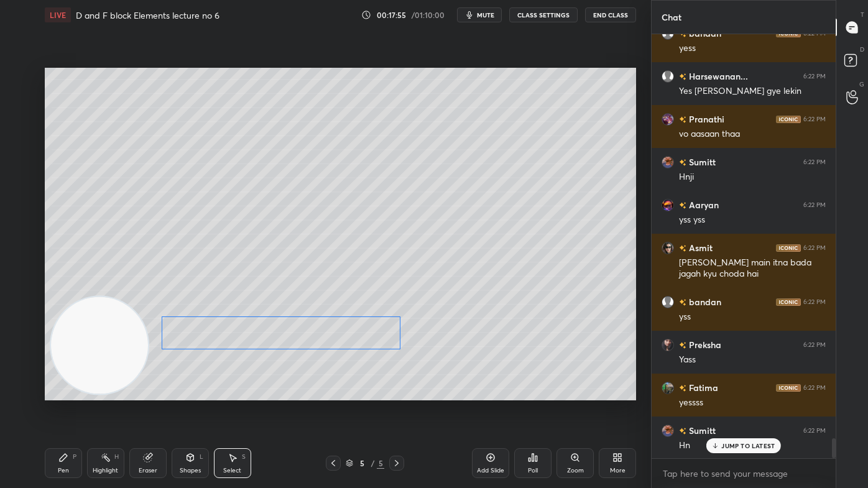
scroll to position [8738, 0]
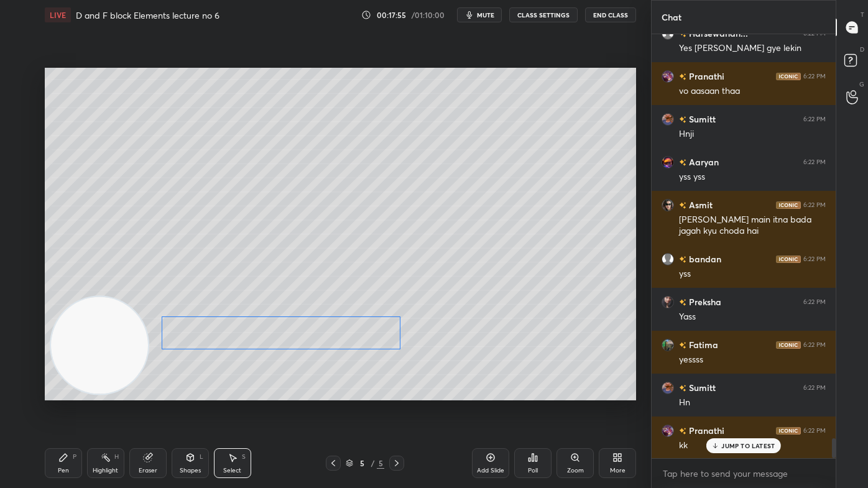
drag, startPoint x: 351, startPoint y: 285, endPoint x: 358, endPoint y: 351, distance: 67.0
click at [359, 336] on div "0 ° Undo Copy Duplicate Duplicate to new slide Delete" at bounding box center [340, 234] width 591 height 333
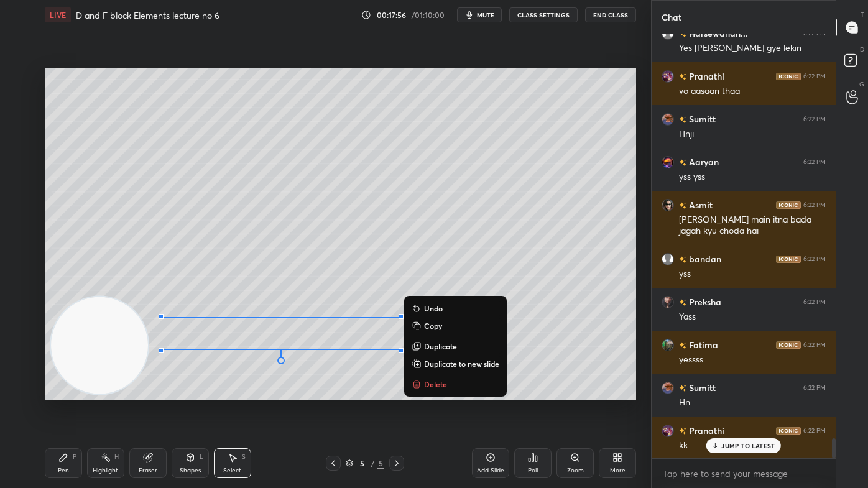
click at [324, 392] on div "0 ° Undo Copy Duplicate Duplicate to new slide Delete" at bounding box center [340, 234] width 591 height 333
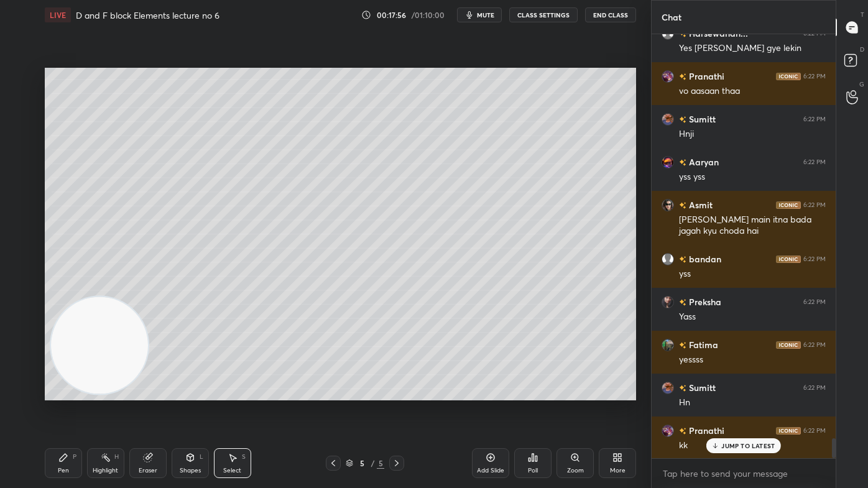
drag, startPoint x: 53, startPoint y: 473, endPoint x: 68, endPoint y: 462, distance: 17.8
click at [55, 392] on div "Pen P" at bounding box center [63, 463] width 37 height 30
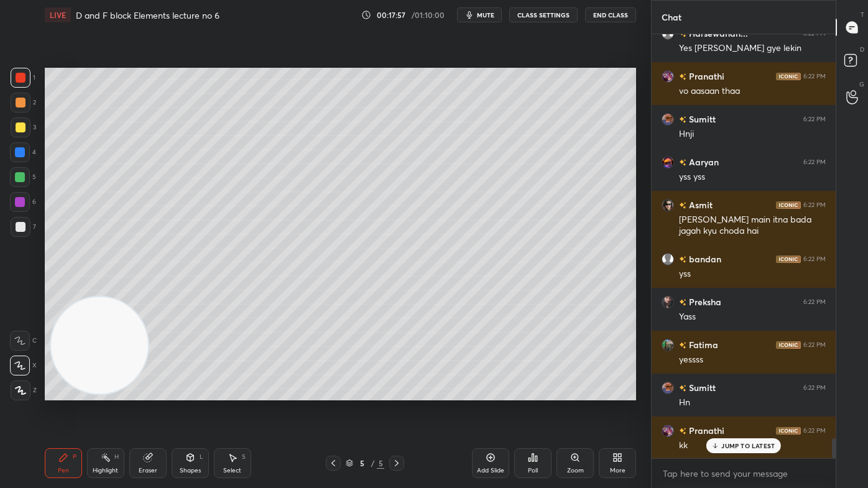
click at [19, 127] on div at bounding box center [21, 128] width 10 height 10
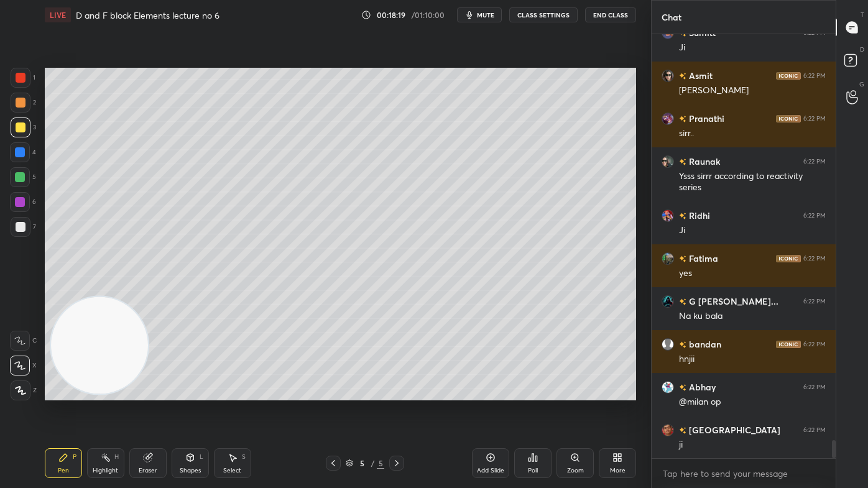
scroll to position [9436, 0]
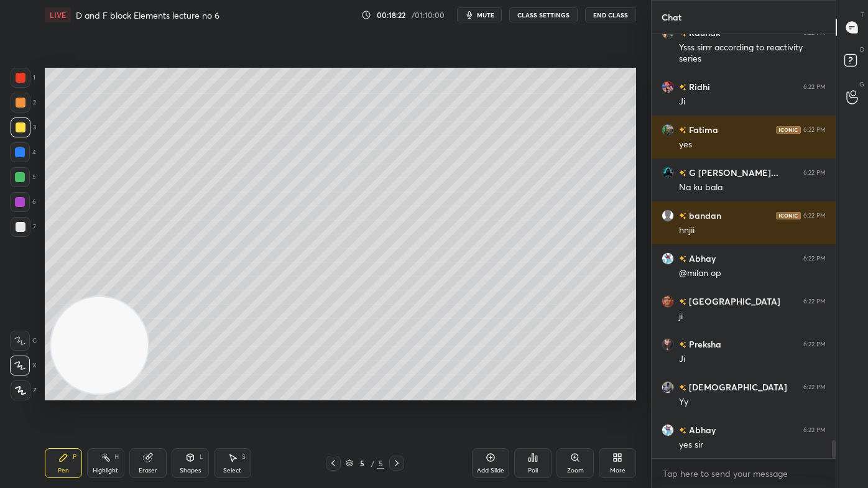
click at [234, 392] on div "Select" at bounding box center [232, 471] width 18 height 6
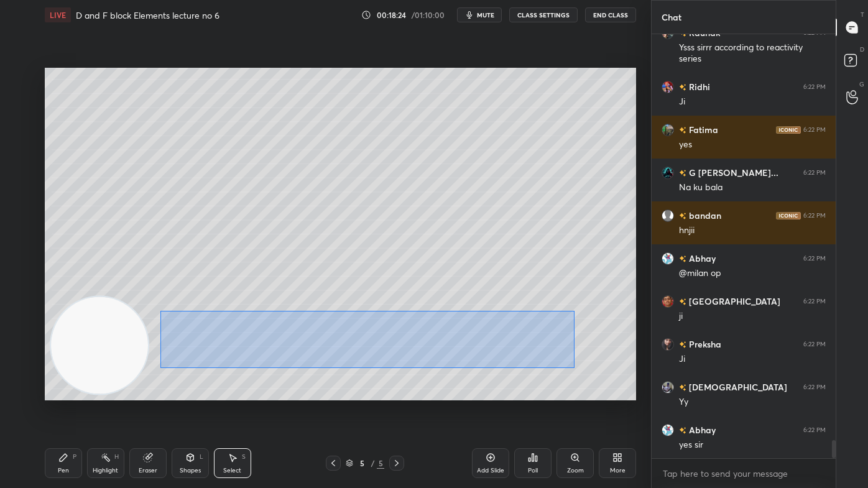
drag, startPoint x: 160, startPoint y: 311, endPoint x: 586, endPoint y: 364, distance: 429.3
click at [588, 366] on div "0 ° Undo Copy Duplicate Duplicate to new slide Delete" at bounding box center [340, 234] width 591 height 333
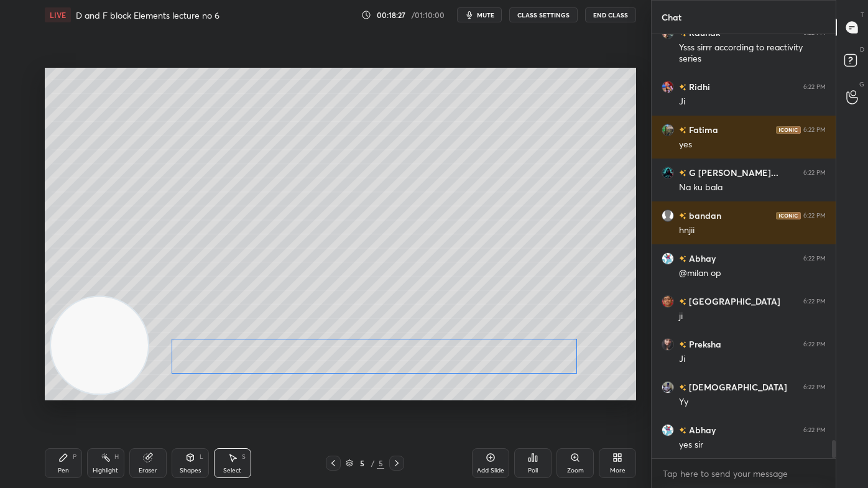
drag, startPoint x: 548, startPoint y: 346, endPoint x: 548, endPoint y: 361, distance: 15.5
click at [549, 363] on div "0 ° Undo Copy Duplicate Duplicate to new slide Delete" at bounding box center [340, 234] width 591 height 333
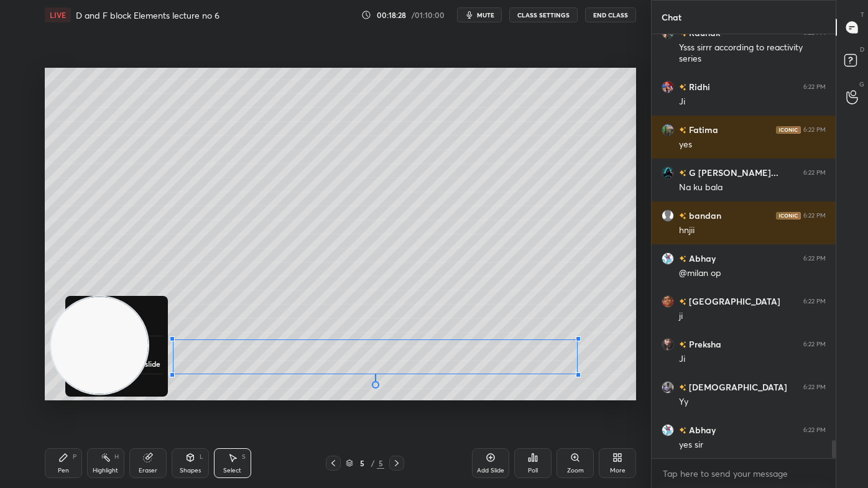
click at [65, 392] on icon at bounding box center [63, 458] width 10 height 10
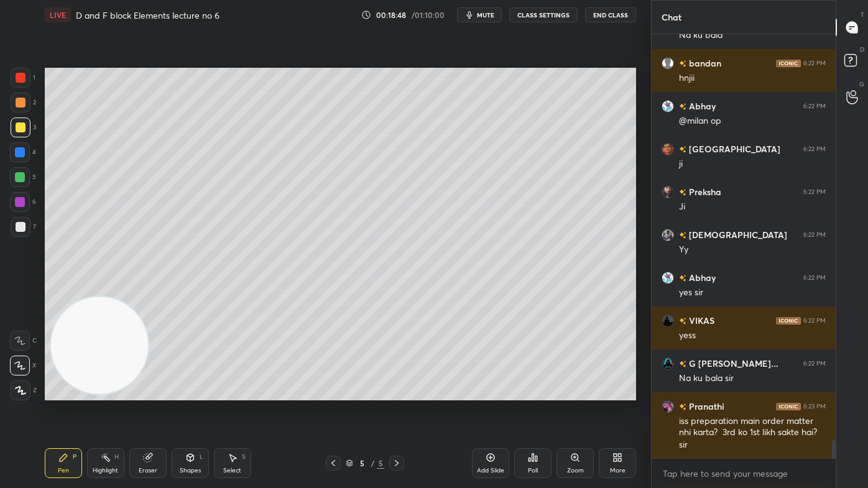
scroll to position [9716, 0]
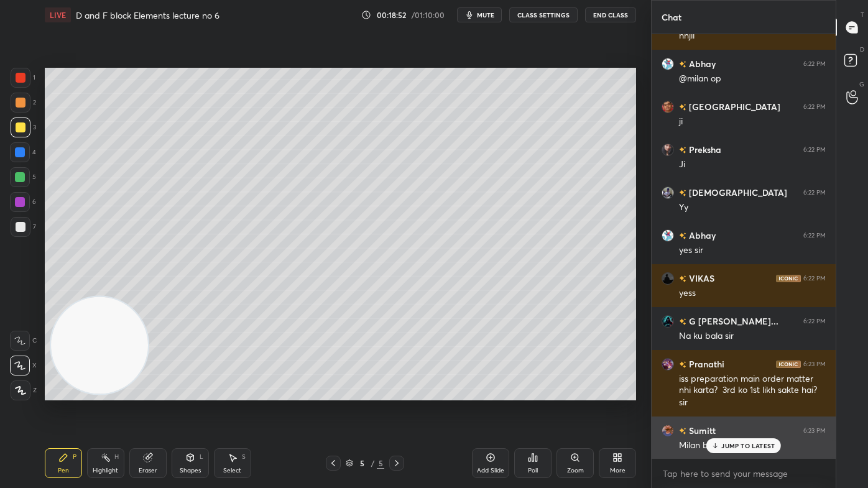
click at [733, 392] on p "JUMP TO LATEST" at bounding box center [747, 445] width 53 height 7
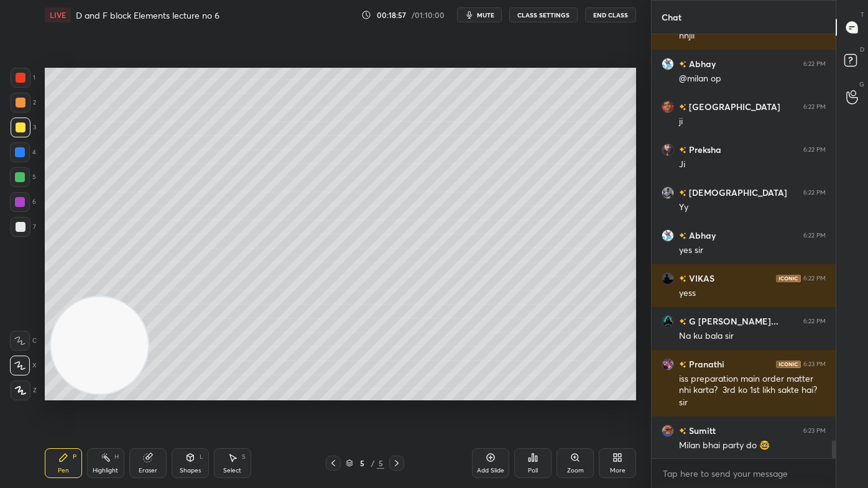
click at [22, 81] on div at bounding box center [21, 78] width 10 height 10
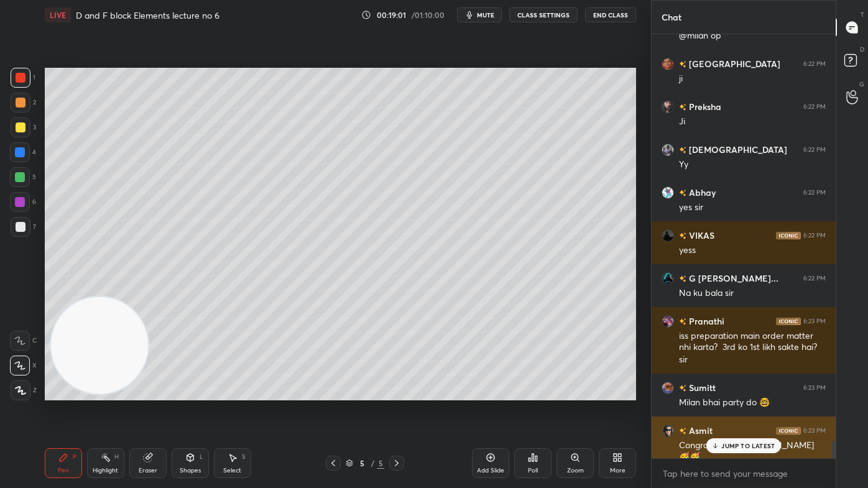
click at [737, 392] on div "JUMP TO LATEST" at bounding box center [743, 445] width 75 height 15
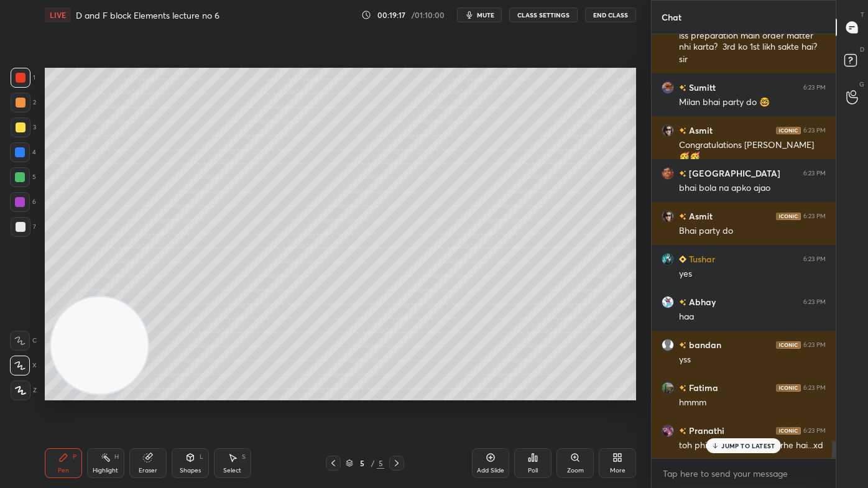
scroll to position [10103, 0]
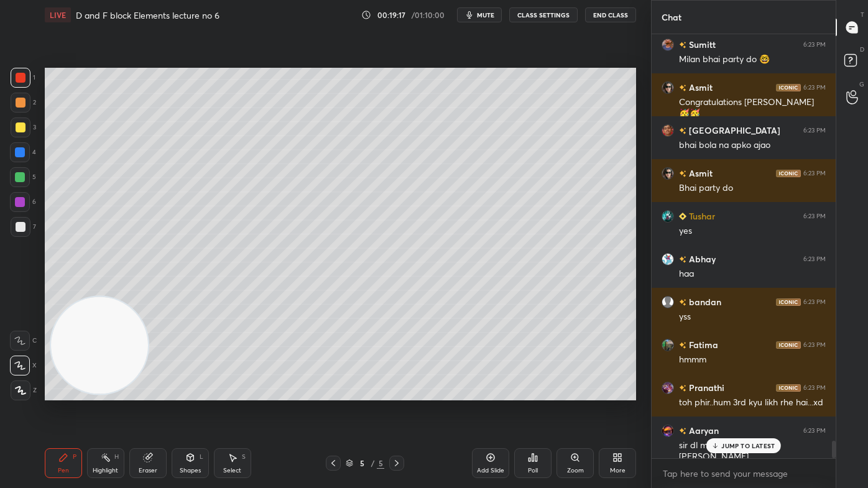
click at [19, 132] on div at bounding box center [21, 128] width 10 height 10
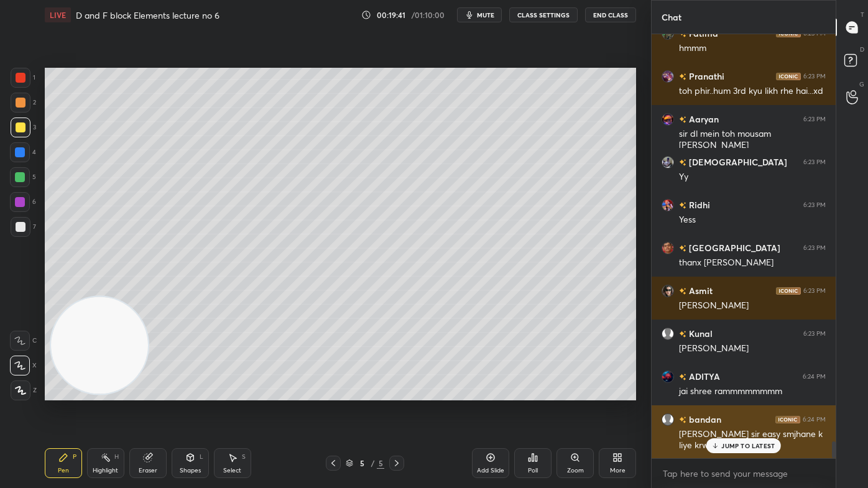
scroll to position [10458, 0]
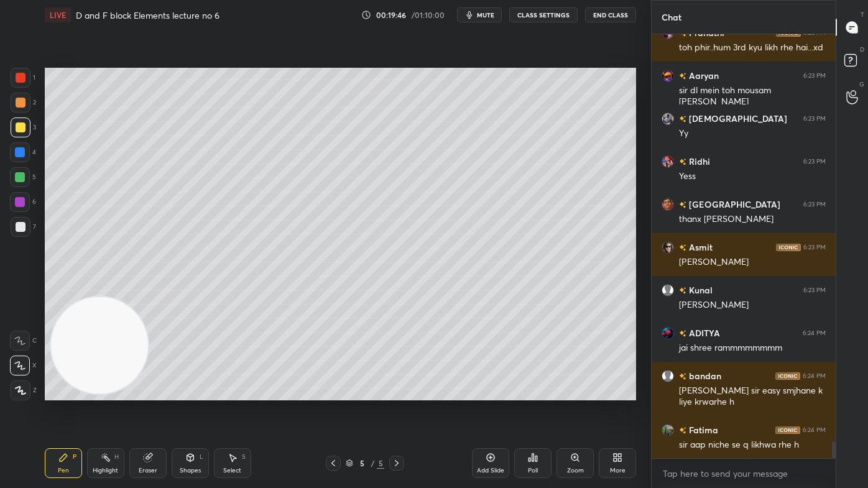
click at [554, 15] on button "CLASS SETTINGS" at bounding box center [543, 14] width 68 height 15
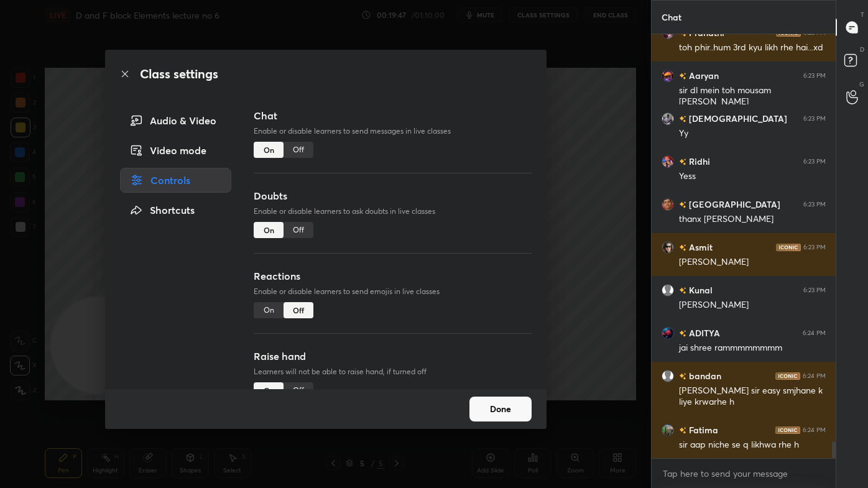
click at [305, 148] on div "Off" at bounding box center [299, 150] width 30 height 16
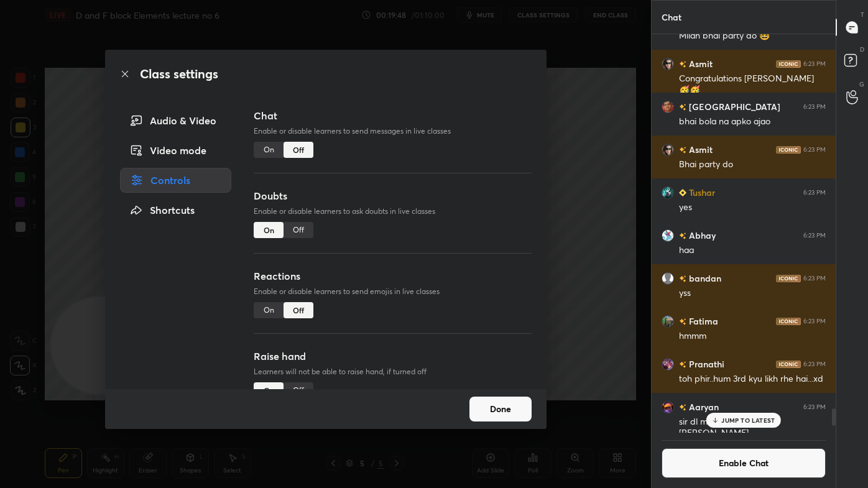
click at [619, 162] on div "Class settings Audio & Video Video mode Controls Shortcuts Chat Enable or disab…" at bounding box center [325, 244] width 651 height 488
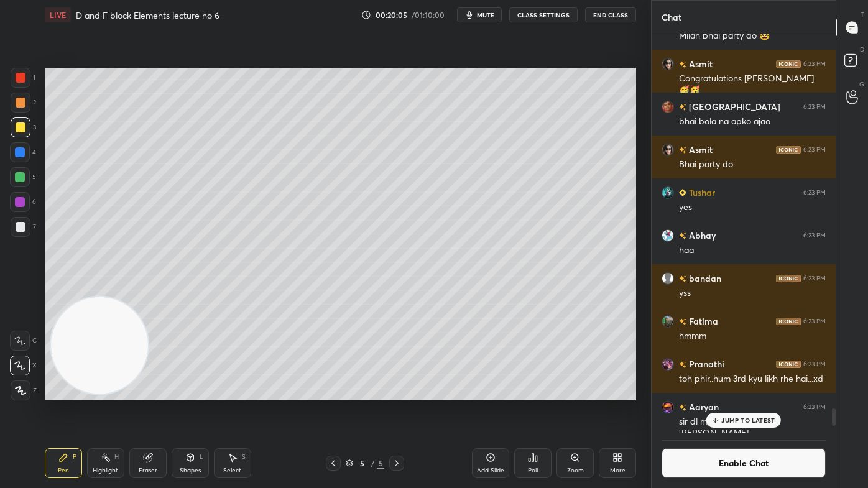
click at [744, 392] on p "JUMP TO LATEST" at bounding box center [747, 420] width 53 height 7
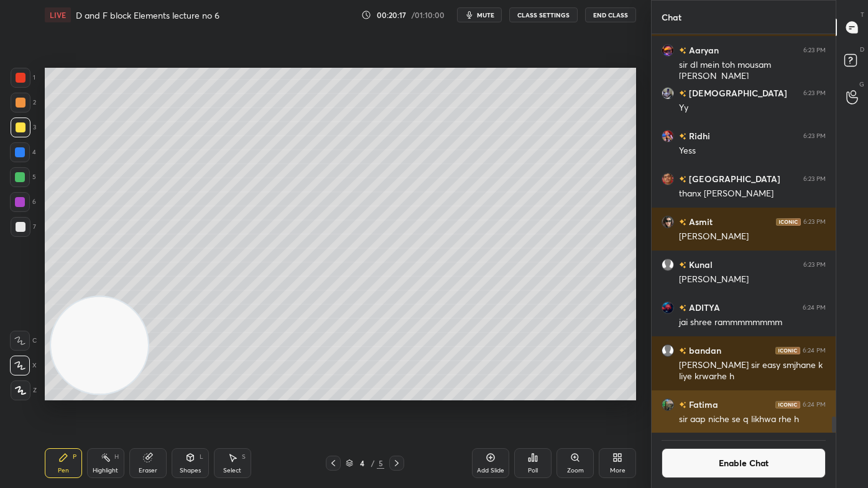
scroll to position [9690, 0]
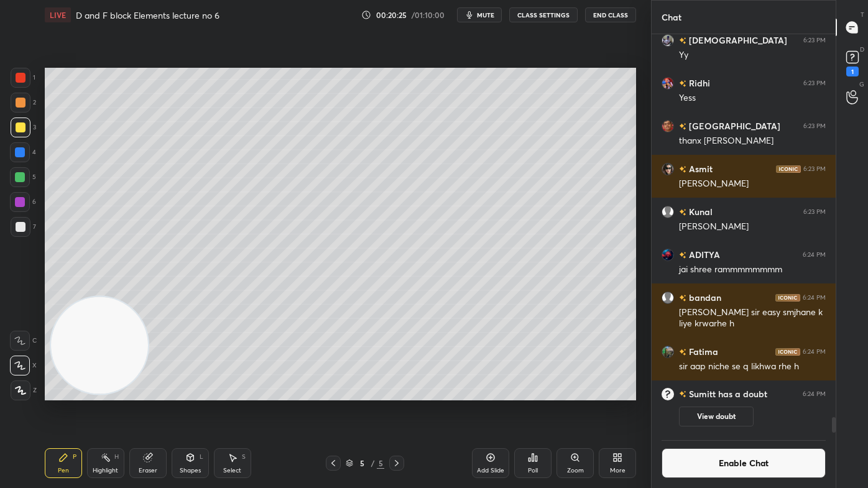
drag, startPoint x: 236, startPoint y: 458, endPoint x: 248, endPoint y: 424, distance: 35.6
click at [234, 392] on div "Select S" at bounding box center [232, 463] width 37 height 30
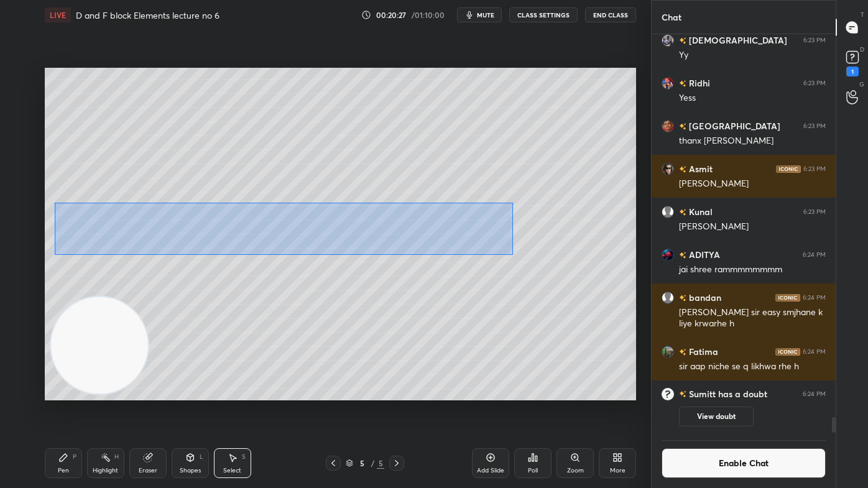
drag, startPoint x: 54, startPoint y: 202, endPoint x: 514, endPoint y: 251, distance: 462.1
click at [523, 254] on div "0 ° Undo Copy Duplicate Duplicate to new slide Delete" at bounding box center [340, 234] width 591 height 333
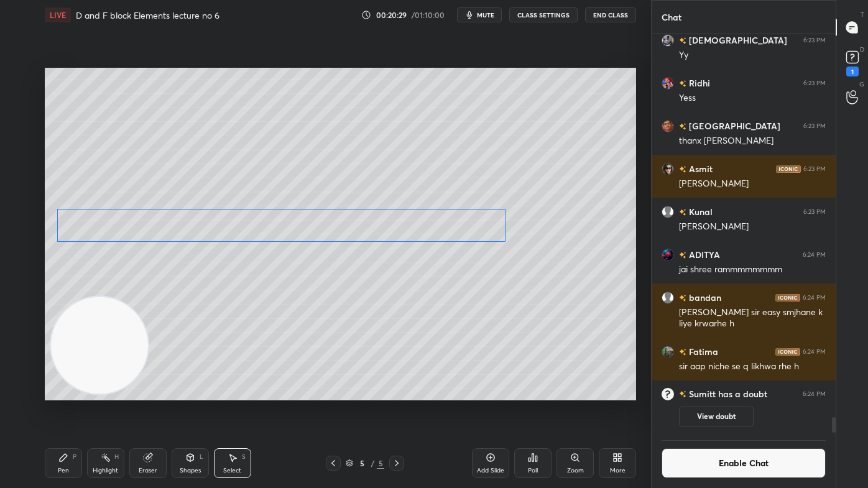
click at [457, 235] on div "0 ° Undo Copy Duplicate Duplicate to new slide Delete" at bounding box center [340, 234] width 591 height 333
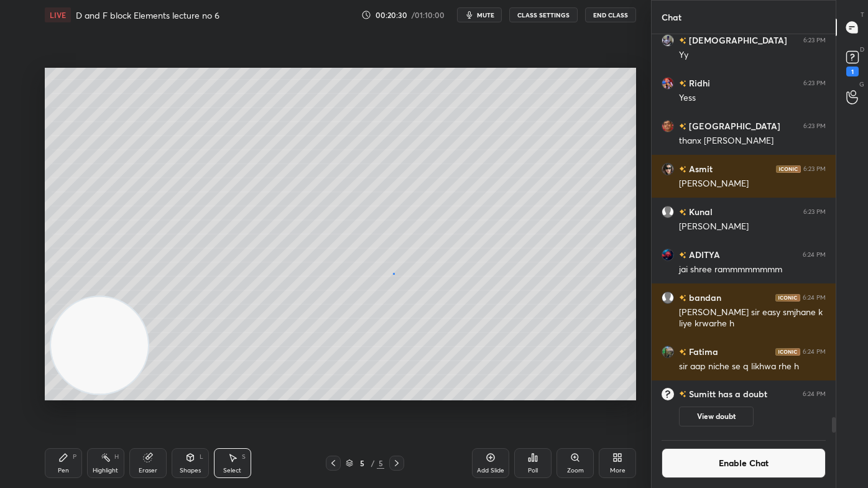
click at [394, 272] on div "0 ° Undo Copy Duplicate Duplicate to new slide Delete" at bounding box center [340, 234] width 591 height 333
click at [73, 392] on div "Pen P" at bounding box center [63, 463] width 37 height 30
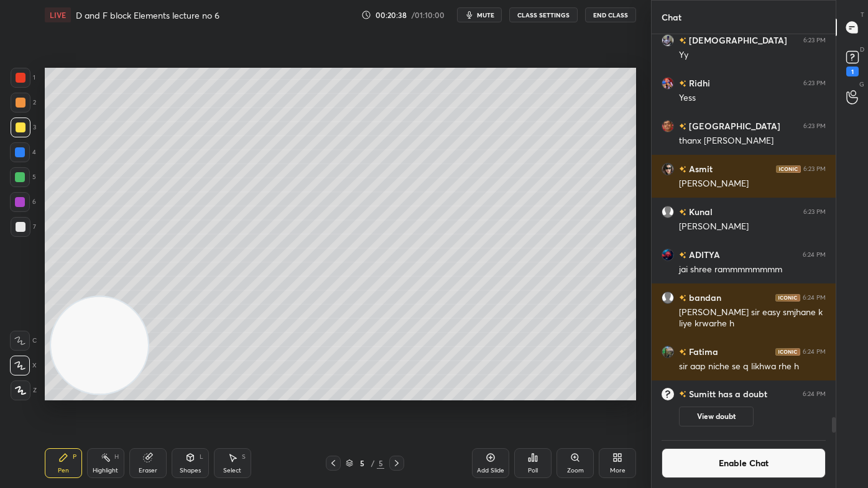
click at [17, 232] on div at bounding box center [21, 227] width 20 height 20
click at [740, 392] on button "Enable Chat" at bounding box center [744, 463] width 164 height 30
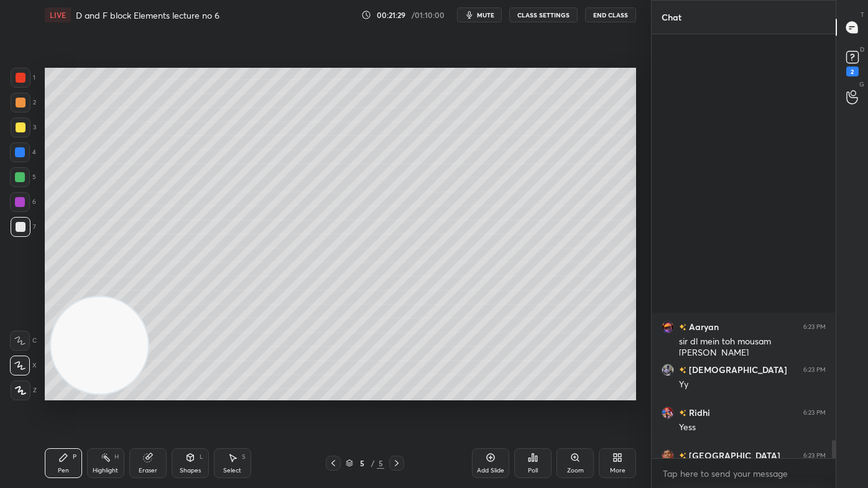
scroll to position [9695, 0]
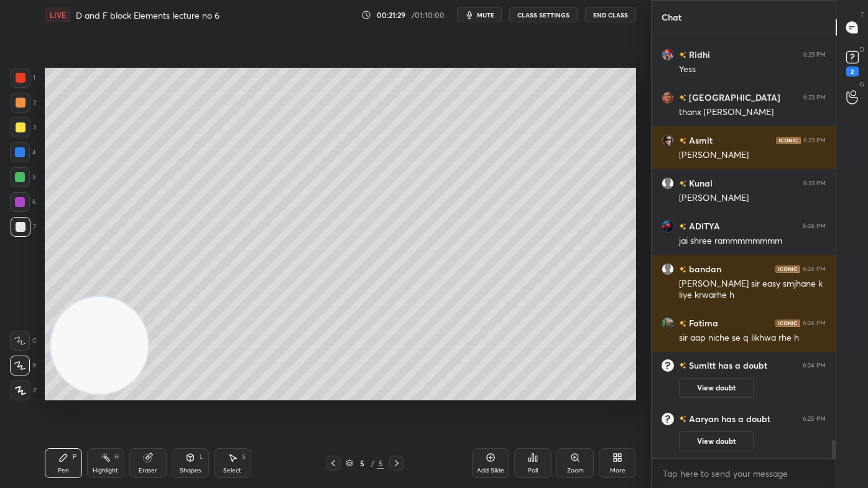
click at [18, 80] on div at bounding box center [21, 78] width 10 height 10
click at [19, 392] on icon at bounding box center [20, 390] width 11 height 9
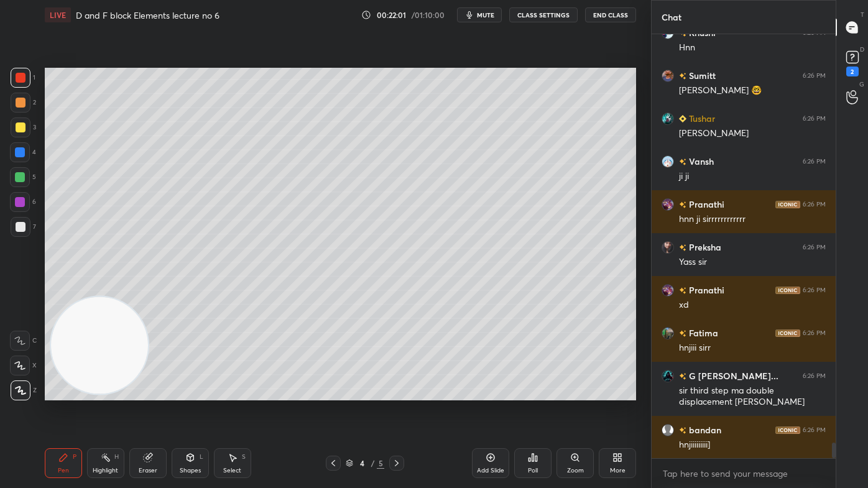
scroll to position [11035, 0]
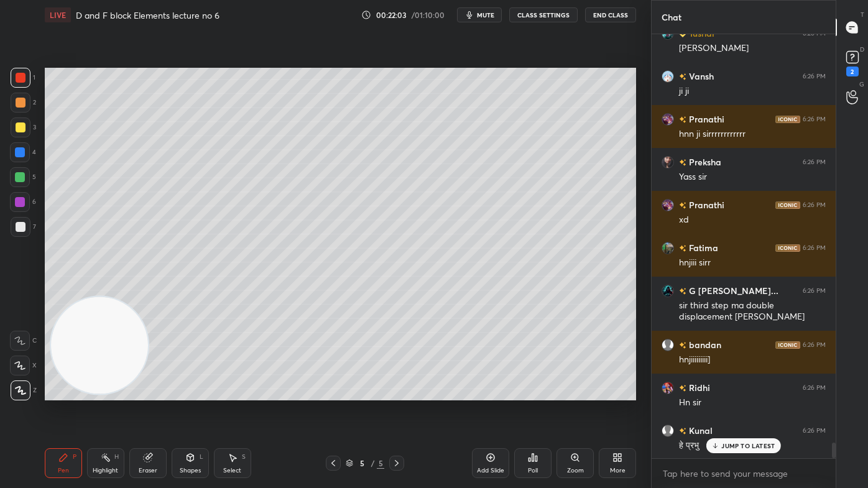
click at [236, 392] on div "Select" at bounding box center [232, 471] width 18 height 6
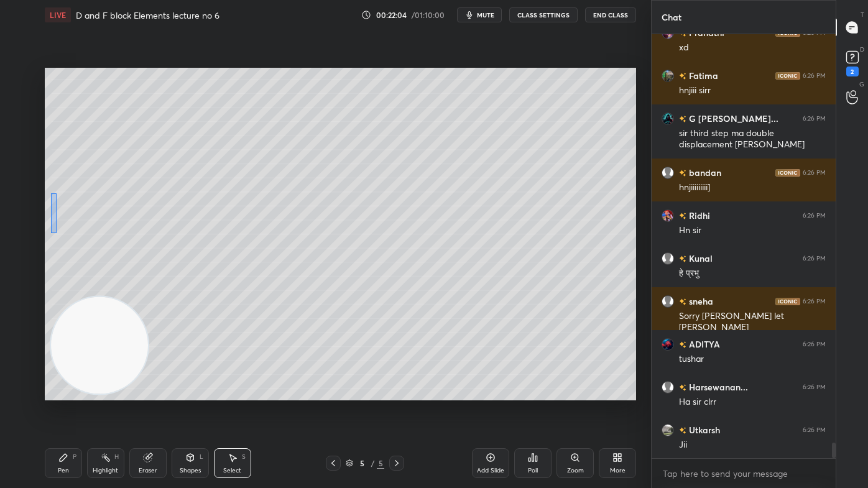
scroll to position [11293, 0]
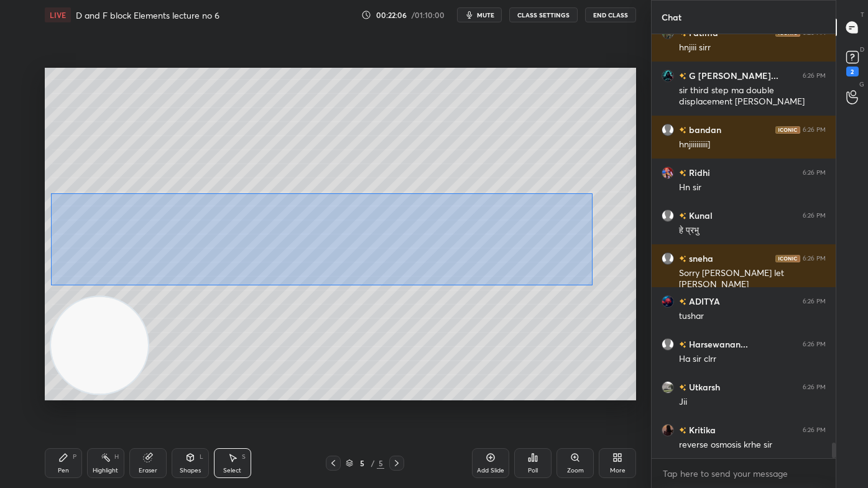
drag, startPoint x: 48, startPoint y: 212, endPoint x: 562, endPoint y: 265, distance: 517.0
click at [593, 285] on div "0 ° Undo Copy Duplicate Duplicate to new slide Delete" at bounding box center [340, 234] width 591 height 333
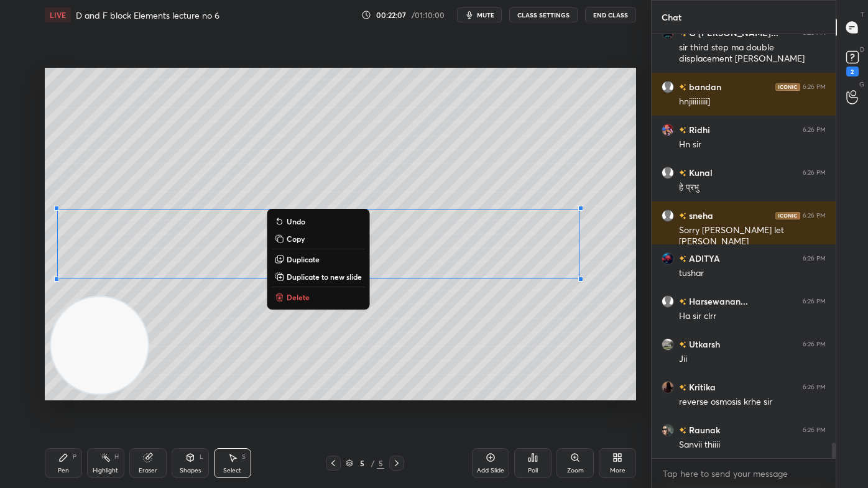
scroll to position [11378, 0]
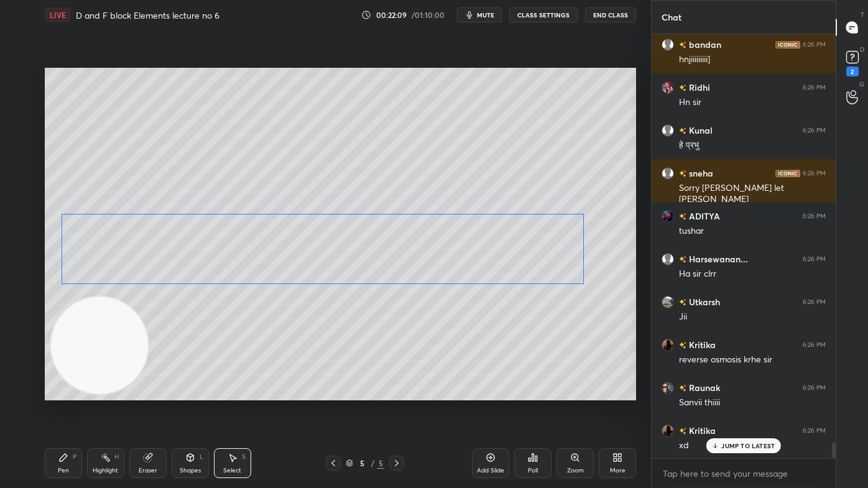
drag, startPoint x: 514, startPoint y: 250, endPoint x: 527, endPoint y: 243, distance: 15.3
click at [516, 251] on div "0 ° Undo Copy Duplicate Duplicate to new slide Delete" at bounding box center [340, 234] width 591 height 333
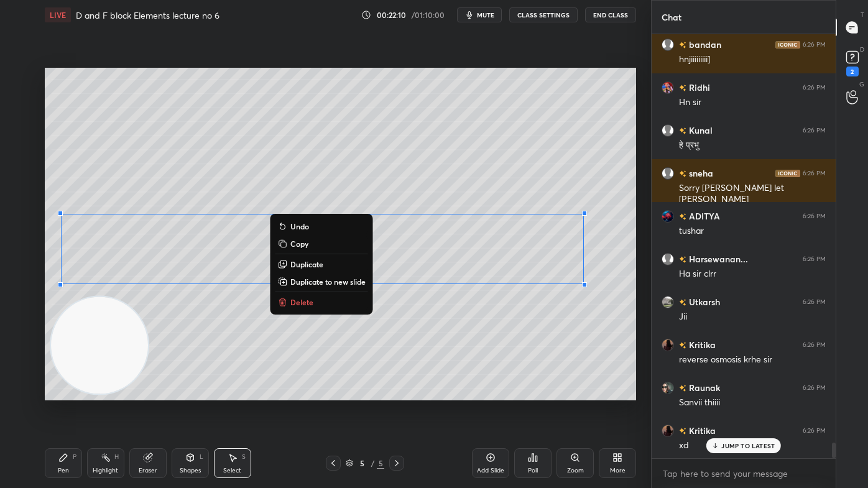
click at [542, 134] on div "0 ° Undo Copy Duplicate Duplicate to new slide Delete" at bounding box center [340, 234] width 591 height 333
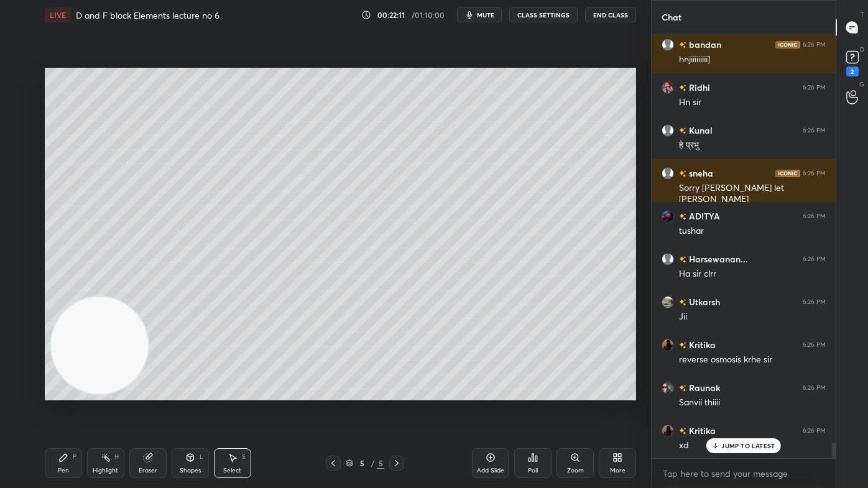
click at [63, 392] on div "Pen" at bounding box center [63, 471] width 11 height 6
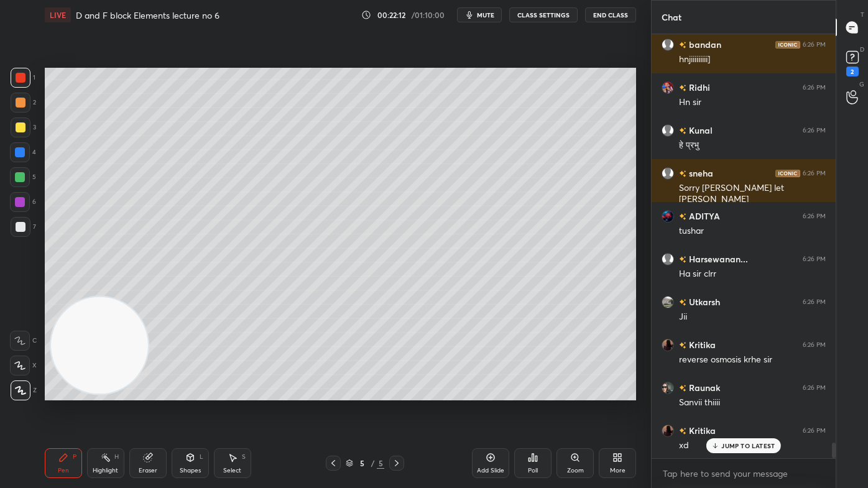
click at [18, 230] on div at bounding box center [21, 227] width 10 height 10
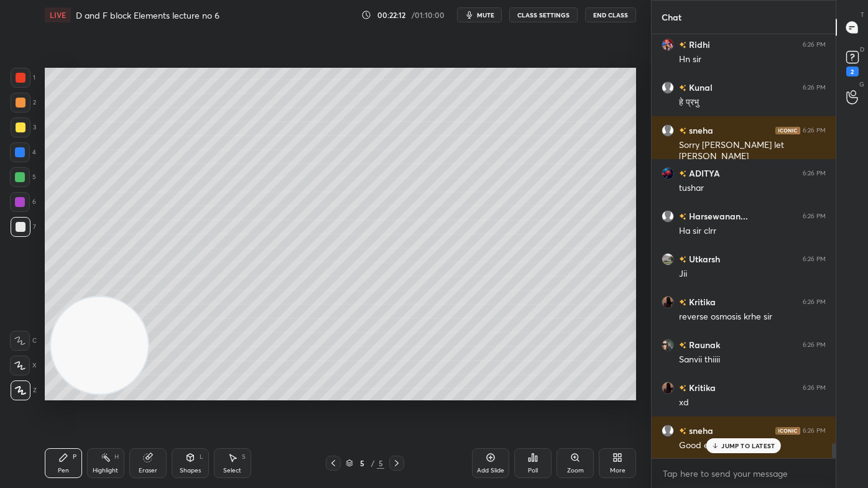
click at [14, 364] on div at bounding box center [20, 366] width 20 height 20
click at [735, 392] on p "JUMP TO LATEST" at bounding box center [747, 445] width 53 height 7
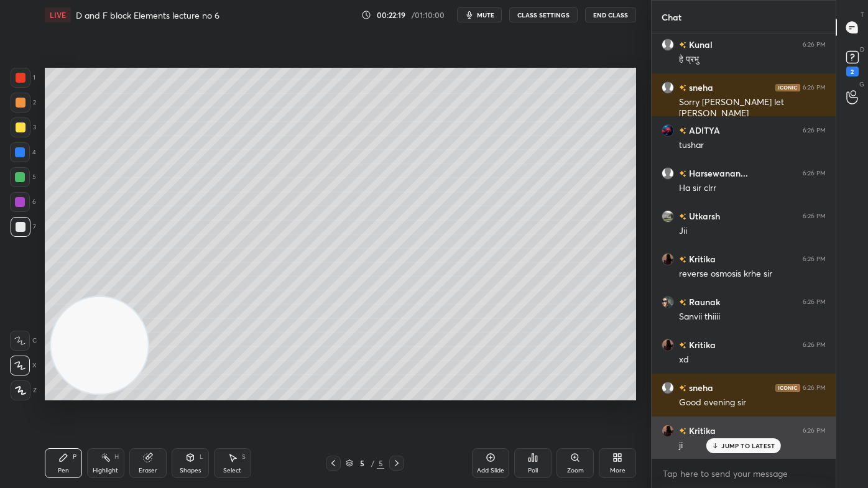
click at [726, 392] on p "JUMP TO LATEST" at bounding box center [747, 445] width 53 height 7
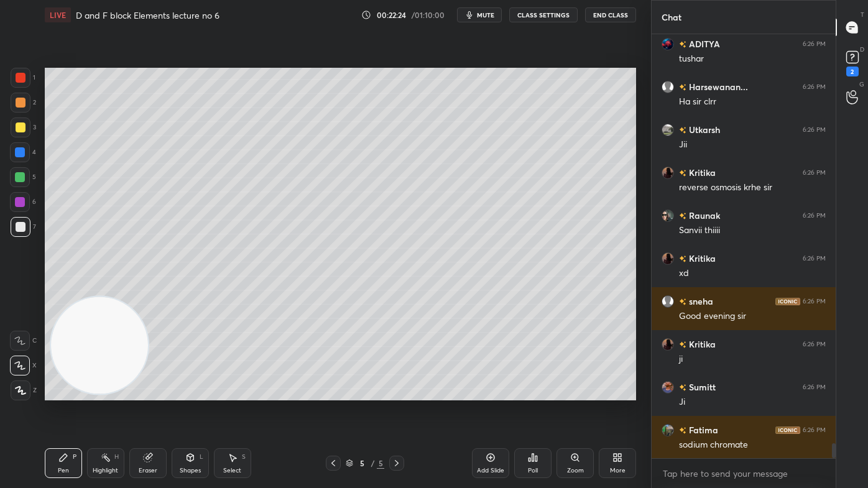
scroll to position [11647, 0]
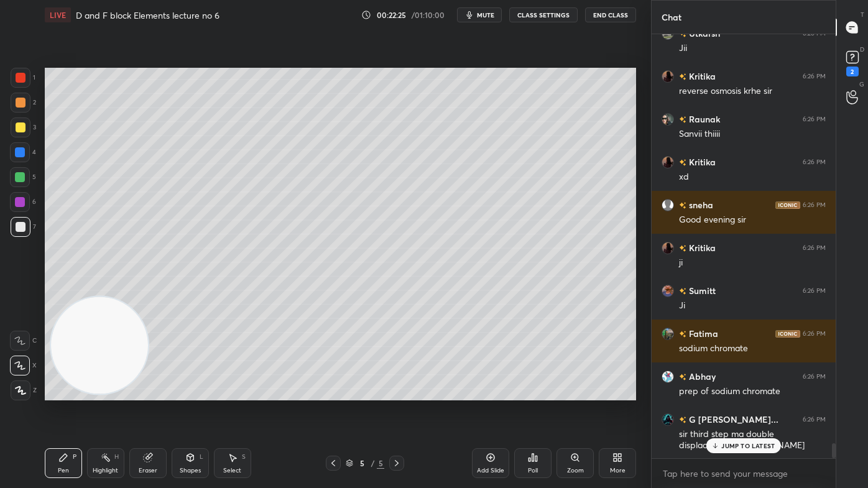
click at [739, 392] on p "JUMP TO LATEST" at bounding box center [747, 445] width 53 height 7
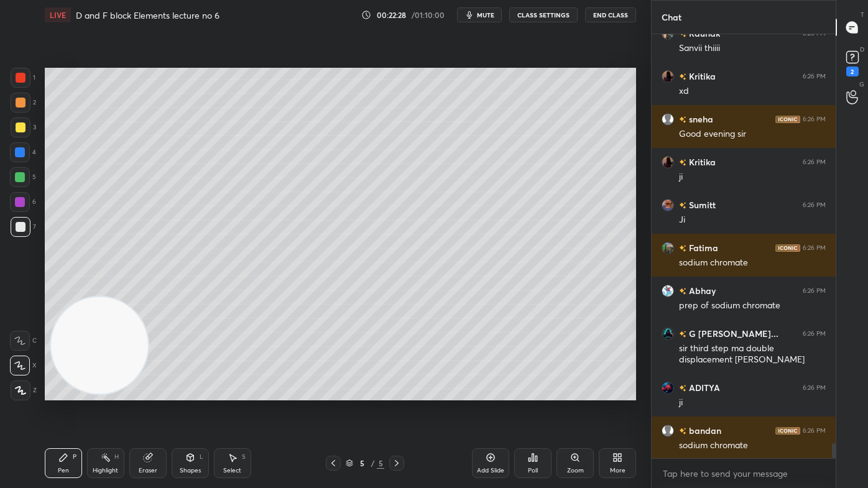
scroll to position [11776, 0]
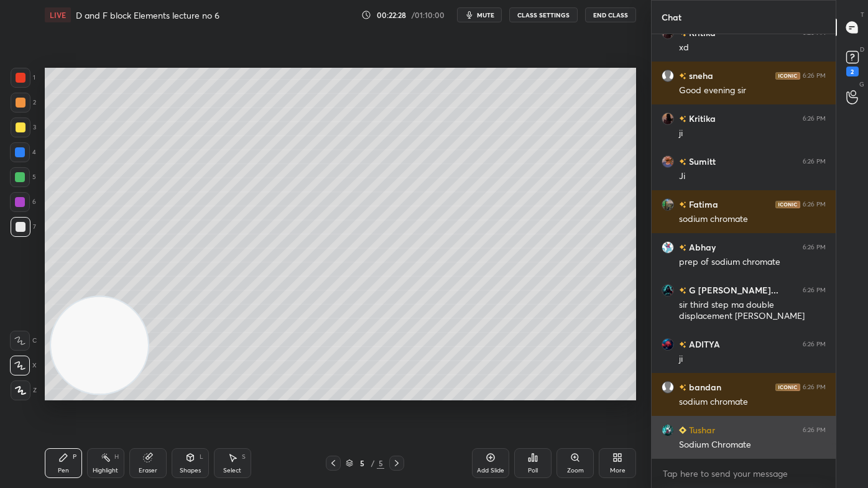
click at [733, 392] on div "Sodium Chromate" at bounding box center [752, 445] width 147 height 12
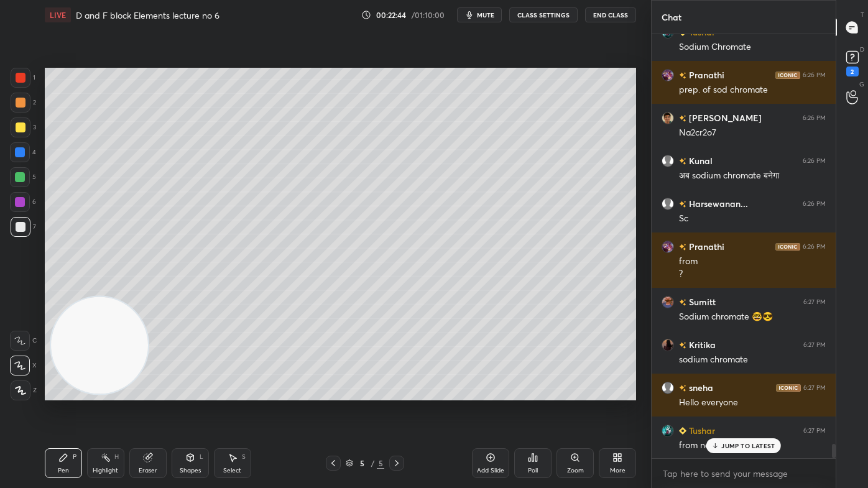
scroll to position [12217, 0]
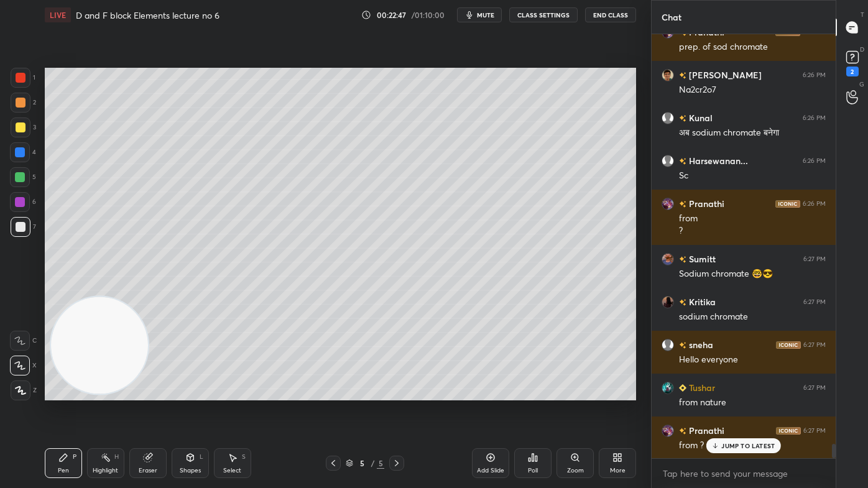
click at [542, 10] on button "CLASS SETTINGS" at bounding box center [543, 14] width 68 height 15
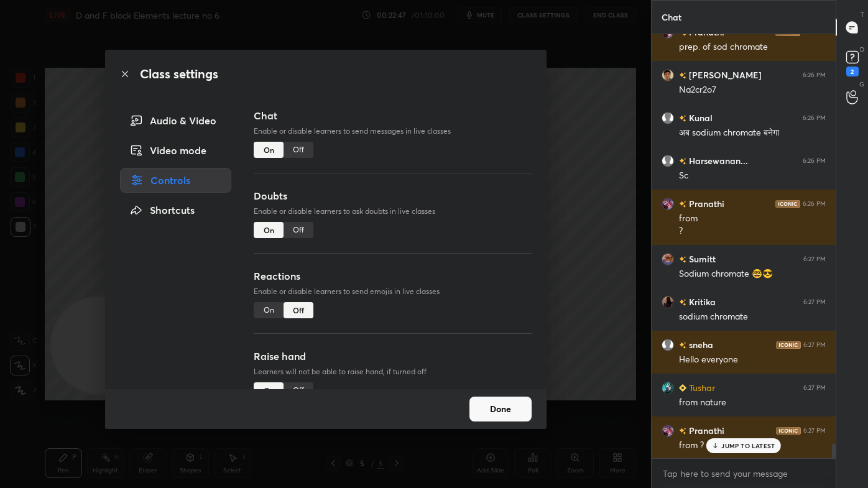
click at [294, 149] on div "Off" at bounding box center [299, 150] width 30 height 16
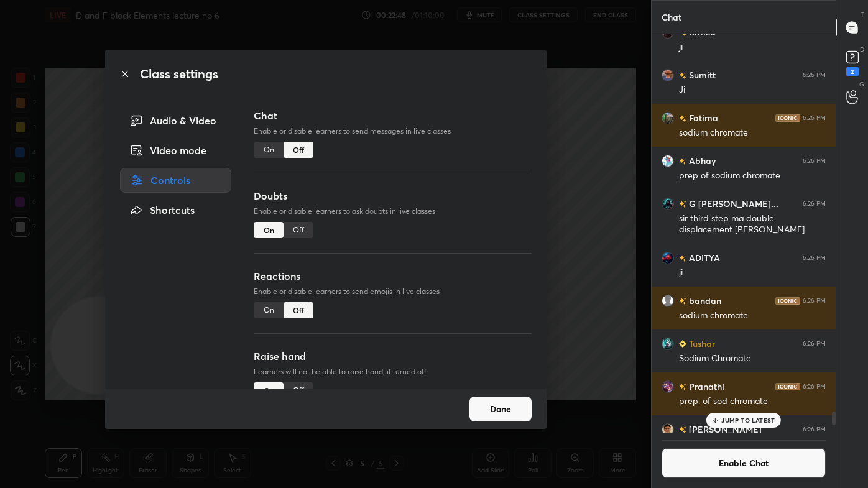
click at [568, 183] on div "Class settings Audio & Video Video mode Controls Shortcuts Chat Enable or disab…" at bounding box center [325, 244] width 651 height 488
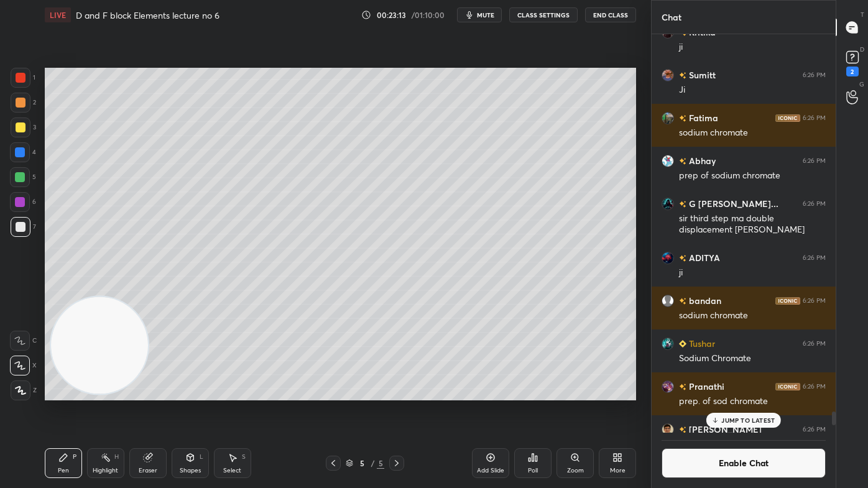
click at [139, 392] on div "Eraser" at bounding box center [147, 463] width 37 height 30
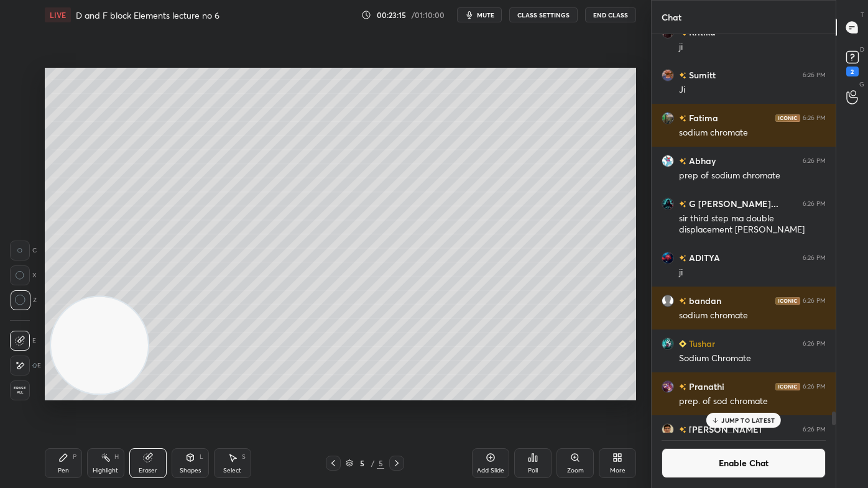
drag, startPoint x: 56, startPoint y: 473, endPoint x: 78, endPoint y: 449, distance: 32.6
click at [56, 392] on div "Pen P" at bounding box center [63, 463] width 37 height 30
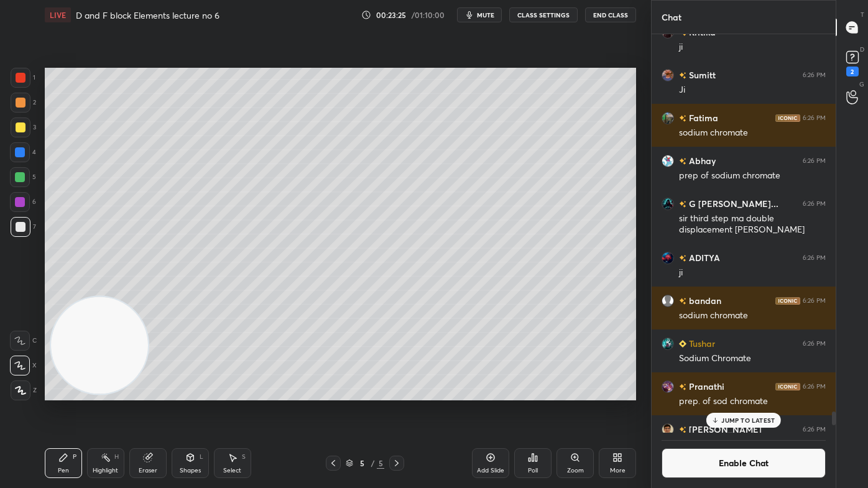
click at [155, 392] on div "Eraser" at bounding box center [148, 471] width 19 height 6
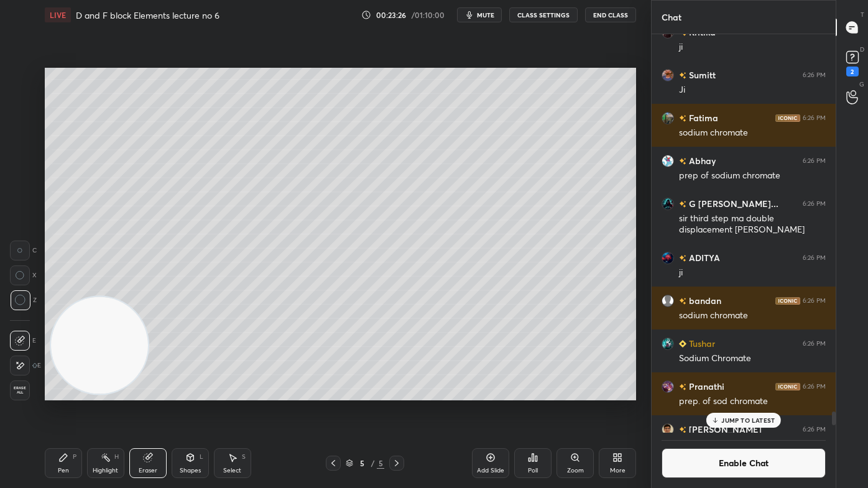
click at [60, 392] on div "Pen P" at bounding box center [63, 463] width 37 height 30
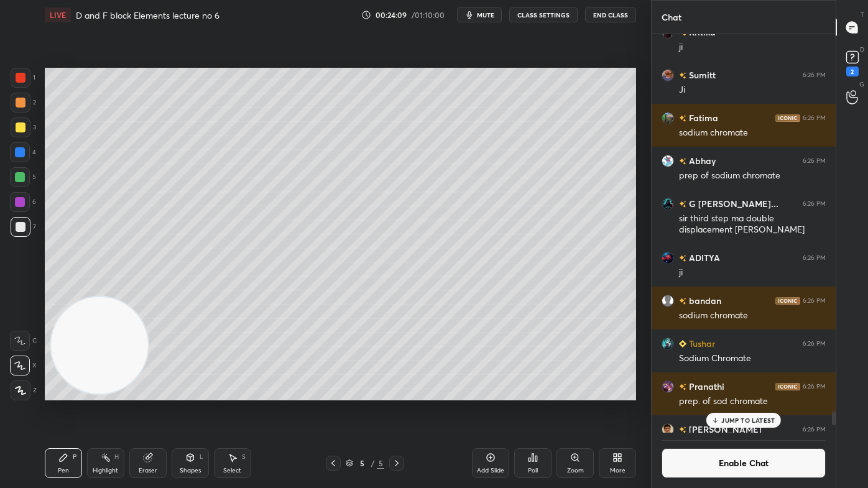
drag, startPoint x: 142, startPoint y: 463, endPoint x: 159, endPoint y: 444, distance: 25.1
click at [144, 392] on div "Eraser" at bounding box center [147, 463] width 37 height 30
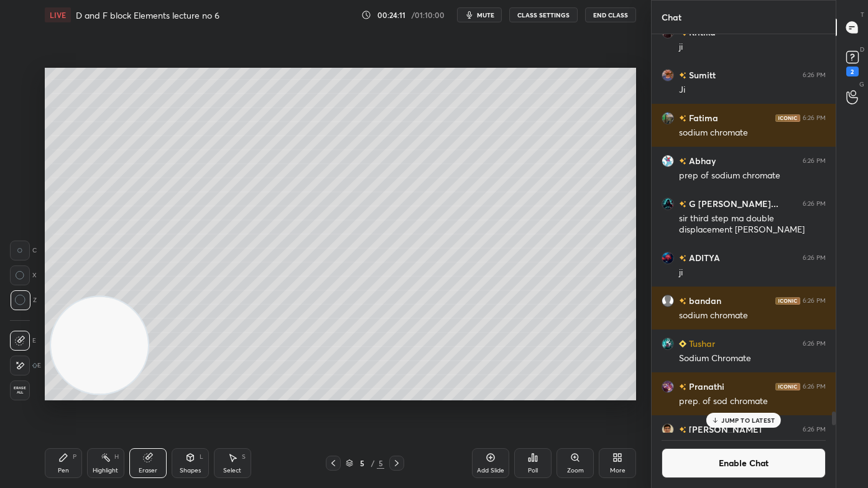
click at [70, 392] on div "Pen P" at bounding box center [63, 463] width 37 height 30
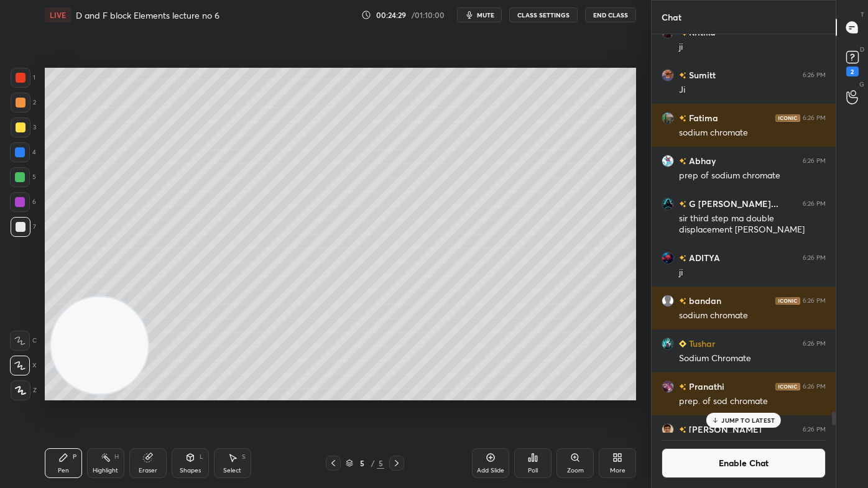
click at [20, 101] on div at bounding box center [21, 103] width 10 height 10
click at [24, 80] on div at bounding box center [21, 78] width 10 height 10
click at [18, 387] on icon at bounding box center [20, 390] width 11 height 9
drag, startPoint x: 20, startPoint y: 363, endPoint x: 30, endPoint y: 354, distance: 14.1
click at [21, 363] on icon at bounding box center [19, 365] width 11 height 9
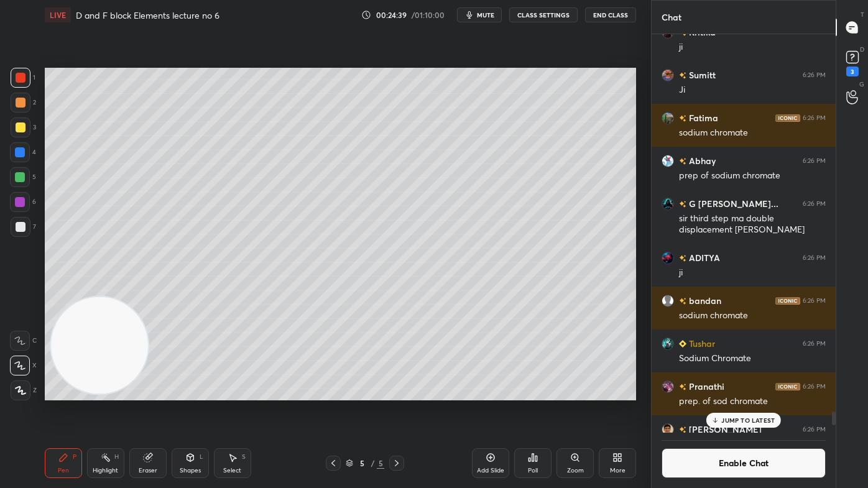
click at [744, 392] on p "JUMP TO LATEST" at bounding box center [747, 420] width 53 height 7
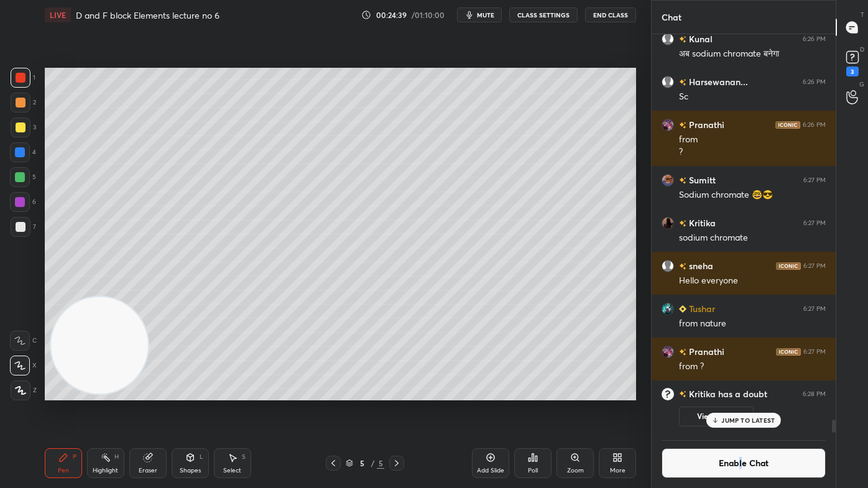
click at [741, 392] on button "Enable Chat" at bounding box center [744, 463] width 164 height 30
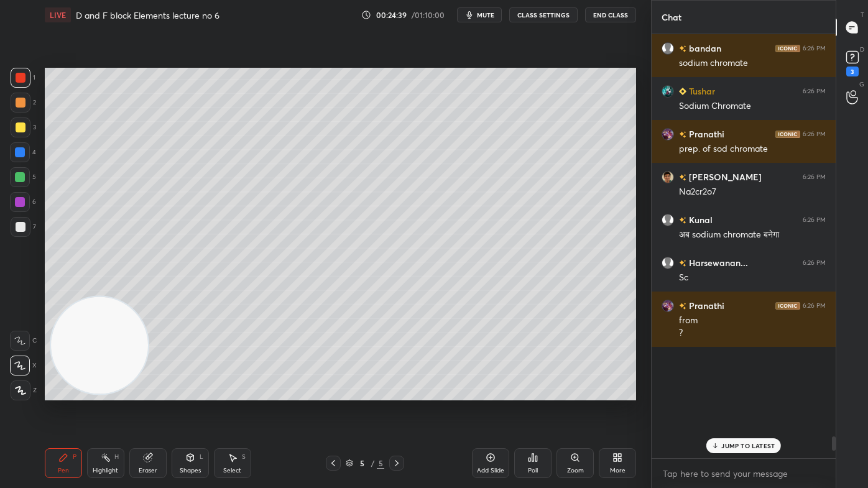
scroll to position [421, 180]
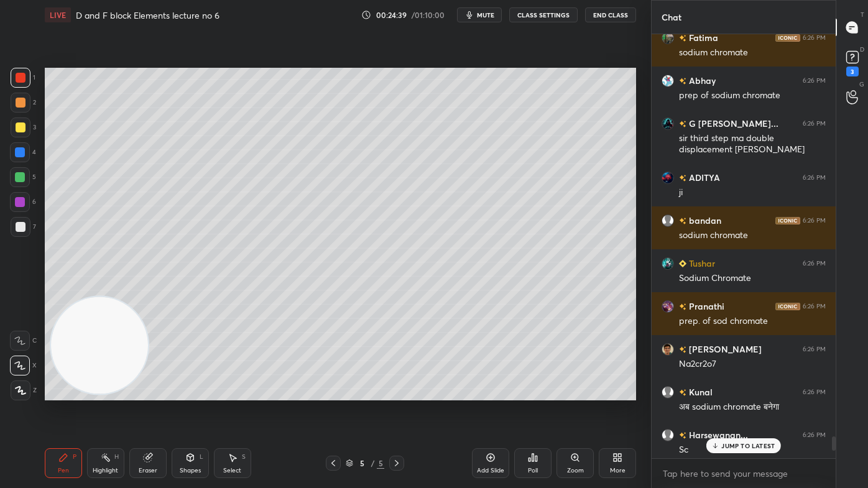
click at [734, 392] on p "JUMP TO LATEST" at bounding box center [747, 445] width 53 height 7
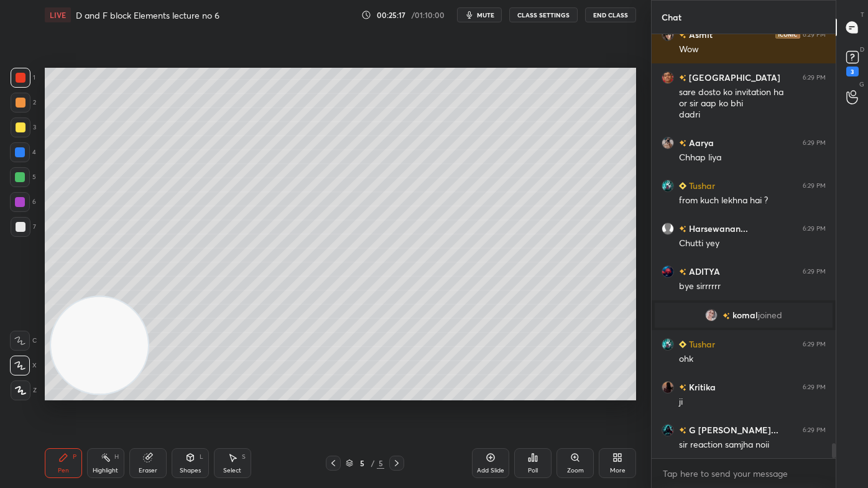
scroll to position [11886, 0]
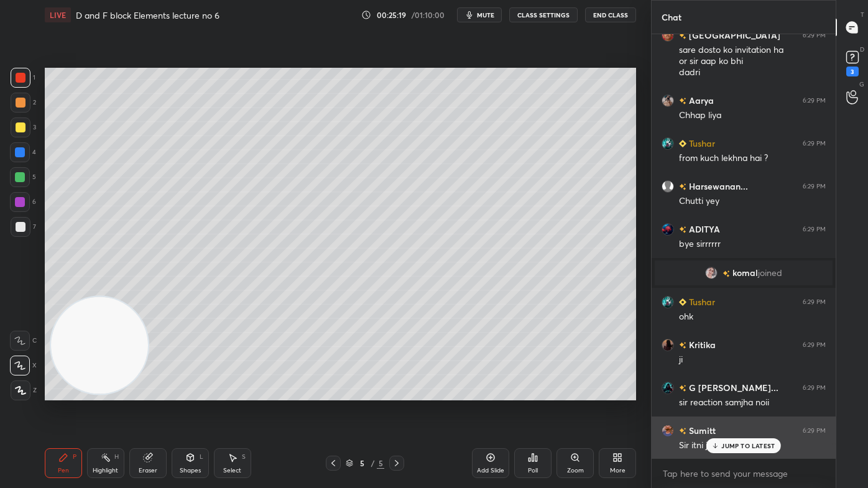
click at [736, 392] on p "JUMP TO LATEST" at bounding box center [747, 445] width 53 height 7
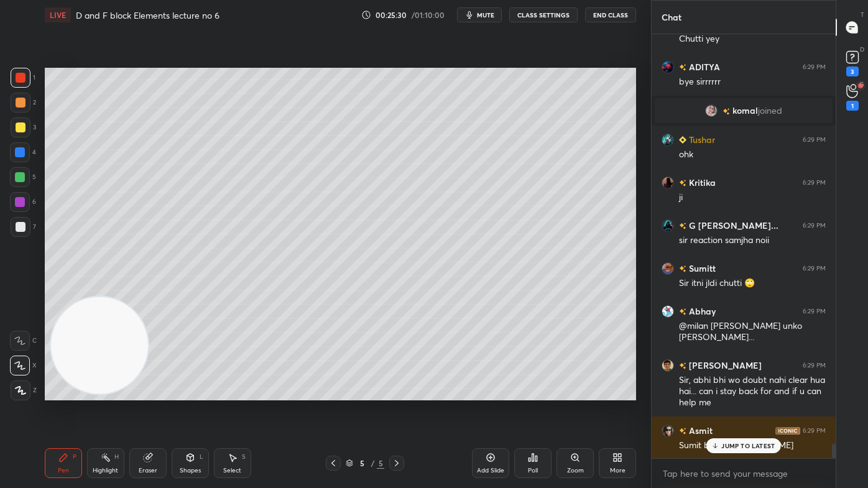
scroll to position [12091, 0]
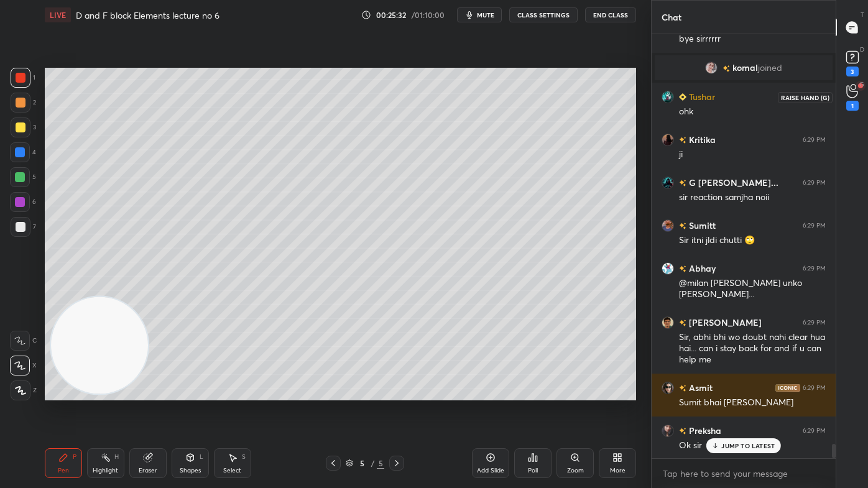
click at [844, 98] on div "1" at bounding box center [852, 97] width 25 height 22
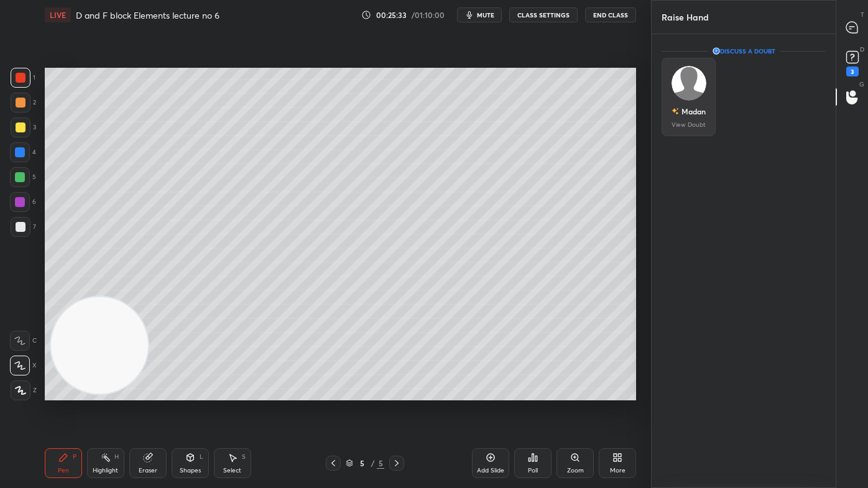
click at [683, 102] on div "Madan" at bounding box center [689, 111] width 34 height 21
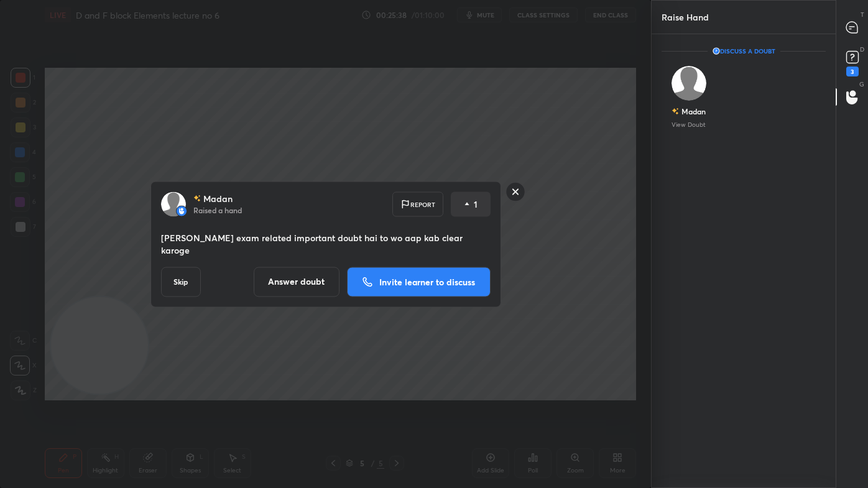
drag, startPoint x: 519, startPoint y: 197, endPoint x: 527, endPoint y: 192, distance: 9.5
click at [519, 197] on rect at bounding box center [515, 191] width 19 height 19
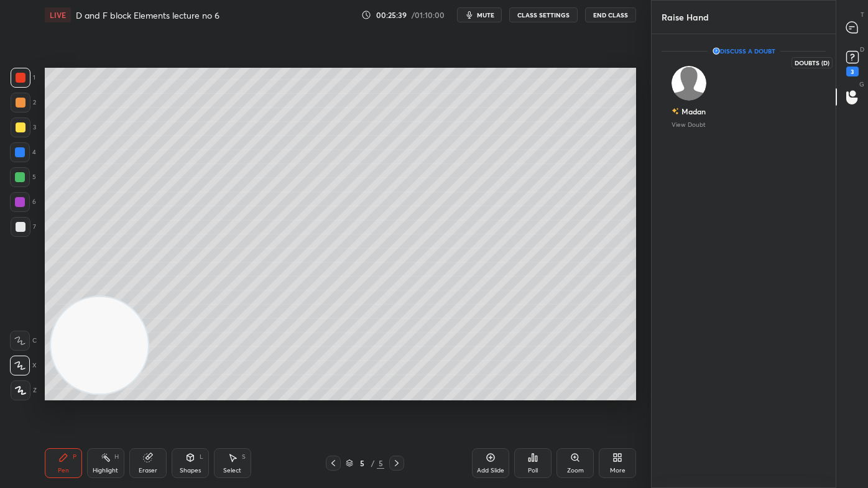
click at [855, 60] on rect at bounding box center [852, 58] width 12 height 12
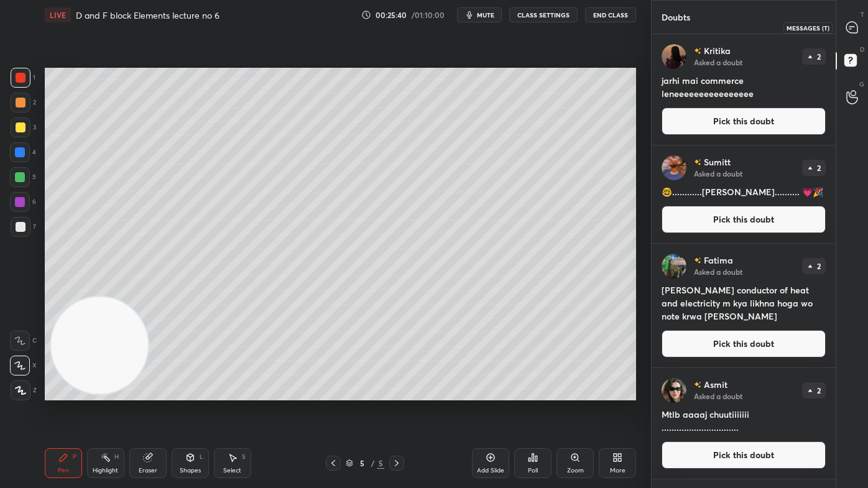
click at [859, 29] on icon at bounding box center [852, 27] width 13 height 13
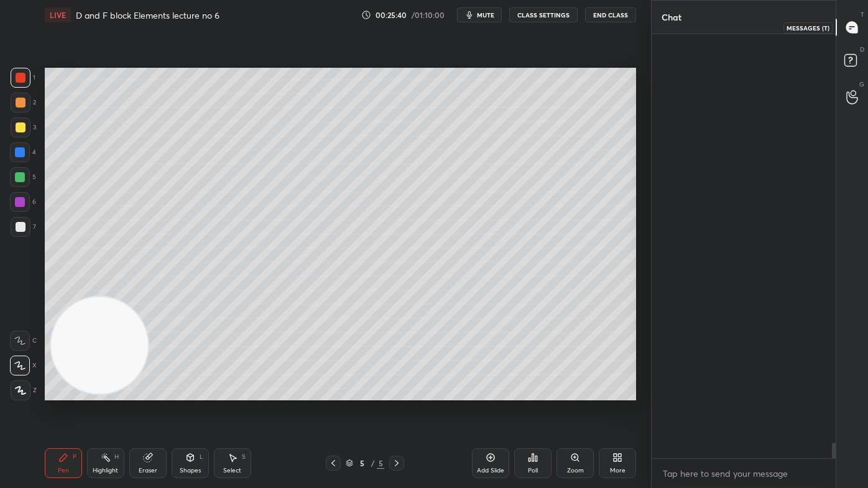
scroll to position [421, 180]
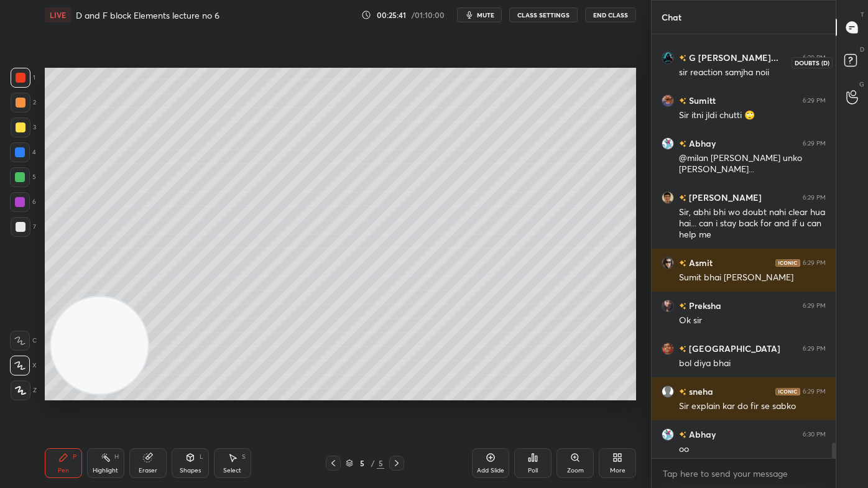
click at [854, 56] on rect at bounding box center [851, 61] width 12 height 12
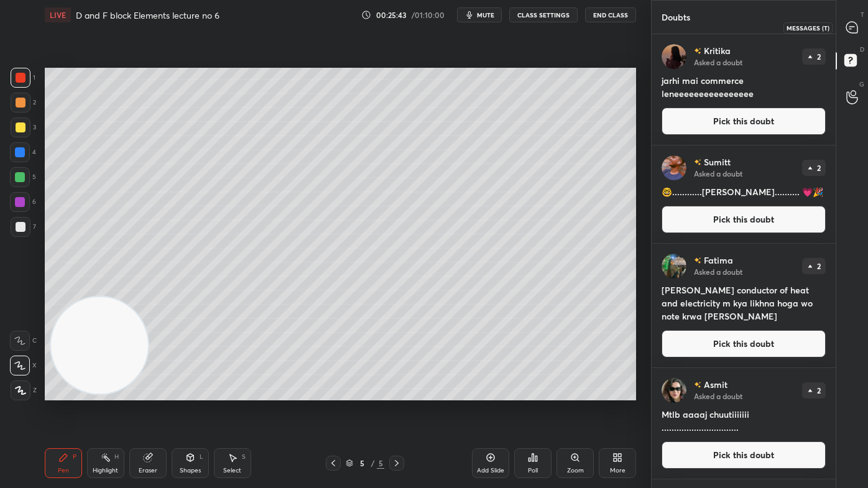
click at [852, 32] on icon at bounding box center [851, 27] width 11 height 11
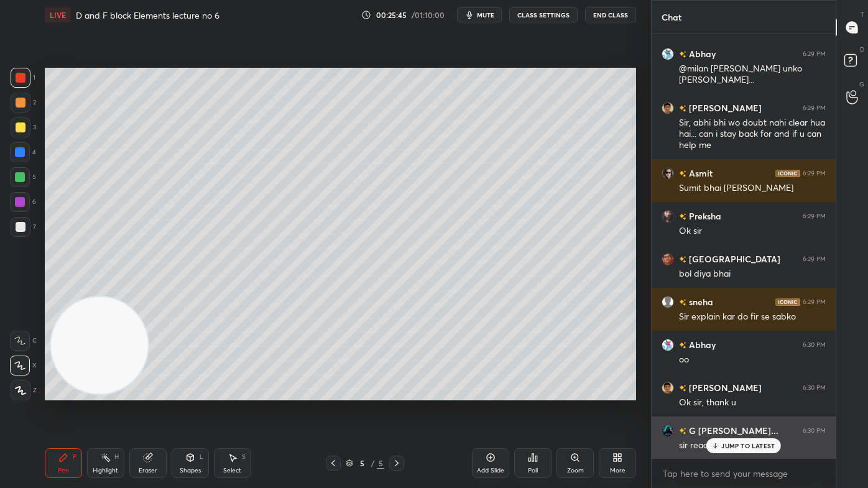
click at [733, 392] on p "JUMP TO LATEST" at bounding box center [747, 445] width 53 height 7
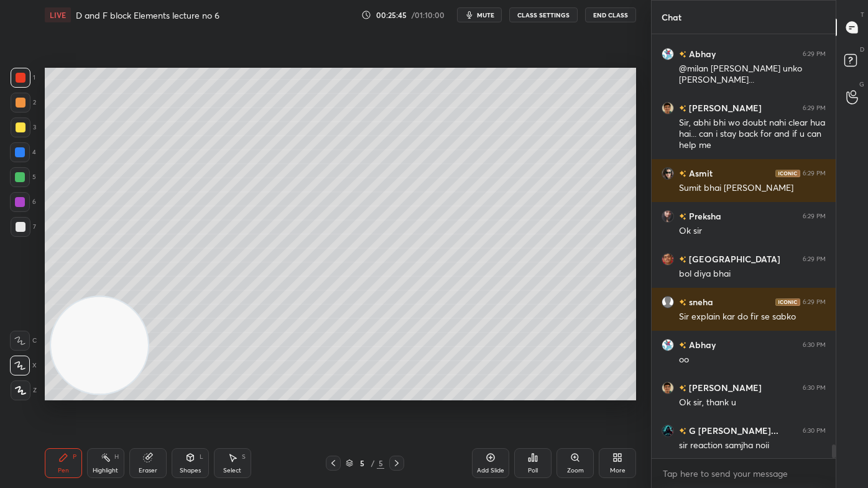
scroll to position [12615, 0]
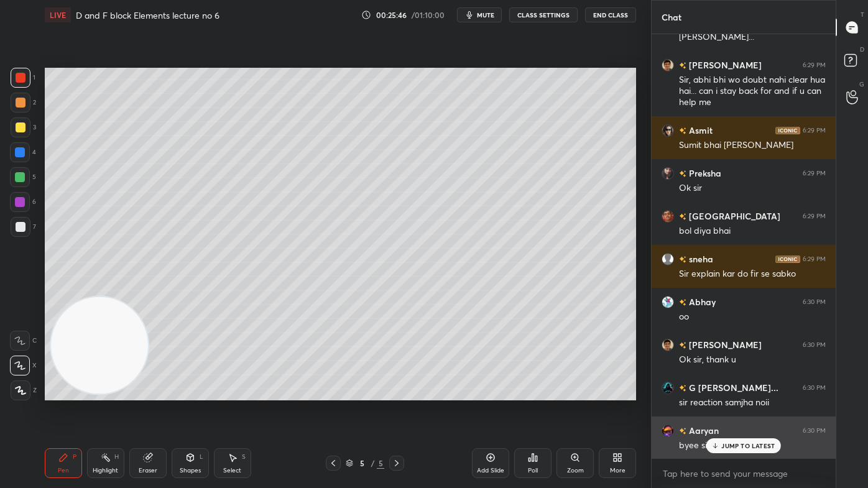
click at [735, 392] on p "JUMP TO LATEST" at bounding box center [747, 445] width 53 height 7
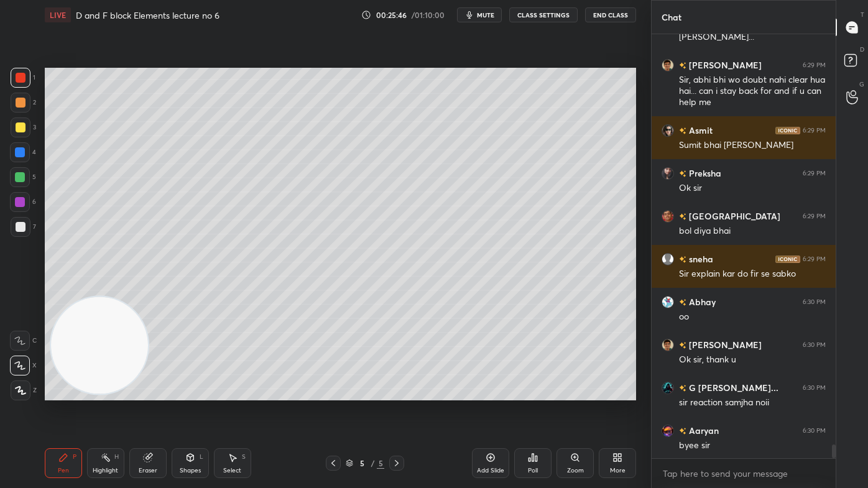
scroll to position [12658, 0]
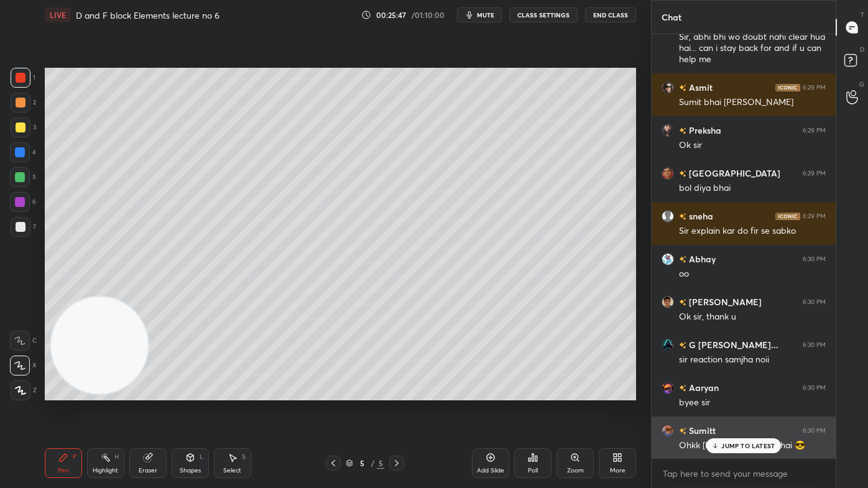
click at [748, 392] on p "JUMP TO LATEST" at bounding box center [747, 445] width 53 height 7
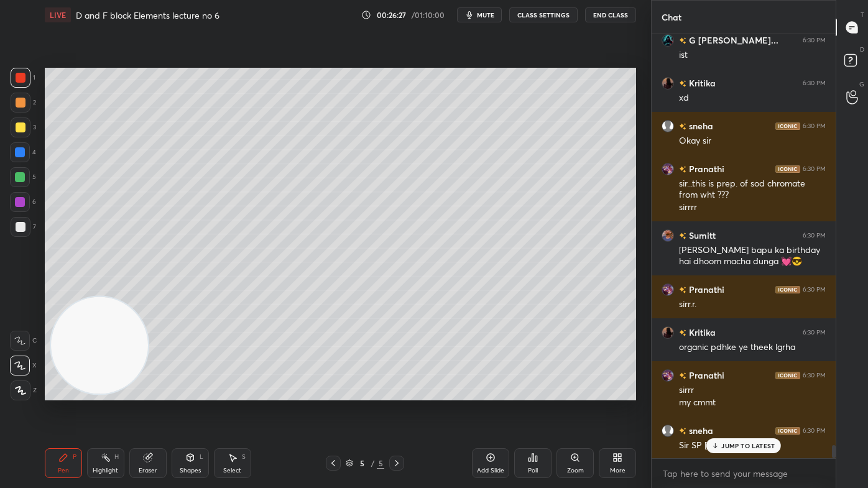
scroll to position [13177, 0]
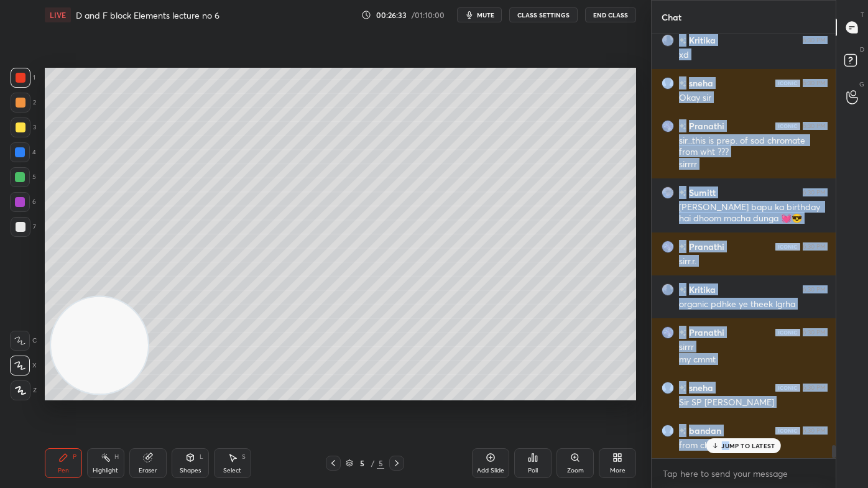
click at [728, 392] on div "[PERSON_NAME] 6:29 PM Ok sir Milan 6:29 PM bol diya bhai sneha 6:29 PM Sir expl…" at bounding box center [744, 246] width 184 height 424
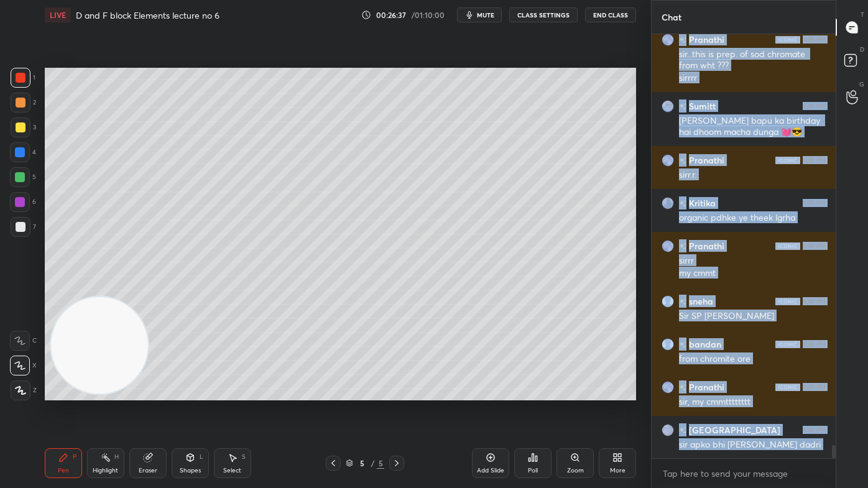
scroll to position [13307, 0]
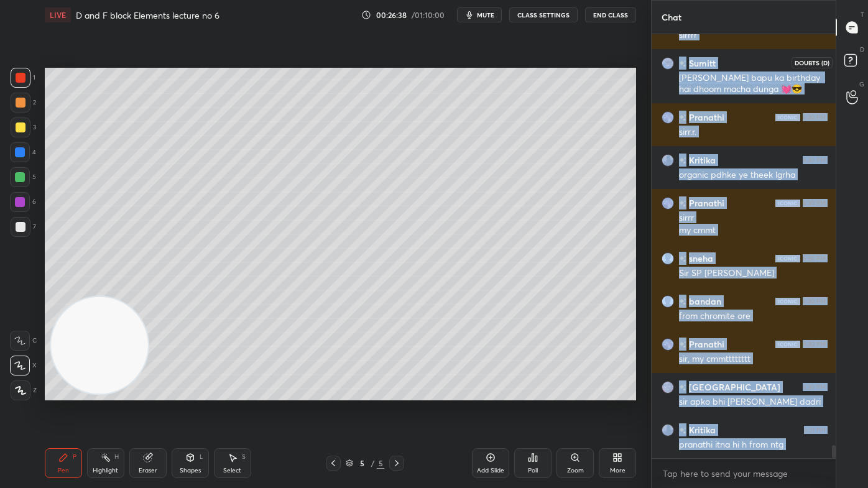
click at [850, 61] on icon at bounding box center [852, 62] width 22 height 22
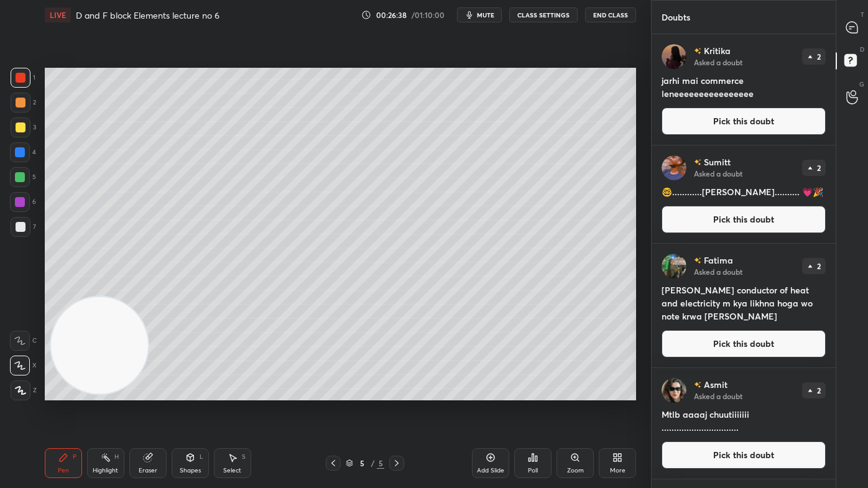
click at [851, 22] on icon at bounding box center [851, 27] width 11 height 11
type textarea "x"
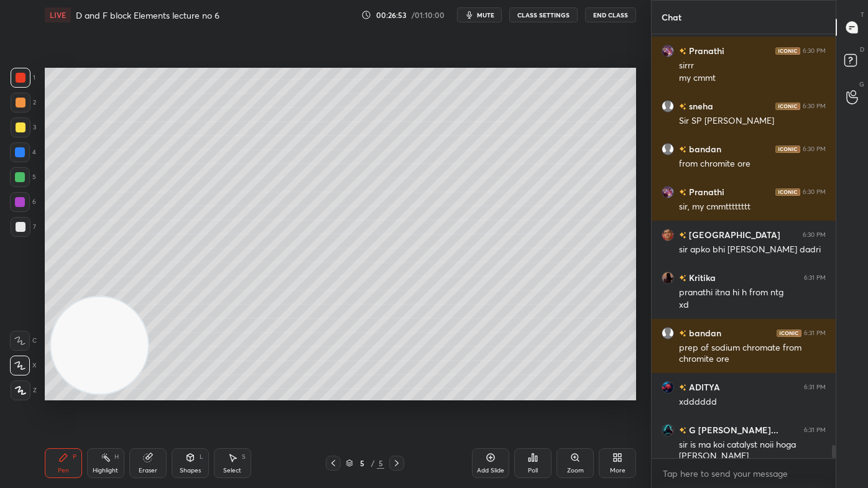
scroll to position [13502, 0]
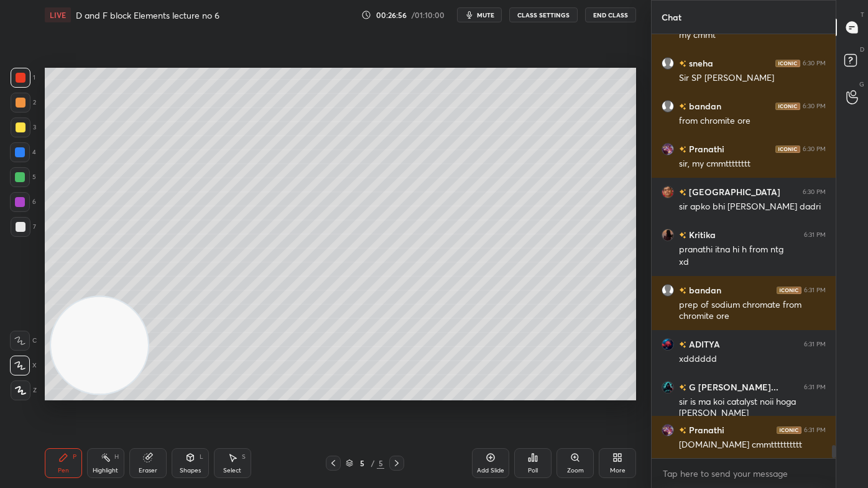
click at [21, 175] on div at bounding box center [20, 177] width 10 height 10
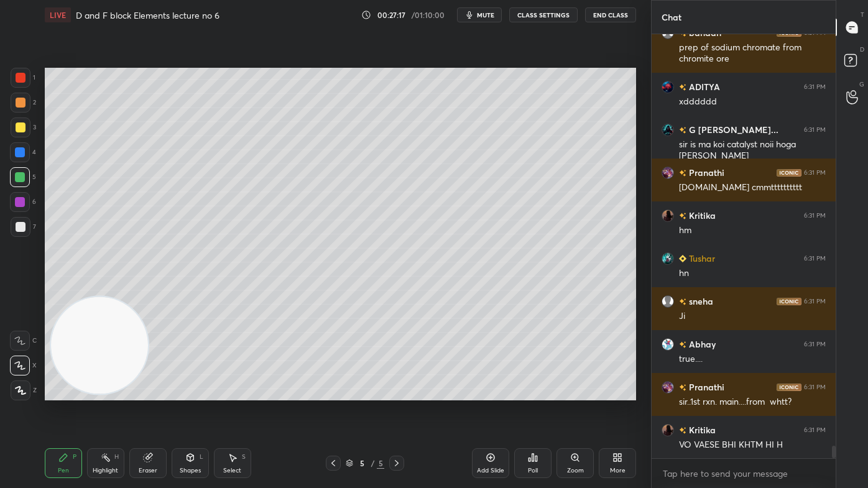
scroll to position [13802, 0]
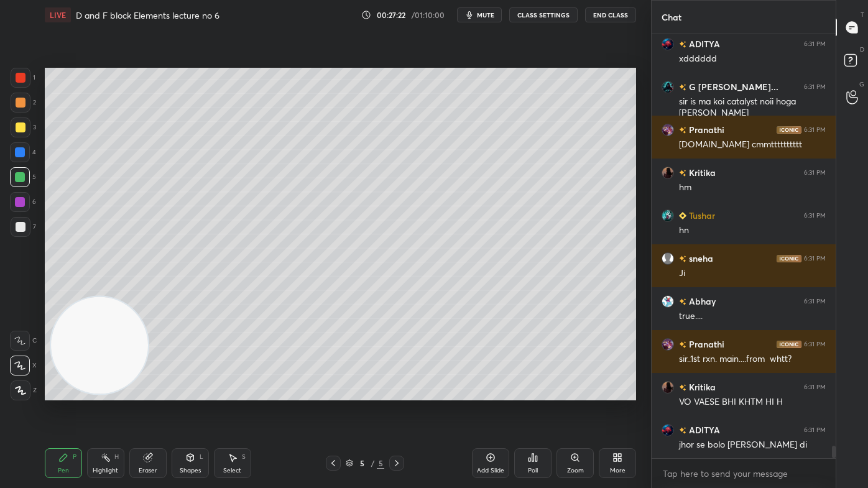
click at [17, 368] on icon at bounding box center [19, 365] width 11 height 9
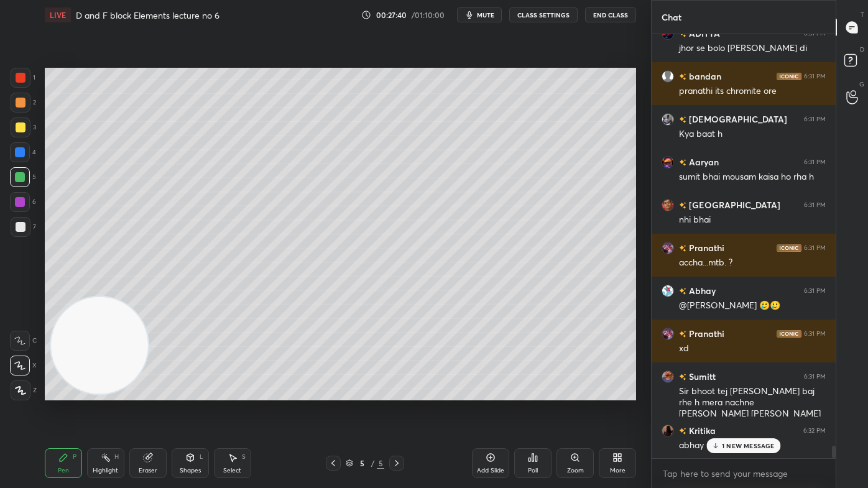
scroll to position [14242, 0]
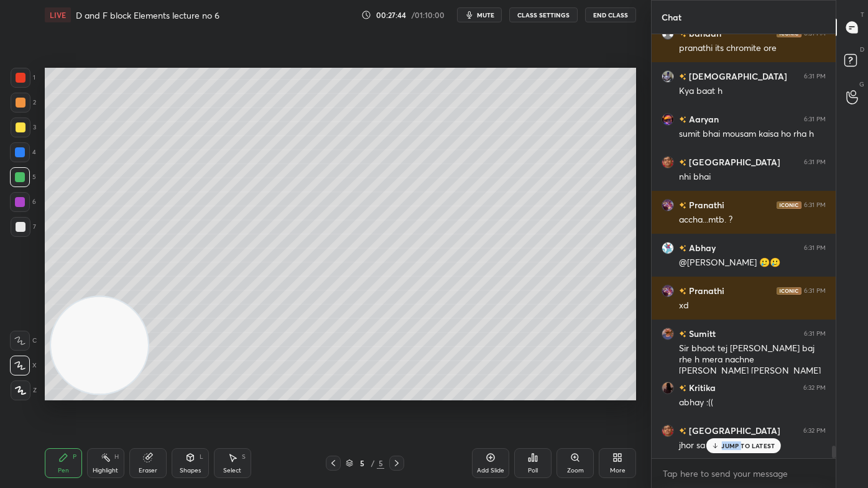
click at [741, 392] on div "ADITYA 6:31 PM xdddddd G [PERSON_NAME]... 6:31 PM sir is ma koi catalyst noii h…" at bounding box center [744, 246] width 184 height 424
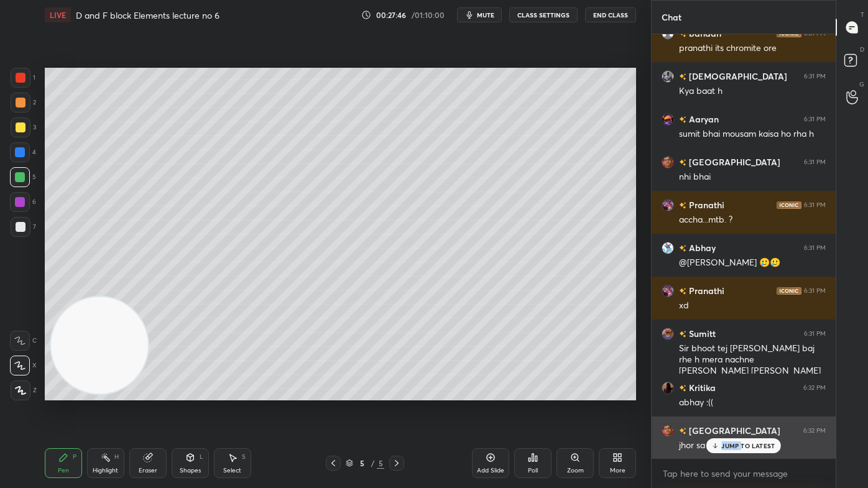
click at [761, 392] on p "JUMP TO LATEST" at bounding box center [747, 445] width 53 height 7
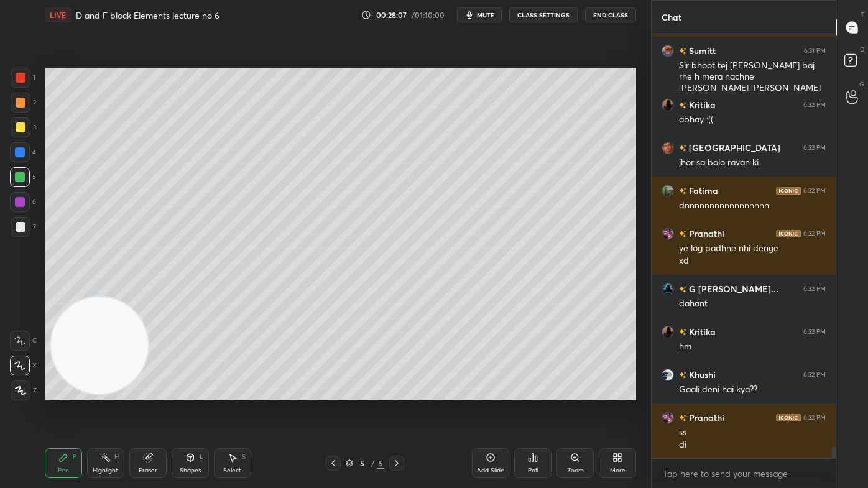
scroll to position [14567, 0]
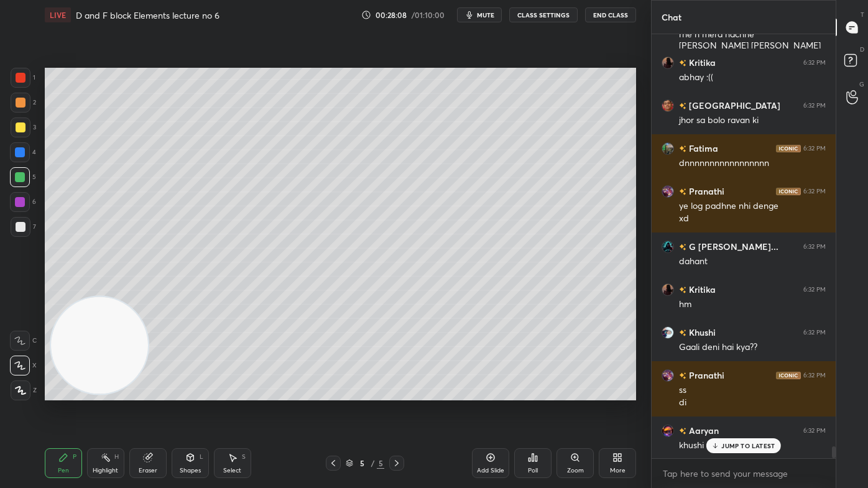
click at [722, 392] on p "JUMP TO LATEST" at bounding box center [747, 445] width 53 height 7
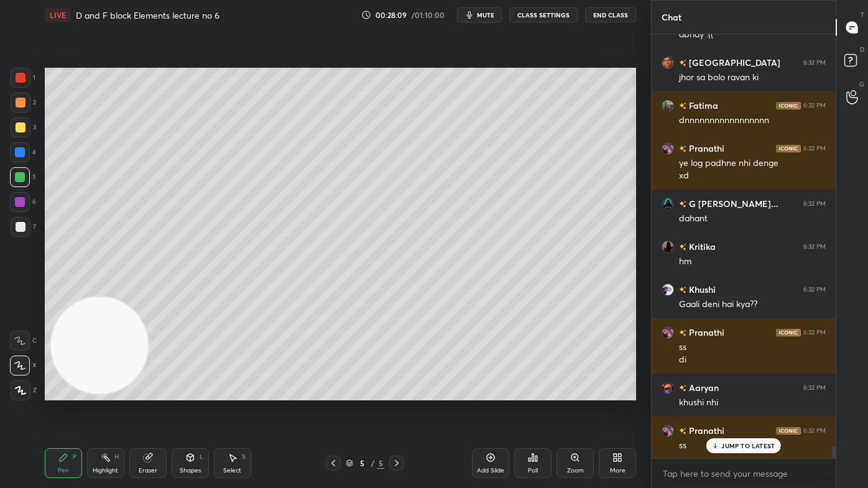
scroll to position [14653, 0]
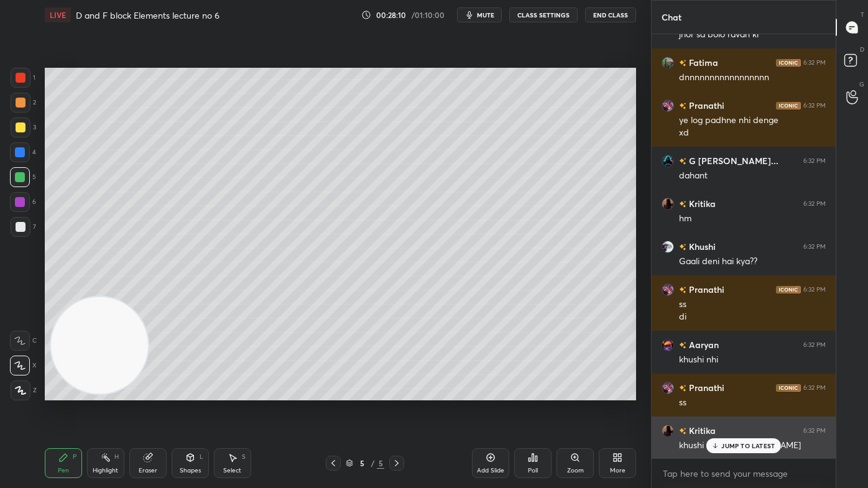
drag, startPoint x: 729, startPoint y: 446, endPoint x: 722, endPoint y: 442, distance: 8.6
click at [729, 392] on p "JUMP TO LATEST" at bounding box center [747, 445] width 53 height 7
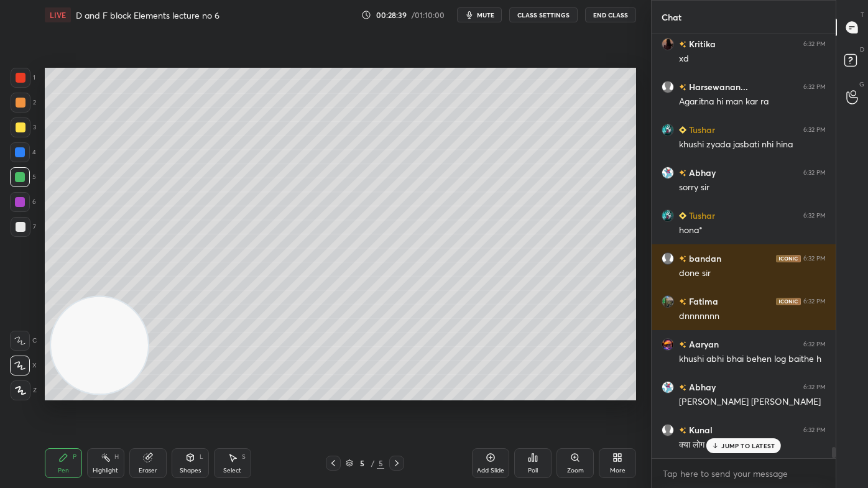
scroll to position [15265, 0]
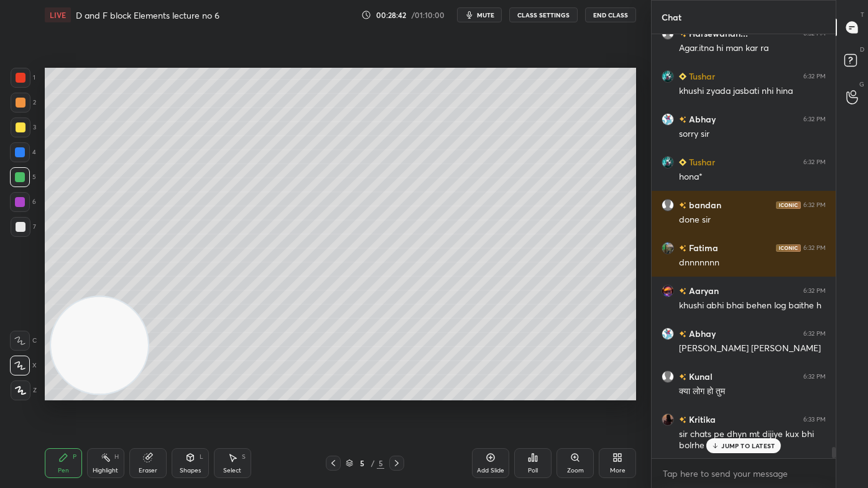
click at [539, 14] on button "CLASS SETTINGS" at bounding box center [543, 14] width 68 height 15
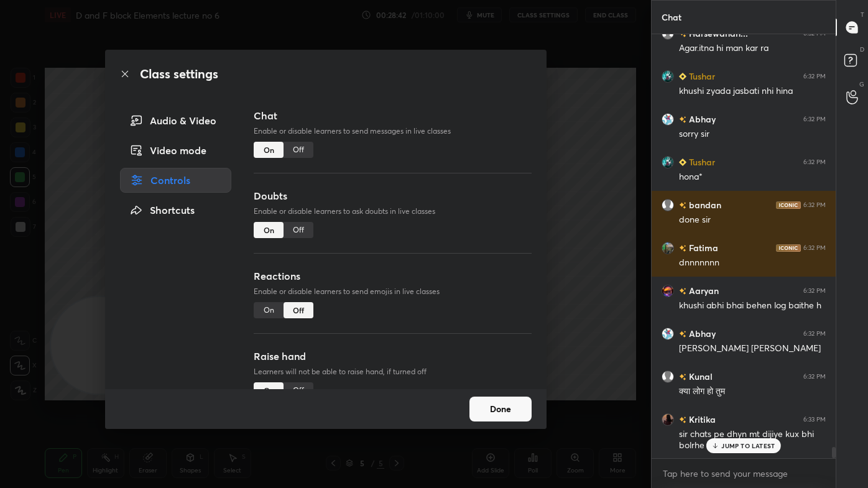
click at [305, 154] on div "Off" at bounding box center [299, 150] width 30 height 16
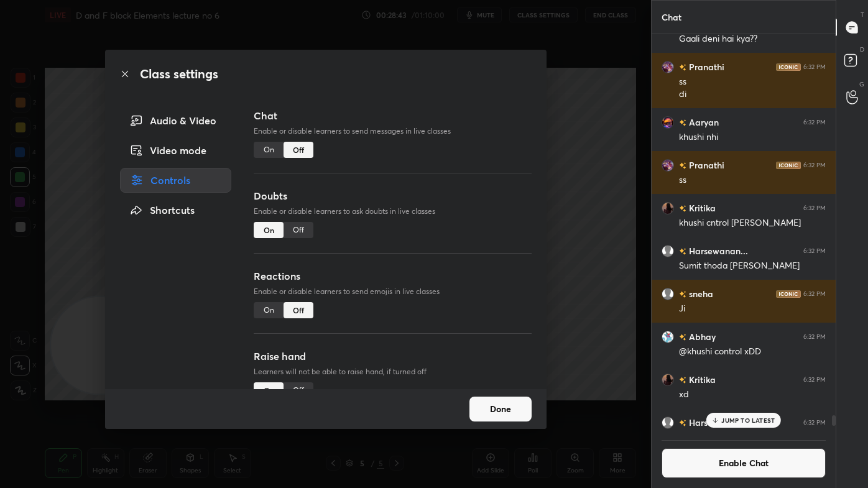
click at [585, 124] on div "Class settings Audio & Video Video mode Controls Shortcuts Chat Enable or disab…" at bounding box center [325, 244] width 651 height 488
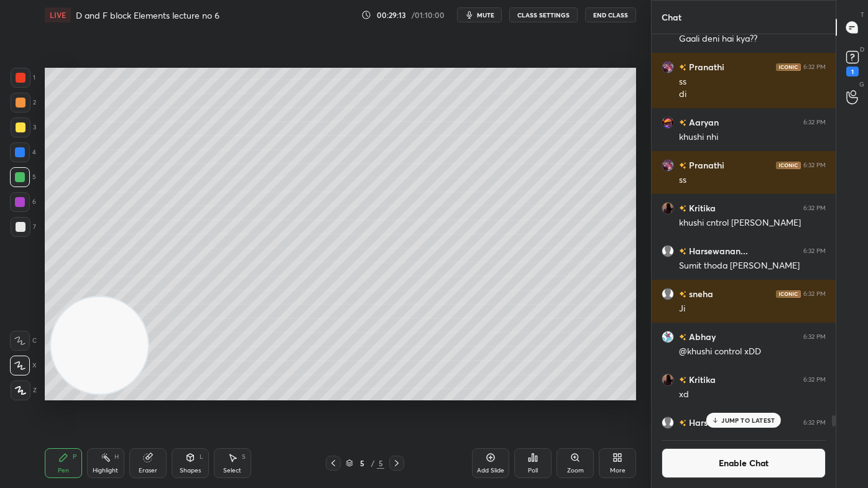
click at [544, 12] on button "CLASS SETTINGS" at bounding box center [543, 14] width 68 height 15
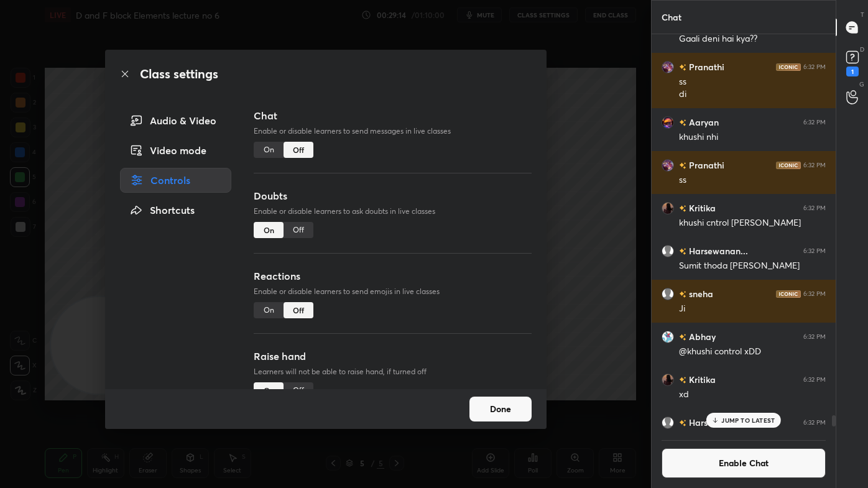
click at [297, 229] on div "Off" at bounding box center [299, 230] width 30 height 16
drag, startPoint x: 581, startPoint y: 170, endPoint x: 587, endPoint y: 169, distance: 6.3
click at [580, 170] on div "Class settings Audio & Video Video mode Controls Shortcuts Chat Enable or disab…" at bounding box center [325, 244] width 651 height 488
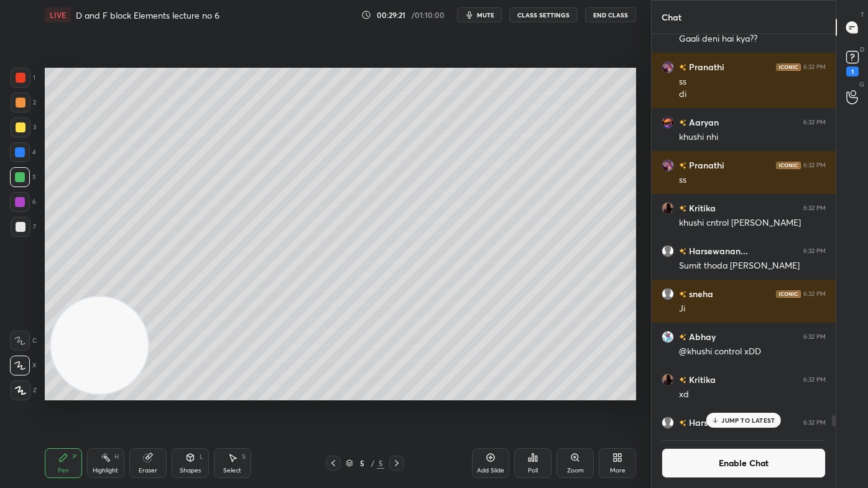
click at [489, 392] on div "Add Slide" at bounding box center [490, 463] width 37 height 30
click at [18, 129] on div at bounding box center [21, 128] width 10 height 10
click at [24, 366] on icon at bounding box center [19, 365] width 11 height 9
drag, startPoint x: 19, startPoint y: 127, endPoint x: 24, endPoint y: 121, distance: 8.1
click at [19, 129] on div at bounding box center [21, 128] width 10 height 10
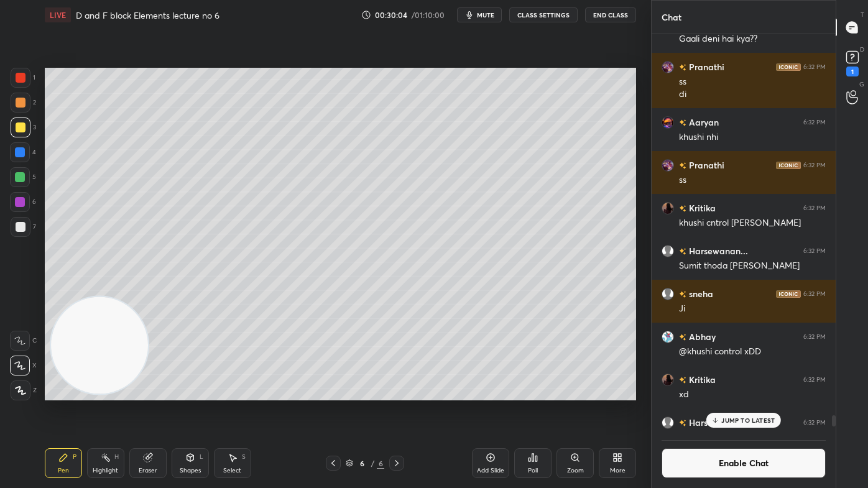
click at [22, 177] on div at bounding box center [20, 177] width 10 height 10
click at [15, 364] on icon at bounding box center [20, 365] width 10 height 7
drag, startPoint x: 155, startPoint y: 467, endPoint x: 183, endPoint y: 419, distance: 56.0
click at [152, 392] on div "Eraser" at bounding box center [147, 463] width 37 height 30
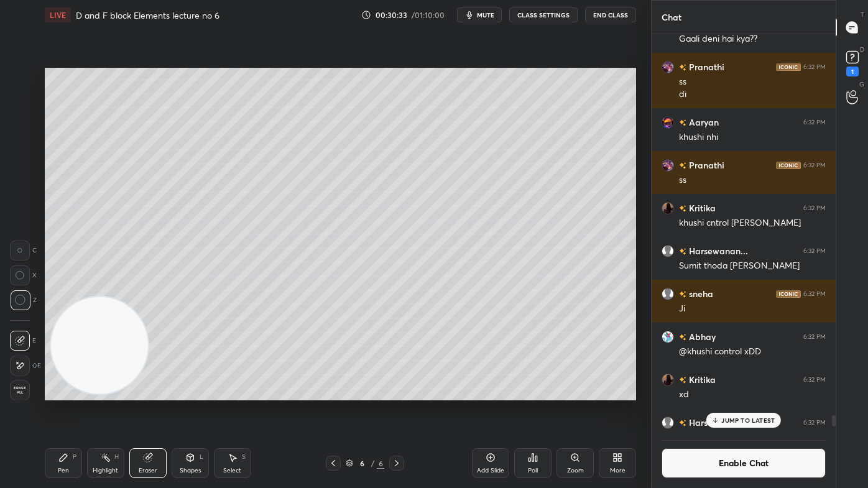
drag, startPoint x: 60, startPoint y: 470, endPoint x: 78, endPoint y: 454, distance: 24.2
click at [60, 392] on div "Pen" at bounding box center [63, 471] width 11 height 6
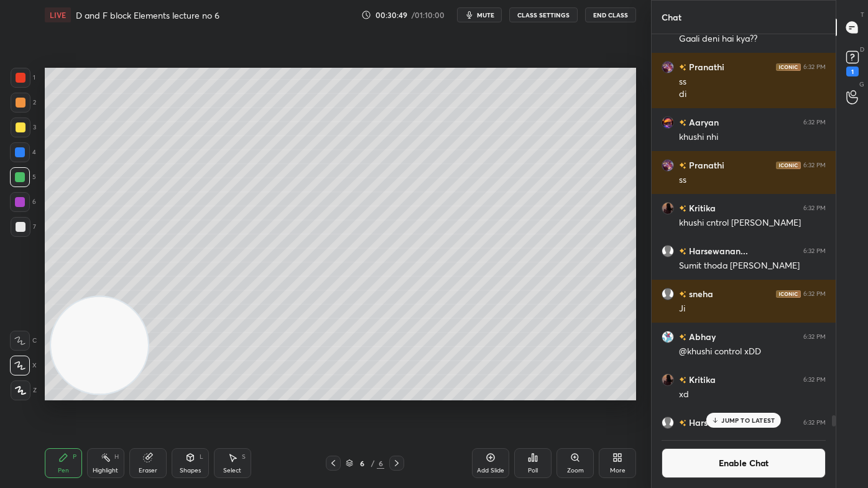
click at [731, 392] on p "JUMP TO LATEST" at bounding box center [747, 420] width 53 height 7
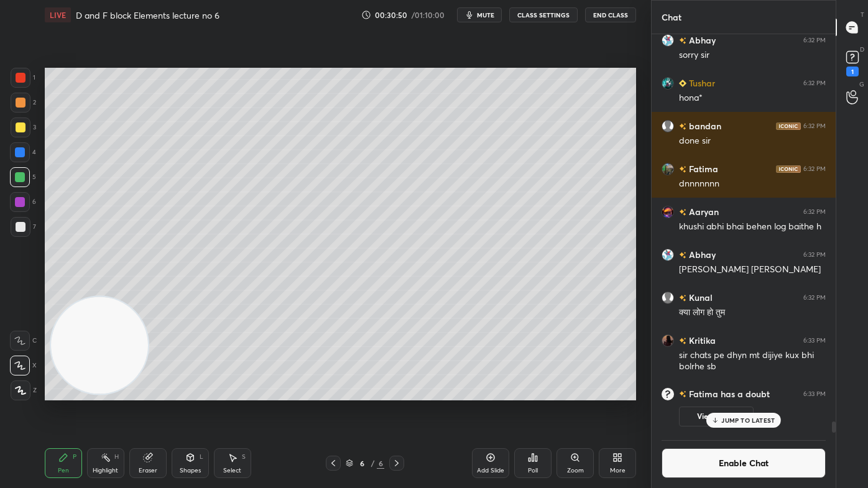
click at [22, 79] on div at bounding box center [21, 78] width 10 height 10
click at [19, 103] on div at bounding box center [21, 103] width 10 height 10
click at [23, 76] on div at bounding box center [21, 78] width 10 height 10
click at [23, 98] on div at bounding box center [21, 103] width 10 height 10
click at [751, 392] on p "JUMP TO LATEST" at bounding box center [747, 420] width 53 height 7
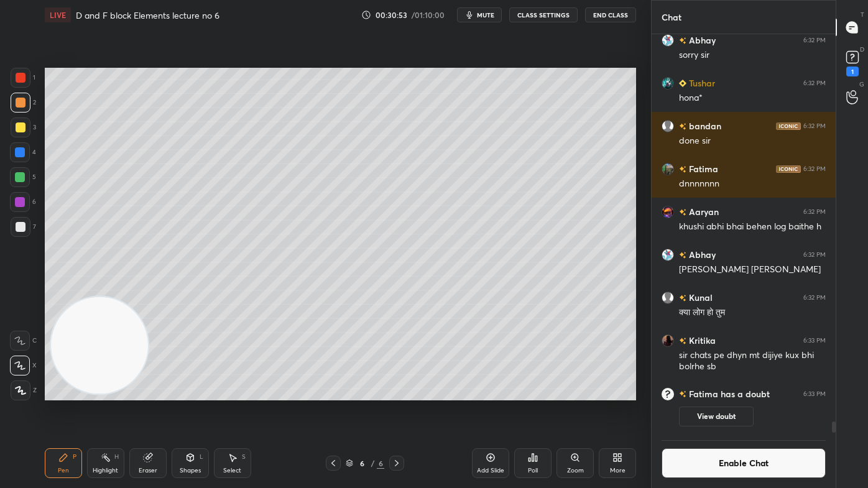
click at [741, 392] on button "Enable Chat" at bounding box center [744, 463] width 164 height 30
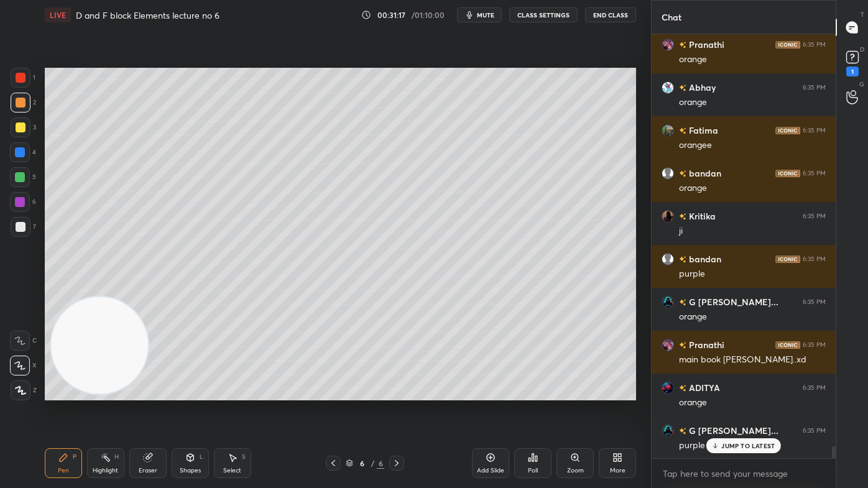
scroll to position [14548, 0]
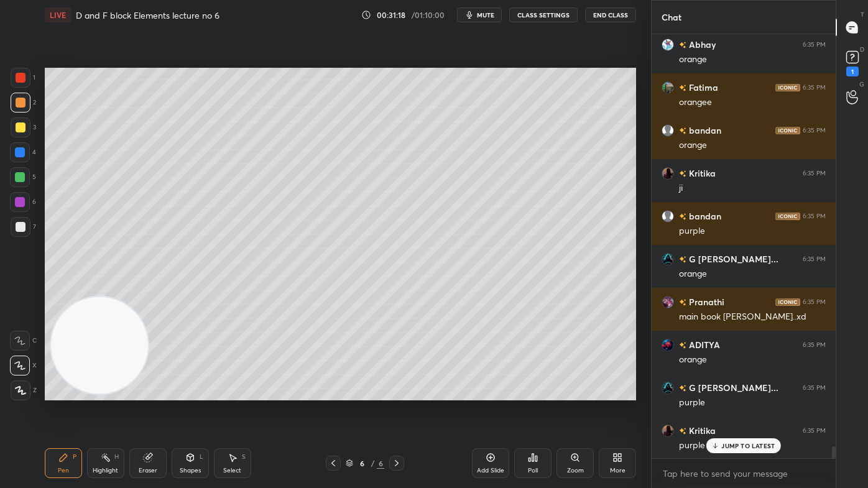
click at [16, 207] on div at bounding box center [20, 202] width 20 height 20
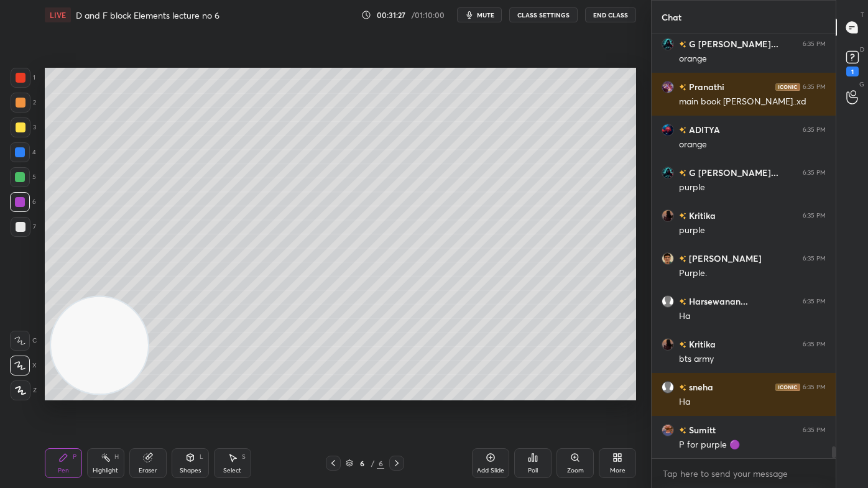
scroll to position [14806, 0]
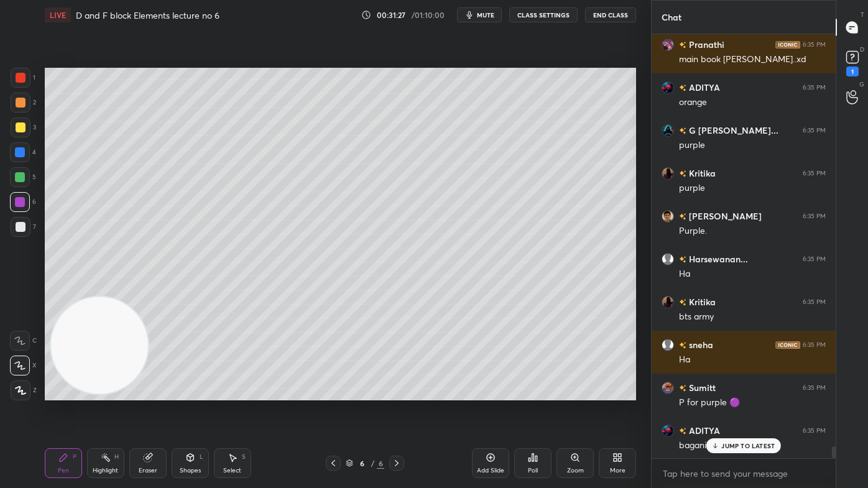
click at [22, 104] on div at bounding box center [21, 103] width 10 height 10
click at [14, 392] on div at bounding box center [21, 391] width 20 height 20
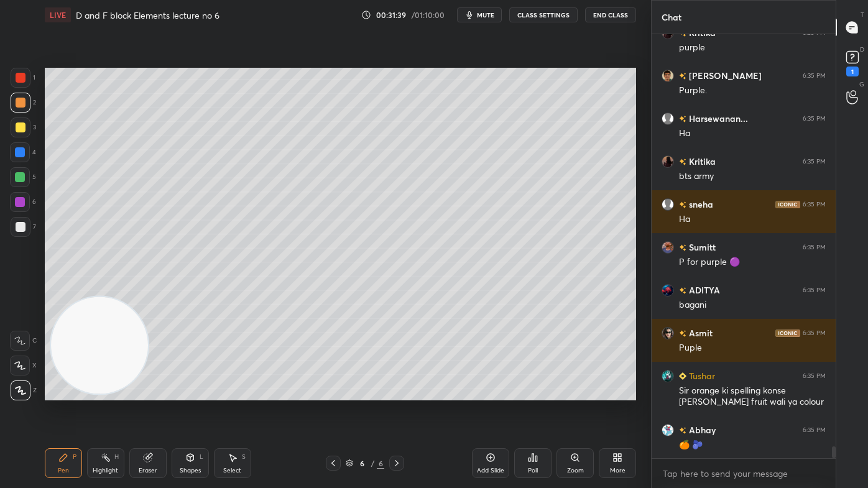
scroll to position [14989, 0]
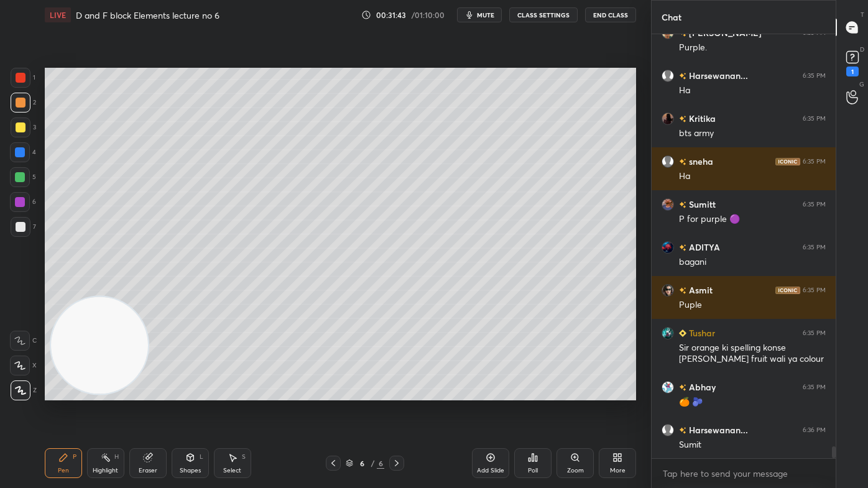
click at [21, 205] on div at bounding box center [20, 202] width 10 height 10
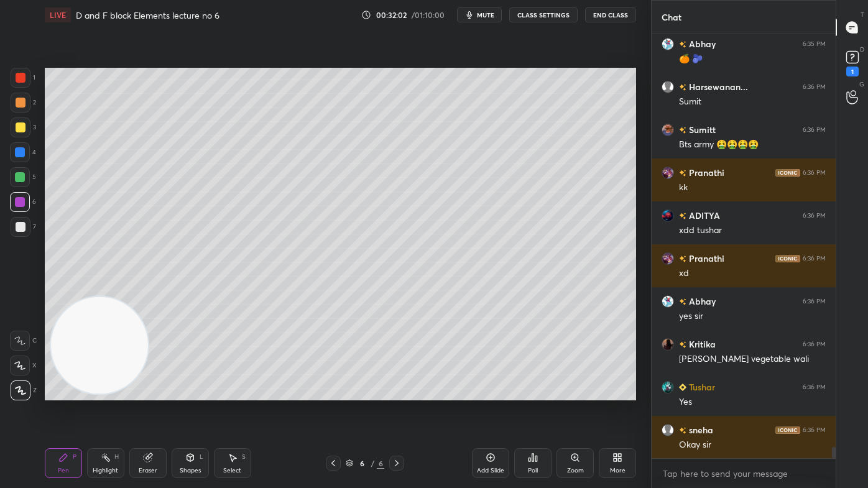
scroll to position [15376, 0]
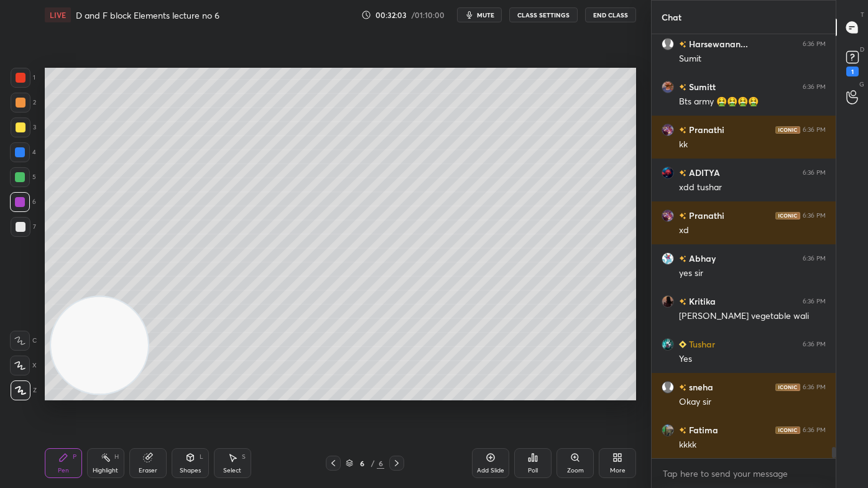
click at [530, 11] on button "CLASS SETTINGS" at bounding box center [543, 14] width 68 height 15
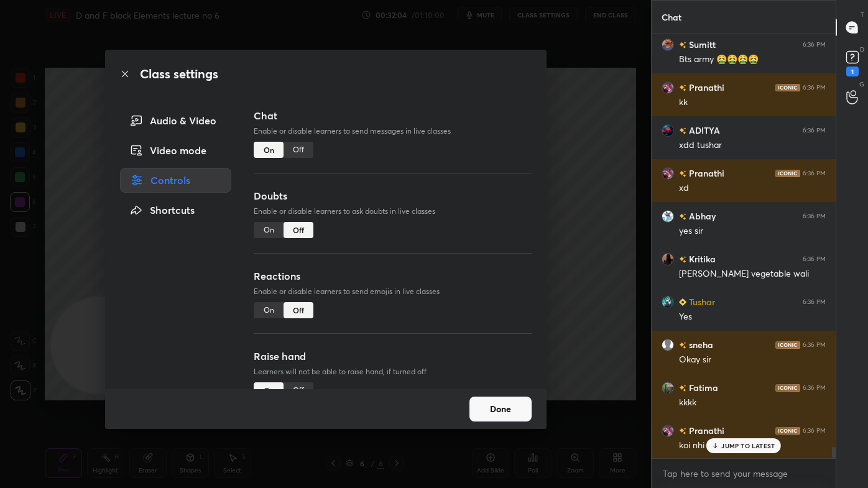
drag, startPoint x: 302, startPoint y: 148, endPoint x: 313, endPoint y: 147, distance: 11.3
click at [302, 150] on div "Off" at bounding box center [299, 150] width 30 height 16
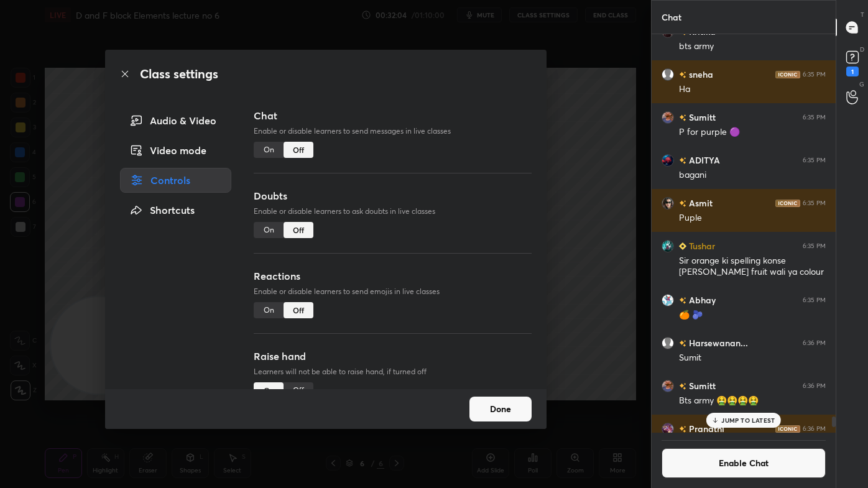
scroll to position [396, 180]
click at [563, 134] on div "Class settings Audio & Video Video mode Controls Shortcuts Chat Enable or disab…" at bounding box center [325, 244] width 651 height 488
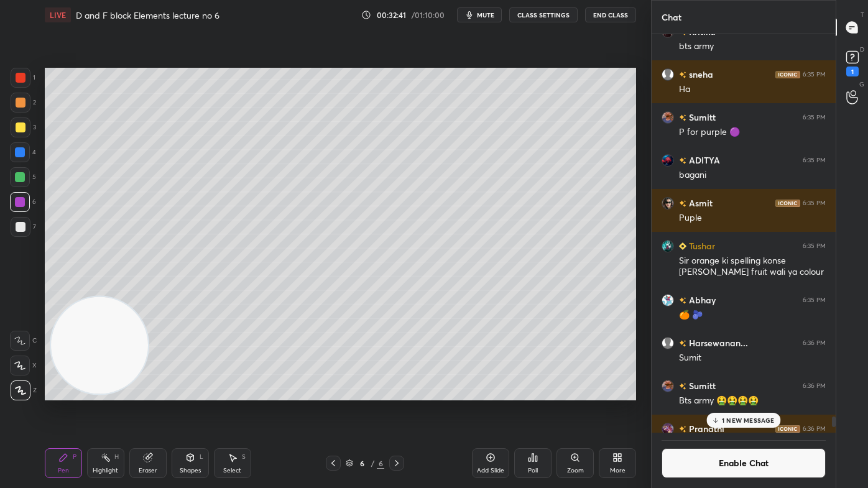
click at [154, 392] on div "Eraser" at bounding box center [147, 463] width 37 height 30
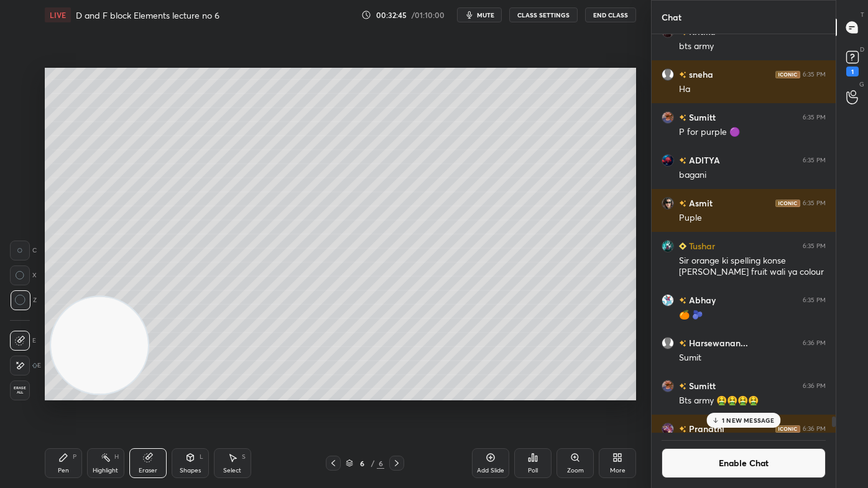
drag, startPoint x: 66, startPoint y: 468, endPoint x: 80, endPoint y: 456, distance: 19.0
click at [65, 392] on div "Pen" at bounding box center [63, 471] width 11 height 6
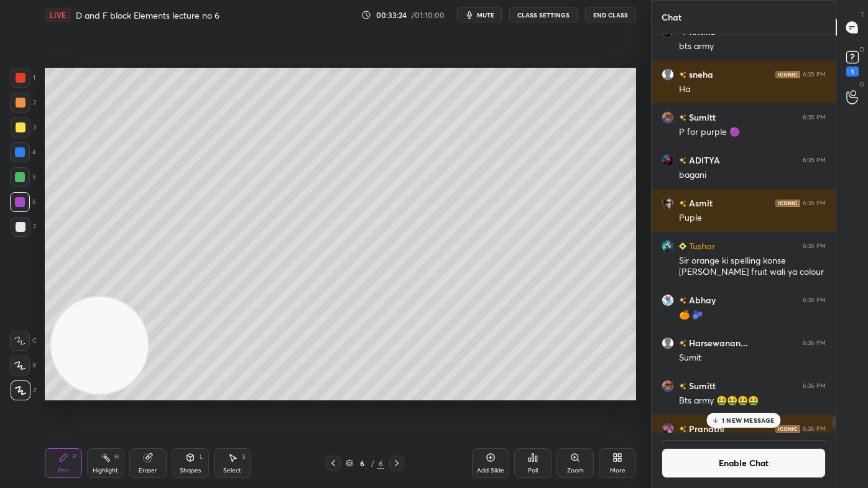
click at [21, 129] on div at bounding box center [21, 128] width 10 height 10
click at [729, 392] on p "1 NEW MESSAGE" at bounding box center [748, 420] width 53 height 7
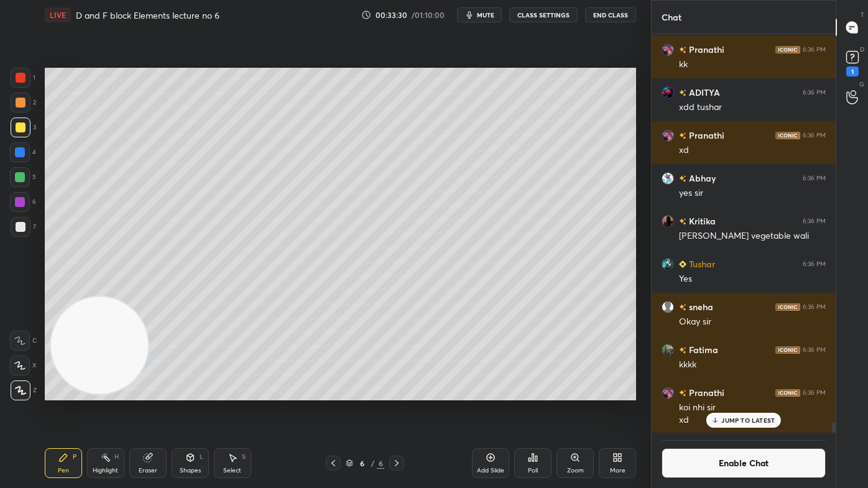
click at [723, 392] on button "Enable Chat" at bounding box center [744, 463] width 164 height 30
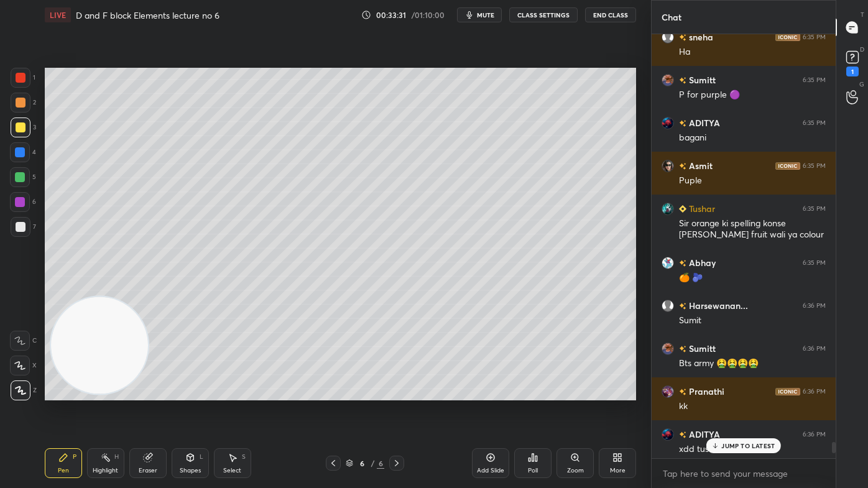
click at [728, 392] on p "JUMP TO LATEST" at bounding box center [747, 445] width 53 height 7
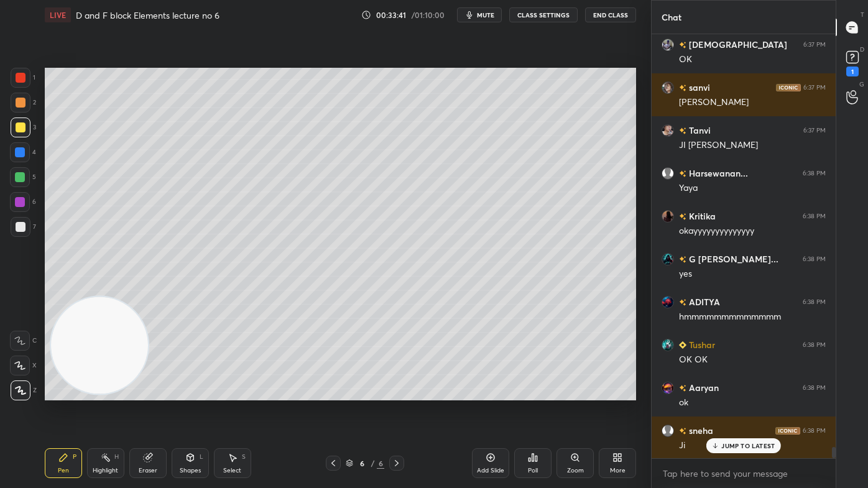
scroll to position [15630, 0]
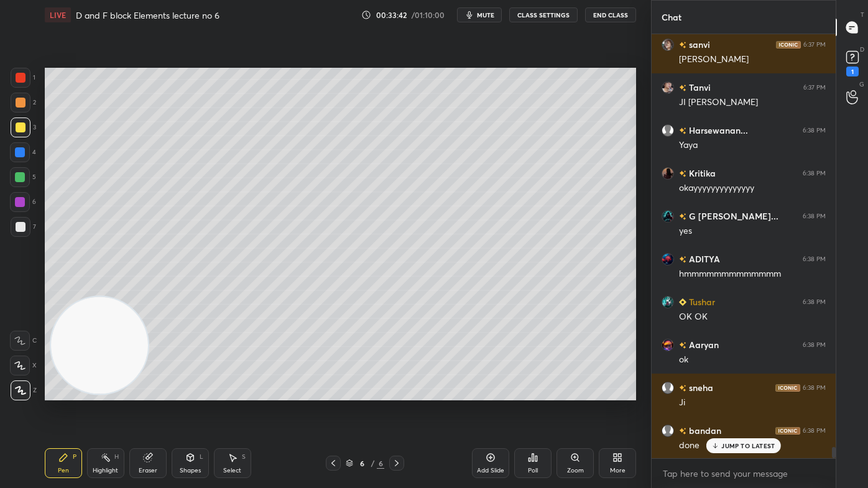
drag, startPoint x: 22, startPoint y: 100, endPoint x: 27, endPoint y: 94, distance: 7.1
click at [21, 101] on div at bounding box center [21, 103] width 10 height 10
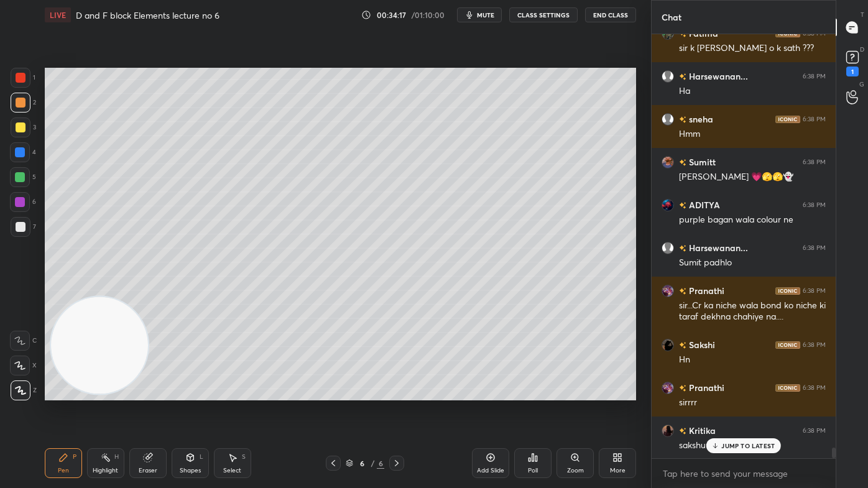
scroll to position [16436, 0]
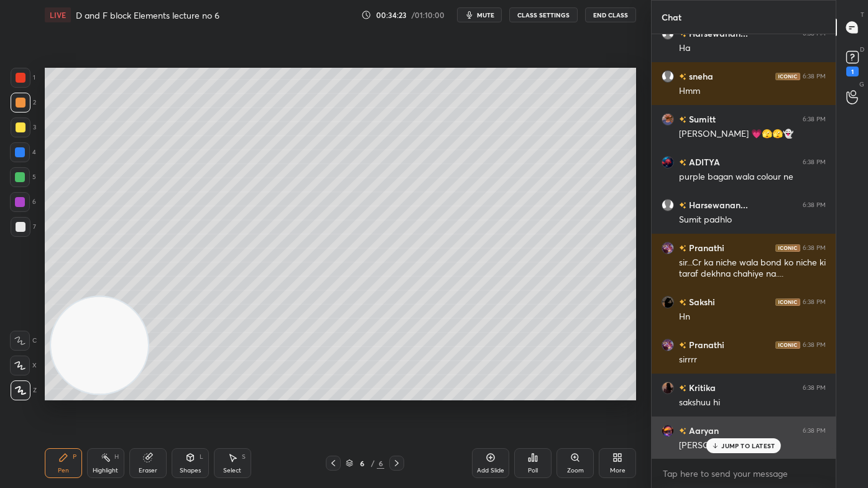
click at [725, 392] on p "JUMP TO LATEST" at bounding box center [747, 445] width 53 height 7
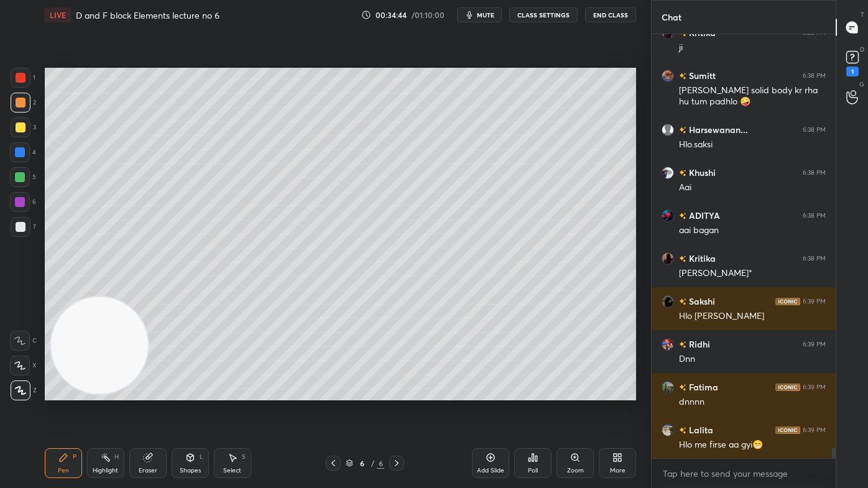
scroll to position [17005, 0]
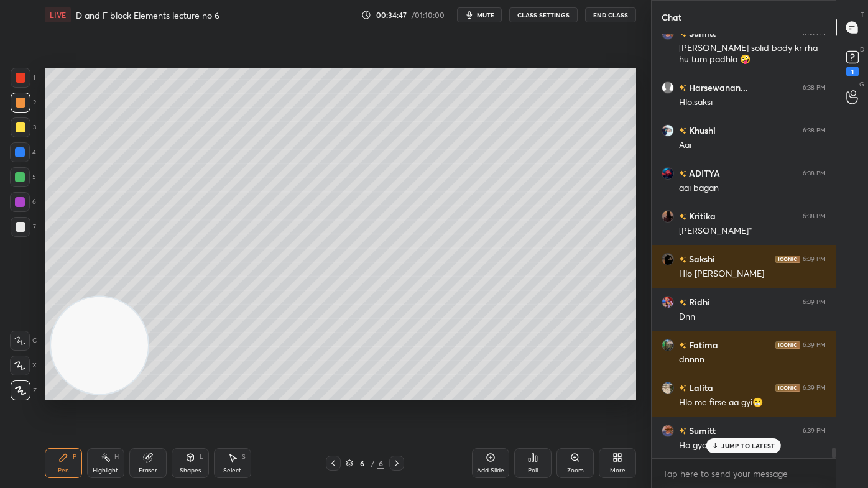
click at [23, 204] on div at bounding box center [20, 202] width 10 height 10
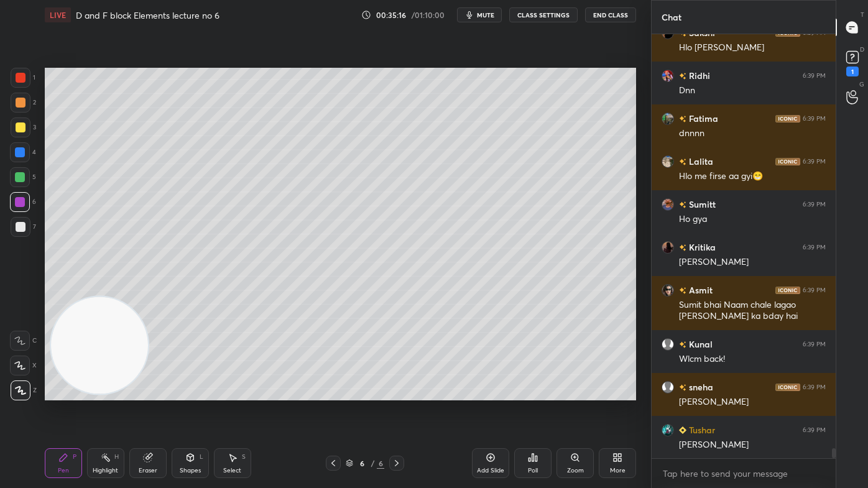
scroll to position [17274, 0]
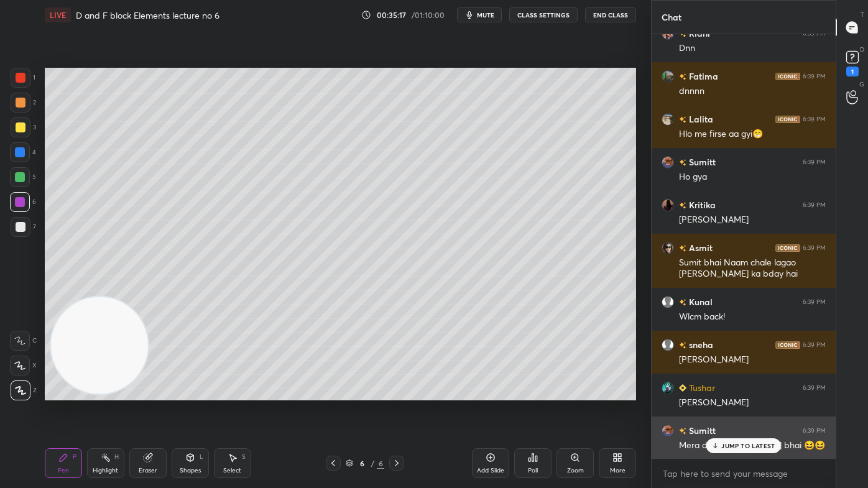
click at [732, 392] on p "JUMP TO LATEST" at bounding box center [747, 445] width 53 height 7
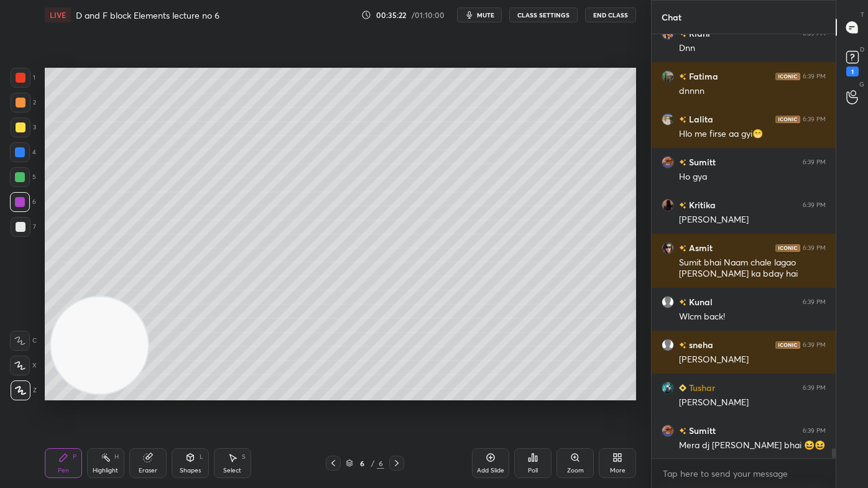
scroll to position [17316, 0]
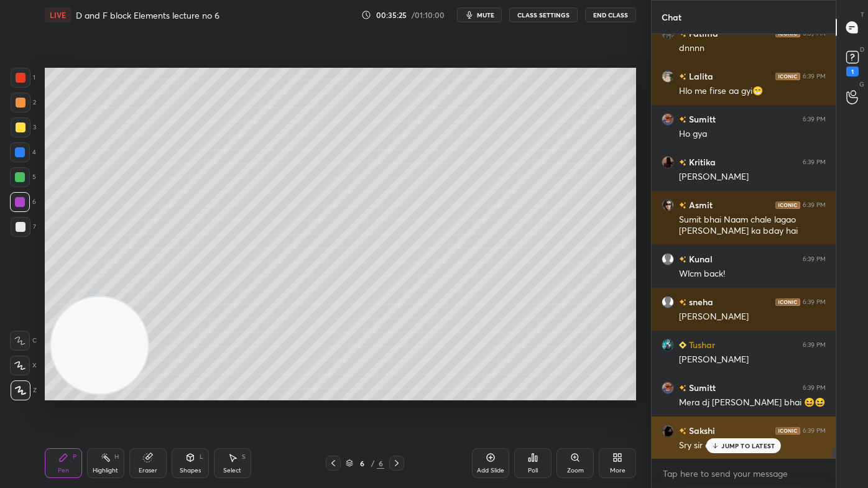
click at [733, 392] on p "JUMP TO LATEST" at bounding box center [747, 445] width 53 height 7
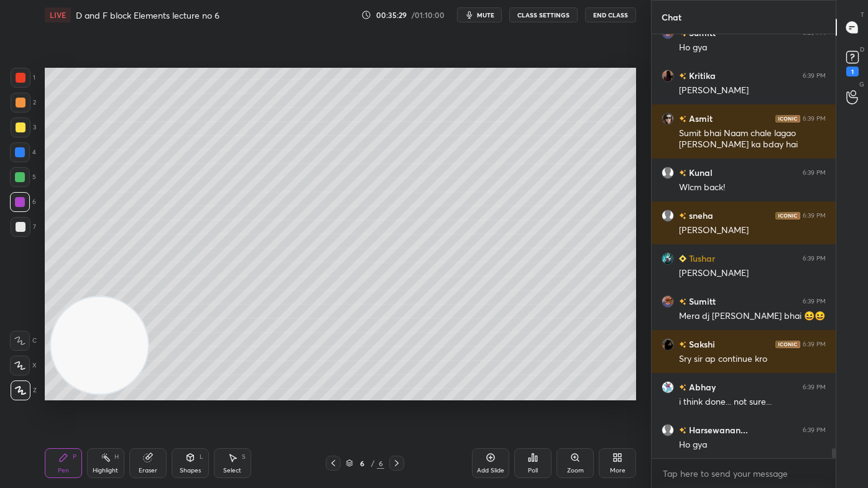
scroll to position [17446, 0]
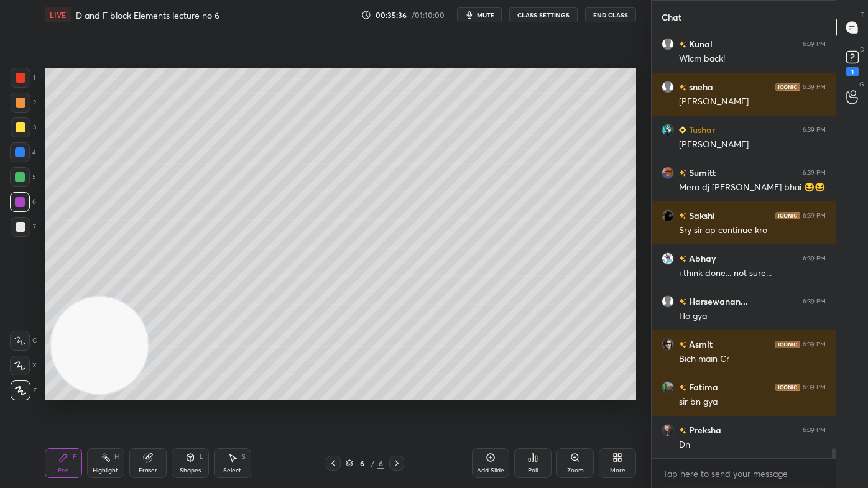
click at [546, 18] on button "CLASS SETTINGS" at bounding box center [543, 14] width 68 height 15
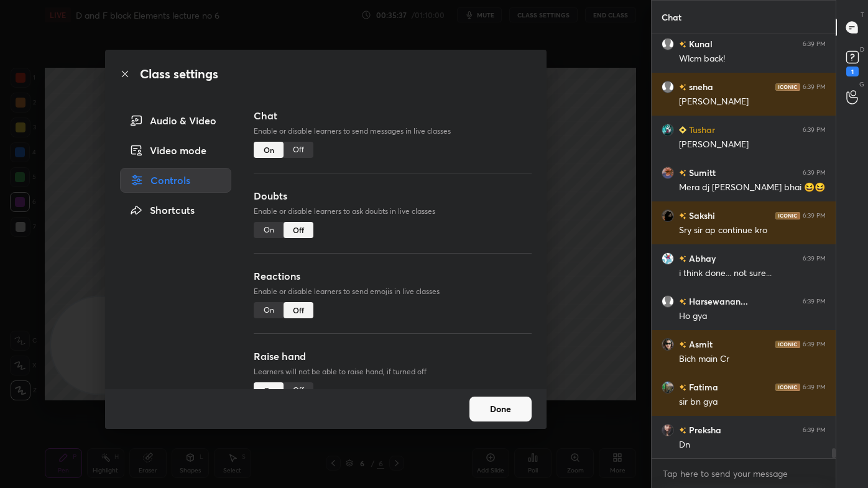
click at [299, 150] on div "Off" at bounding box center [299, 150] width 30 height 16
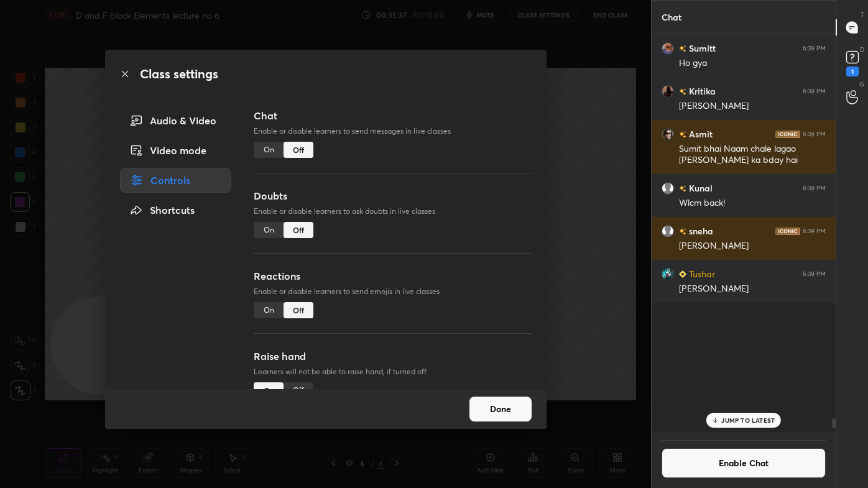
scroll to position [396, 180]
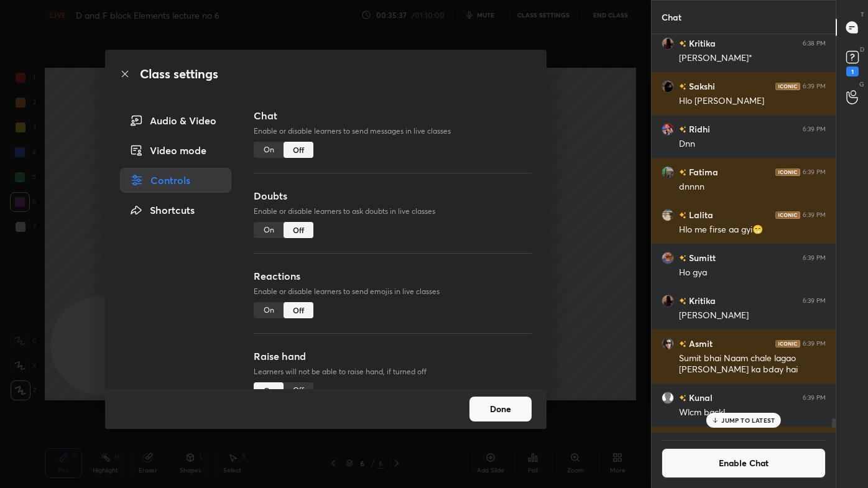
drag, startPoint x: 612, startPoint y: 174, endPoint x: 616, endPoint y: 168, distance: 6.7
click at [611, 172] on div "Class settings Audio & Video Video mode Controls Shortcuts Chat Enable or disab…" at bounding box center [325, 244] width 651 height 488
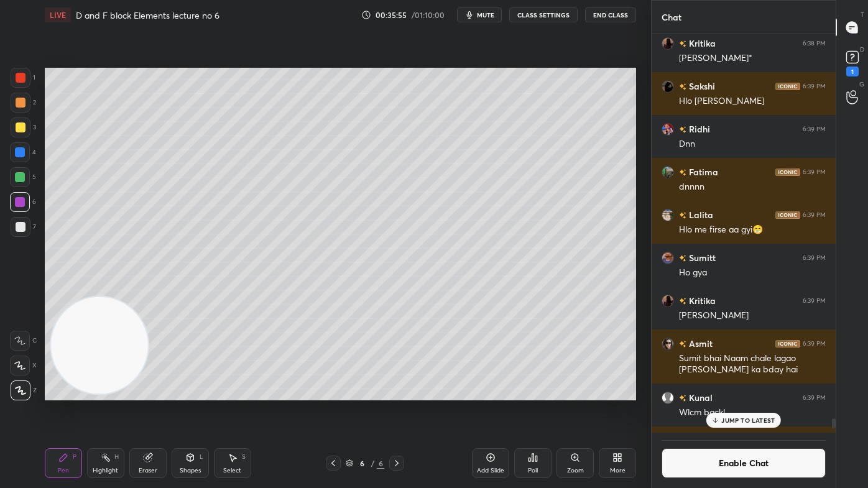
click at [18, 171] on div at bounding box center [20, 177] width 20 height 20
click at [21, 81] on div at bounding box center [21, 78] width 10 height 10
drag, startPoint x: 146, startPoint y: 468, endPoint x: 197, endPoint y: 412, distance: 75.7
click at [148, 392] on div "Eraser" at bounding box center [148, 471] width 19 height 6
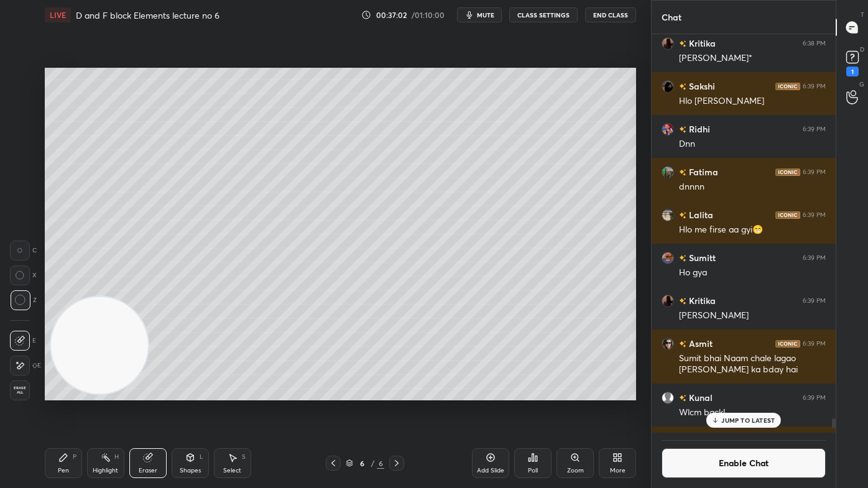
click at [59, 392] on div "Pen P" at bounding box center [63, 463] width 37 height 30
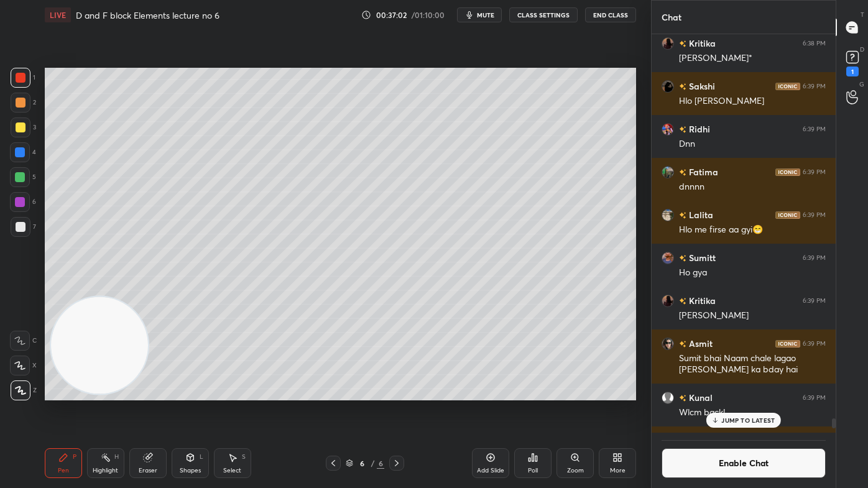
click at [23, 208] on div at bounding box center [20, 202] width 20 height 20
click at [23, 129] on div at bounding box center [21, 128] width 10 height 10
click at [751, 392] on div "JUMP TO LATEST" at bounding box center [743, 420] width 75 height 15
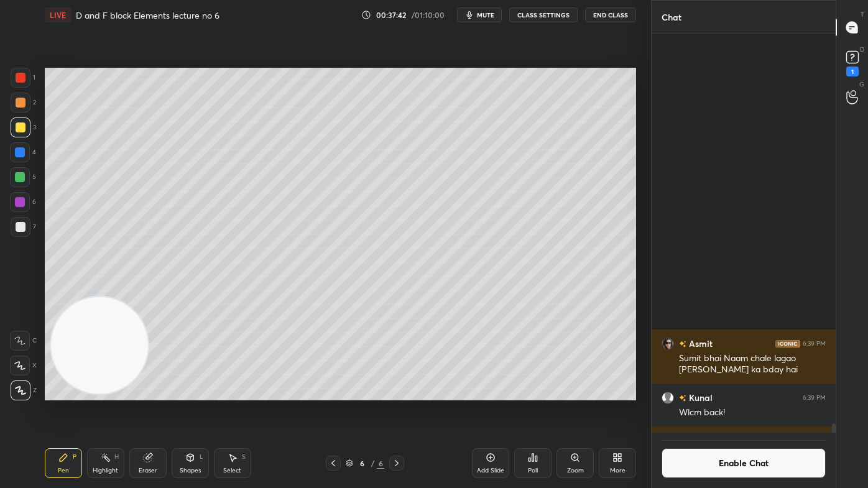
scroll to position [16838, 0]
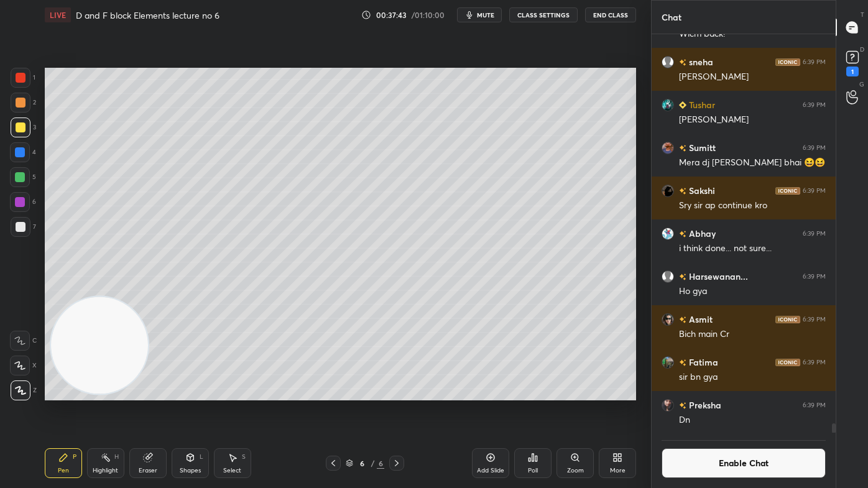
click at [723, 392] on button "Enable Chat" at bounding box center [744, 463] width 164 height 30
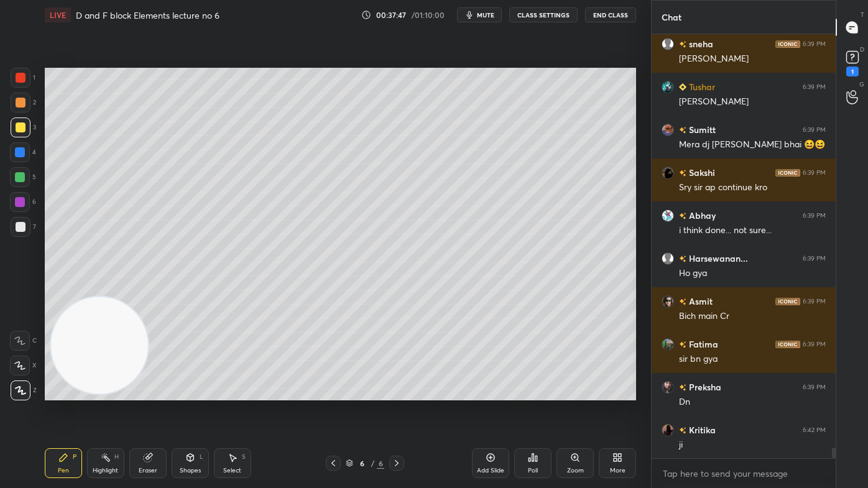
scroll to position [16918, 0]
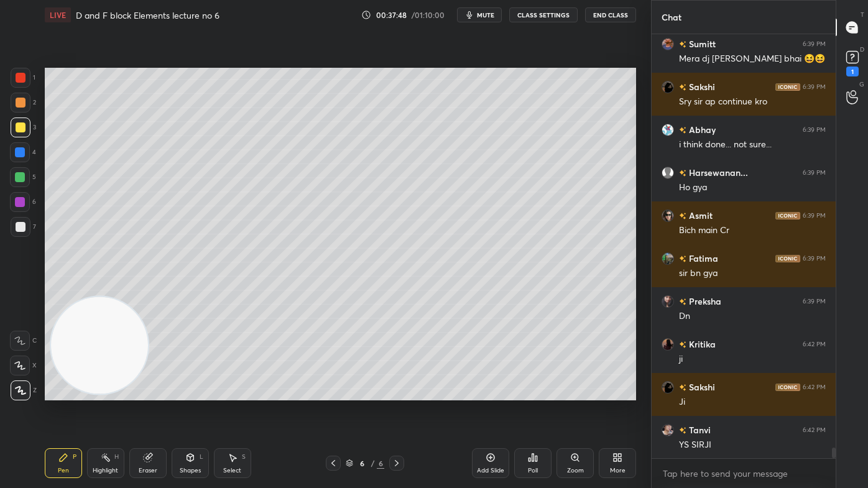
click at [152, 392] on div "Eraser" at bounding box center [147, 463] width 37 height 30
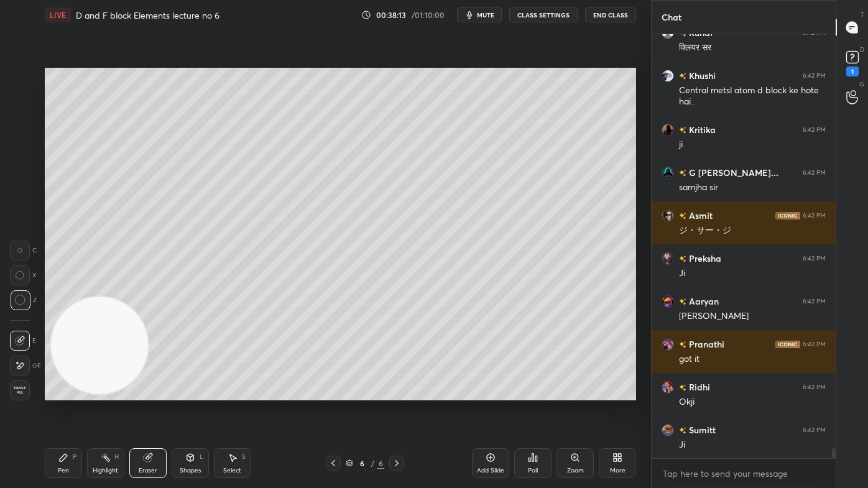
scroll to position [18142, 0]
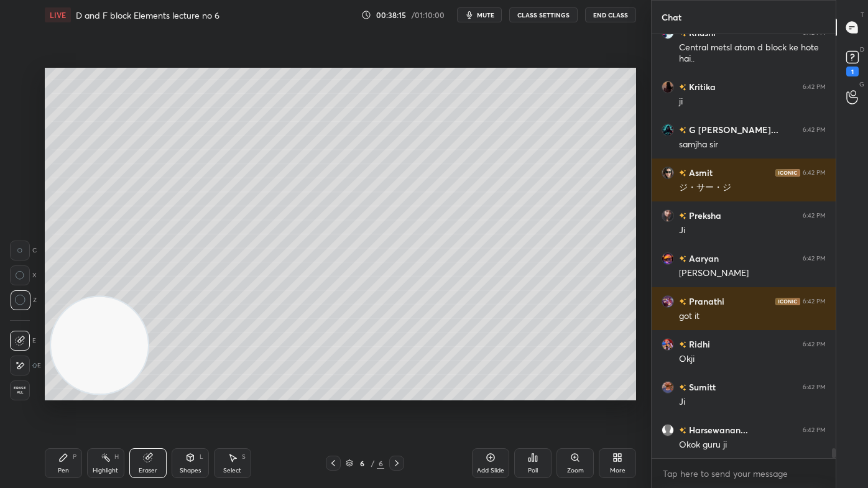
click at [66, 392] on icon at bounding box center [63, 458] width 10 height 10
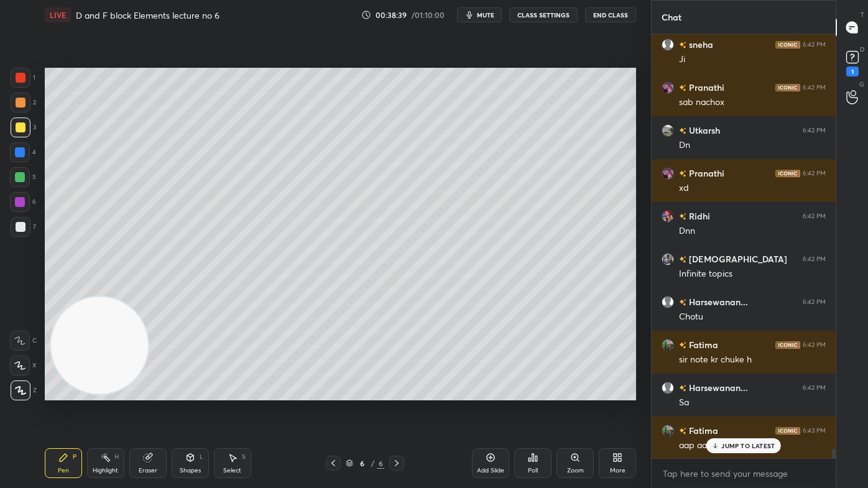
scroll to position [18968, 0]
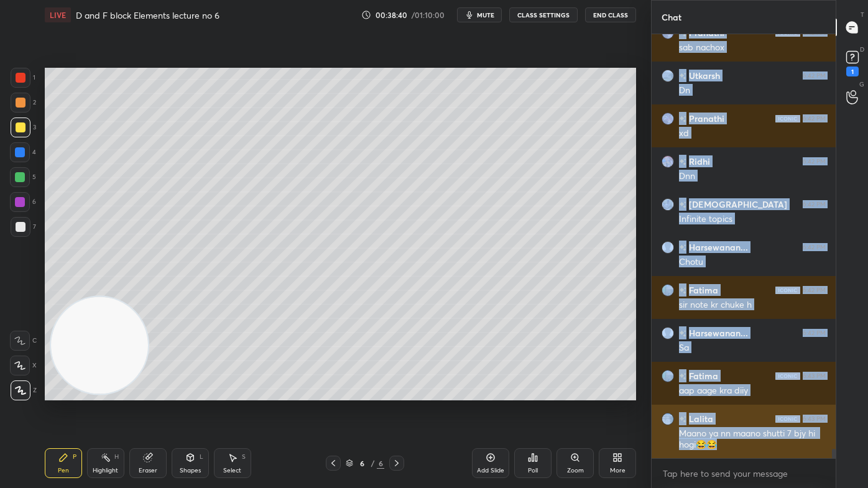
click at [742, 392] on div "sneha 6:42 PM [PERSON_NAME] 6:42 PM sab nachox [PERSON_NAME] 6:42 PM [PERSON_NA…" at bounding box center [744, 246] width 184 height 425
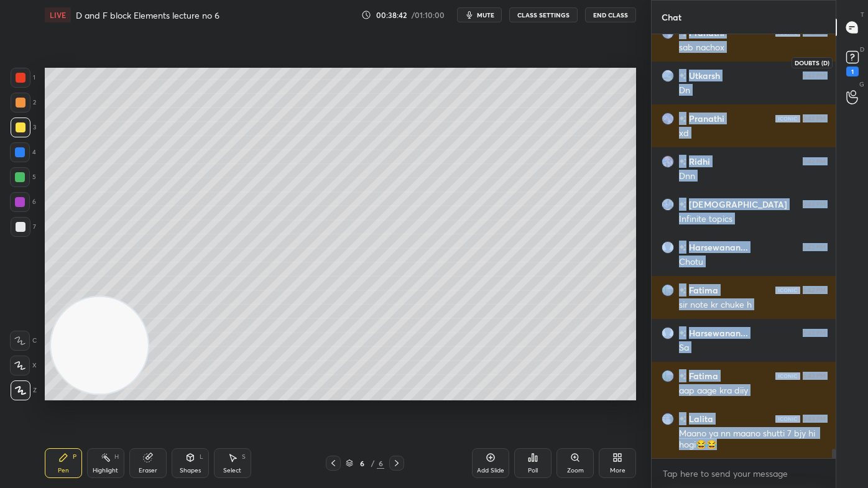
drag, startPoint x: 852, startPoint y: 70, endPoint x: 852, endPoint y: 46, distance: 23.6
click at [852, 70] on div "1" at bounding box center [852, 72] width 12 height 10
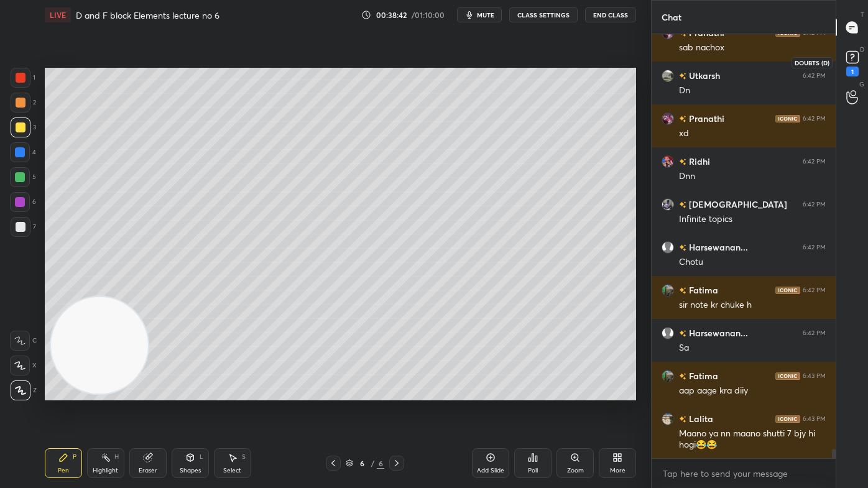
scroll to position [421, 180]
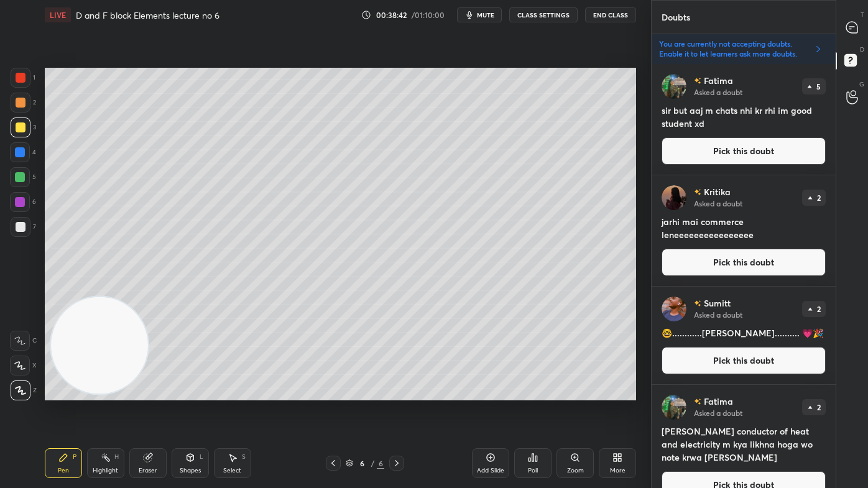
click at [850, 25] on icon at bounding box center [851, 27] width 11 height 11
type textarea "x"
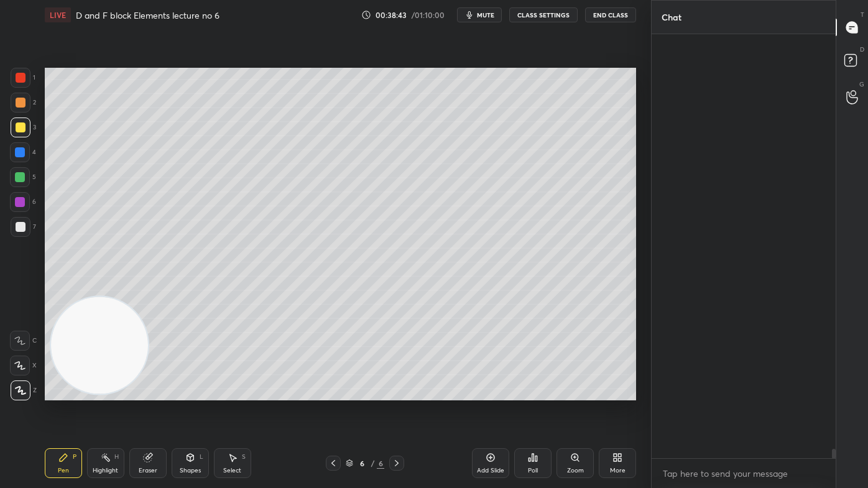
scroll to position [19235, 0]
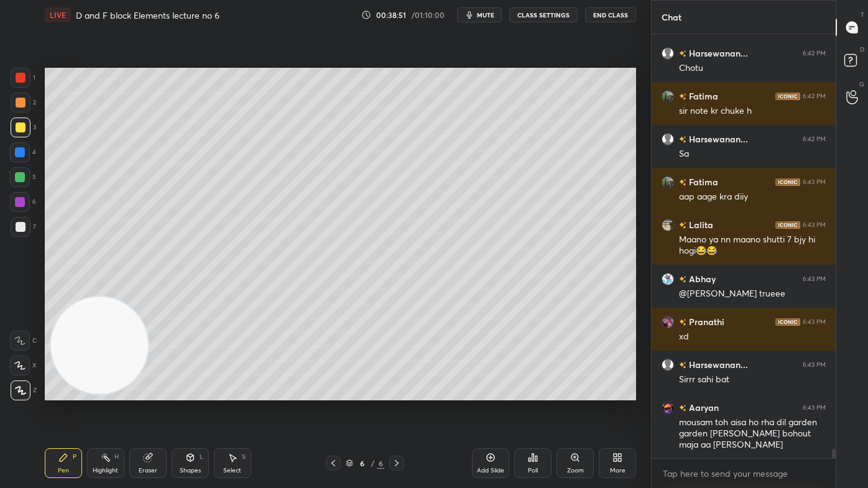
click at [607, 392] on div "Setting up your live class Poll for secs No correct answer Start poll" at bounding box center [340, 234] width 601 height 409
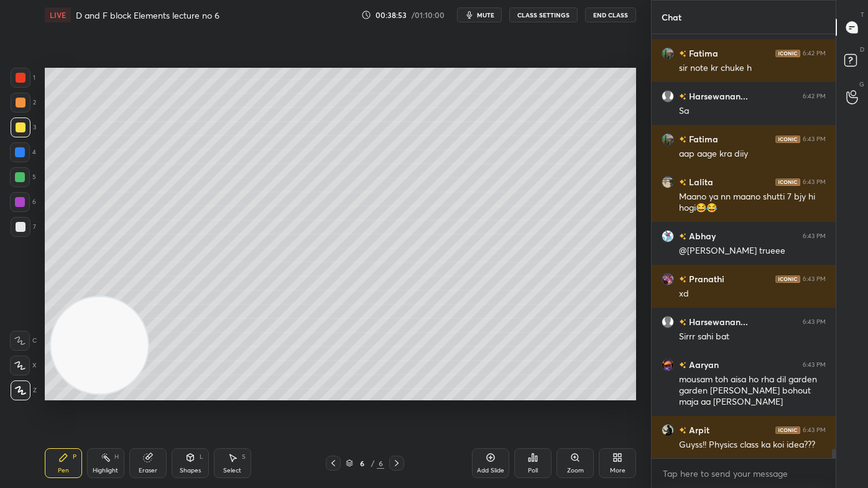
click at [549, 16] on button "CLASS SETTINGS" at bounding box center [543, 14] width 68 height 15
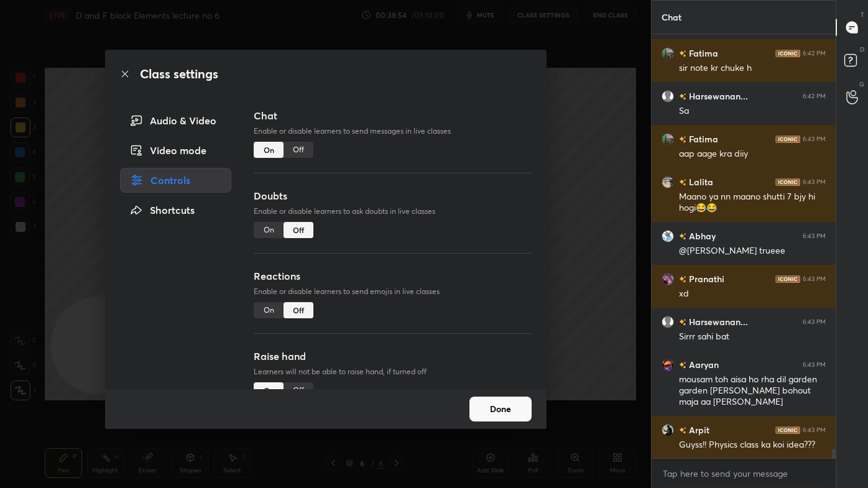
click at [302, 152] on div "Off" at bounding box center [299, 150] width 30 height 16
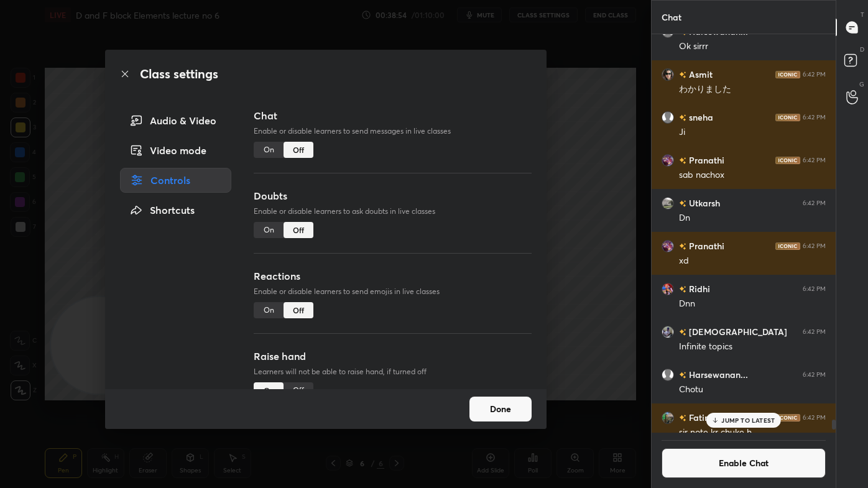
click at [591, 134] on div "Class settings Audio & Video Video mode Controls Shortcuts Chat Enable or disab…" at bounding box center [325, 244] width 651 height 488
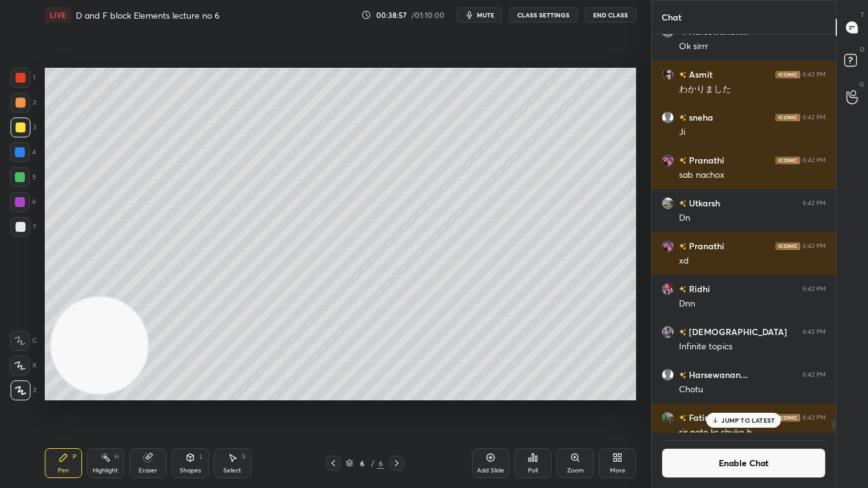
click at [545, 10] on button "CLASS SETTINGS" at bounding box center [543, 14] width 68 height 15
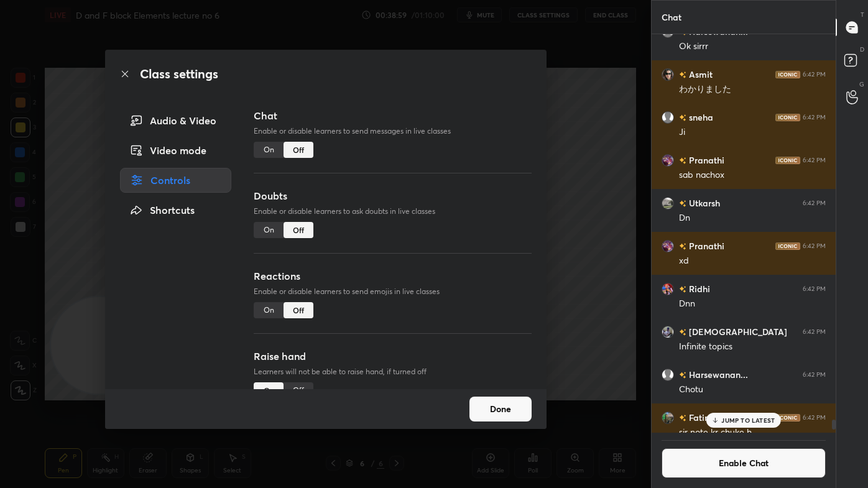
drag, startPoint x: 615, startPoint y: 202, endPoint x: 631, endPoint y: 195, distance: 17.8
click at [617, 202] on div "Class settings Audio & Video Video mode Controls Shortcuts Chat Enable or disab…" at bounding box center [325, 244] width 651 height 488
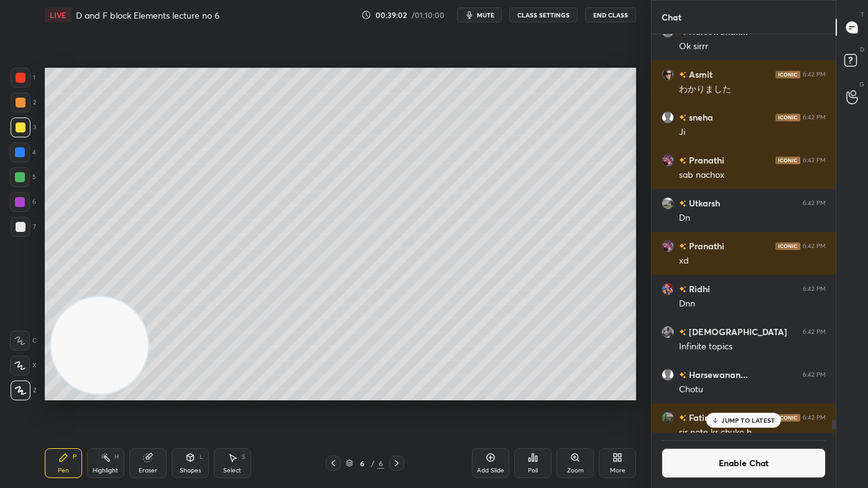
click at [23, 103] on div at bounding box center [21, 103] width 10 height 10
drag, startPoint x: 16, startPoint y: 183, endPoint x: 39, endPoint y: 209, distance: 34.8
click at [17, 182] on div at bounding box center [20, 177] width 20 height 20
click at [752, 392] on p "JUMP TO LATEST" at bounding box center [747, 420] width 53 height 7
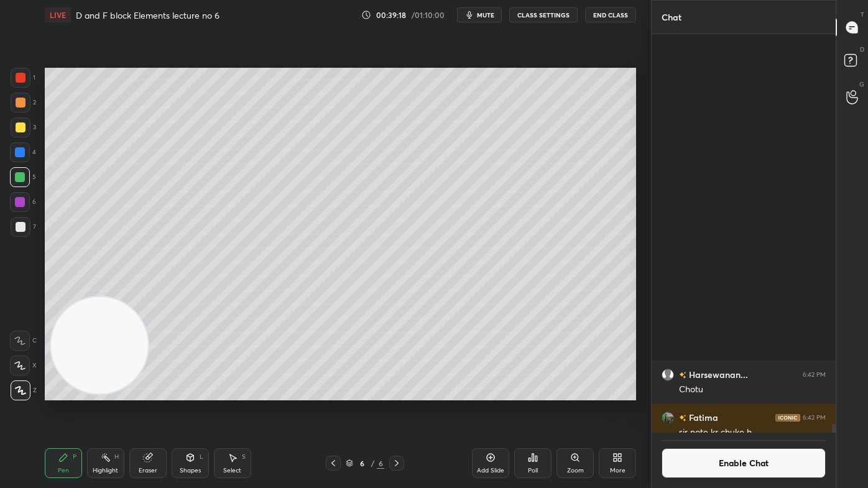
scroll to position [18559, 0]
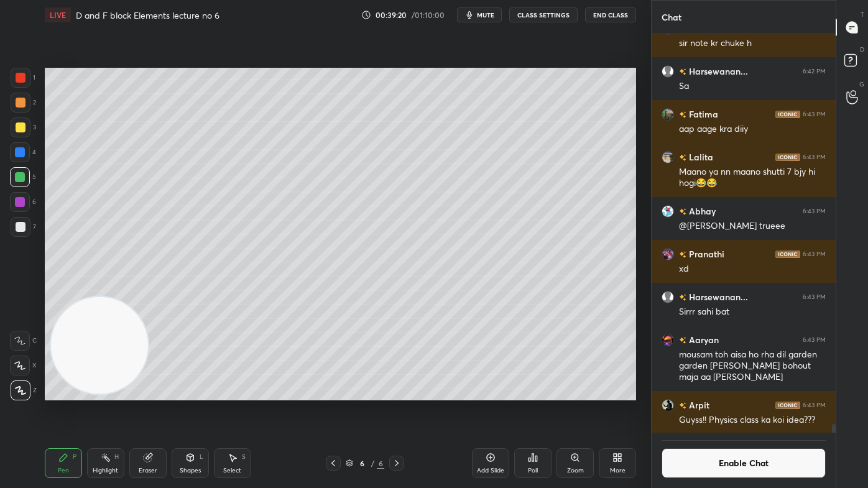
click at [473, 392] on div "Pen P Highlight H Eraser Shapes L Select S 6 / 6 Add Slide Poll Zoom More" at bounding box center [340, 463] width 591 height 50
click at [488, 392] on icon at bounding box center [491, 458] width 10 height 10
click at [22, 123] on div at bounding box center [21, 128] width 10 height 10
click at [21, 366] on icon at bounding box center [19, 365] width 11 height 9
click at [23, 179] on div at bounding box center [20, 177] width 20 height 20
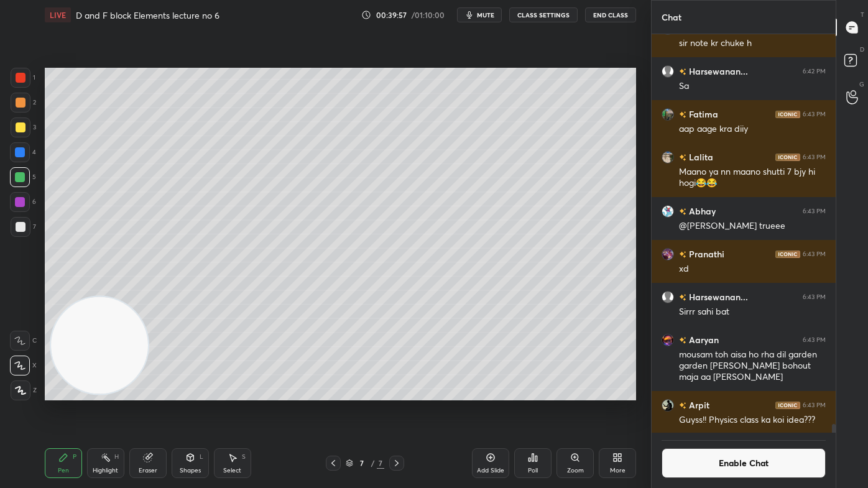
click at [20, 391] on icon at bounding box center [21, 390] width 10 height 7
click at [731, 392] on button "Enable Chat" at bounding box center [744, 463] width 164 height 30
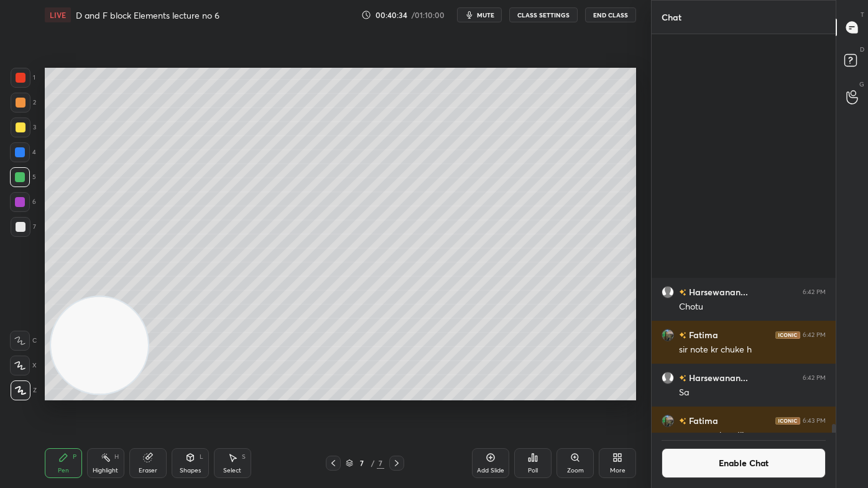
scroll to position [421, 180]
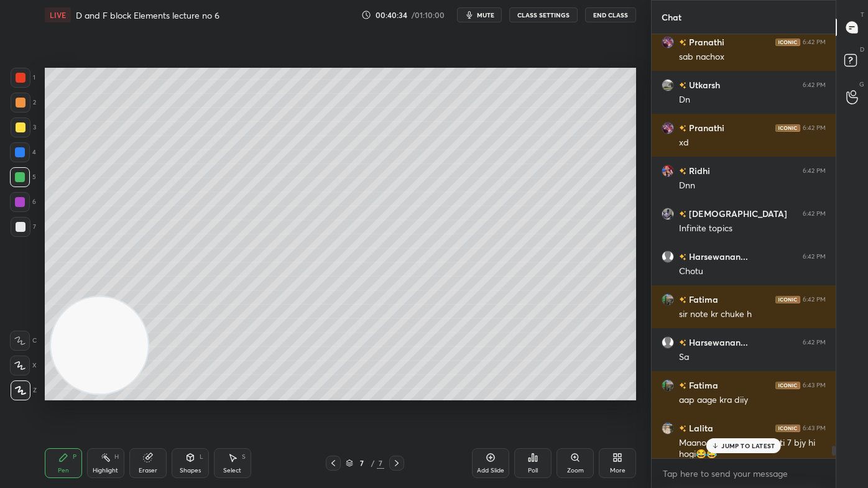
click at [733, 392] on p "JUMP TO LATEST" at bounding box center [747, 445] width 53 height 7
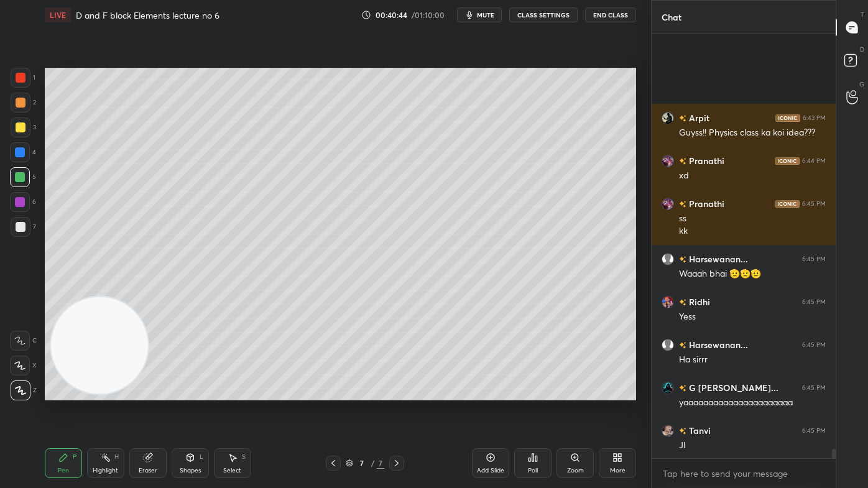
scroll to position [18940, 0]
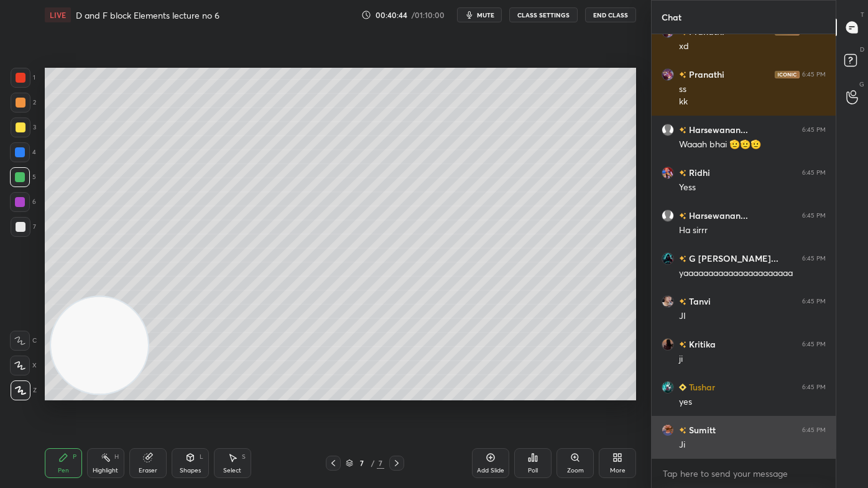
click at [739, 392] on div "Ji" at bounding box center [752, 445] width 147 height 12
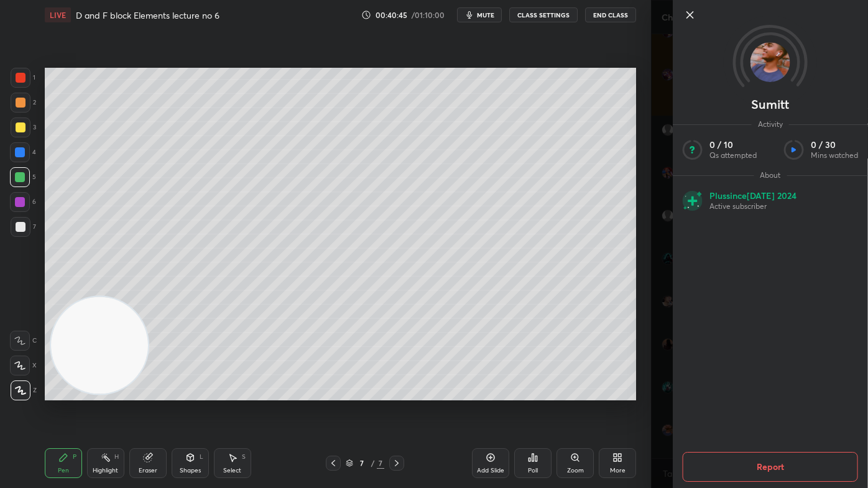
click at [655, 364] on div "Sumitt Activity 0 / 10 Qs attempted 0 / 30 Mins watched About Plus since [DATE]…" at bounding box center [759, 244] width 217 height 488
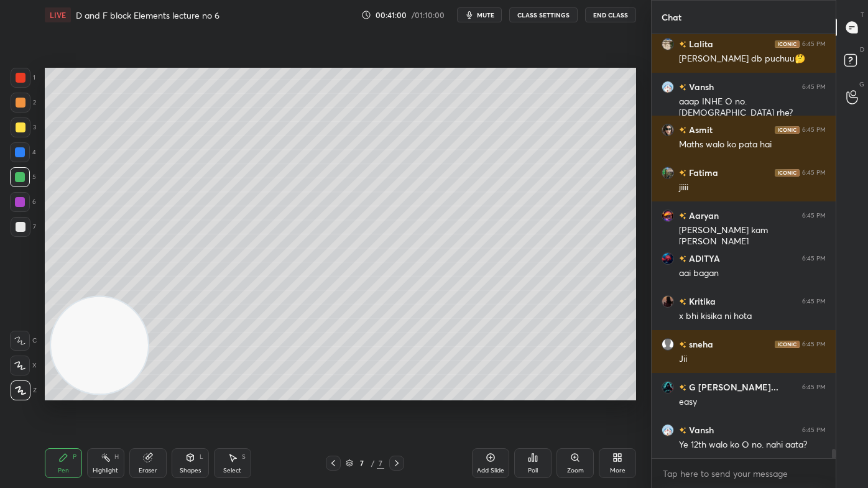
scroll to position [19497, 0]
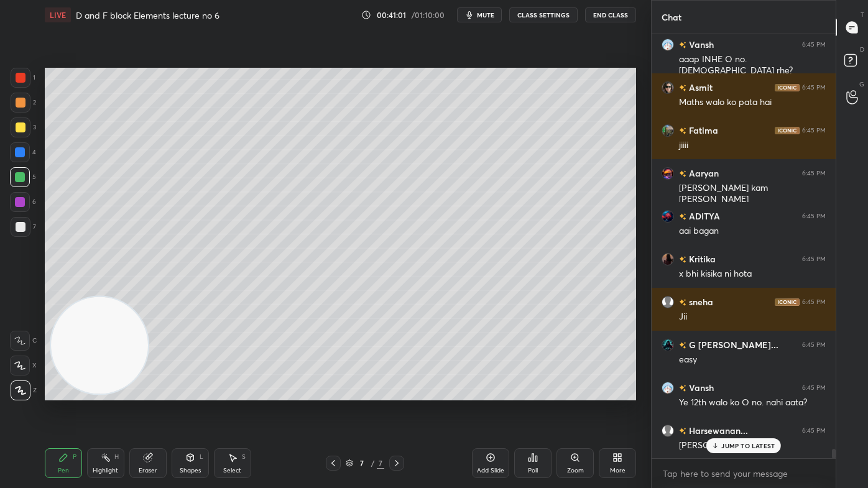
click at [20, 72] on div at bounding box center [21, 78] width 20 height 20
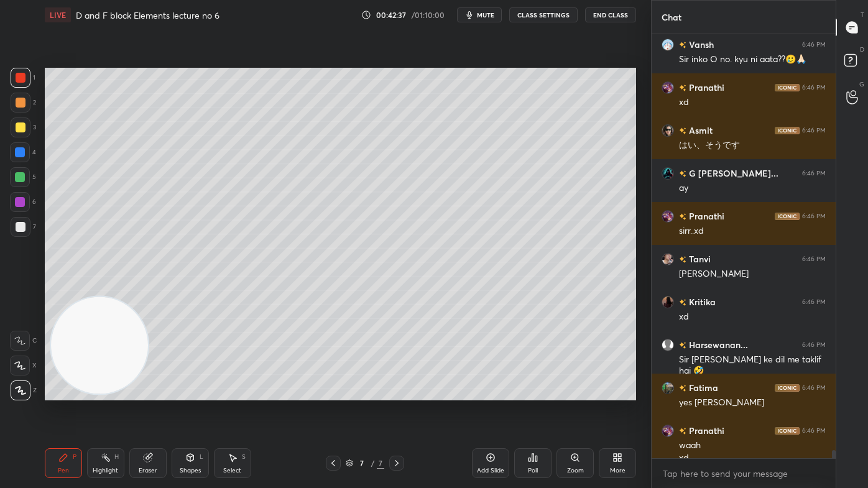
scroll to position [22479, 0]
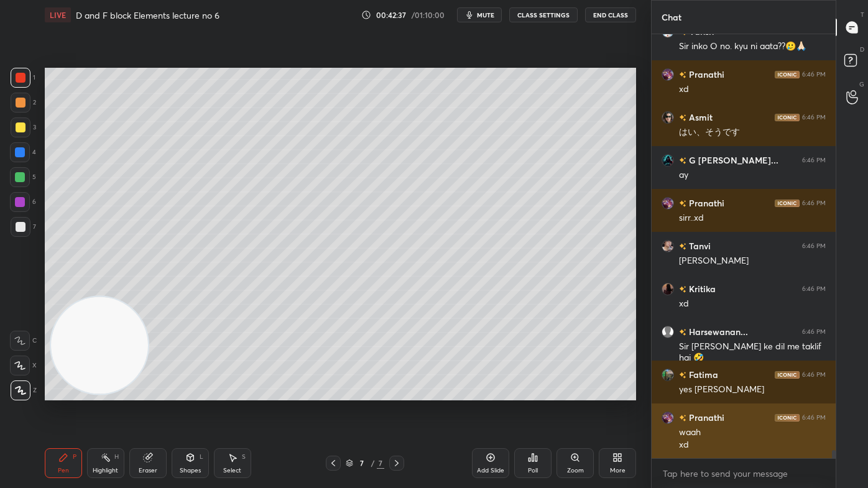
click at [736, 392] on div "xd" at bounding box center [752, 445] width 147 height 12
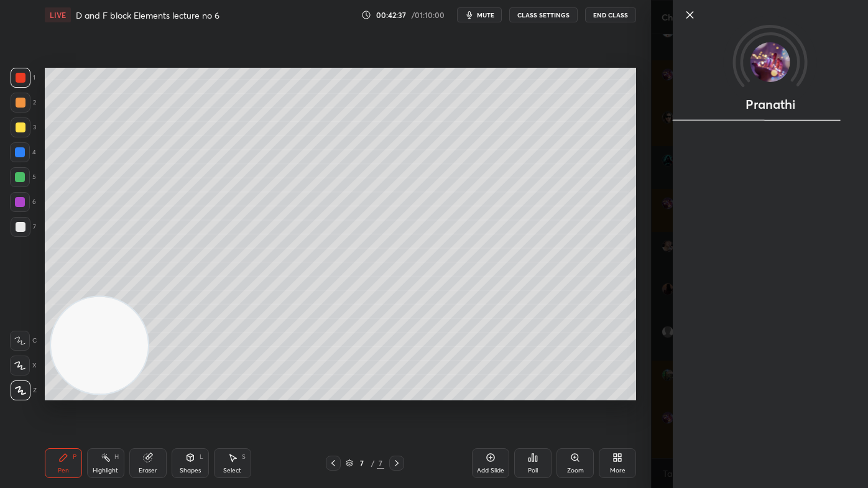
click at [652, 392] on div "Pranathi" at bounding box center [759, 244] width 217 height 488
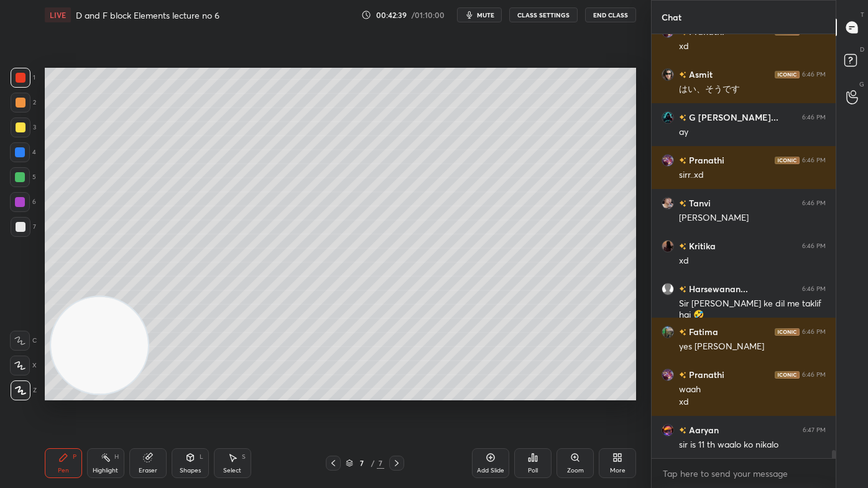
scroll to position [22650, 0]
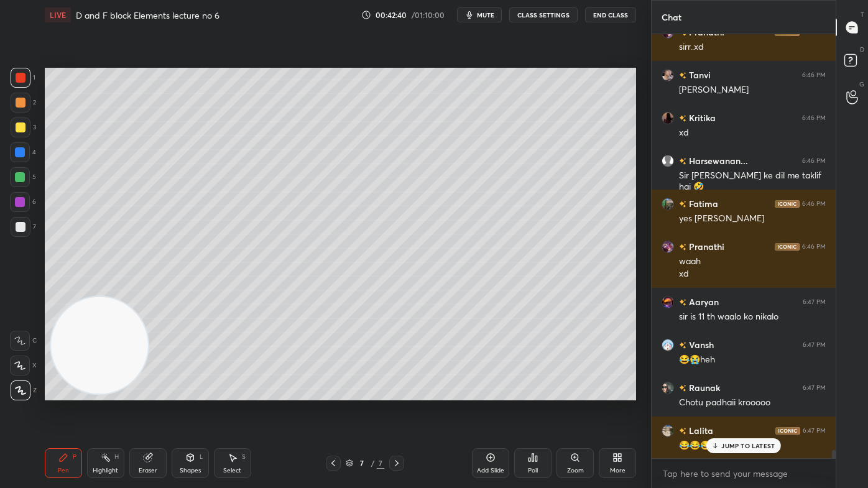
click at [524, 11] on button "CLASS SETTINGS" at bounding box center [543, 14] width 68 height 15
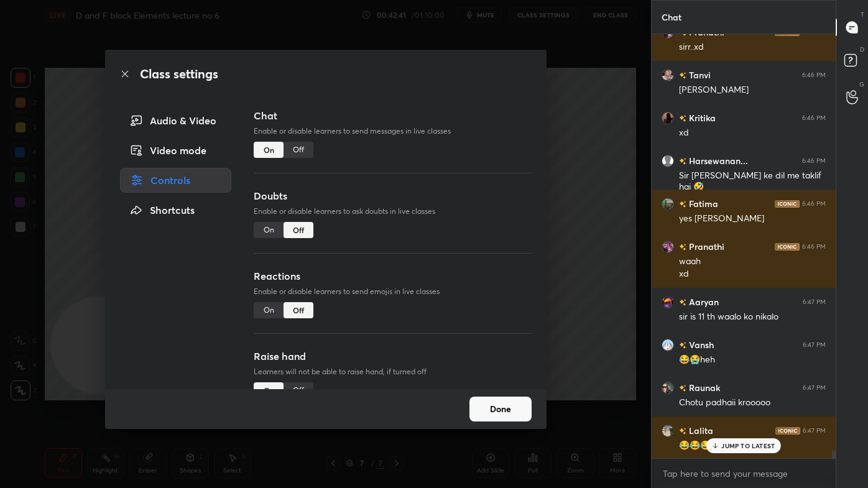
click at [305, 146] on div "Off" at bounding box center [299, 150] width 30 height 16
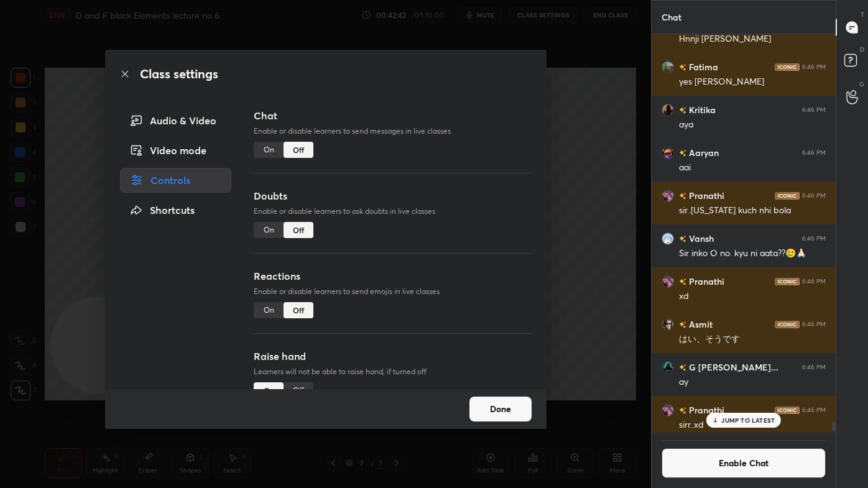
click at [616, 131] on div "Class settings Audio & Video Video mode Controls Shortcuts Chat Enable or disab…" at bounding box center [325, 244] width 651 height 488
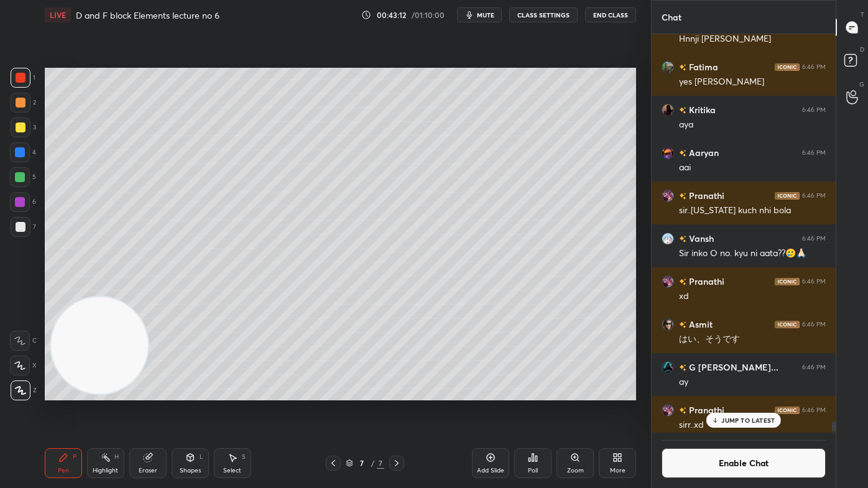
click at [232, 392] on div "Select" at bounding box center [232, 471] width 18 height 6
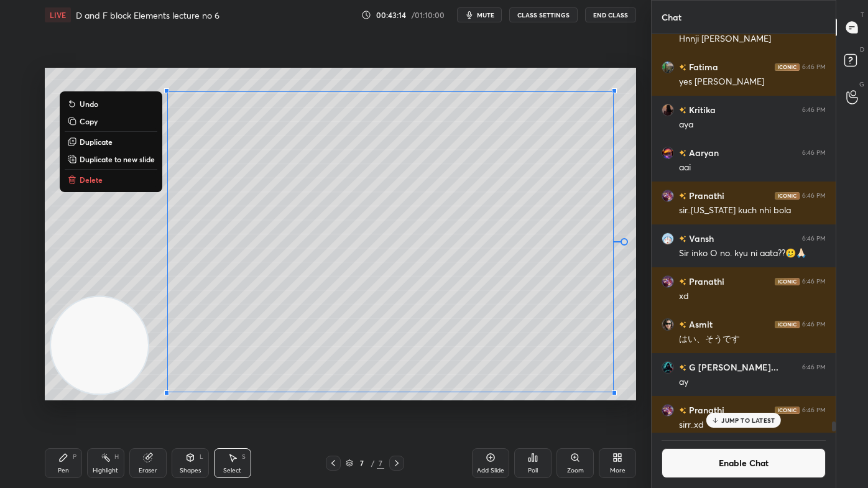
drag, startPoint x: 135, startPoint y: 85, endPoint x: 644, endPoint y: 384, distance: 590.4
click at [644, 384] on div "1 2 3 4 5 6 7 C X Z C X Z E E Erase all H H LIVE D and F block Elements lecture…" at bounding box center [325, 244] width 651 height 488
click at [123, 185] on button "Delete" at bounding box center [111, 179] width 93 height 15
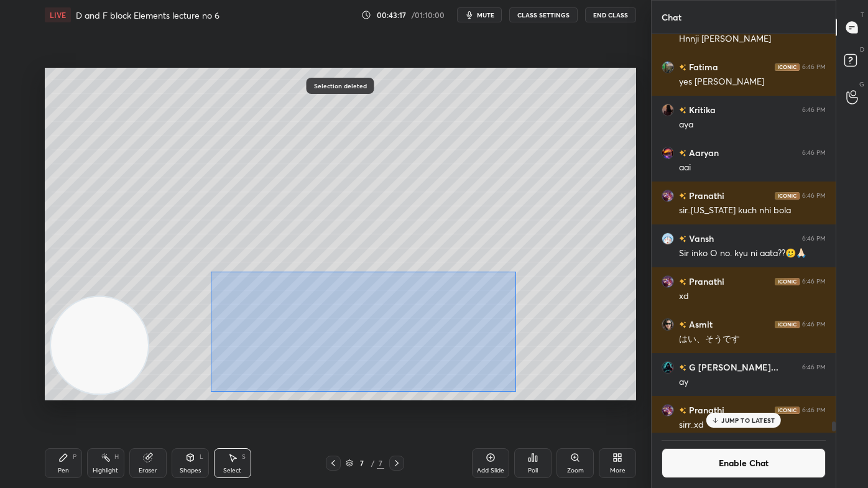
drag, startPoint x: 207, startPoint y: 322, endPoint x: 499, endPoint y: 375, distance: 297.1
click at [516, 391] on div "0 ° Undo Copy Duplicate Duplicate to new slide Delete" at bounding box center [340, 234] width 591 height 333
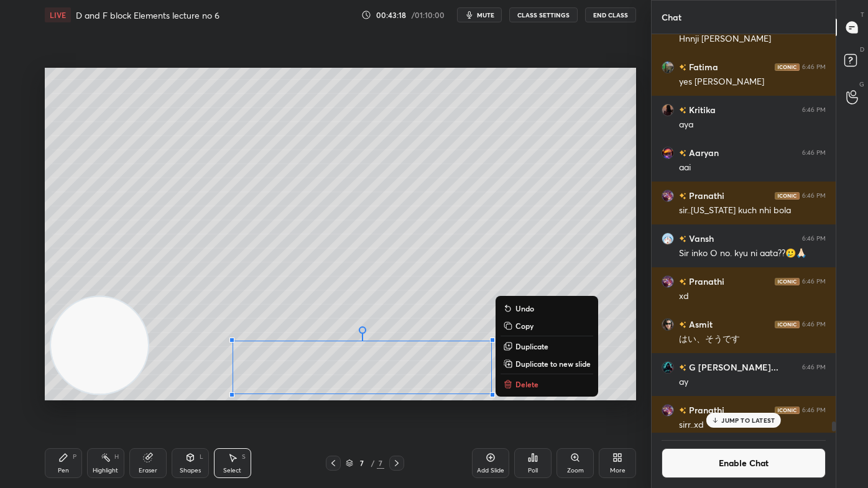
click at [532, 382] on p "Delete" at bounding box center [527, 384] width 23 height 10
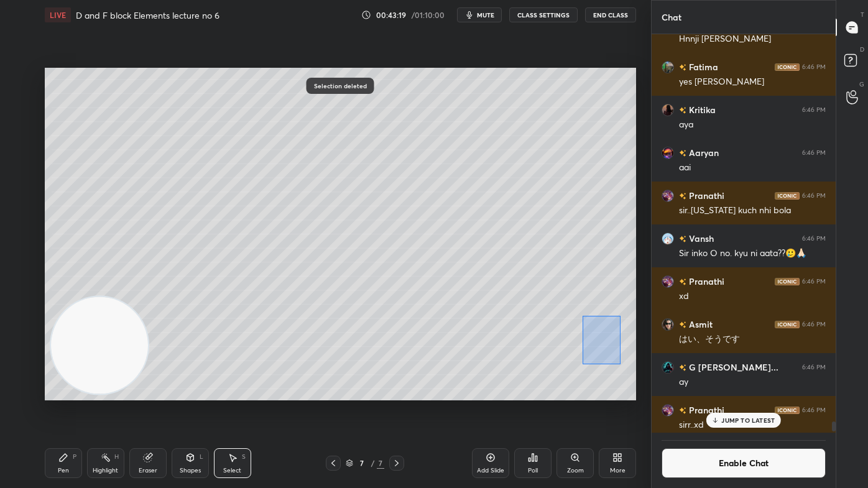
drag, startPoint x: 582, startPoint y: 316, endPoint x: 607, endPoint y: 359, distance: 50.1
click at [620, 364] on div "0 ° Undo Copy Duplicate Duplicate to new slide Delete" at bounding box center [340, 234] width 591 height 333
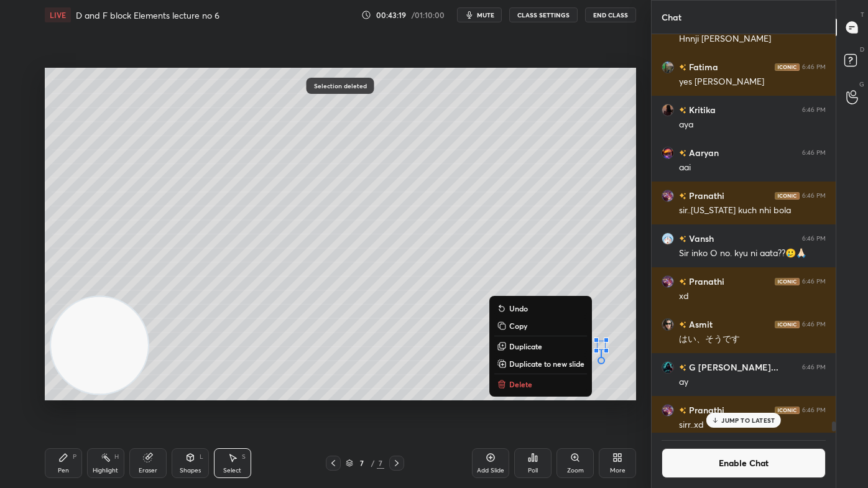
click at [512, 390] on button "Delete" at bounding box center [540, 384] width 93 height 15
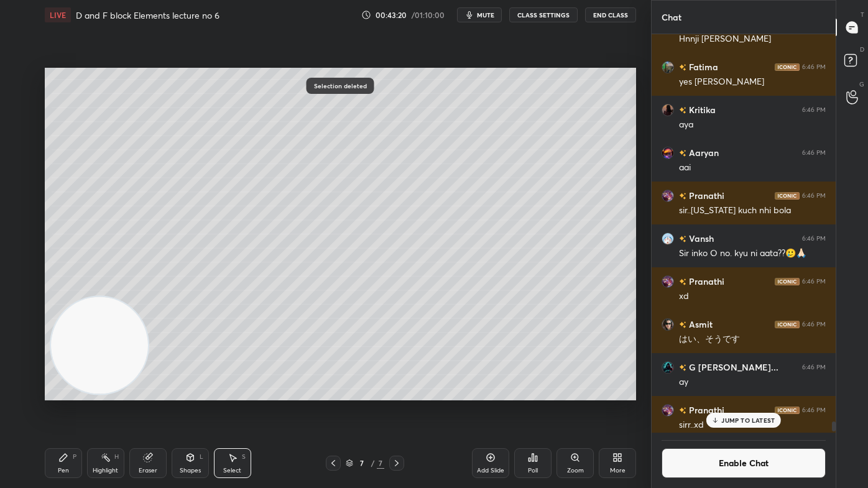
click at [54, 392] on div "Pen P" at bounding box center [63, 463] width 37 height 30
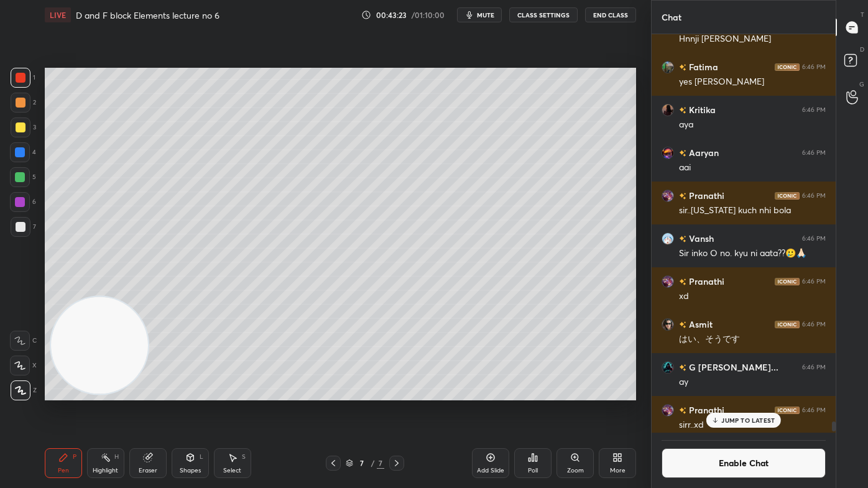
click at [16, 124] on div at bounding box center [21, 128] width 10 height 10
click at [24, 360] on div at bounding box center [20, 366] width 20 height 20
click at [23, 180] on div at bounding box center [20, 177] width 10 height 10
click at [152, 392] on div "Eraser" at bounding box center [148, 471] width 19 height 6
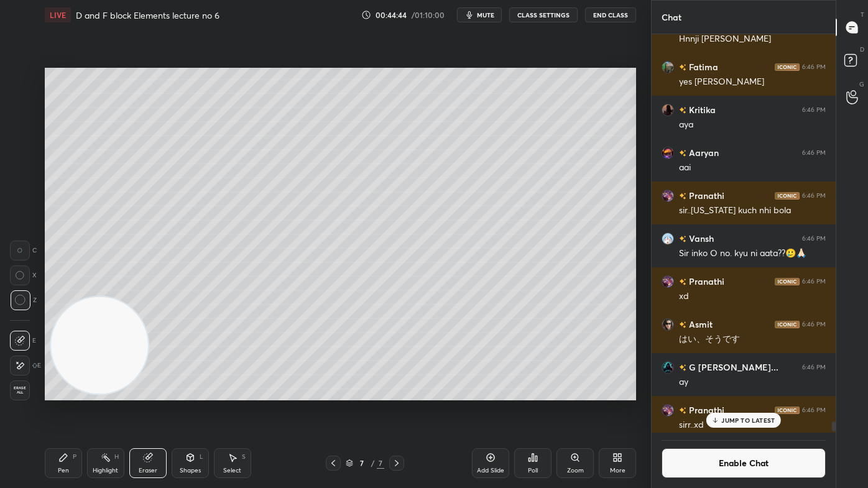
drag, startPoint x: 60, startPoint y: 469, endPoint x: 75, endPoint y: 458, distance: 18.3
click at [59, 392] on div "Pen" at bounding box center [63, 471] width 11 height 6
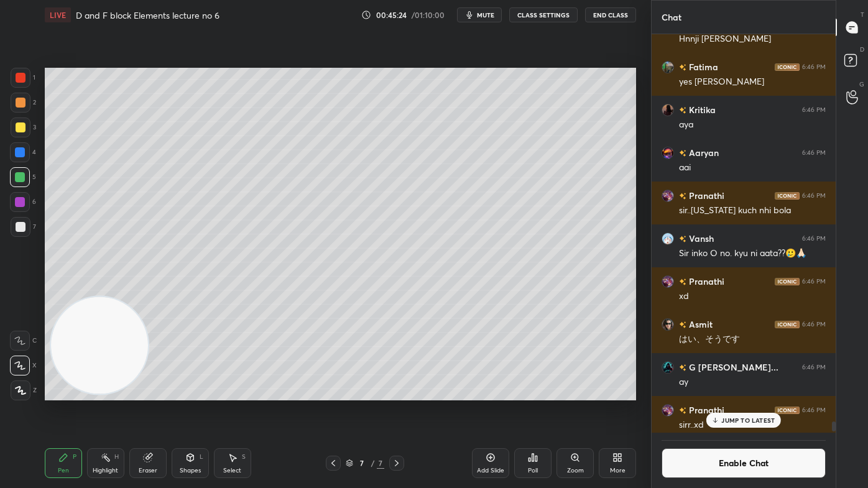
click at [19, 121] on div at bounding box center [21, 128] width 20 height 20
click at [143, 392] on div "Eraser" at bounding box center [148, 471] width 19 height 6
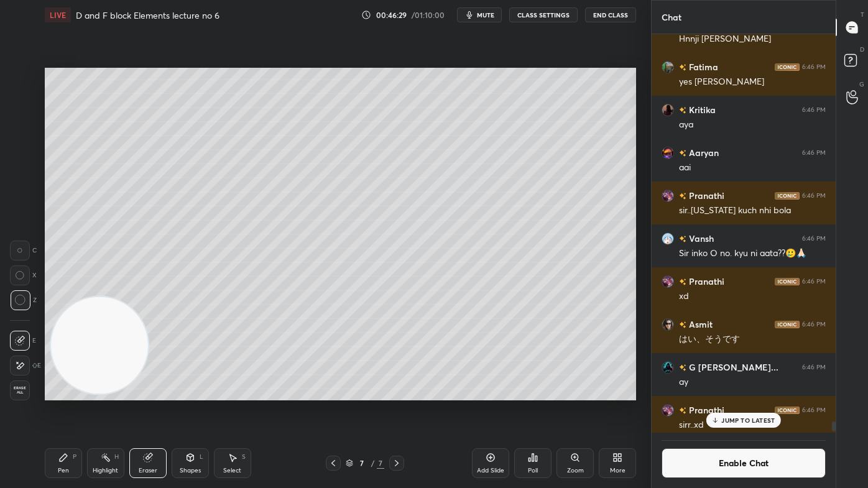
click at [75, 392] on div "Pen P" at bounding box center [63, 463] width 37 height 30
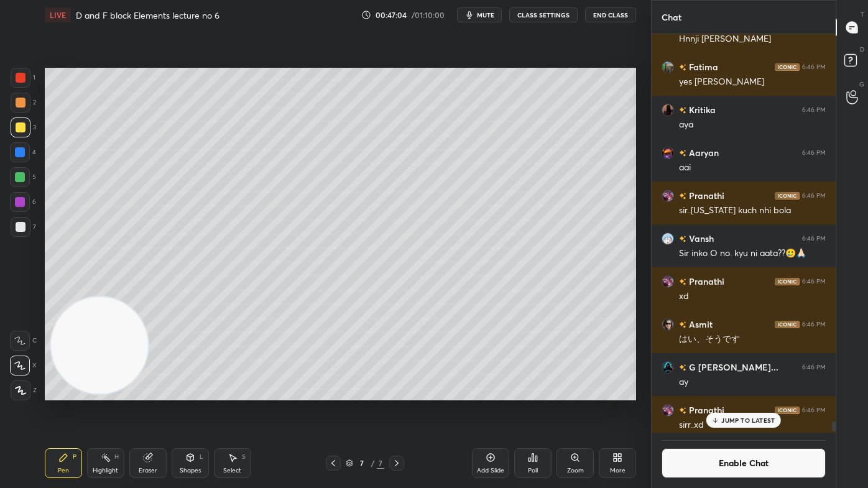
click at [729, 392] on div "JUMP TO LATEST" at bounding box center [743, 420] width 75 height 15
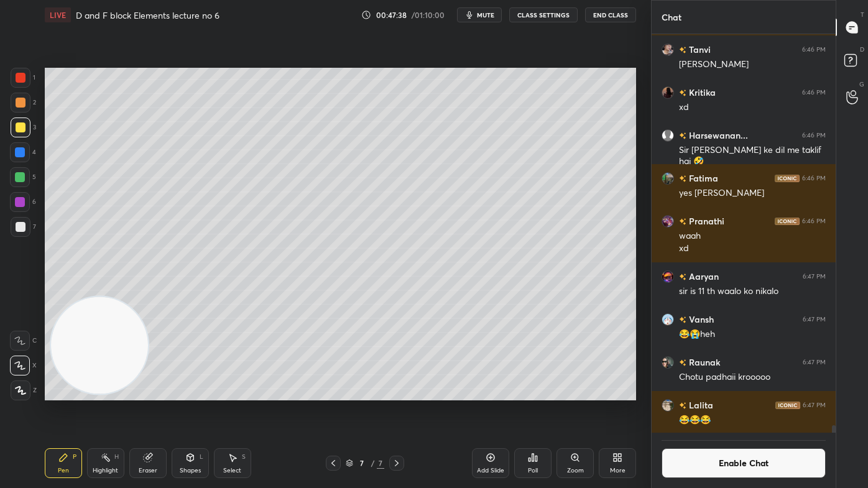
click at [152, 392] on div "Eraser" at bounding box center [148, 471] width 19 height 6
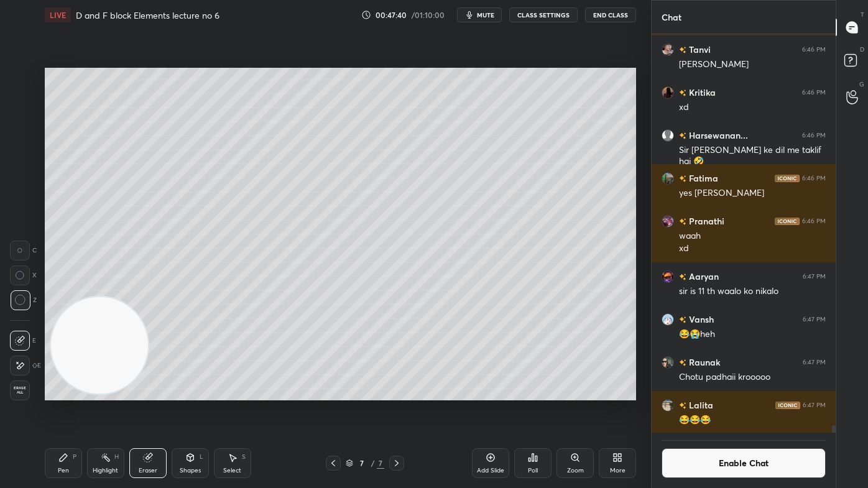
click at [65, 392] on icon at bounding box center [63, 458] width 10 height 10
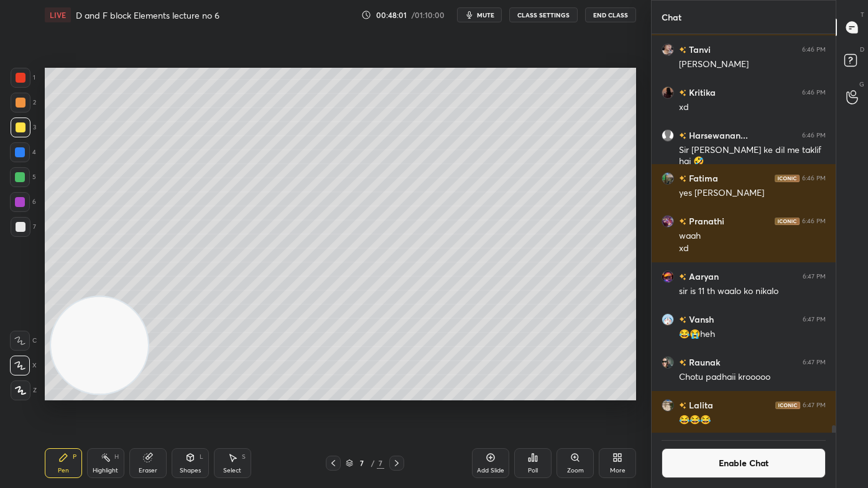
click at [710, 392] on button "Enable Chat" at bounding box center [744, 463] width 164 height 30
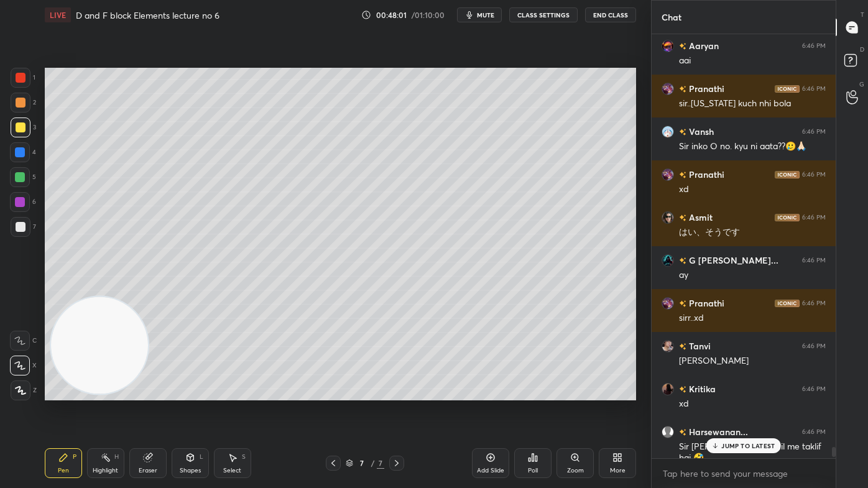
click at [718, 392] on icon at bounding box center [715, 445] width 8 height 7
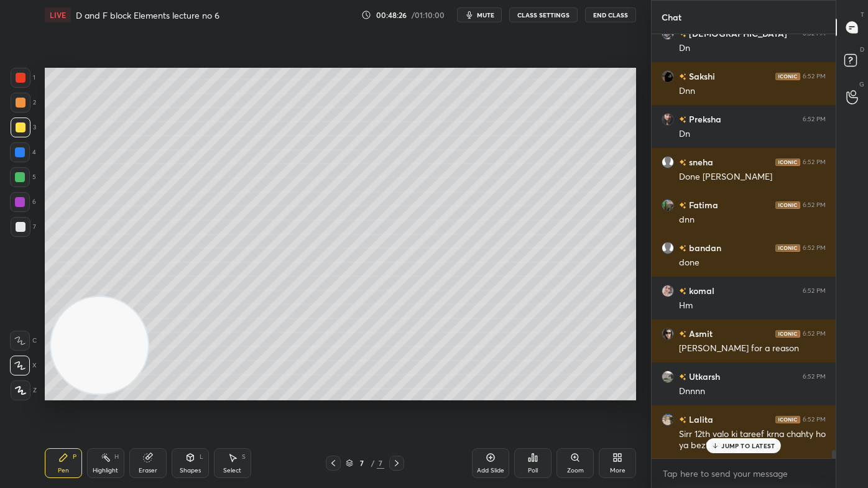
scroll to position [21993, 0]
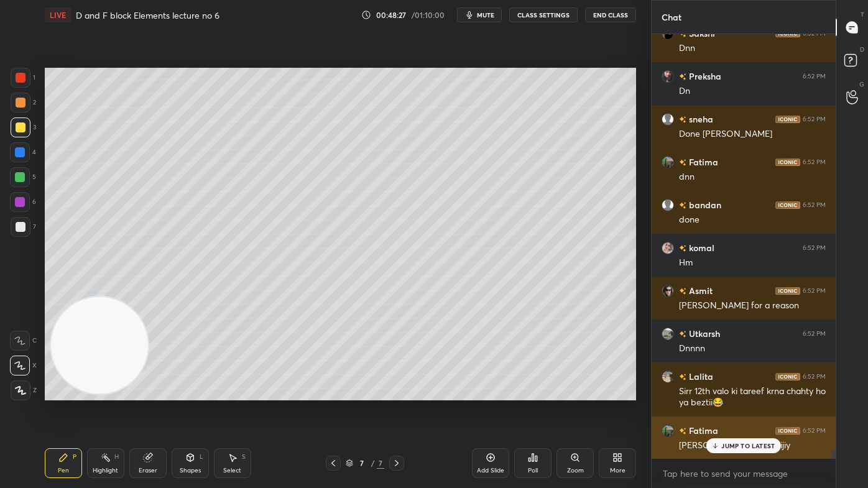
click at [740, 392] on p "JUMP TO LATEST" at bounding box center [747, 445] width 53 height 7
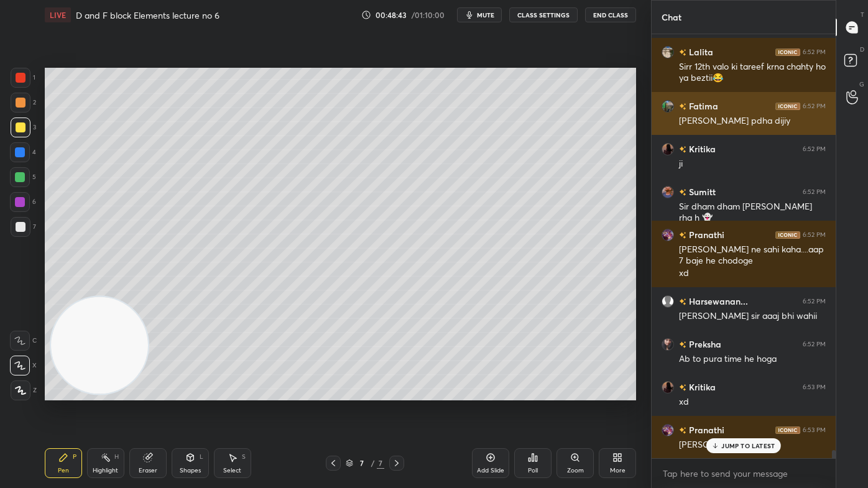
scroll to position [22403, 0]
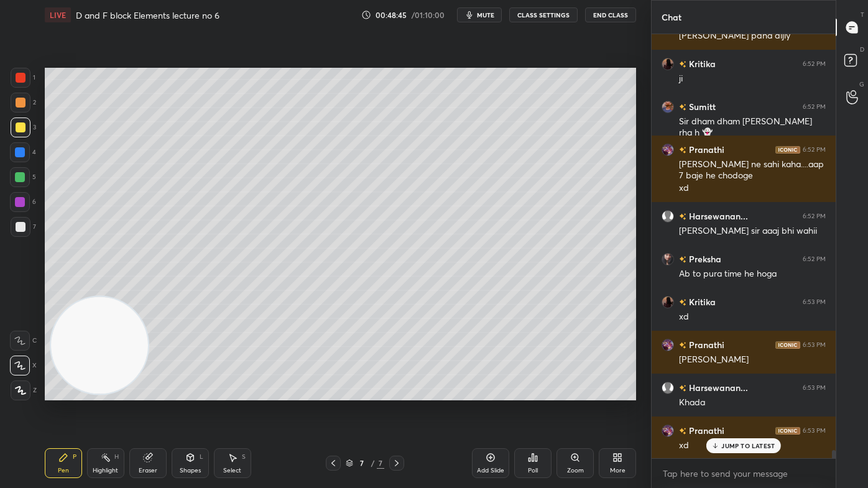
click at [547, 14] on button "CLASS SETTINGS" at bounding box center [543, 14] width 68 height 15
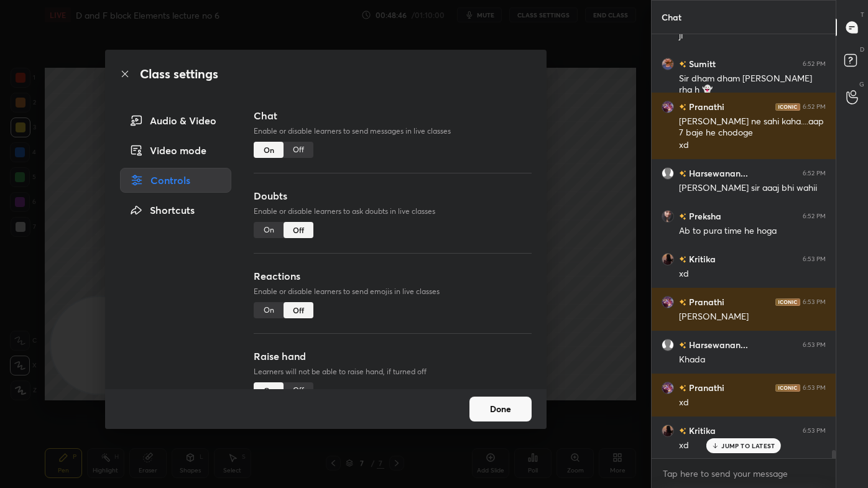
drag, startPoint x: 302, startPoint y: 148, endPoint x: 308, endPoint y: 146, distance: 6.7
click at [301, 147] on div "Off" at bounding box center [299, 150] width 30 height 16
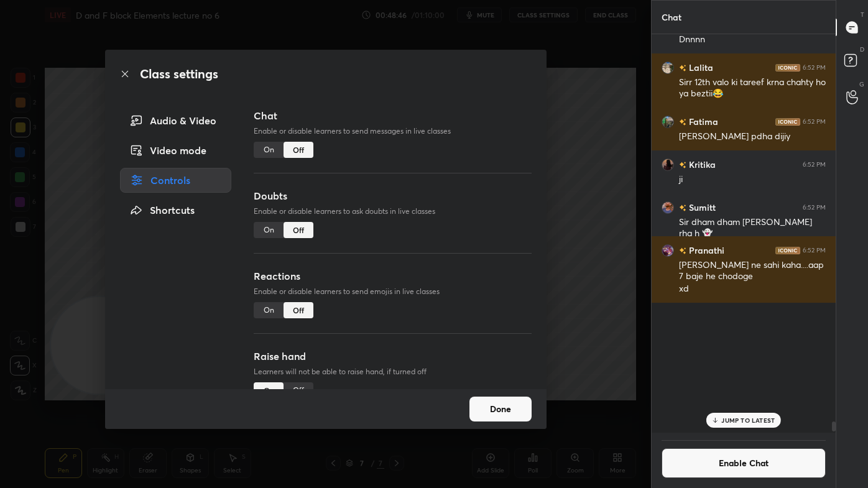
scroll to position [396, 180]
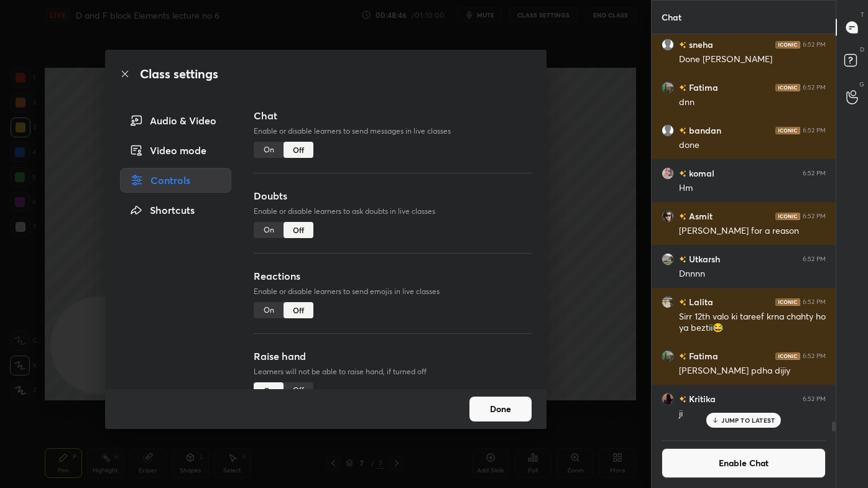
click at [628, 152] on div "Class settings Audio & Video Video mode Controls Shortcuts Chat Enable or disab…" at bounding box center [325, 244] width 651 height 488
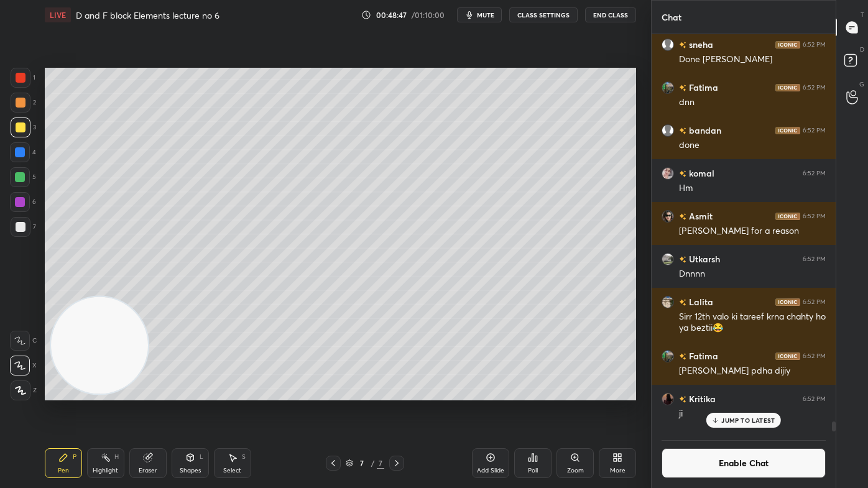
click at [728, 392] on p "JUMP TO LATEST" at bounding box center [747, 420] width 53 height 7
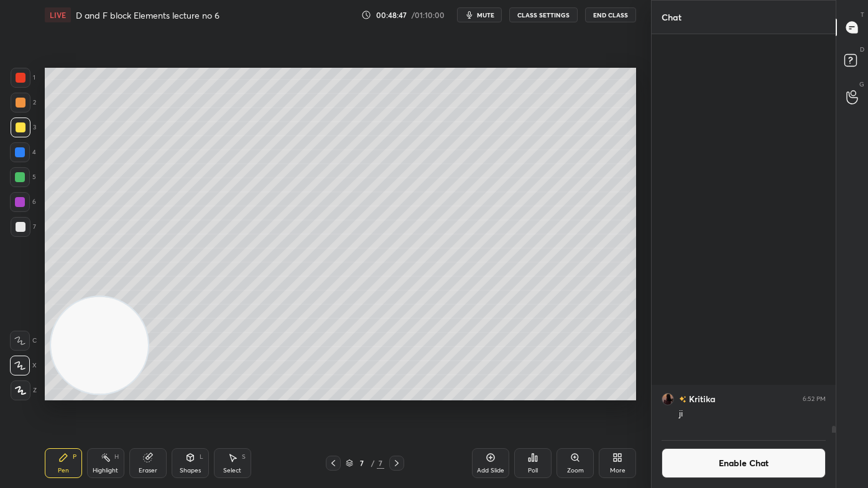
scroll to position [22211, 0]
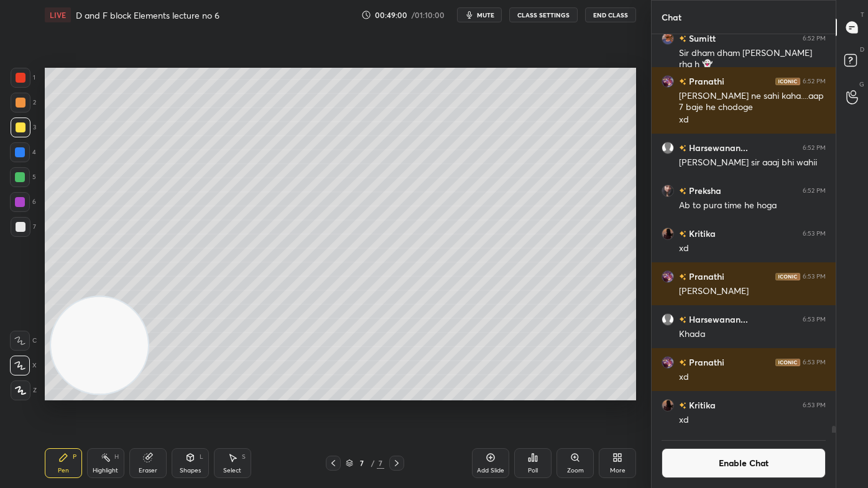
click at [481, 392] on div "Add Slide" at bounding box center [490, 463] width 37 height 30
click at [23, 175] on div at bounding box center [20, 177] width 10 height 10
click at [21, 116] on div "2" at bounding box center [23, 105] width 25 height 25
click at [21, 132] on div at bounding box center [21, 128] width 10 height 10
click at [149, 392] on div "Eraser" at bounding box center [147, 463] width 37 height 30
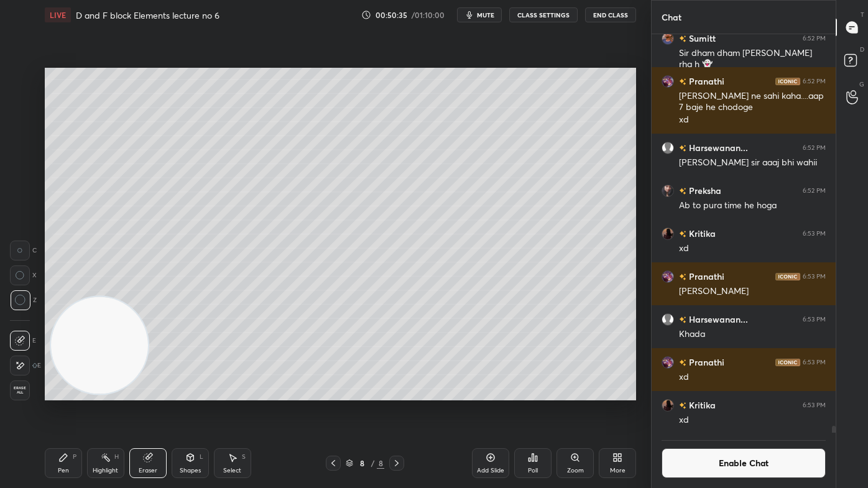
click at [57, 392] on div "Pen P" at bounding box center [63, 463] width 37 height 30
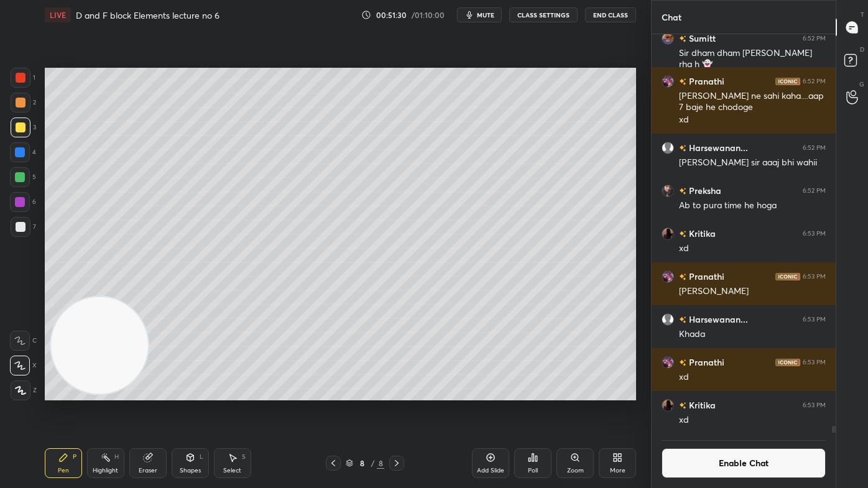
click at [744, 392] on button "Enable Chat" at bounding box center [744, 463] width 164 height 30
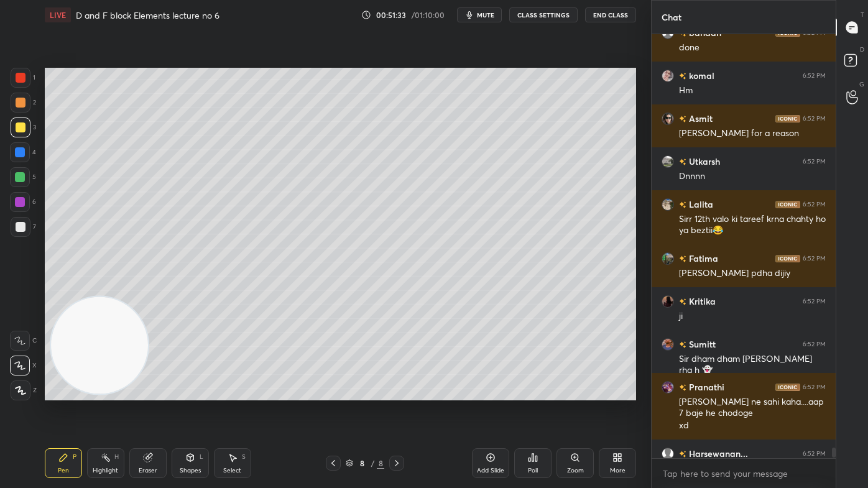
click at [21, 132] on div at bounding box center [21, 128] width 10 height 10
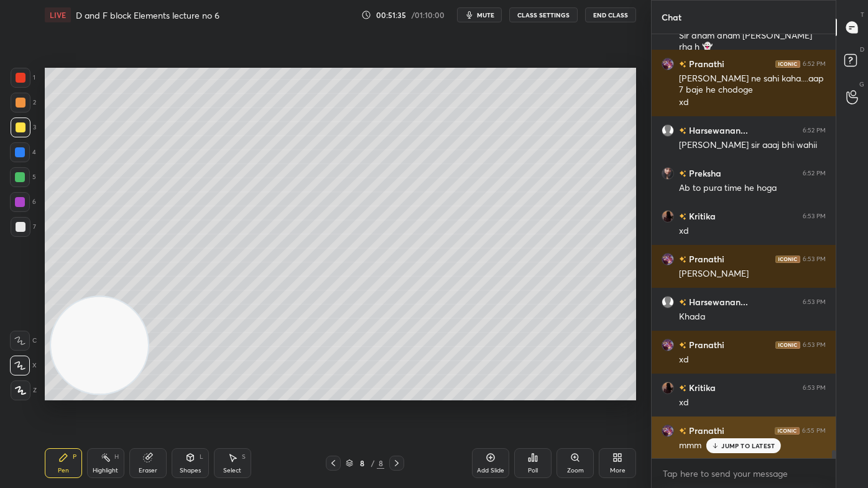
click at [766, 392] on div "JUMP TO LATEST" at bounding box center [743, 445] width 75 height 15
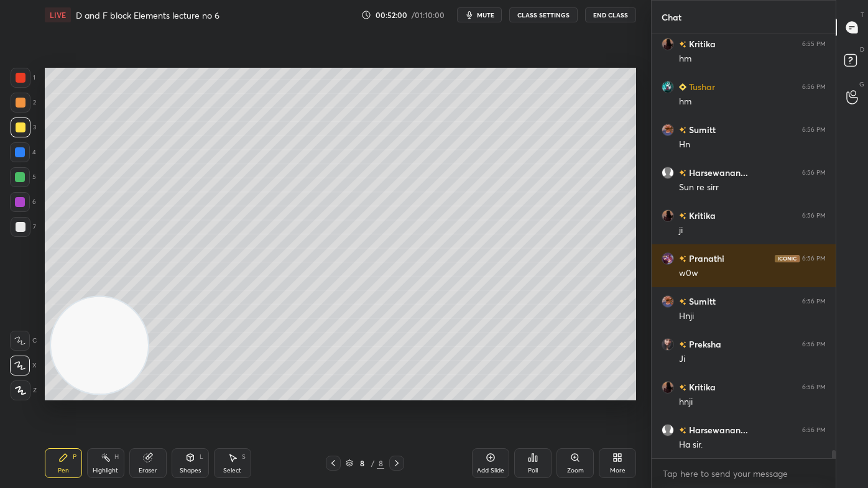
scroll to position [22665, 0]
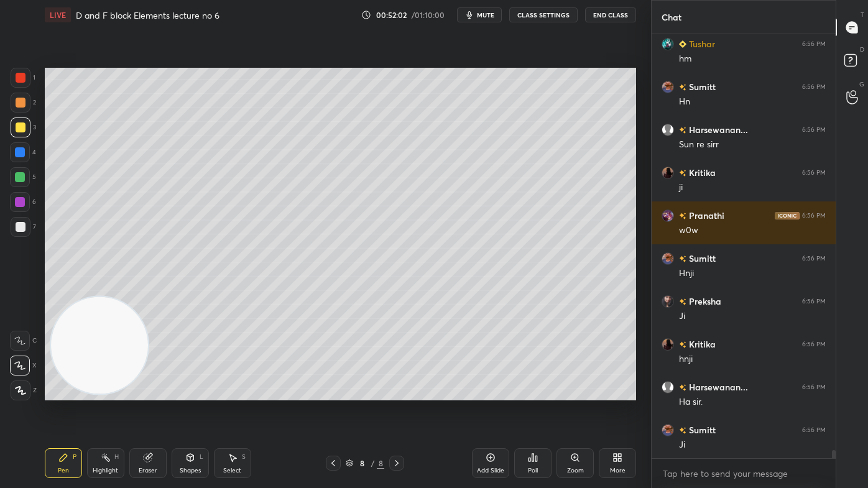
click at [21, 175] on div at bounding box center [20, 177] width 10 height 10
drag, startPoint x: 19, startPoint y: 129, endPoint x: 25, endPoint y: 126, distance: 6.7
click at [18, 128] on div at bounding box center [21, 128] width 10 height 10
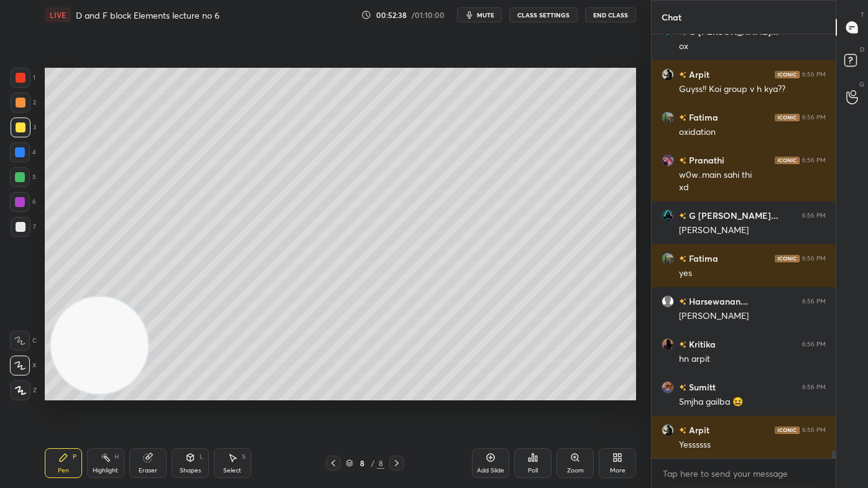
scroll to position [23578, 0]
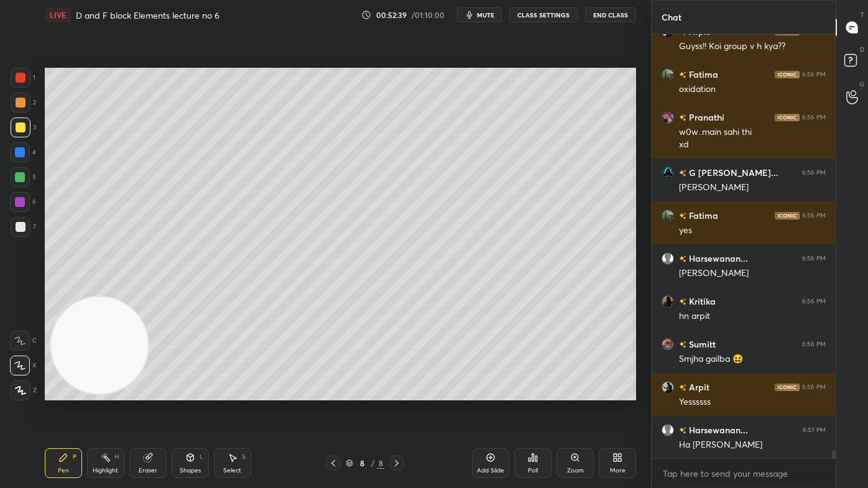
click at [164, 392] on div "Eraser" at bounding box center [147, 463] width 37 height 30
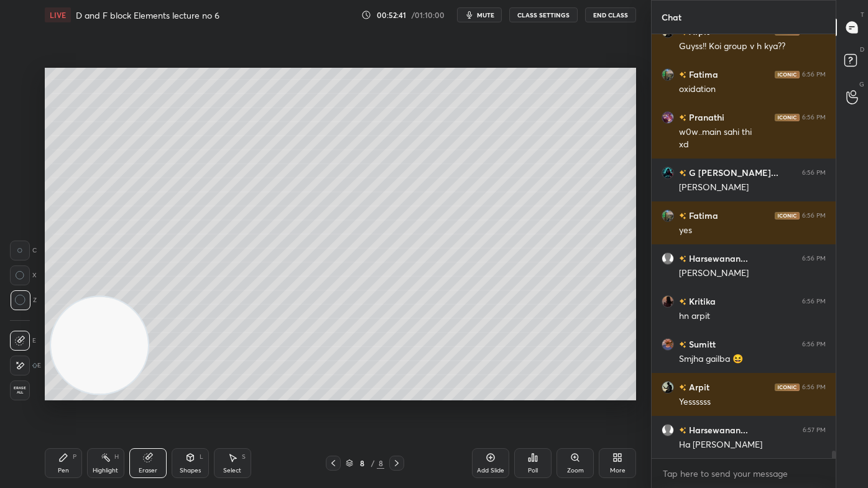
click at [71, 392] on div "Pen P" at bounding box center [63, 463] width 37 height 30
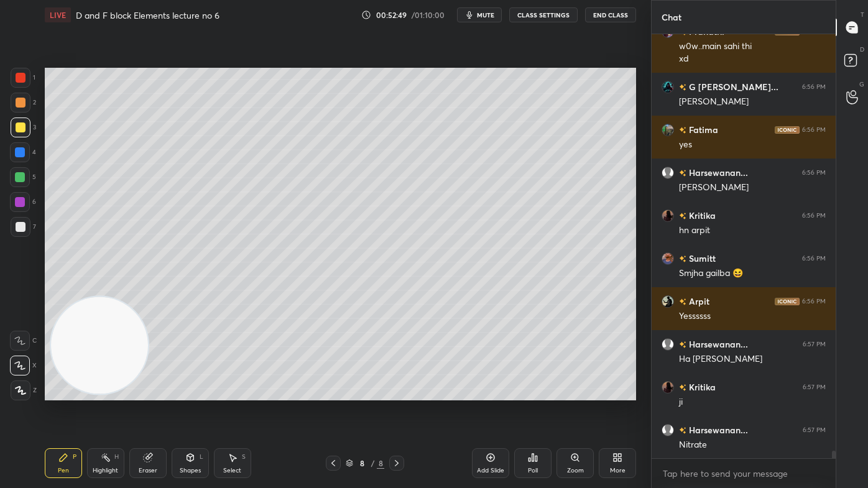
scroll to position [23718, 0]
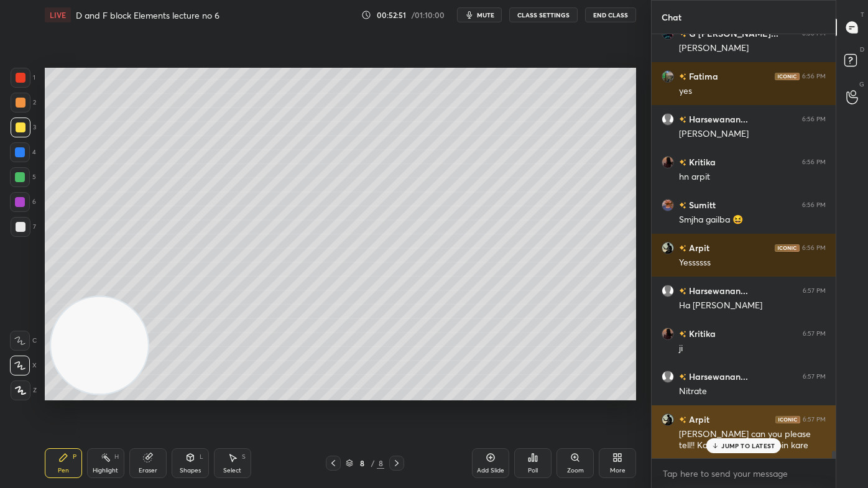
click at [733, 392] on p "JUMP TO LATEST" at bounding box center [747, 445] width 53 height 7
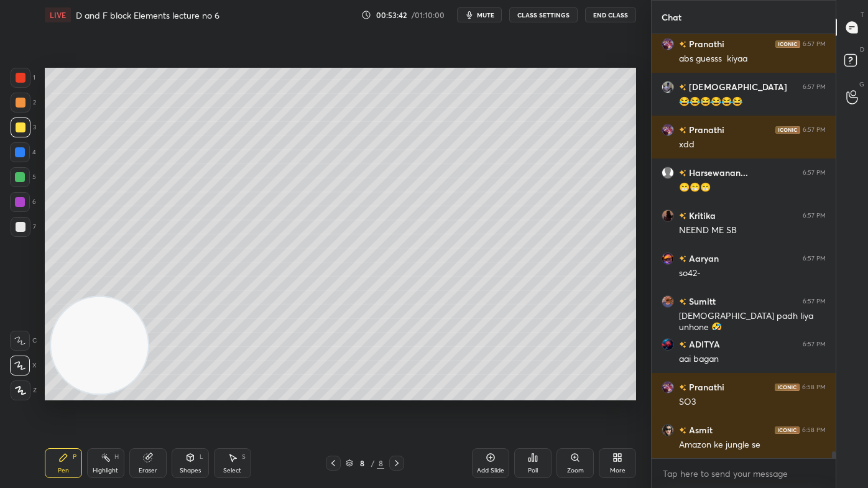
scroll to position [25274, 0]
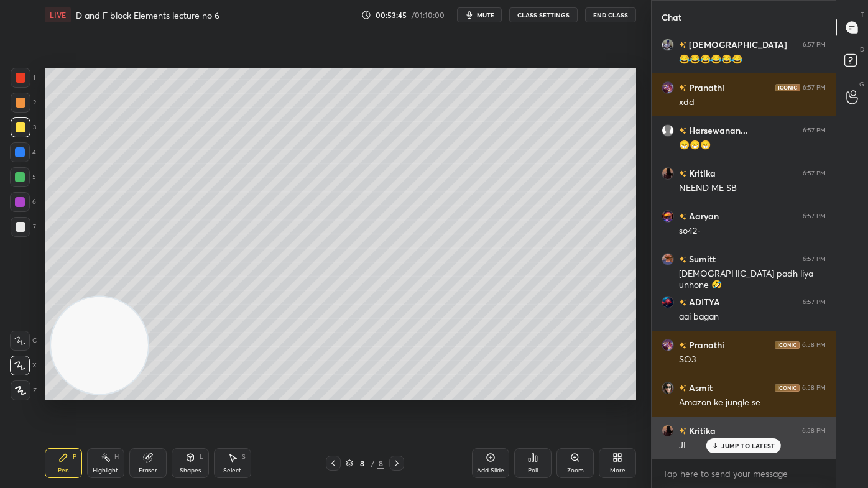
click at [752, 392] on p "JUMP TO LATEST" at bounding box center [747, 445] width 53 height 7
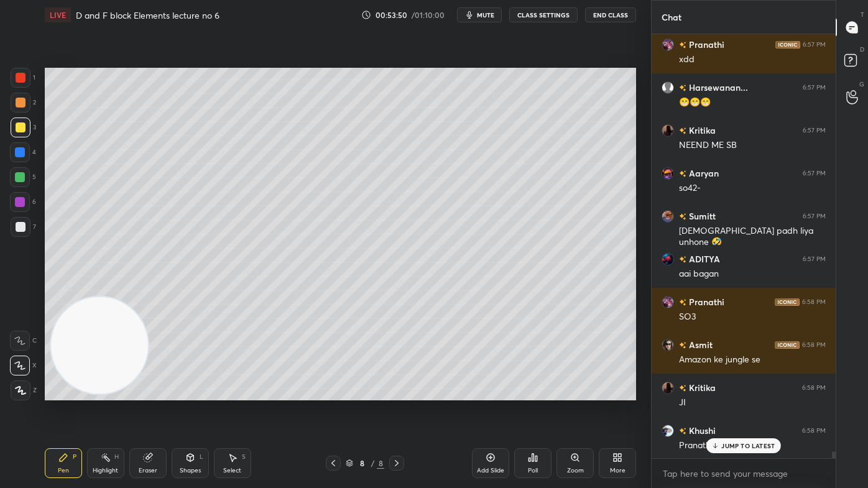
drag, startPoint x: 19, startPoint y: 177, endPoint x: 34, endPoint y: 167, distance: 17.8
click at [18, 178] on div at bounding box center [20, 177] width 10 height 10
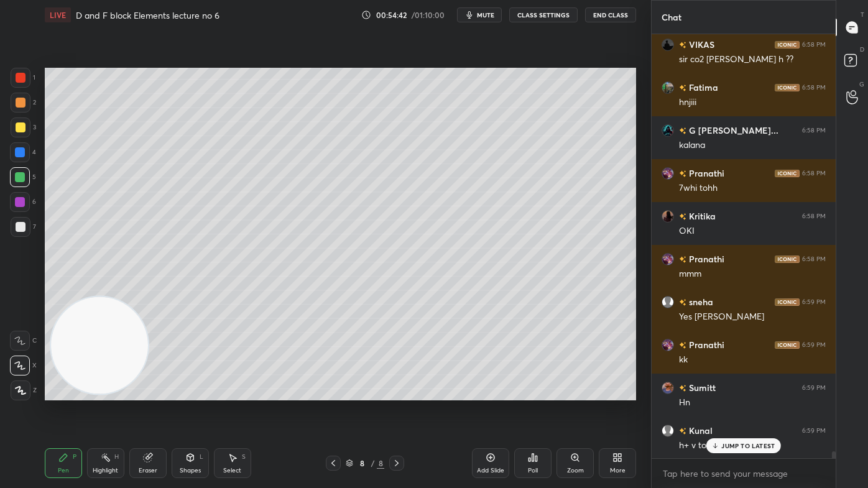
scroll to position [26615, 0]
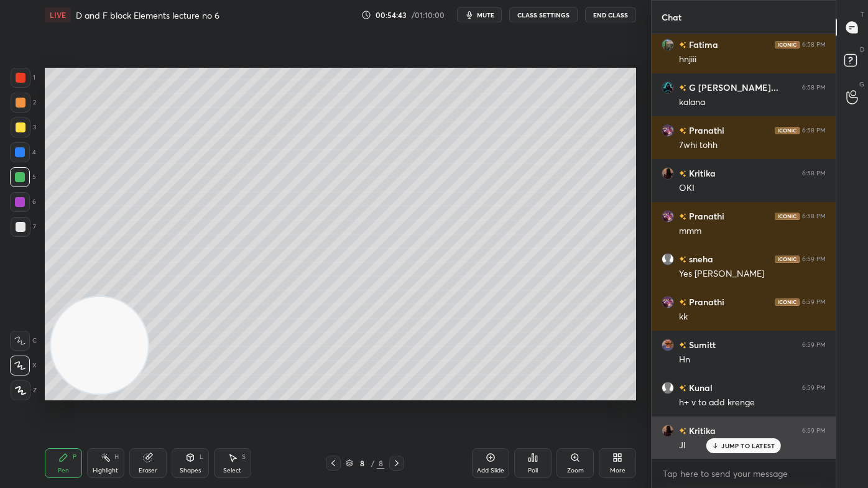
click at [749, 392] on p "JUMP TO LATEST" at bounding box center [747, 445] width 53 height 7
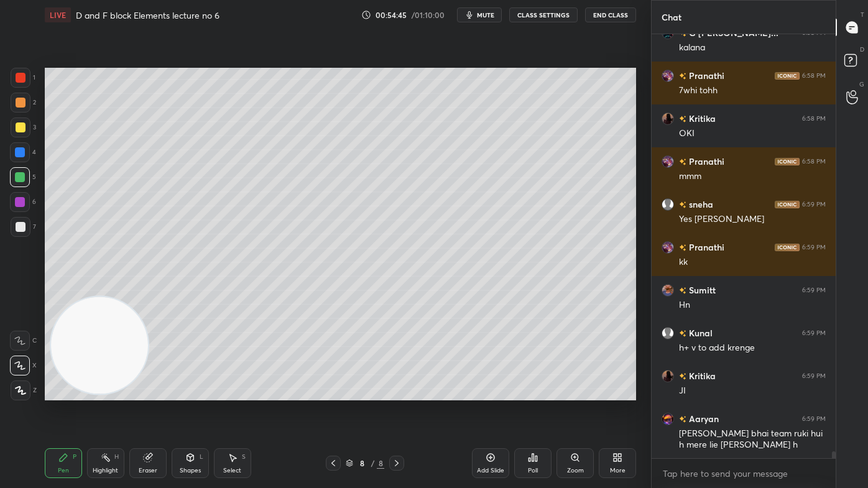
scroll to position [26713, 0]
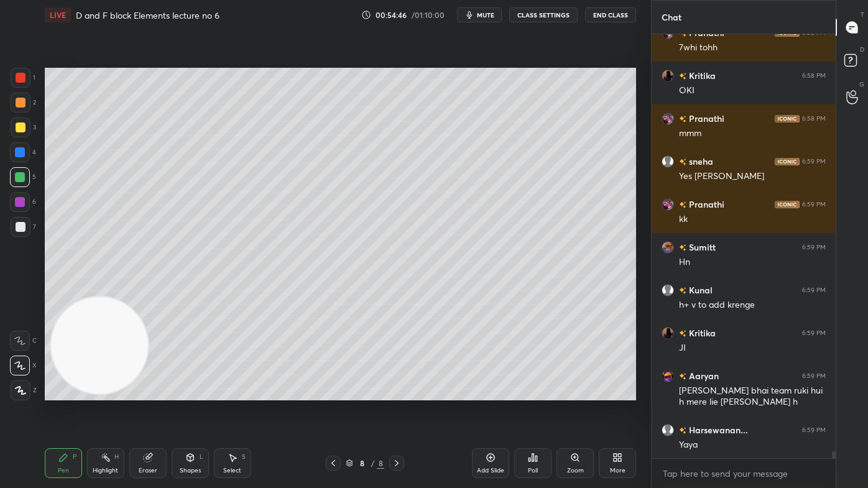
click at [563, 15] on button "CLASS SETTINGS" at bounding box center [543, 14] width 68 height 15
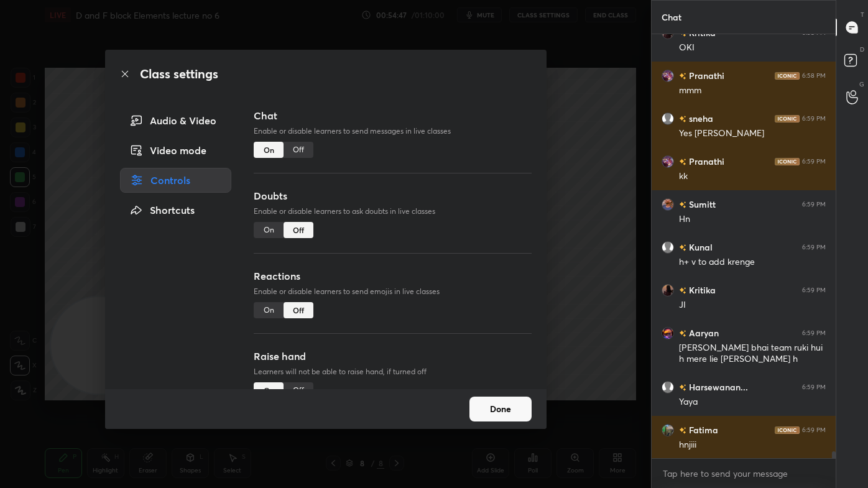
click at [301, 144] on div "Off" at bounding box center [299, 150] width 30 height 16
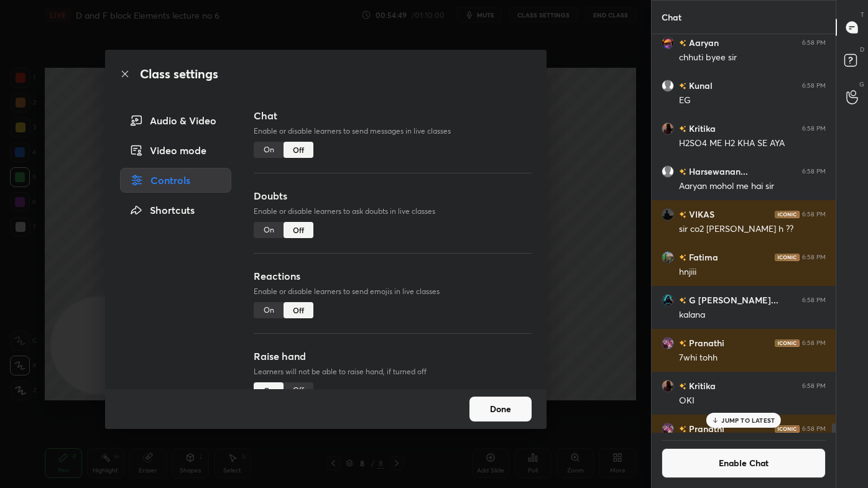
click at [583, 197] on div "Class settings Audio & Video Video mode Controls Shortcuts Chat Enable or disab…" at bounding box center [325, 244] width 651 height 488
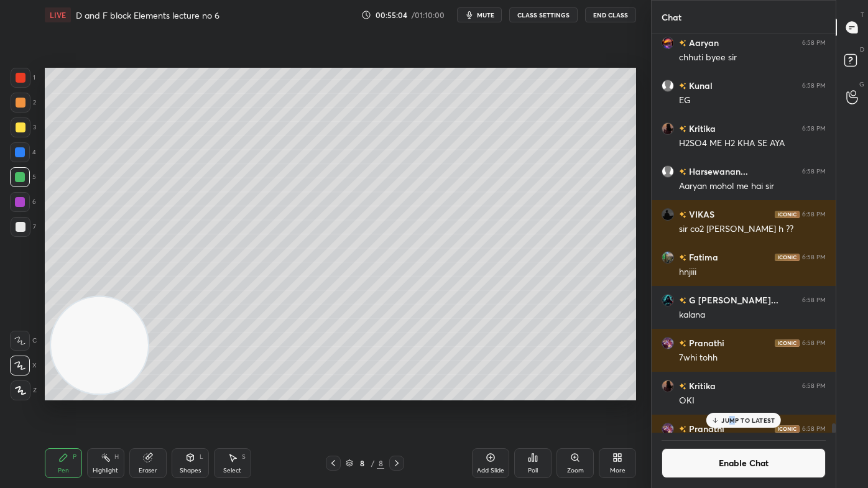
click at [733, 392] on div "JUMP TO LATEST" at bounding box center [743, 420] width 75 height 15
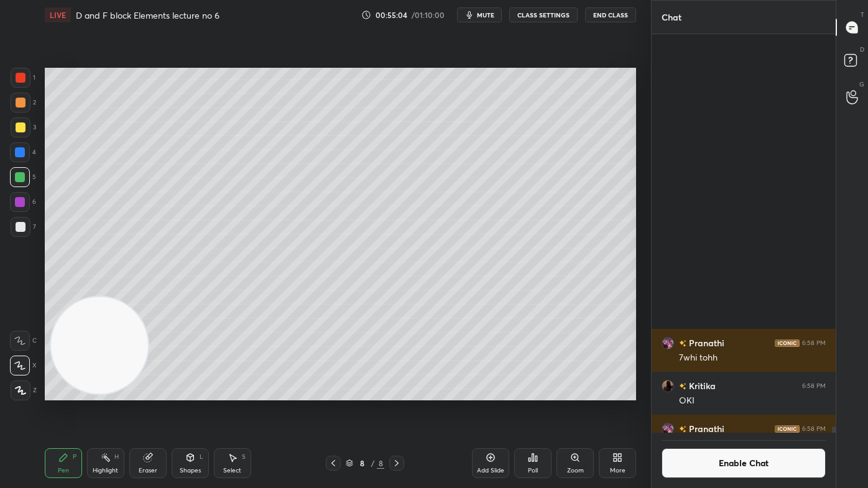
scroll to position [25483, 0]
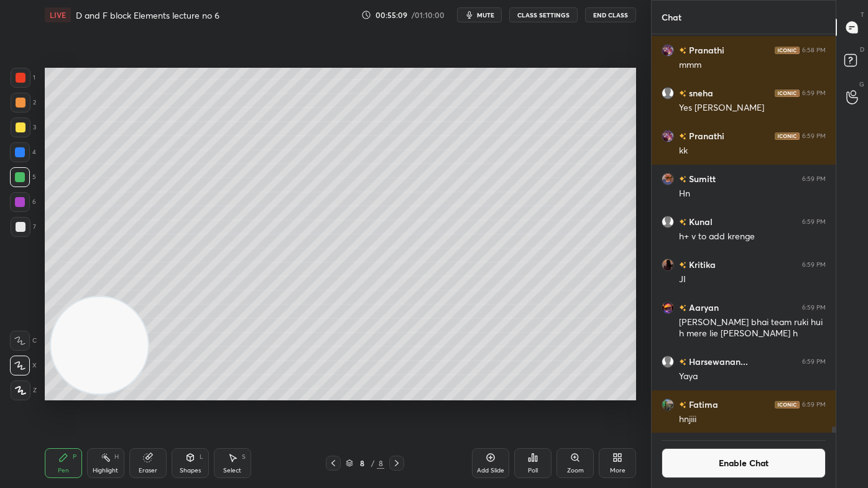
click at [488, 12] on span "mute" at bounding box center [485, 15] width 17 height 9
click at [489, 18] on span "unmute" at bounding box center [484, 15] width 27 height 9
click at [488, 18] on button "mute" at bounding box center [479, 14] width 45 height 15
click at [734, 392] on button "Enable Chat" at bounding box center [744, 463] width 164 height 30
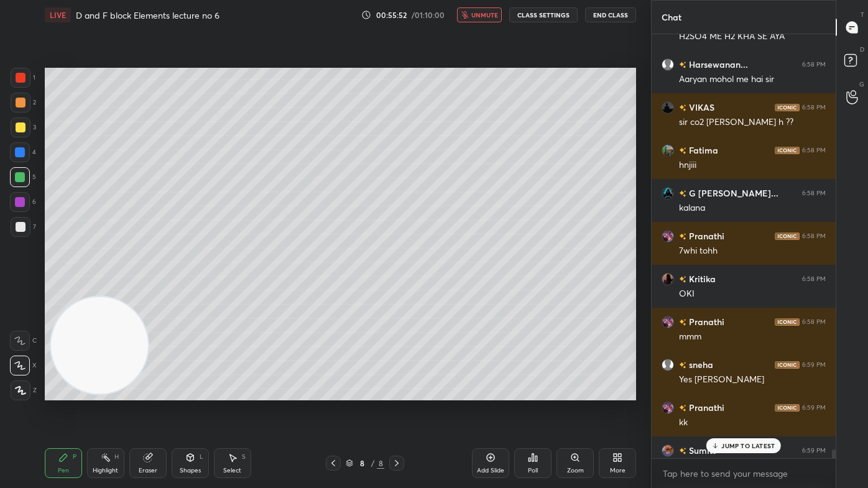
scroll to position [421, 180]
click at [726, 392] on p "JUMP TO LATEST" at bounding box center [747, 445] width 53 height 7
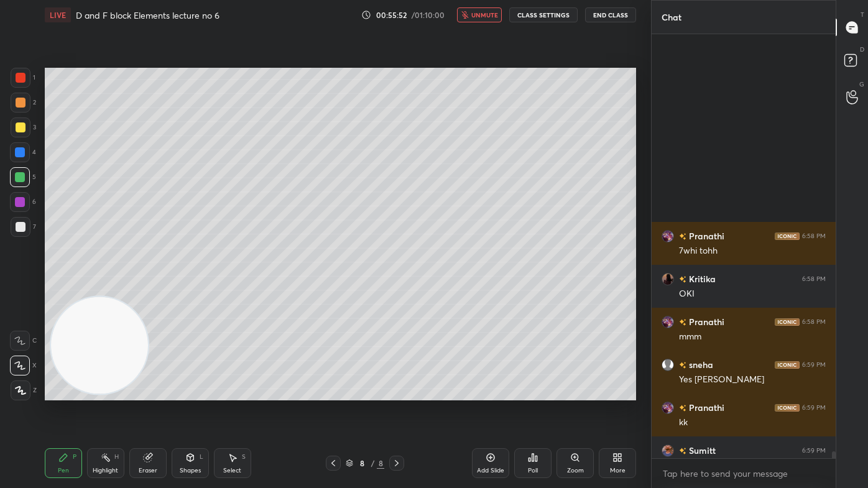
scroll to position [25433, 0]
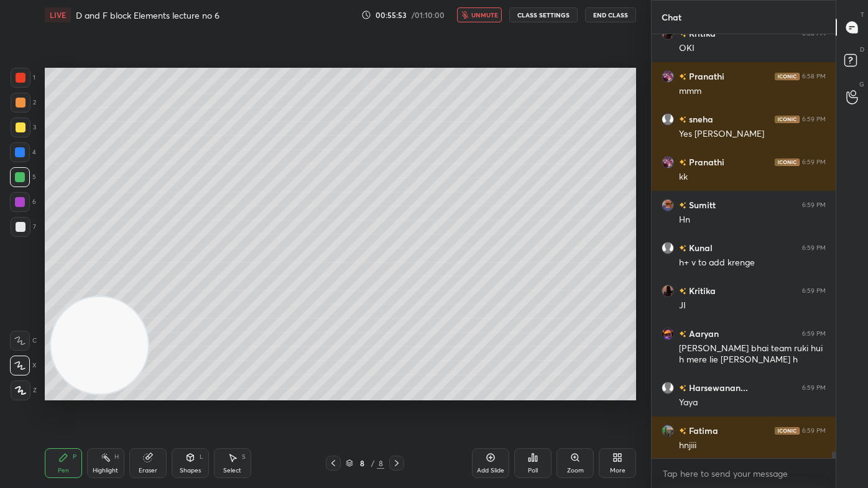
click at [488, 14] on span "unmute" at bounding box center [484, 15] width 27 height 9
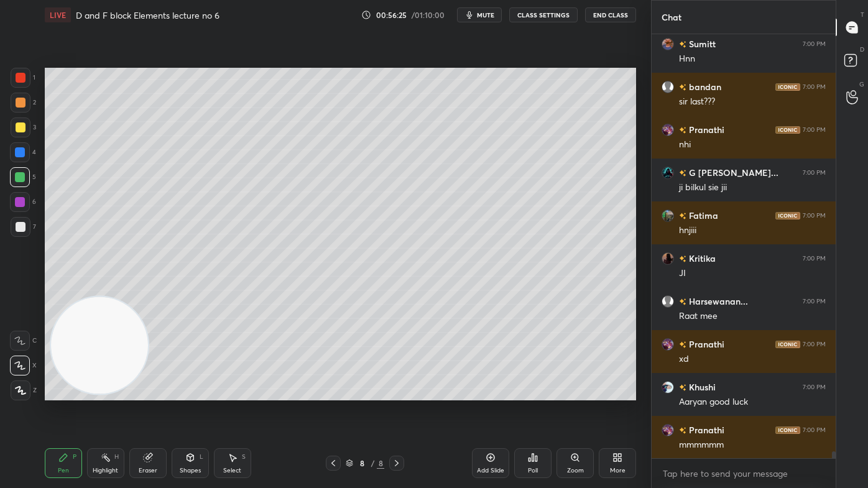
scroll to position [26162, 0]
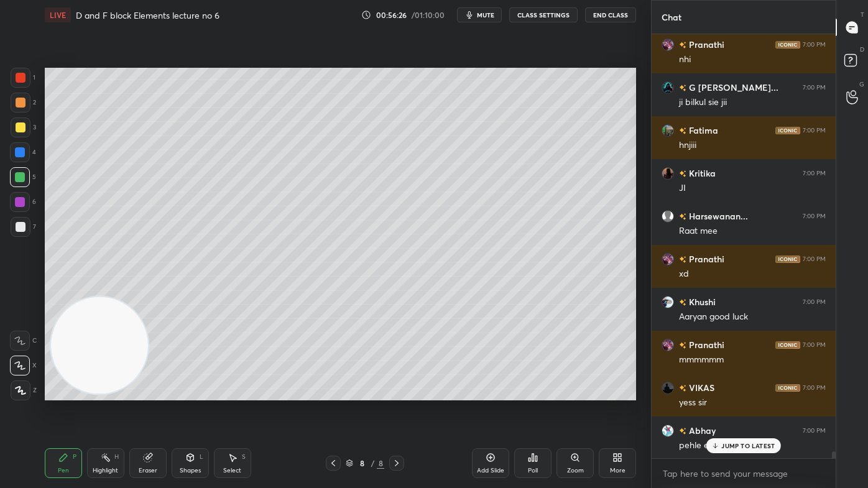
click at [537, 12] on button "CLASS SETTINGS" at bounding box center [543, 14] width 68 height 15
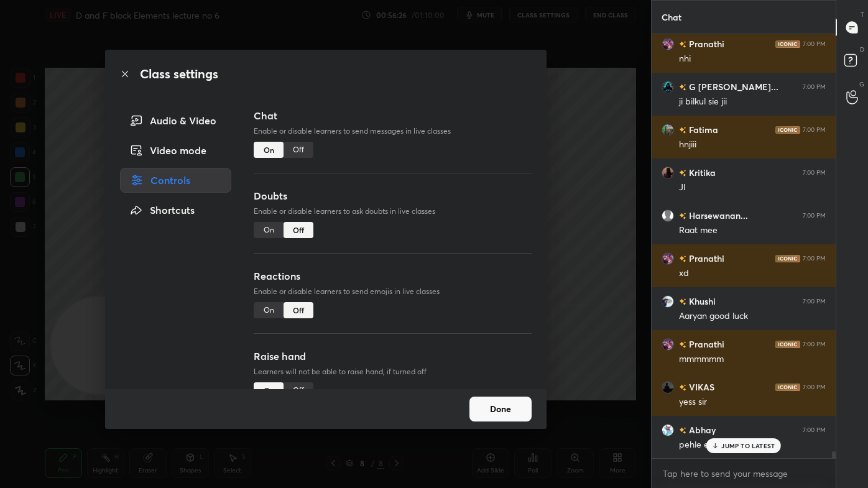
click at [306, 148] on div "Off" at bounding box center [299, 150] width 30 height 16
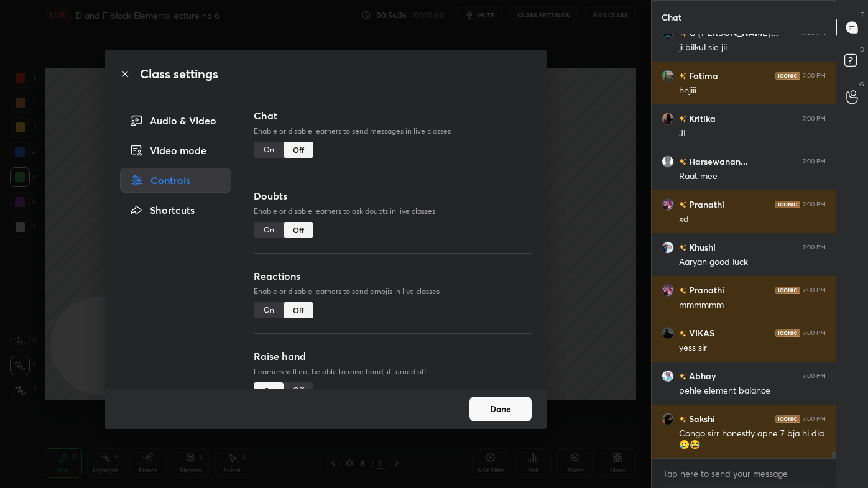
scroll to position [396, 180]
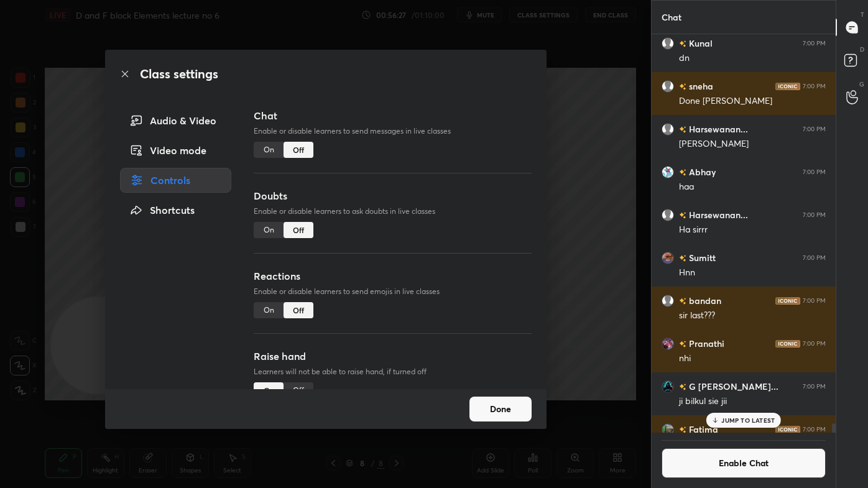
click at [595, 115] on div "Class settings Audio & Video Video mode Controls Shortcuts Chat Enable or disab…" at bounding box center [325, 244] width 651 height 488
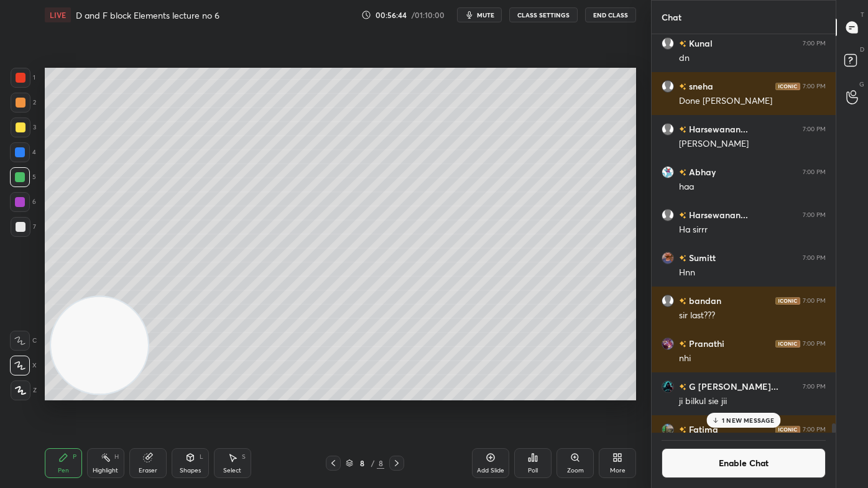
click at [496, 392] on div "Add Slide" at bounding box center [490, 463] width 37 height 30
click at [20, 129] on div at bounding box center [21, 128] width 10 height 10
drag, startPoint x: 19, startPoint y: 358, endPoint x: 31, endPoint y: 335, distance: 25.9
click at [18, 358] on div at bounding box center [20, 366] width 20 height 20
click at [20, 179] on div at bounding box center [20, 177] width 10 height 10
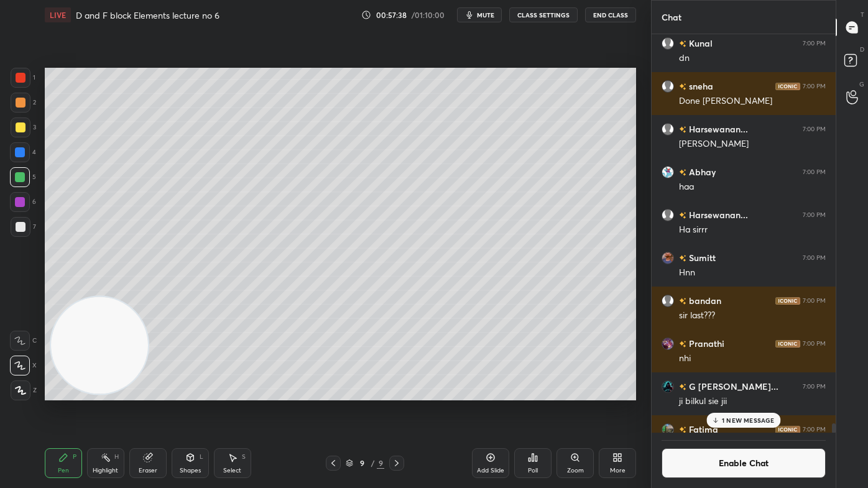
click at [749, 392] on p "1 NEW MESSAGE" at bounding box center [748, 420] width 53 height 7
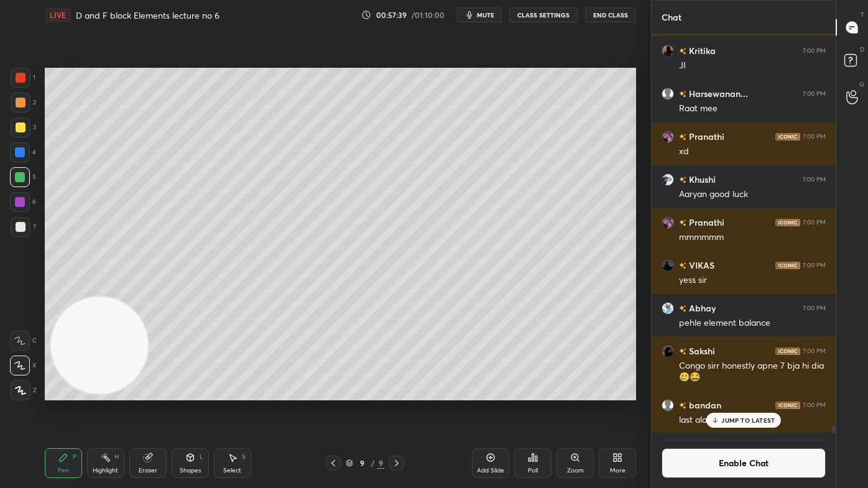
click at [743, 392] on button "Enable Chat" at bounding box center [744, 463] width 164 height 30
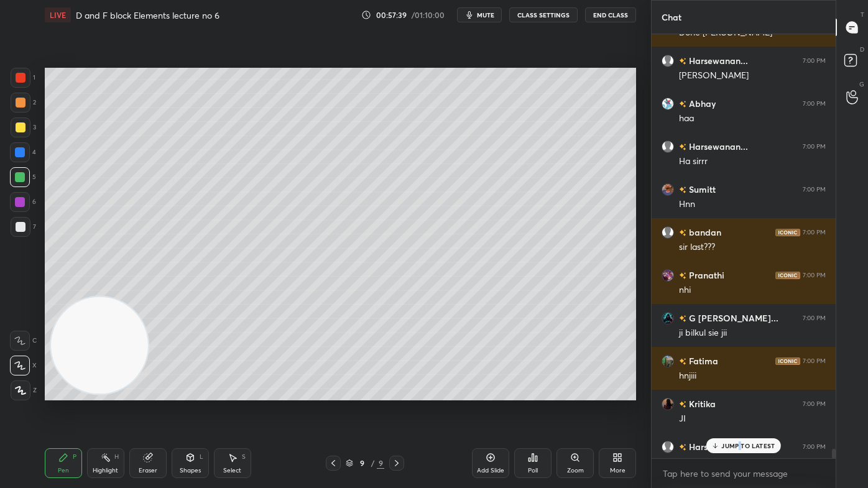
click at [739, 392] on div "JUMP TO LATEST" at bounding box center [743, 445] width 75 height 15
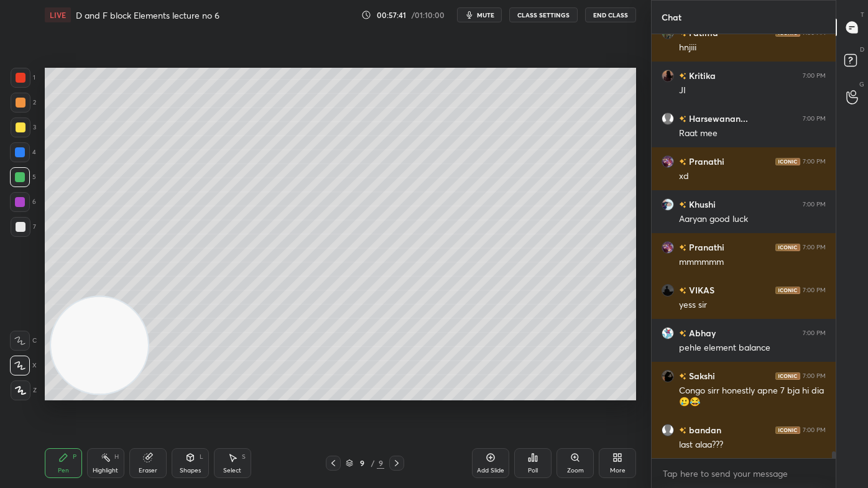
click at [229, 392] on div "Select" at bounding box center [232, 471] width 18 height 6
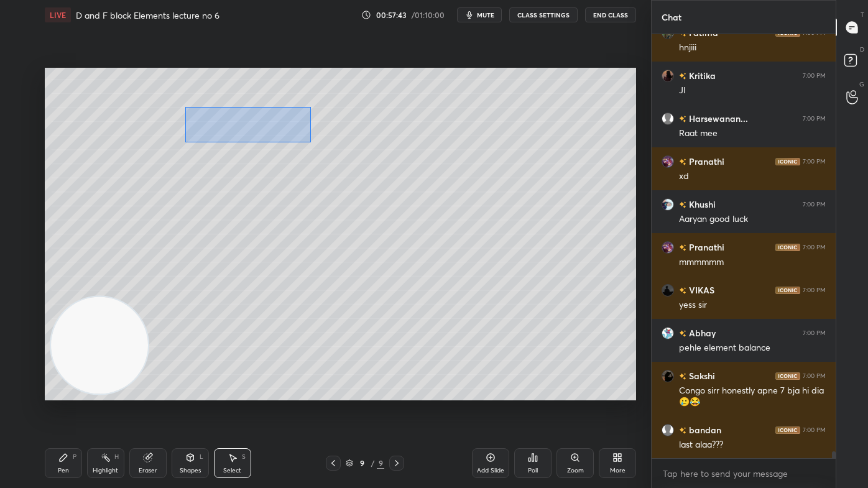
drag, startPoint x: 185, startPoint y: 115, endPoint x: 274, endPoint y: 124, distance: 88.7
click at [311, 142] on div "0 ° Undo Copy Duplicate Duplicate to new slide Delete" at bounding box center [340, 234] width 591 height 333
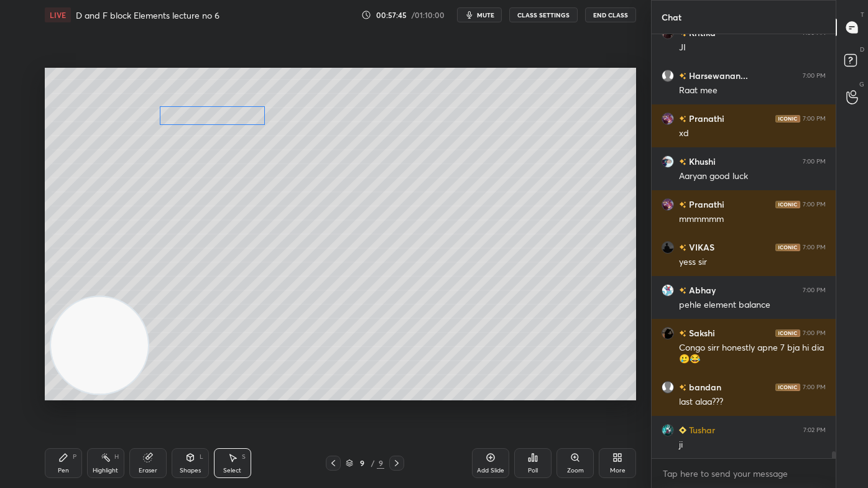
drag, startPoint x: 268, startPoint y: 119, endPoint x: 230, endPoint y: 126, distance: 38.5
click at [230, 118] on div "0 ° Undo Copy Duplicate Duplicate to new slide Delete" at bounding box center [340, 234] width 591 height 333
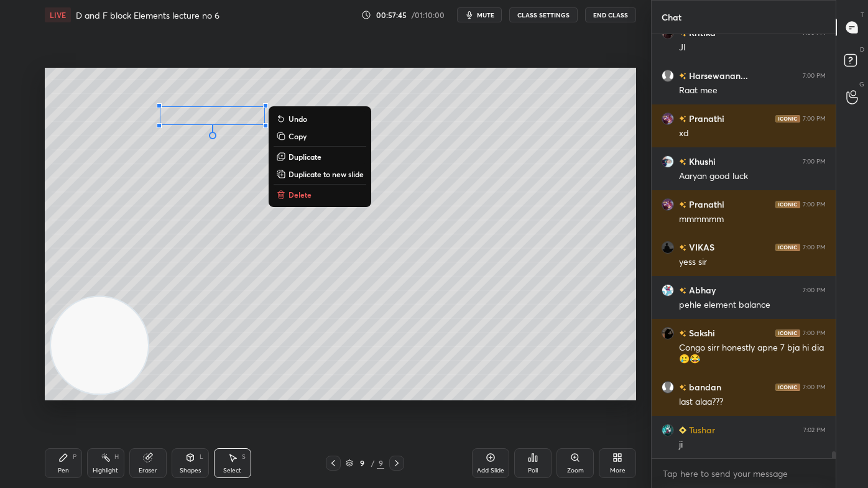
click at [219, 185] on div "0 ° Undo Copy Duplicate Duplicate to new slide Delete" at bounding box center [340, 234] width 591 height 333
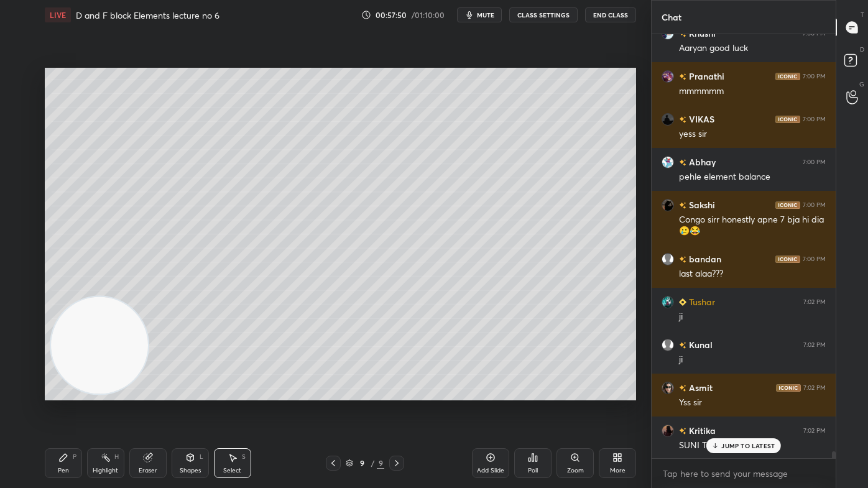
scroll to position [26305, 0]
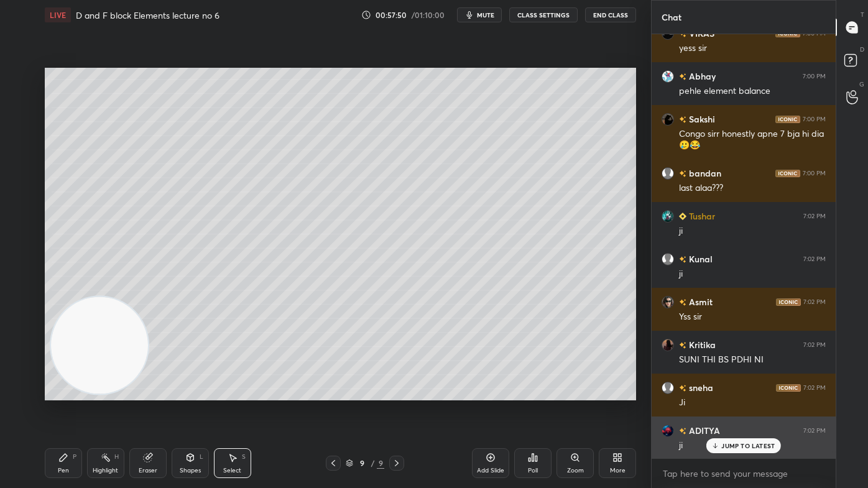
click at [716, 392] on div "JUMP TO LATEST" at bounding box center [743, 445] width 75 height 15
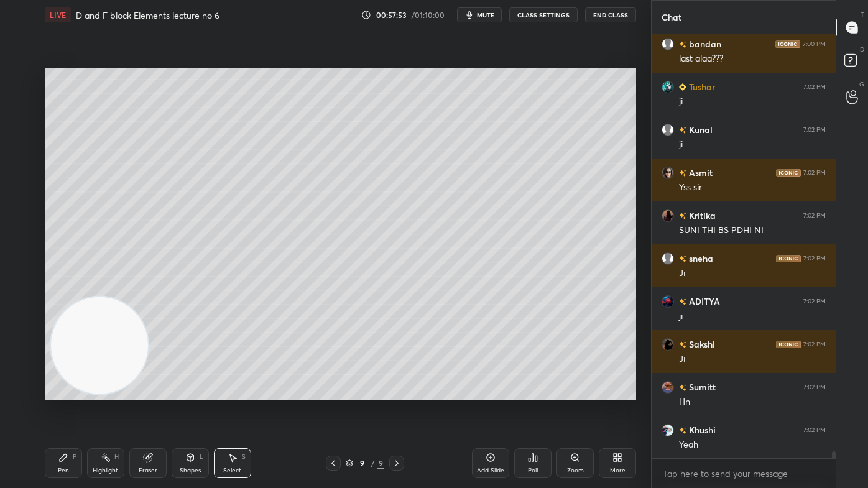
scroll to position [26477, 0]
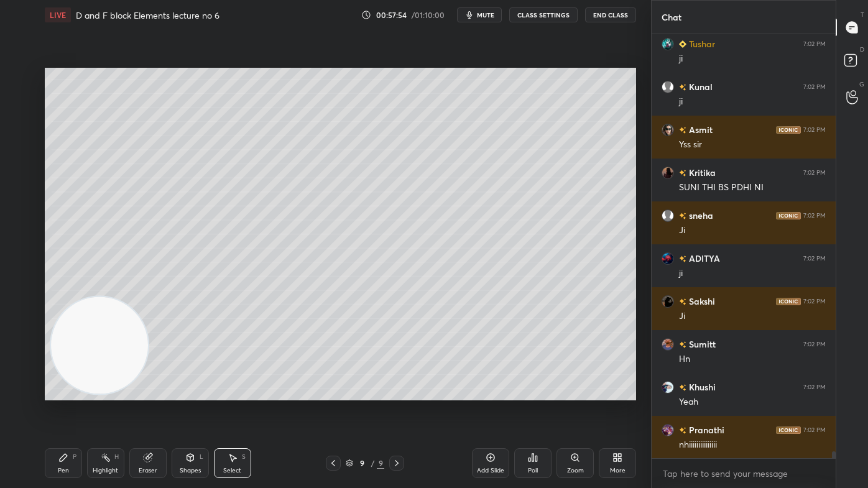
click at [525, 12] on button "CLASS SETTINGS" at bounding box center [543, 14] width 68 height 15
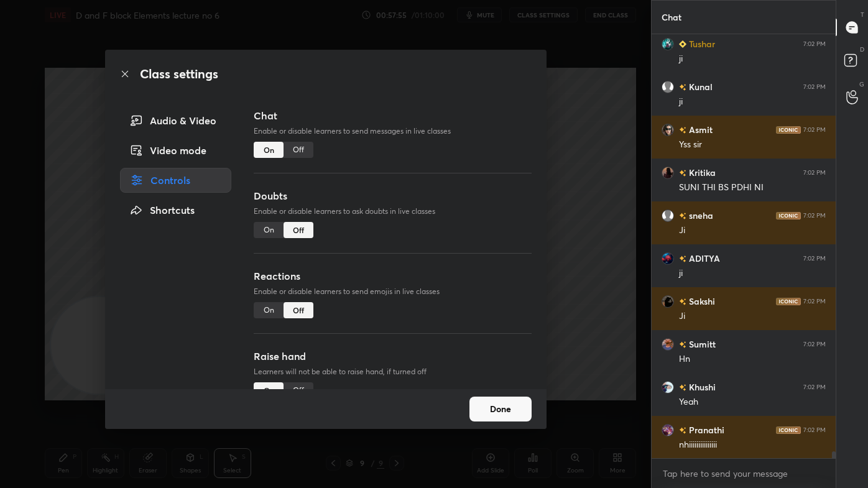
drag, startPoint x: 295, startPoint y: 150, endPoint x: 318, endPoint y: 144, distance: 23.2
click at [297, 150] on div "Off" at bounding box center [299, 150] width 30 height 16
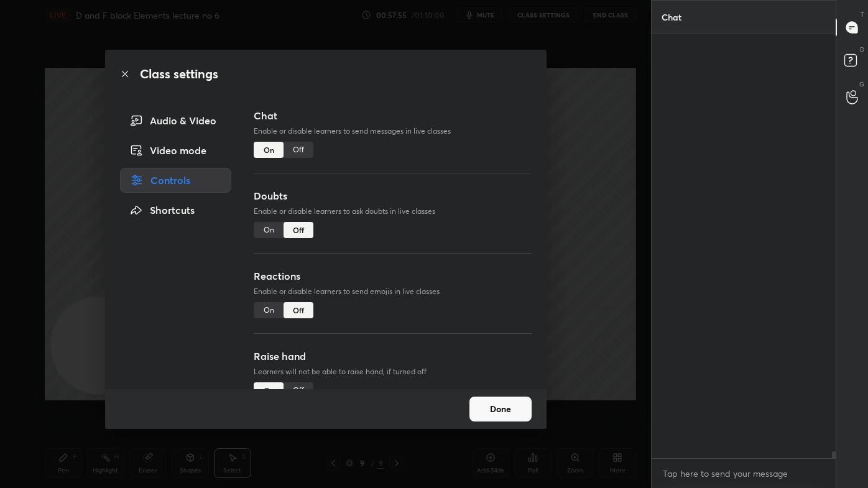
scroll to position [396, 180]
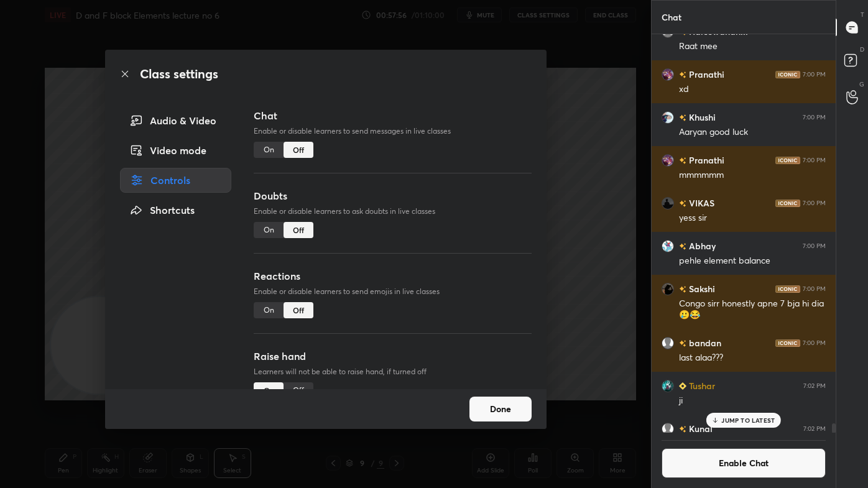
click at [594, 131] on div "Class settings Audio & Video Video mode Controls Shortcuts Chat Enable or disab…" at bounding box center [325, 244] width 651 height 488
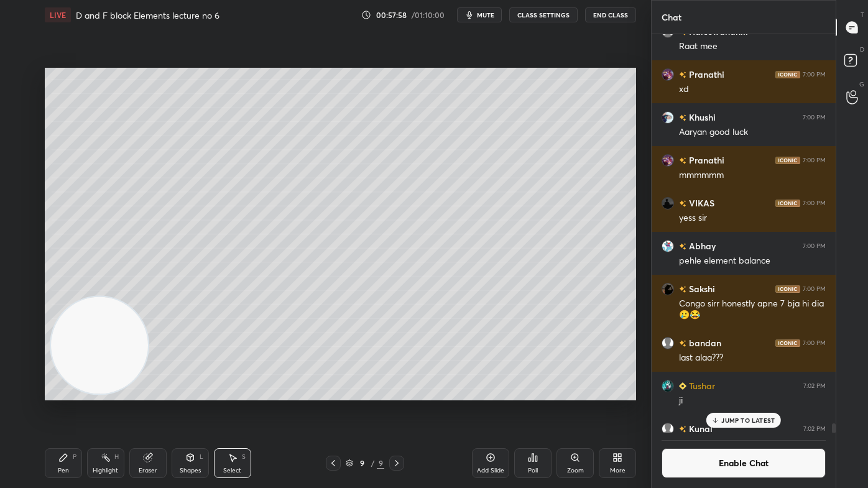
click at [70, 392] on div "Pen P" at bounding box center [63, 463] width 37 height 30
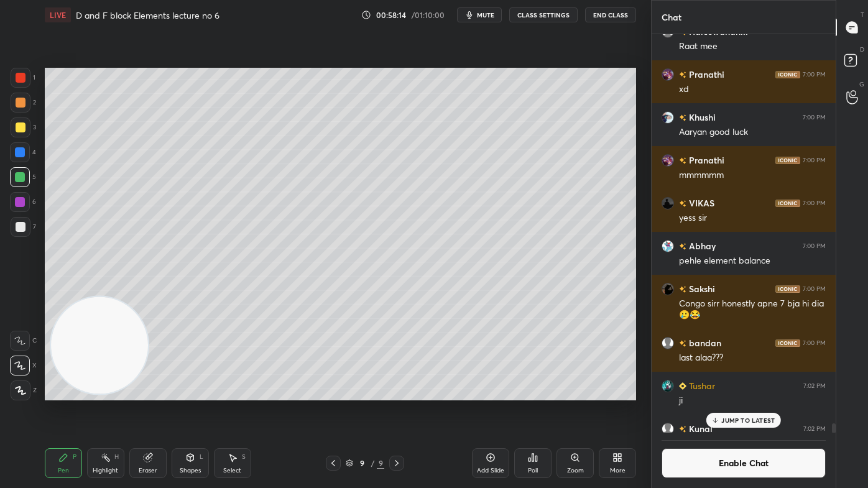
click at [20, 229] on div at bounding box center [21, 227] width 10 height 10
click at [762, 392] on p "JUMP TO LATEST" at bounding box center [747, 420] width 53 height 7
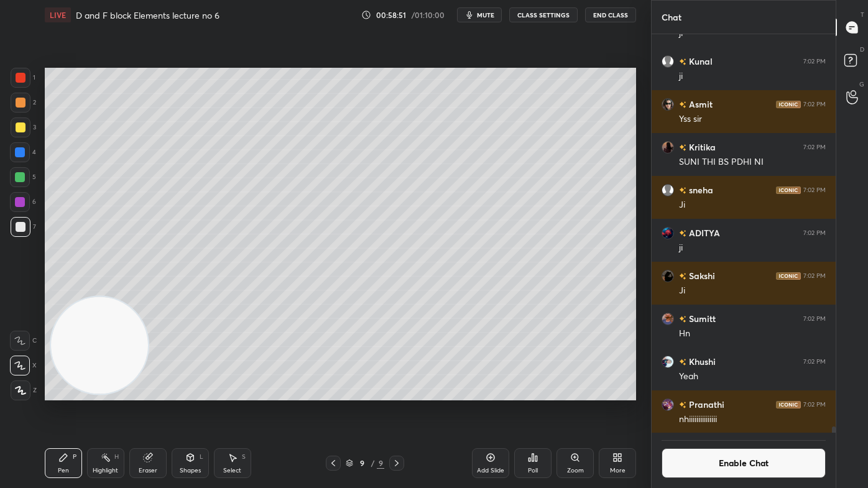
click at [738, 392] on button "Enable Chat" at bounding box center [744, 463] width 164 height 30
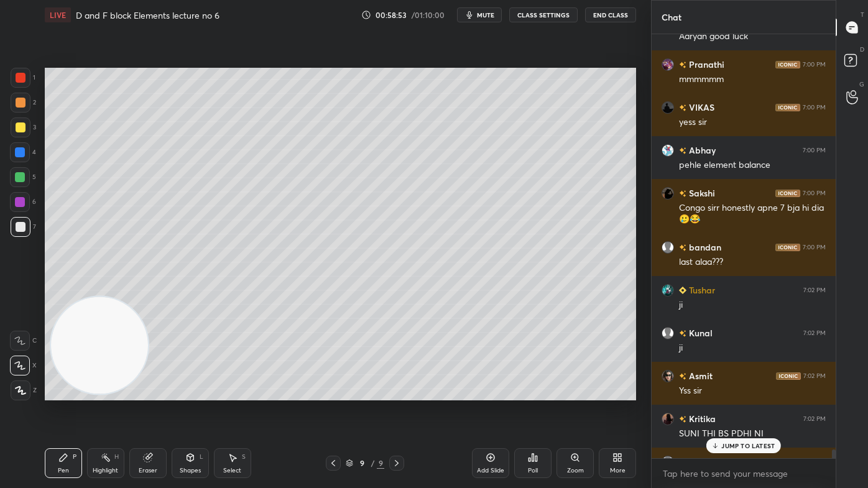
click at [733, 392] on p "JUMP TO LATEST" at bounding box center [747, 445] width 53 height 7
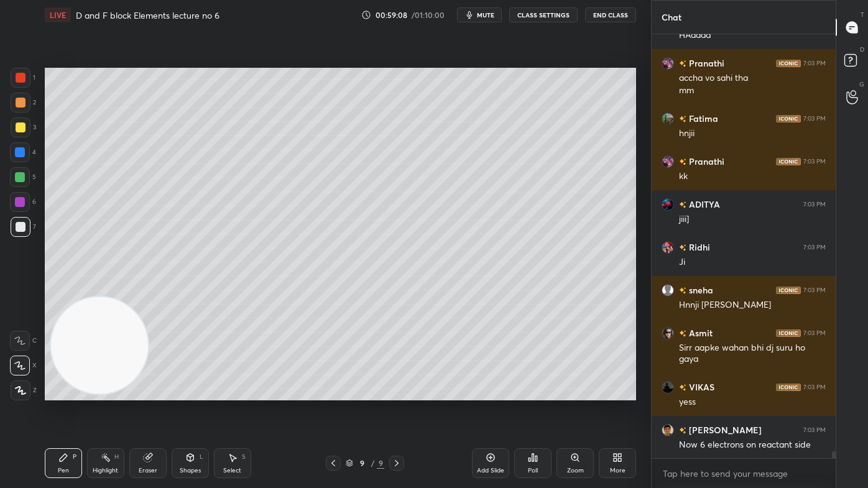
scroll to position [27034, 0]
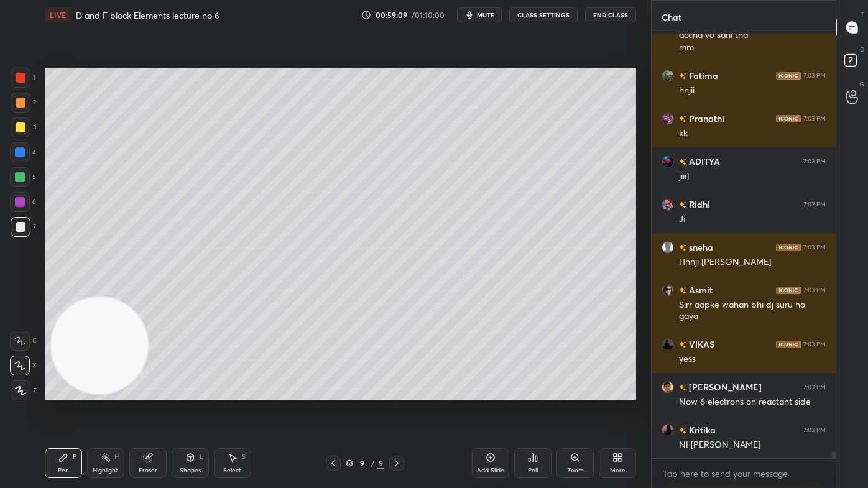
click at [543, 14] on button "CLASS SETTINGS" at bounding box center [543, 14] width 68 height 15
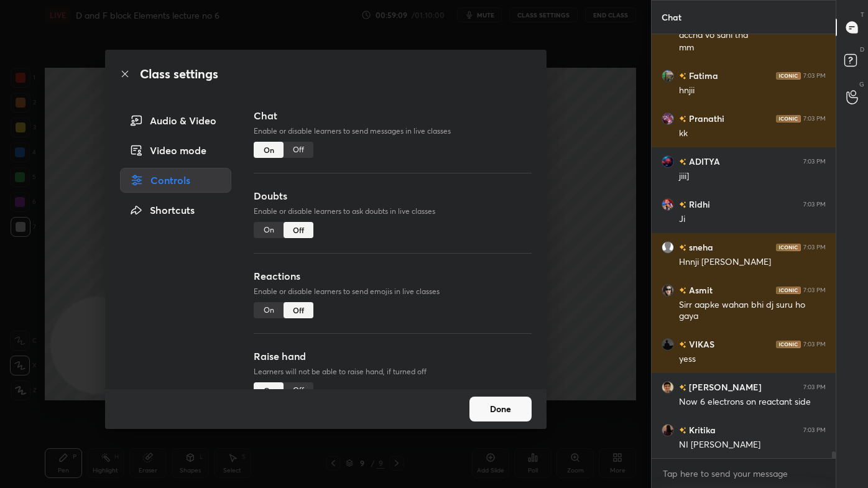
click at [300, 152] on div "Off" at bounding box center [299, 150] width 30 height 16
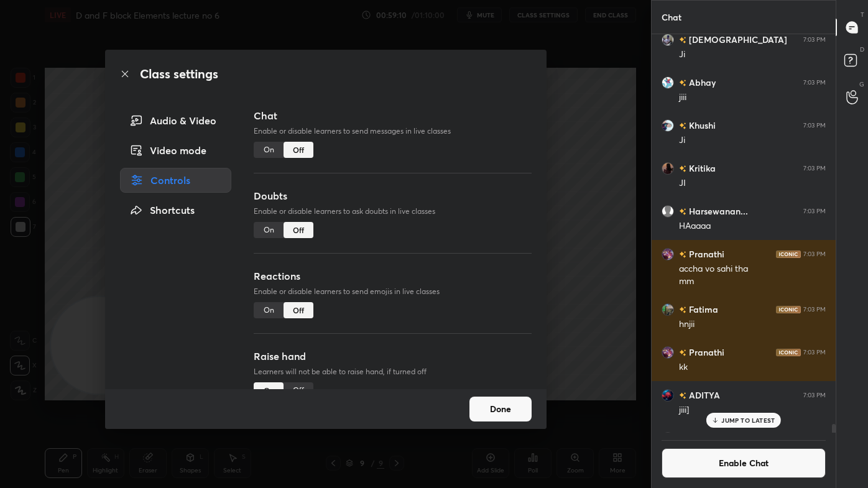
scroll to position [396, 180]
click at [629, 137] on div "Class settings Audio & Video Video mode Controls Shortcuts Chat Enable or disab…" at bounding box center [325, 244] width 651 height 488
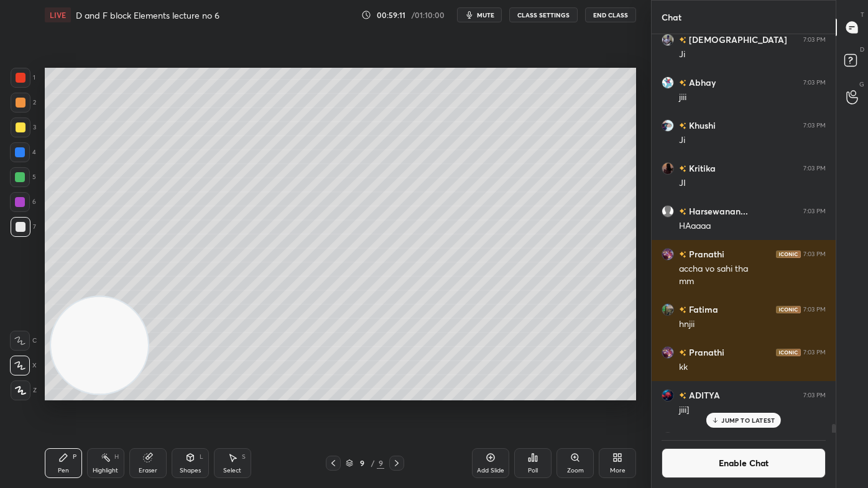
drag, startPoint x: 146, startPoint y: 464, endPoint x: 151, endPoint y: 451, distance: 13.6
click at [146, 392] on div "Eraser" at bounding box center [147, 463] width 37 height 30
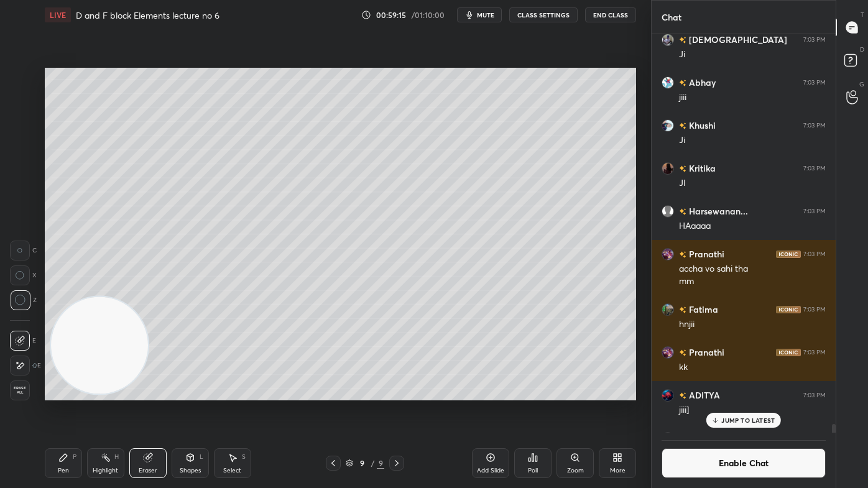
click at [67, 392] on div "Pen P" at bounding box center [63, 463] width 37 height 30
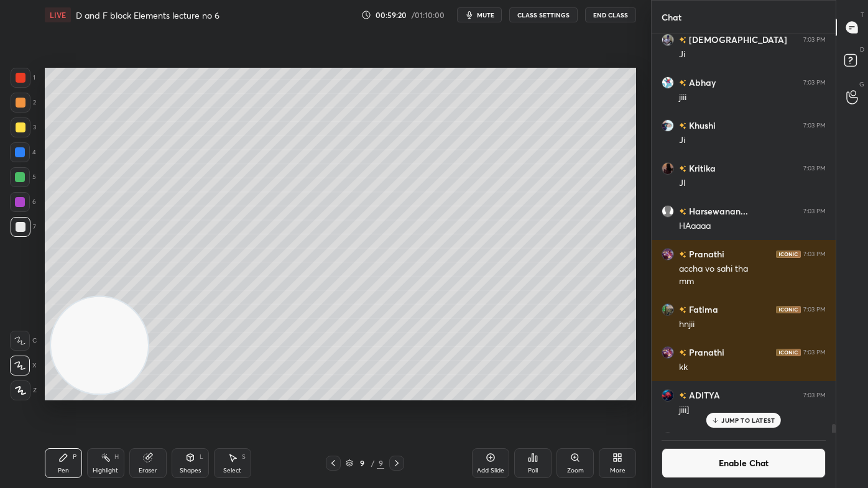
click at [19, 126] on div at bounding box center [21, 128] width 10 height 10
click at [768, 392] on p "JUMP TO LATEST" at bounding box center [747, 420] width 53 height 7
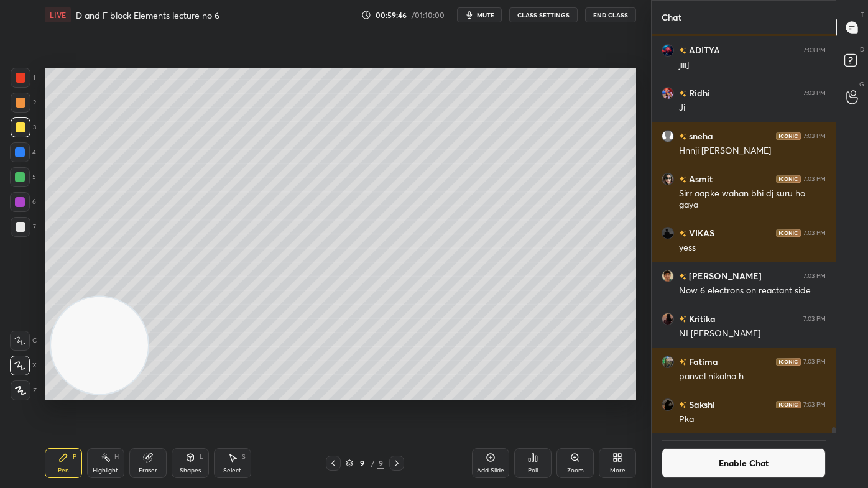
click at [744, 392] on button "Enable Chat" at bounding box center [744, 463] width 164 height 30
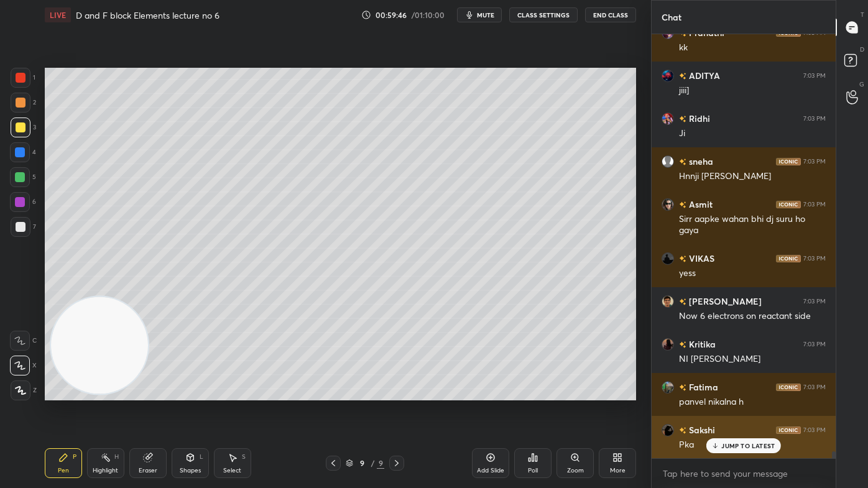
scroll to position [421, 180]
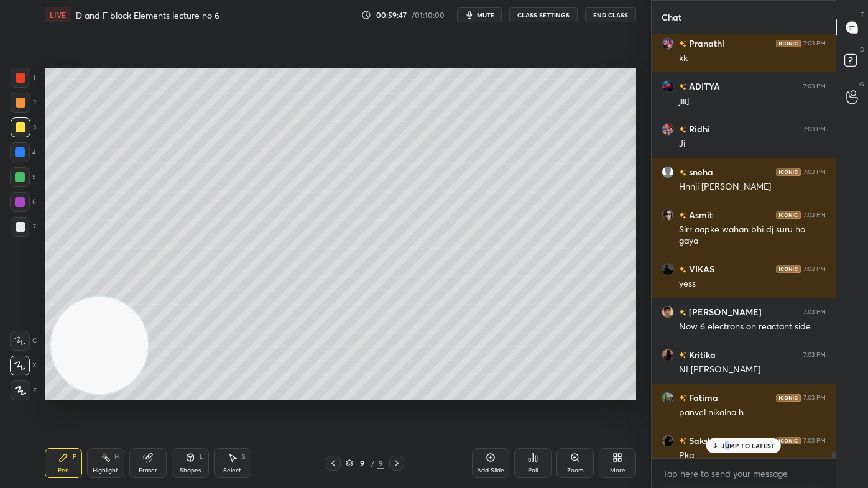
click at [728, 392] on div "JUMP TO LATEST" at bounding box center [743, 445] width 75 height 15
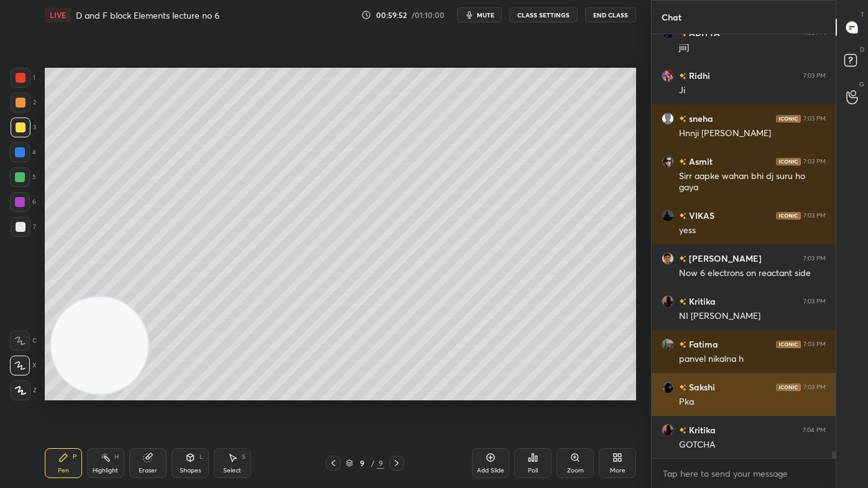
scroll to position [26996, 0]
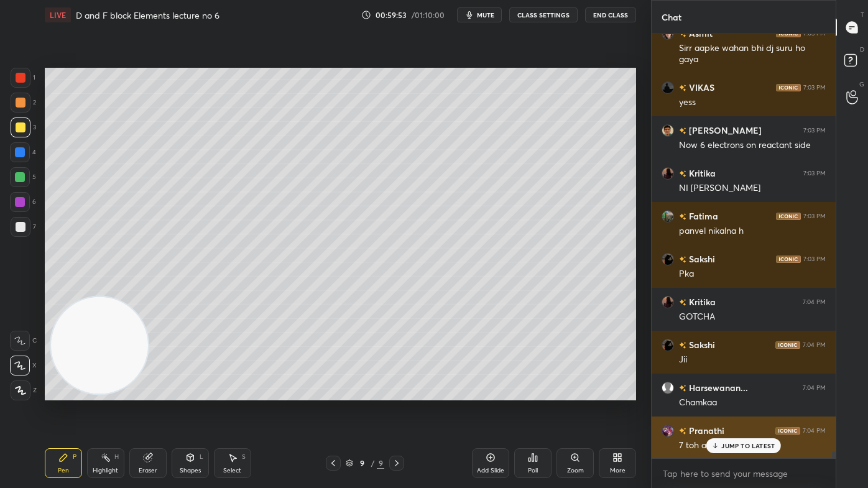
click at [724, 392] on p "JUMP TO LATEST" at bounding box center [747, 445] width 53 height 7
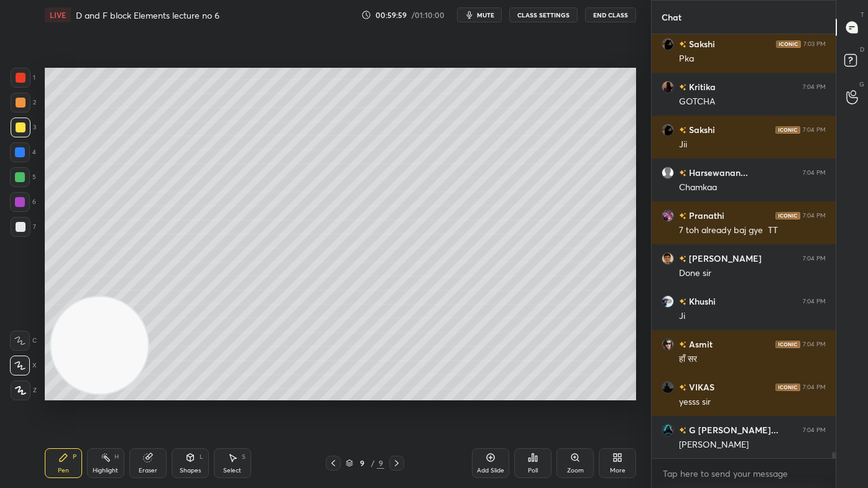
scroll to position [27297, 0]
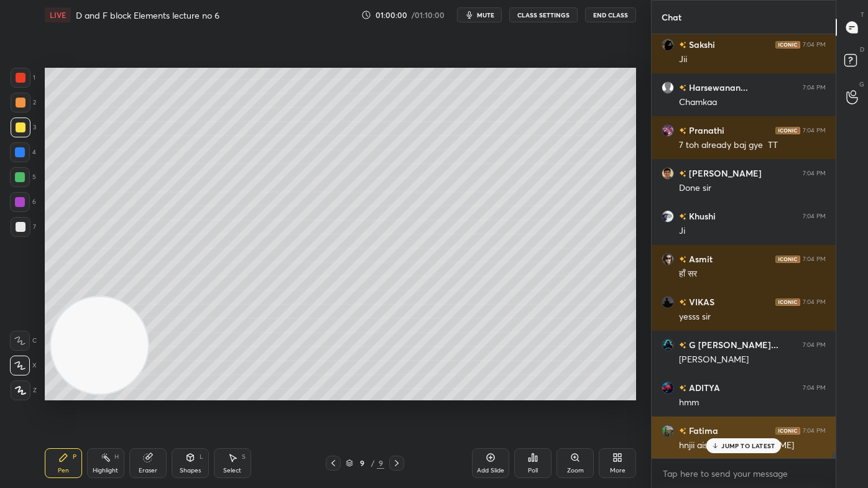
click at [731, 392] on p "JUMP TO LATEST" at bounding box center [747, 445] width 53 height 7
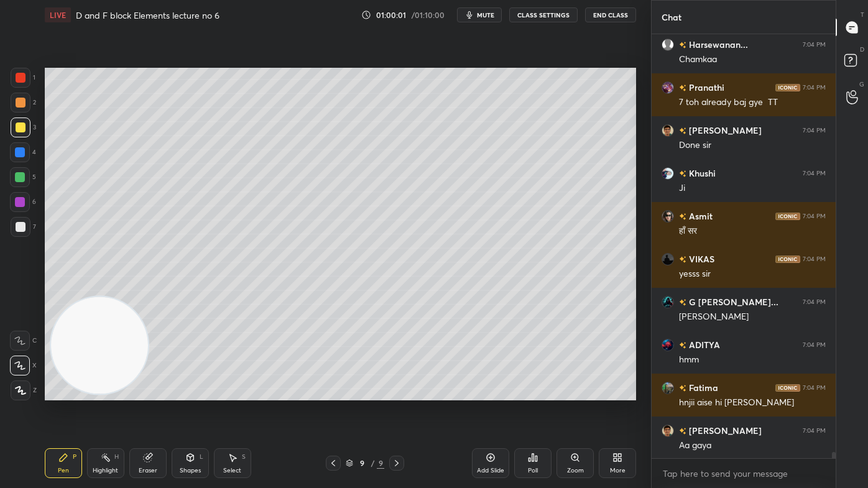
scroll to position [27383, 0]
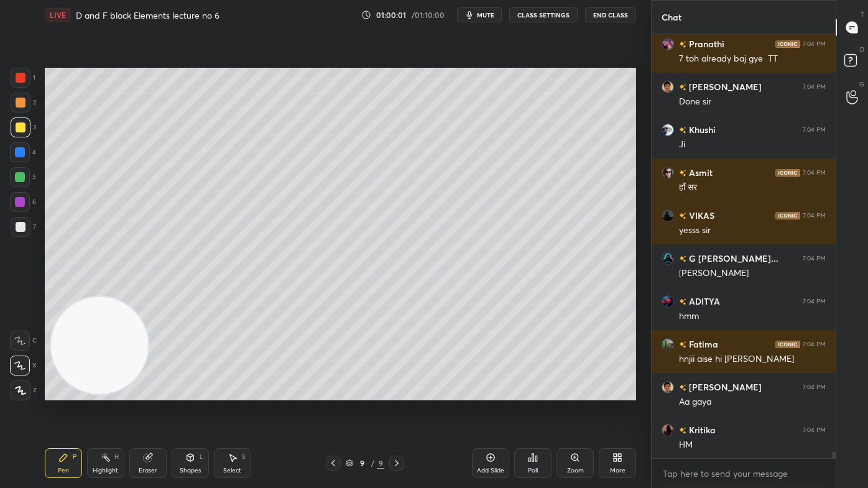
click at [229, 392] on div "Select" at bounding box center [232, 471] width 18 height 6
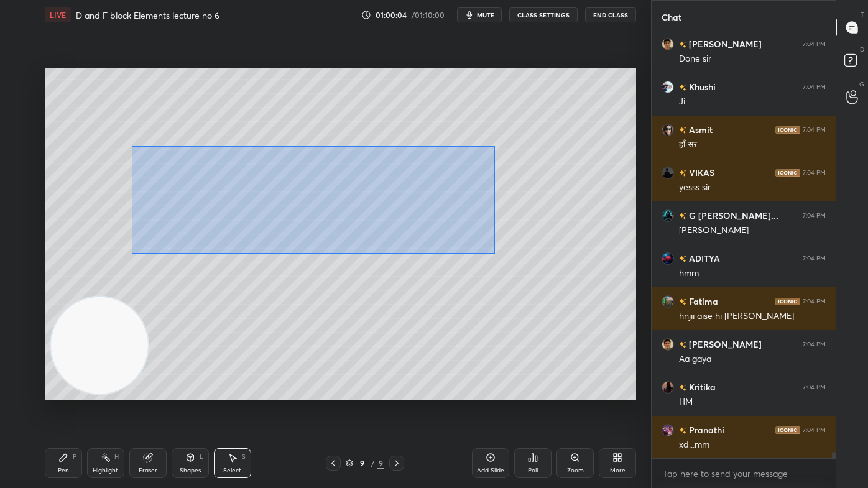
scroll to position [27469, 0]
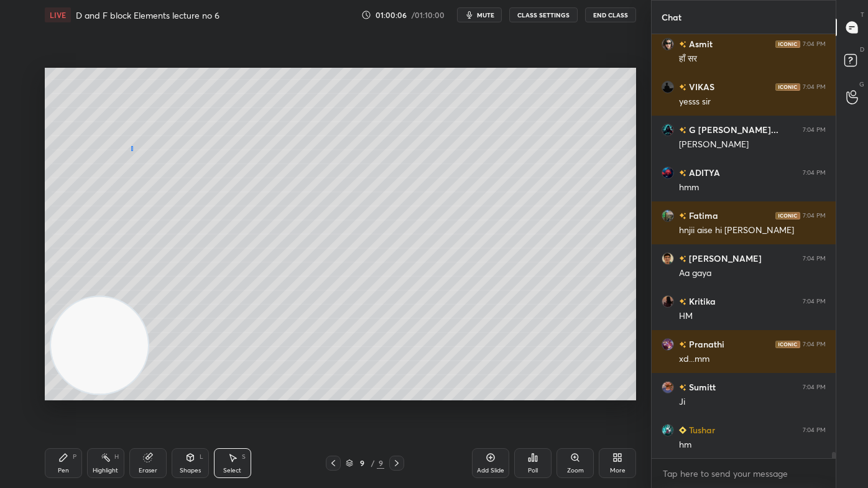
drag, startPoint x: 133, startPoint y: 161, endPoint x: 116, endPoint y: 195, distance: 37.8
click at [130, 150] on div "0 ° Undo Copy Duplicate Duplicate to new slide Delete" at bounding box center [340, 234] width 591 height 333
click at [61, 392] on icon at bounding box center [63, 457] width 7 height 7
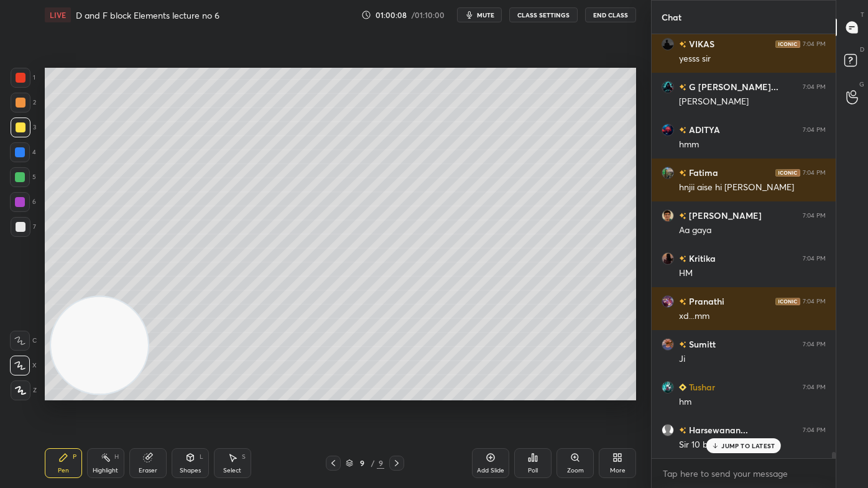
scroll to position [27597, 0]
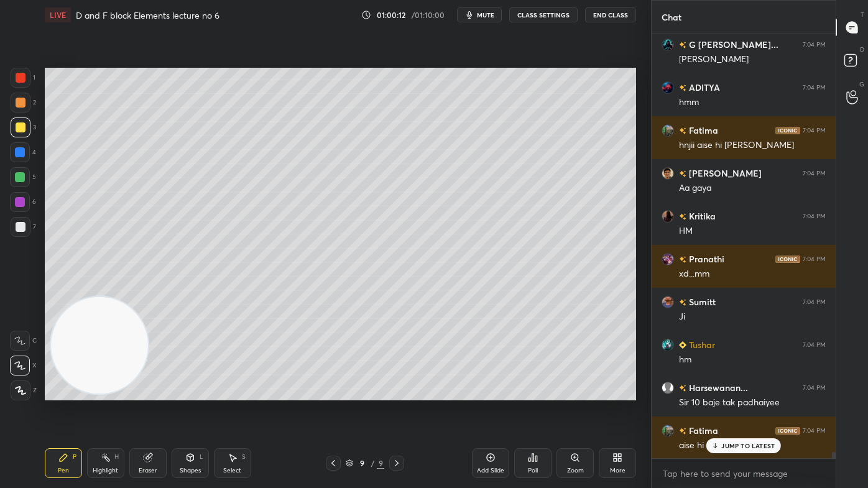
click at [522, 16] on button "CLASS SETTINGS" at bounding box center [543, 14] width 68 height 15
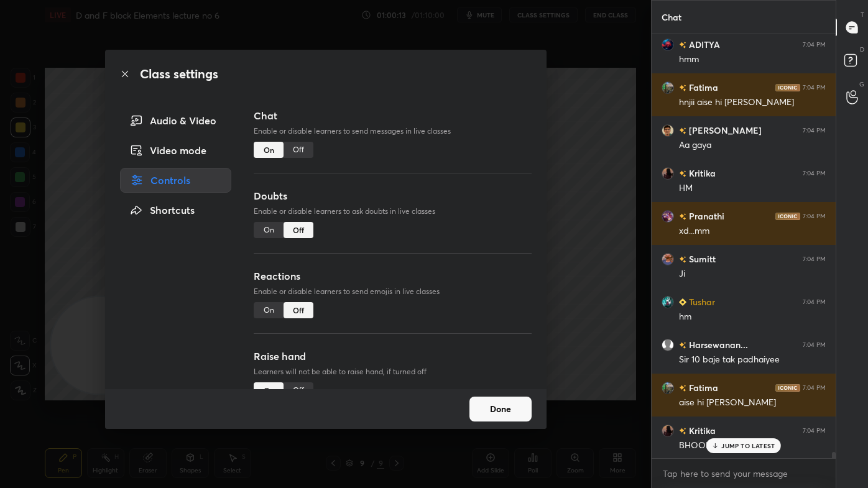
drag, startPoint x: 303, startPoint y: 150, endPoint x: 333, endPoint y: 136, distance: 33.1
click at [302, 149] on div "Off" at bounding box center [299, 150] width 30 height 16
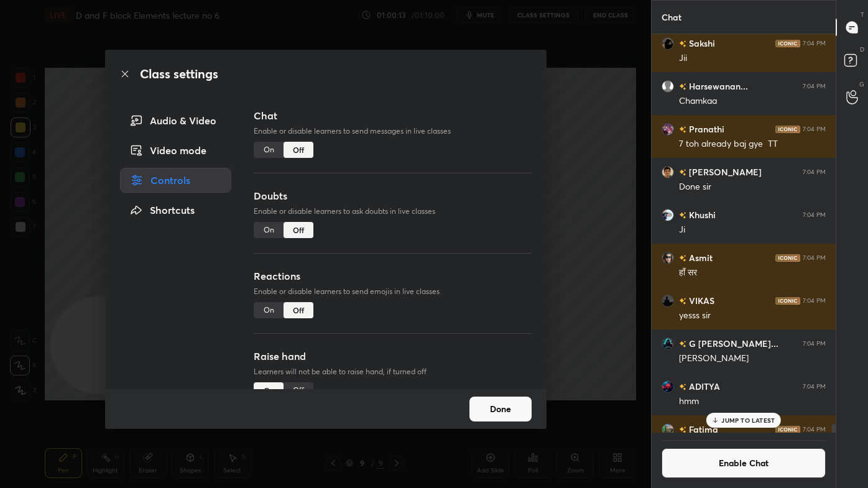
click at [603, 113] on div "Class settings Audio & Video Video mode Controls Shortcuts Chat Enable or disab…" at bounding box center [325, 244] width 651 height 488
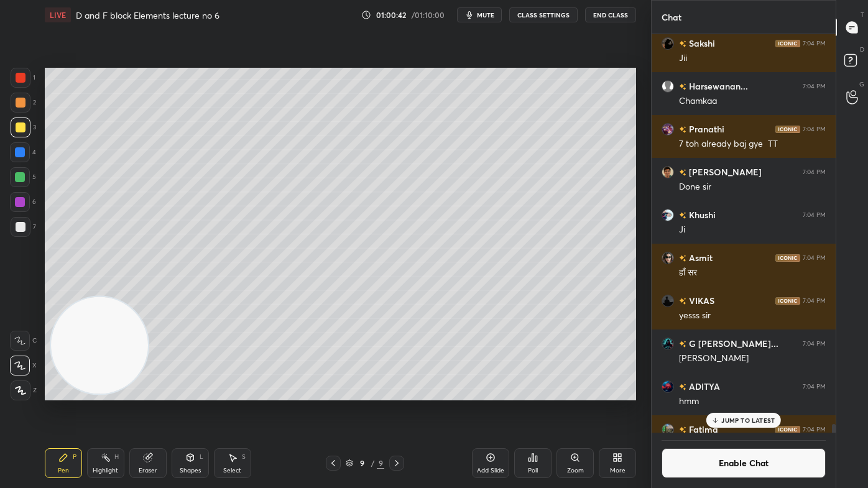
click at [26, 227] on div at bounding box center [21, 227] width 20 height 20
click at [150, 392] on icon at bounding box center [148, 458] width 8 height 8
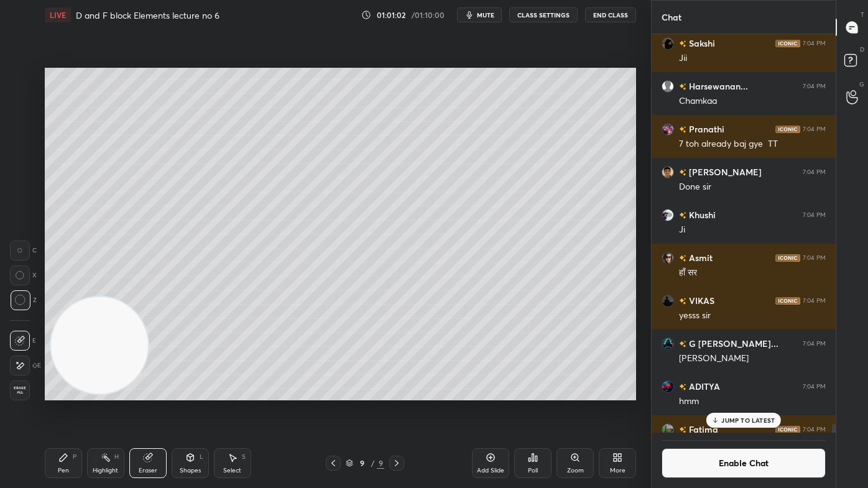
click at [76, 392] on div "Pen P" at bounding box center [63, 463] width 37 height 30
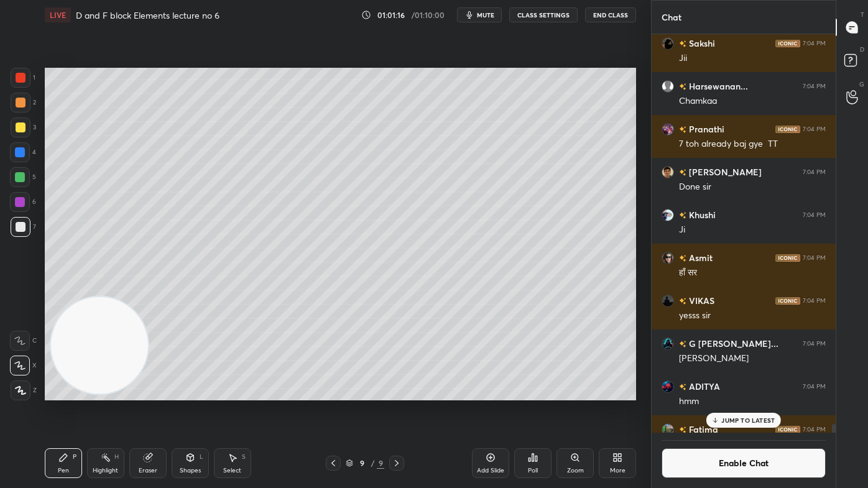
click at [142, 392] on div "Eraser" at bounding box center [148, 471] width 19 height 6
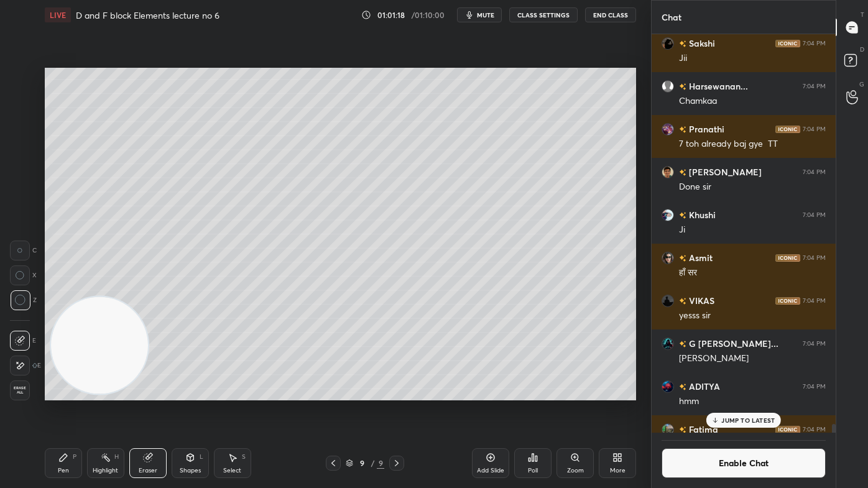
click at [55, 392] on div "Pen P" at bounding box center [63, 463] width 37 height 30
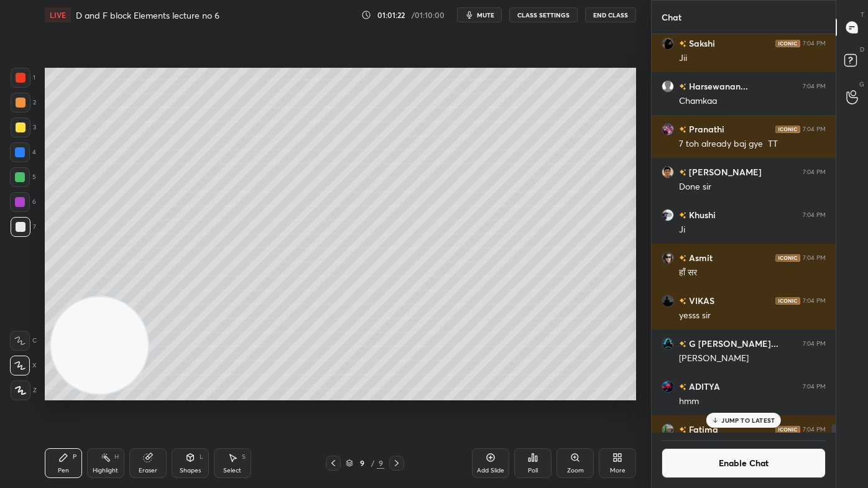
click at [749, 392] on p "JUMP TO LATEST" at bounding box center [747, 420] width 53 height 7
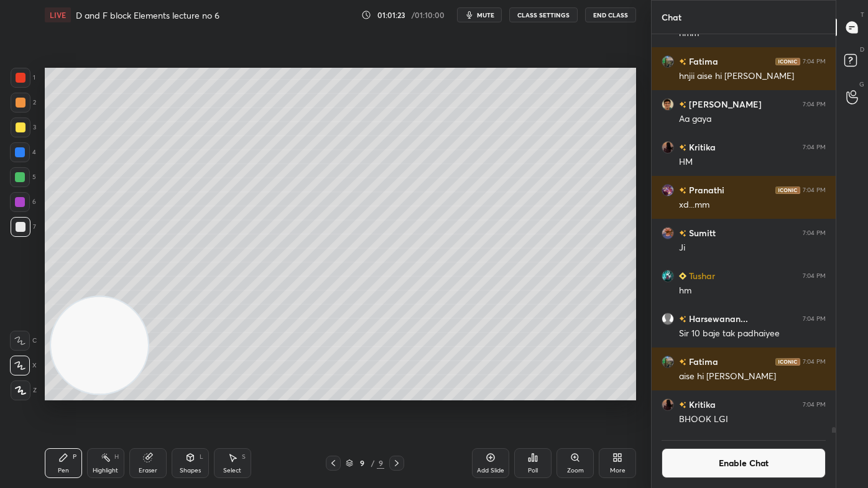
click at [749, 392] on button "Enable Chat" at bounding box center [744, 463] width 164 height 30
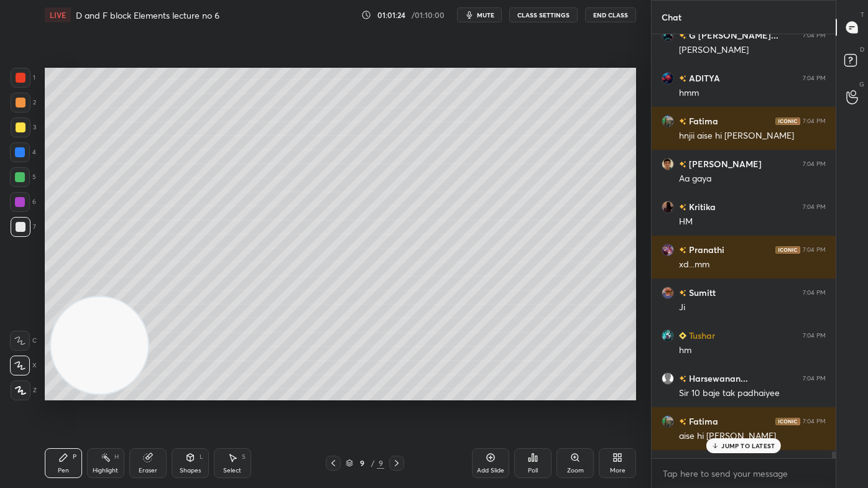
click at [738, 392] on p "JUMP TO LATEST" at bounding box center [747, 445] width 53 height 7
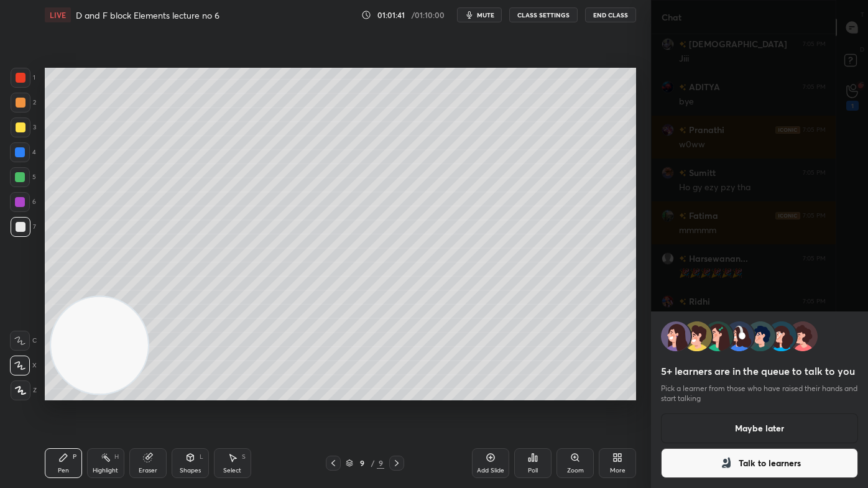
scroll to position [28091, 0]
click at [786, 392] on div "5+ learners are in the queue to talk to you Pick a learner from those who have …" at bounding box center [759, 400] width 217 height 177
click at [781, 392] on button "Talk to learners" at bounding box center [759, 463] width 197 height 30
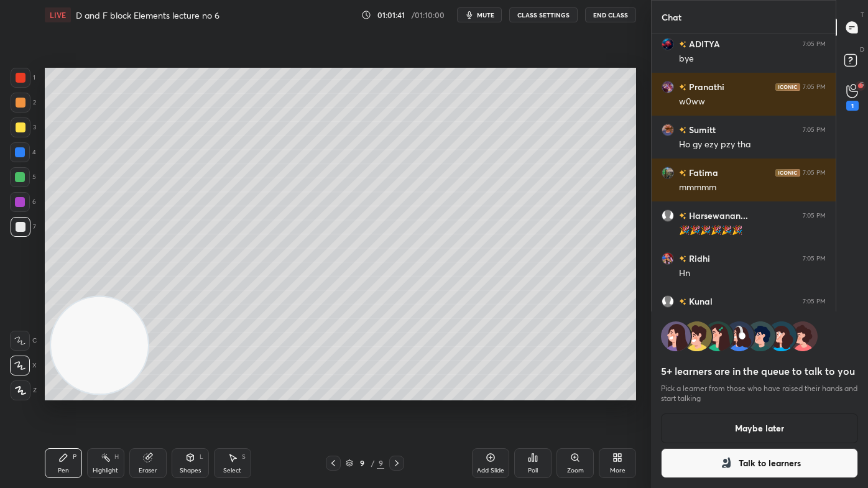
scroll to position [4, 3]
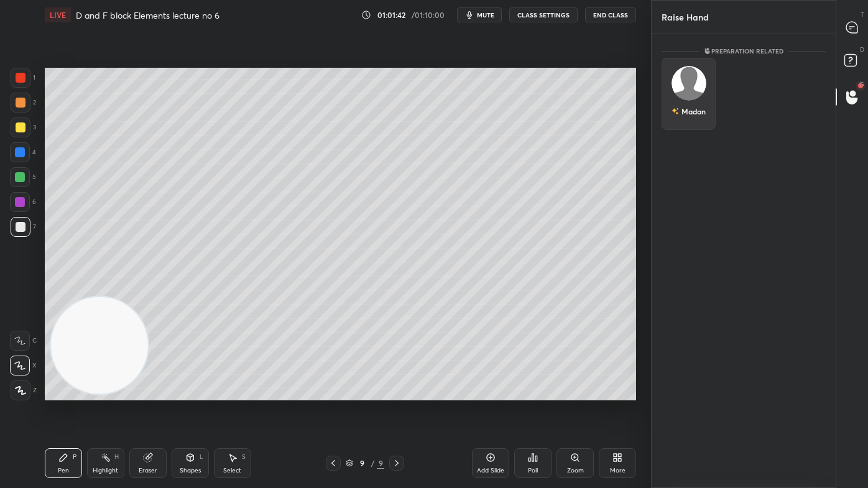
click at [688, 100] on div "Madan" at bounding box center [689, 94] width 54 height 72
click at [852, 27] on icon at bounding box center [851, 27] width 11 height 11
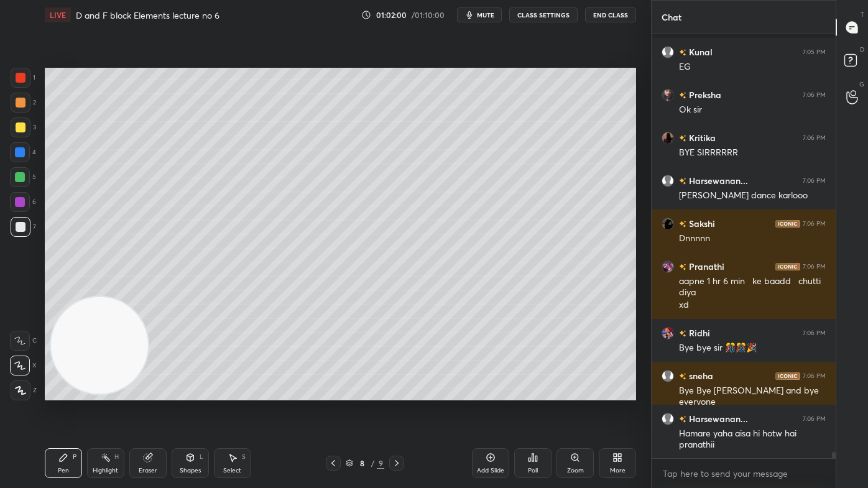
scroll to position [28693, 0]
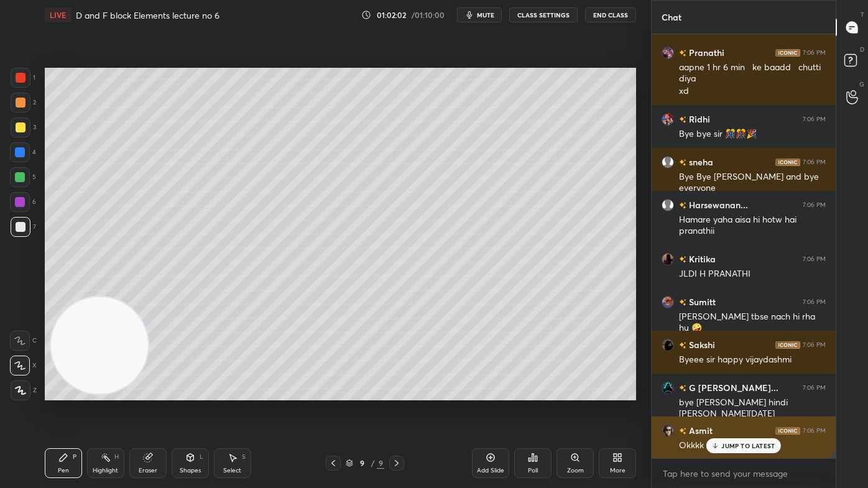
click at [729, 392] on p "JUMP TO LATEST" at bounding box center [747, 445] width 53 height 7
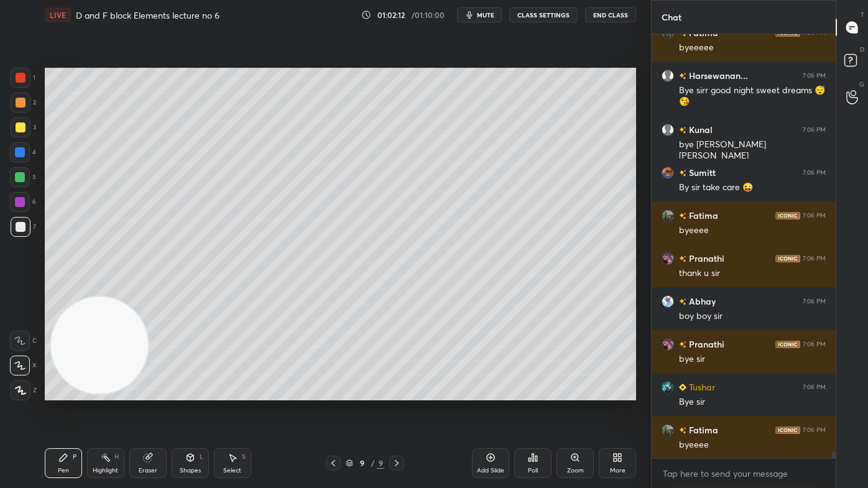
scroll to position [29605, 0]
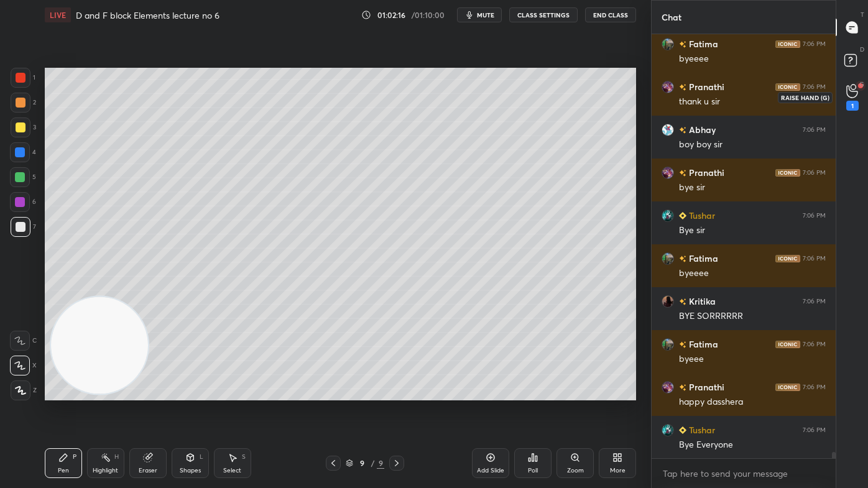
click at [856, 96] on div "1" at bounding box center [852, 97] width 25 height 22
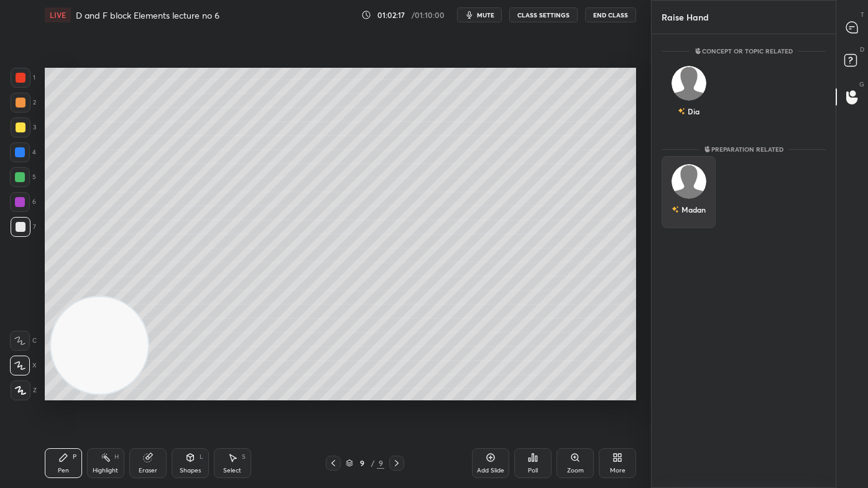
drag, startPoint x: 688, startPoint y: 199, endPoint x: 693, endPoint y: 207, distance: 9.2
click at [688, 199] on div "Madan" at bounding box center [689, 209] width 34 height 21
click at [686, 217] on button "INVITE" at bounding box center [688, 218] width 43 height 16
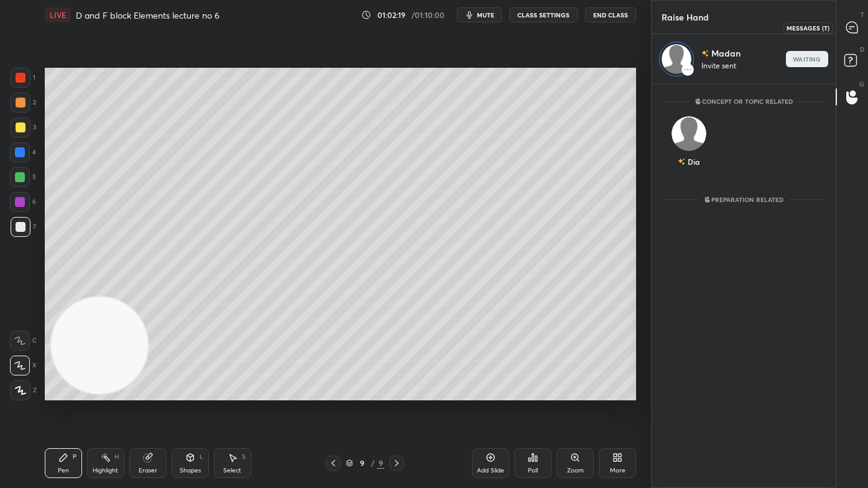
click at [857, 21] on icon at bounding box center [852, 27] width 13 height 13
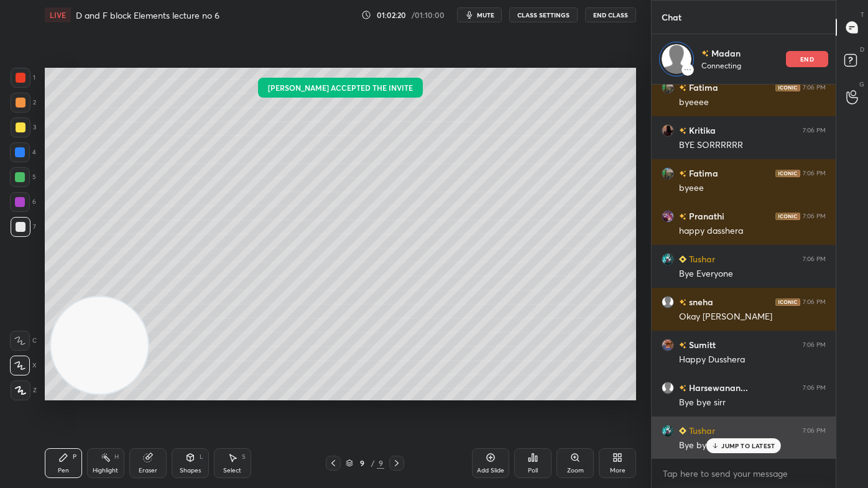
click at [752, 392] on p "JUMP TO LATEST" at bounding box center [747, 445] width 53 height 7
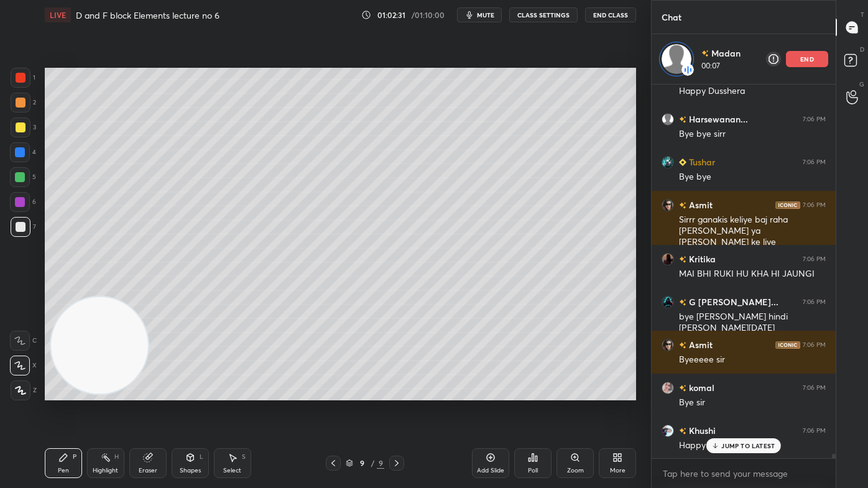
click at [16, 174] on div at bounding box center [20, 177] width 20 height 20
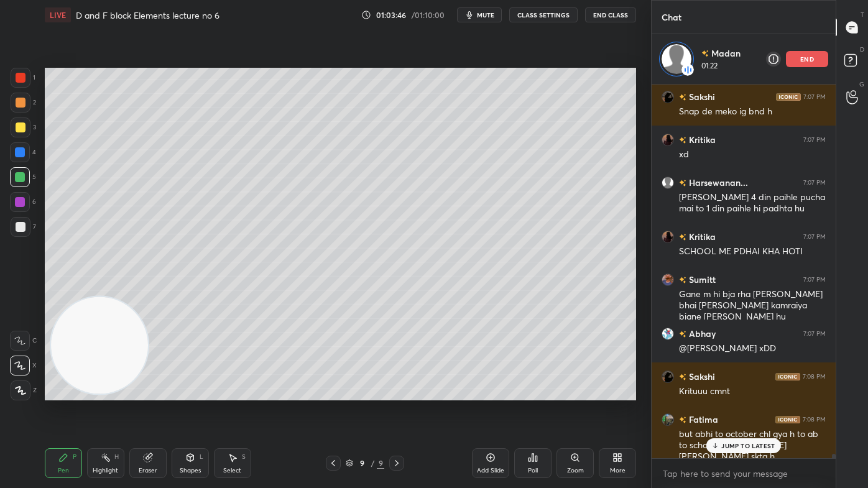
scroll to position [31041, 0]
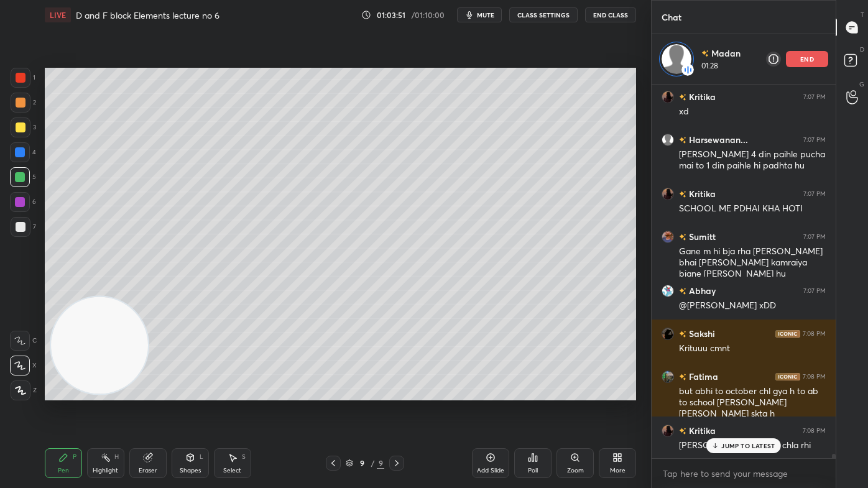
drag, startPoint x: 150, startPoint y: 470, endPoint x: 160, endPoint y: 458, distance: 15.9
click at [149, 392] on div "Eraser" at bounding box center [148, 471] width 19 height 6
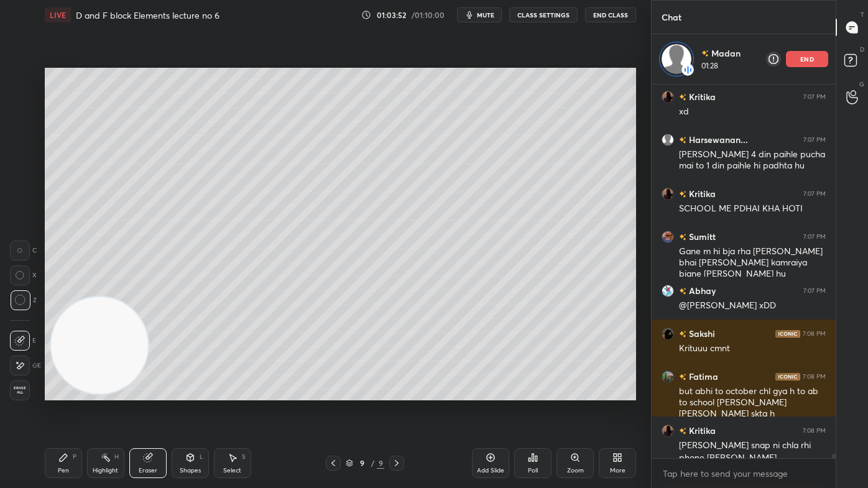
scroll to position [31053, 0]
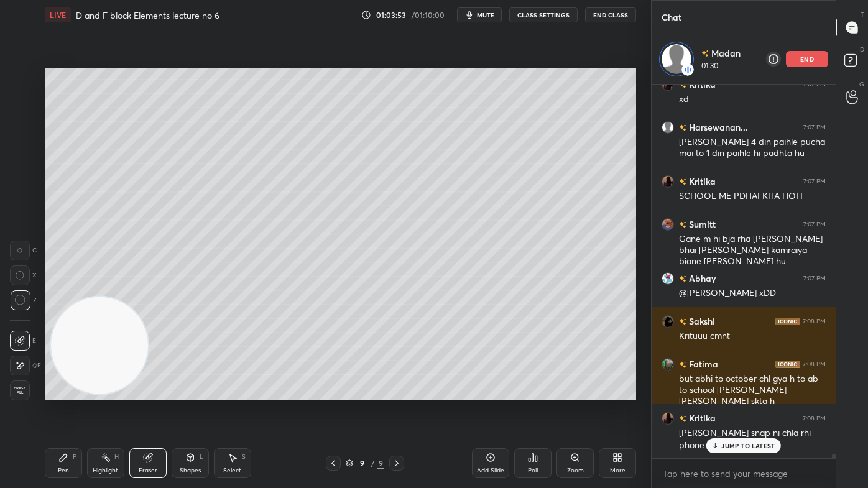
click at [72, 392] on div "Pen P" at bounding box center [63, 463] width 37 height 30
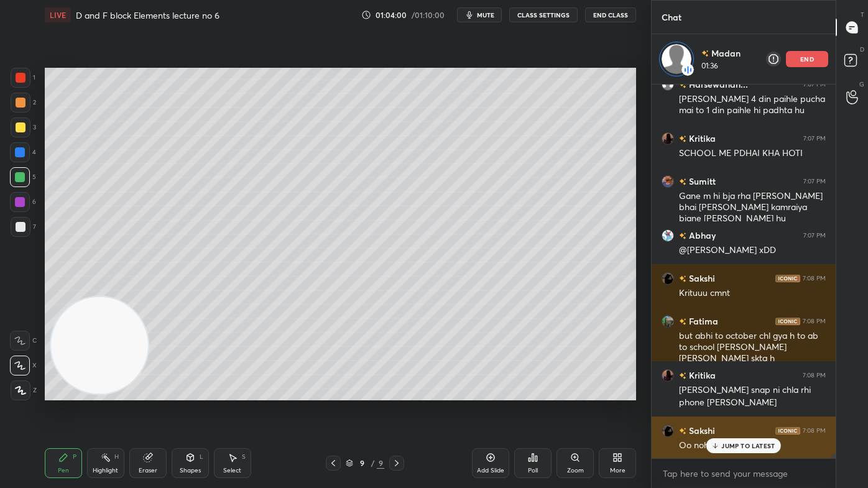
click at [723, 392] on p "JUMP TO LATEST" at bounding box center [747, 445] width 53 height 7
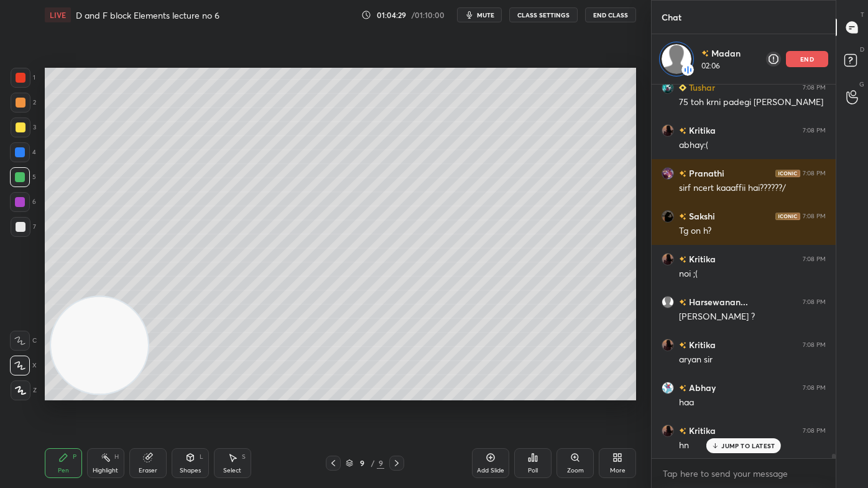
scroll to position [31568, 0]
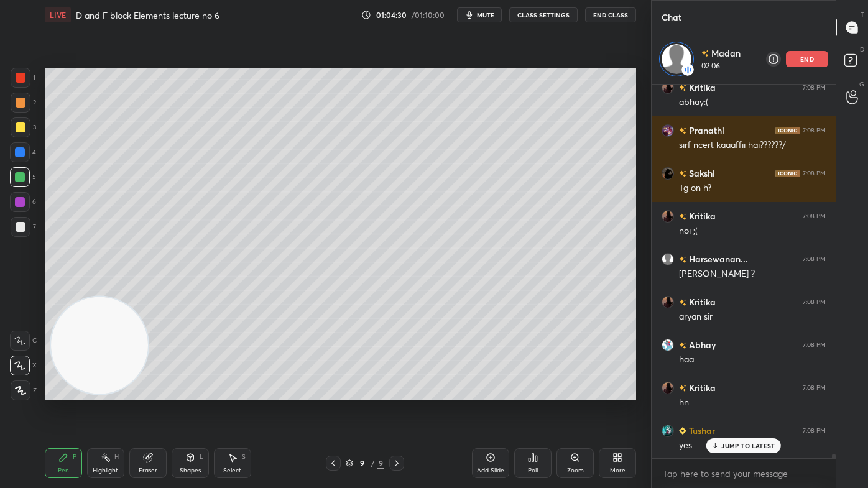
click at [803, 58] on p "end" at bounding box center [807, 59] width 14 height 6
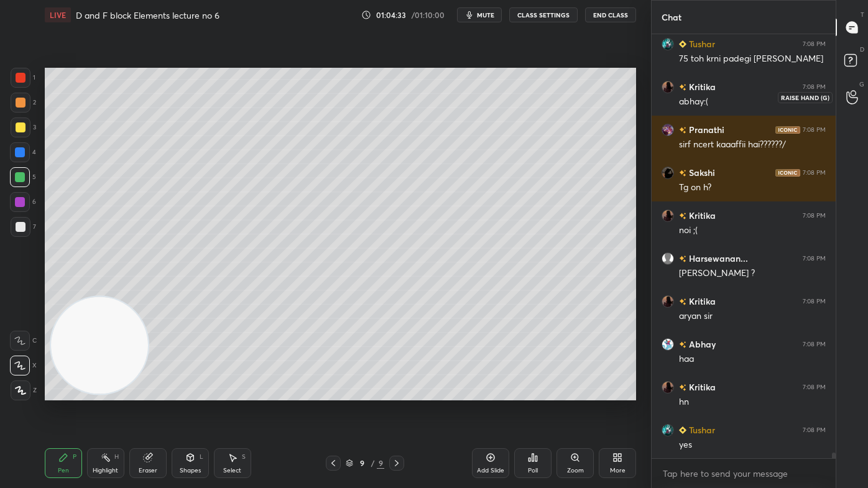
drag, startPoint x: 851, startPoint y: 96, endPoint x: 836, endPoint y: 91, distance: 15.7
click at [851, 96] on icon at bounding box center [852, 97] width 12 height 14
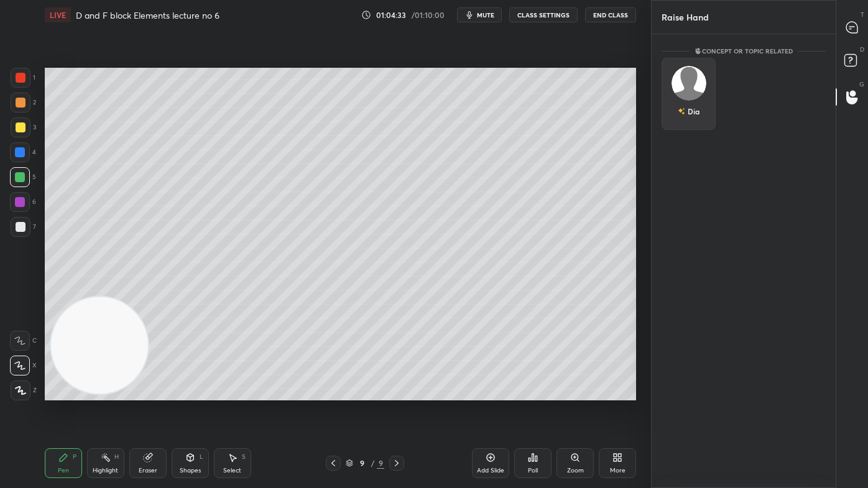
click at [696, 98] on div "Dia" at bounding box center [689, 94] width 54 height 72
click at [695, 124] on button "INVITE" at bounding box center [688, 120] width 43 height 16
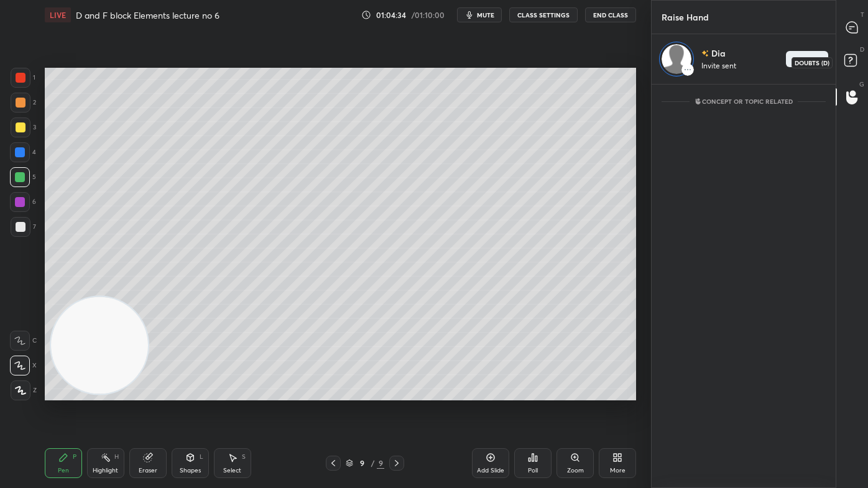
drag, startPoint x: 849, startPoint y: 58, endPoint x: 854, endPoint y: 26, distance: 32.1
click at [849, 58] on icon at bounding box center [850, 59] width 4 height 5
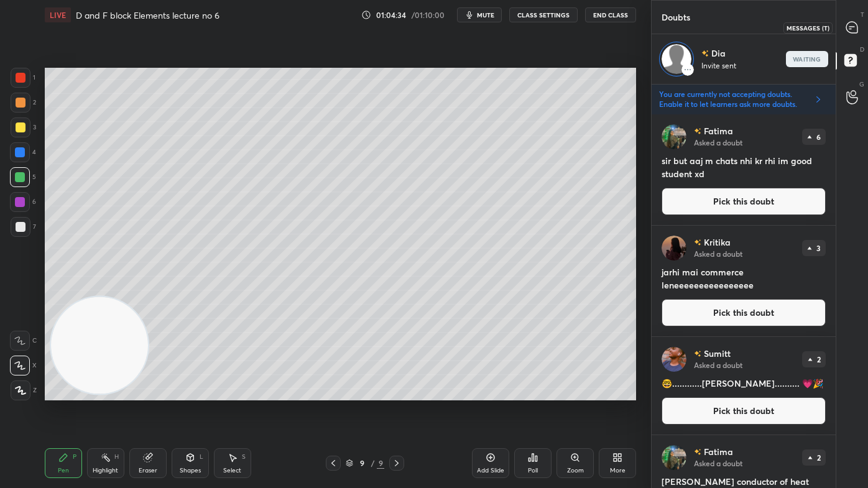
click at [849, 18] on div at bounding box center [852, 27] width 25 height 22
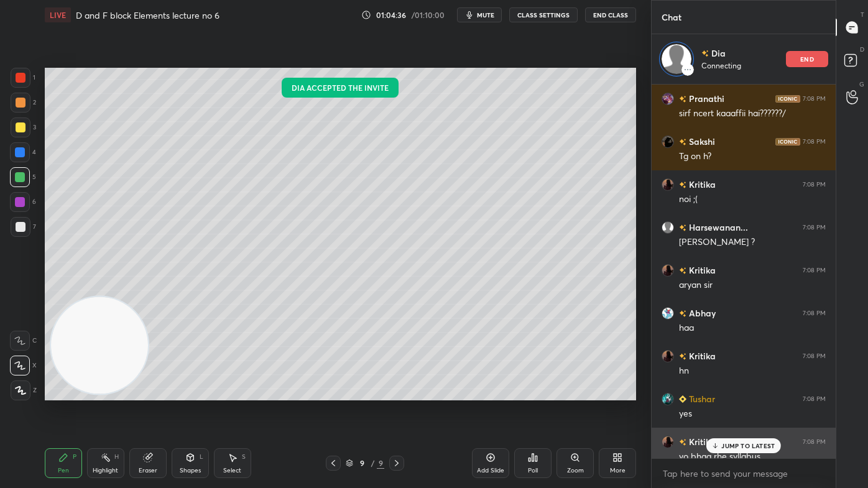
click at [731, 392] on p "JUMP TO LATEST" at bounding box center [747, 445] width 53 height 7
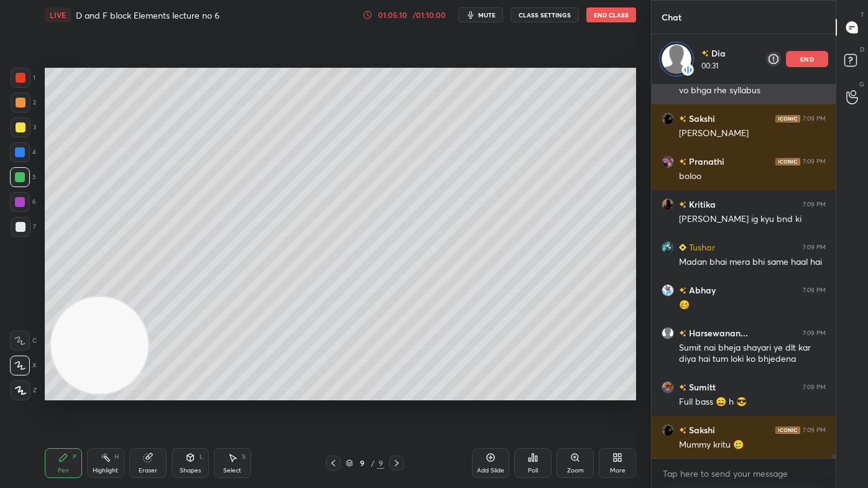
scroll to position [32009, 0]
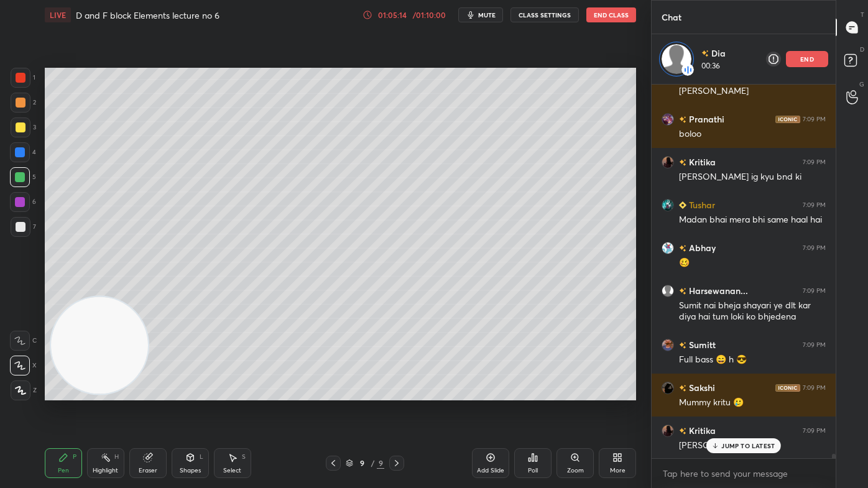
click at [372, 15] on icon at bounding box center [368, 15] width 10 height 10
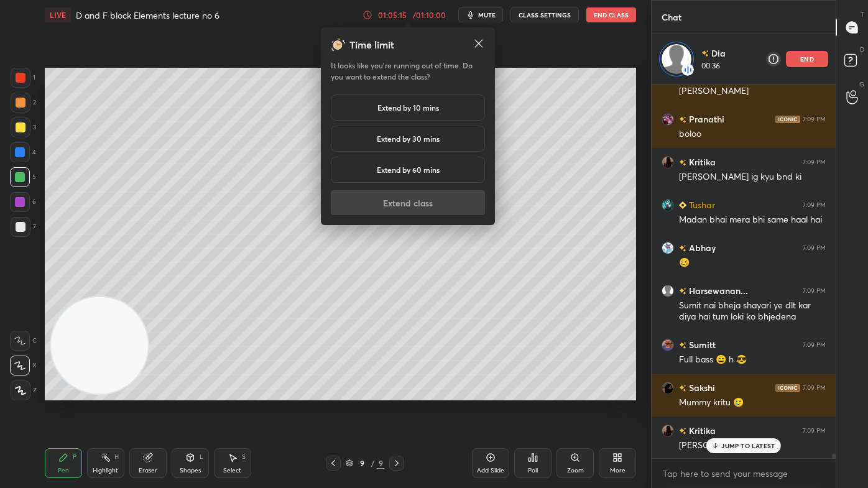
click at [397, 108] on h5 "Extend by 10 mins" at bounding box center [408, 107] width 62 height 11
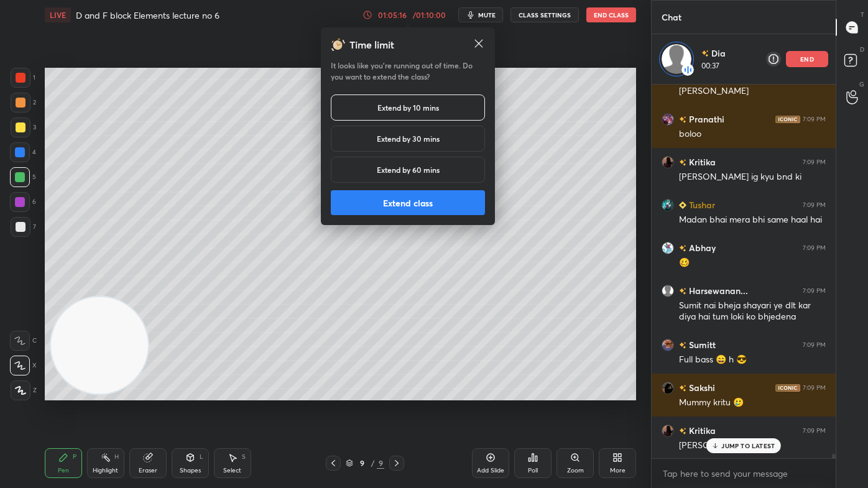
click at [410, 207] on button "Extend class" at bounding box center [408, 202] width 154 height 25
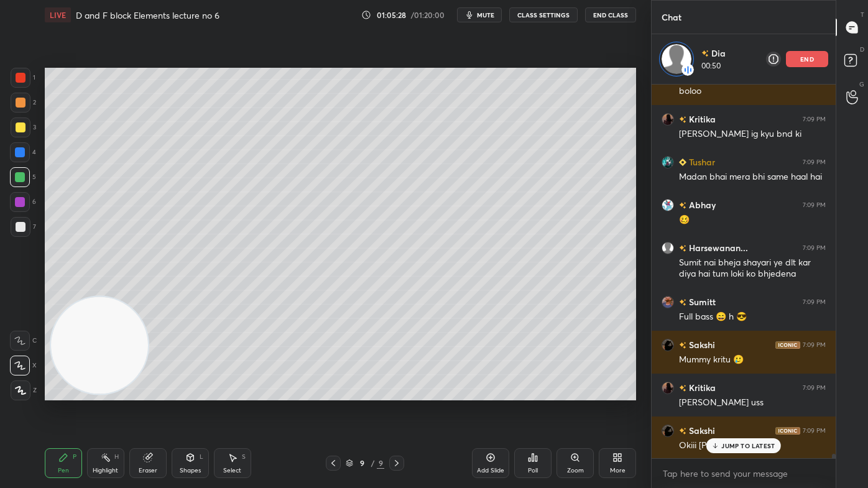
scroll to position [32106, 0]
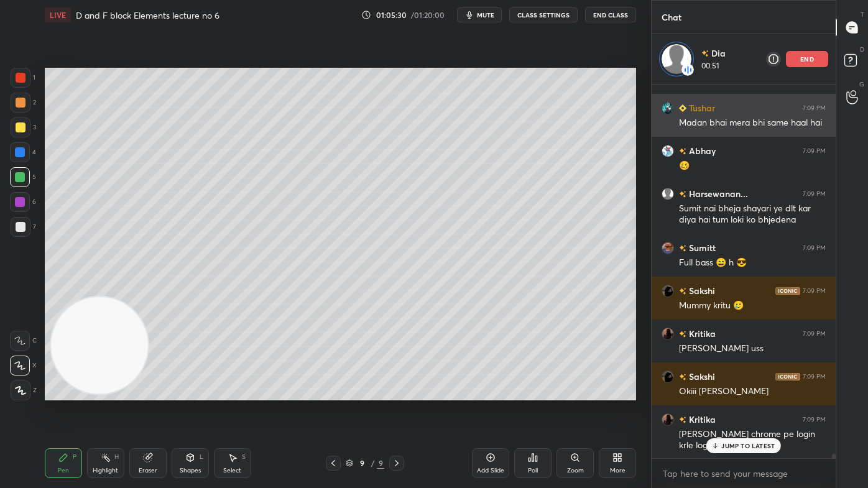
click at [807, 55] on div "end" at bounding box center [807, 59] width 42 height 16
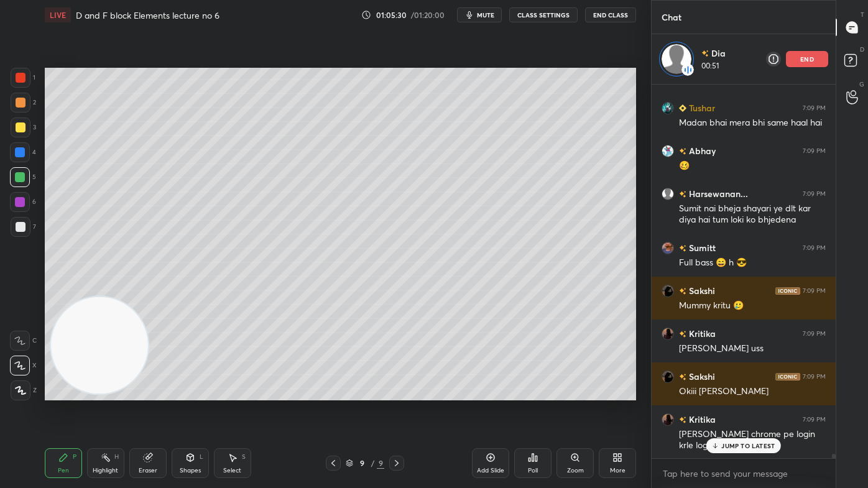
scroll to position [32056, 0]
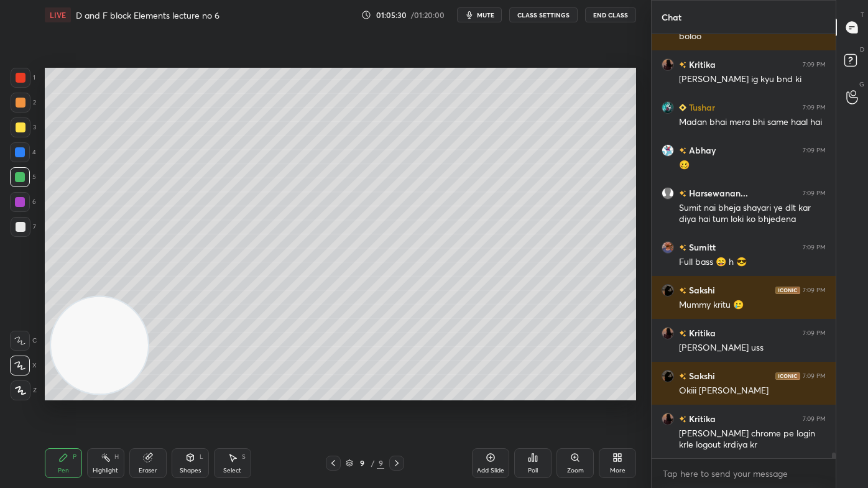
click at [851, 87] on div at bounding box center [852, 97] width 25 height 22
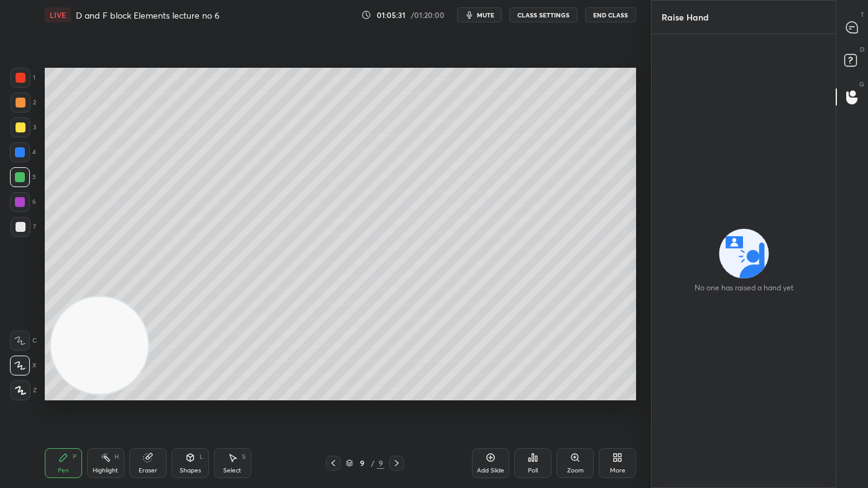
click at [846, 58] on rect at bounding box center [851, 61] width 12 height 12
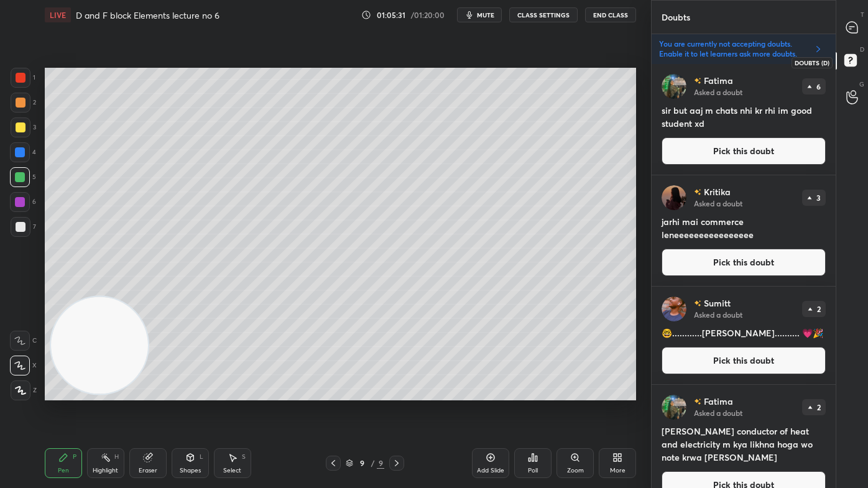
scroll to position [421, 180]
click at [851, 22] on icon at bounding box center [851, 27] width 11 height 11
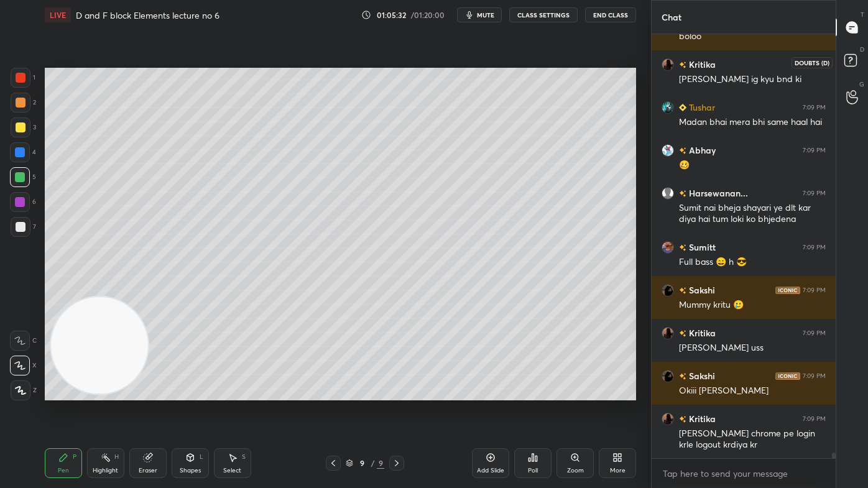
click at [853, 66] on rect at bounding box center [851, 61] width 12 height 12
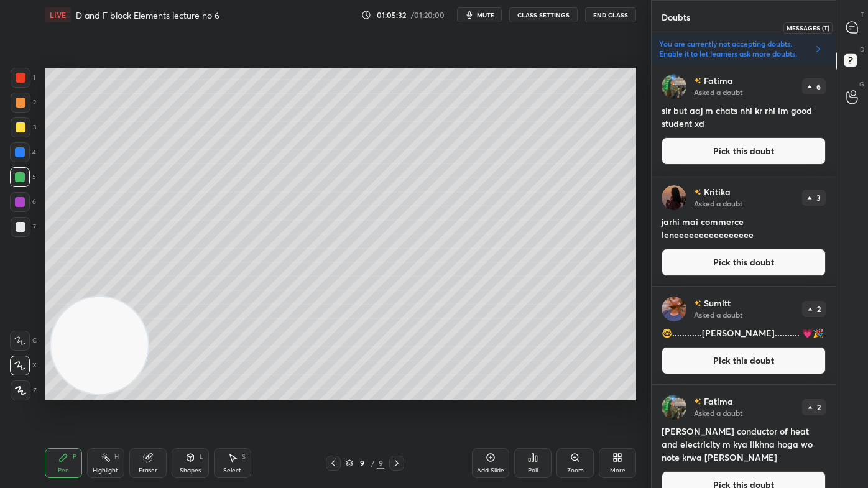
click at [848, 21] on icon at bounding box center [852, 27] width 13 height 13
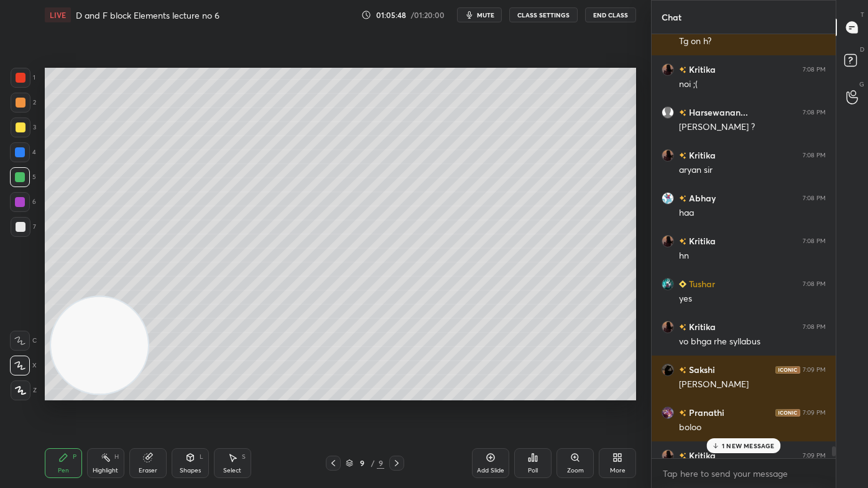
scroll to position [31713, 0]
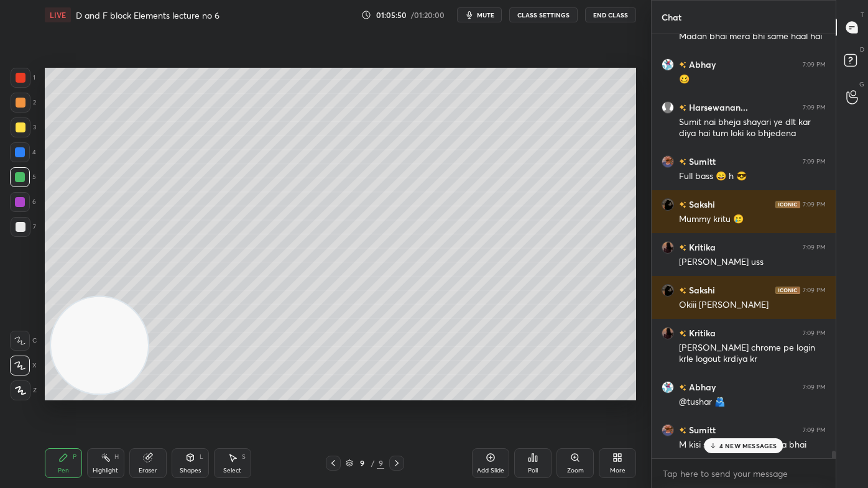
click at [833, 392] on div at bounding box center [834, 456] width 4 height 10
click at [755, 392] on p "4 NEW MESSAGES" at bounding box center [749, 445] width 58 height 7
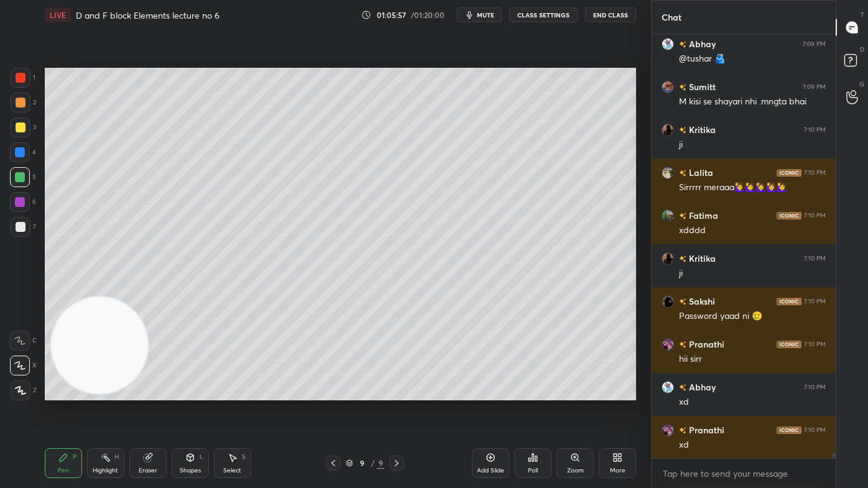
scroll to position [32570, 0]
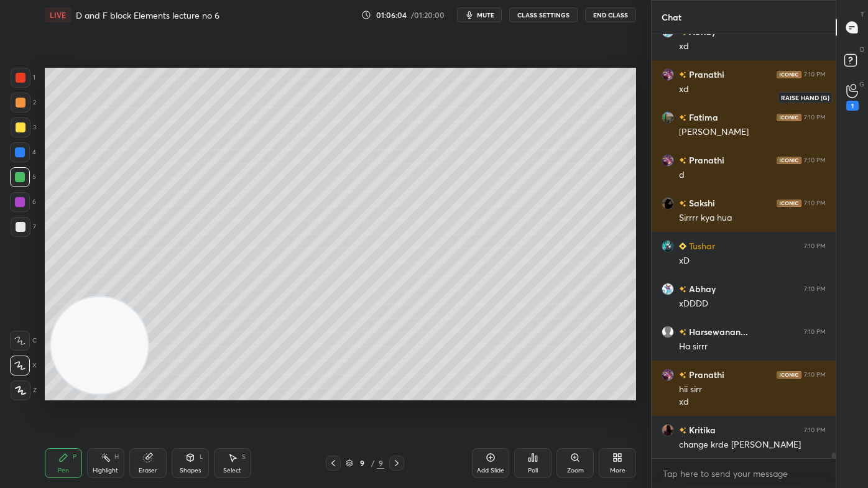
click at [853, 93] on icon at bounding box center [852, 91] width 12 height 14
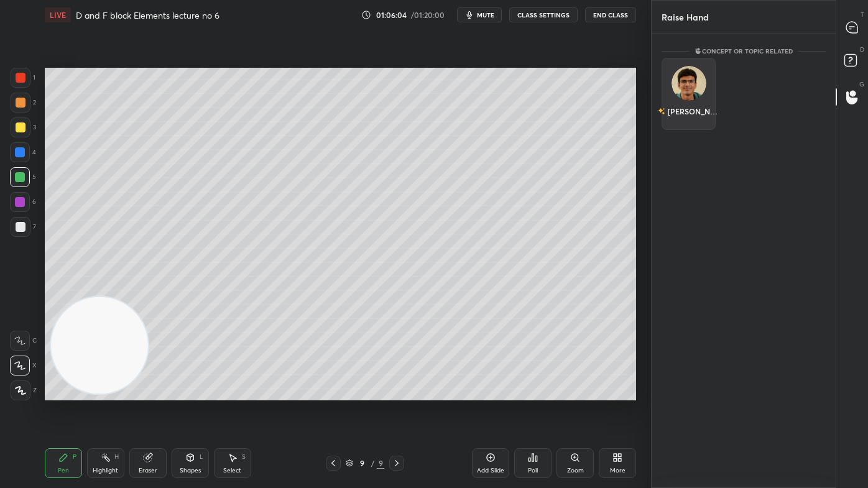
click at [683, 108] on div "[PERSON_NAME]" at bounding box center [689, 111] width 62 height 21
click at [688, 118] on button "INVITE" at bounding box center [688, 120] width 43 height 16
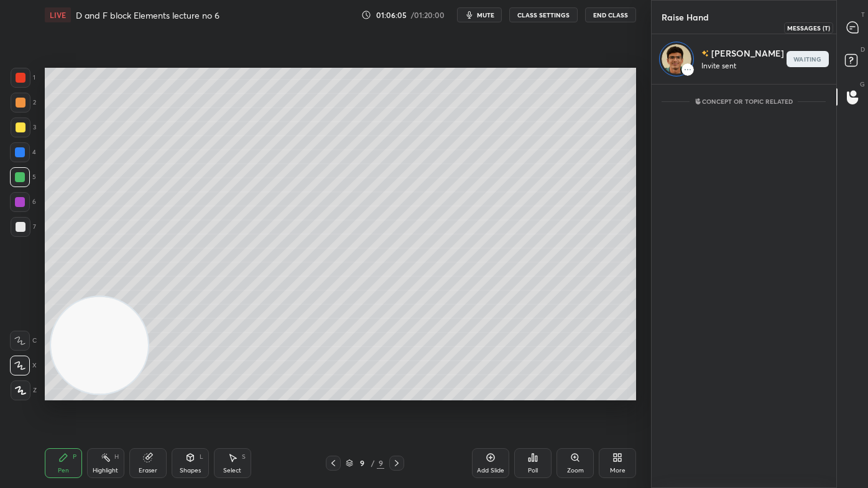
click at [855, 29] on icon at bounding box center [852, 27] width 11 height 11
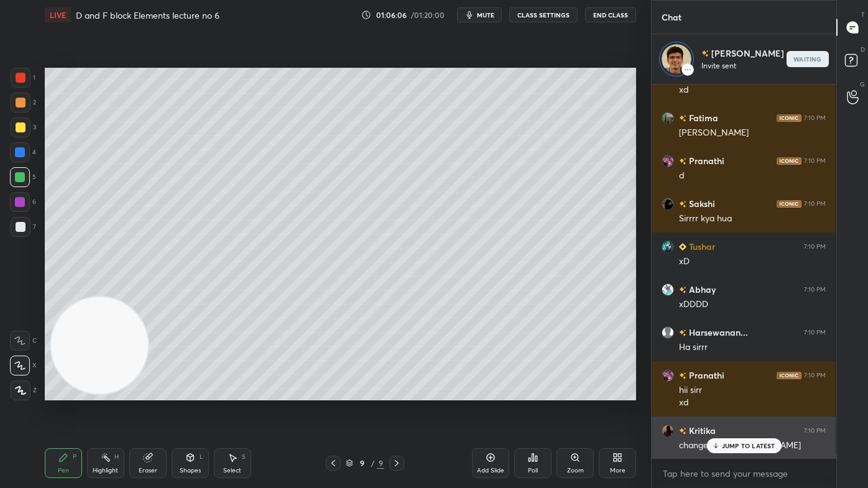
click at [737, 392] on p "JUMP TO LATEST" at bounding box center [748, 445] width 53 height 7
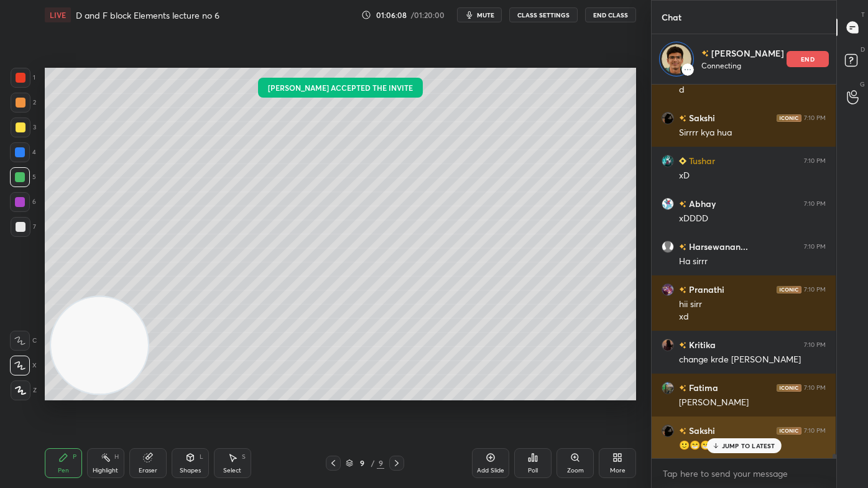
click at [720, 392] on icon at bounding box center [715, 445] width 8 height 7
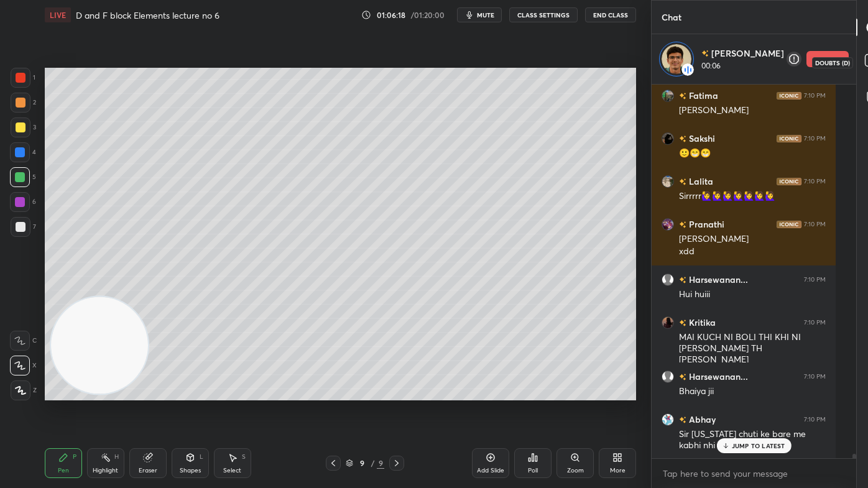
click at [865, 61] on rect at bounding box center [871, 61] width 12 height 12
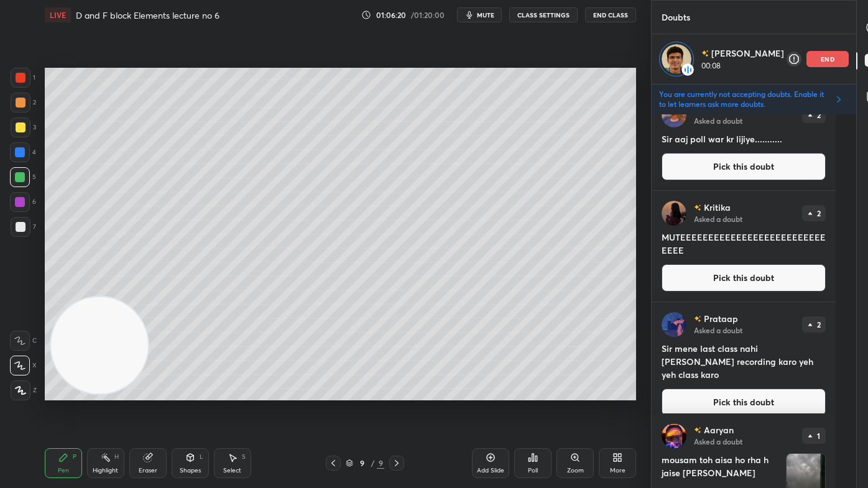
drag, startPoint x: 853, startPoint y: 331, endPoint x: 835, endPoint y: 264, distance: 68.9
click at [856, 266] on div "T Messages (T) D Doubts (D) G Raise Hand (G)" at bounding box center [872, 244] width 32 height 488
click at [867, 27] on icon at bounding box center [872, 27] width 11 height 11
type textarea "x"
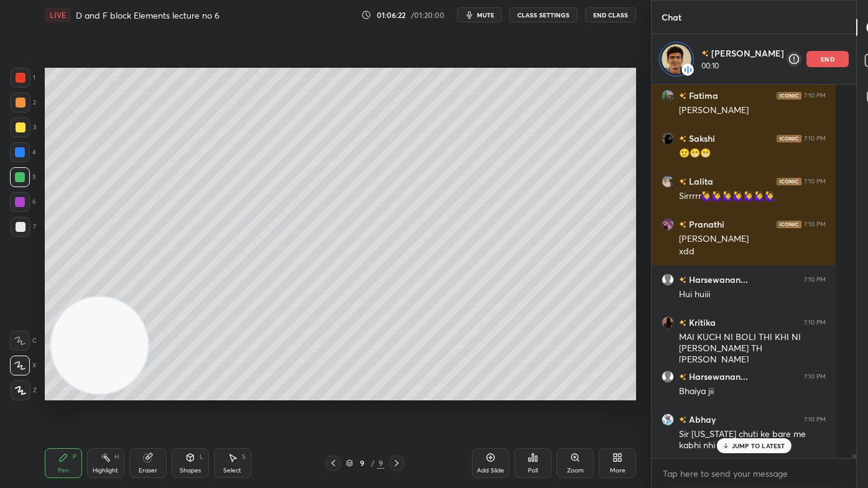
click at [486, 392] on icon at bounding box center [491, 458] width 10 height 10
click at [18, 133] on div at bounding box center [21, 128] width 20 height 20
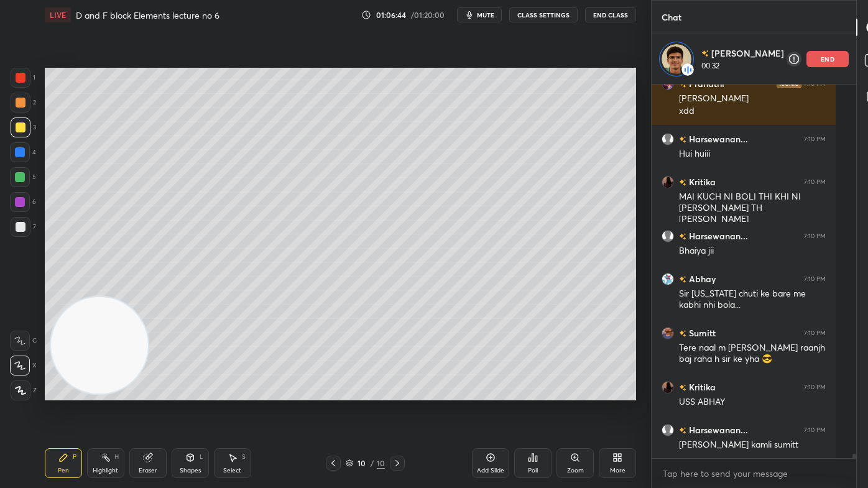
drag, startPoint x: 160, startPoint y: 459, endPoint x: 184, endPoint y: 420, distance: 45.8
click at [159, 392] on div "Eraser" at bounding box center [147, 463] width 37 height 30
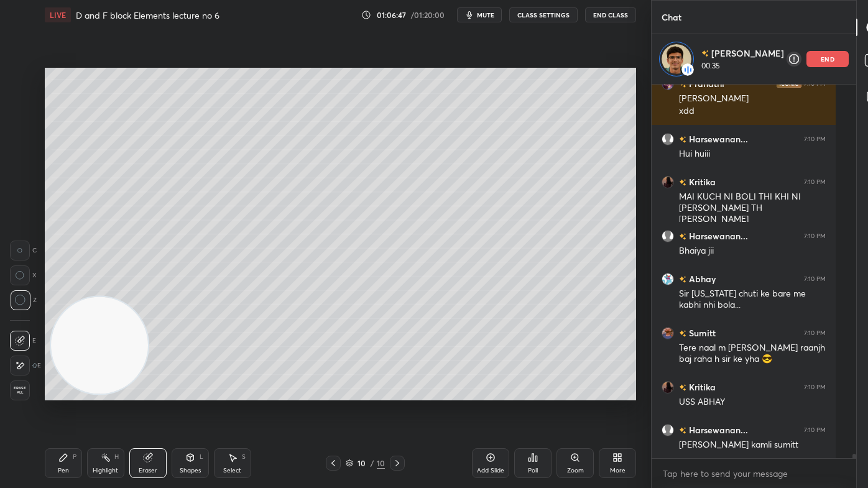
click at [66, 392] on div "Pen" at bounding box center [63, 471] width 11 height 6
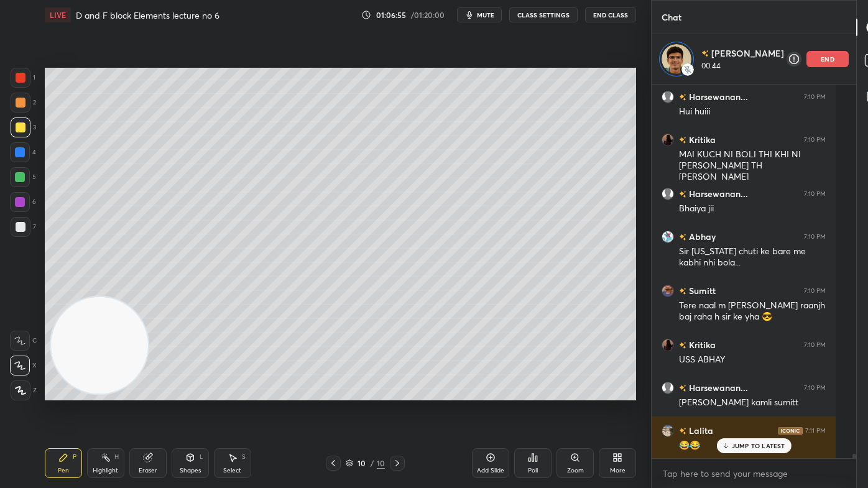
click at [537, 13] on button "CLASS SETTINGS" at bounding box center [543, 14] width 68 height 15
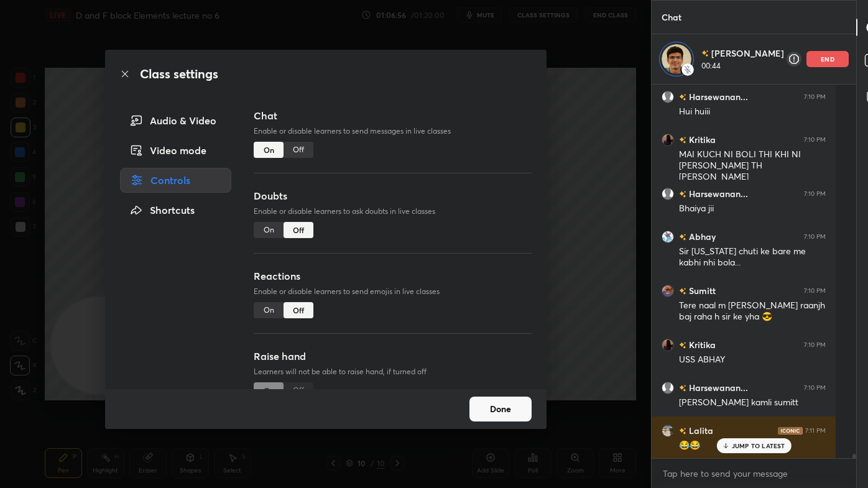
click at [298, 154] on div "Off" at bounding box center [299, 150] width 30 height 16
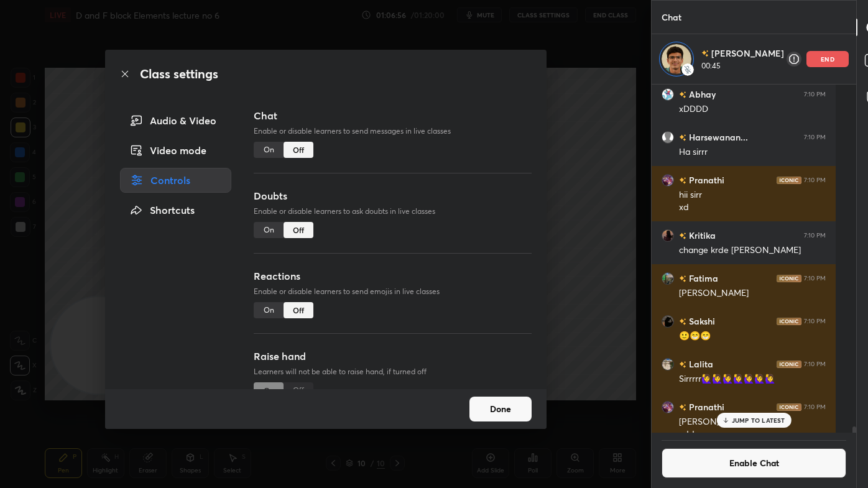
click at [592, 124] on div "Class settings Audio & Video Video mode Controls Shortcuts Chat Enable or disab…" at bounding box center [325, 244] width 651 height 488
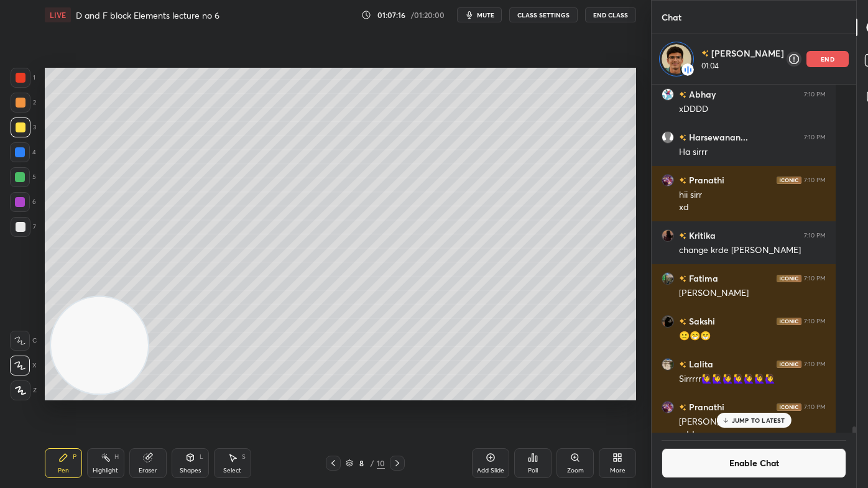
click at [25, 83] on div at bounding box center [21, 78] width 20 height 20
click at [148, 392] on div "Eraser" at bounding box center [147, 463] width 37 height 30
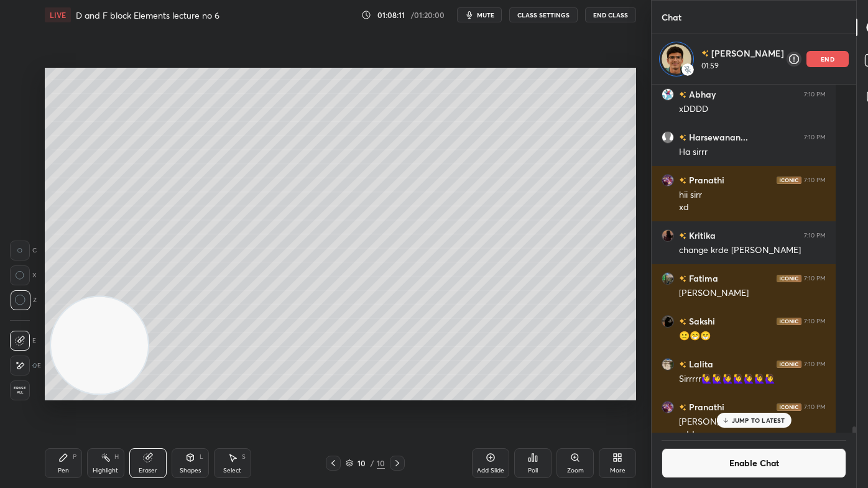
click at [52, 392] on div "Pen P" at bounding box center [63, 463] width 37 height 30
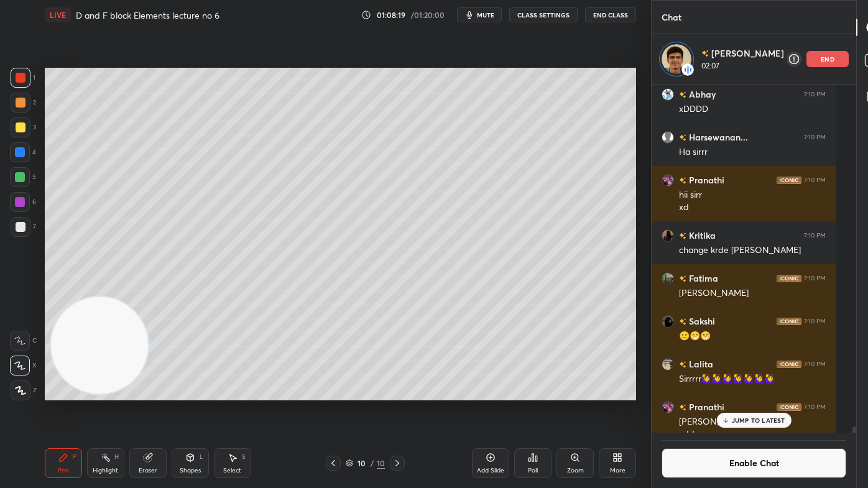
click at [20, 129] on div at bounding box center [21, 128] width 10 height 10
click at [745, 392] on p "JUMP TO LATEST" at bounding box center [758, 420] width 53 height 7
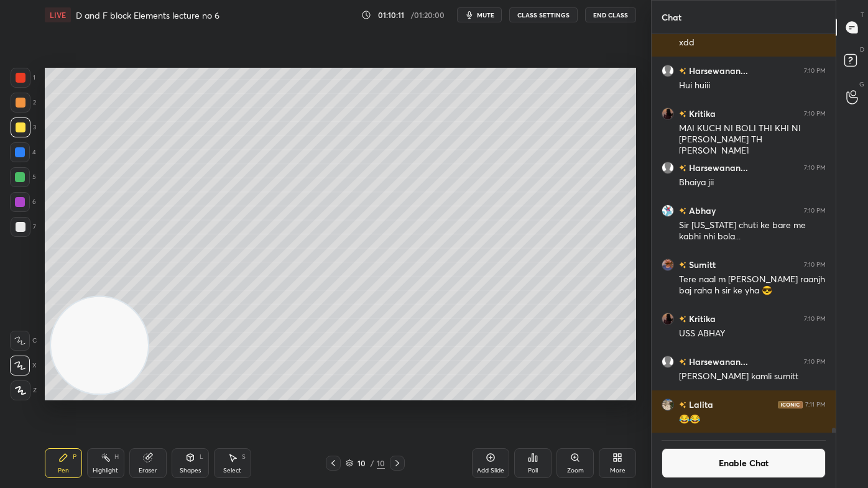
scroll to position [31558, 0]
click at [737, 392] on button "Enable Chat" at bounding box center [744, 463] width 164 height 30
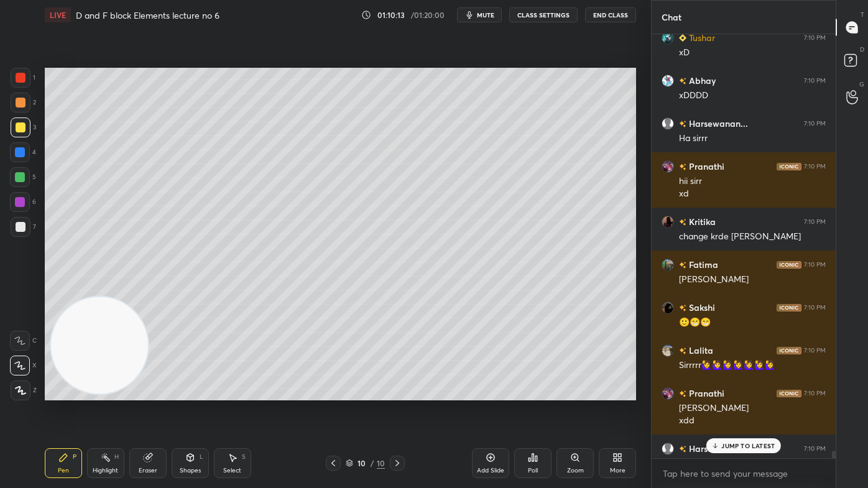
click at [735, 392] on p "JUMP TO LATEST" at bounding box center [747, 445] width 53 height 7
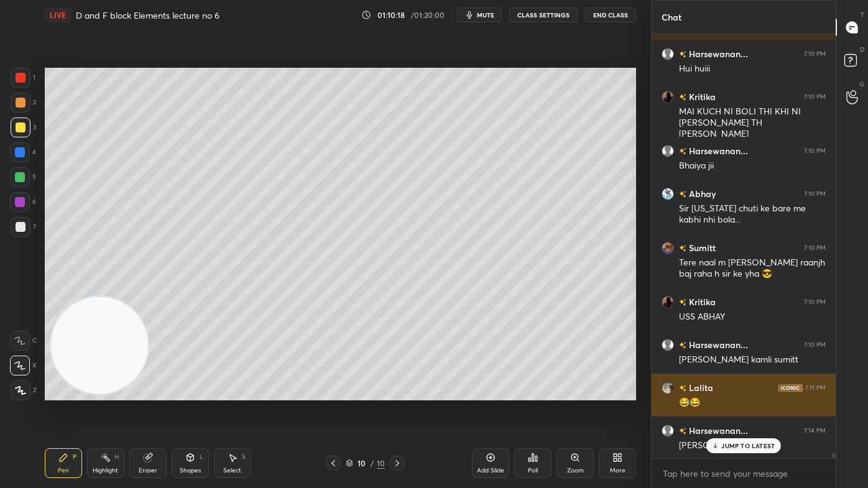
scroll to position [31630, 0]
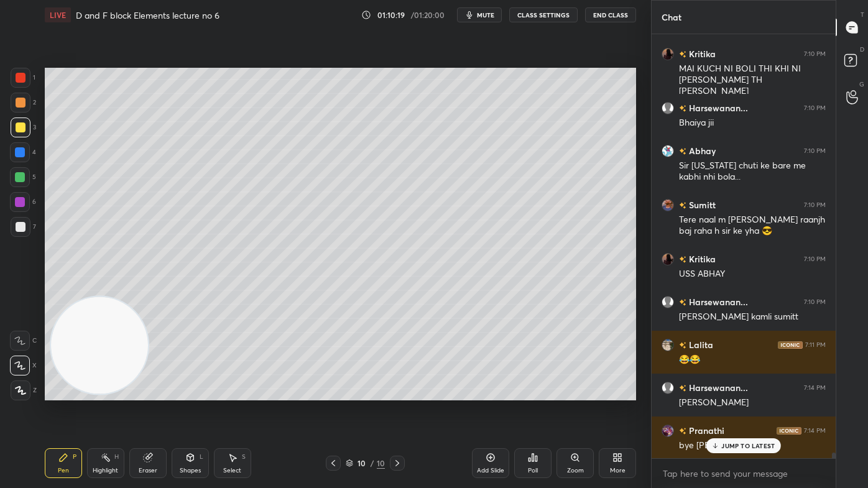
click at [745, 392] on div "JUMP TO LATEST" at bounding box center [743, 445] width 75 height 15
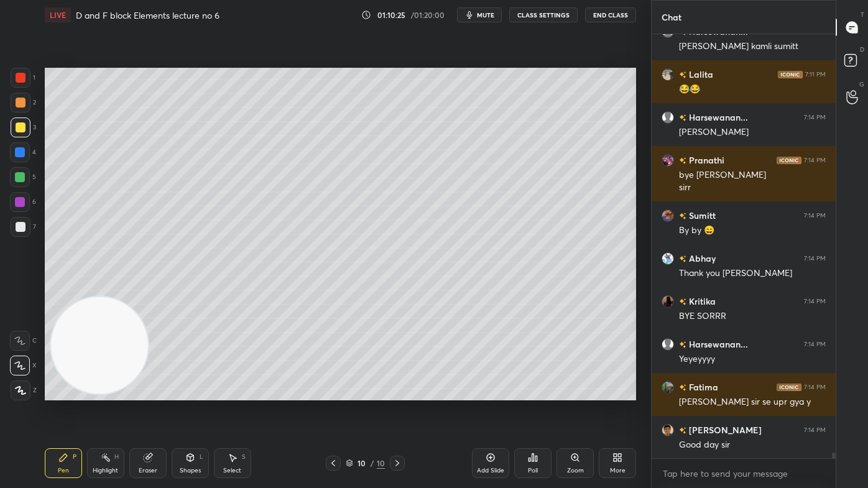
scroll to position [31943, 0]
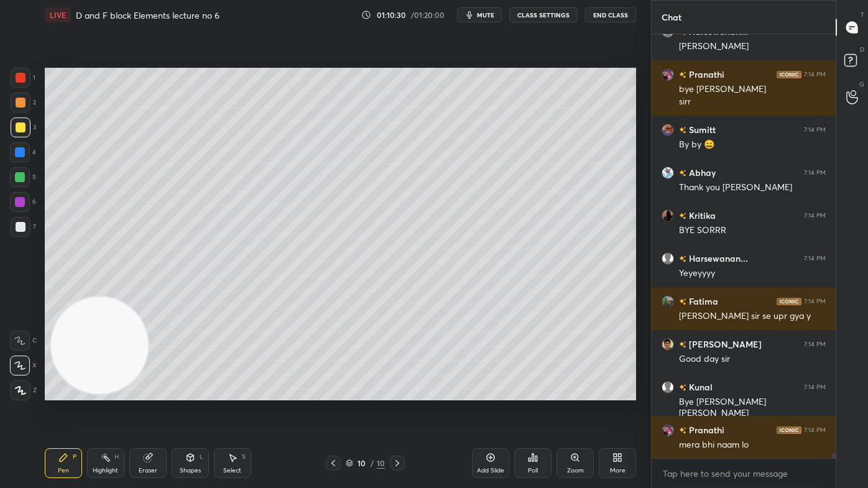
click at [24, 176] on div at bounding box center [20, 177] width 10 height 10
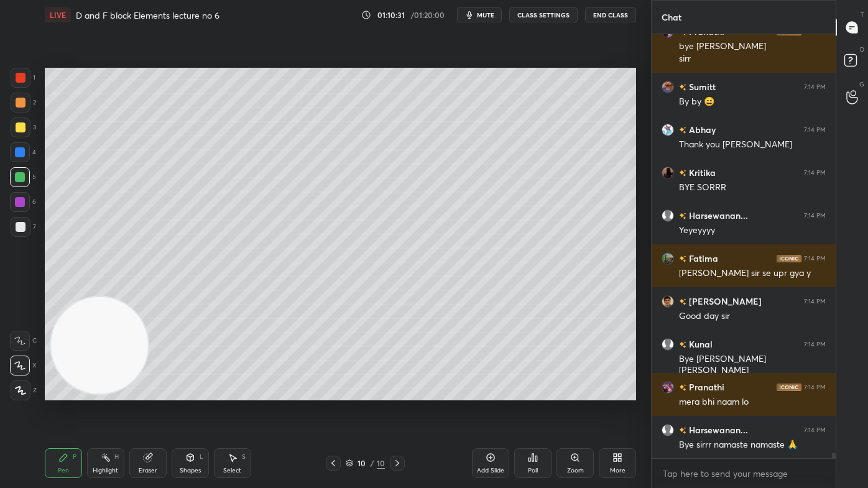
scroll to position [32114, 0]
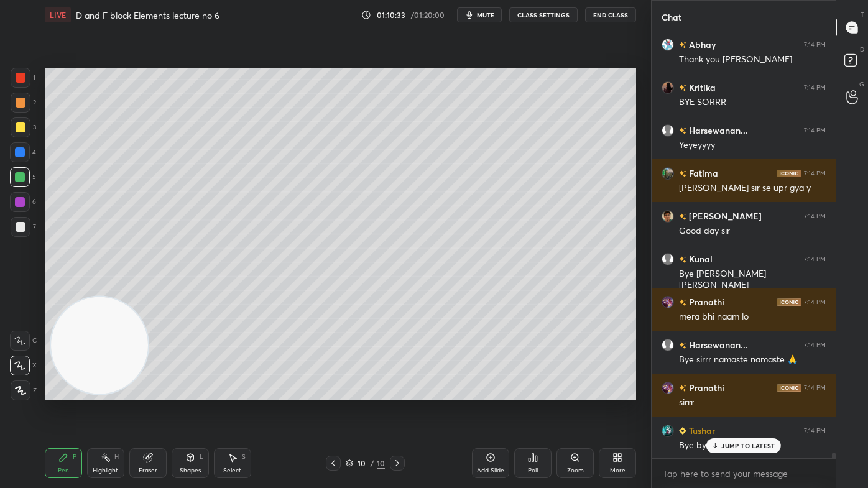
click at [734, 392] on p "JUMP TO LATEST" at bounding box center [747, 445] width 53 height 7
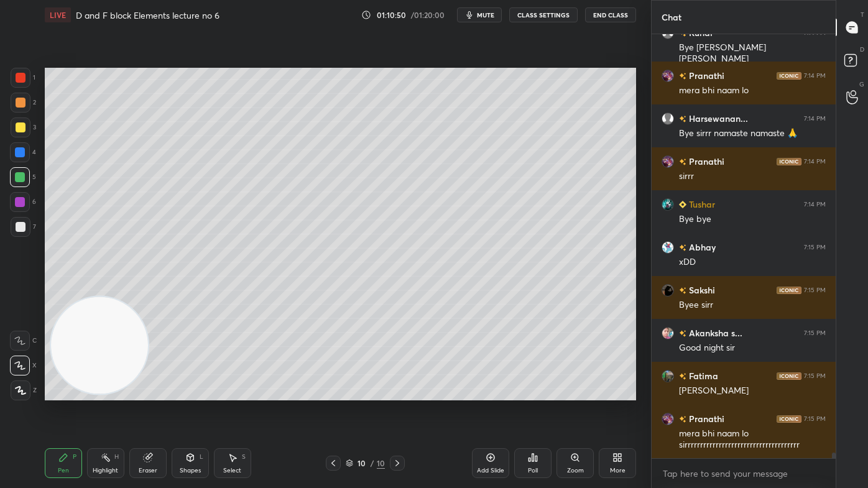
scroll to position [32353, 0]
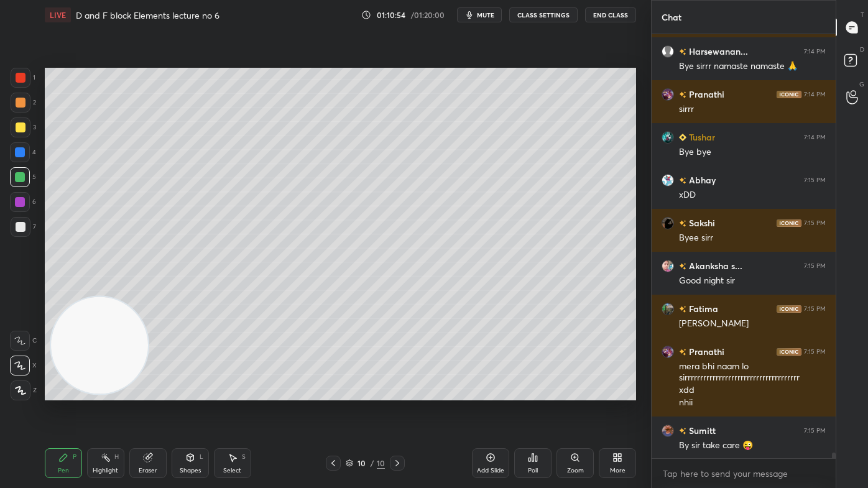
click at [615, 11] on button "End Class" at bounding box center [610, 14] width 51 height 15
